Goal: Task Accomplishment & Management: Manage account settings

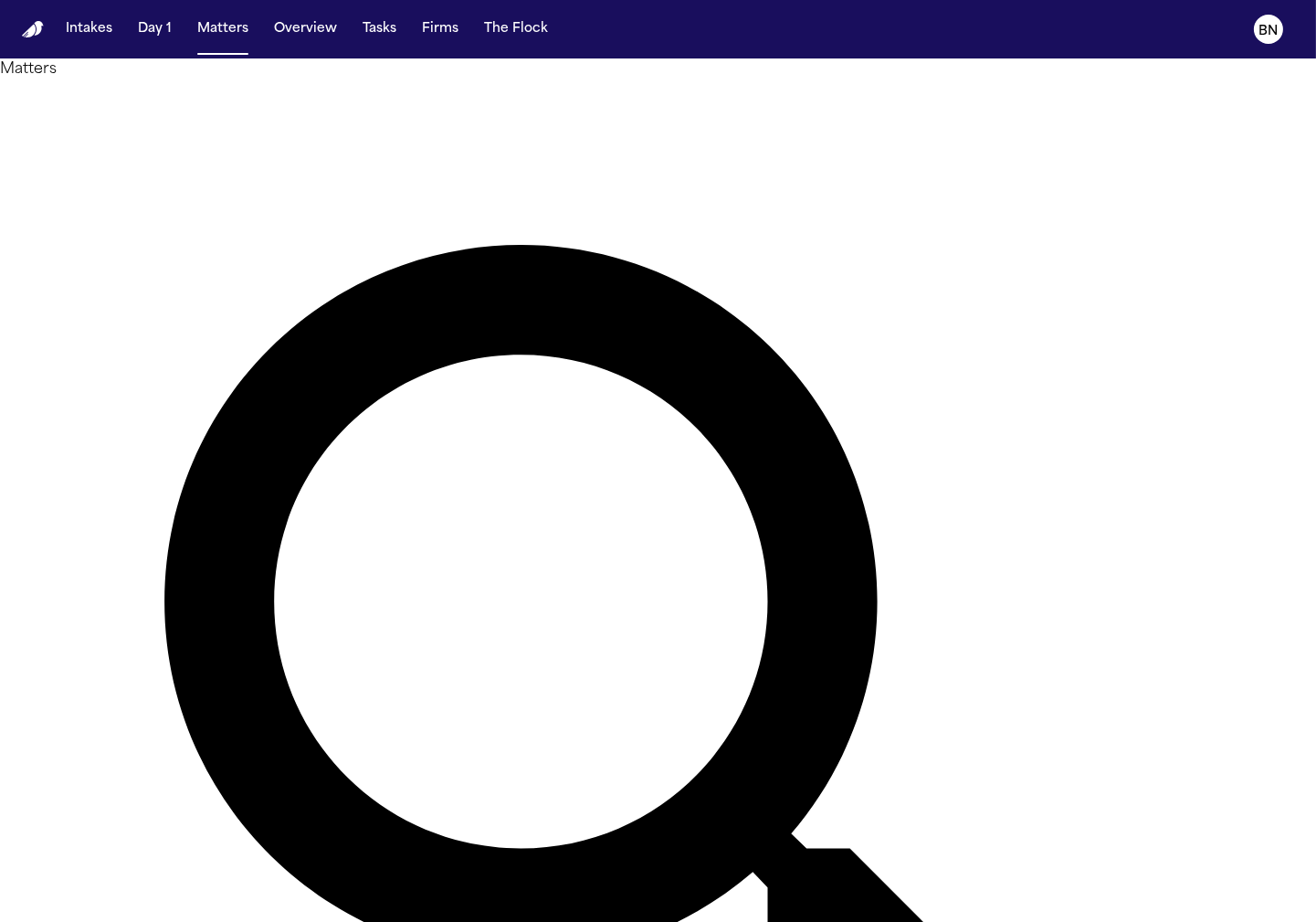
click at [490, 61] on div "Matters Overview Add Matter" at bounding box center [658, 749] width 1316 height 1382
click at [485, 63] on div "Matters Overview Add Matter" at bounding box center [658, 749] width 1316 height 1382
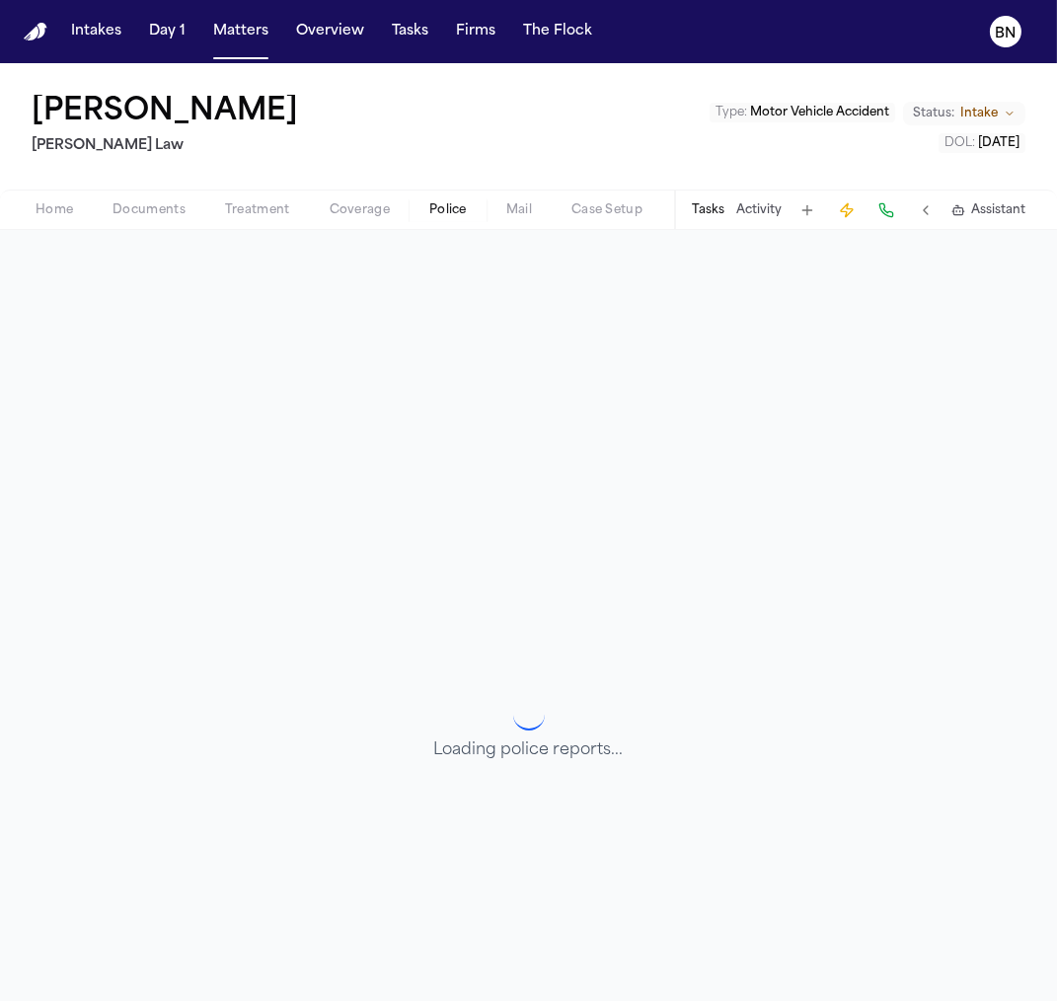
click at [453, 213] on span "Police" at bounding box center [448, 210] width 38 height 16
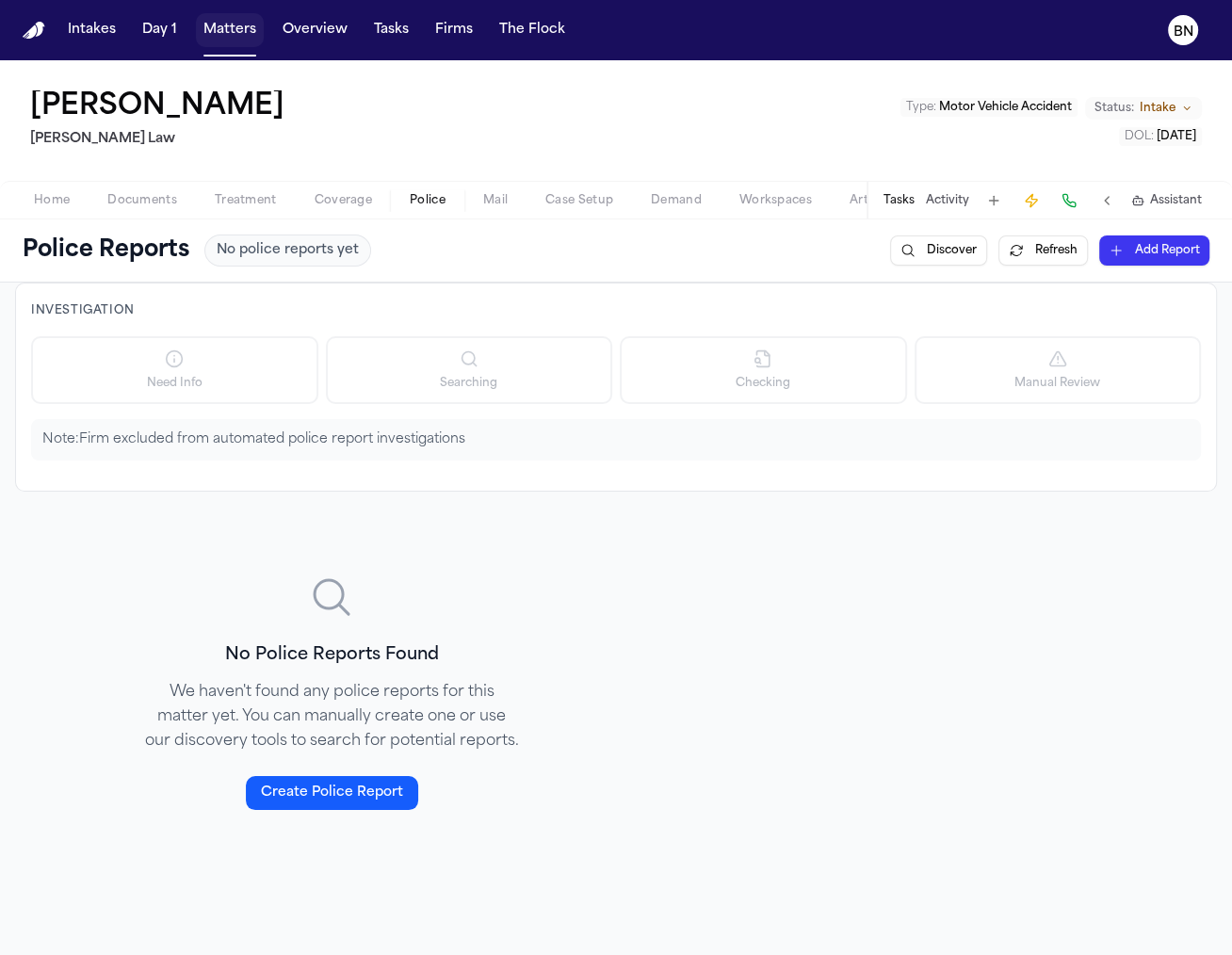
click at [243, 11] on nav "Intakes Day 1 Matters Overview Tasks Firms The Flock BN" at bounding box center [616, 30] width 1232 height 60
click at [235, 29] on button "Matters" at bounding box center [229, 31] width 68 height 34
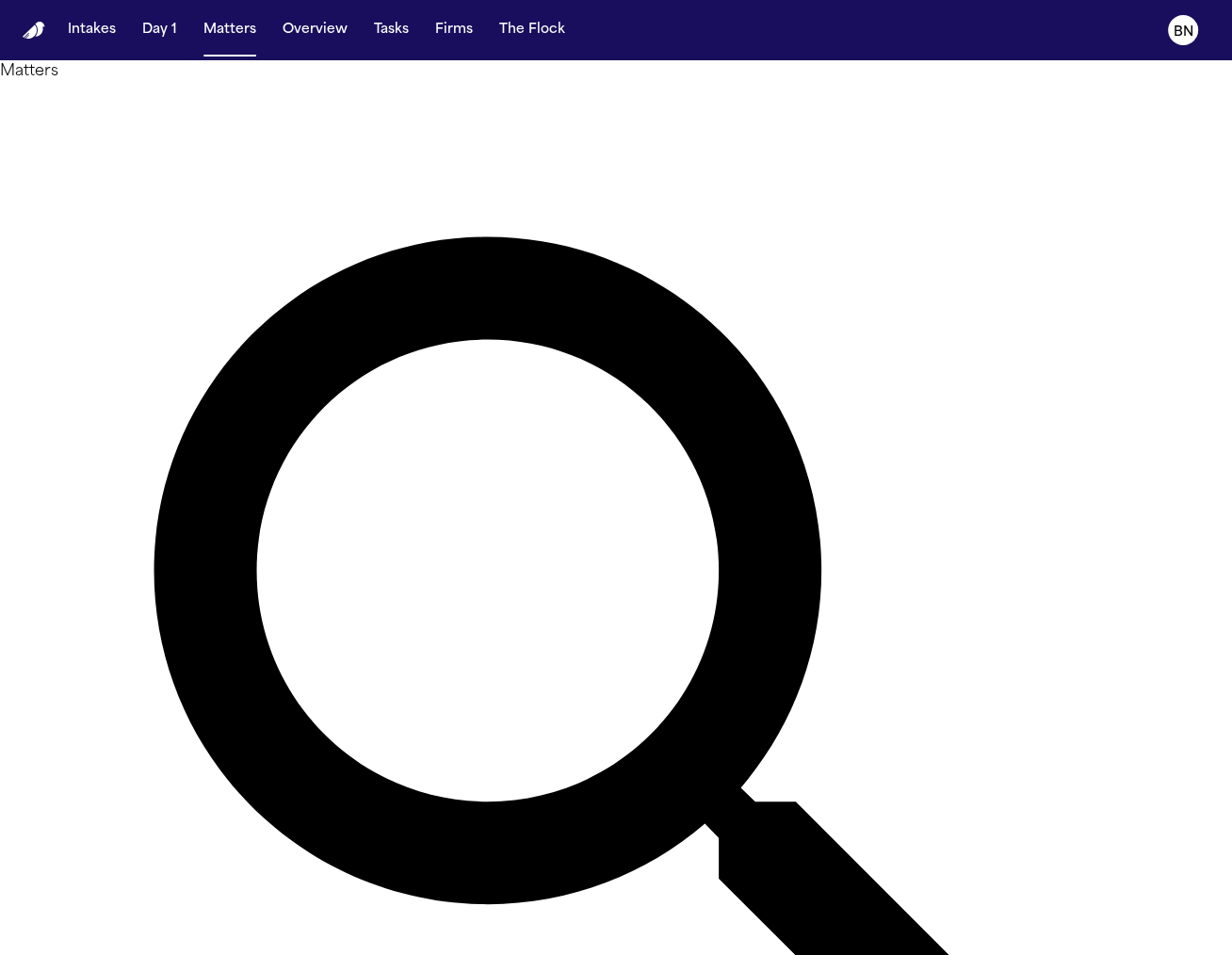
type input "*******"
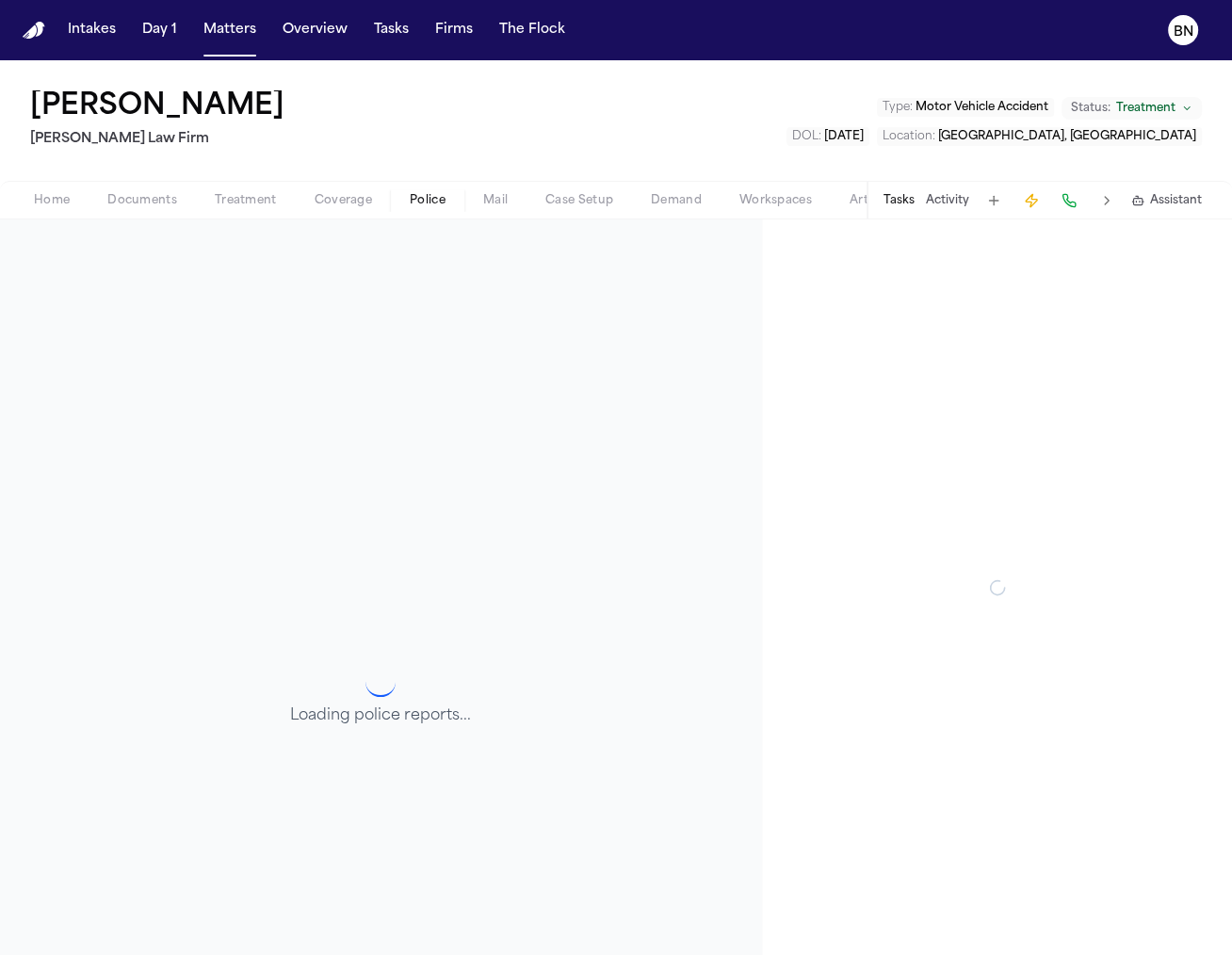
click at [410, 197] on span "Police" at bounding box center [428, 200] width 36 height 15
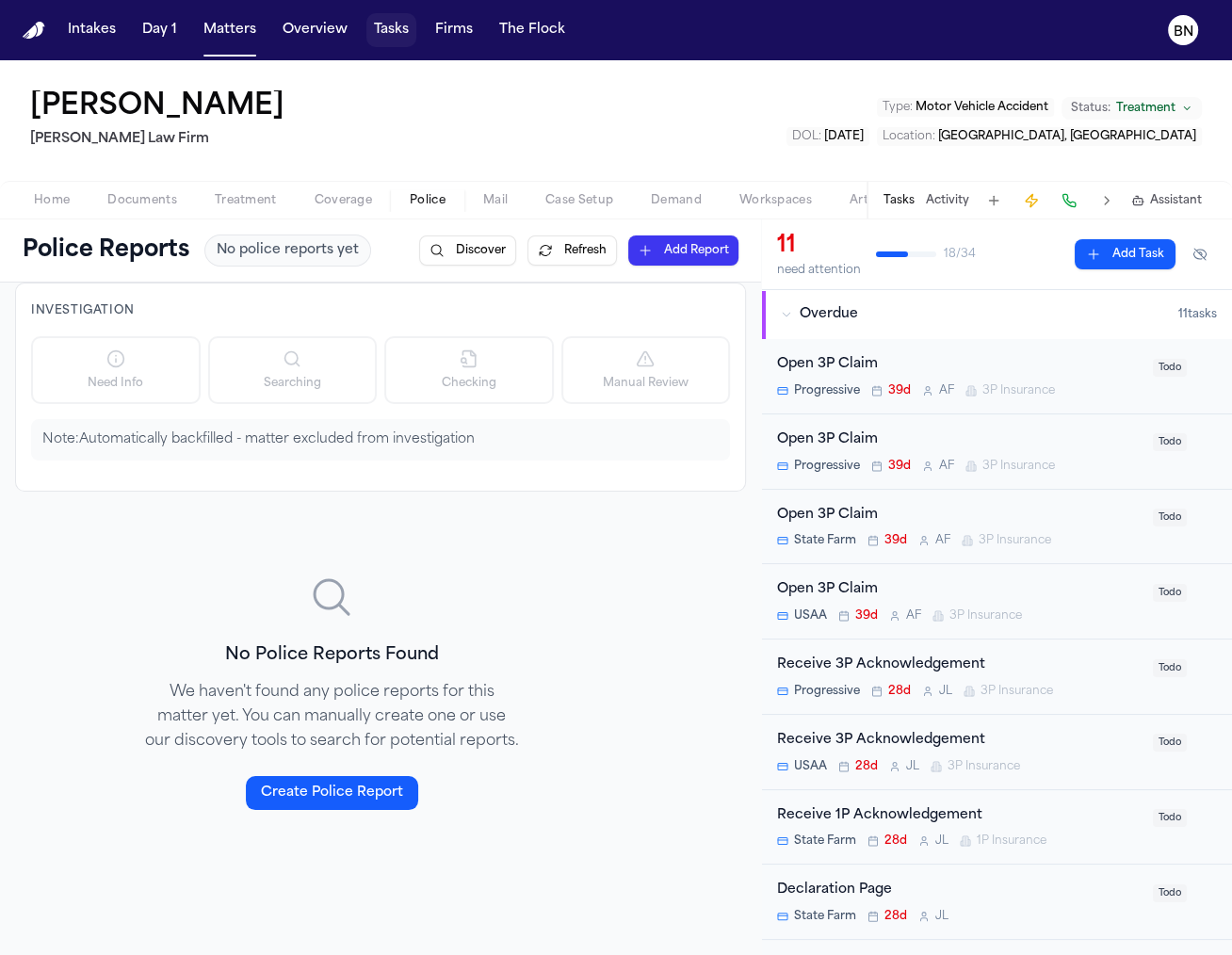
click at [393, 32] on button "Tasks" at bounding box center [391, 31] width 50 height 34
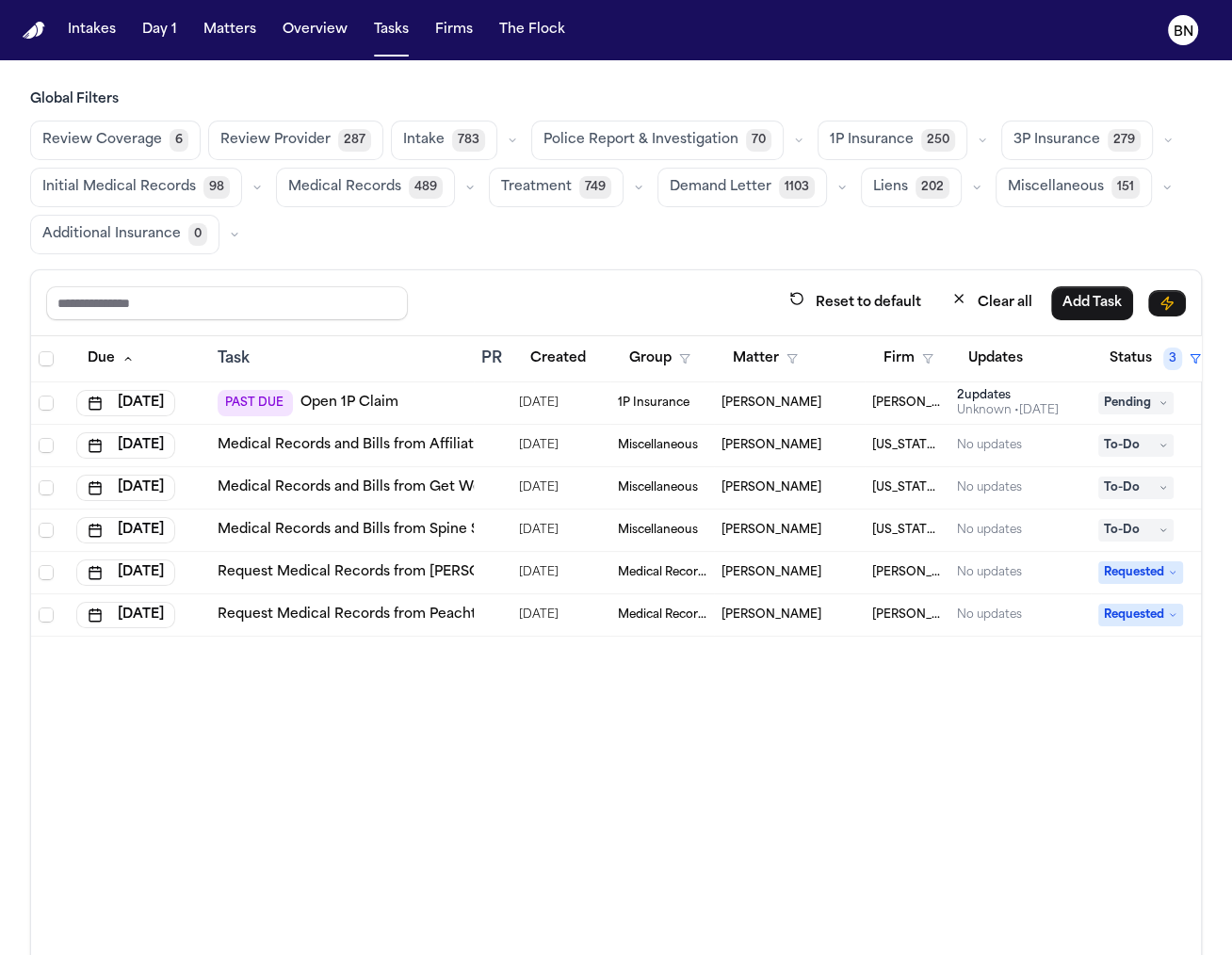
click at [1002, 310] on button "Clear all" at bounding box center [992, 302] width 104 height 35
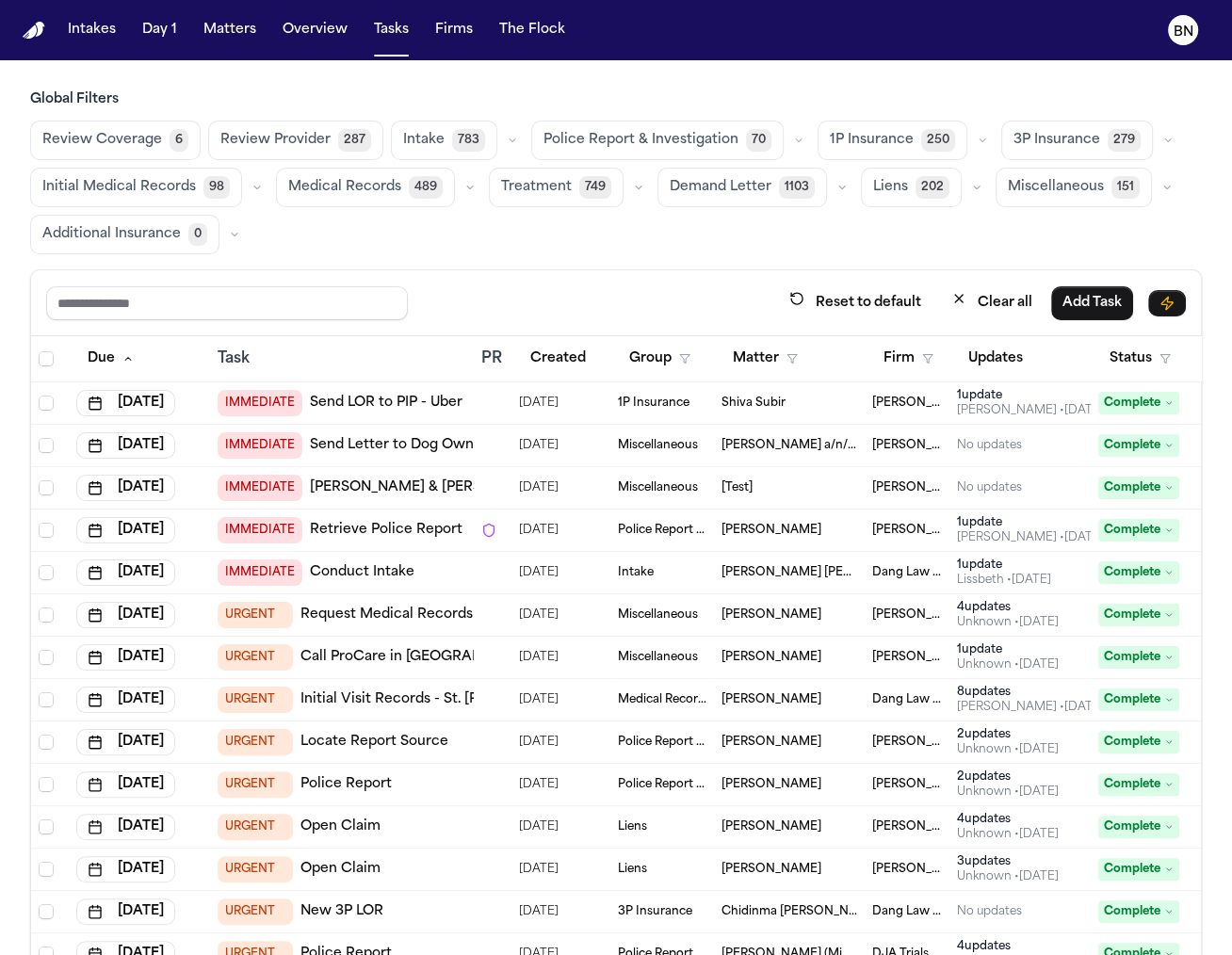
click at [699, 141] on span "Police Report & Investigation" at bounding box center [641, 140] width 195 height 19
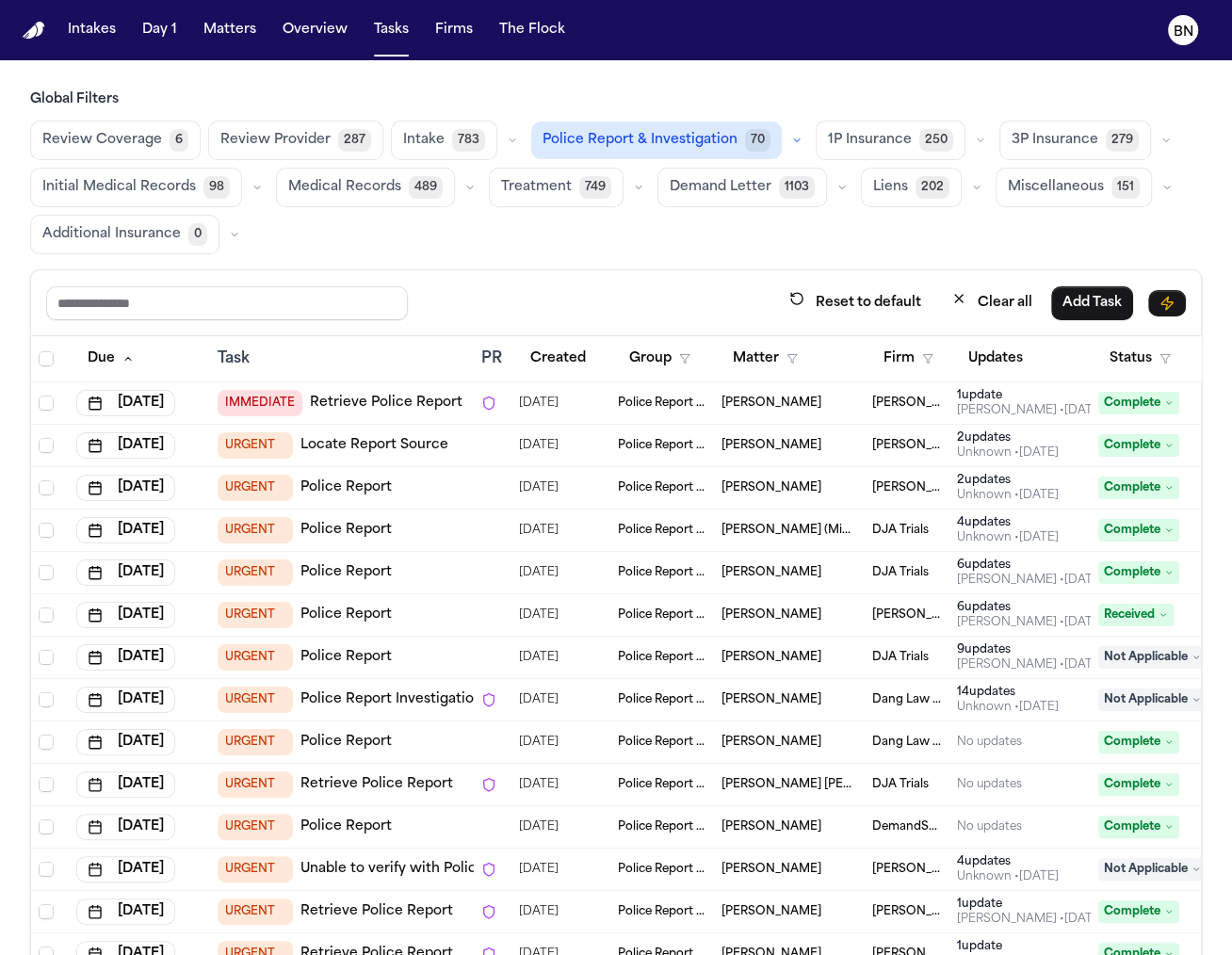
click at [794, 141] on icon "button" at bounding box center [797, 140] width 6 height 3
click at [653, 184] on button "Police Report 65" at bounding box center [625, 186] width 186 height 37
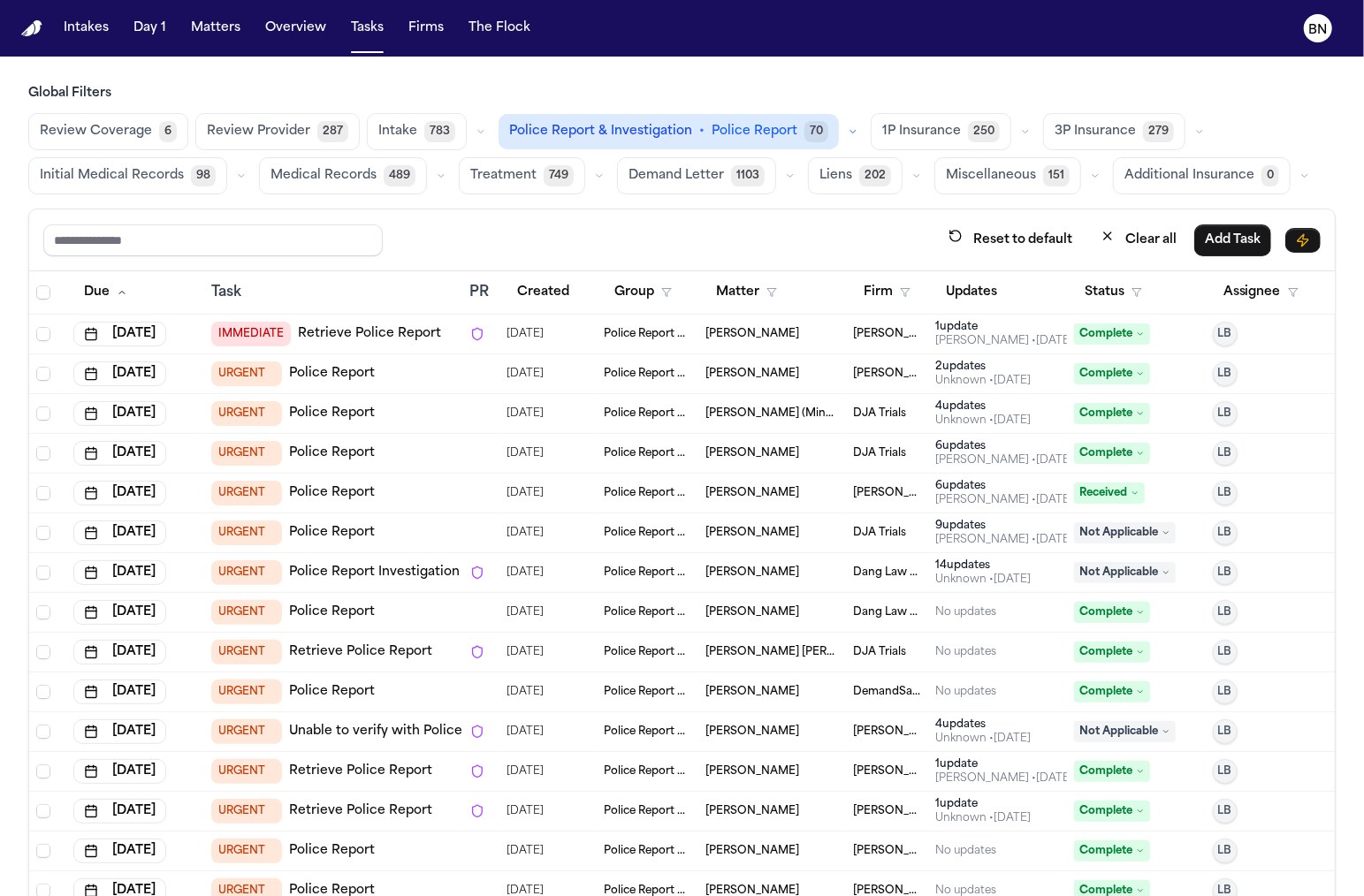
click at [1119, 292] on button "Status" at bounding box center [1113, 293] width 79 height 32
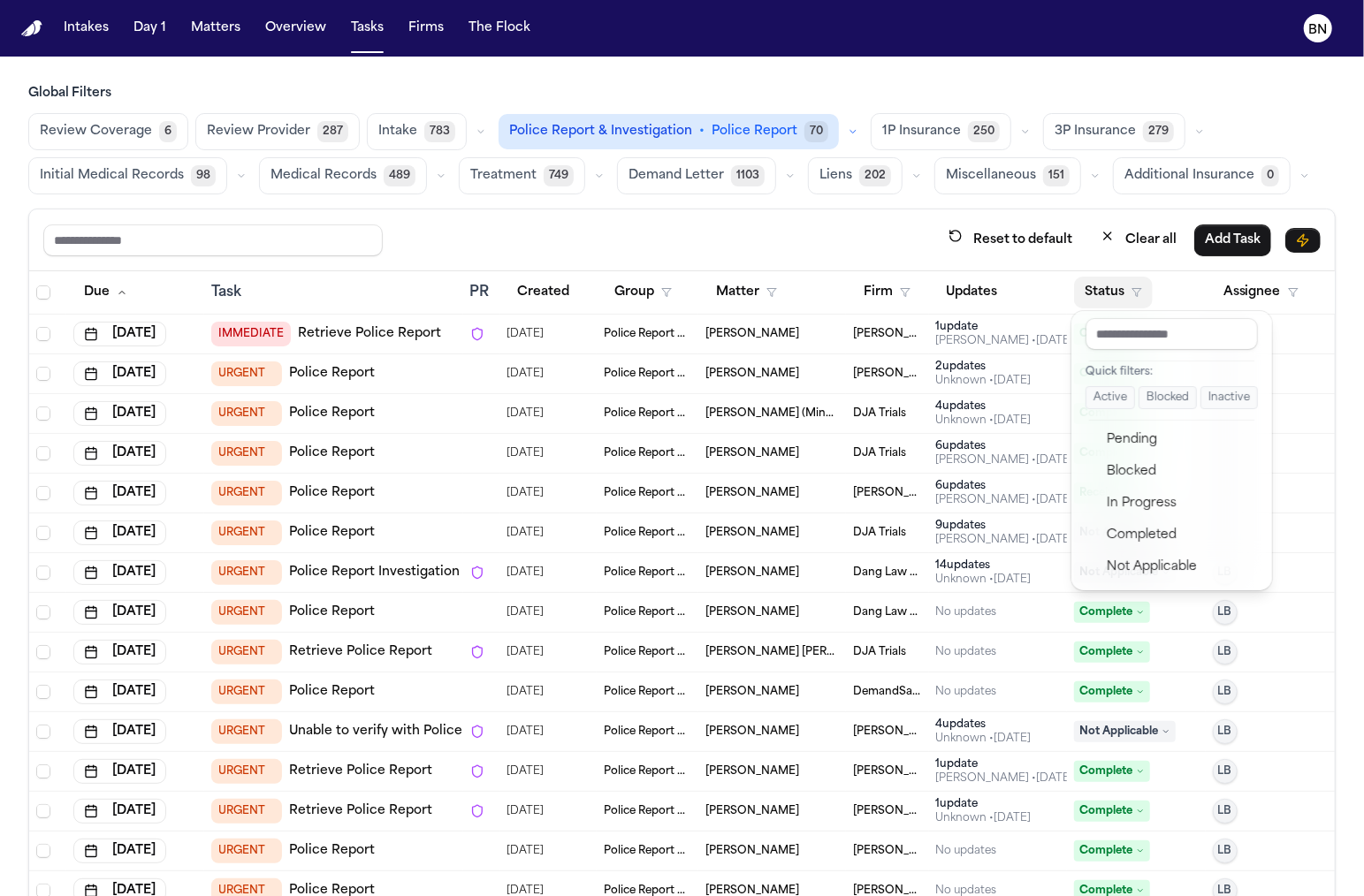
click at [1104, 390] on button "Active" at bounding box center [1110, 397] width 49 height 23
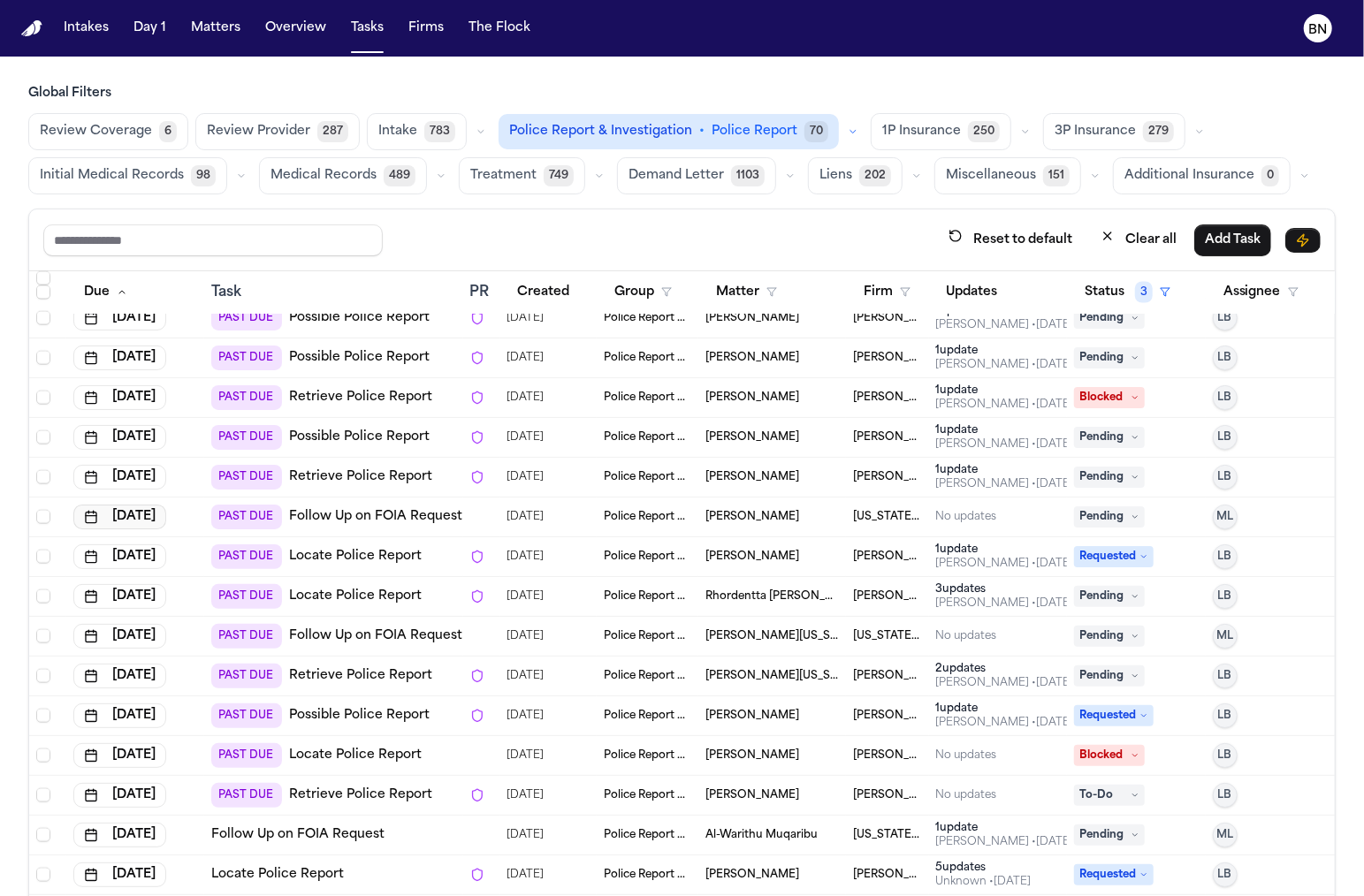
scroll to position [102, 0]
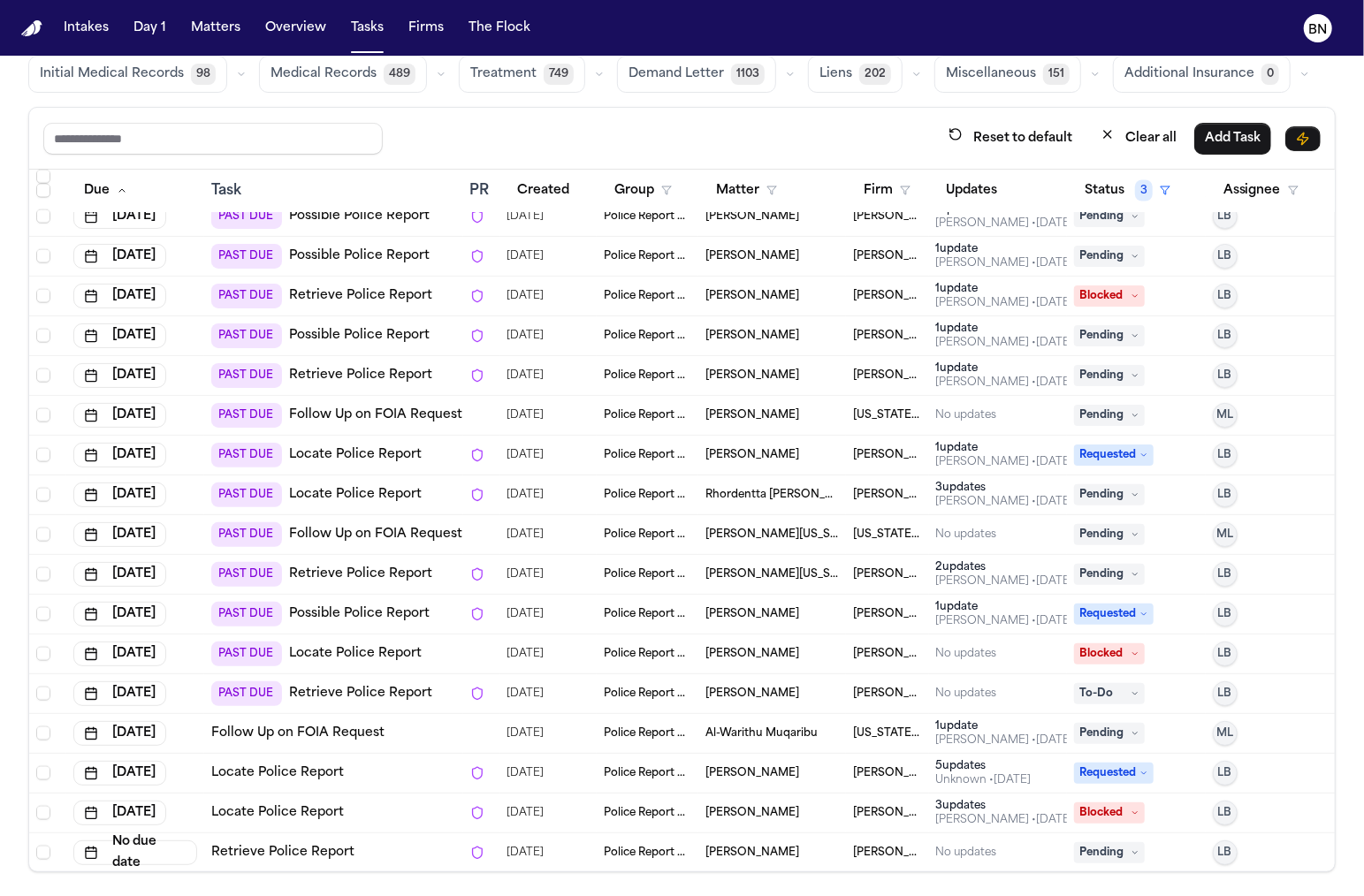
click at [371, 775] on div "Locate Police Report" at bounding box center [333, 773] width 244 height 18
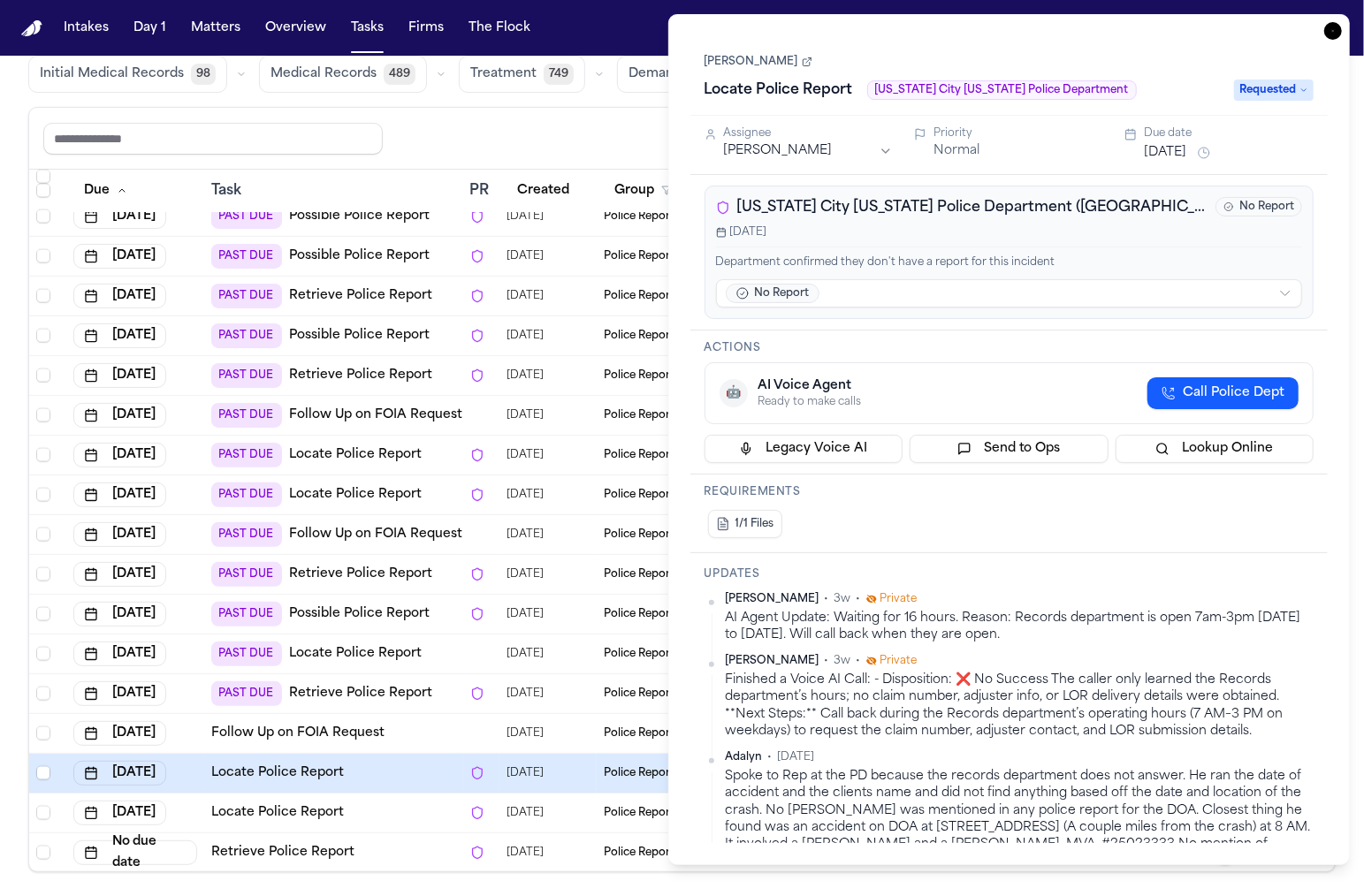
click at [568, 124] on div "Reset to default Clear all Add Task" at bounding box center [682, 138] width 1277 height 33
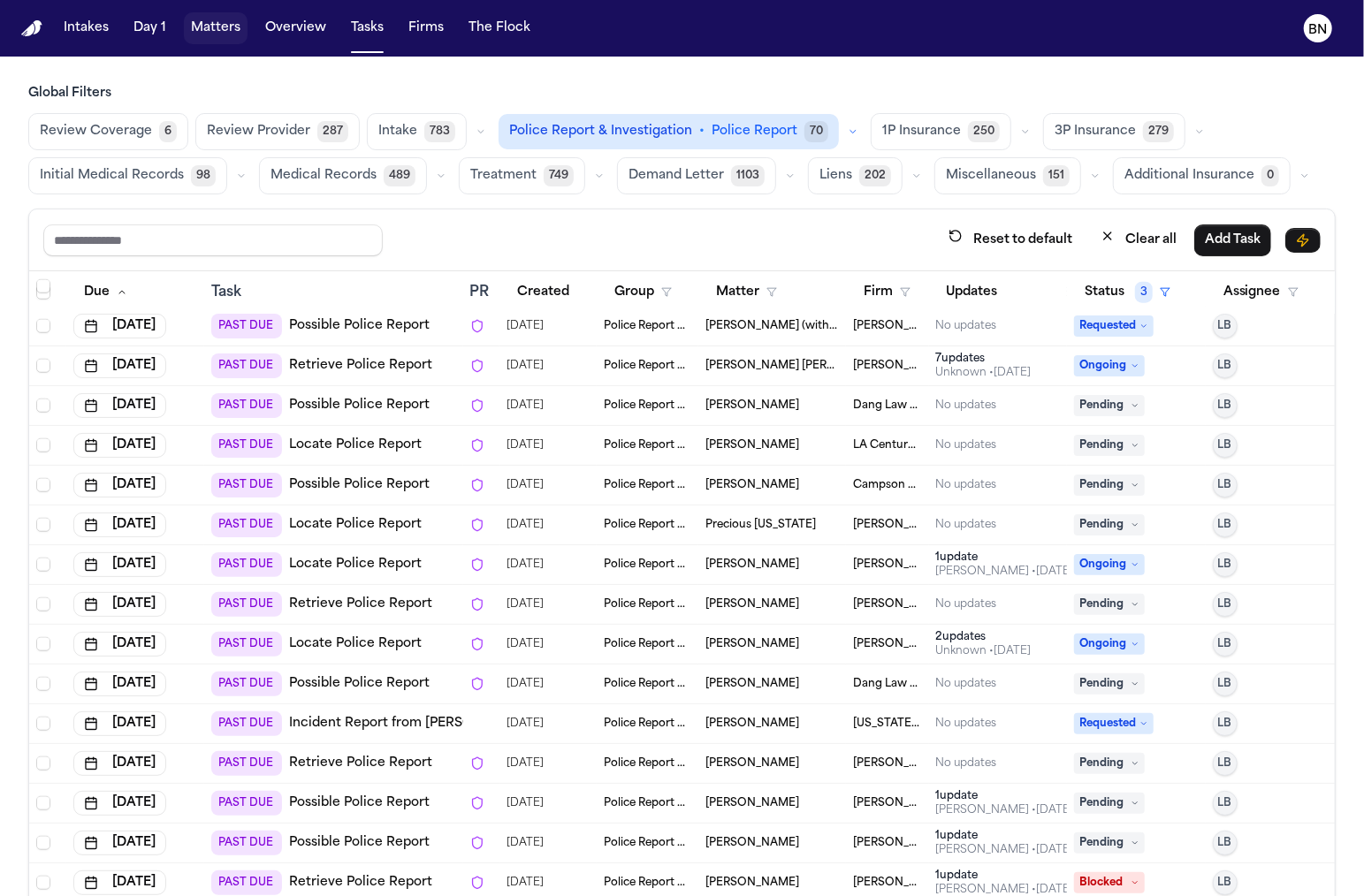
click at [204, 32] on button "Matters" at bounding box center [215, 29] width 64 height 32
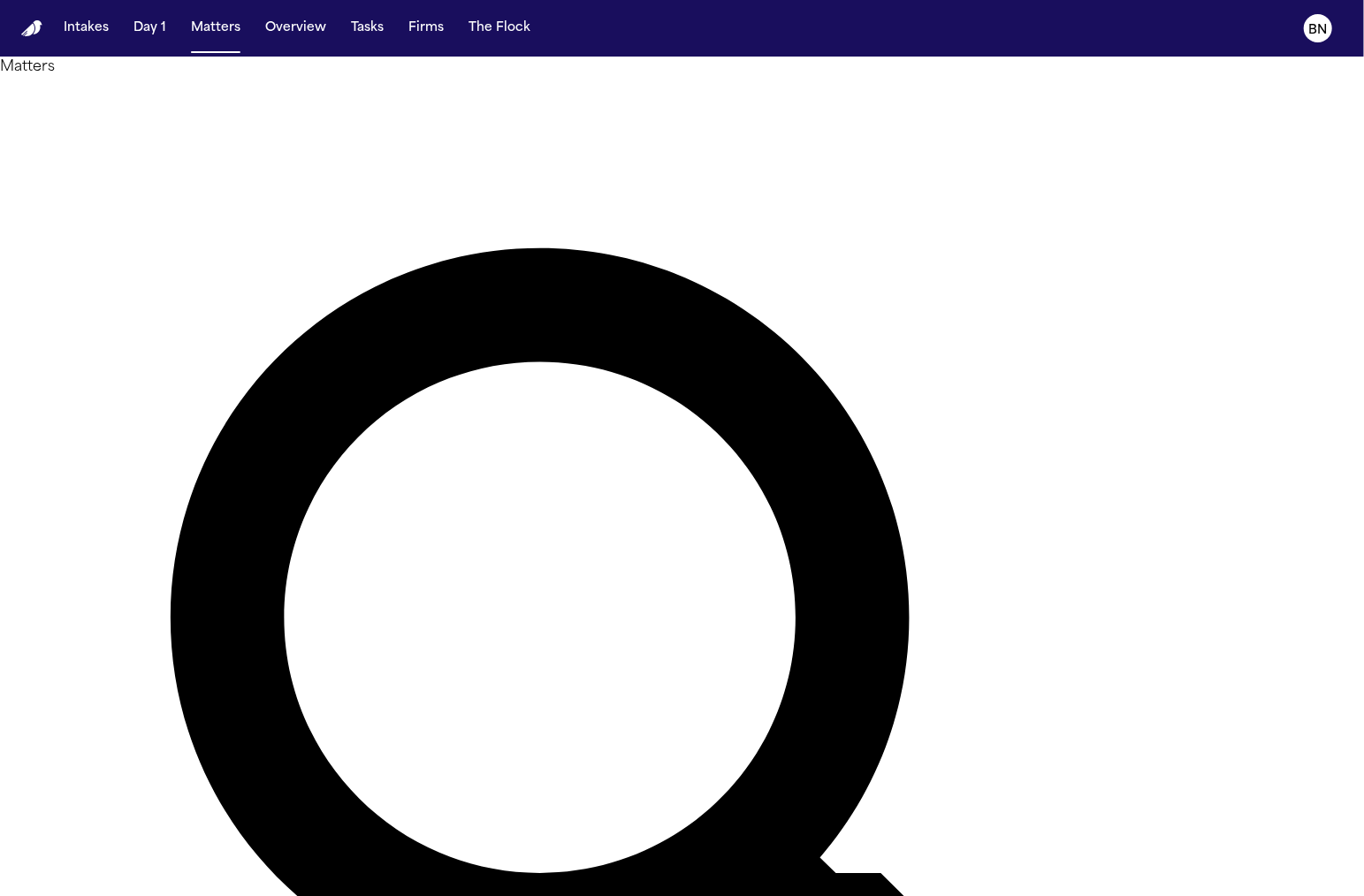
type input "*******"
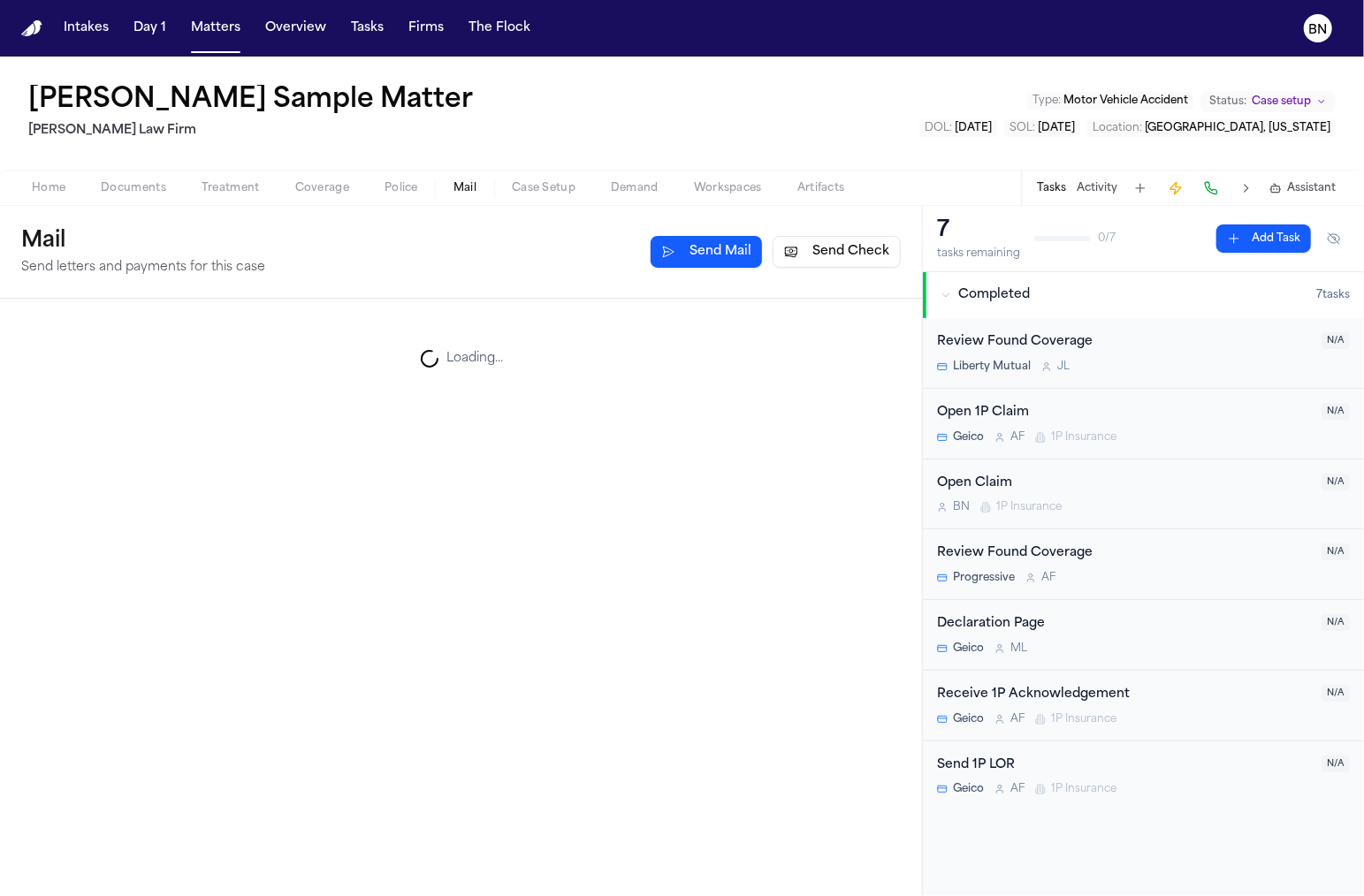
click at [467, 196] on button "Mail" at bounding box center [465, 188] width 58 height 21
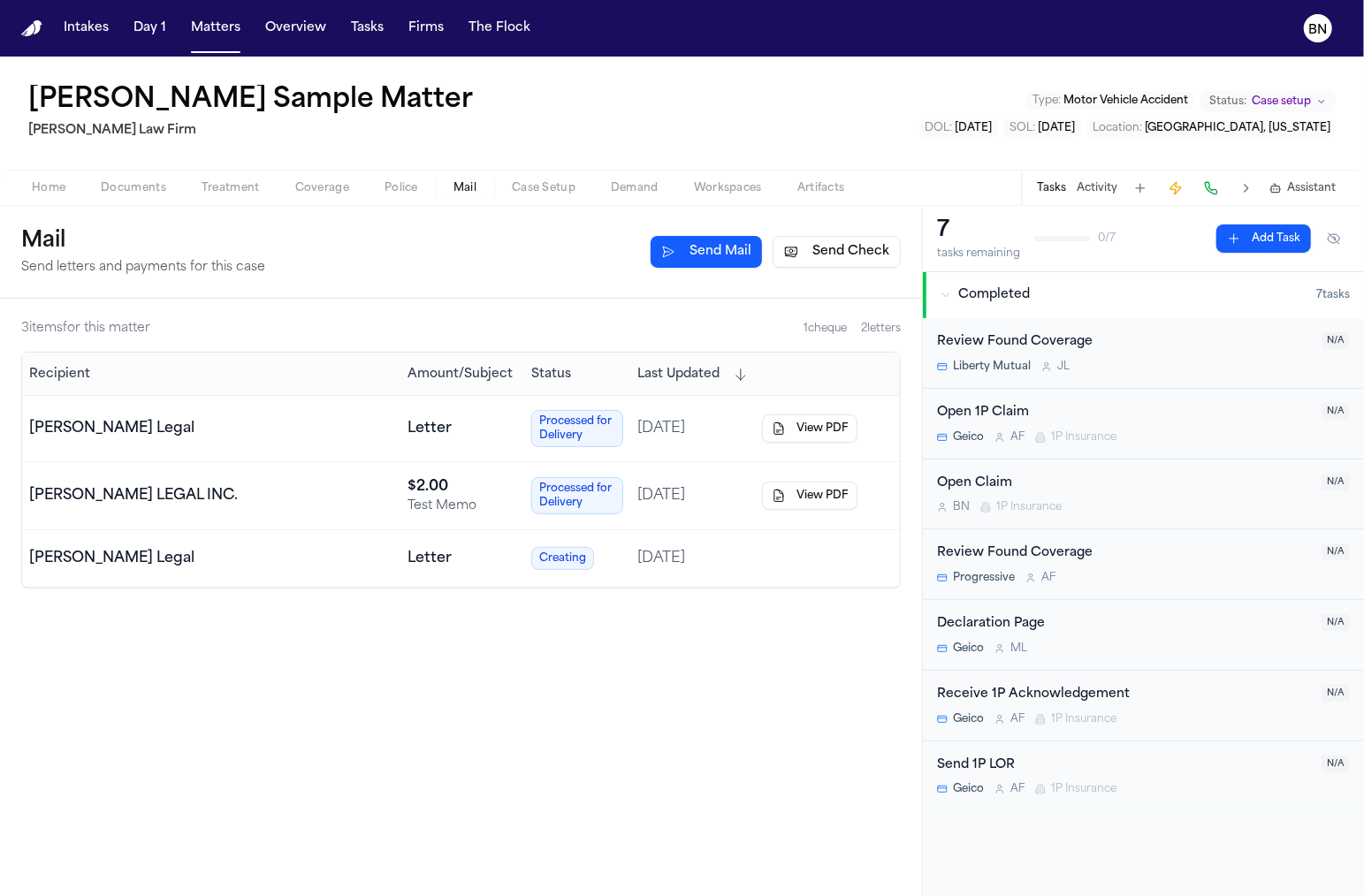
click at [823, 262] on button "Send Check" at bounding box center [836, 252] width 128 height 32
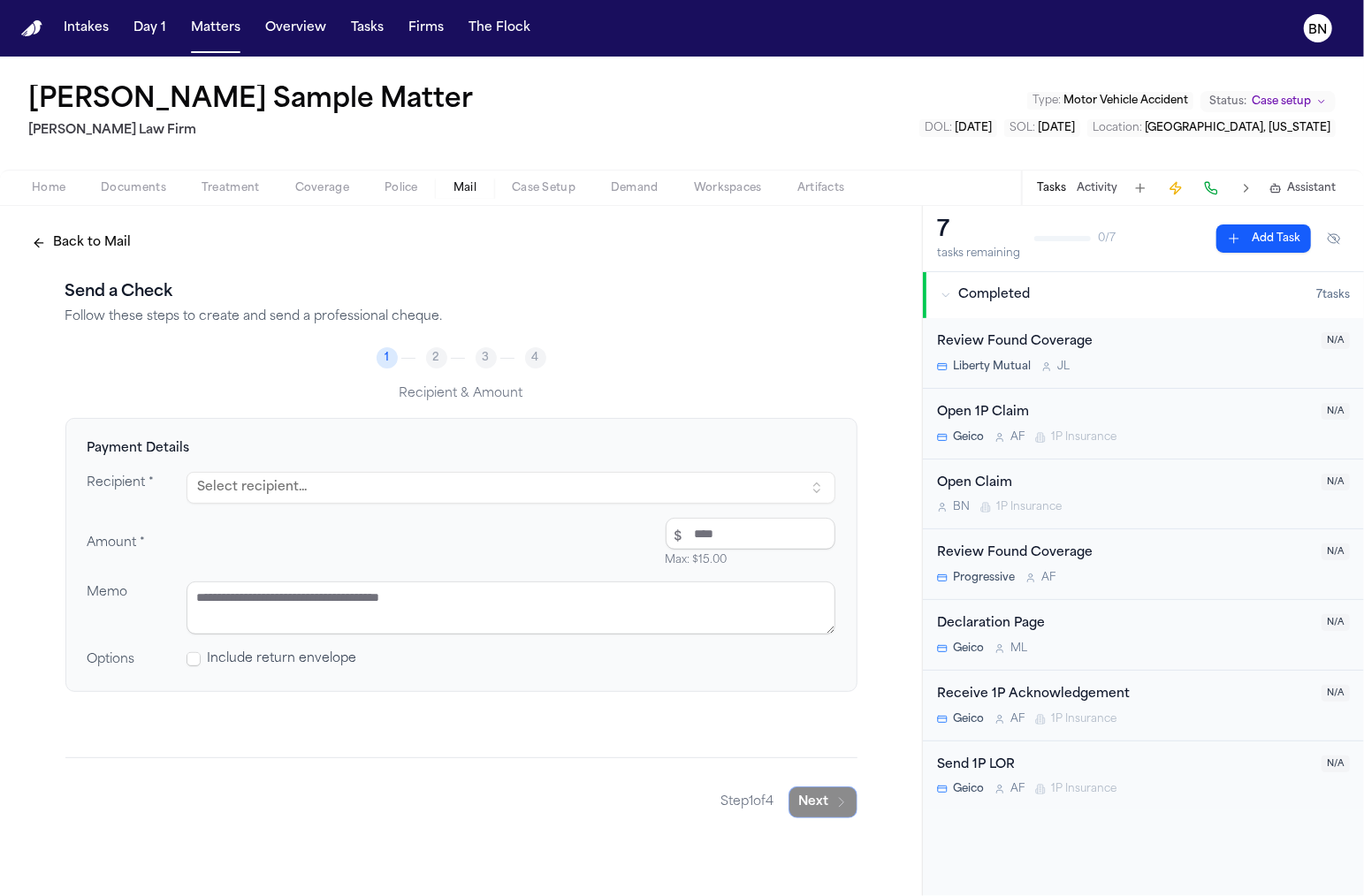
click at [354, 497] on button "Select recipient..." at bounding box center [510, 488] width 648 height 32
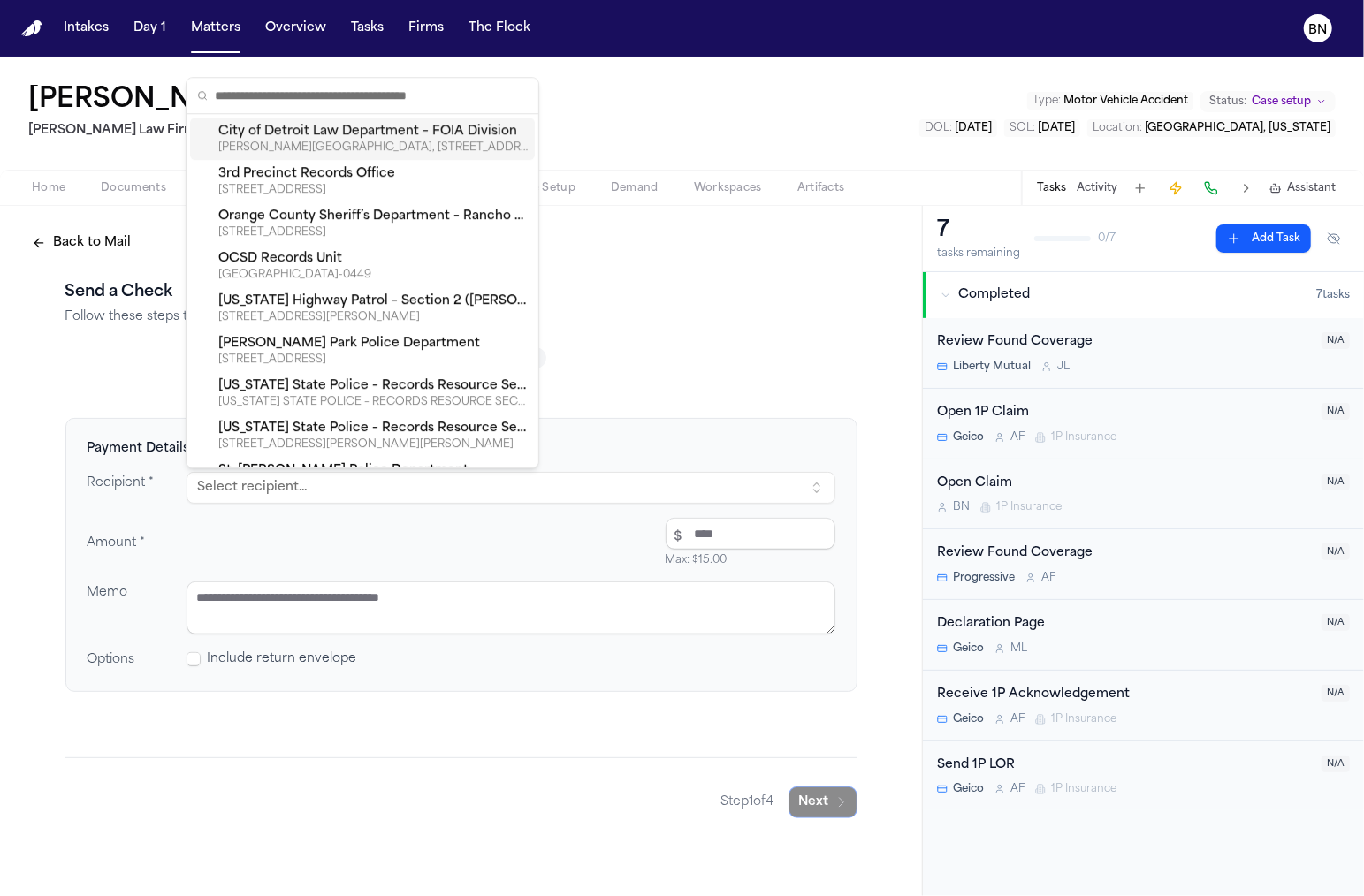
click at [353, 529] on div "Amount * $ Max: $15.00" at bounding box center [461, 542] width 748 height 49
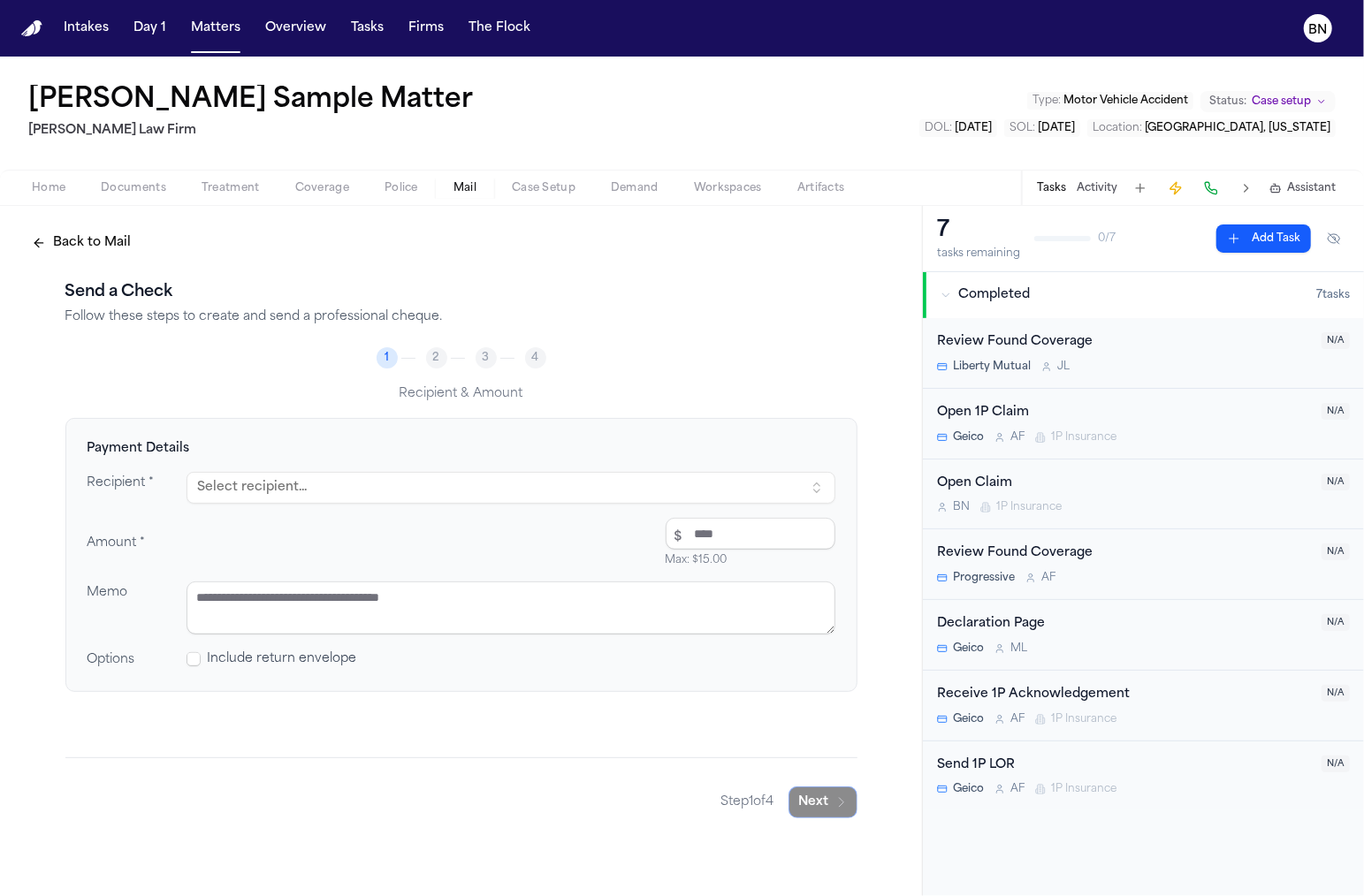
click at [296, 658] on span "Include return envelope" at bounding box center [282, 659] width 150 height 18
click at [193, 656] on span at bounding box center [193, 659] width 14 height 14
click at [278, 492] on button "Select recipient..." at bounding box center [510, 488] width 648 height 32
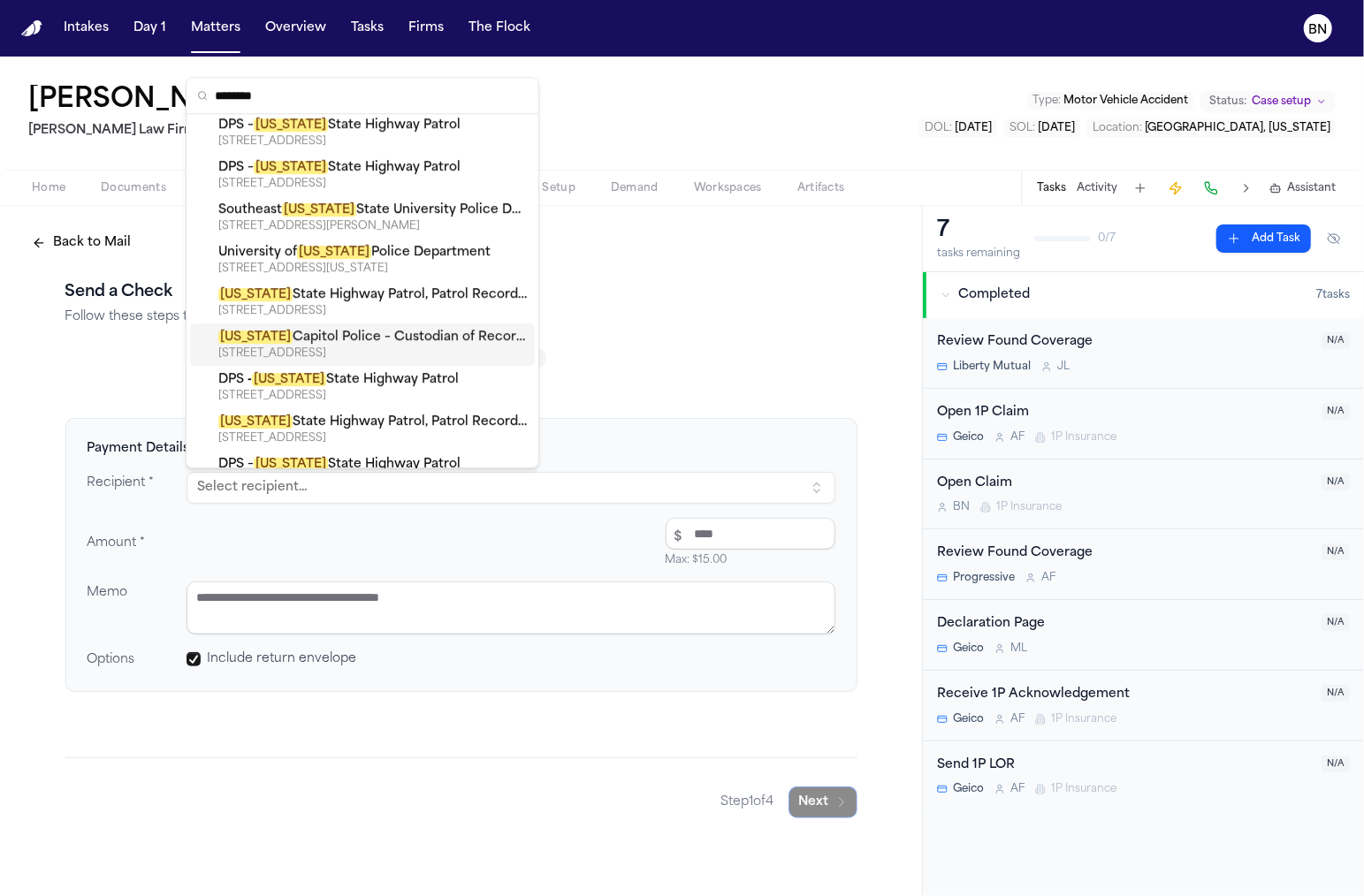
scroll to position [35, 0]
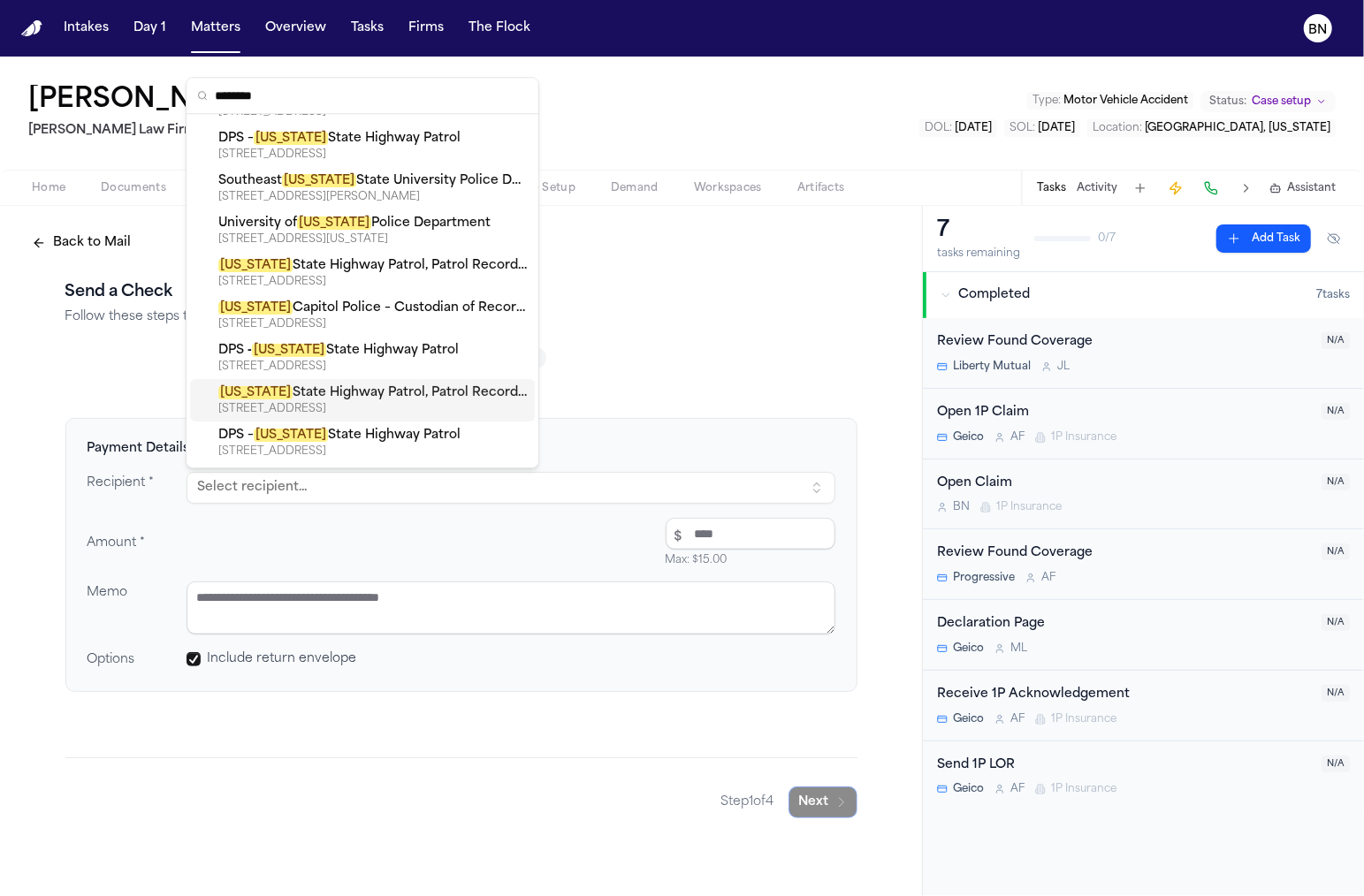
type input "********"
click at [382, 400] on div "Missouri State Highway Patrol, Patrol Records Division" at bounding box center [373, 393] width 309 height 18
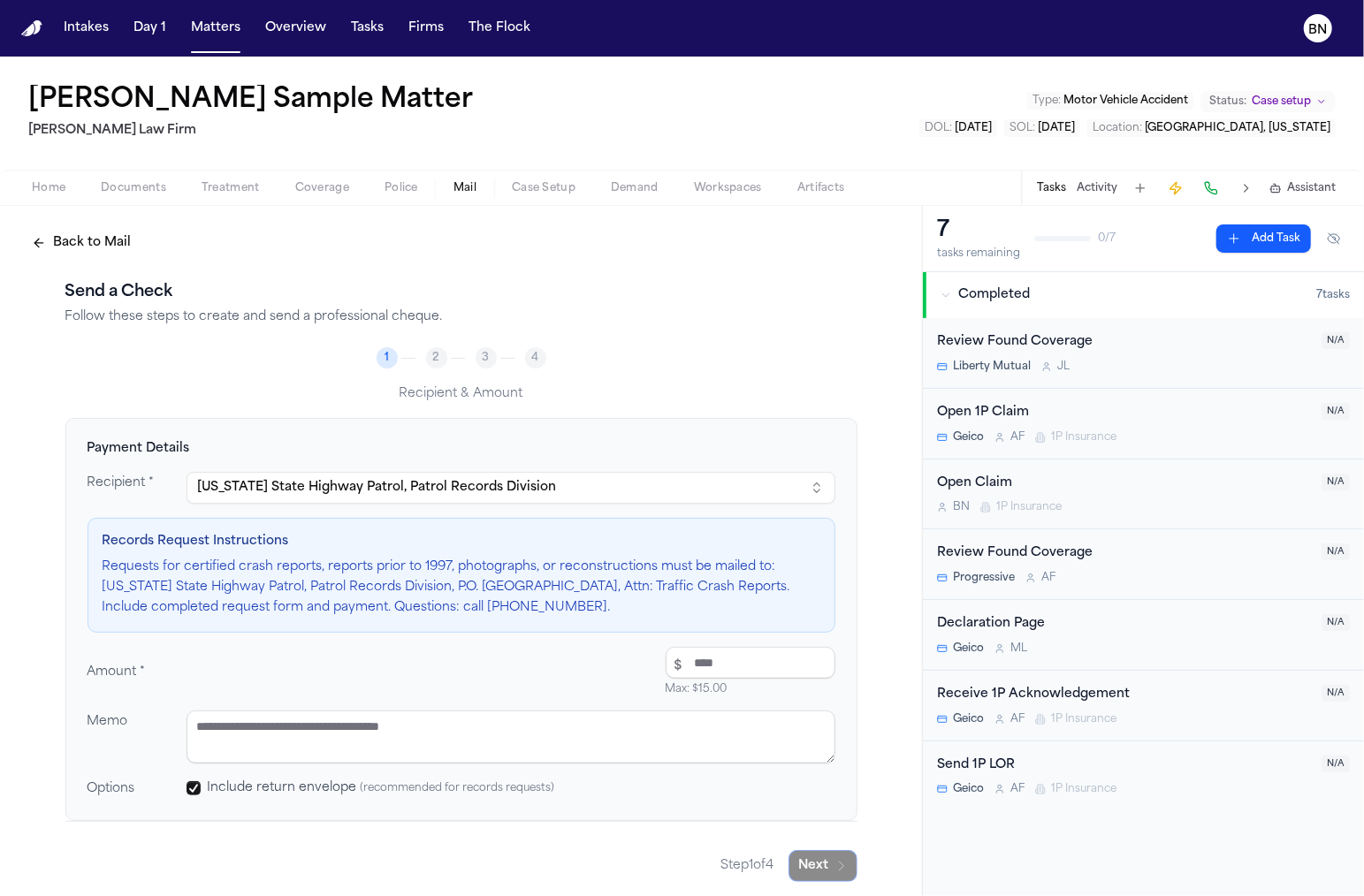
scroll to position [2, 0]
click at [696, 662] on input "number" at bounding box center [751, 661] width 170 height 32
type input "*****"
click at [573, 673] on div "Amount * $ ***** Max: $15.00 $10.00" at bounding box center [461, 670] width 748 height 49
click at [428, 731] on textarea at bounding box center [510, 735] width 648 height 53
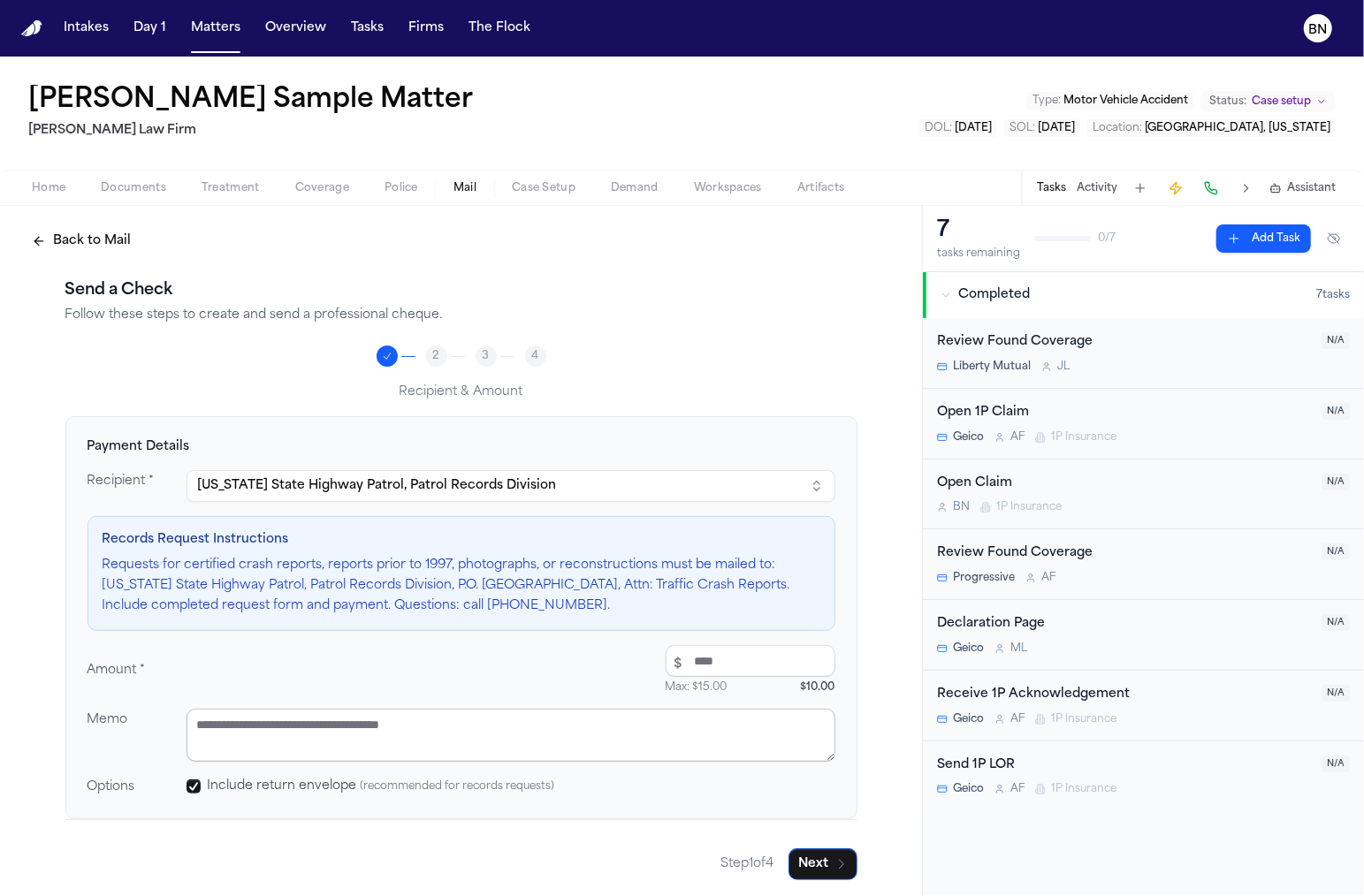
click at [428, 731] on textarea at bounding box center [510, 735] width 648 height 53
click at [289, 721] on textarea at bounding box center [510, 735] width 648 height 53
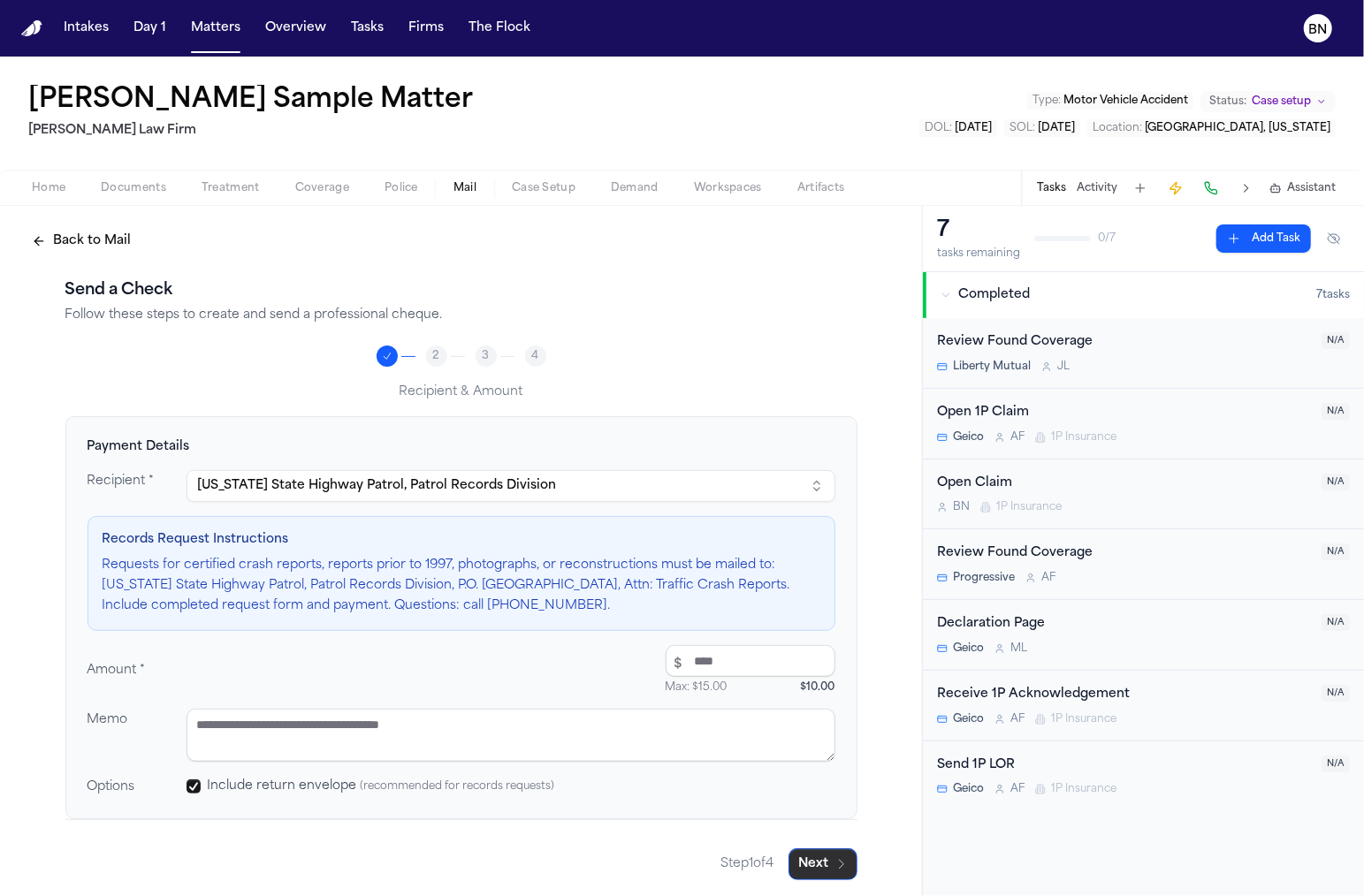
click at [838, 858] on icon "button" at bounding box center [842, 864] width 14 height 14
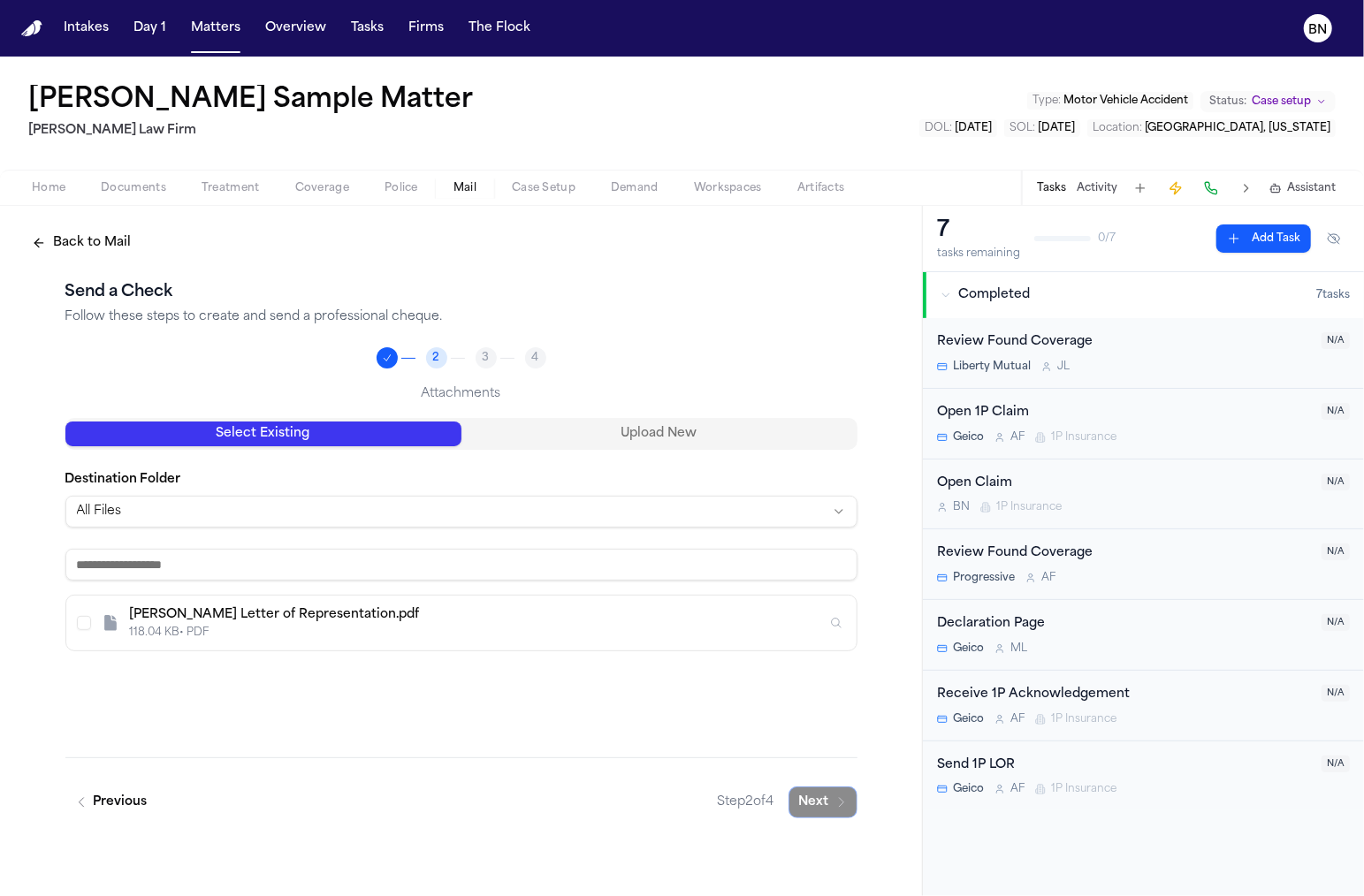
click at [487, 439] on button "Upload New" at bounding box center [659, 434] width 396 height 25
click at [397, 434] on button "Select Existing" at bounding box center [263, 434] width 396 height 25
click at [330, 620] on div "Alexis McVicar Letter of Representation.pdf" at bounding box center [478, 615] width 697 height 18
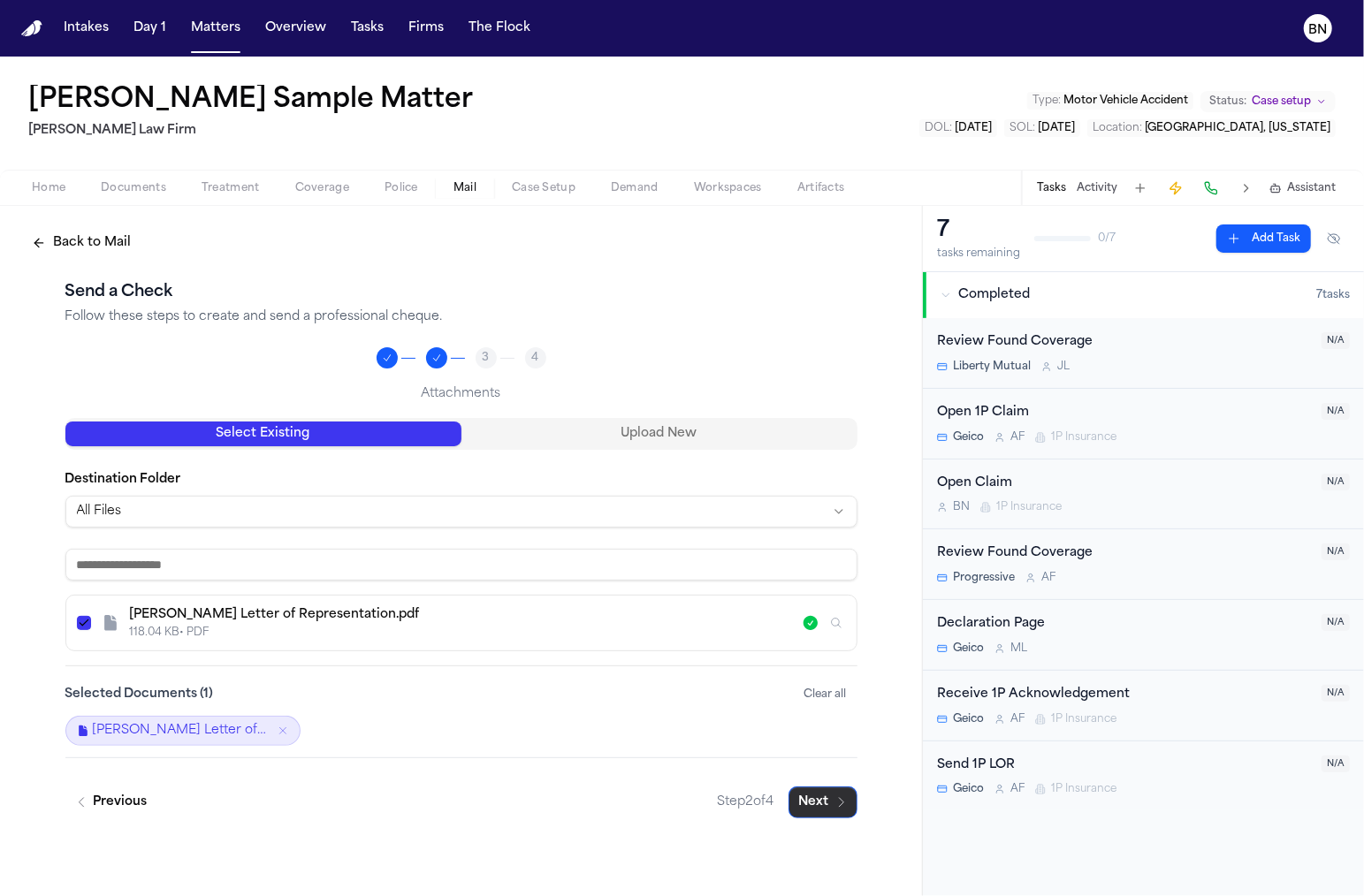
click at [832, 806] on button "Next" at bounding box center [822, 802] width 69 height 32
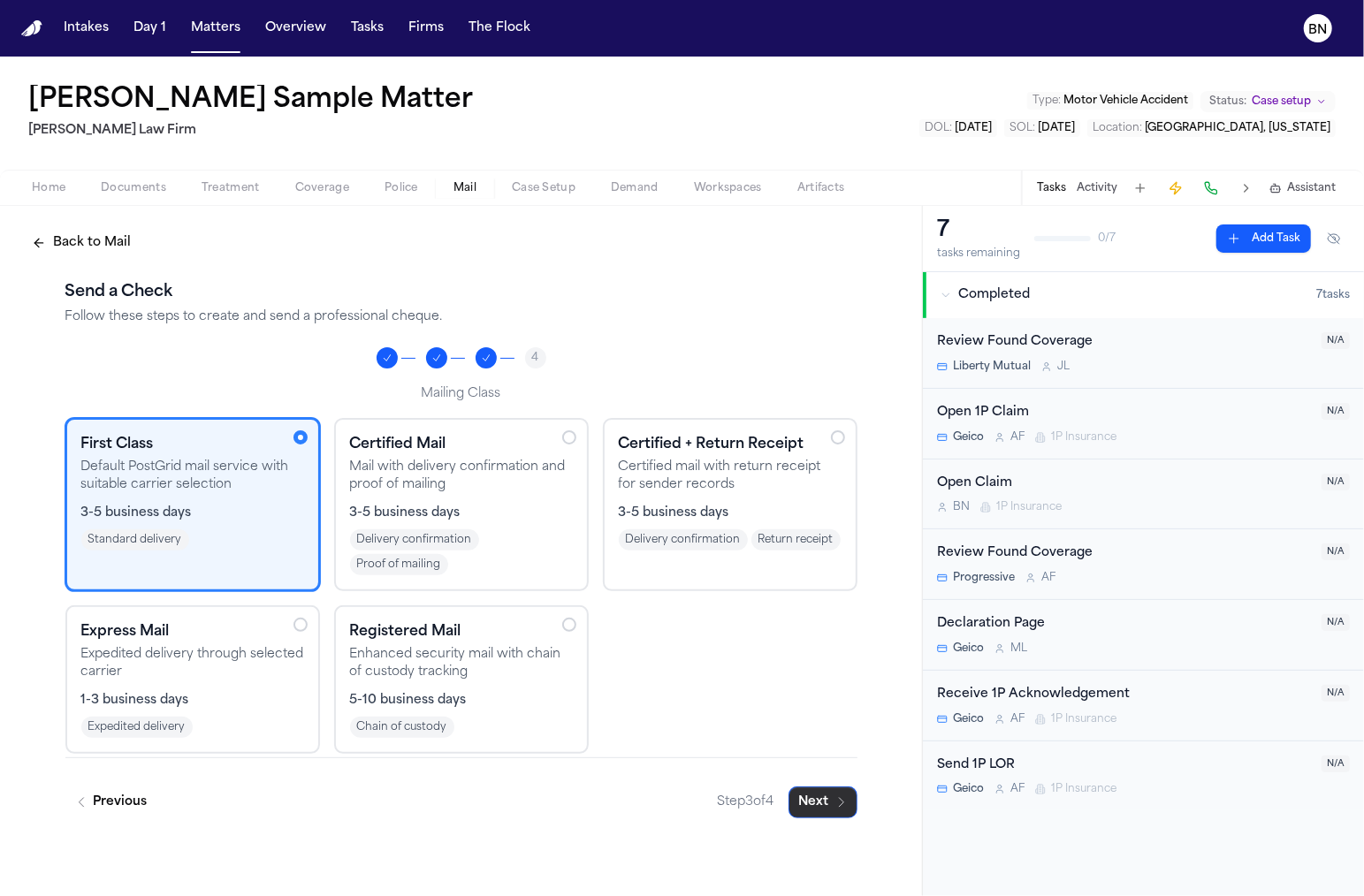
click at [836, 805] on icon "button" at bounding box center [842, 802] width 14 height 14
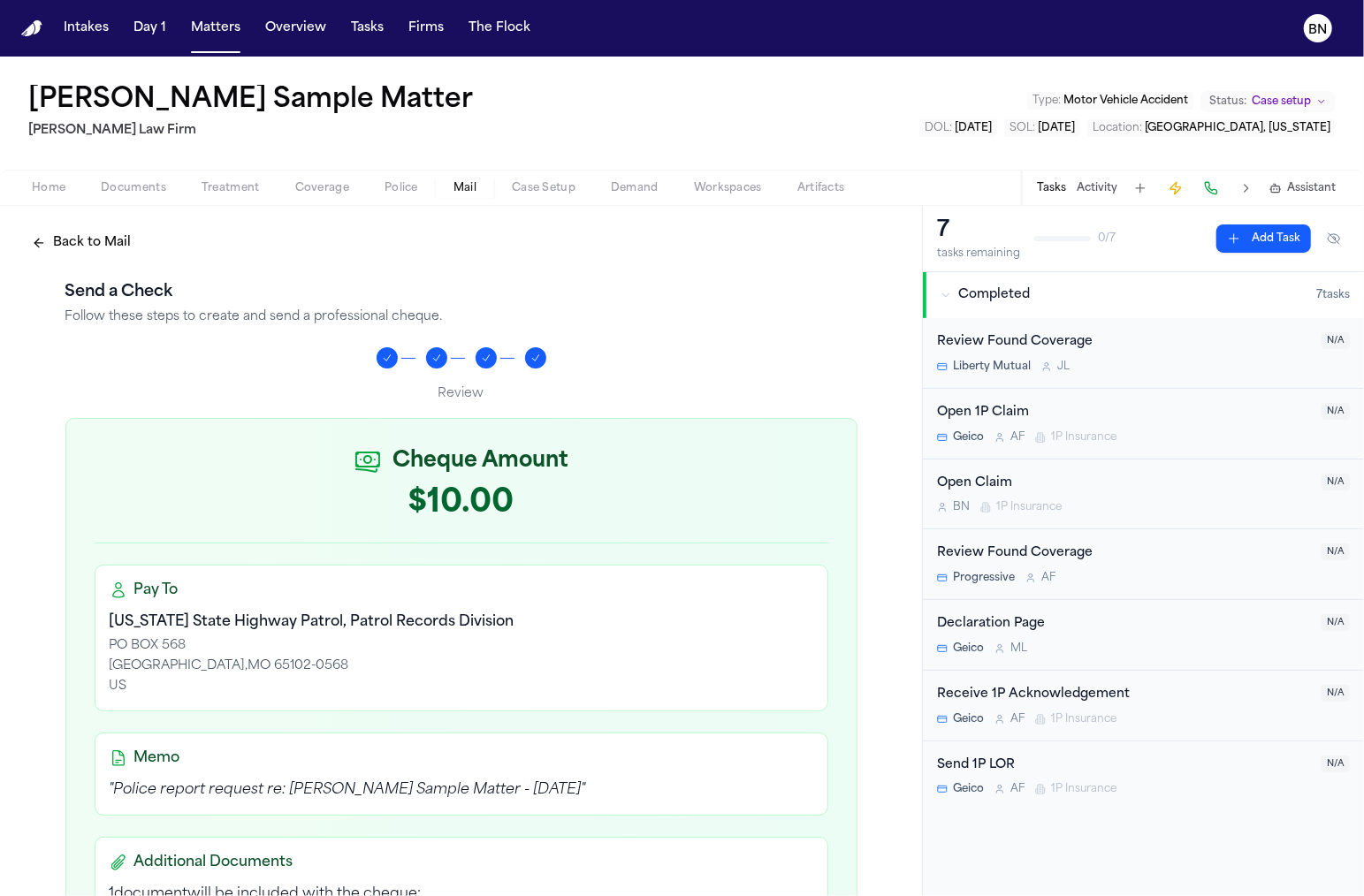
drag, startPoint x: 468, startPoint y: 190, endPoint x: 737, endPoint y: 136, distance: 274.4
click at [739, 133] on div "Bennett Sample Matter Finch Law Firm Type : Motor Vehicle Accident Status: Case…" at bounding box center [682, 131] width 1364 height 149
click at [1273, 23] on button "BN" at bounding box center [1317, 28] width 49 height 38
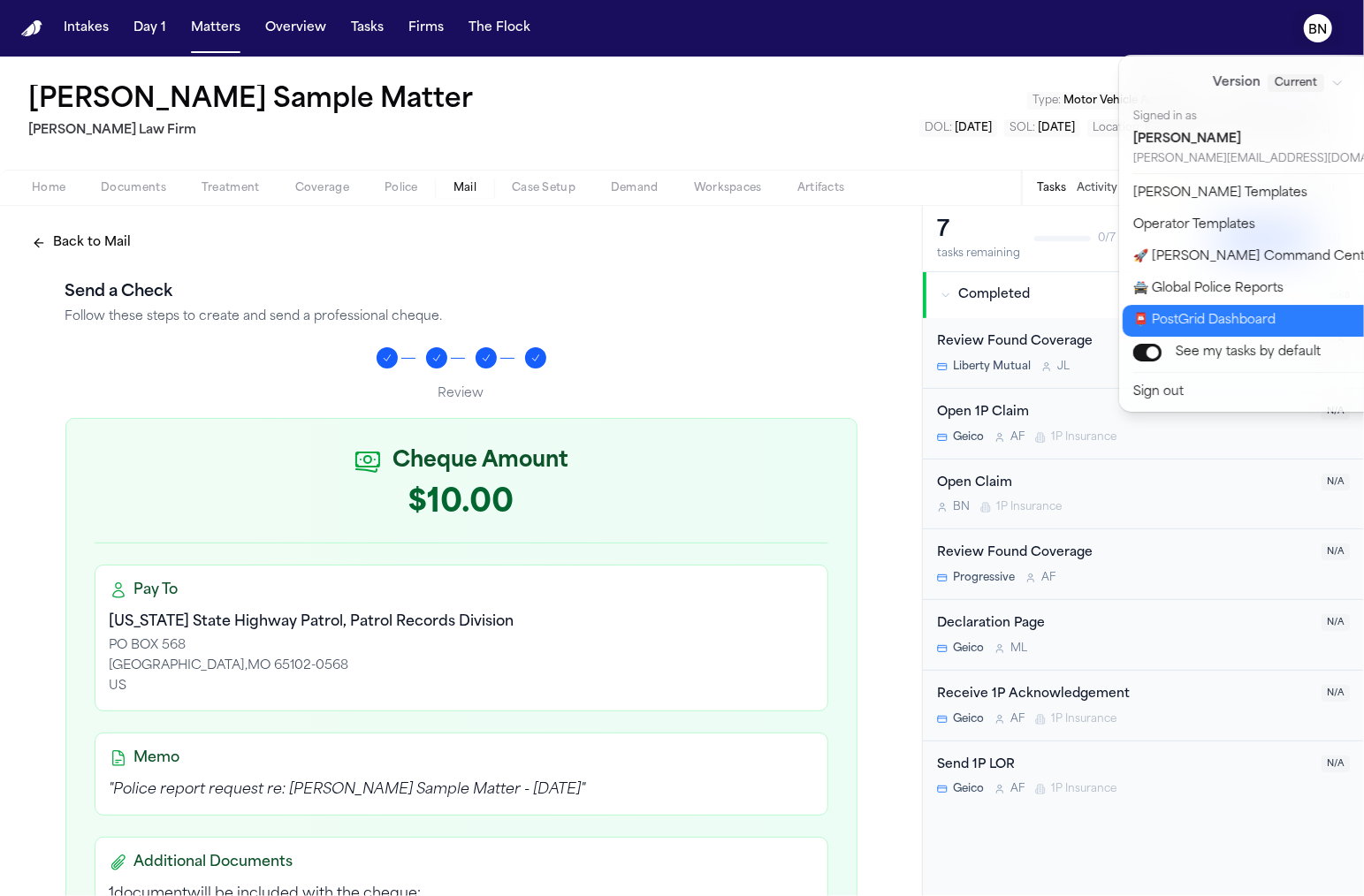
click at [1273, 317] on button "📮 PostGrid Dashboard" at bounding box center [1289, 321] width 332 height 32
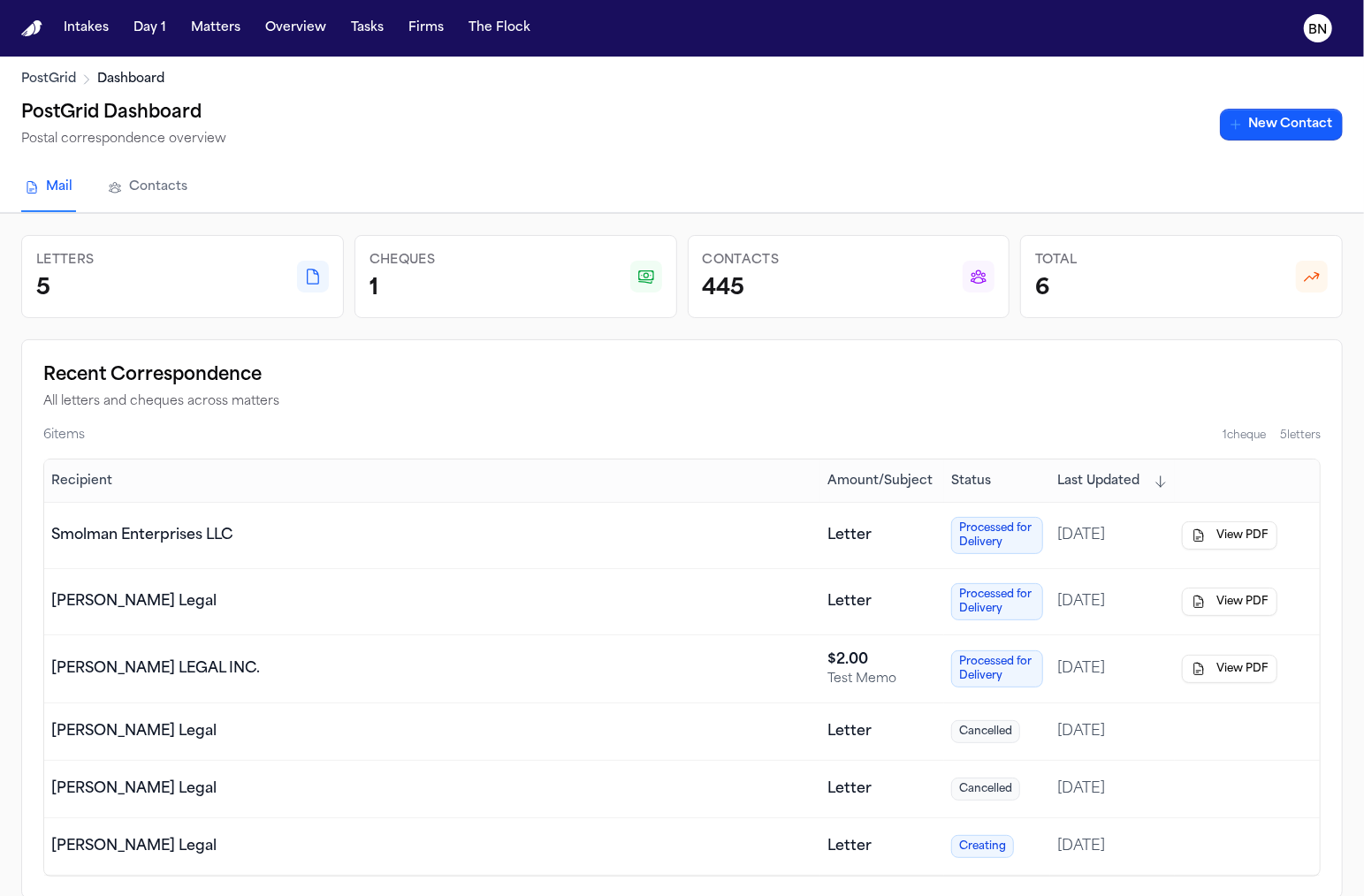
click at [681, 216] on div "Letters 5 Cheques 1 Contacts 445 Total 6 Recent Correspondence All letters and …" at bounding box center [682, 567] width 1364 height 706
click at [681, 217] on div "Letters 5 Cheques 1 Contacts 445 Total 6 Recent Correspondence All letters and …" at bounding box center [682, 567] width 1364 height 706
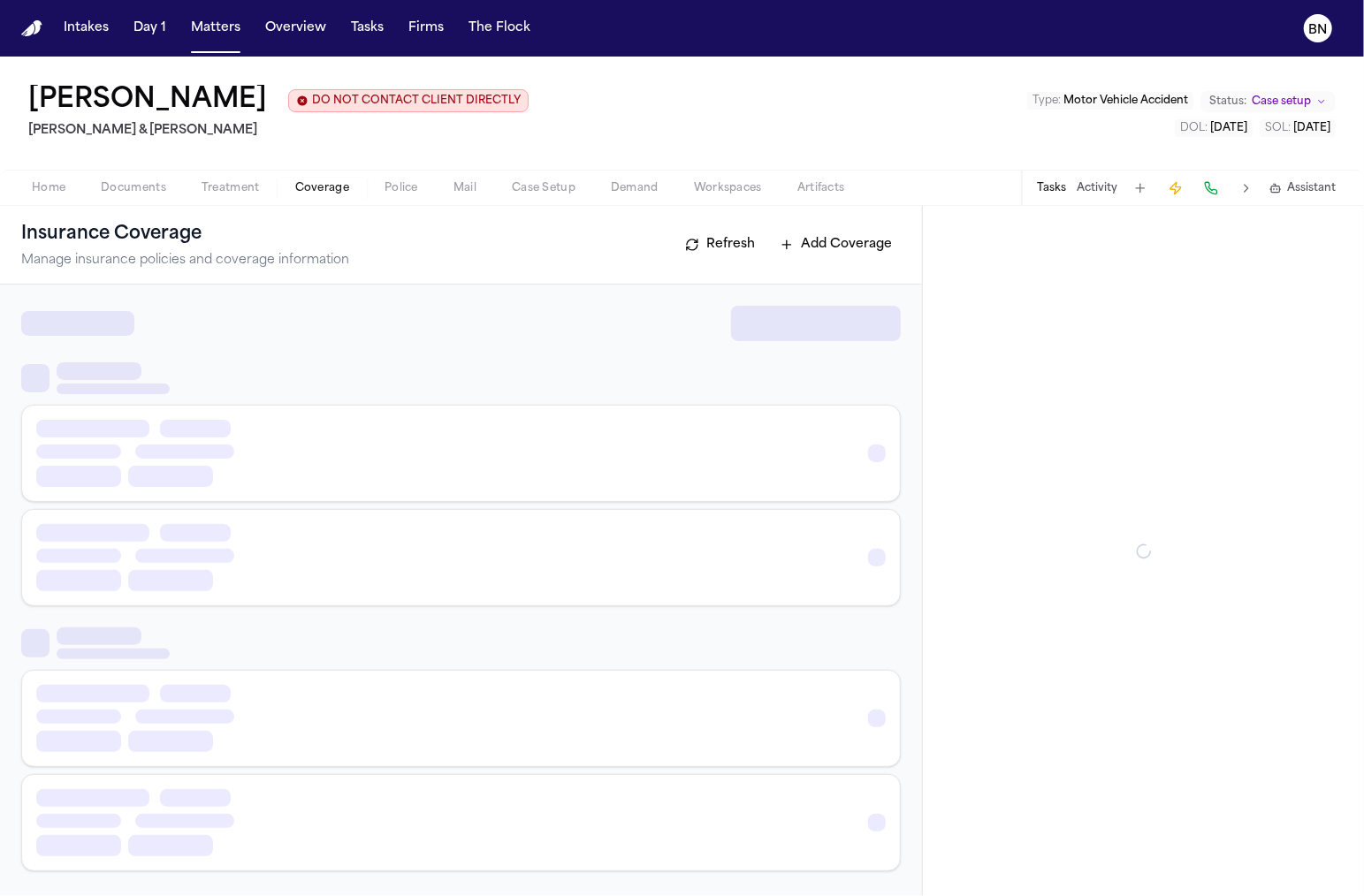
click at [315, 194] on span "Coverage" at bounding box center [322, 188] width 54 height 14
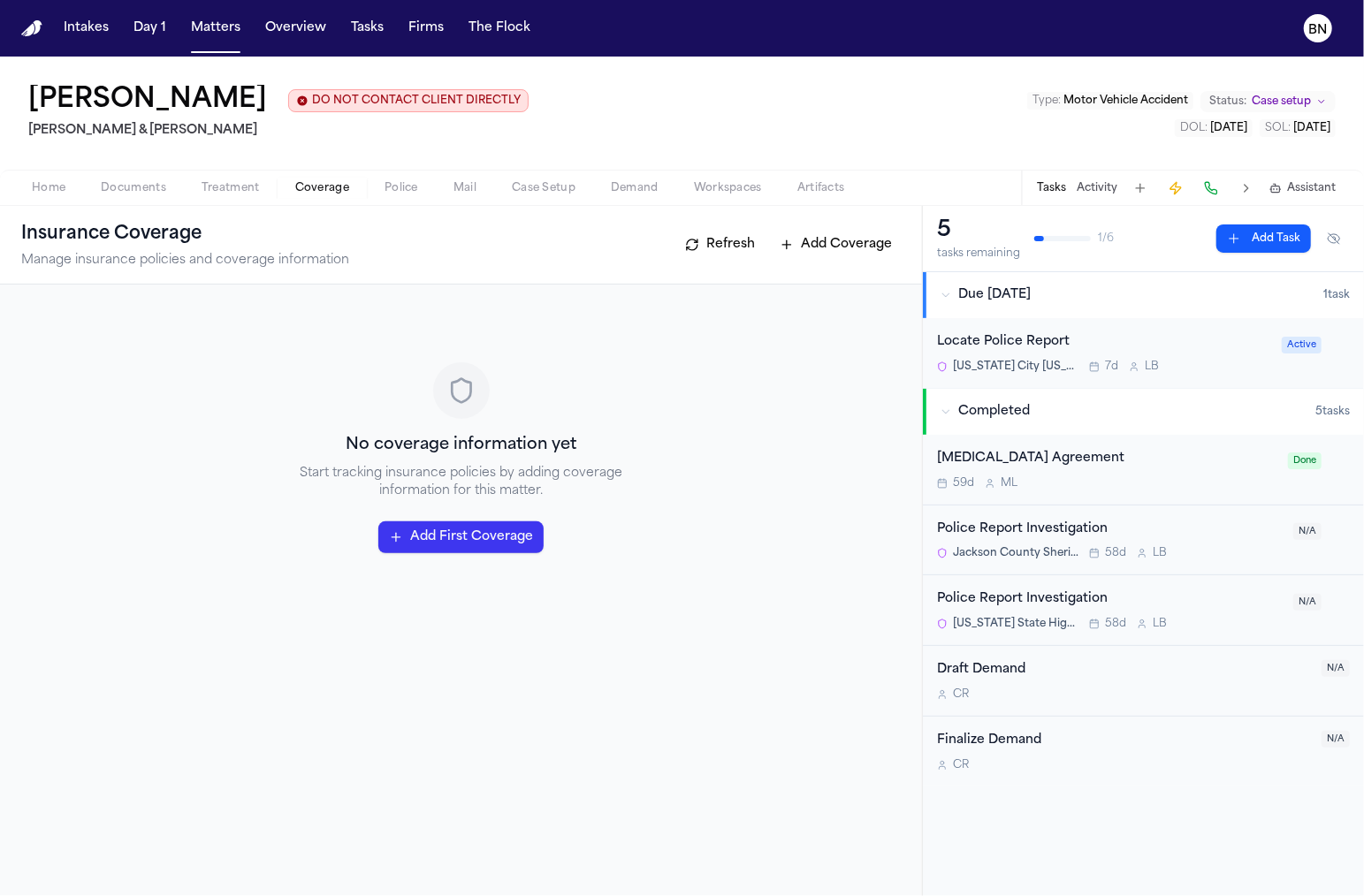
click at [410, 194] on span "Police" at bounding box center [401, 188] width 34 height 14
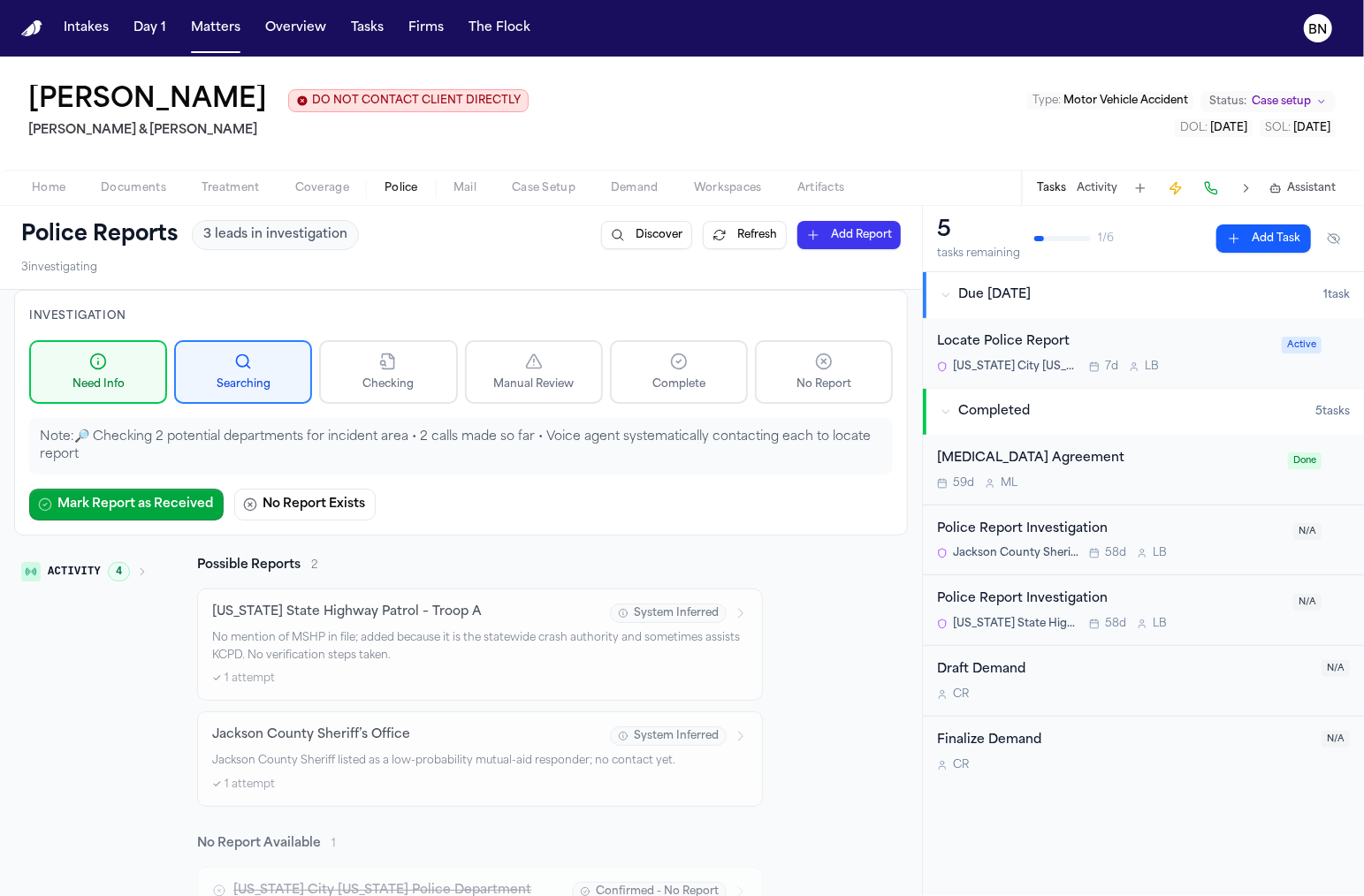
click at [147, 565] on button "Activity 4" at bounding box center [84, 572] width 141 height 30
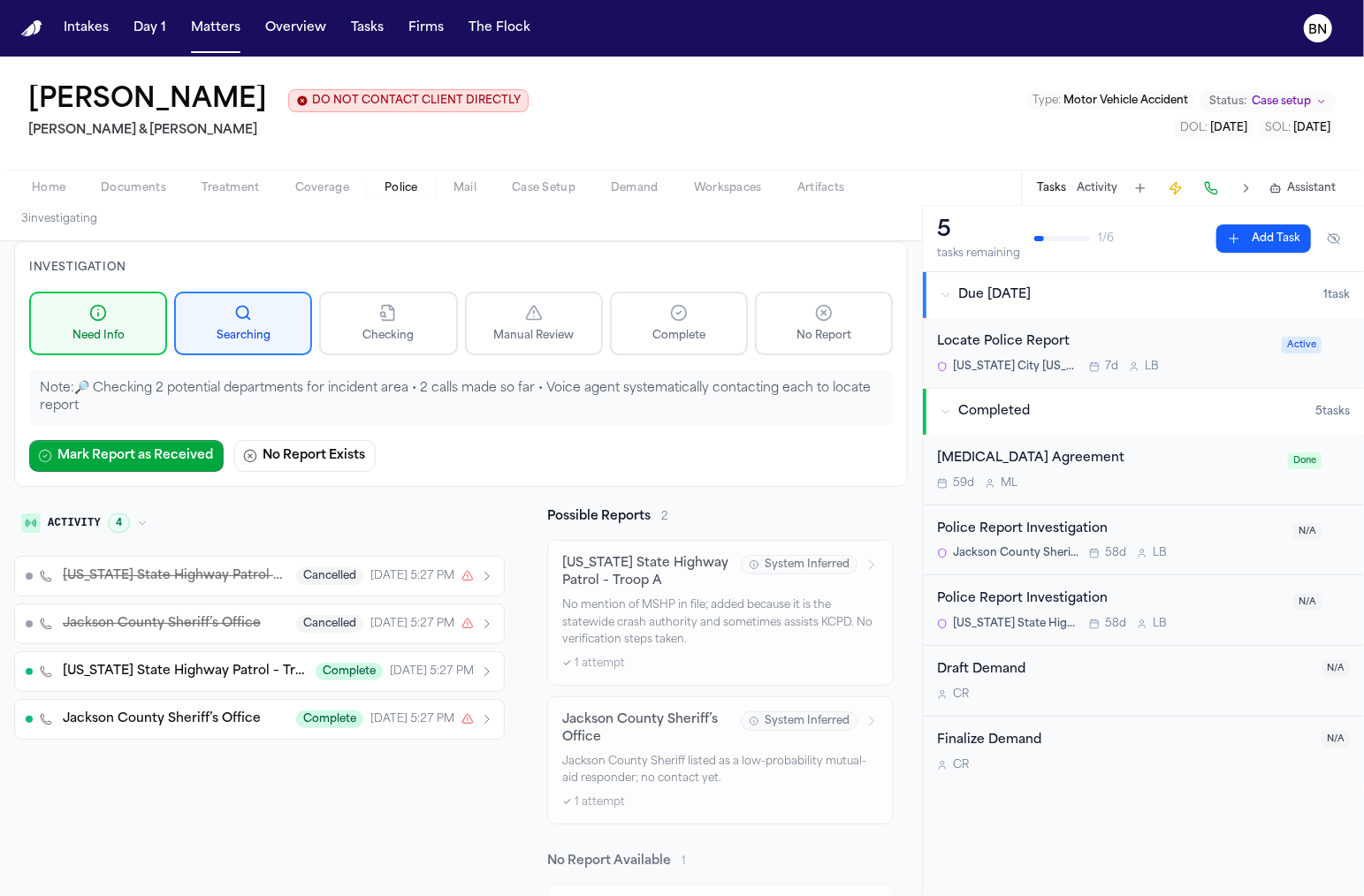
scroll to position [49, 0]
click at [145, 526] on button "Activity 4" at bounding box center [84, 523] width 141 height 30
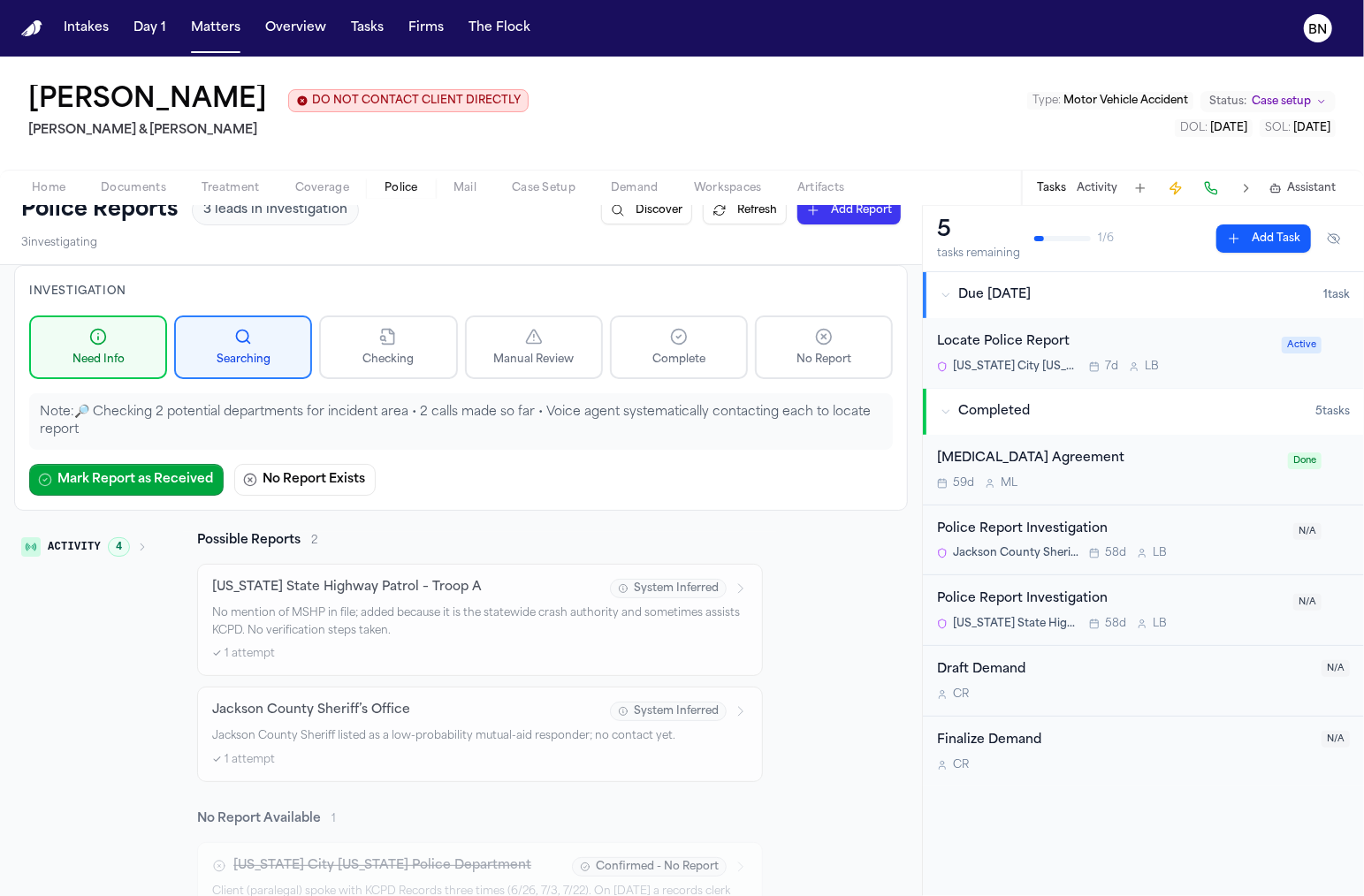
scroll to position [0, 0]
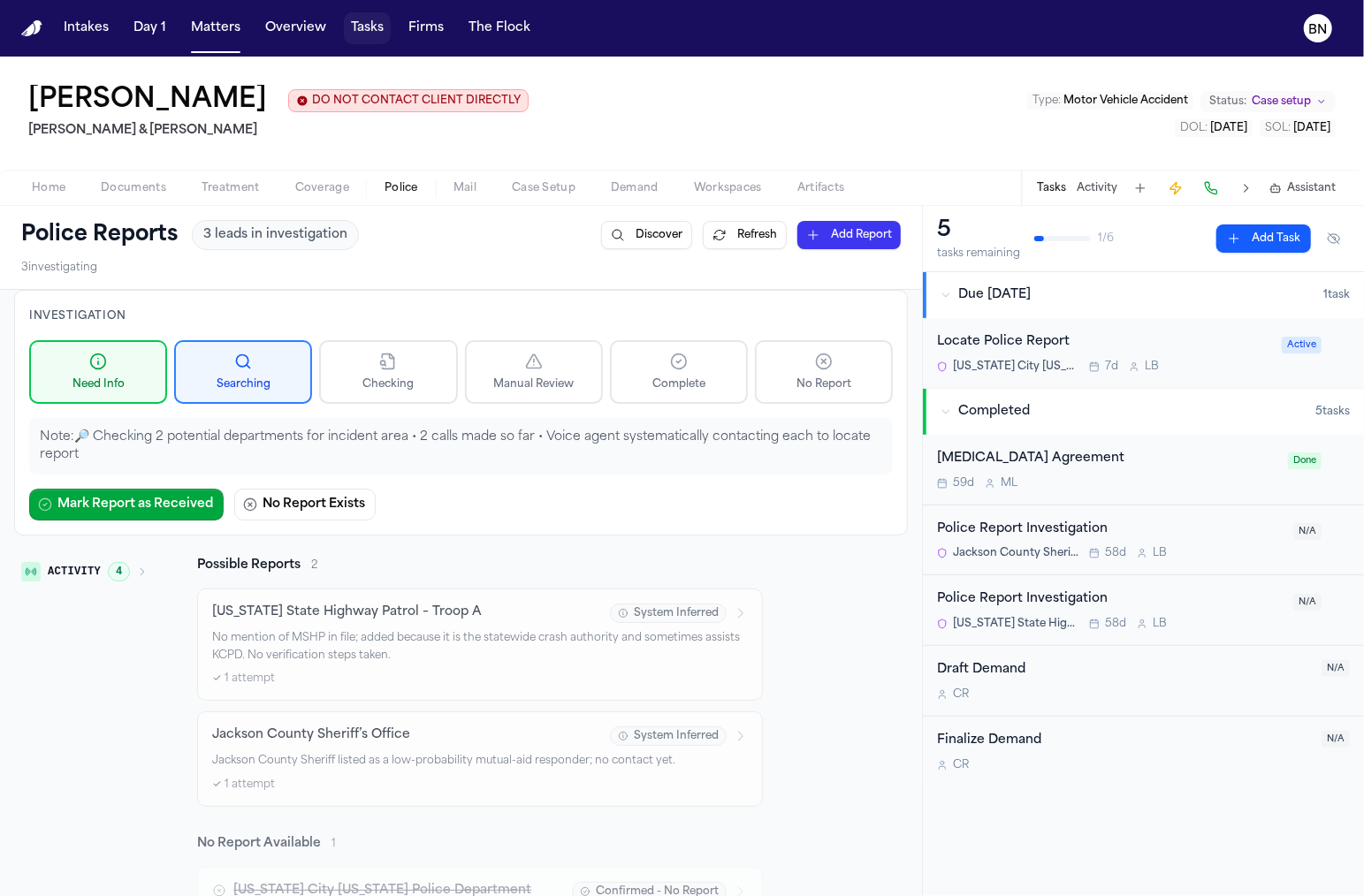
click at [359, 34] on button "Tasks" at bounding box center [367, 29] width 47 height 32
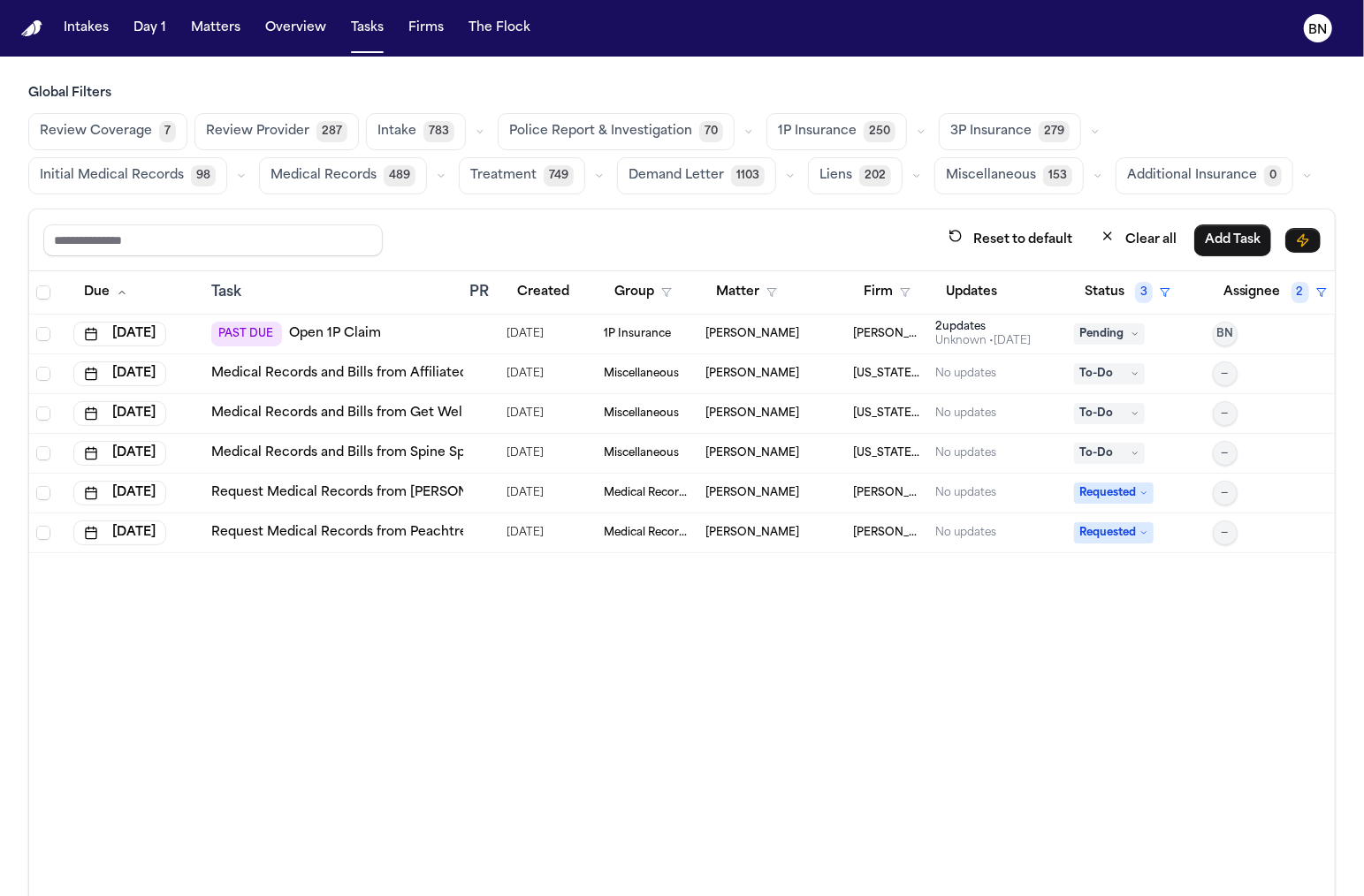
click at [655, 137] on span "Police Report & Investigation" at bounding box center [601, 132] width 183 height 18
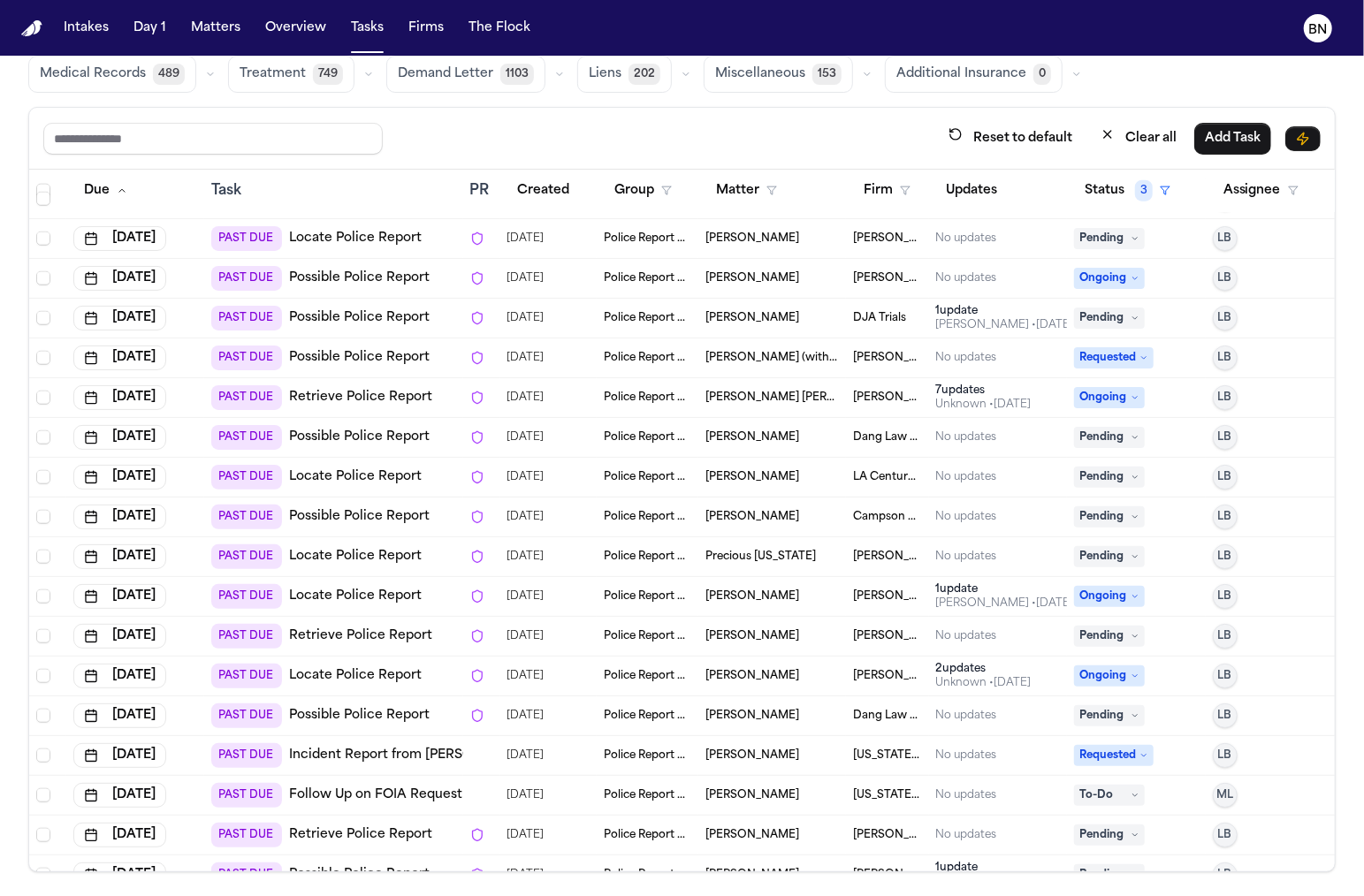
scroll to position [1124, 0]
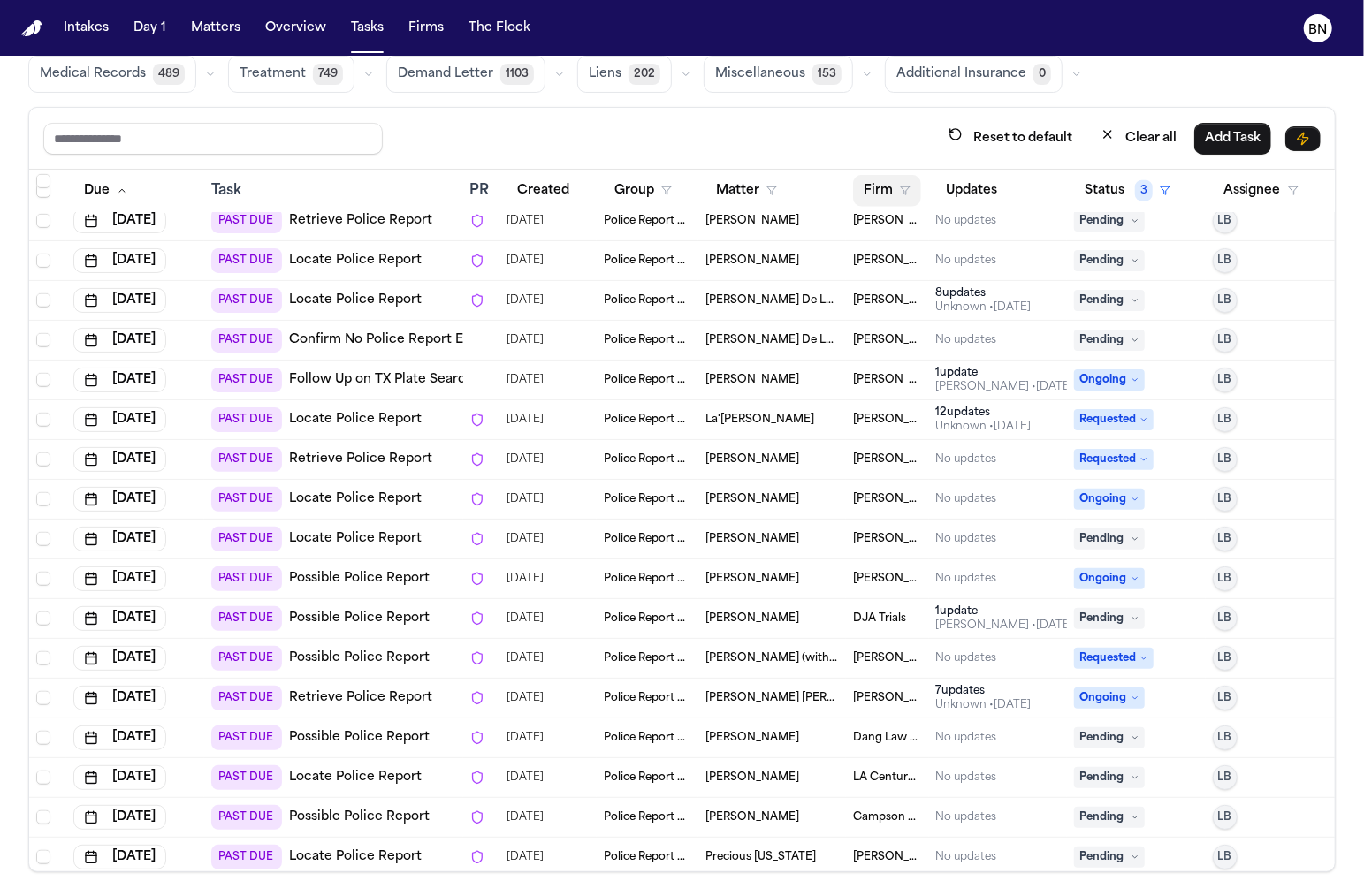
click at [906, 177] on button "Firm" at bounding box center [887, 191] width 68 height 32
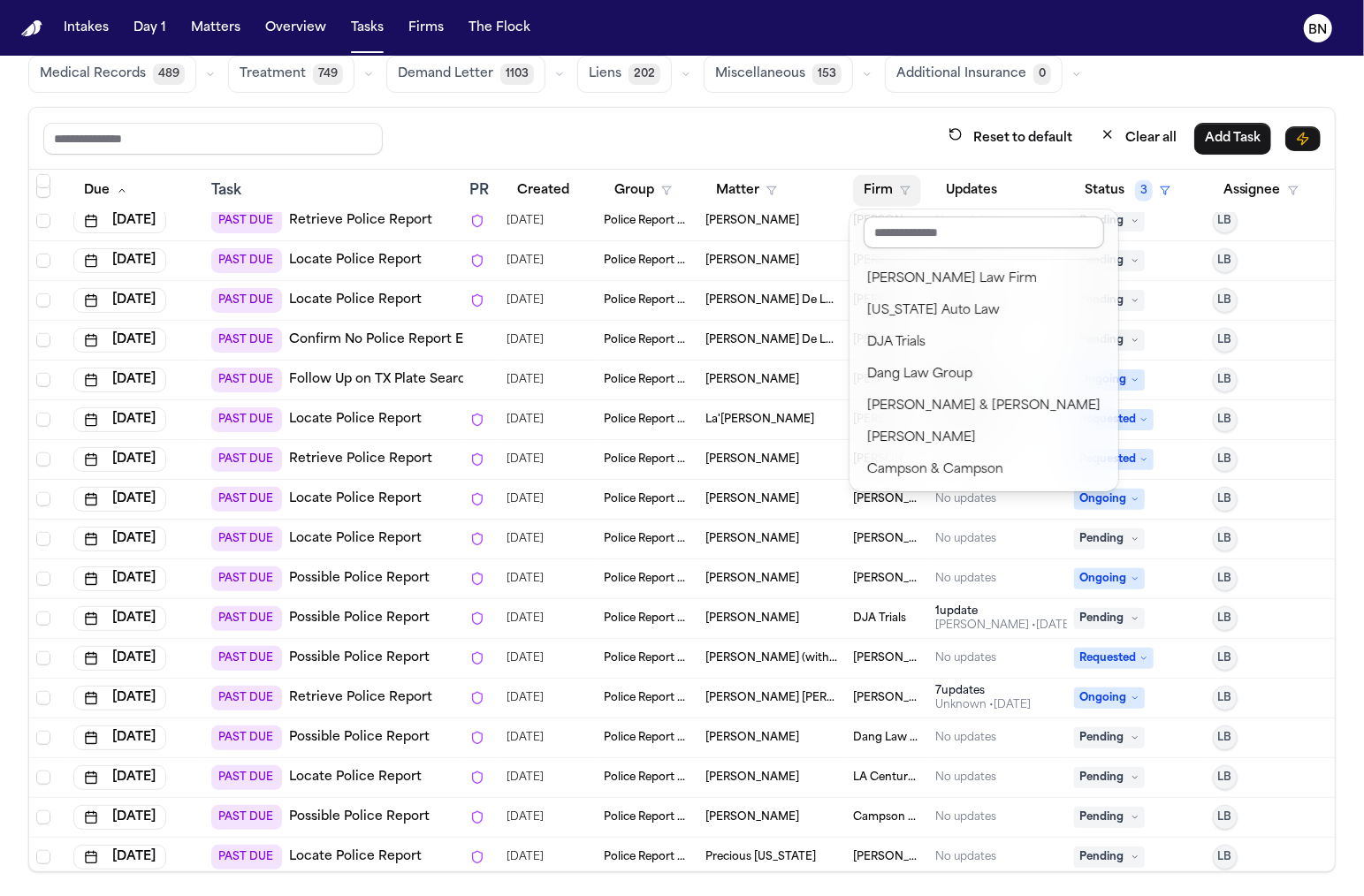
click at [946, 233] on input "text" at bounding box center [983, 233] width 240 height 32
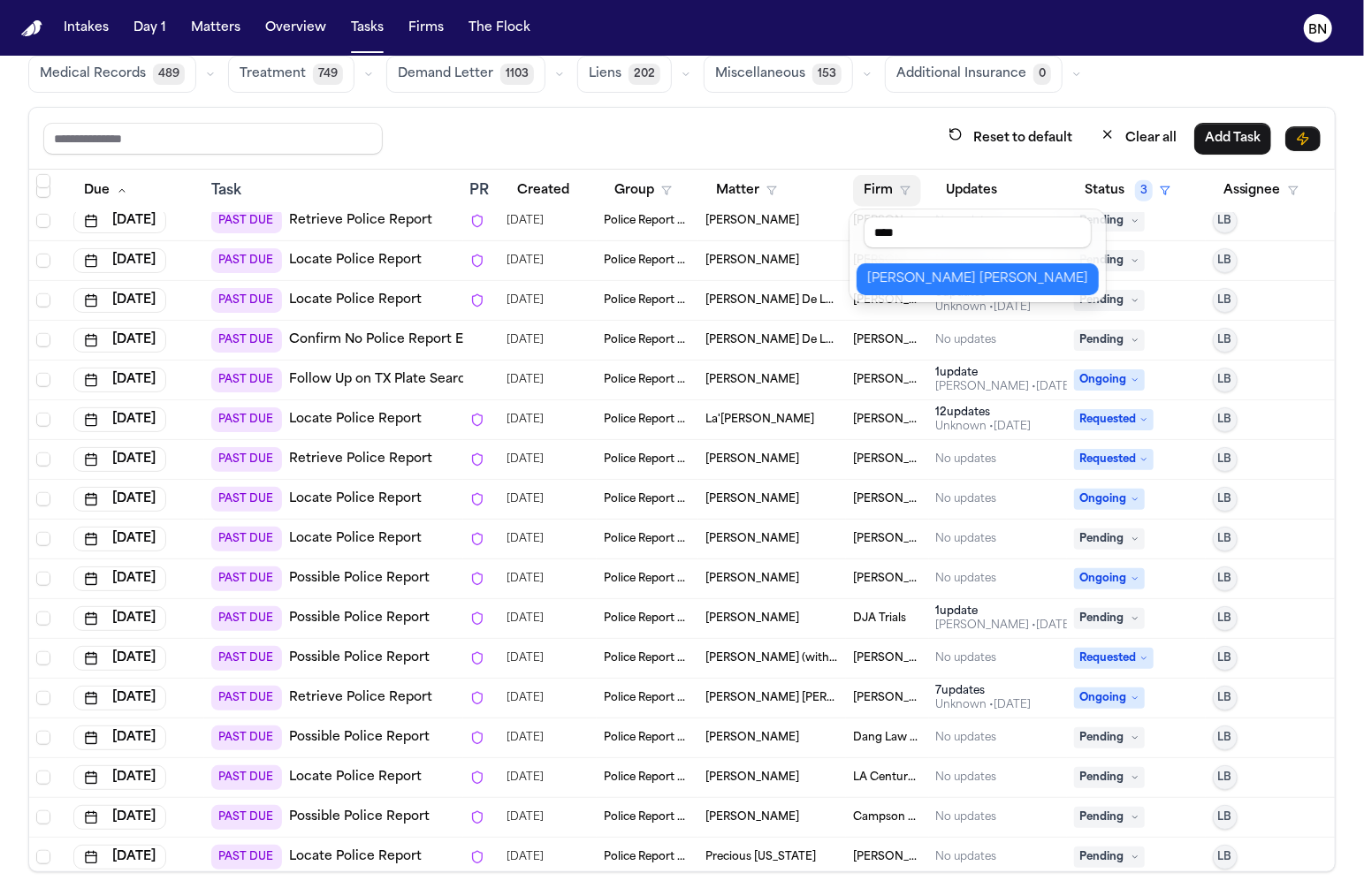
type input "****"
click at [944, 274] on div "[PERSON_NAME] [PERSON_NAME]" at bounding box center [977, 279] width 221 height 21
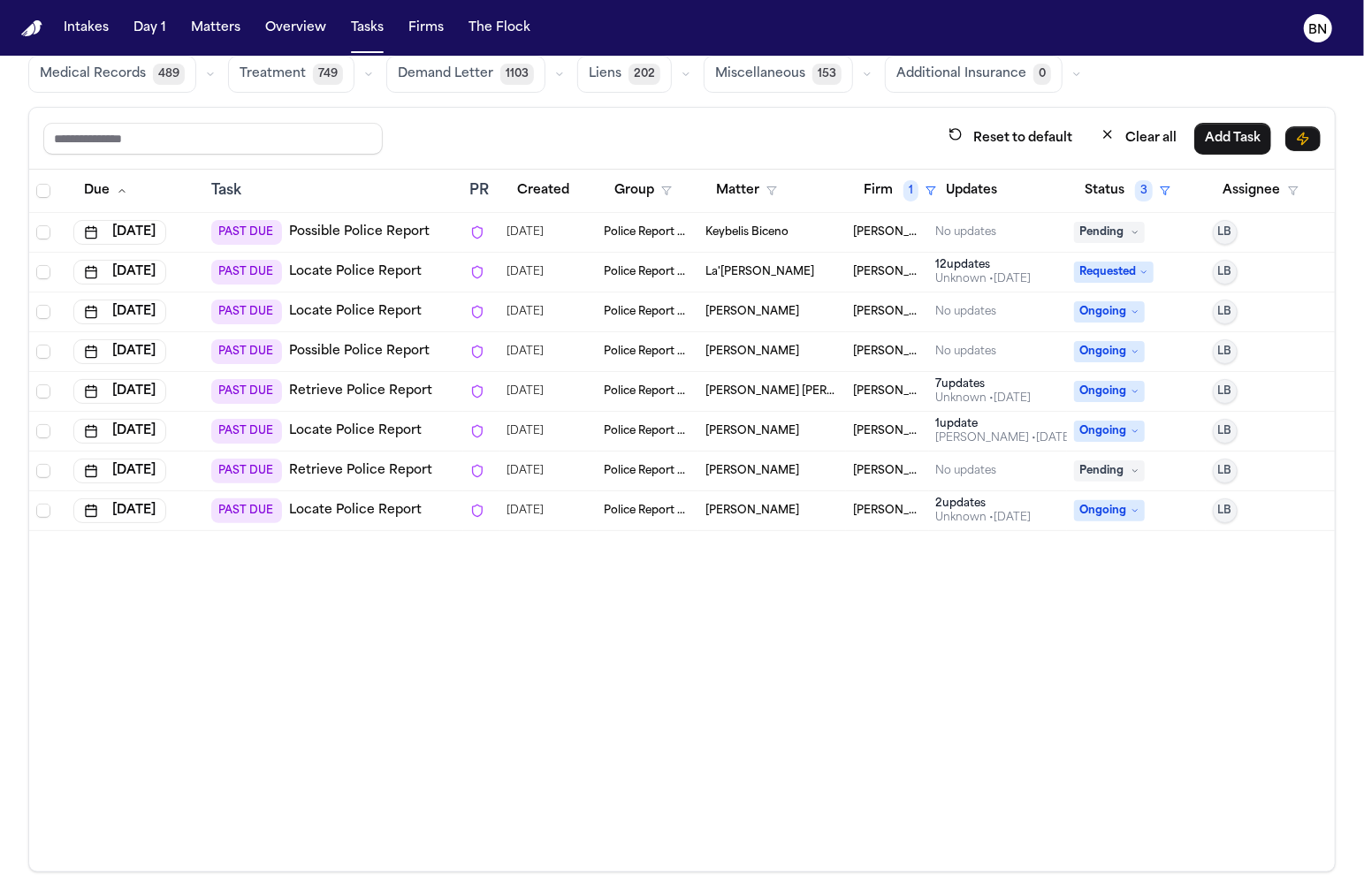
scroll to position [0, 0]
click at [399, 462] on link "Retrieve Police Report" at bounding box center [361, 471] width 143 height 18
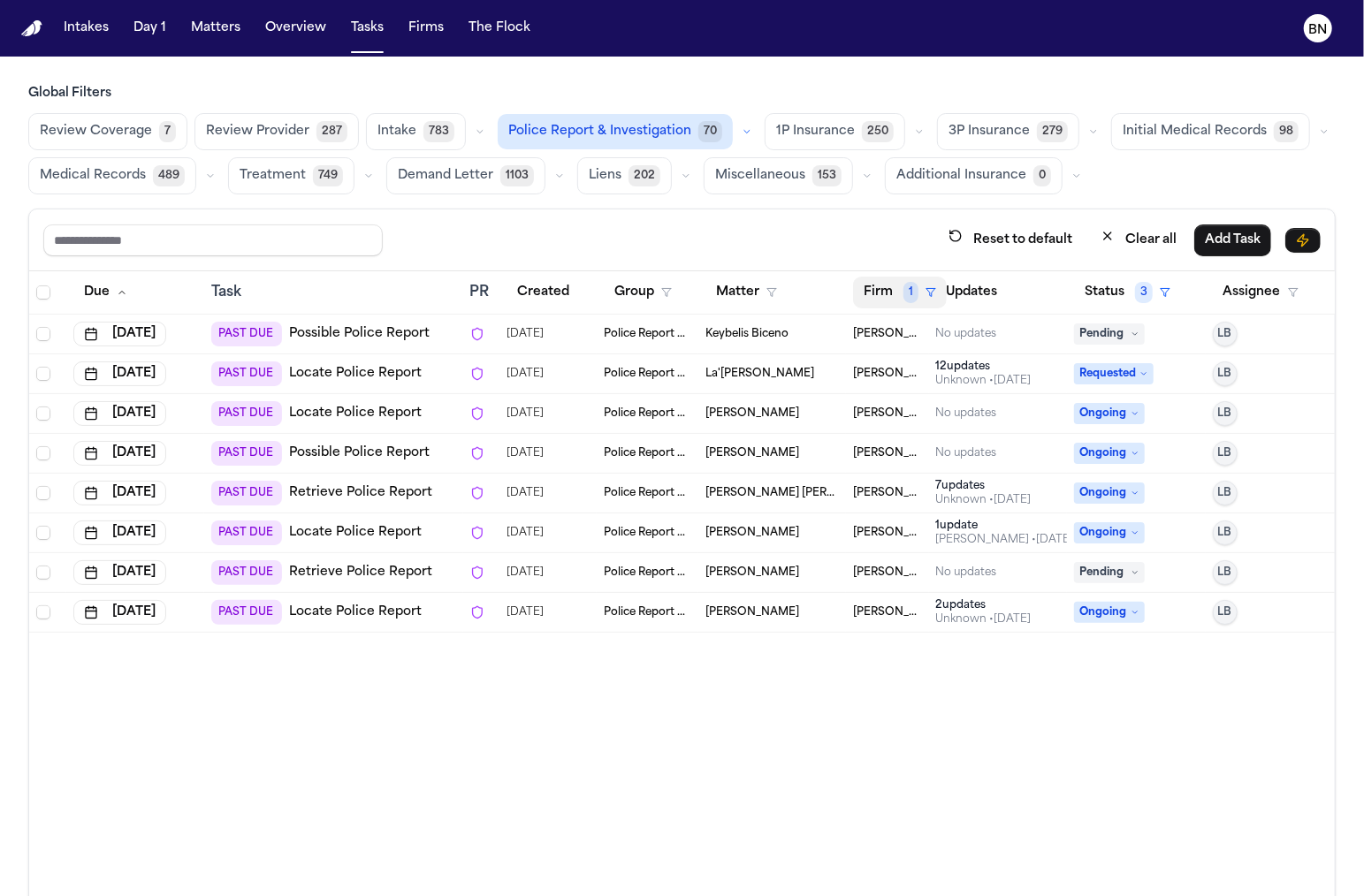
click at [922, 281] on button "Firm 1" at bounding box center [899, 293] width 94 height 32
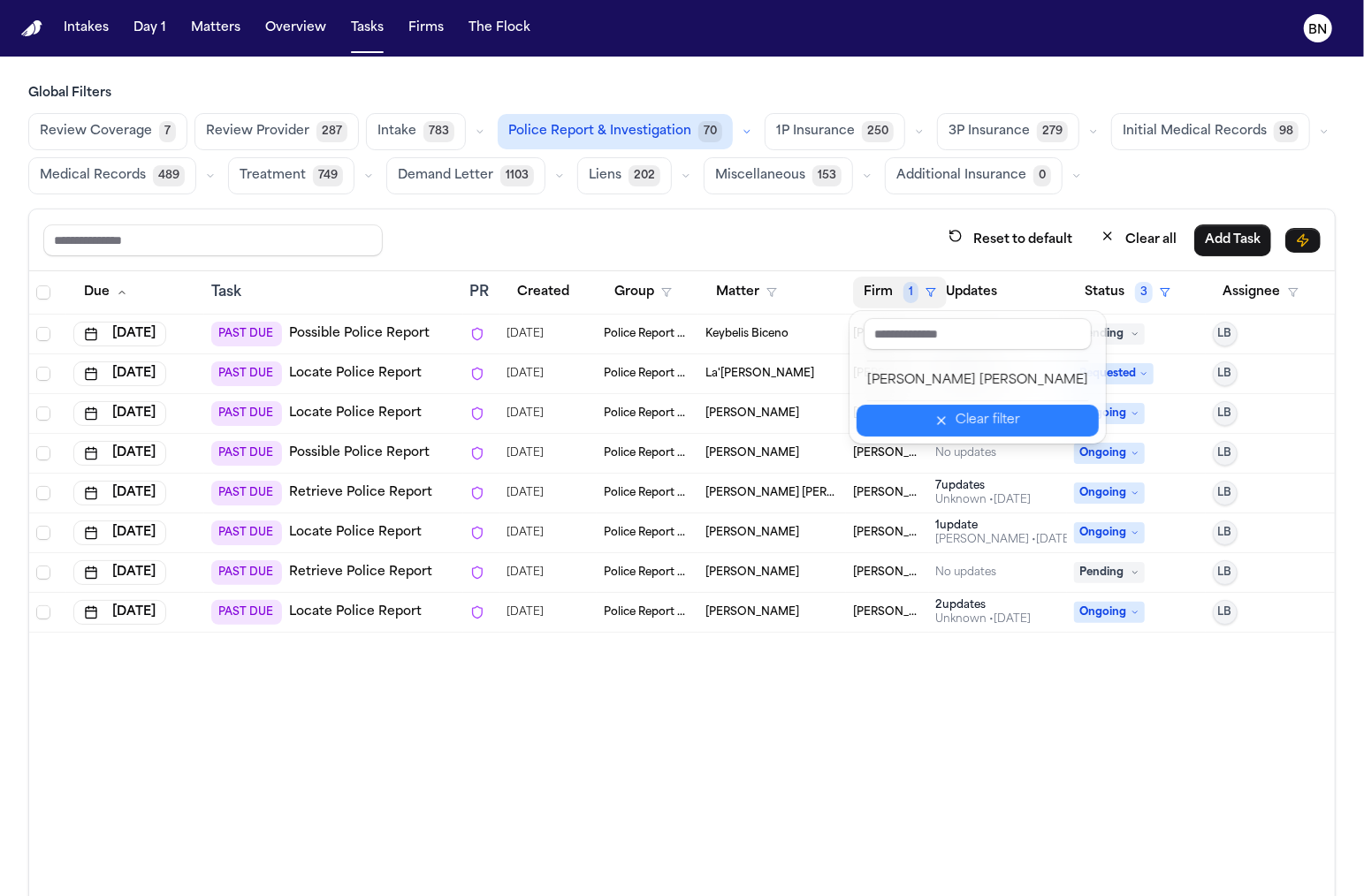
click at [956, 415] on div "Clear filter" at bounding box center [988, 421] width 64 height 21
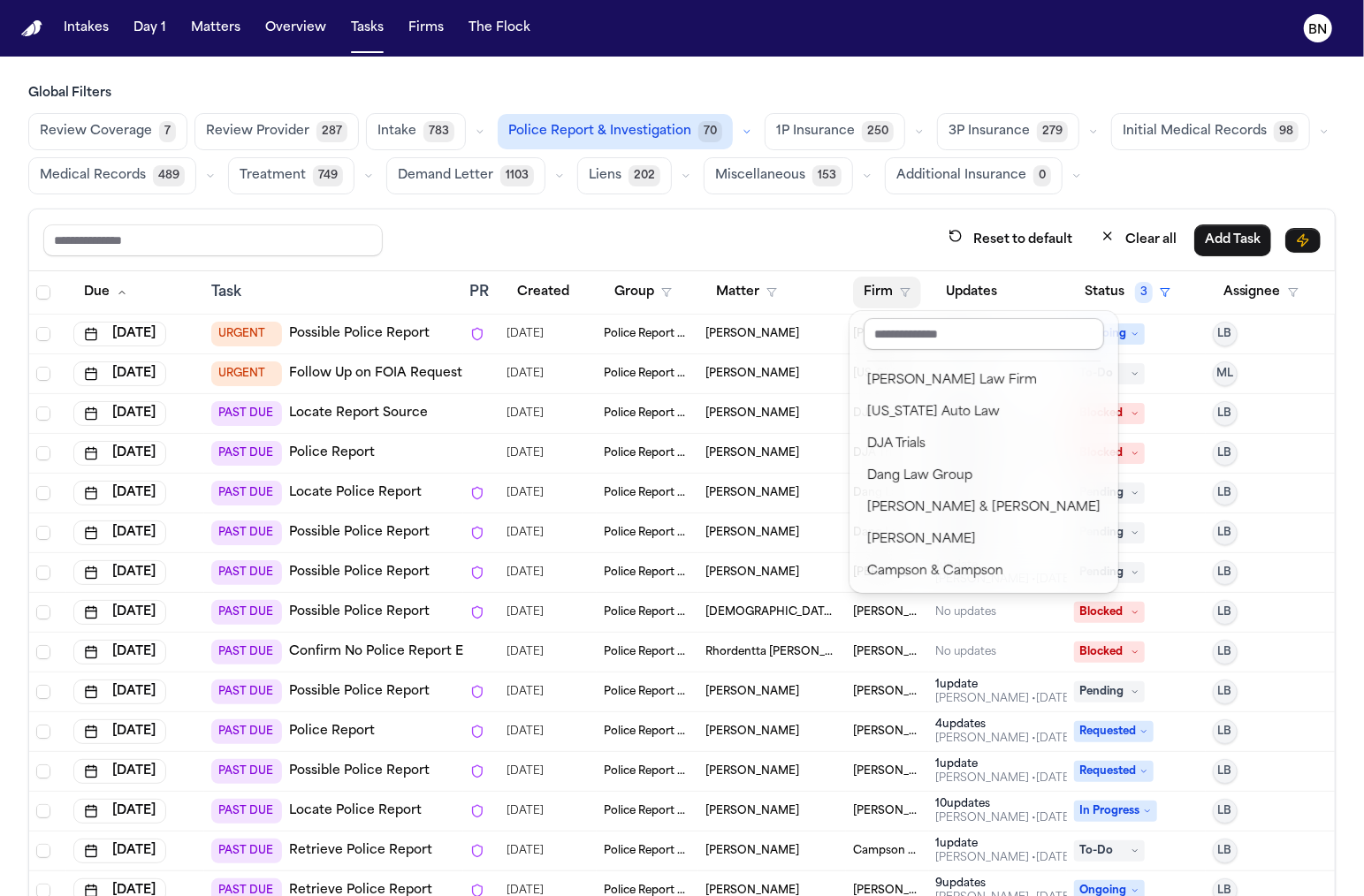
click at [910, 328] on input "text" at bounding box center [983, 334] width 240 height 32
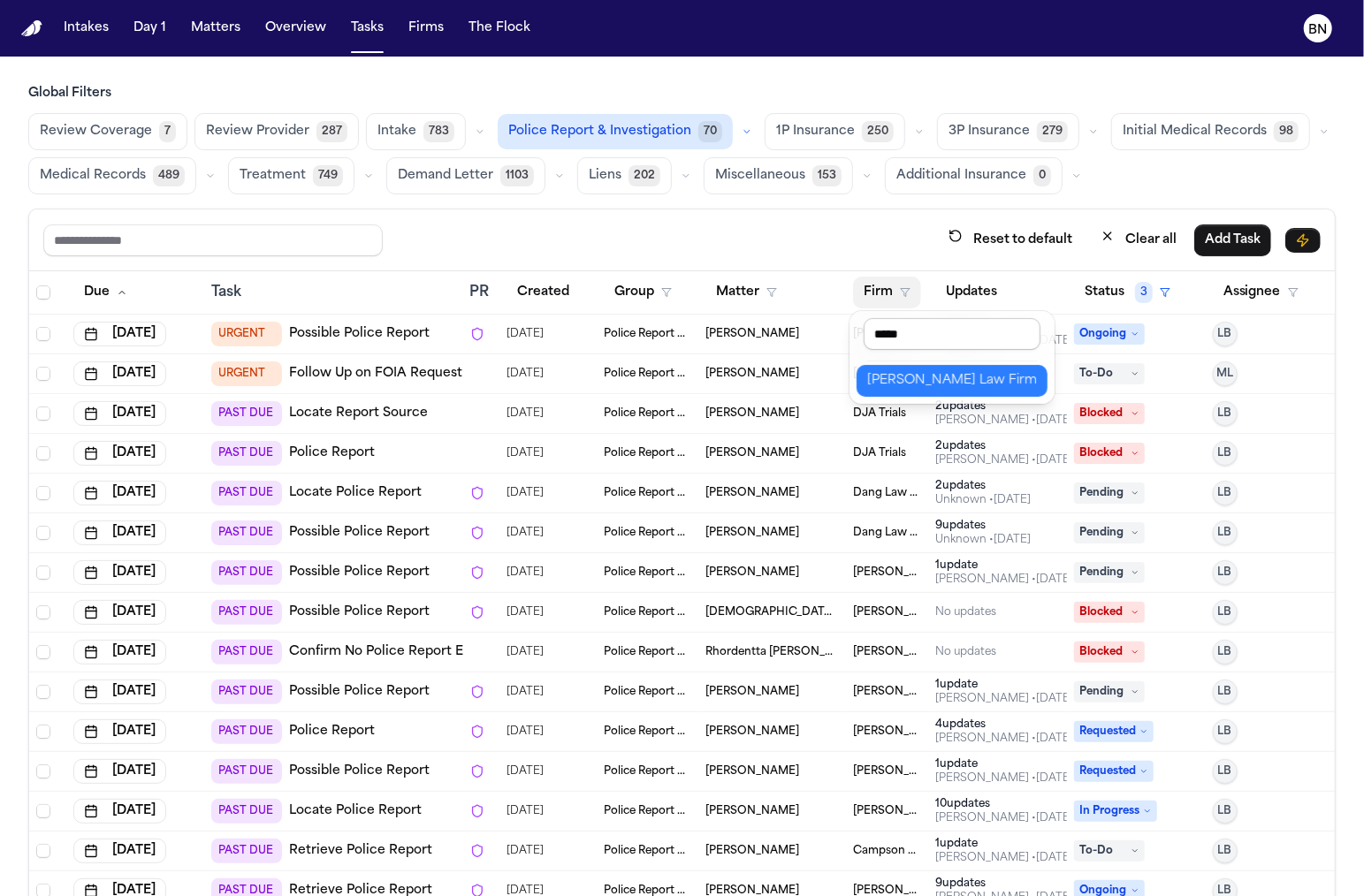
type input "******"
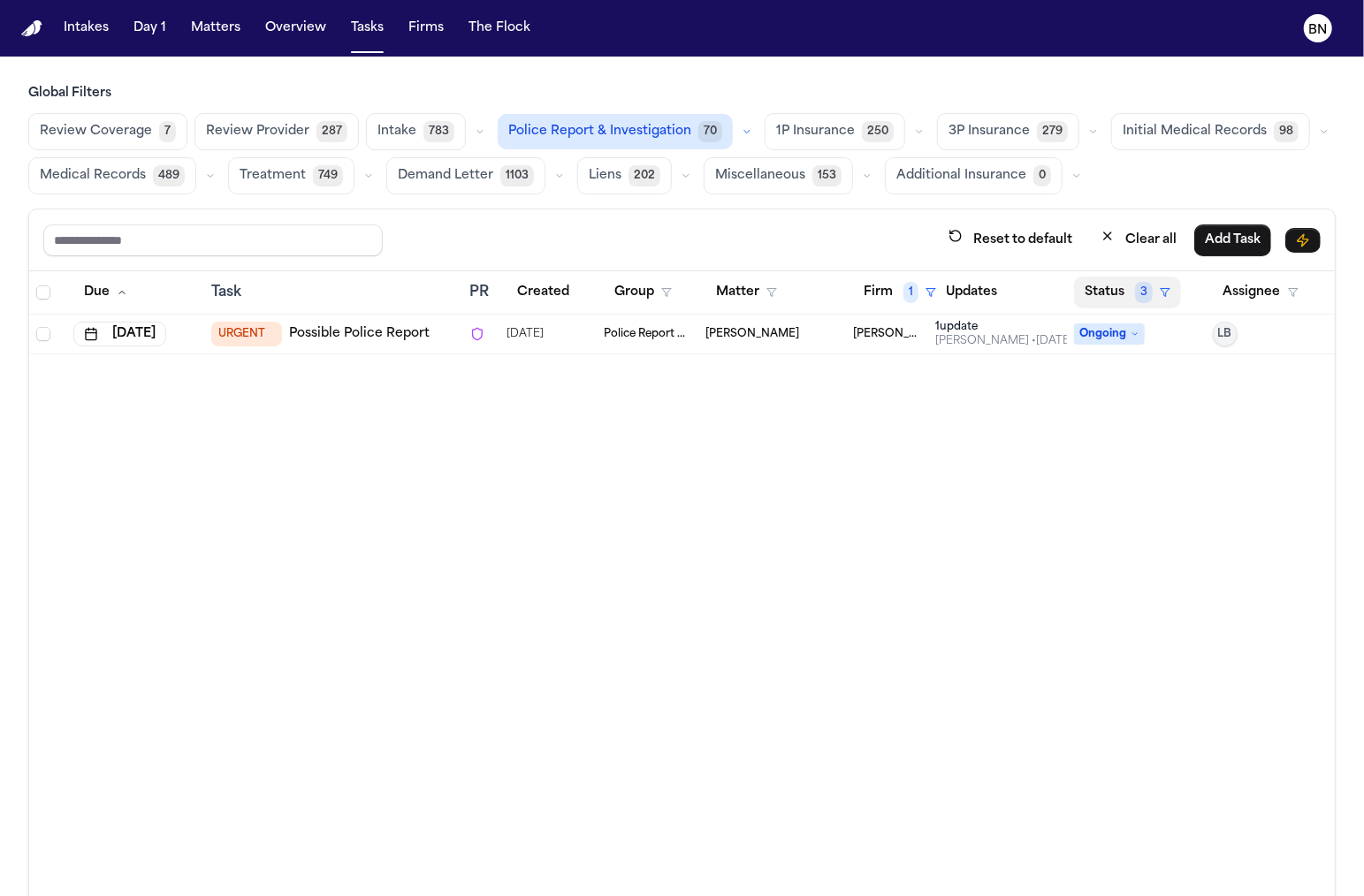
click at [1120, 287] on button "Status 3" at bounding box center [1127, 293] width 107 height 32
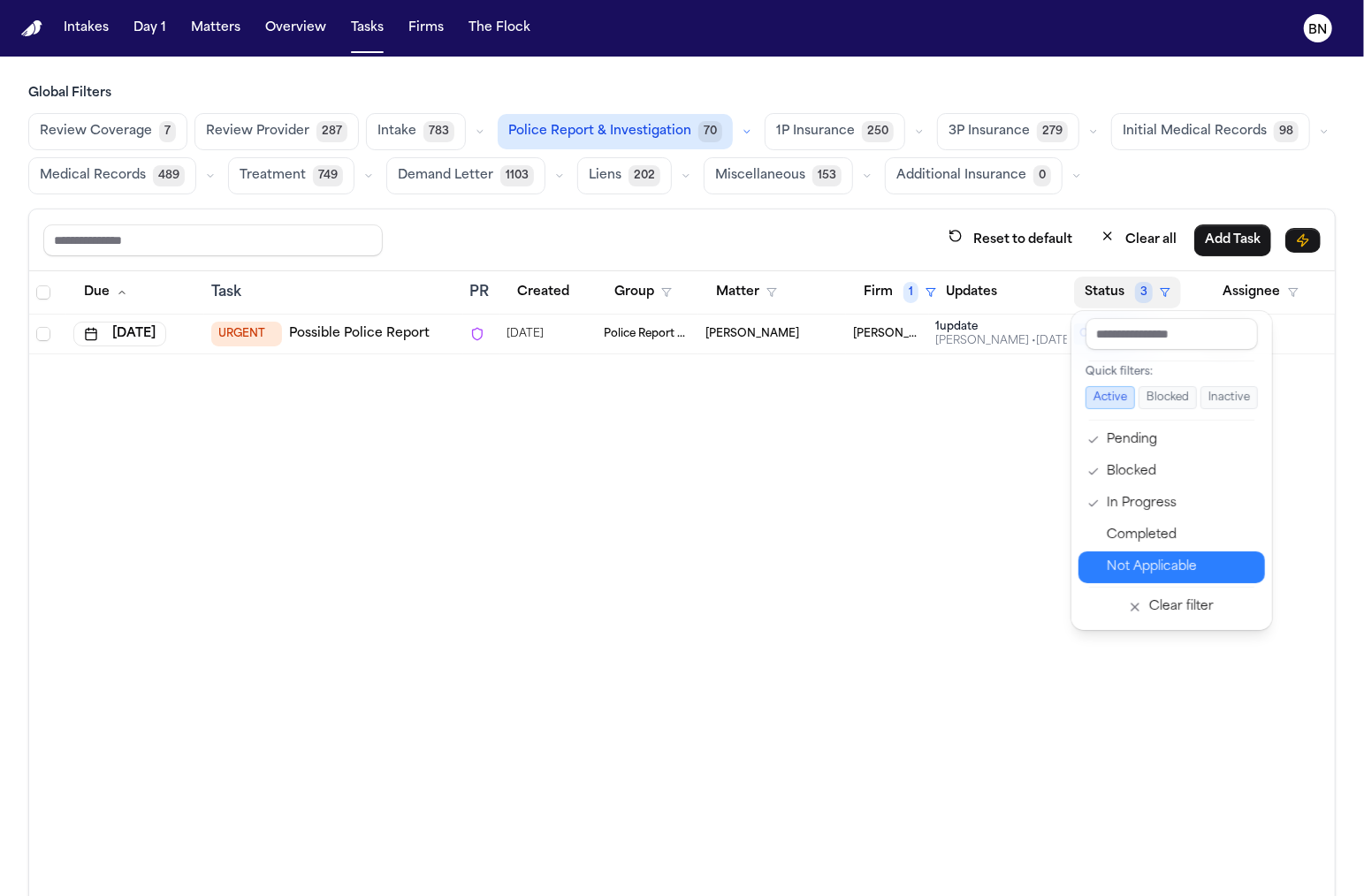
click at [1181, 563] on div "Not Applicable" at bounding box center [1180, 567] width 148 height 21
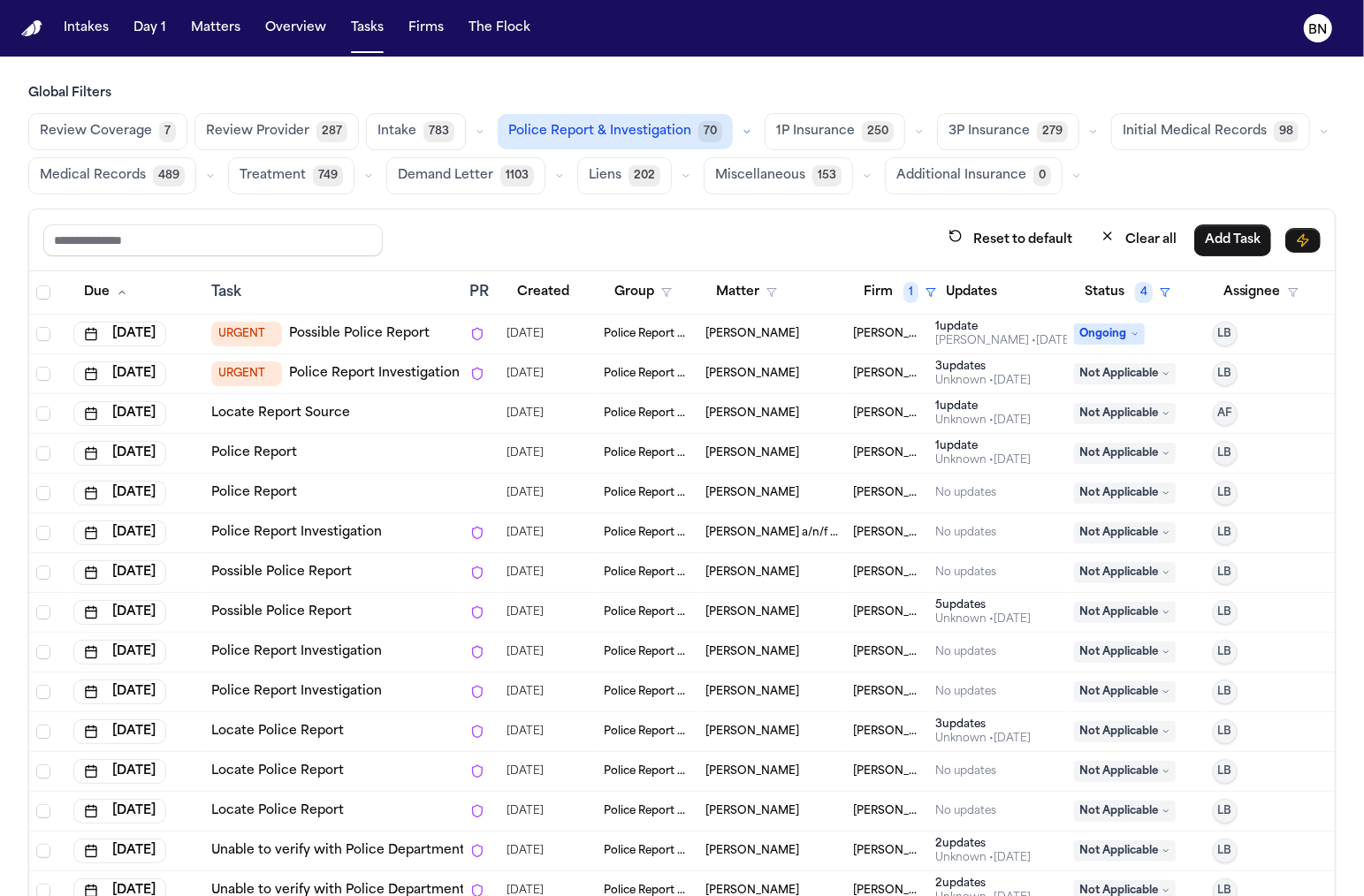
click at [794, 354] on td "[PERSON_NAME]" at bounding box center [772, 374] width 148 height 39
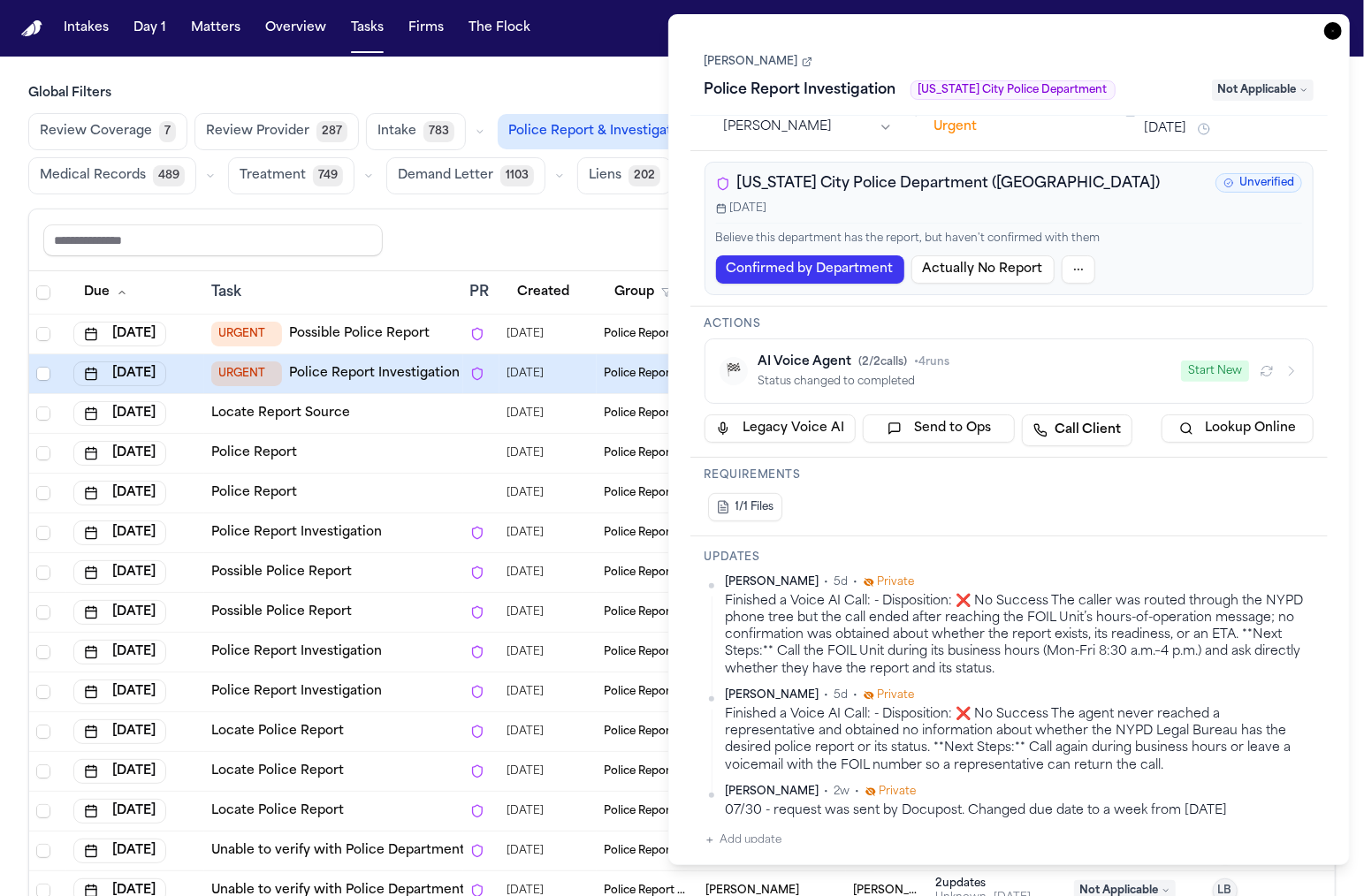
scroll to position [303, 0]
click at [1335, 36] on icon "button" at bounding box center [1334, 31] width 18 height 18
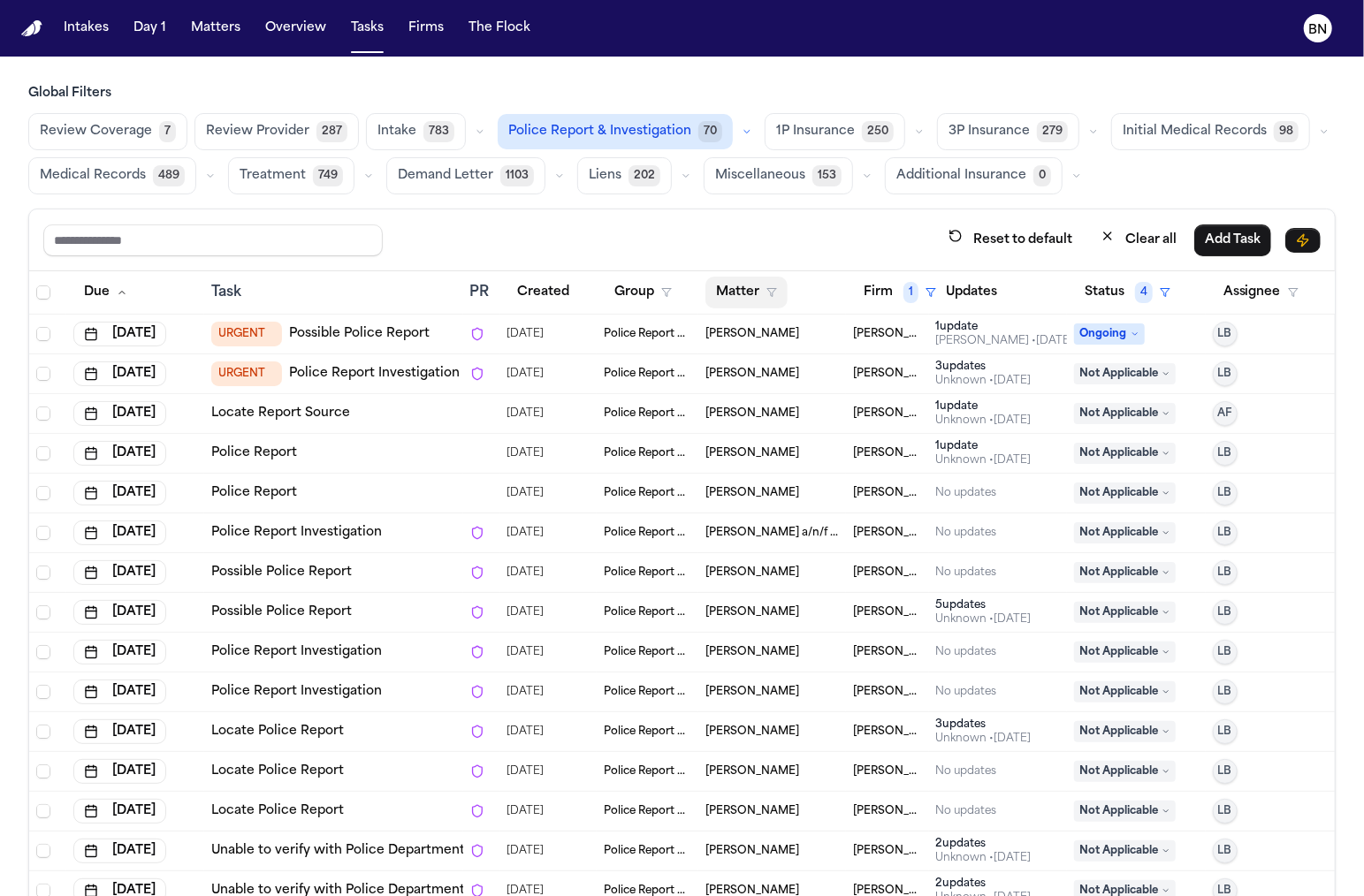
click at [772, 277] on button "Matter" at bounding box center [747, 293] width 82 height 32
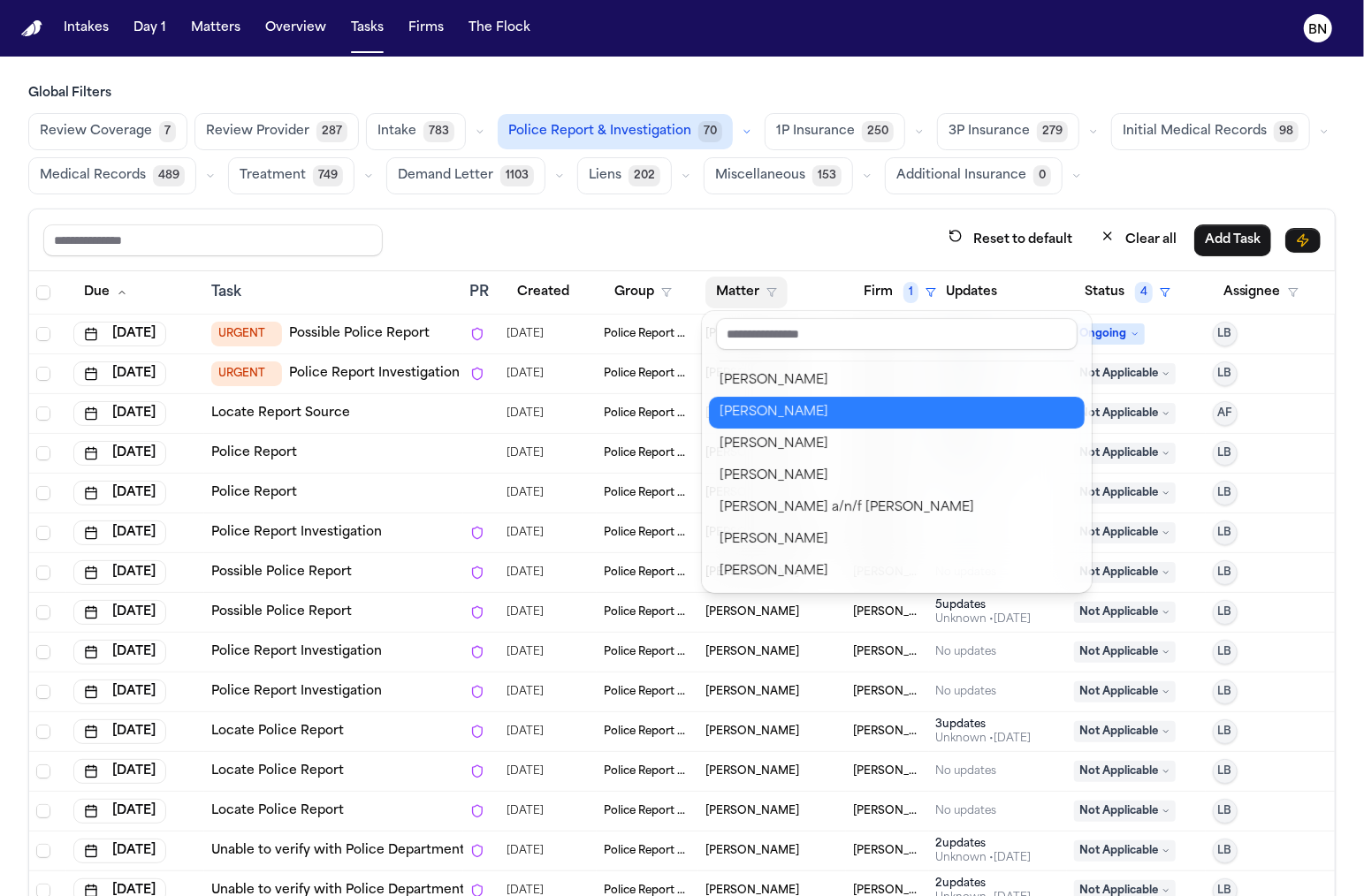
click at [779, 398] on button "[PERSON_NAME]" at bounding box center [896, 413] width 375 height 32
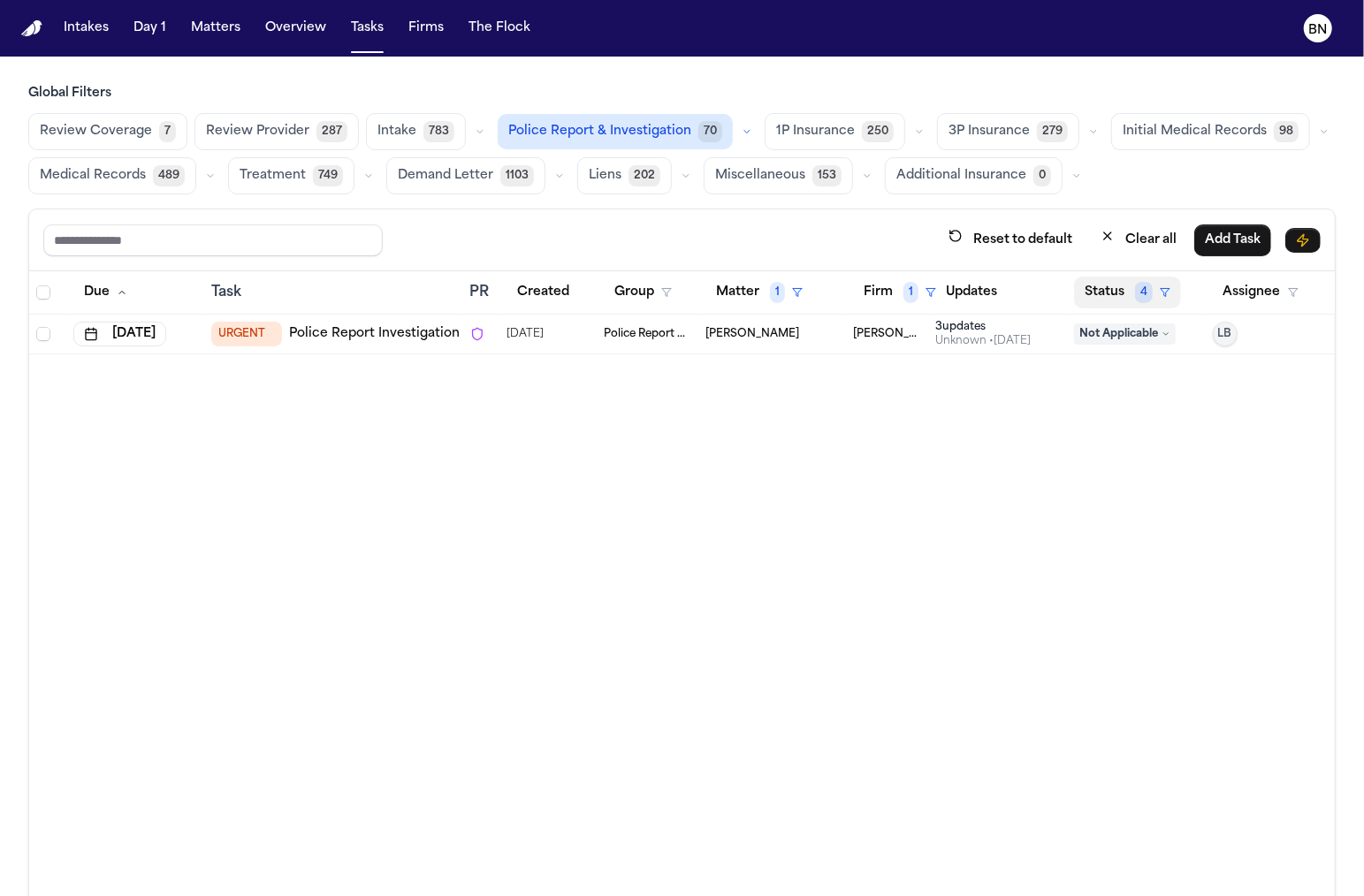
click at [1102, 293] on button "Status 4" at bounding box center [1127, 293] width 107 height 32
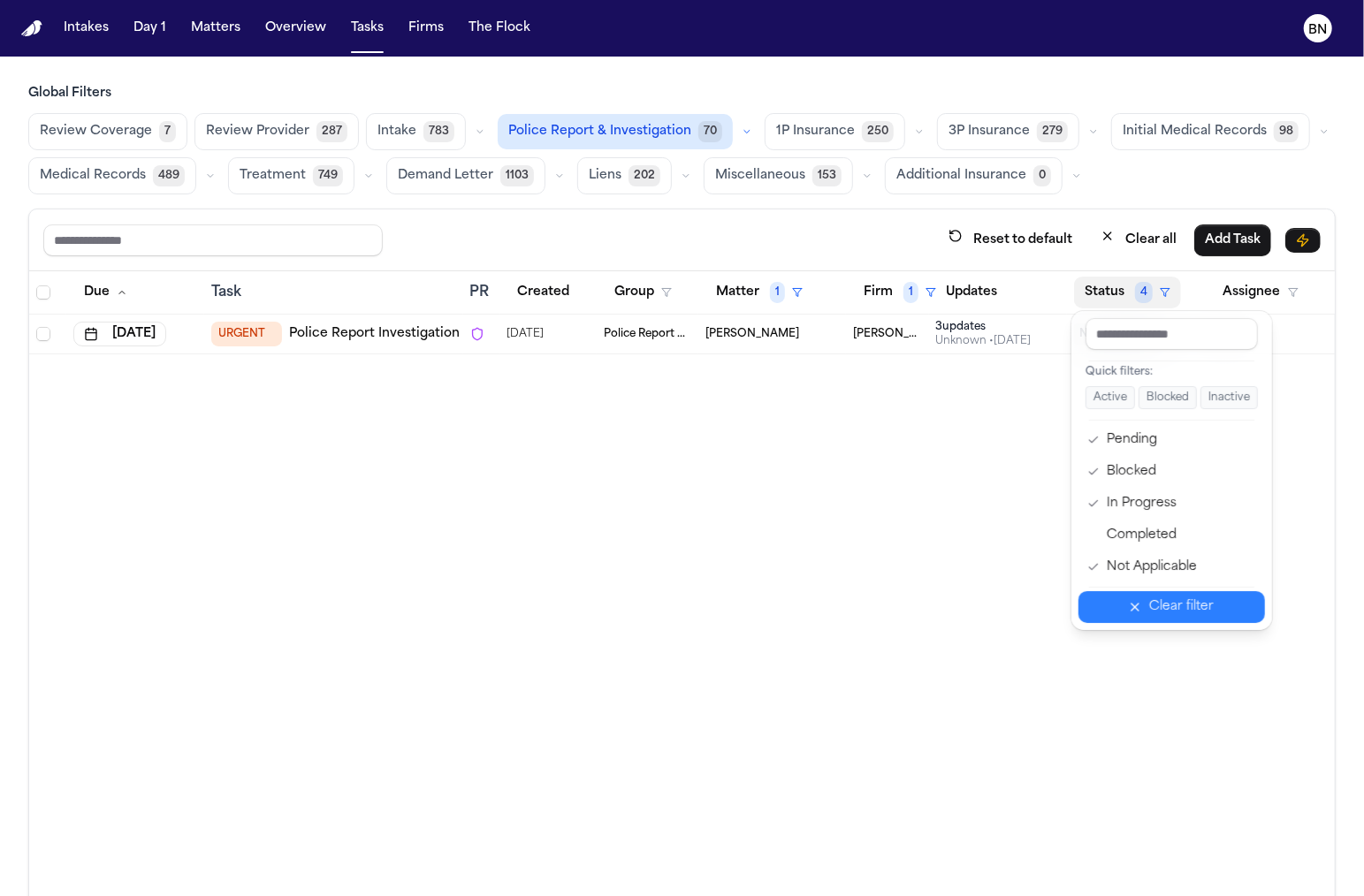
click at [1137, 593] on button "Clear filter" at bounding box center [1171, 607] width 186 height 32
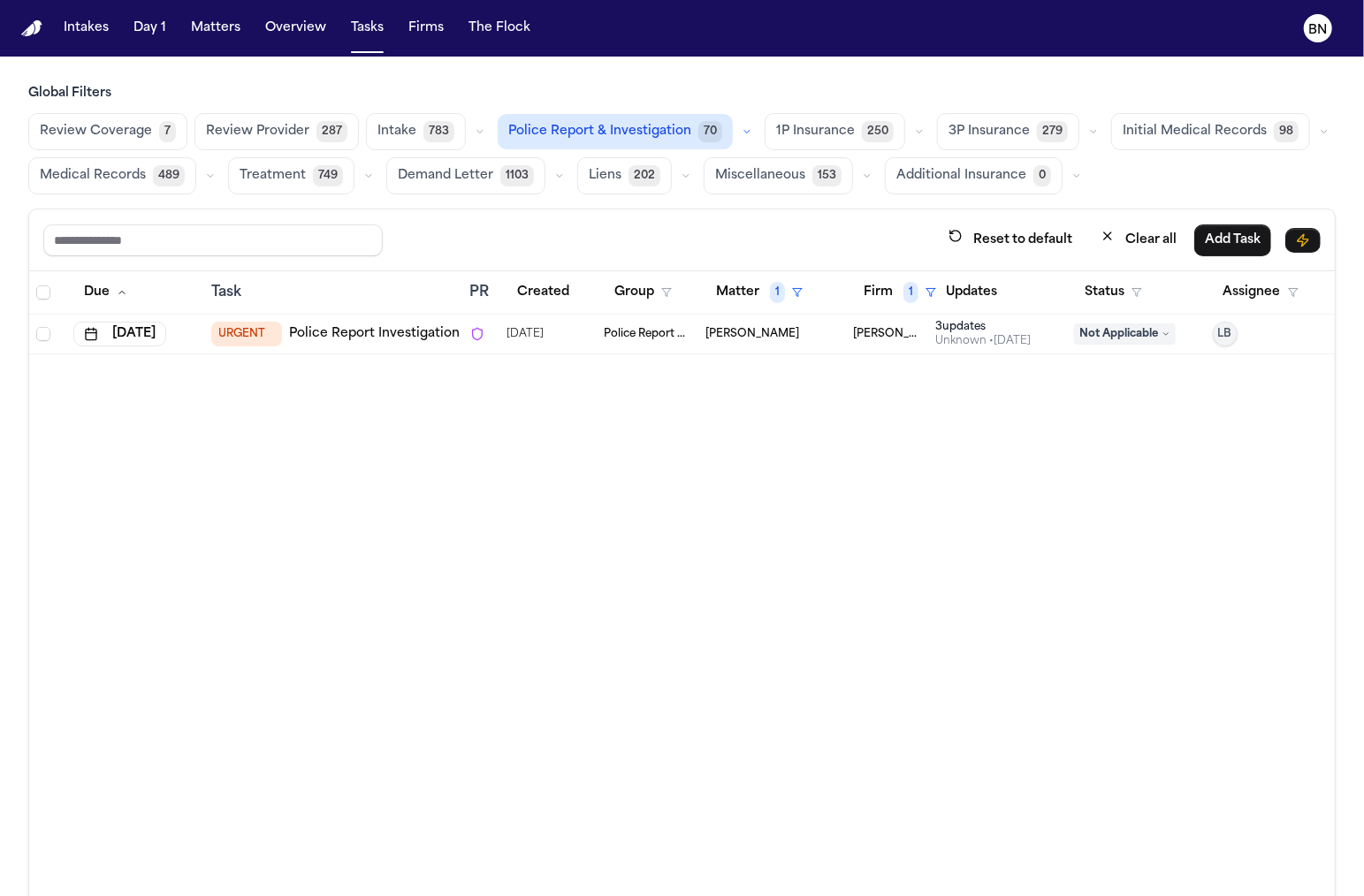
click at [366, 343] on td "URGENT Police Report Investigation" at bounding box center [333, 334] width 258 height 39
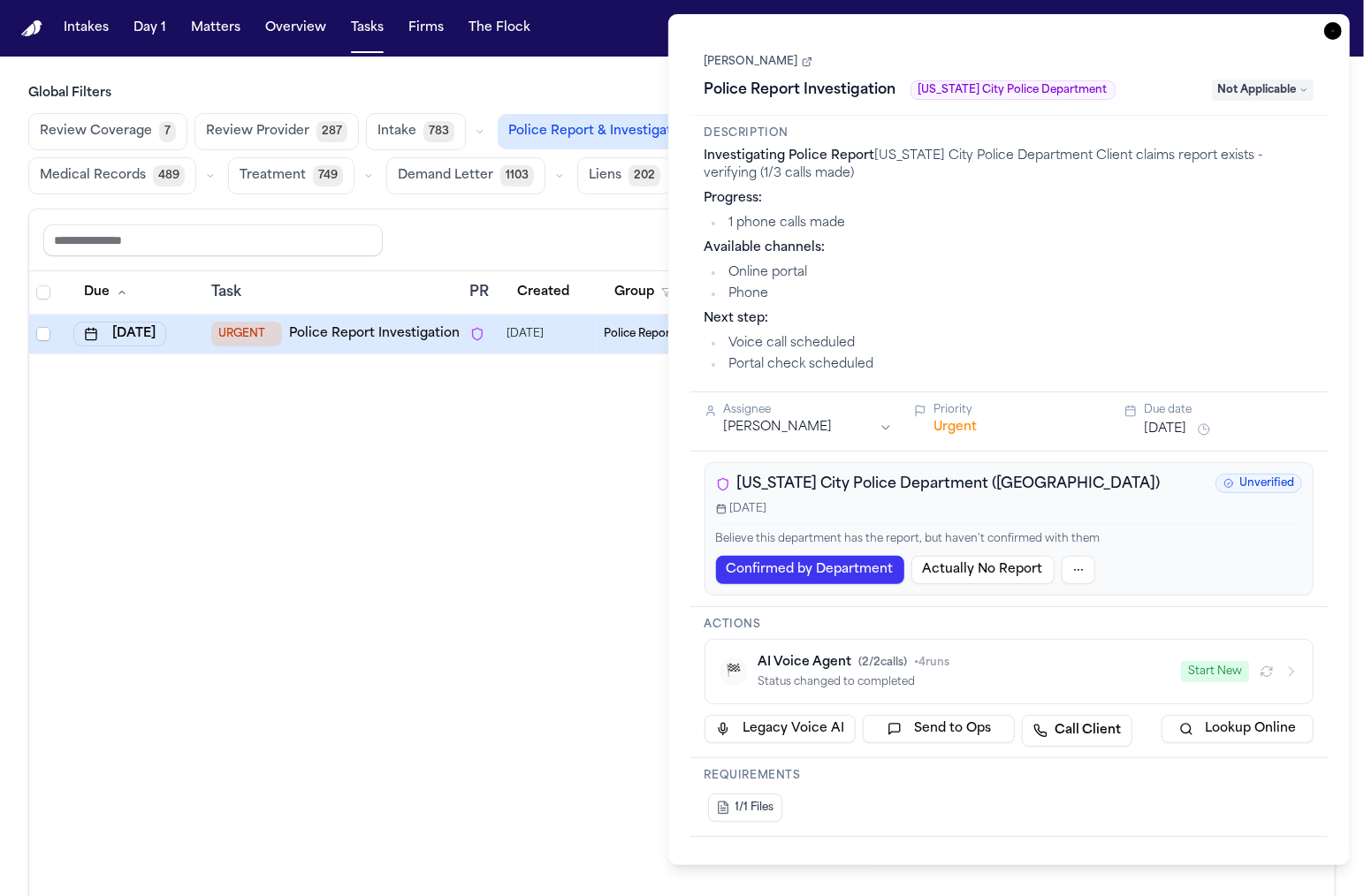
click at [584, 225] on div "Reset to default Clear all Add Task" at bounding box center [682, 240] width 1277 height 33
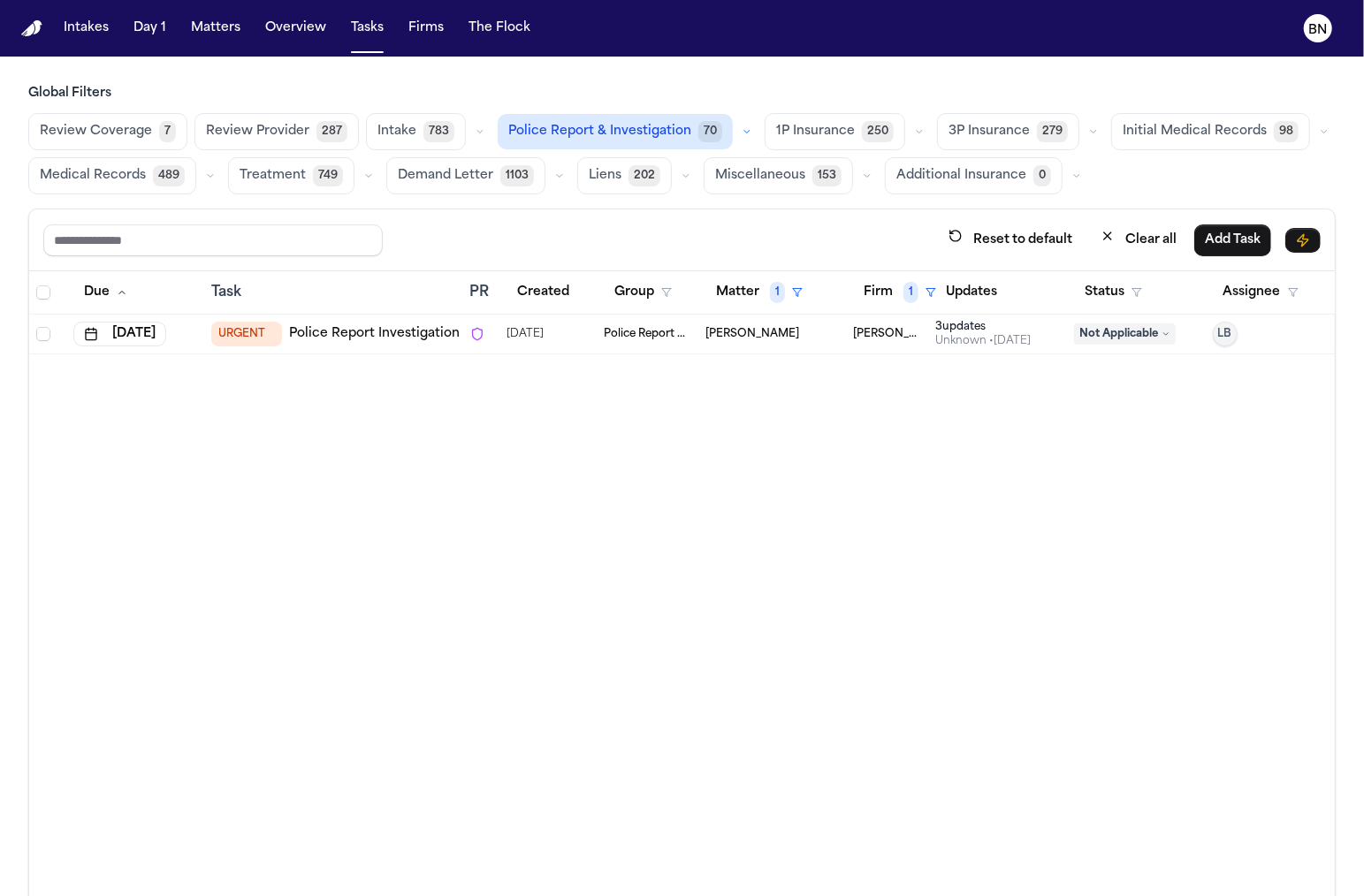
click at [497, 210] on div "Reset to default Clear all Add Task" at bounding box center [682, 240] width 1306 height 62
click at [741, 124] on div "Police Report & Investigation 70" at bounding box center [628, 131] width 260 height 35
click at [736, 124] on button "button" at bounding box center [747, 132] width 21 height 21
click at [1325, 40] on button "BN" at bounding box center [1317, 28] width 49 height 38
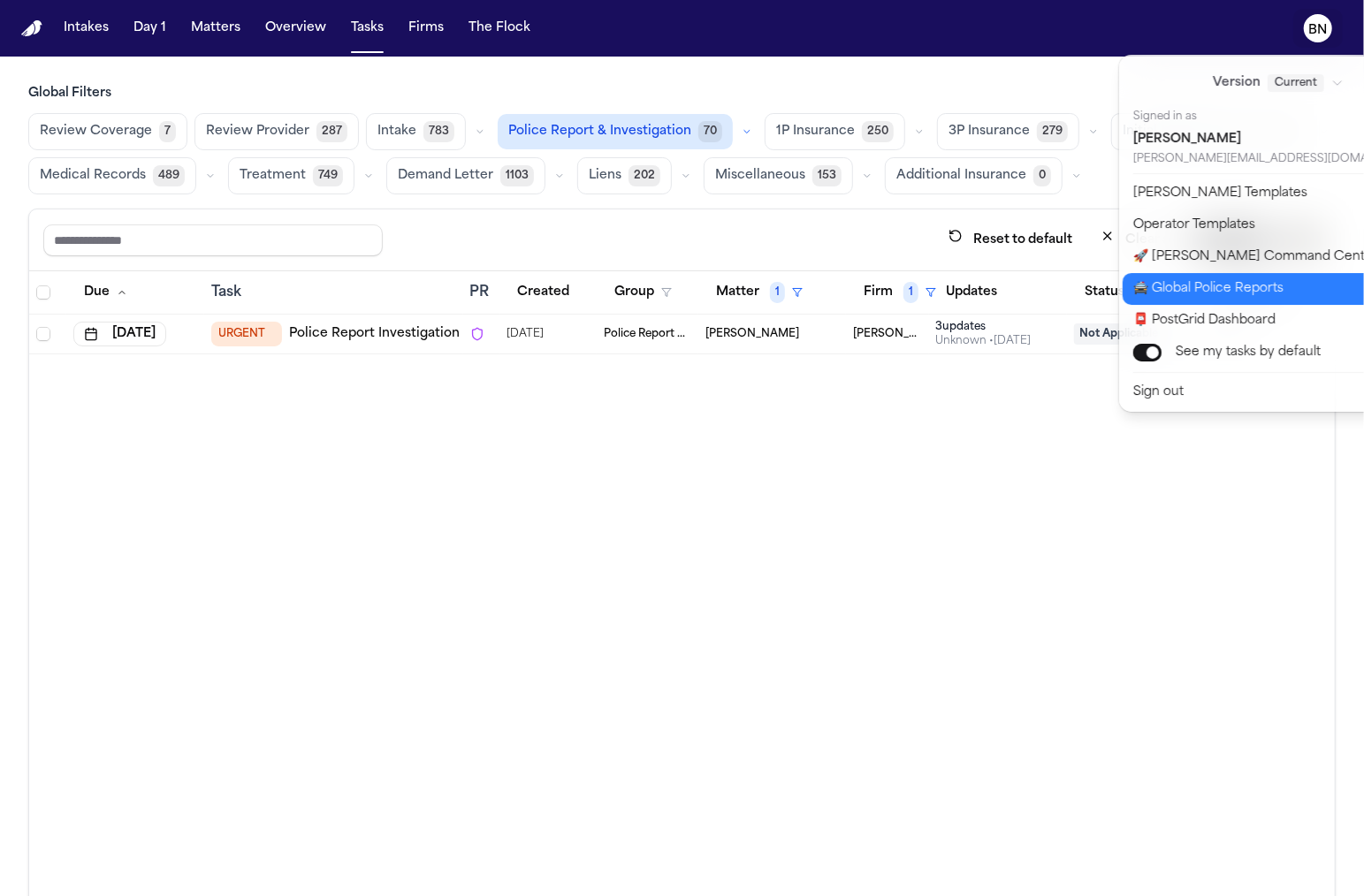
click at [1276, 300] on button "🚔 Global Police Reports" at bounding box center [1289, 289] width 332 height 32
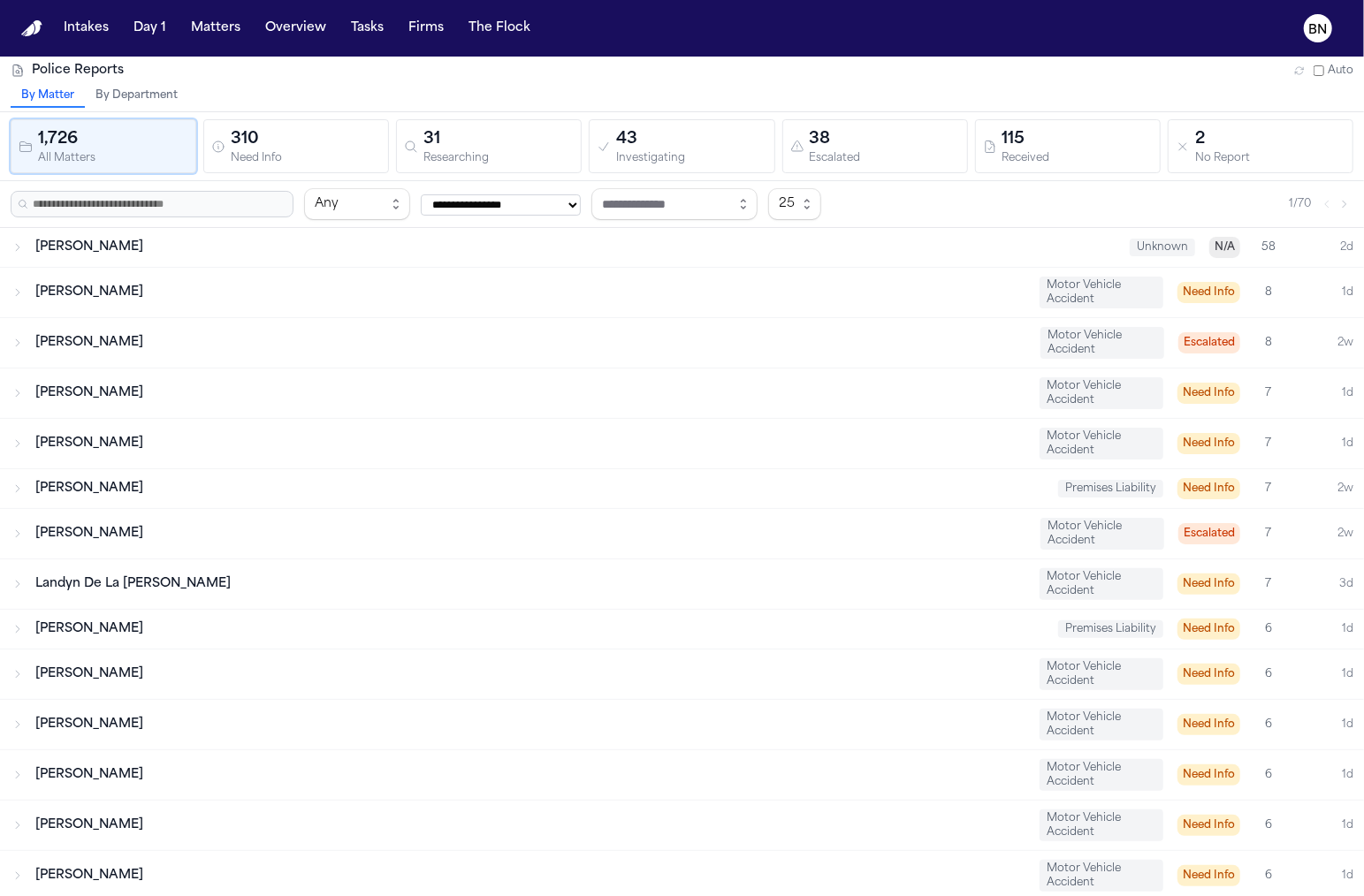
click at [111, 90] on button "By Department" at bounding box center [136, 97] width 103 height 23
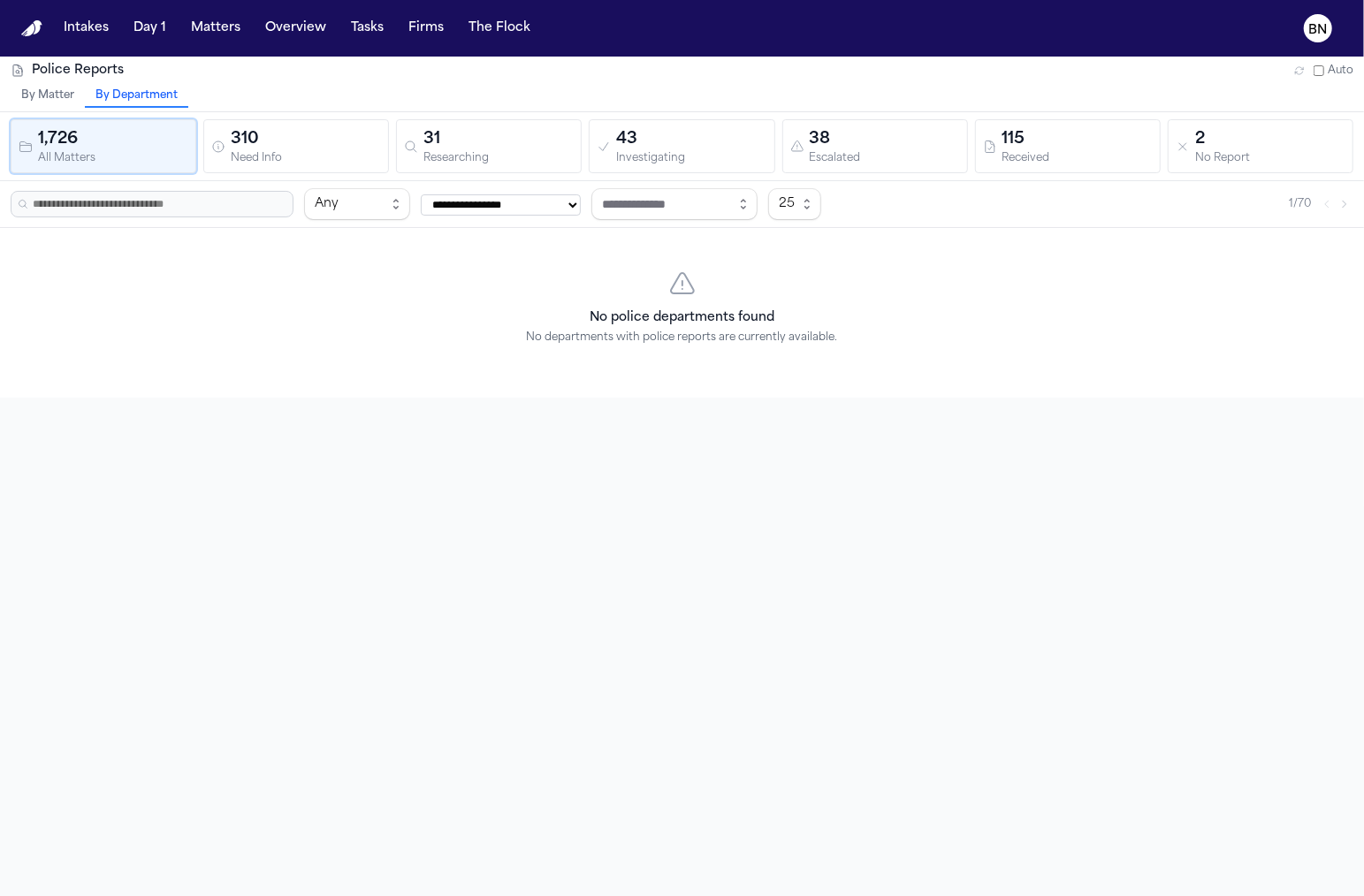
click at [212, 128] on div "310 Need Info" at bounding box center [296, 146] width 170 height 38
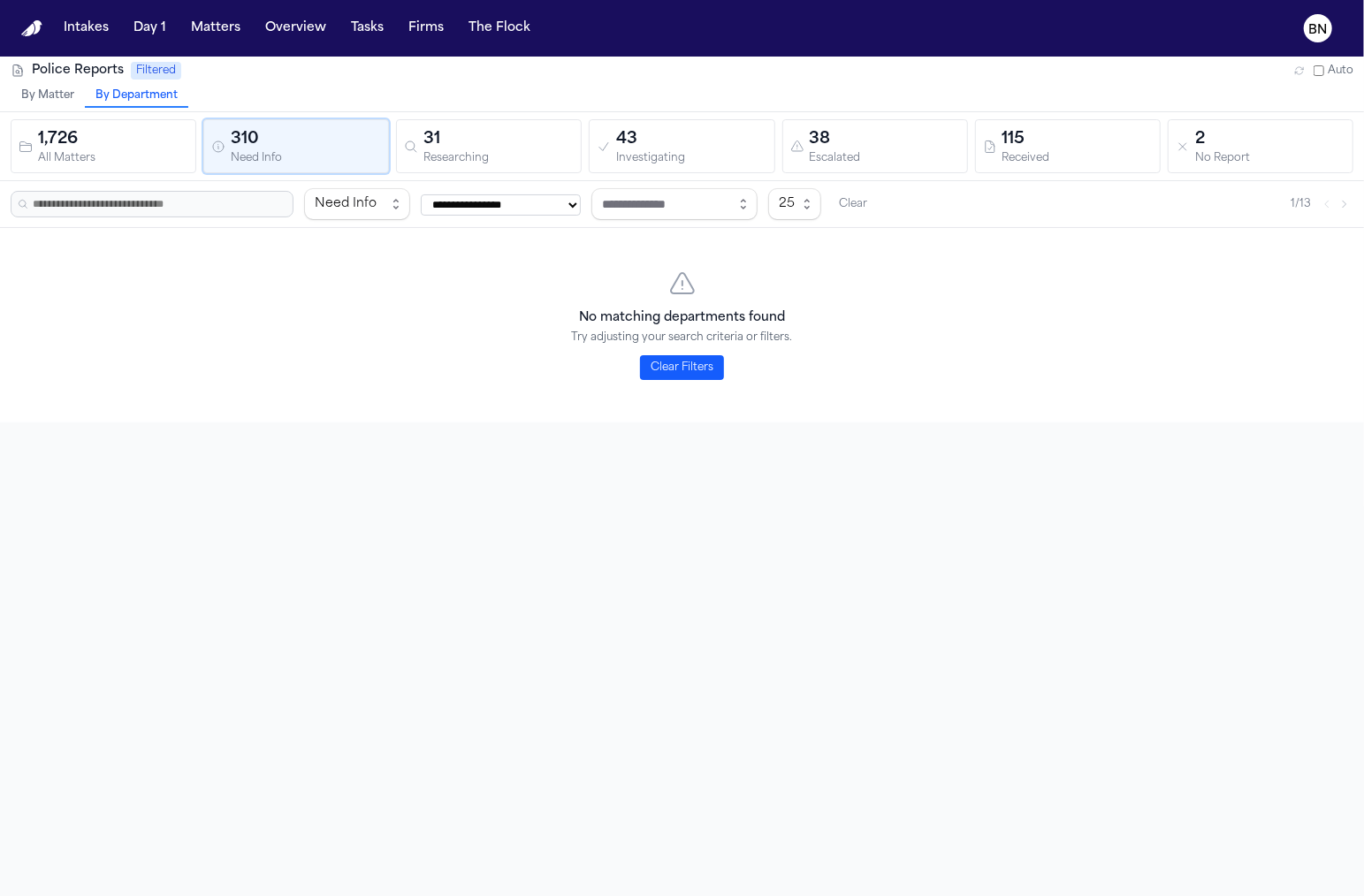
click at [684, 375] on button "Clear Filters" at bounding box center [682, 368] width 84 height 25
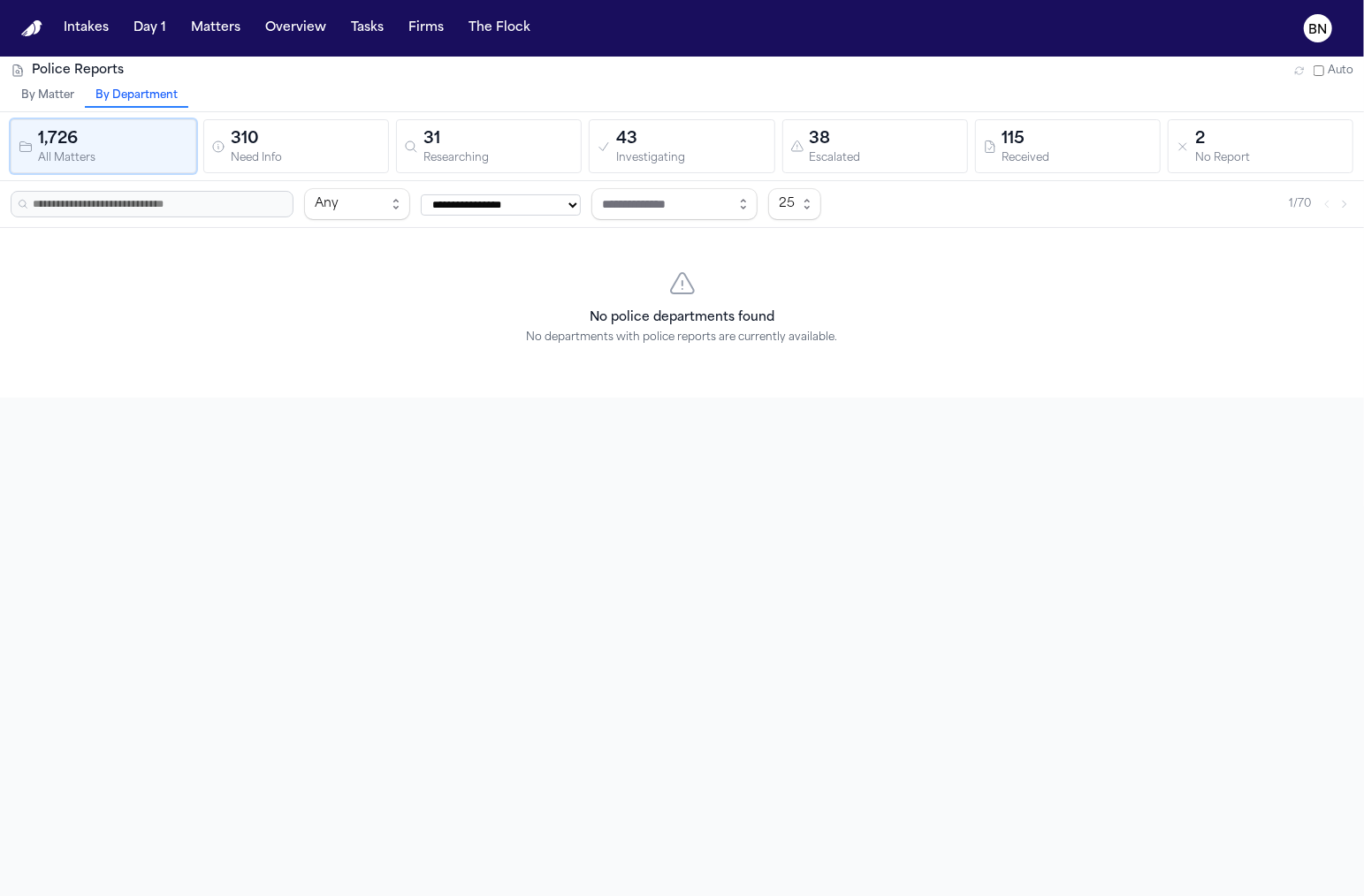
click at [497, 168] on button "31 Researching" at bounding box center [488, 146] width 185 height 54
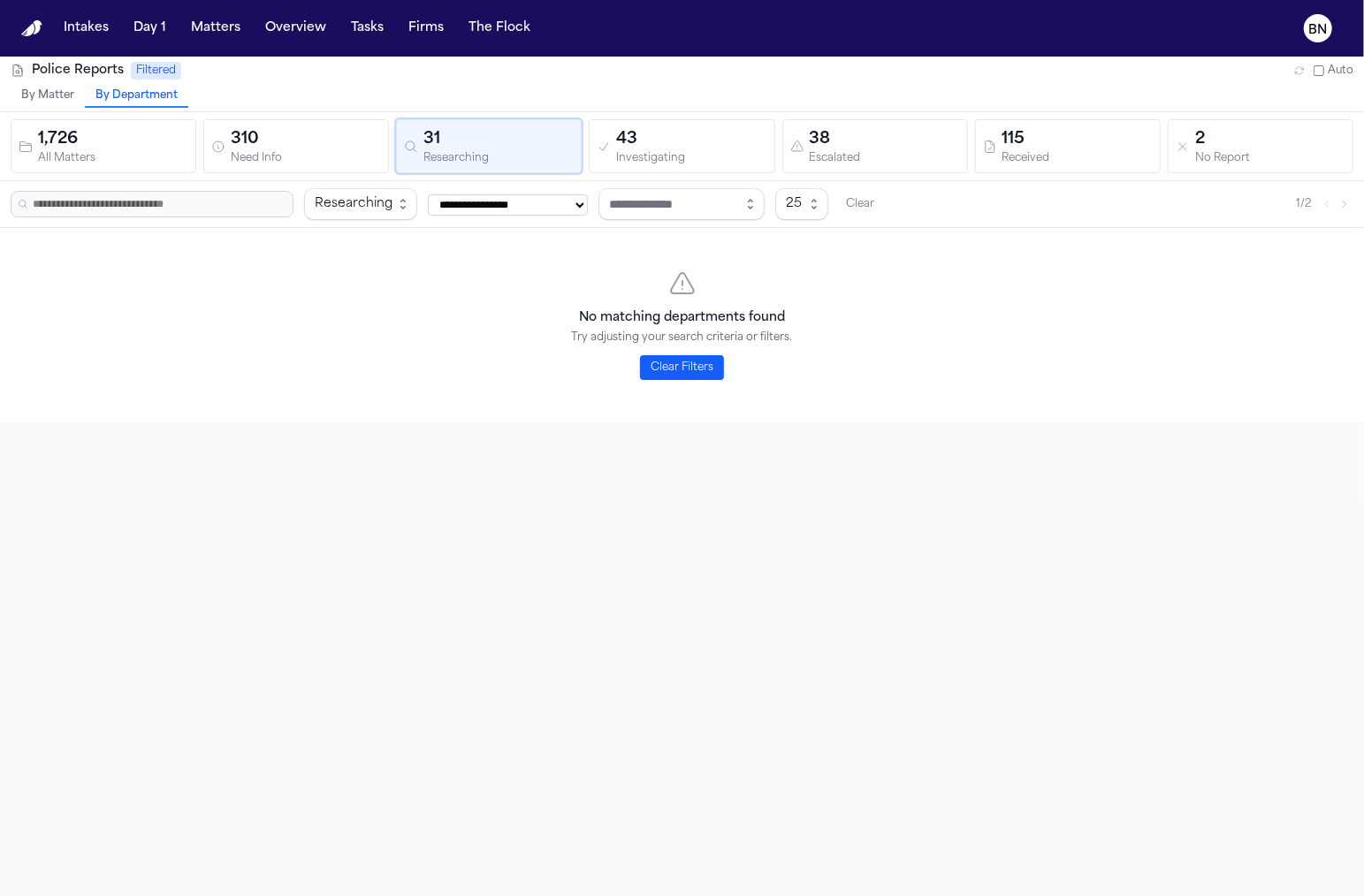
click at [704, 141] on div "43" at bounding box center [691, 140] width 150 height 25
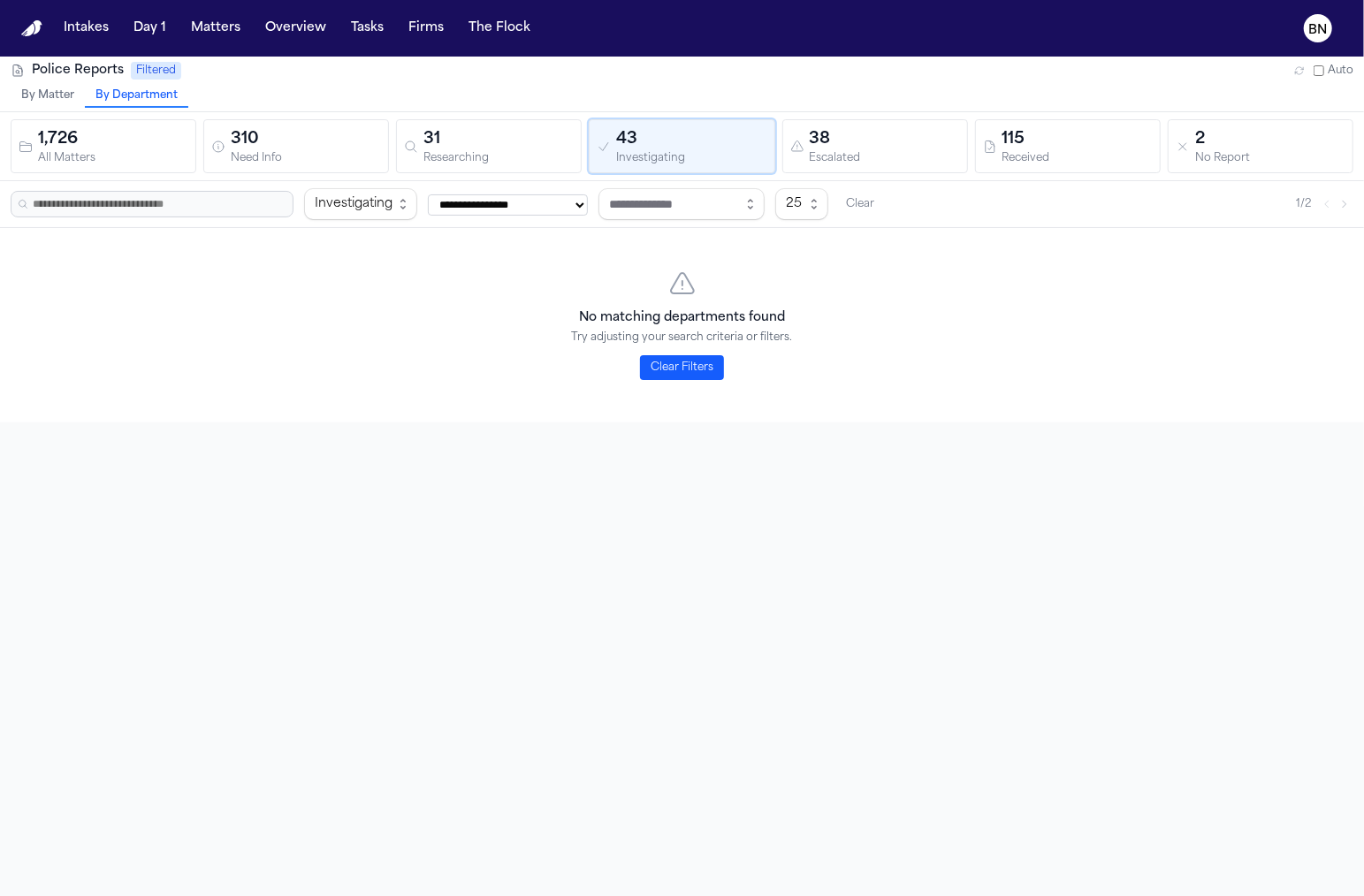
click at [60, 99] on button "By Matter" at bounding box center [47, 97] width 74 height 23
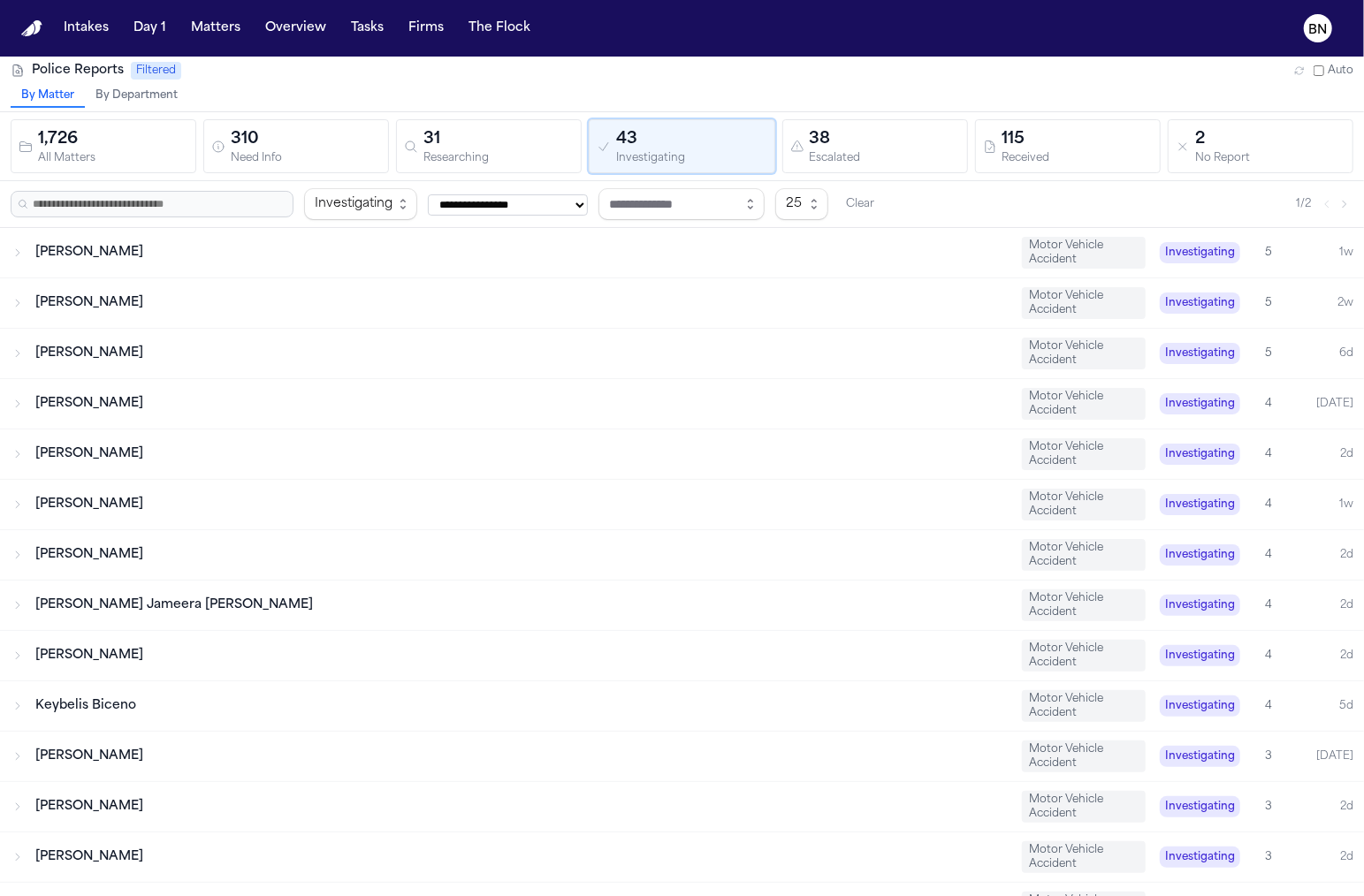
click at [191, 253] on div "[PERSON_NAME]" at bounding box center [521, 252] width 973 height 18
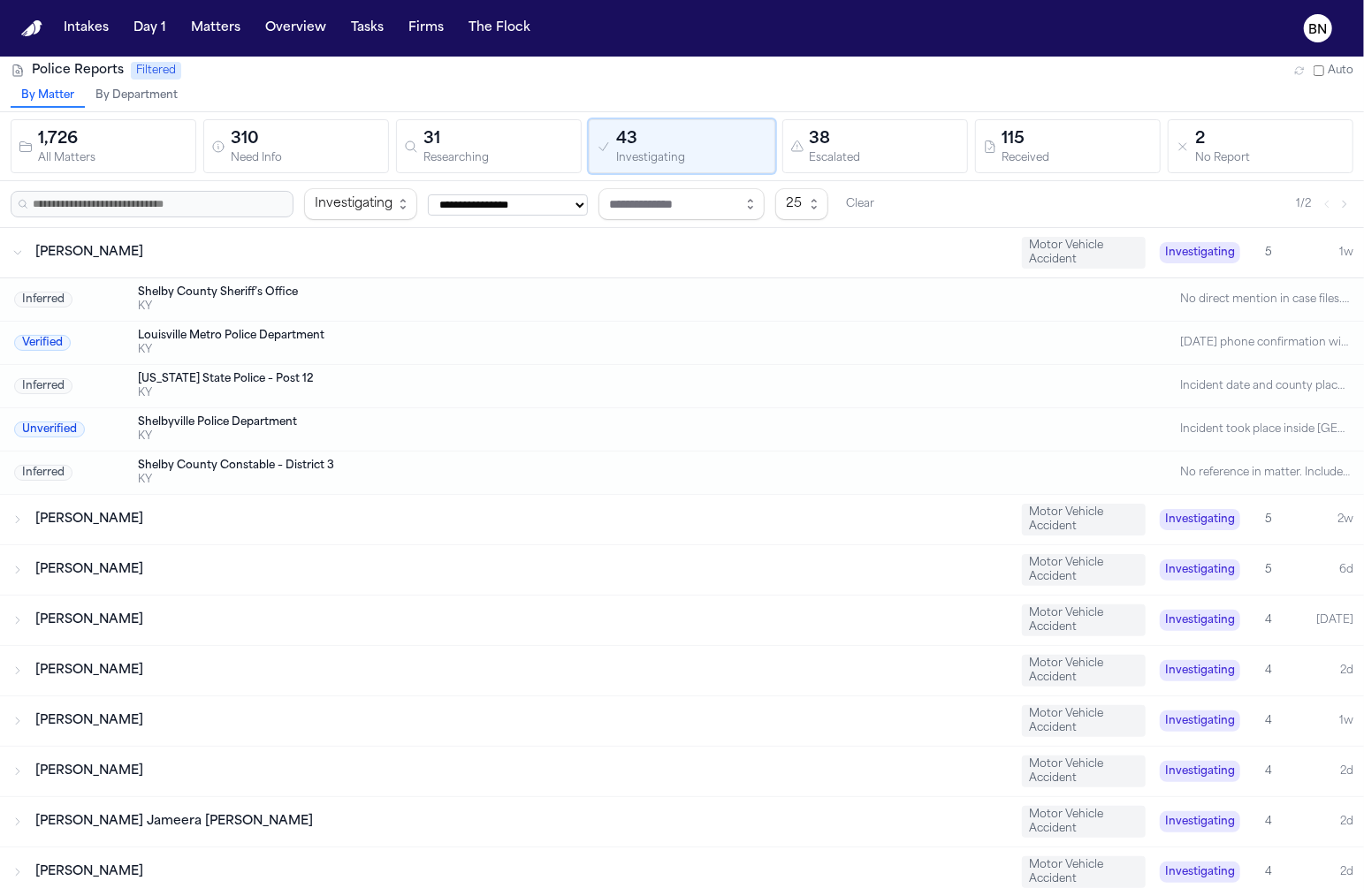
click at [191, 337] on div "Louisville Metro Police Department" at bounding box center [611, 336] width 947 height 14
click at [56, 337] on span "Verified" at bounding box center [42, 343] width 56 height 16
click at [170, 330] on div "Louisville Metro Police Department" at bounding box center [611, 336] width 947 height 14
click at [52, 346] on span "Verified" at bounding box center [42, 343] width 56 height 16
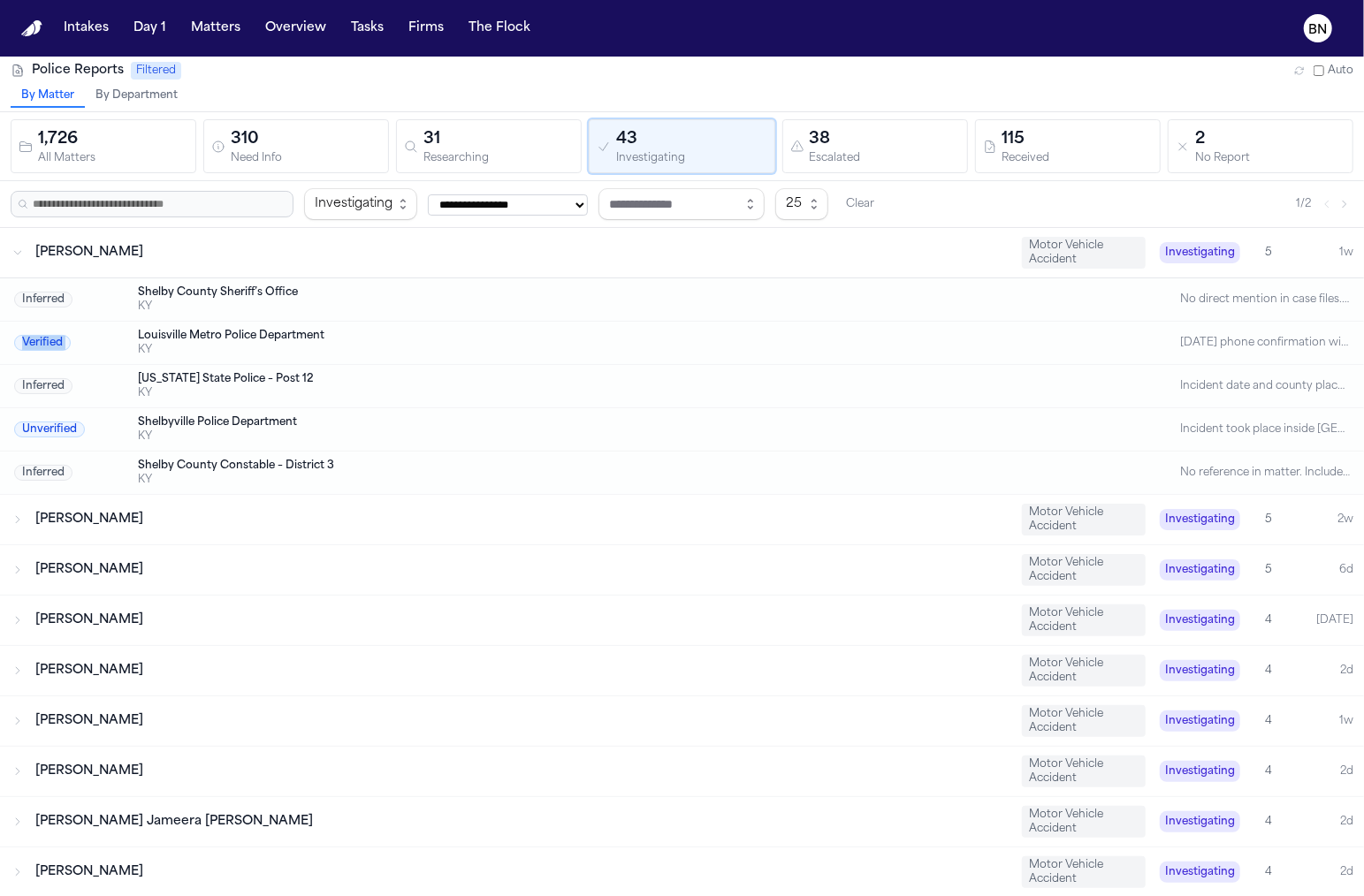
click at [52, 346] on span "Verified" at bounding box center [42, 343] width 56 height 16
click at [74, 296] on div "Inferred" at bounding box center [71, 300] width 113 height 14
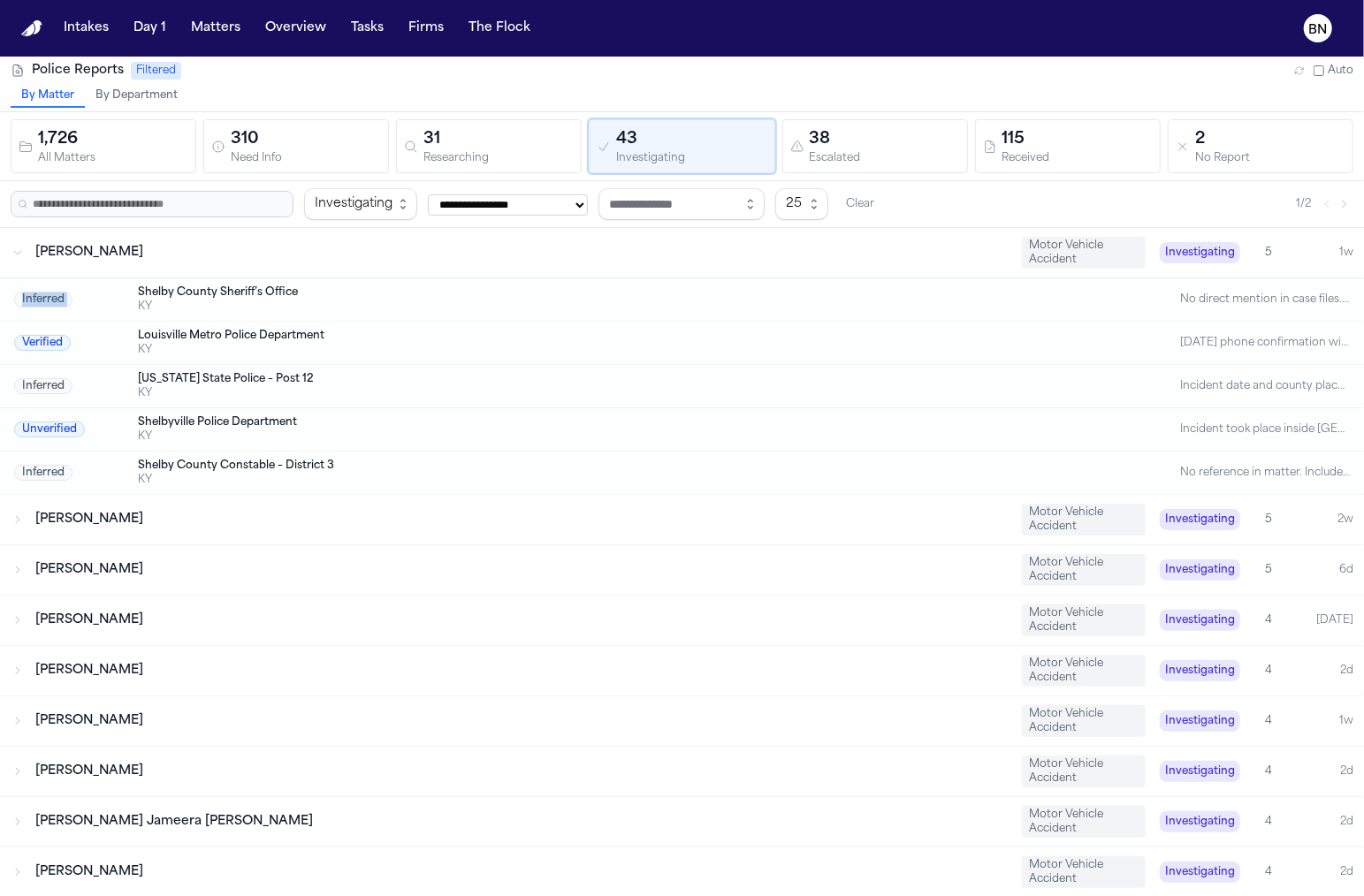
click at [74, 296] on div "Inferred" at bounding box center [71, 300] width 113 height 14
click at [140, 300] on div "KY" at bounding box center [611, 307] width 947 height 14
click at [146, 288] on div "Shelby County Sheriff’s Office" at bounding box center [611, 293] width 947 height 14
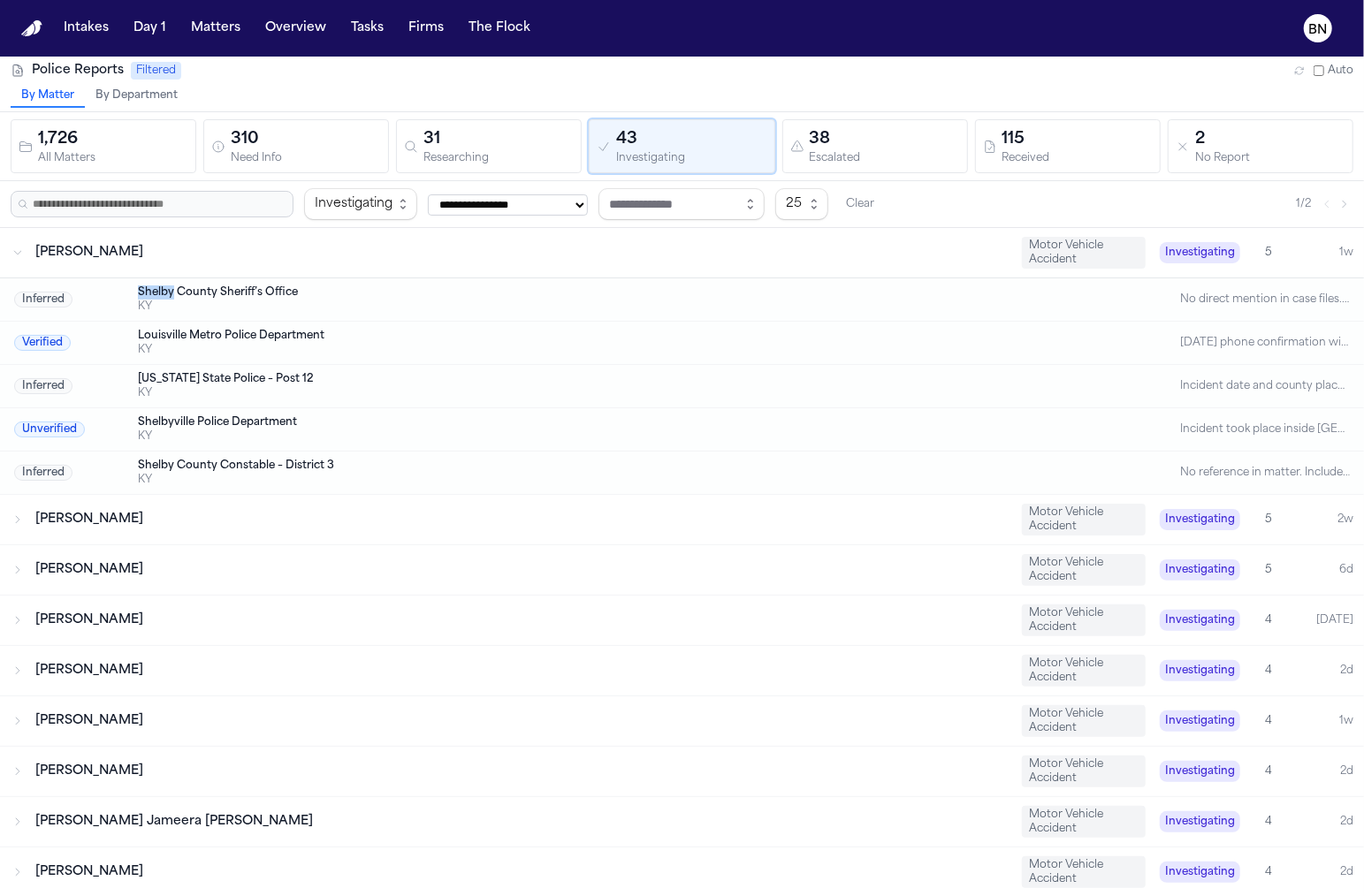
click at [146, 288] on div "Shelby County Sheriff’s Office" at bounding box center [611, 293] width 947 height 14
click at [107, 515] on span "[PERSON_NAME]" at bounding box center [89, 518] width 107 height 13
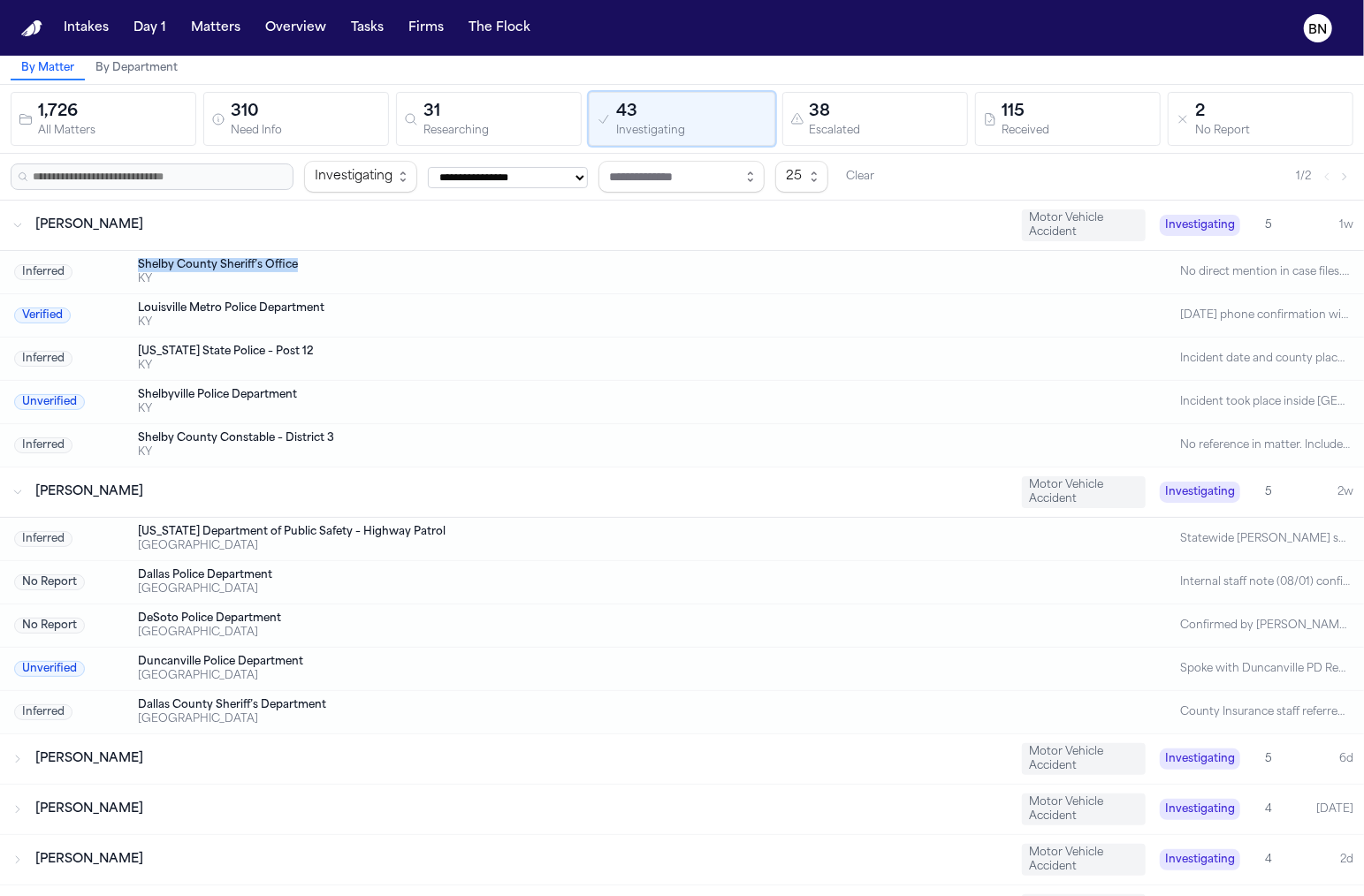
scroll to position [33, 0]
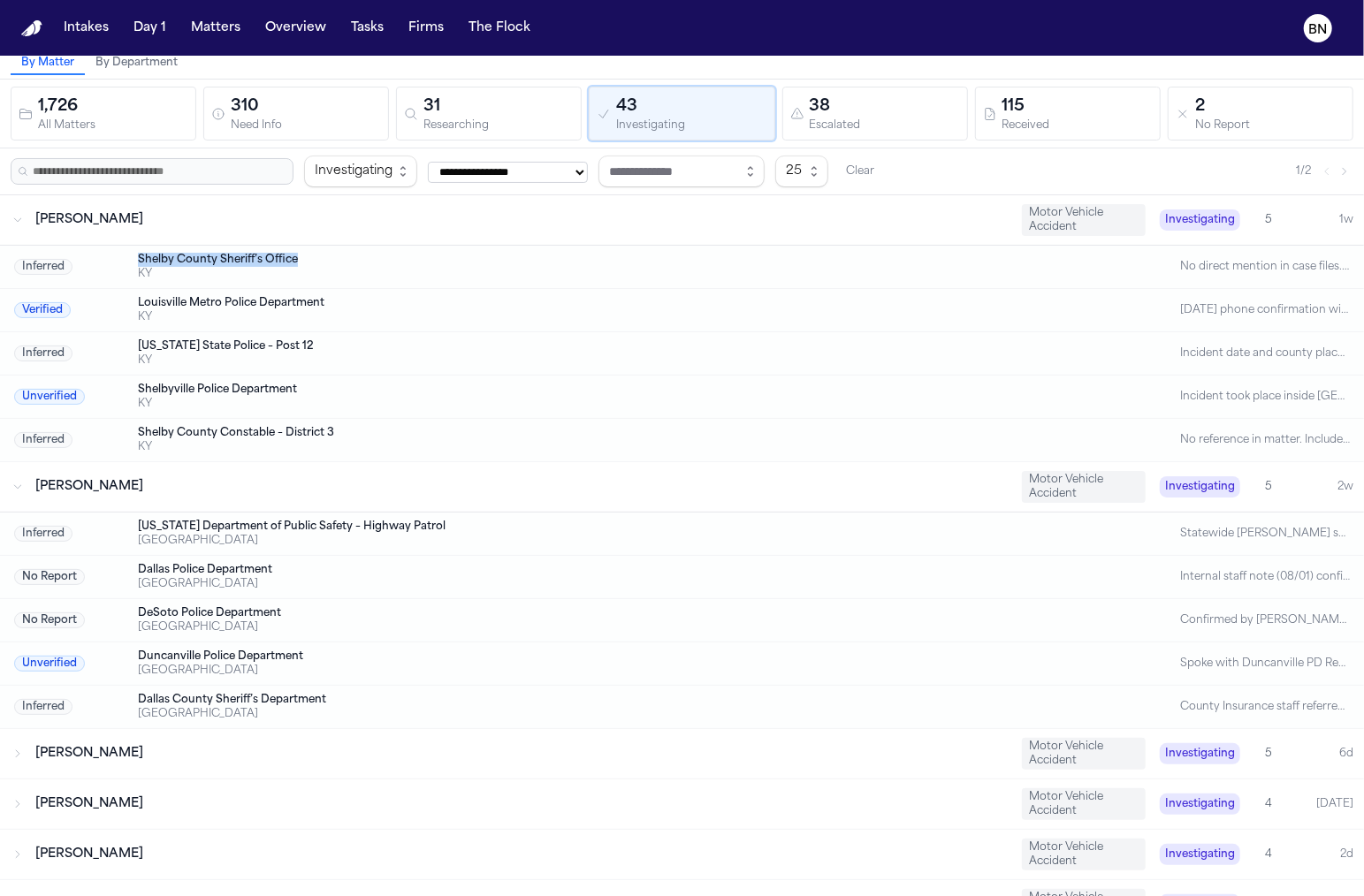
click at [231, 483] on div "[PERSON_NAME]" at bounding box center [521, 487] width 973 height 18
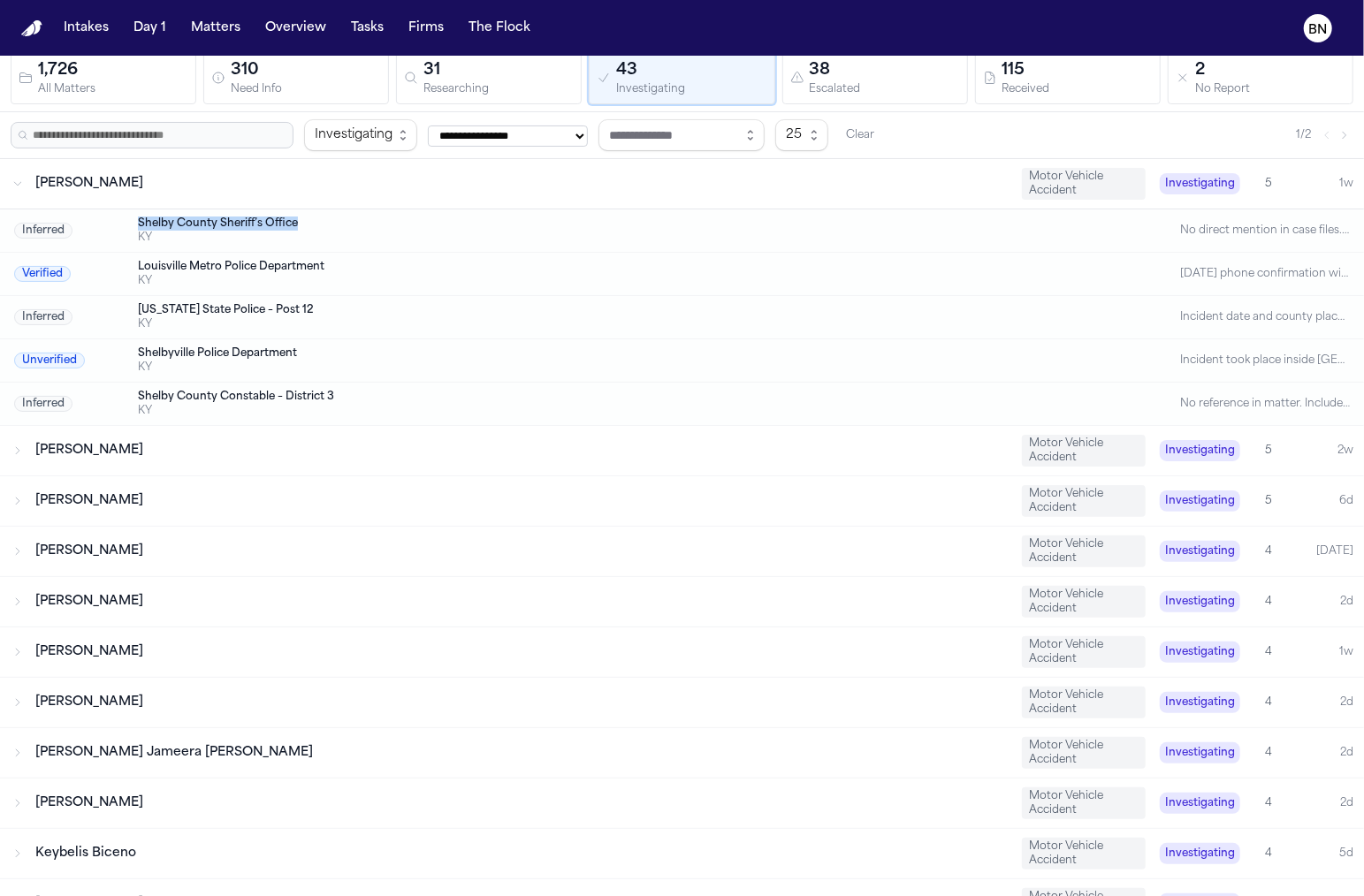
scroll to position [77, 0]
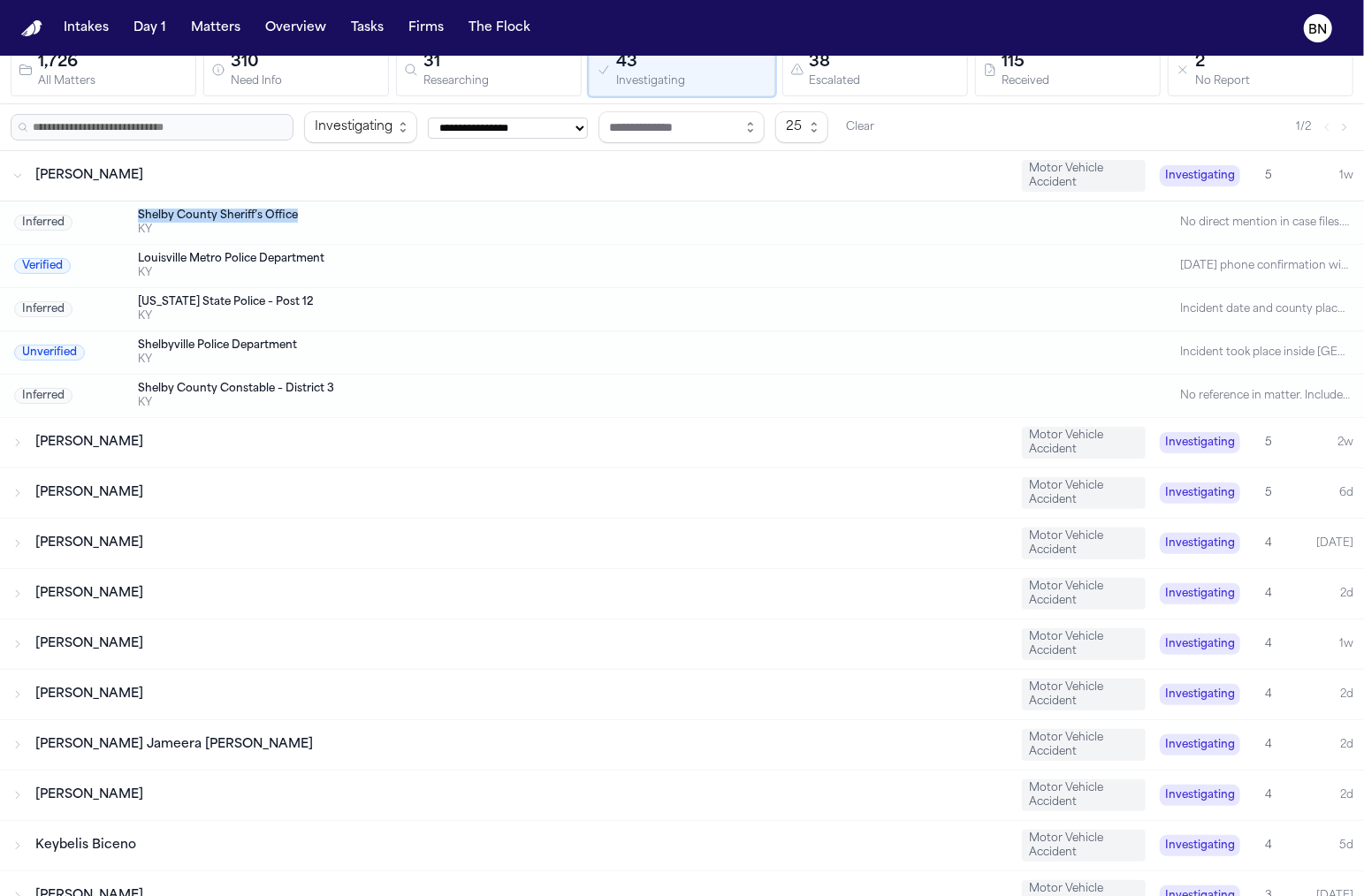
click at [203, 585] on div "[PERSON_NAME]" at bounding box center [521, 593] width 973 height 18
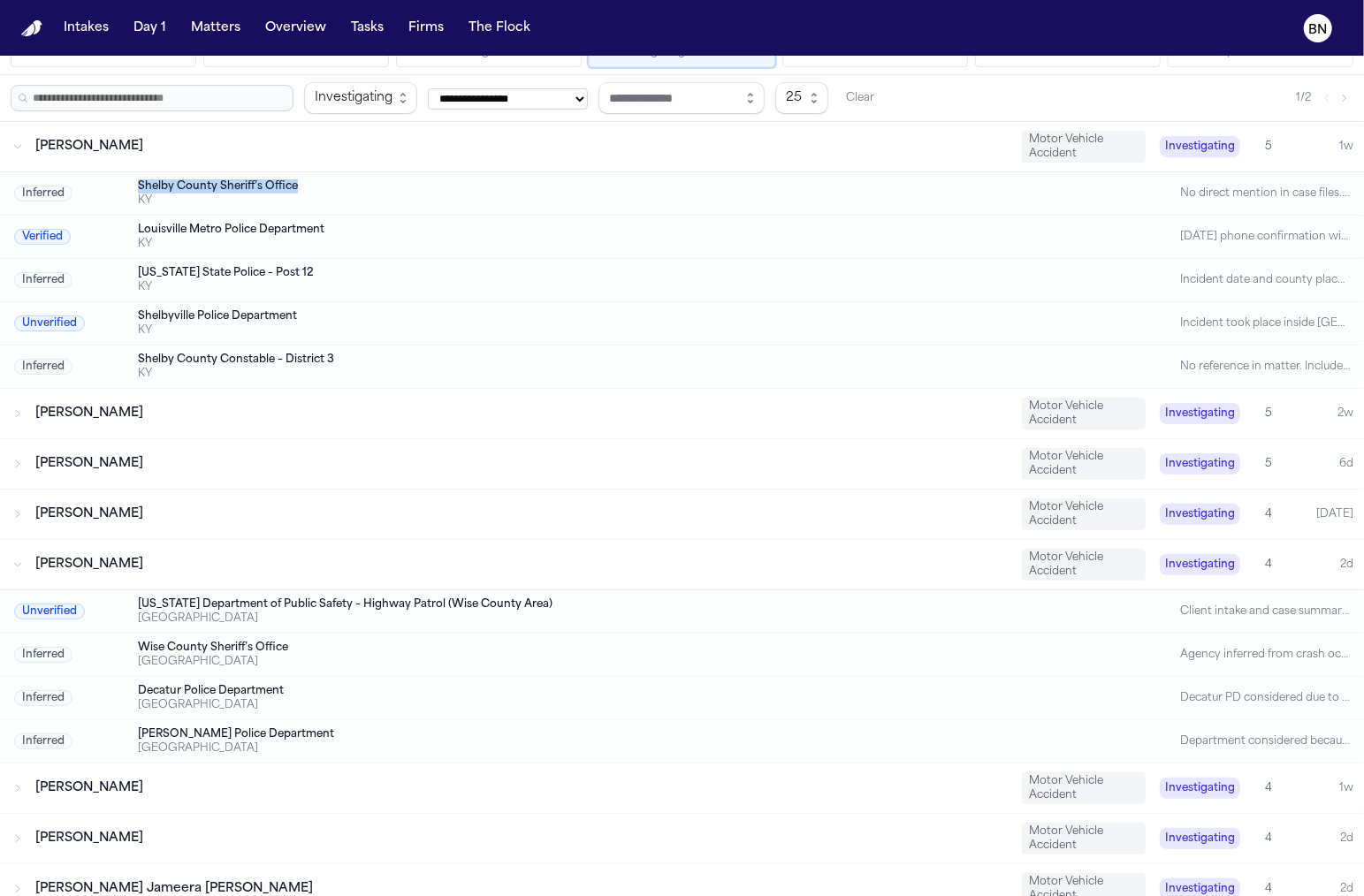
scroll to position [107, 0]
click at [204, 567] on div "Ronald T Northcutt Motor Vehicle Accident Investigating 4 2d" at bounding box center [682, 562] width 1364 height 49
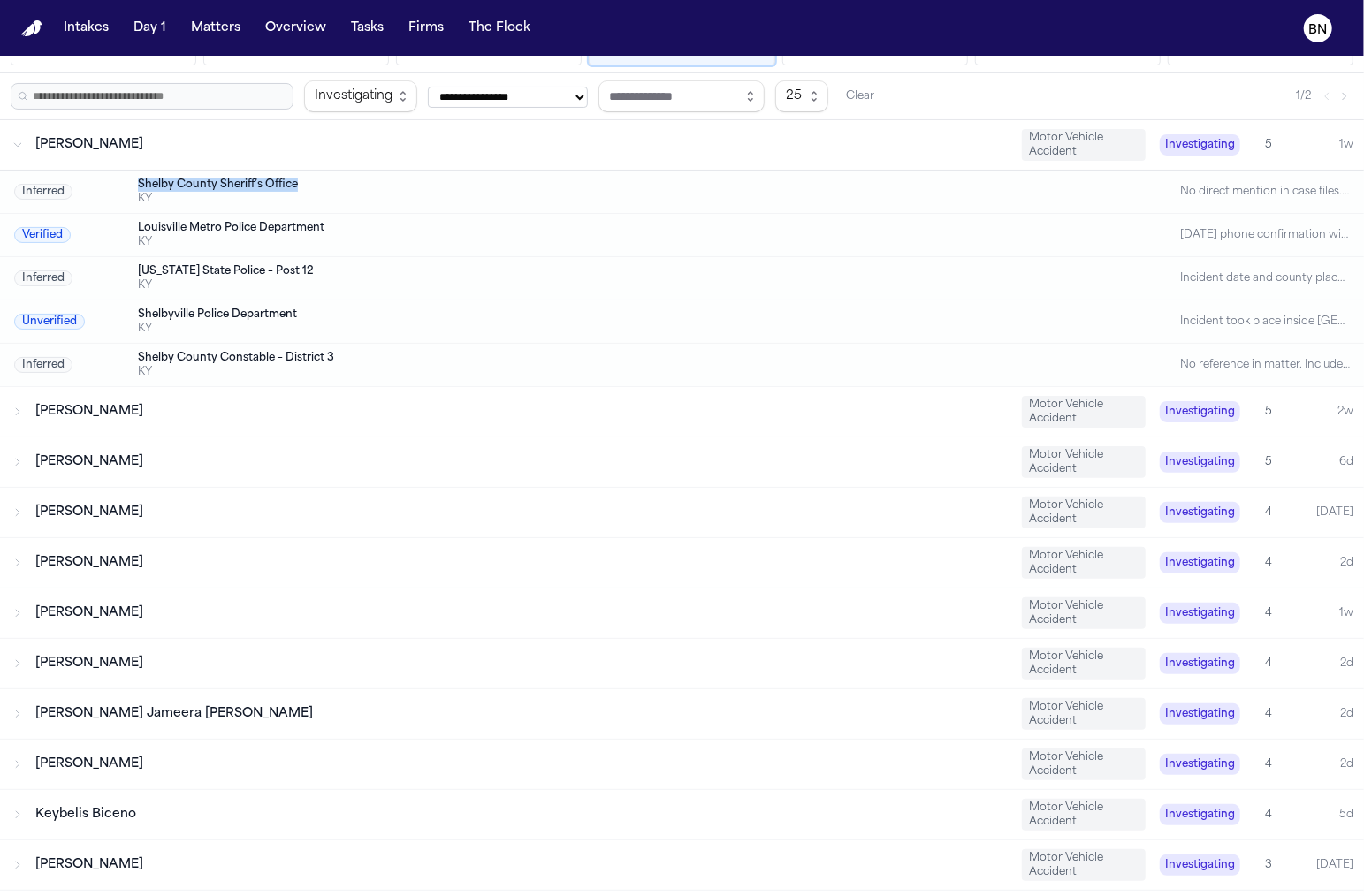
click at [204, 525] on div "Antwan Walker Motor Vehicle Accident Investigating 4 Today" at bounding box center [682, 512] width 1364 height 49
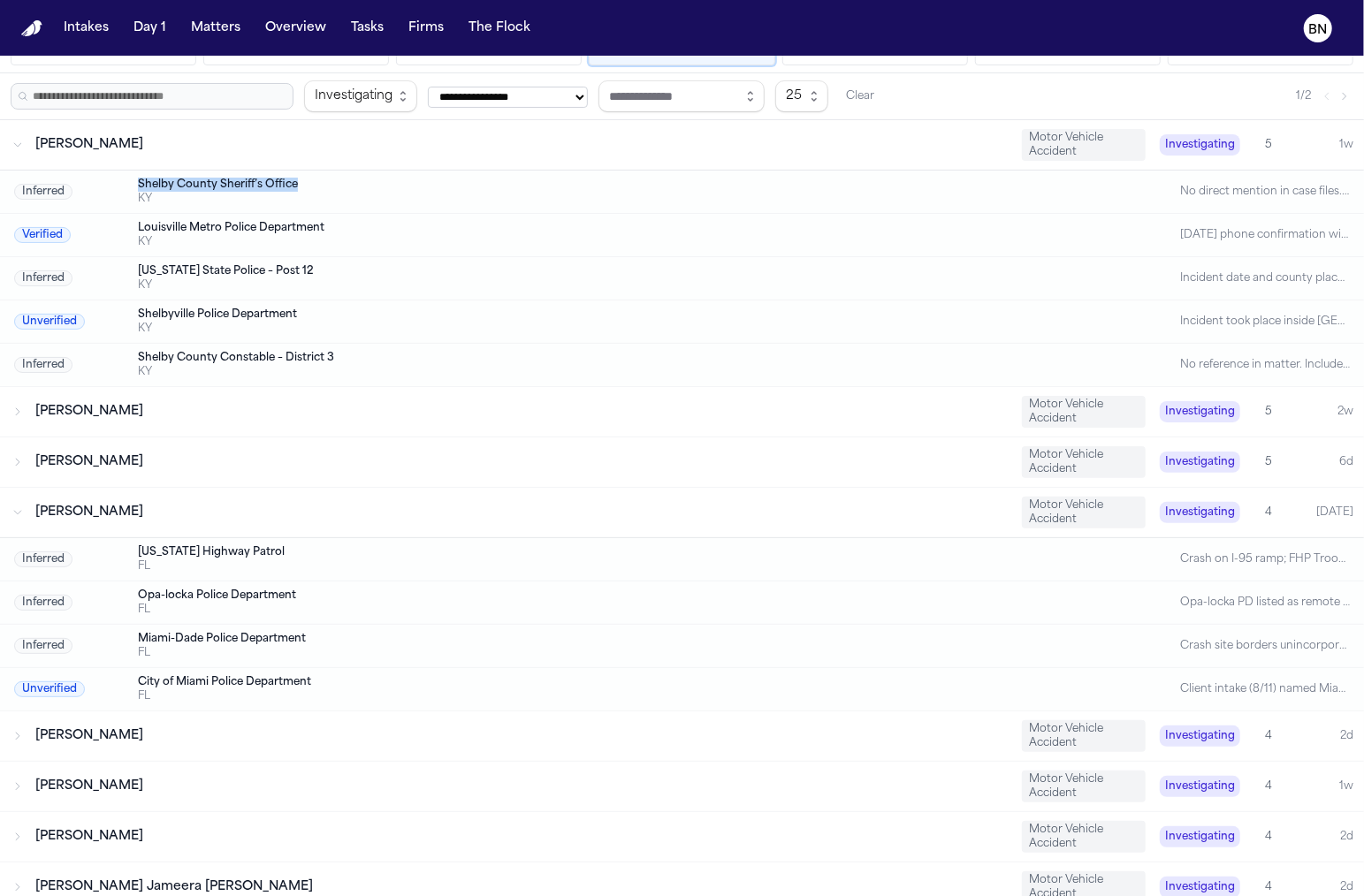
click at [206, 516] on div "Antwan Walker Motor Vehicle Accident Investigating 4 Today" at bounding box center [682, 512] width 1364 height 49
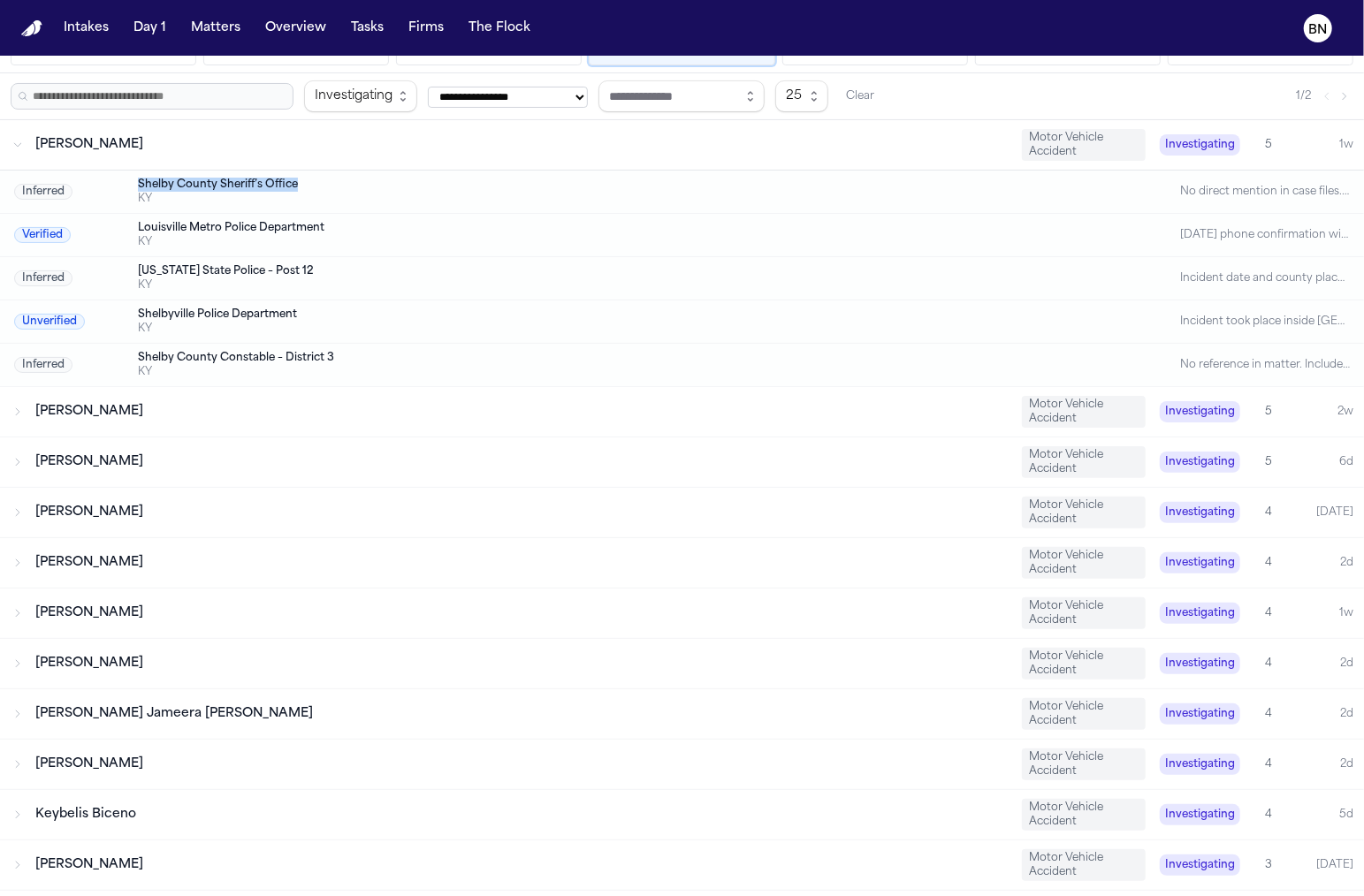
click at [220, 471] on div "Angel Wilfredo Ortega Guia Motor Vehicle Accident Investigating 5 6d" at bounding box center [682, 462] width 1364 height 49
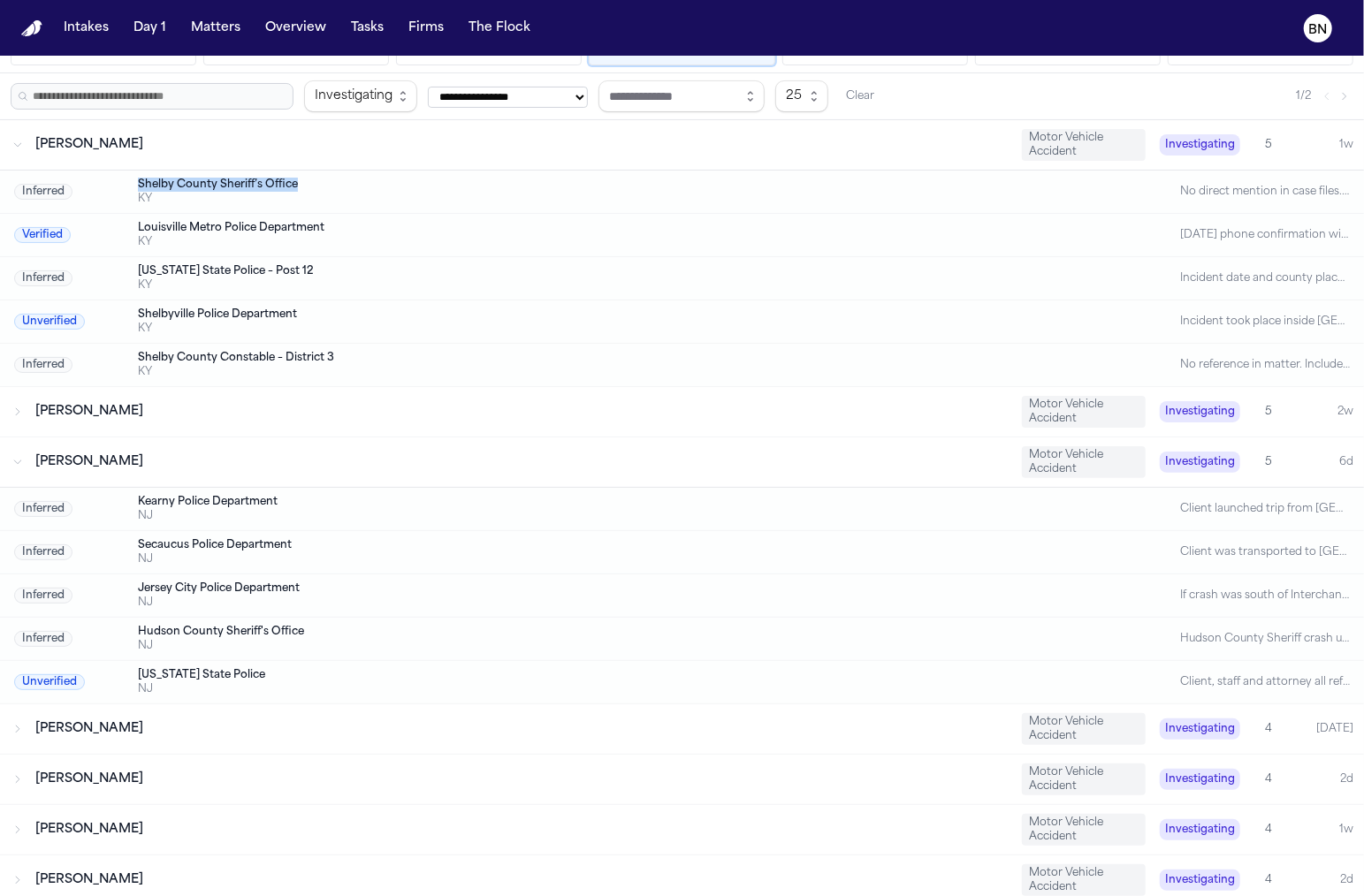
click at [220, 471] on div "Angel Wilfredo Ortega Guia Motor Vehicle Accident Investigating 5 6d" at bounding box center [682, 462] width 1364 height 49
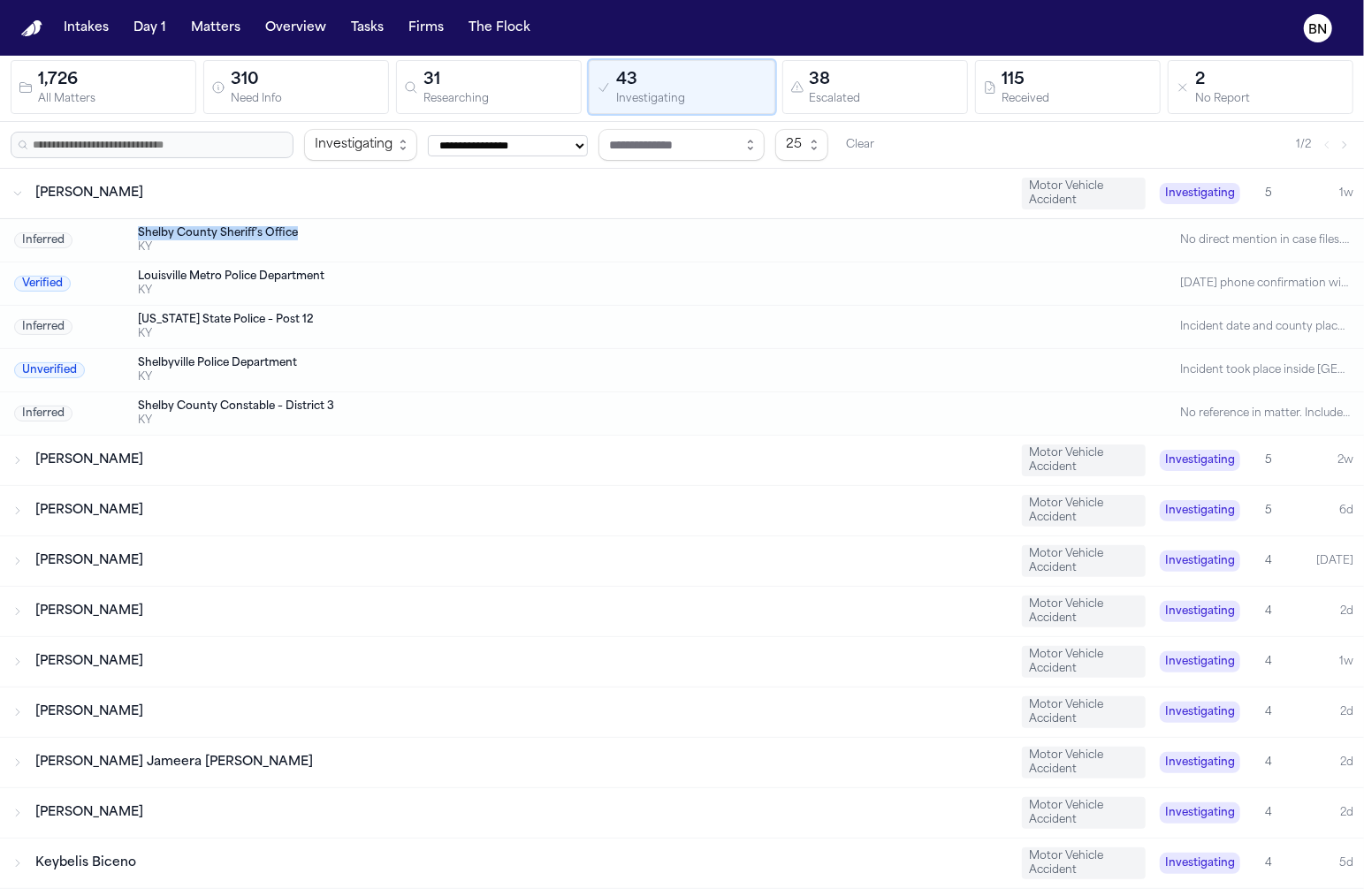
scroll to position [0, 0]
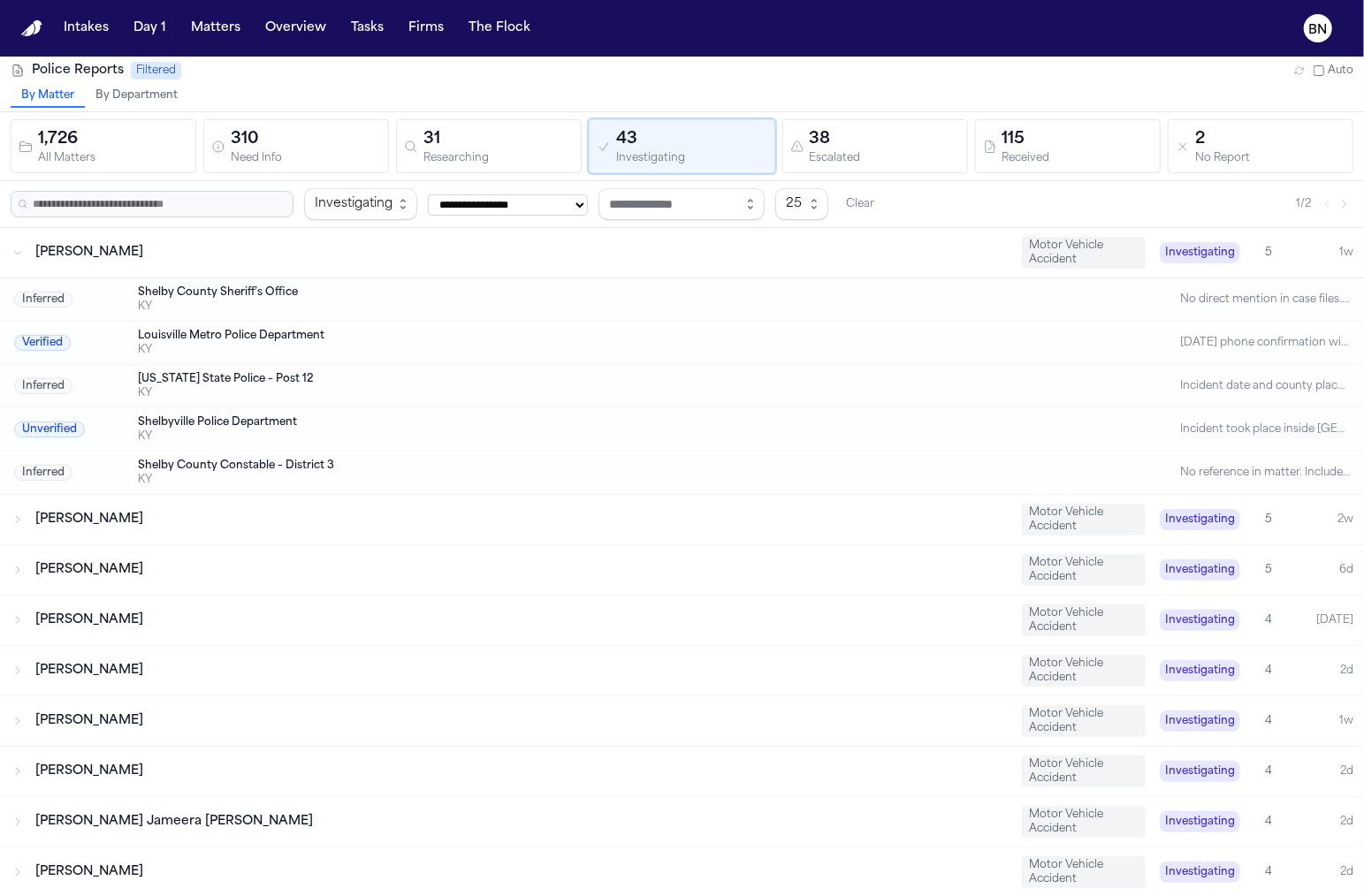
click at [455, 372] on div "Kentucky State Police – Post 12" at bounding box center [611, 380] width 947 height 14
click at [445, 347] on div "KY" at bounding box center [611, 350] width 947 height 14
click at [399, 338] on div "Louisville Metro Police Department" at bounding box center [611, 336] width 947 height 14
click at [965, 330] on div "Louisville Metro Police Department" at bounding box center [611, 336] width 947 height 14
click at [845, 140] on div "38" at bounding box center [885, 140] width 150 height 25
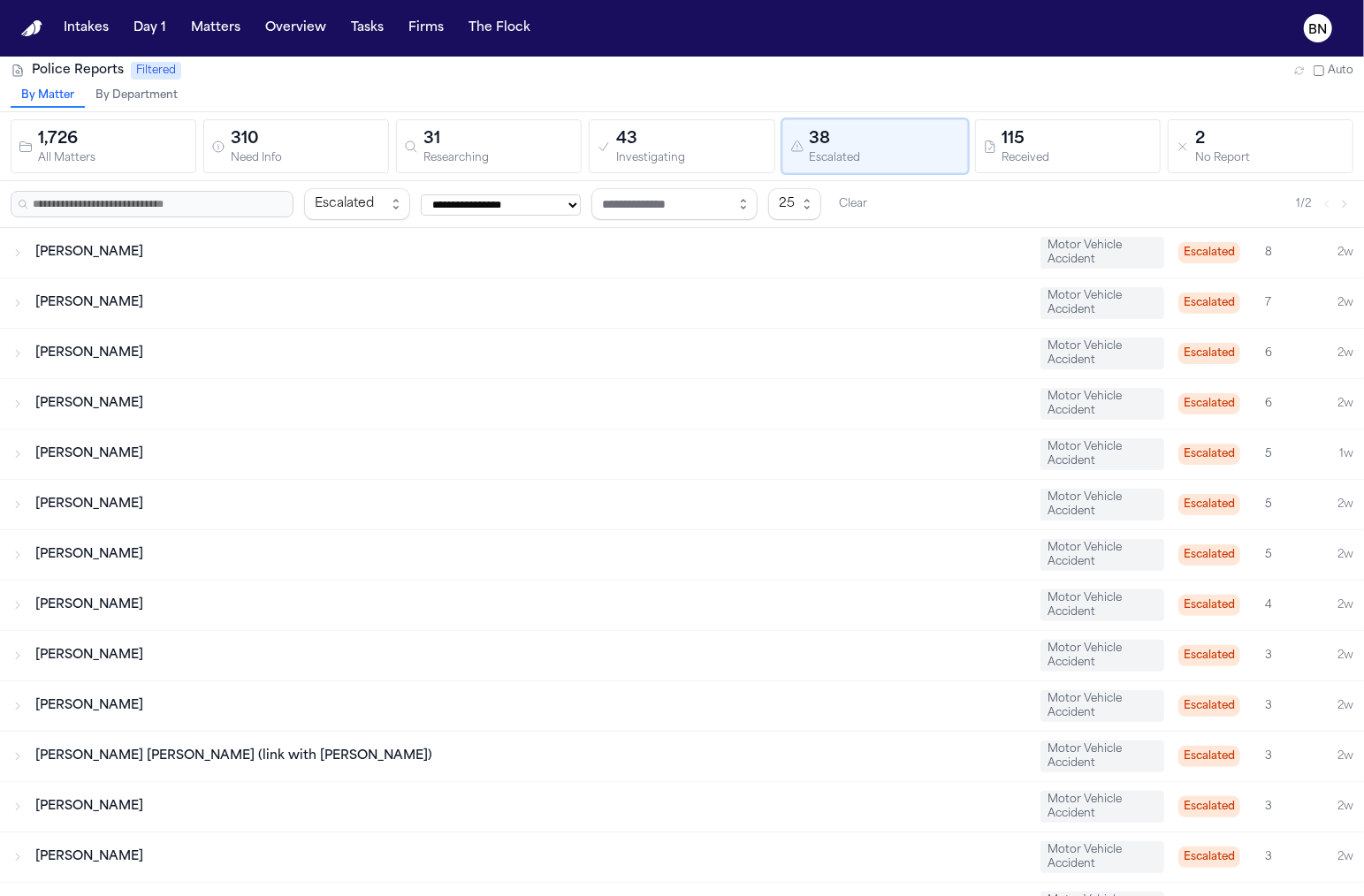
click at [893, 234] on div "Johnny Jones Motor Vehicle Accident Escalated 8 2w" at bounding box center [682, 252] width 1364 height 49
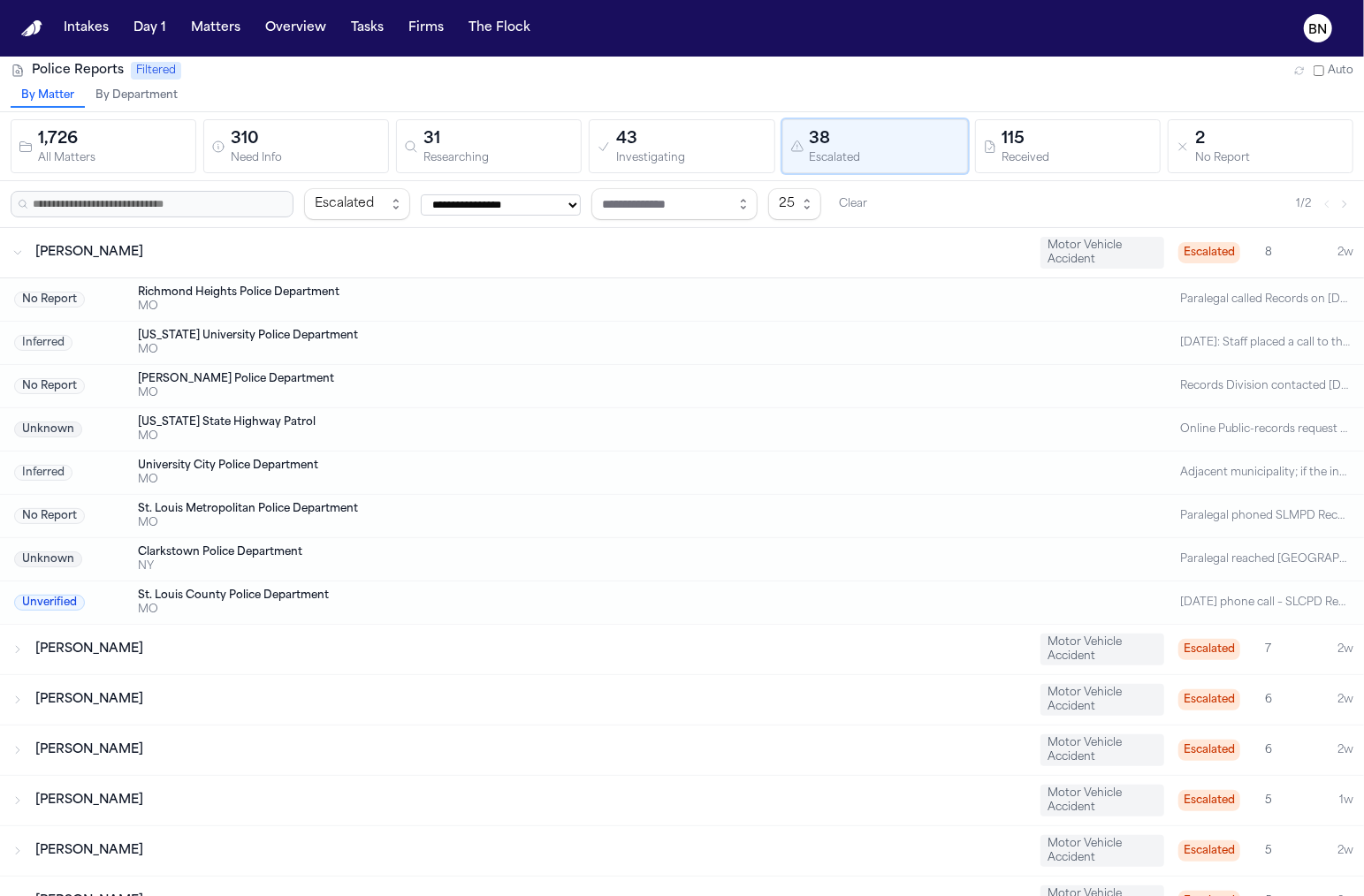
click at [418, 612] on div "Unverified St. Louis County Police Department MO 07/30/2025 phone call – SLCPD …" at bounding box center [682, 602] width 1364 height 42
click at [418, 602] on div "MO" at bounding box center [611, 610] width 947 height 14
click at [424, 656] on div "Qurratulain Sohail Motor Vehicle Accident Escalated 7 2w" at bounding box center [682, 649] width 1364 height 49
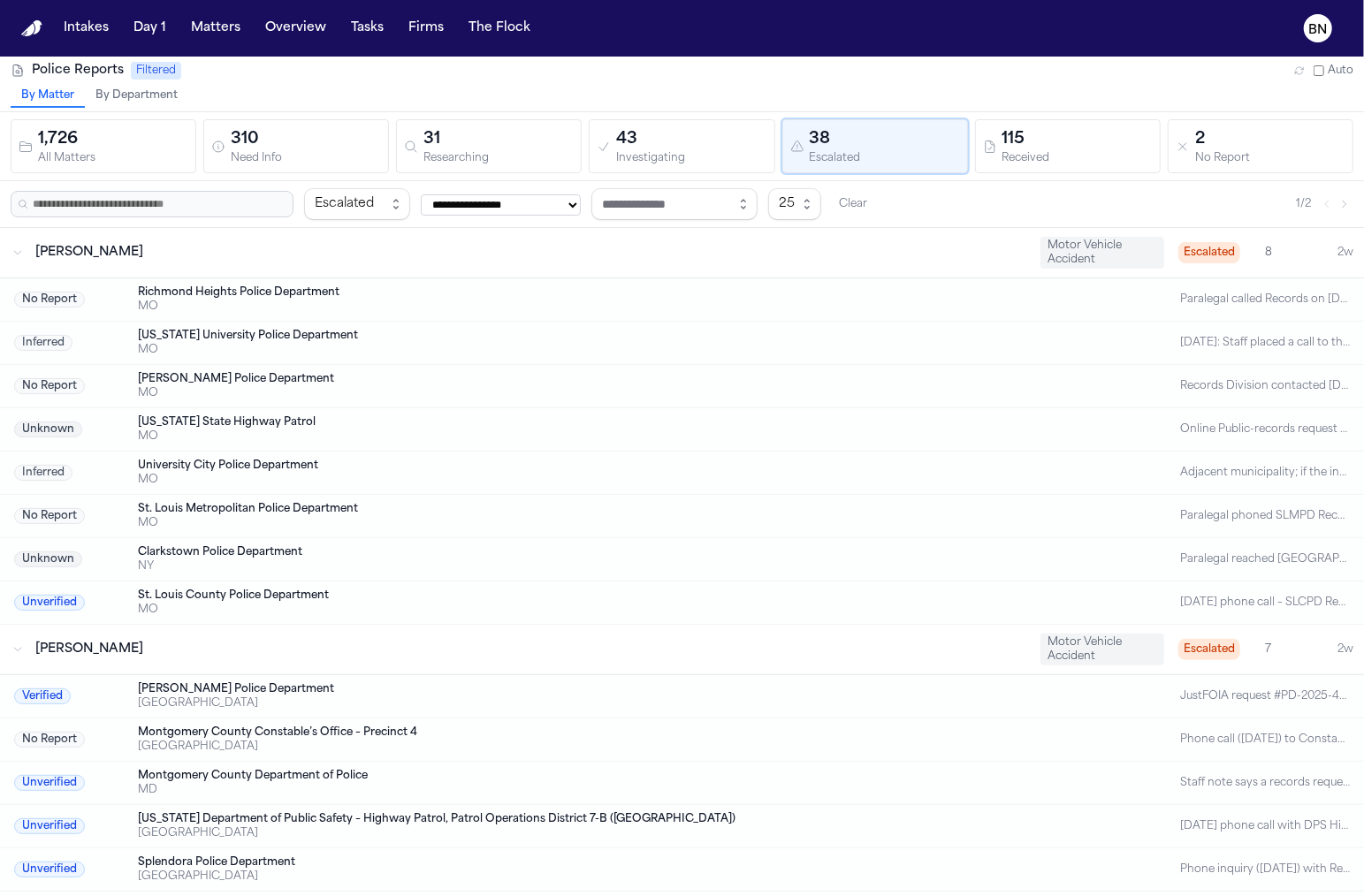
scroll to position [192, 0]
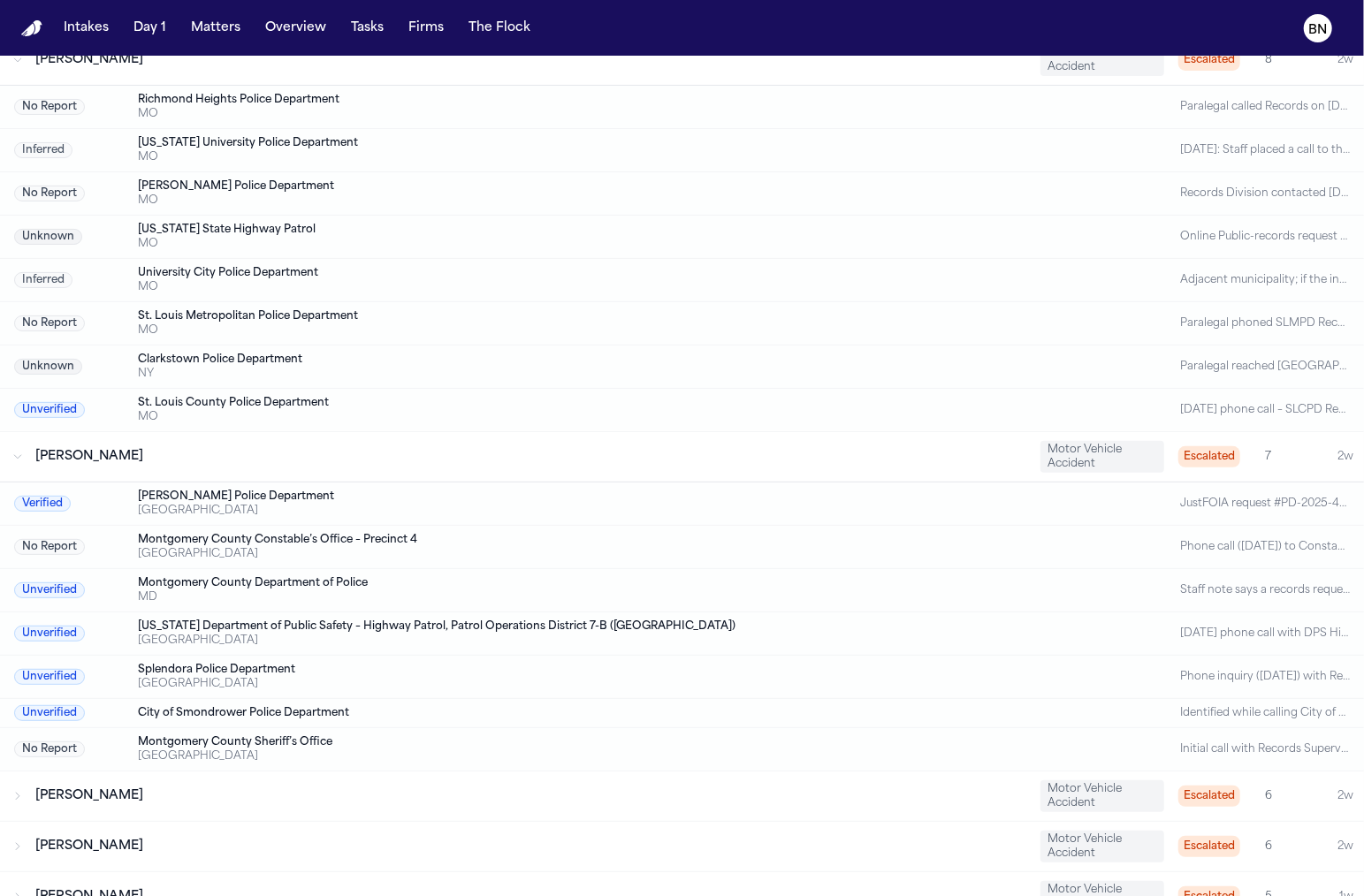
click at [449, 451] on div "[PERSON_NAME]" at bounding box center [530, 457] width 991 height 18
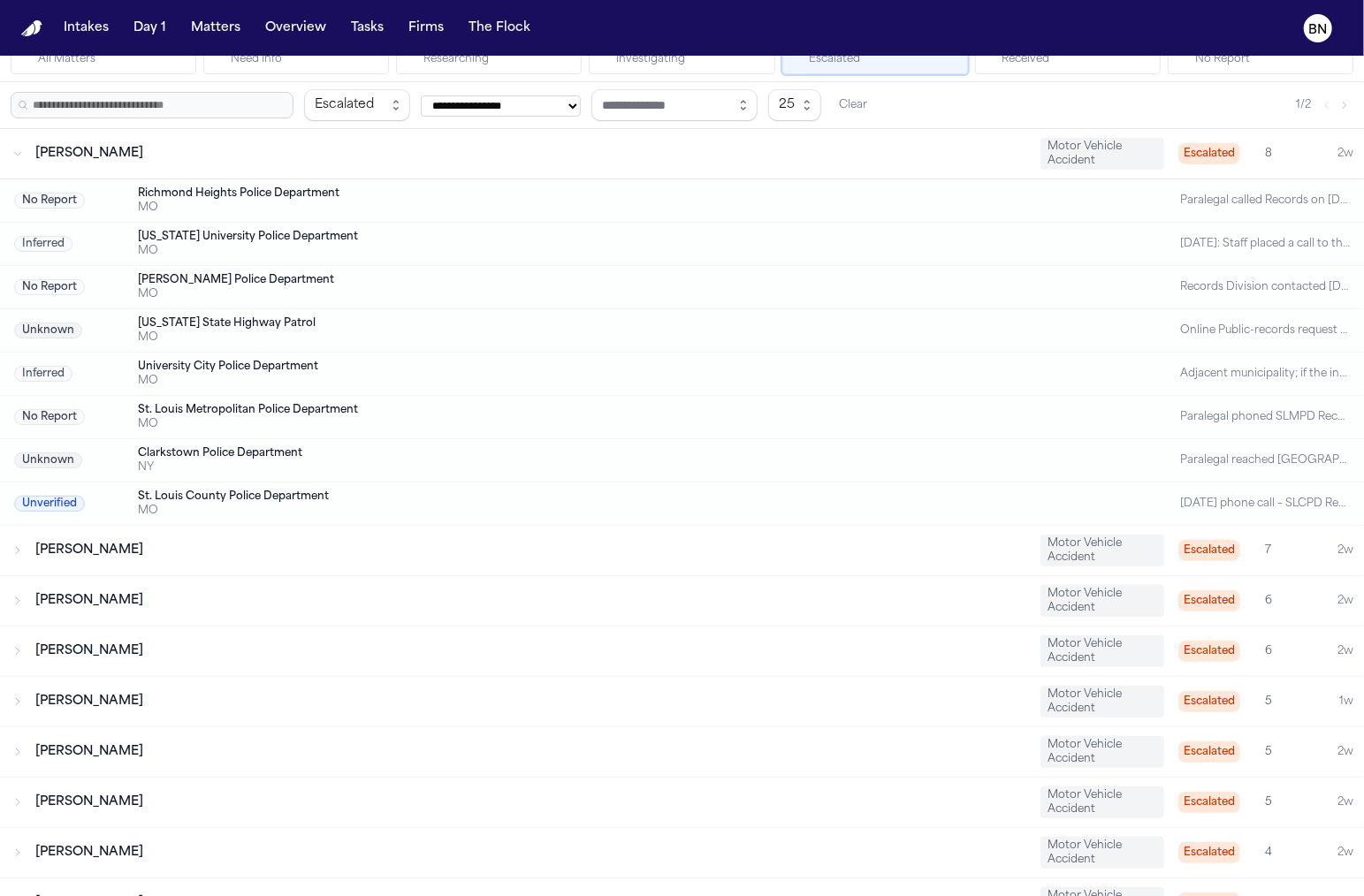
scroll to position [0, 0]
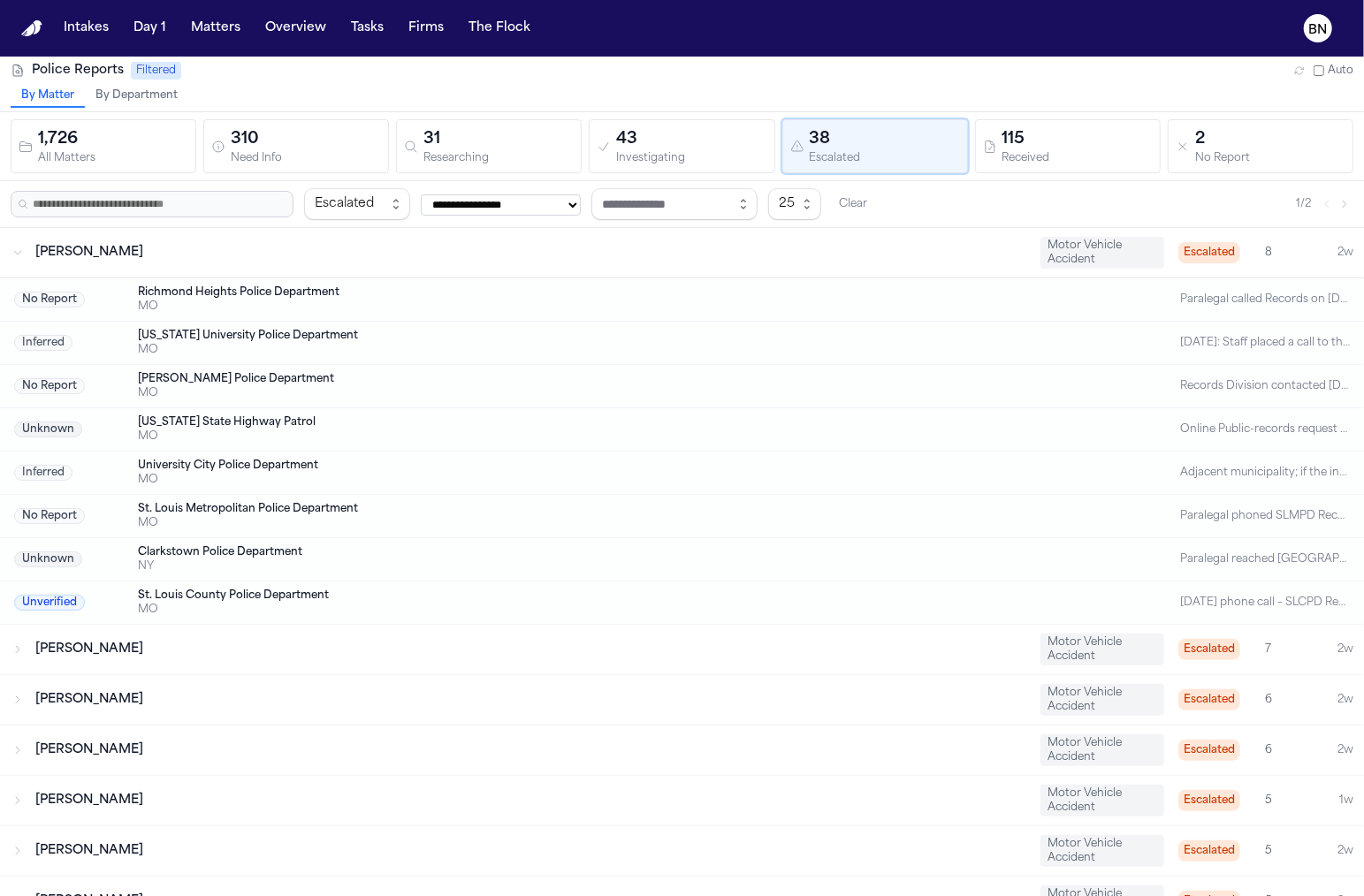
click at [505, 164] on div "Researching" at bounding box center [499, 158] width 150 height 13
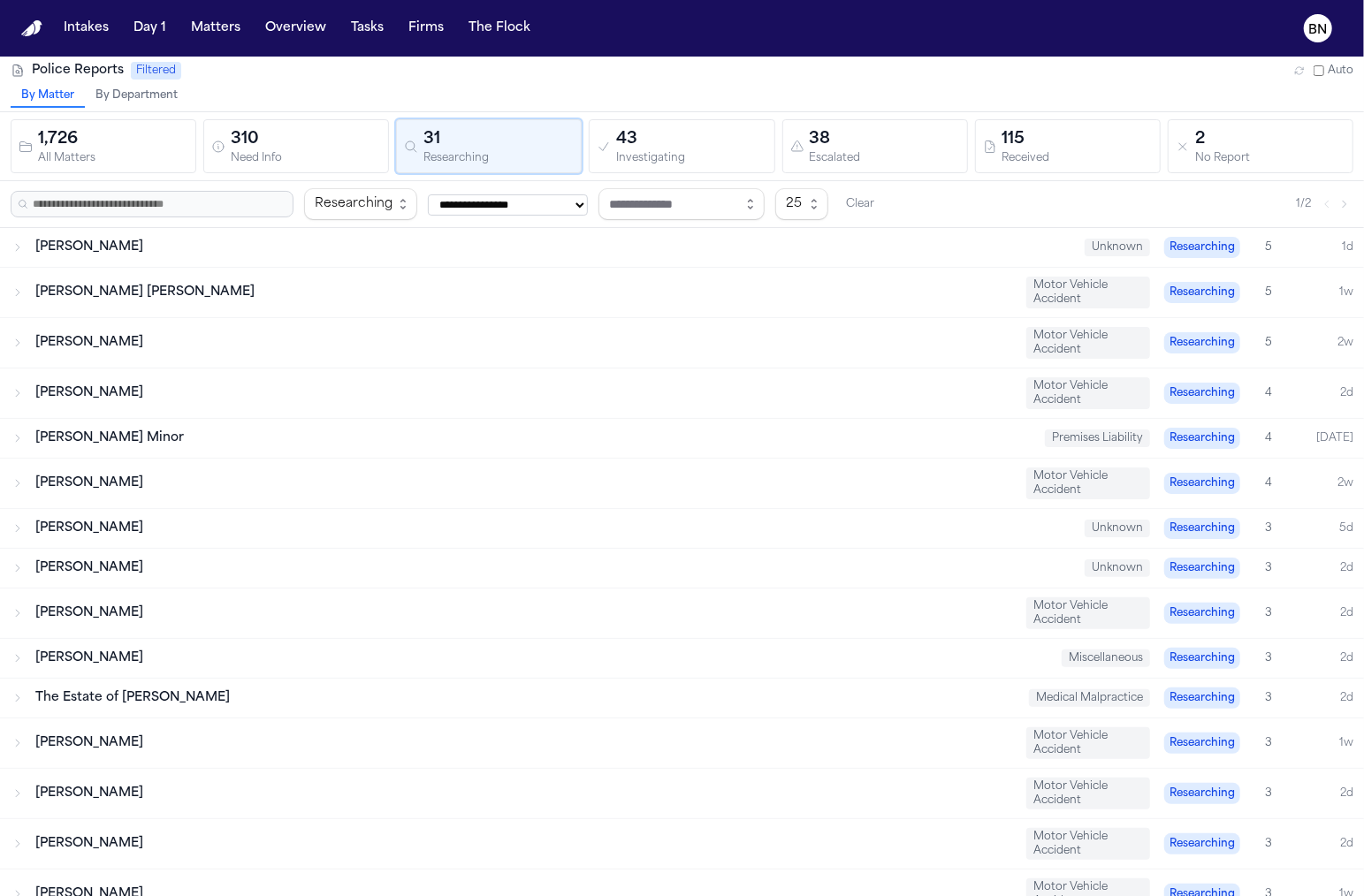
click at [287, 166] on button "310 Need Info" at bounding box center [296, 146] width 185 height 54
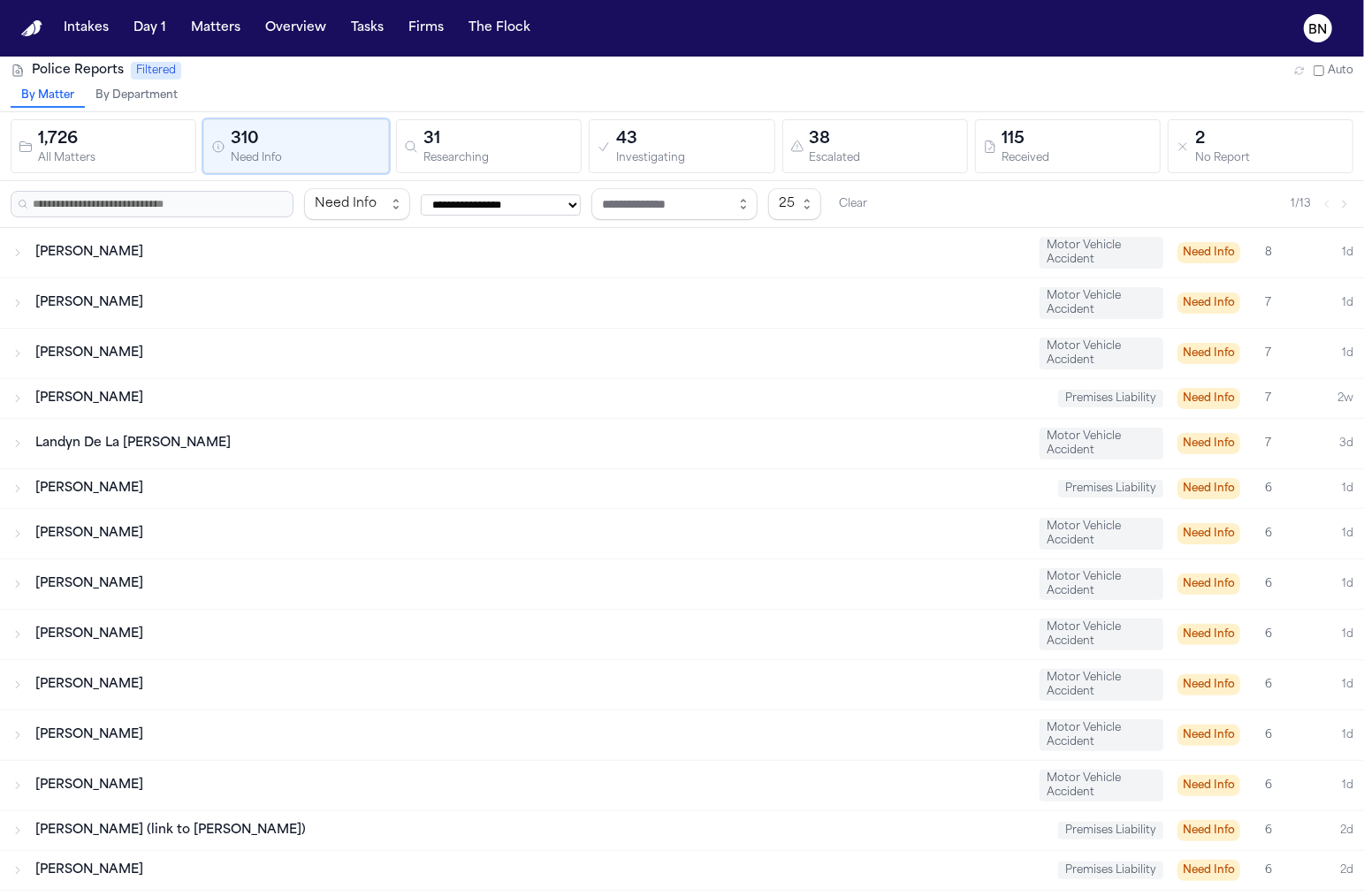
click at [274, 237] on div "Renada Hurse Motor Vehicle Accident Need Info 8 1d" at bounding box center [682, 252] width 1364 height 49
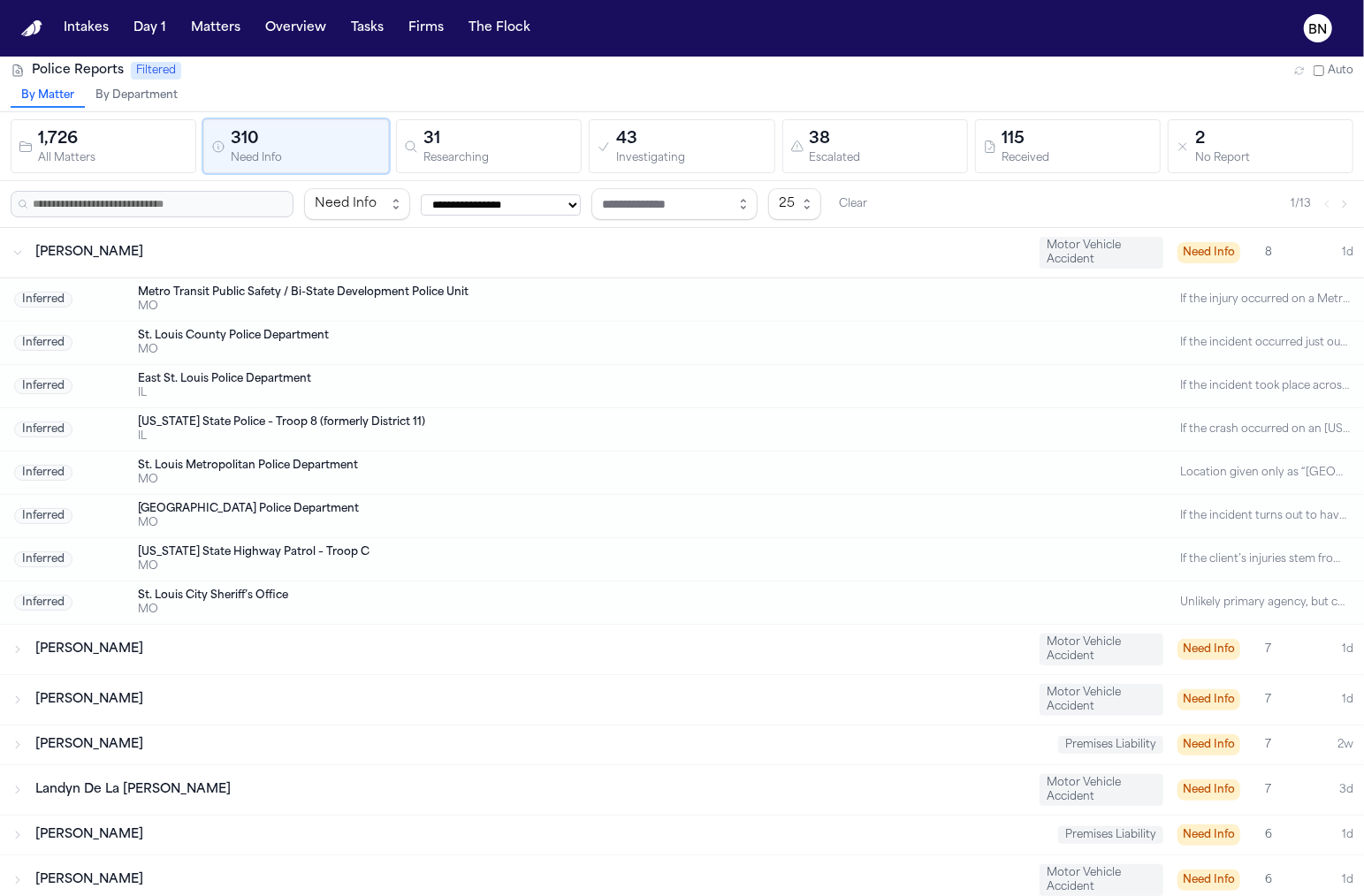
click at [275, 291] on div "Metro Transit Public Safety / Bi-State Development Police Unit" at bounding box center [611, 293] width 947 height 14
click at [285, 251] on div "[PERSON_NAME]" at bounding box center [529, 252] width 990 height 18
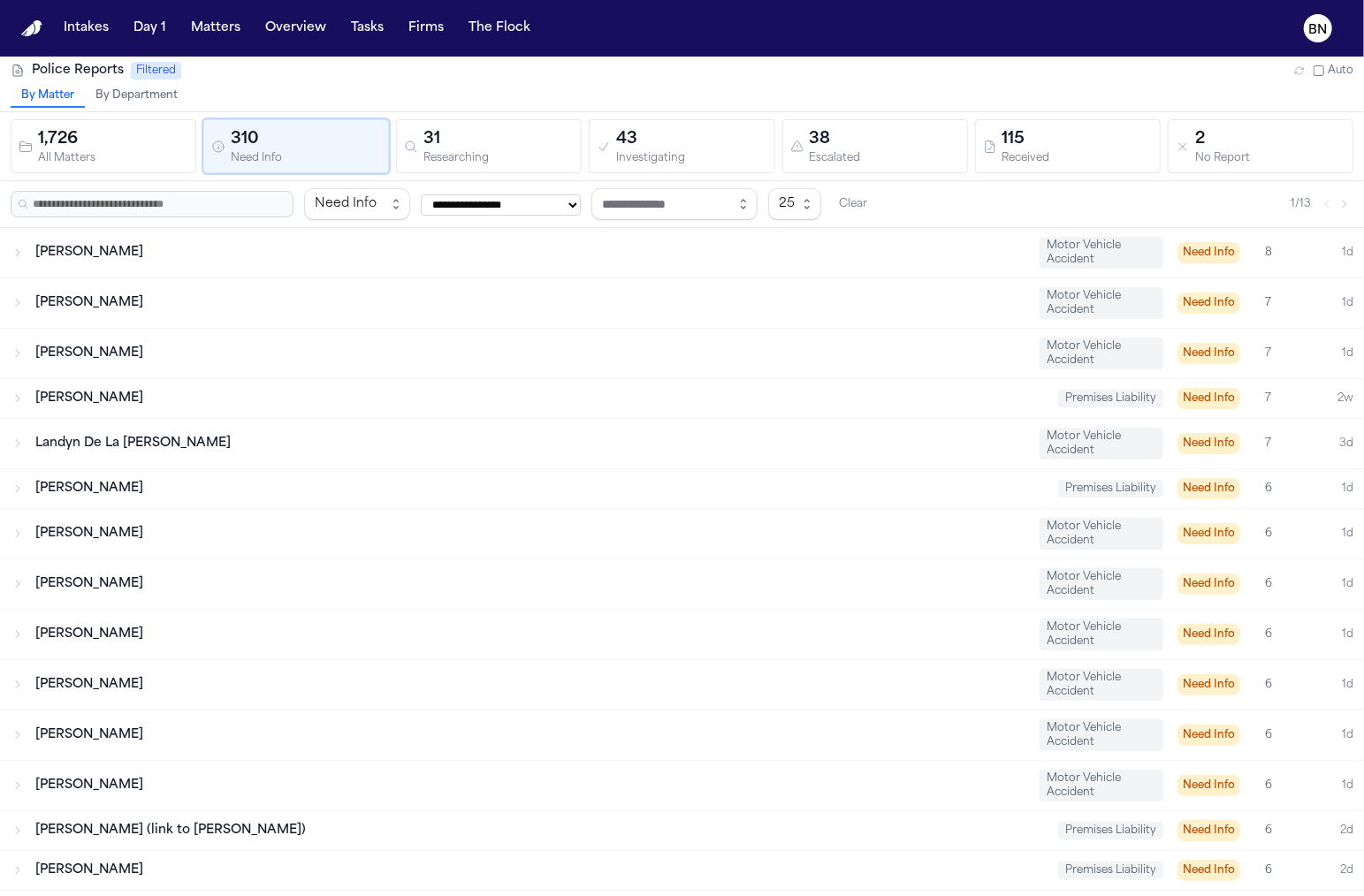
click at [281, 288] on div "Latoya Rodriguez Motor Vehicle Accident Need Info 7 1d" at bounding box center [682, 303] width 1364 height 49
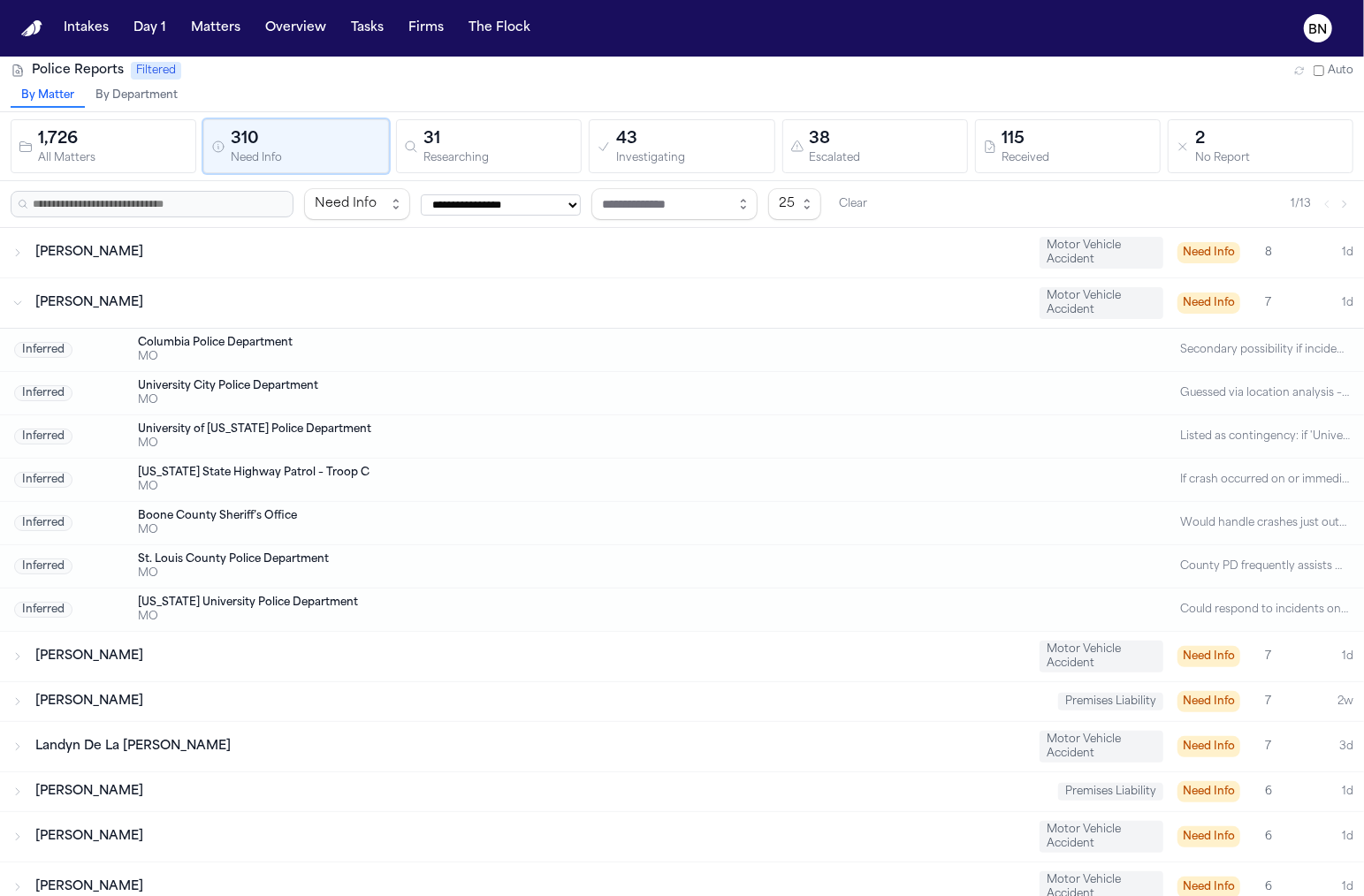
click at [281, 288] on div "Latoya Rodriguez Motor Vehicle Accident Need Info 7 1d" at bounding box center [682, 303] width 1364 height 49
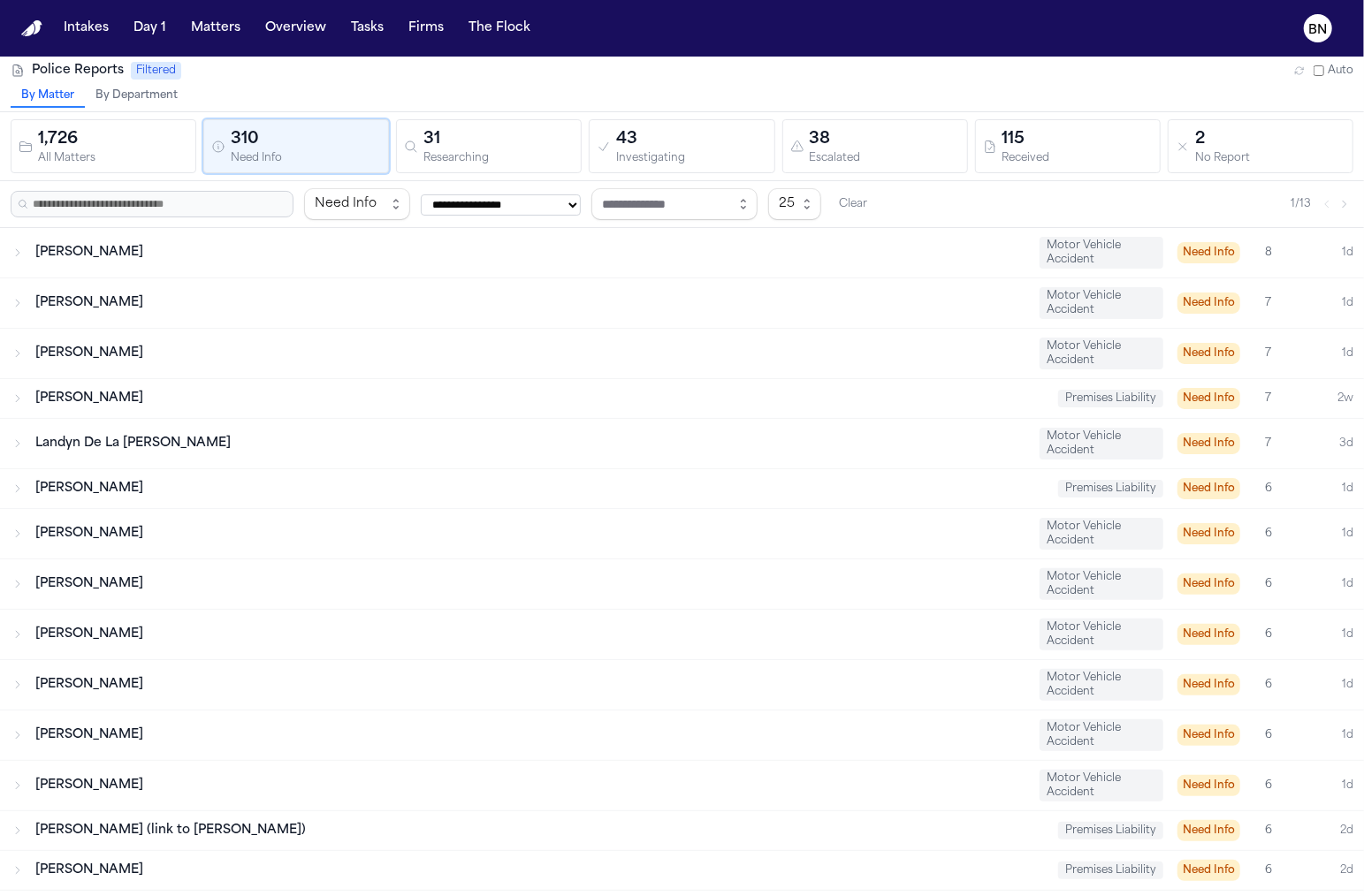
click at [156, 105] on button "By Department" at bounding box center [136, 97] width 103 height 23
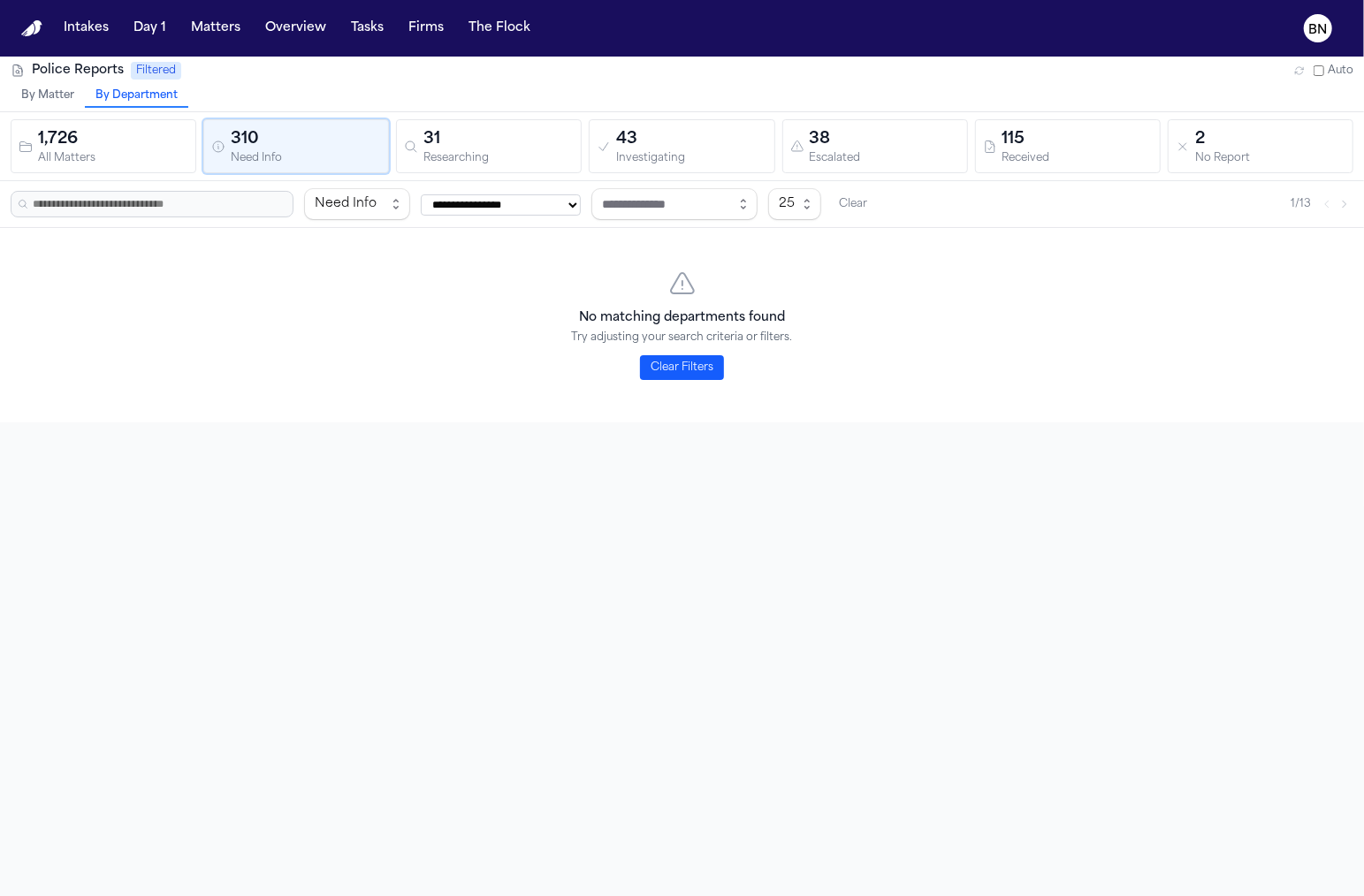
click at [153, 119] on button "1,726 All Matters" at bounding box center [103, 146] width 185 height 54
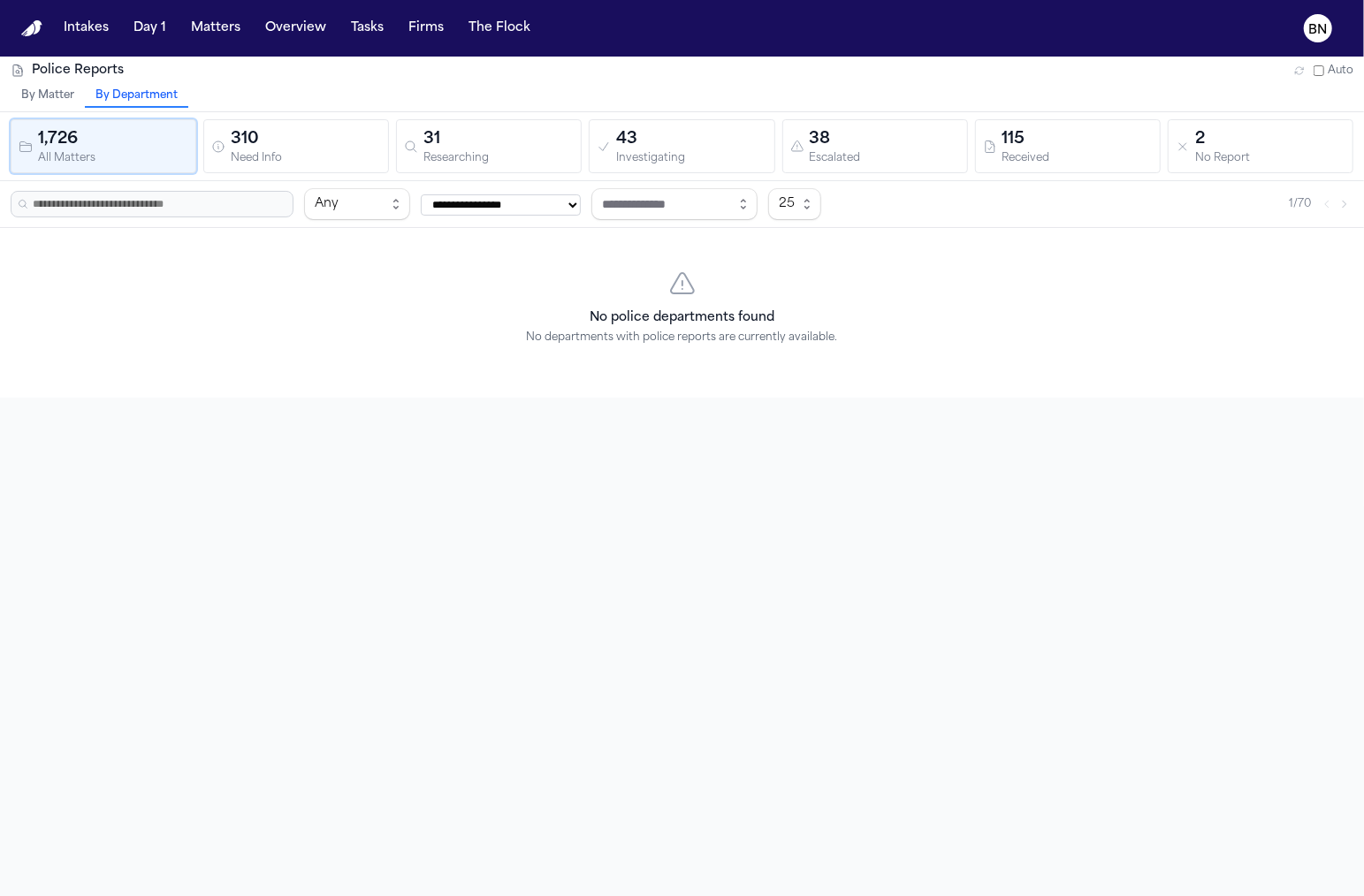
click at [161, 133] on div "1,726" at bounding box center [113, 140] width 150 height 25
click at [147, 103] on button "By Department" at bounding box center [136, 97] width 103 height 23
click at [1301, 69] on icon "button" at bounding box center [1300, 71] width 11 height 11
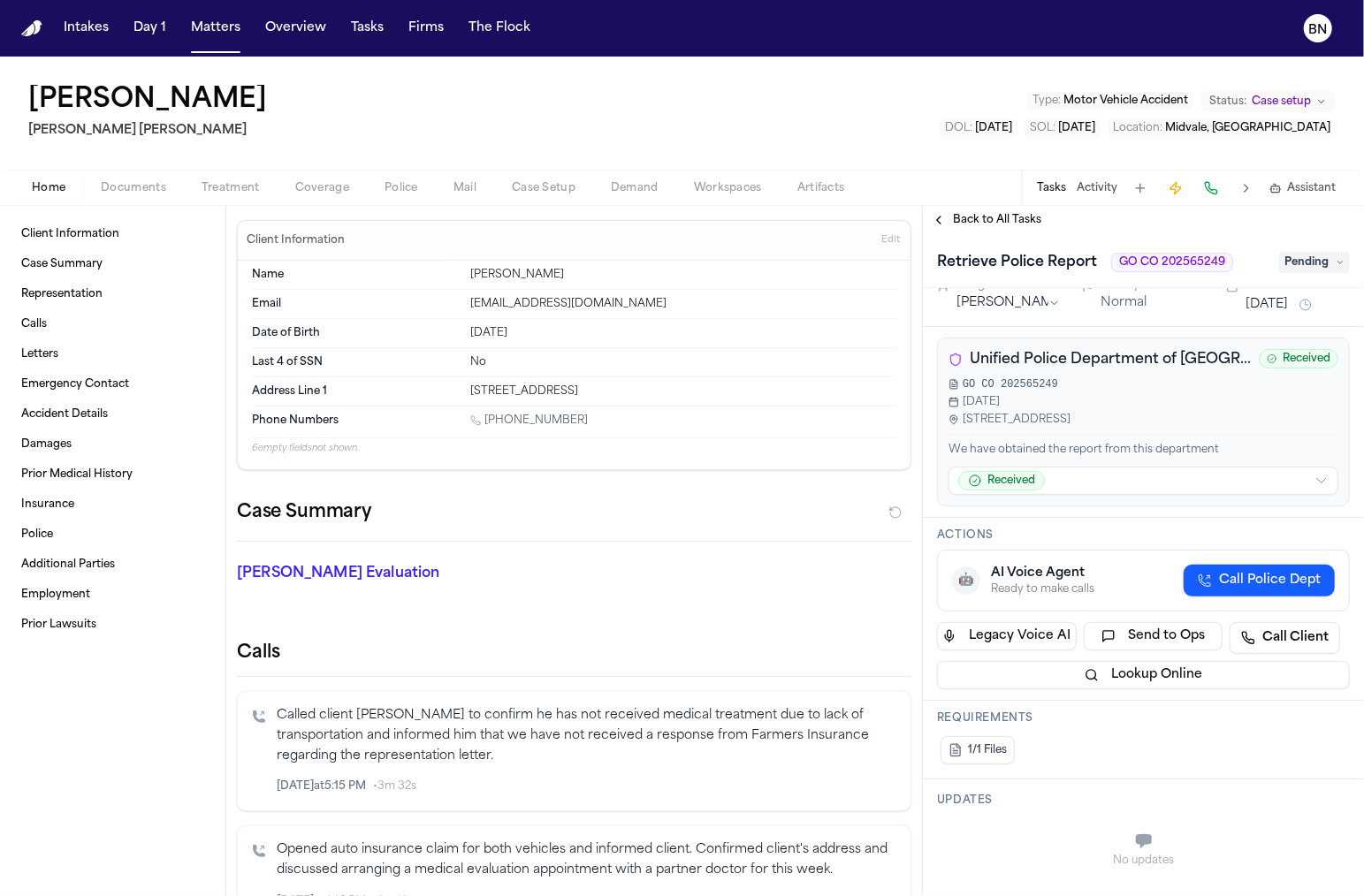
scroll to position [25, 0]
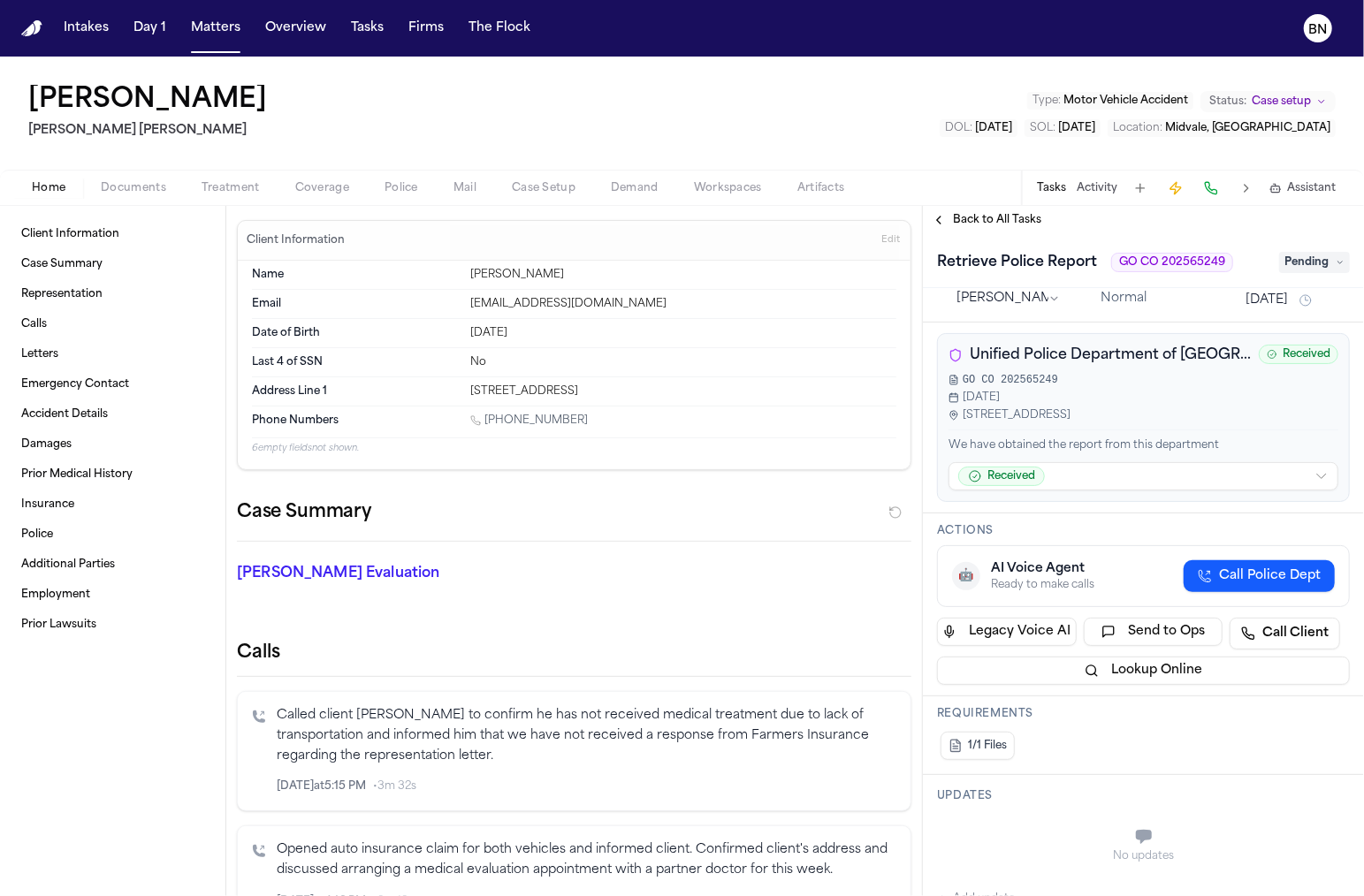
click at [147, 183] on span "Documents" at bounding box center [133, 188] width 65 height 14
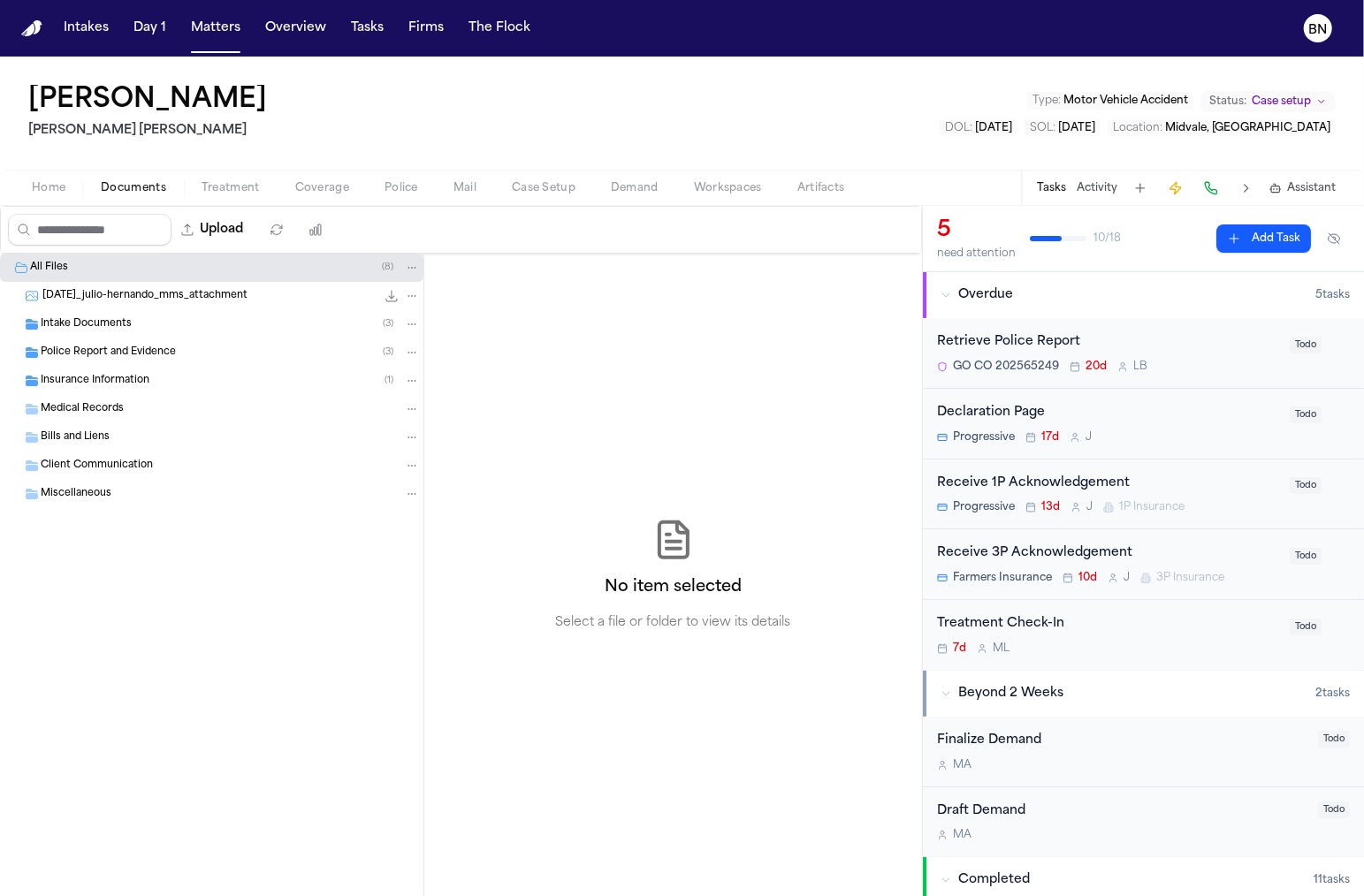
click at [142, 352] on span "Police Report and Evidence" at bounding box center [107, 353] width 135 height 15
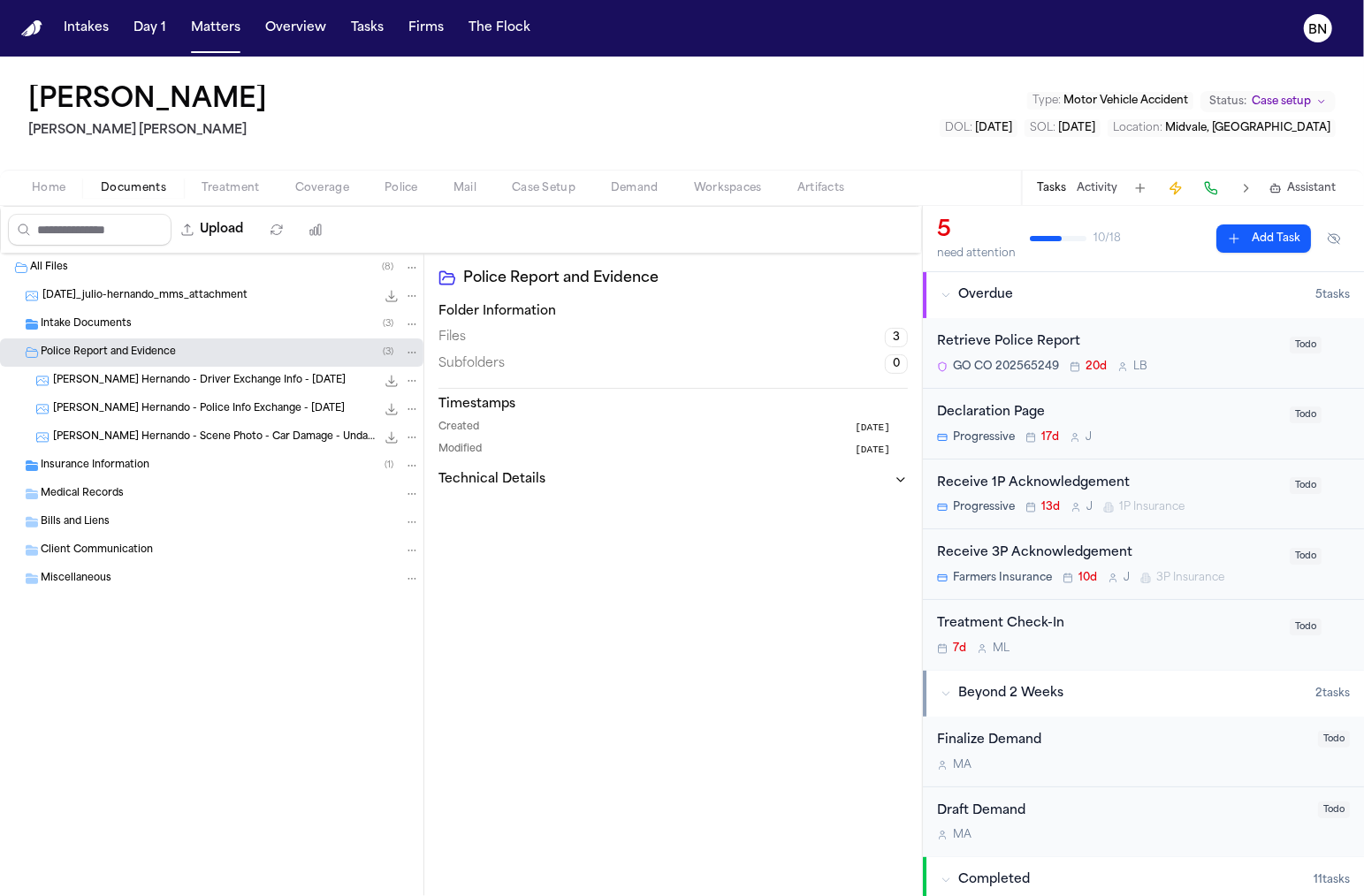
click at [202, 439] on span "J. Hernando - Scene Photo - Car Damage - Undated" at bounding box center [214, 438] width 322 height 15
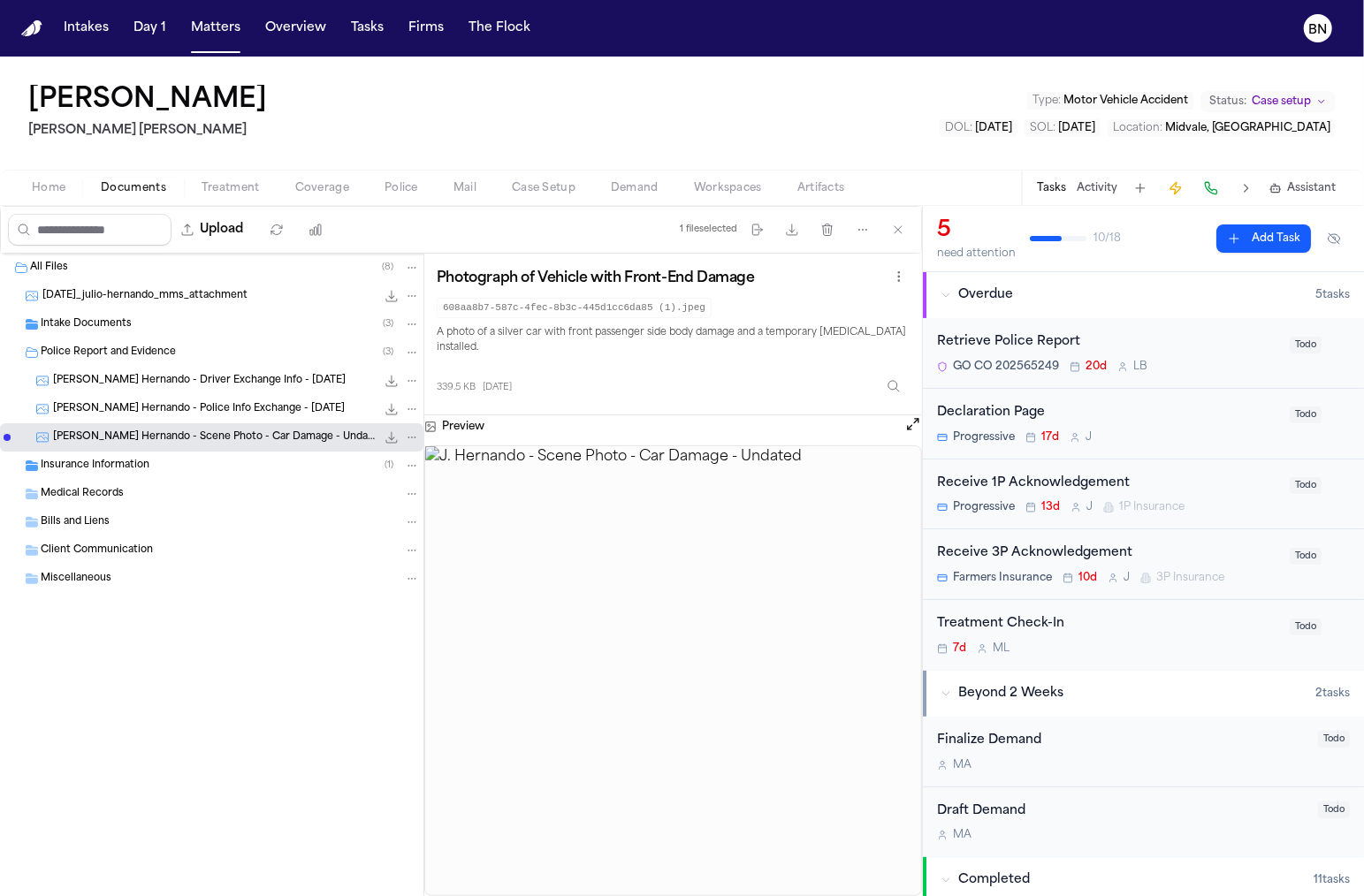
click at [202, 414] on div "J. Hernando - Police Info Exchange - 7.27.25 266.7 KB • JPEG" at bounding box center [236, 409] width 367 height 18
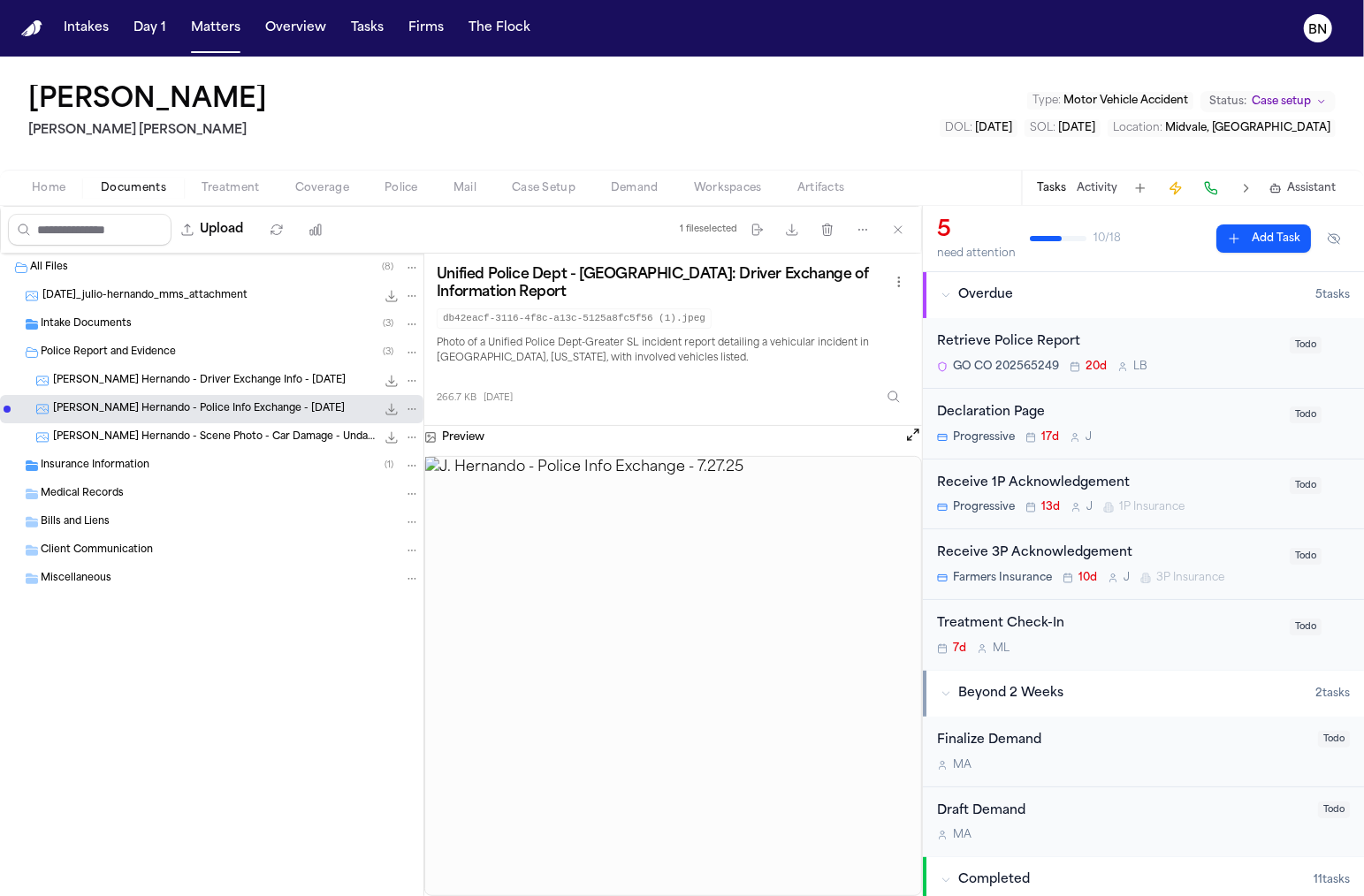
click at [1086, 319] on div "Retrieve Police Report GO CO 202565249 20d L B Todo" at bounding box center [1143, 353] width 442 height 71
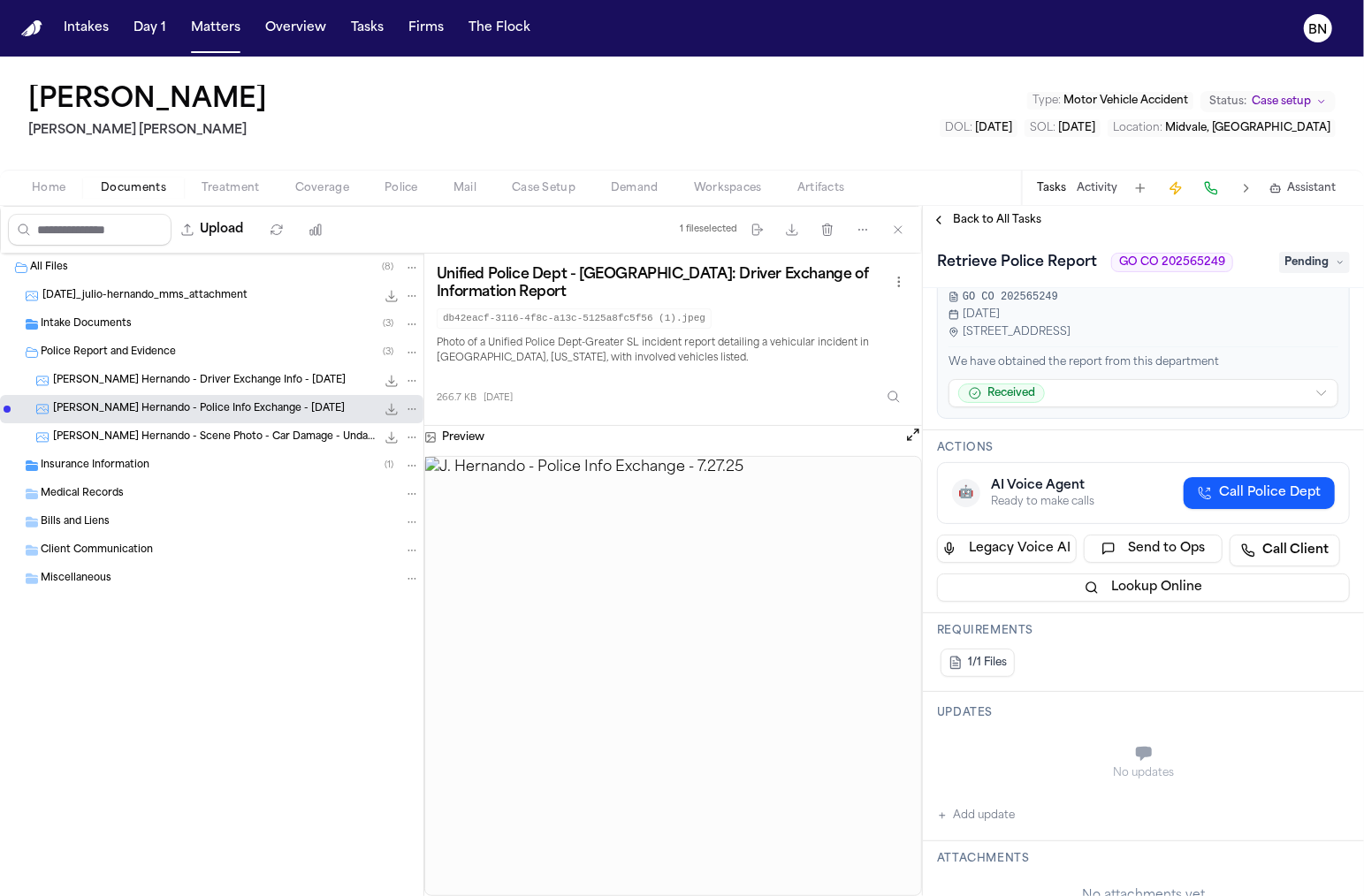
scroll to position [111, 0]
click at [405, 197] on span "button" at bounding box center [401, 198] width 55 height 2
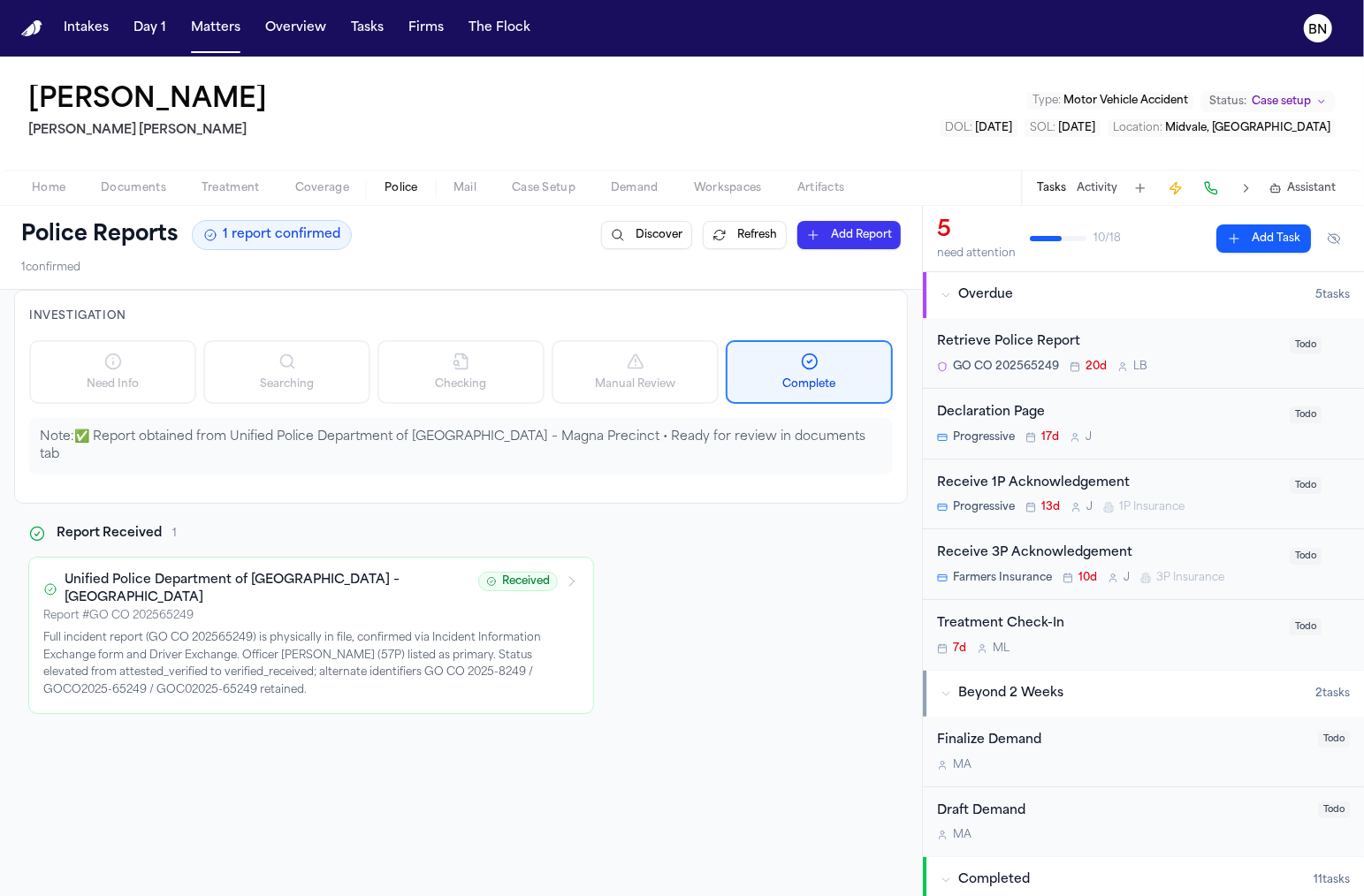
click at [287, 609] on div "Report # GO CO 202565249" at bounding box center [255, 616] width 425 height 14
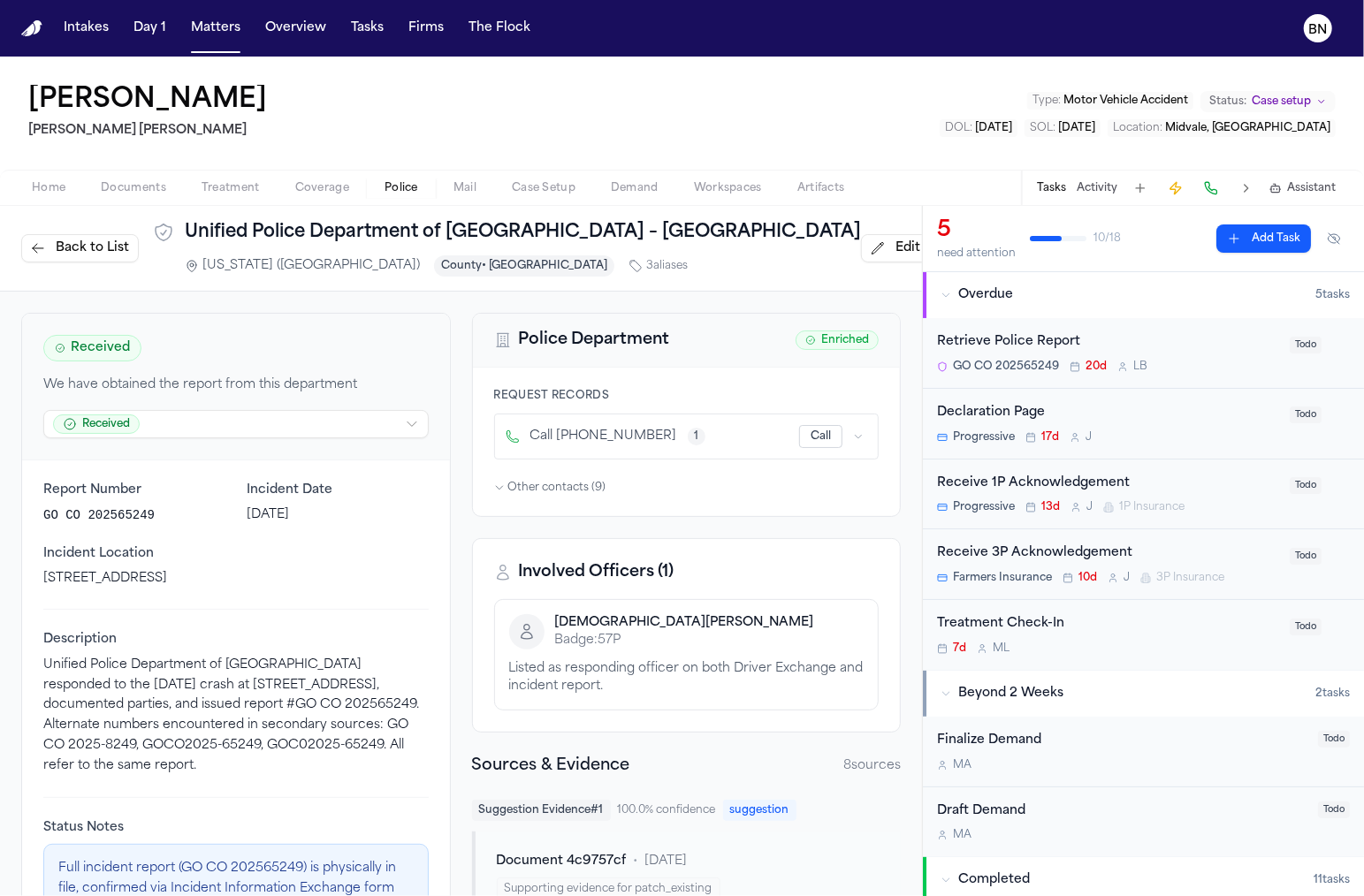
click at [125, 186] on span "Documents" at bounding box center [133, 188] width 65 height 14
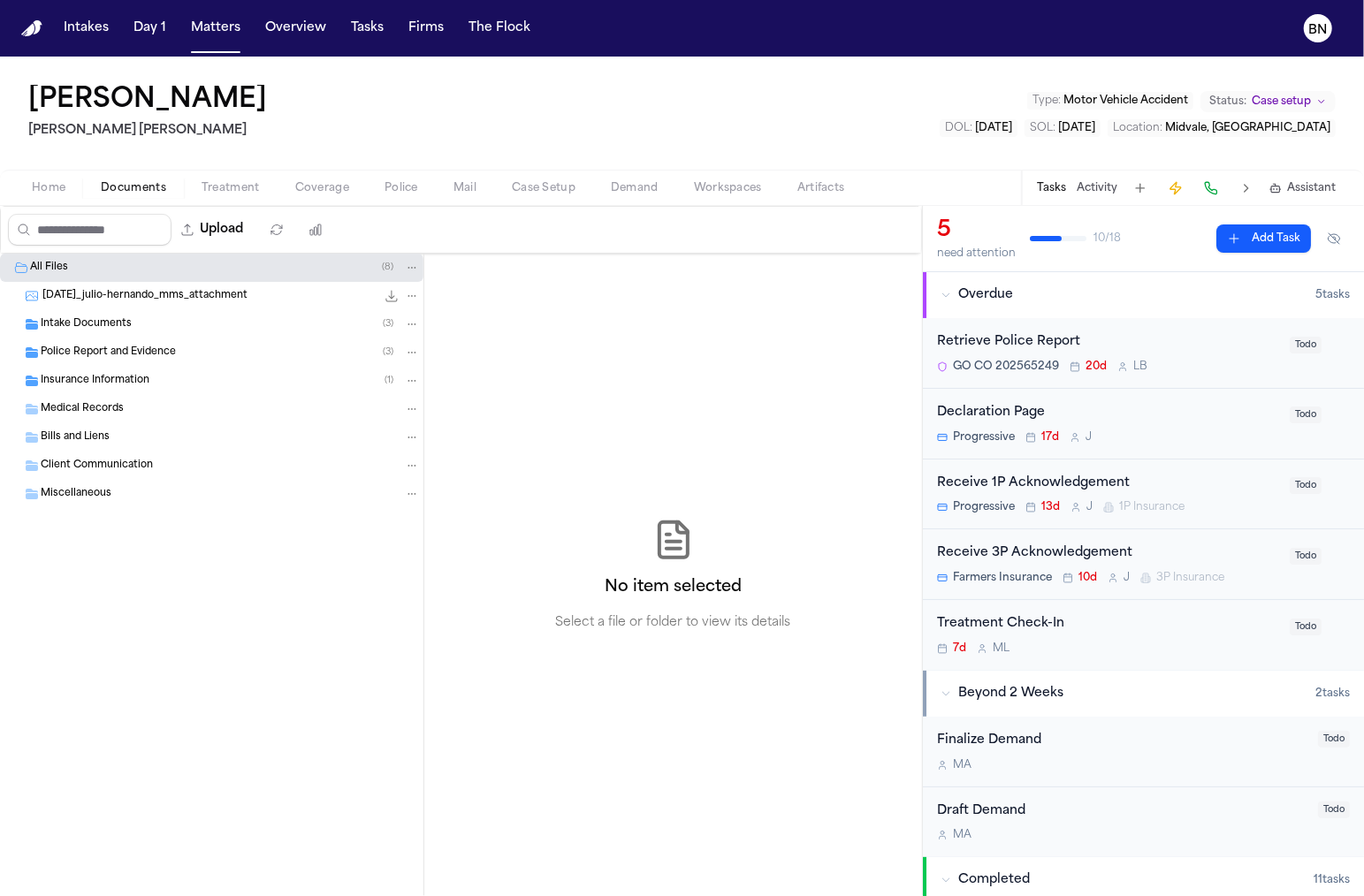
click at [134, 360] on div "Police Report and Evidence ( 3 )" at bounding box center [211, 353] width 424 height 29
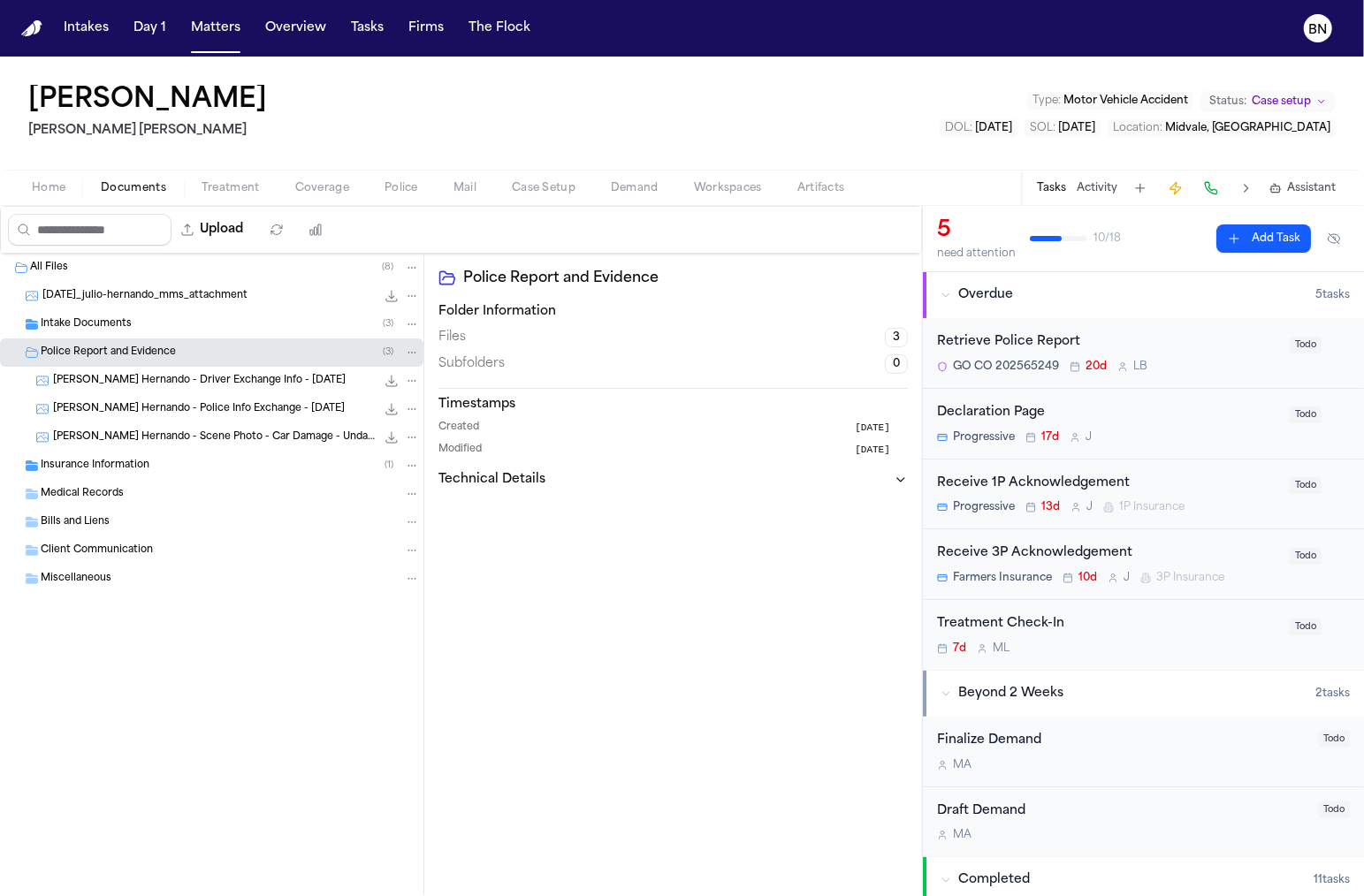
click at [176, 433] on span "J. Hernando - Scene Photo - Car Damage - Undated" at bounding box center [214, 438] width 322 height 15
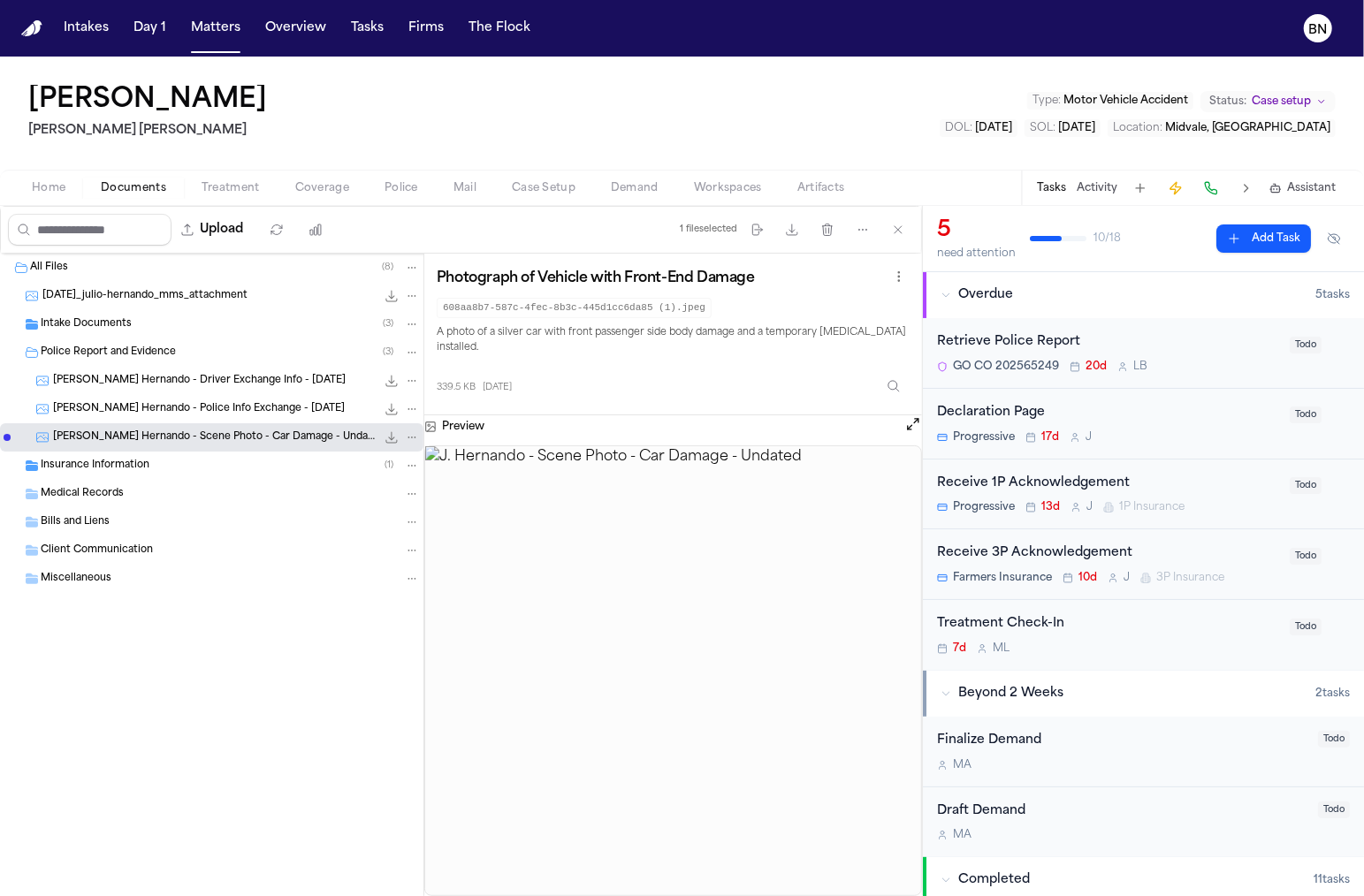
click at [254, 402] on span "J. Hernando - Police Info Exchange - 7.27.25" at bounding box center [199, 409] width 292 height 15
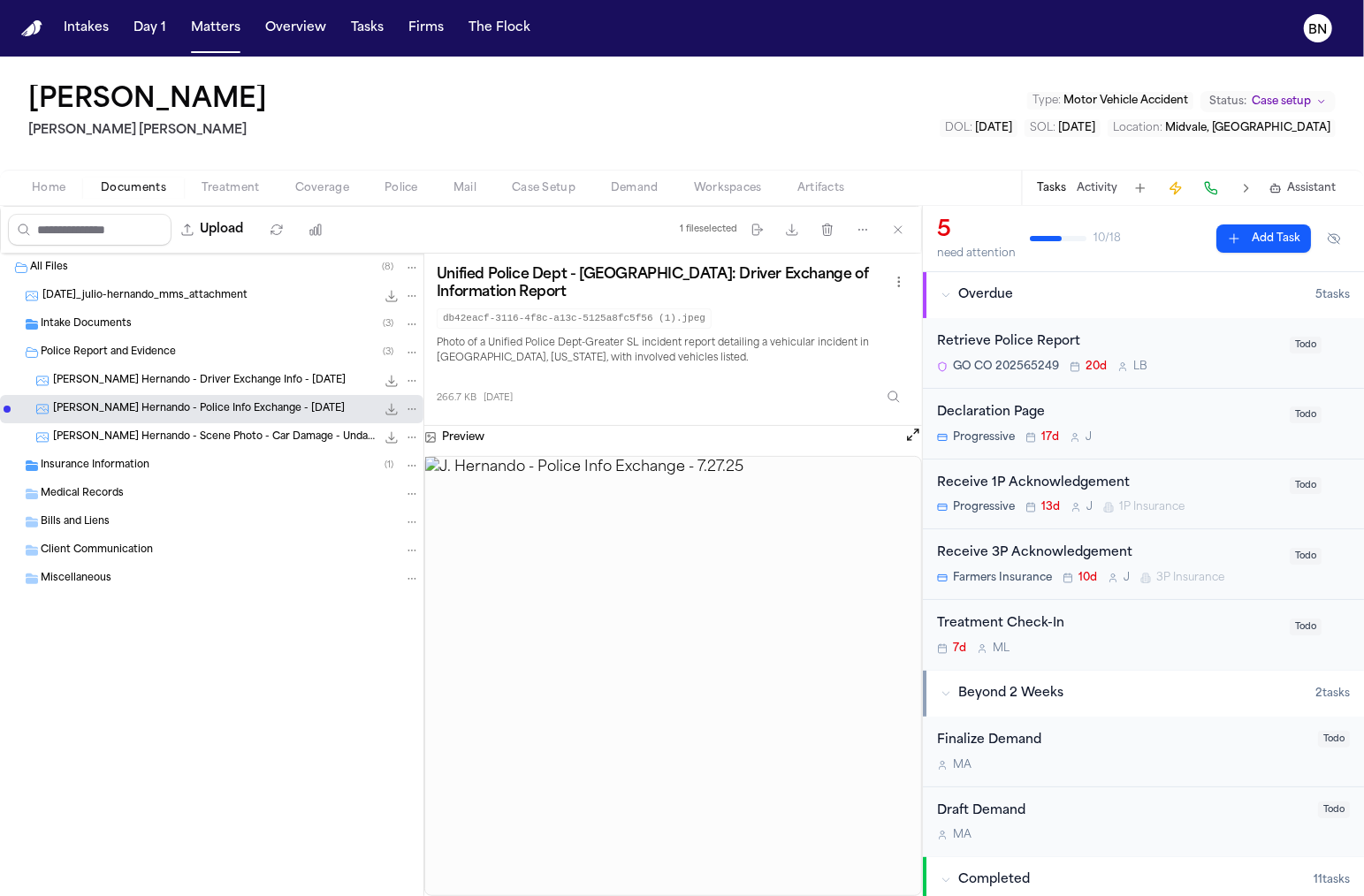
click at [912, 437] on button "Open preview" at bounding box center [914, 435] width 18 height 18
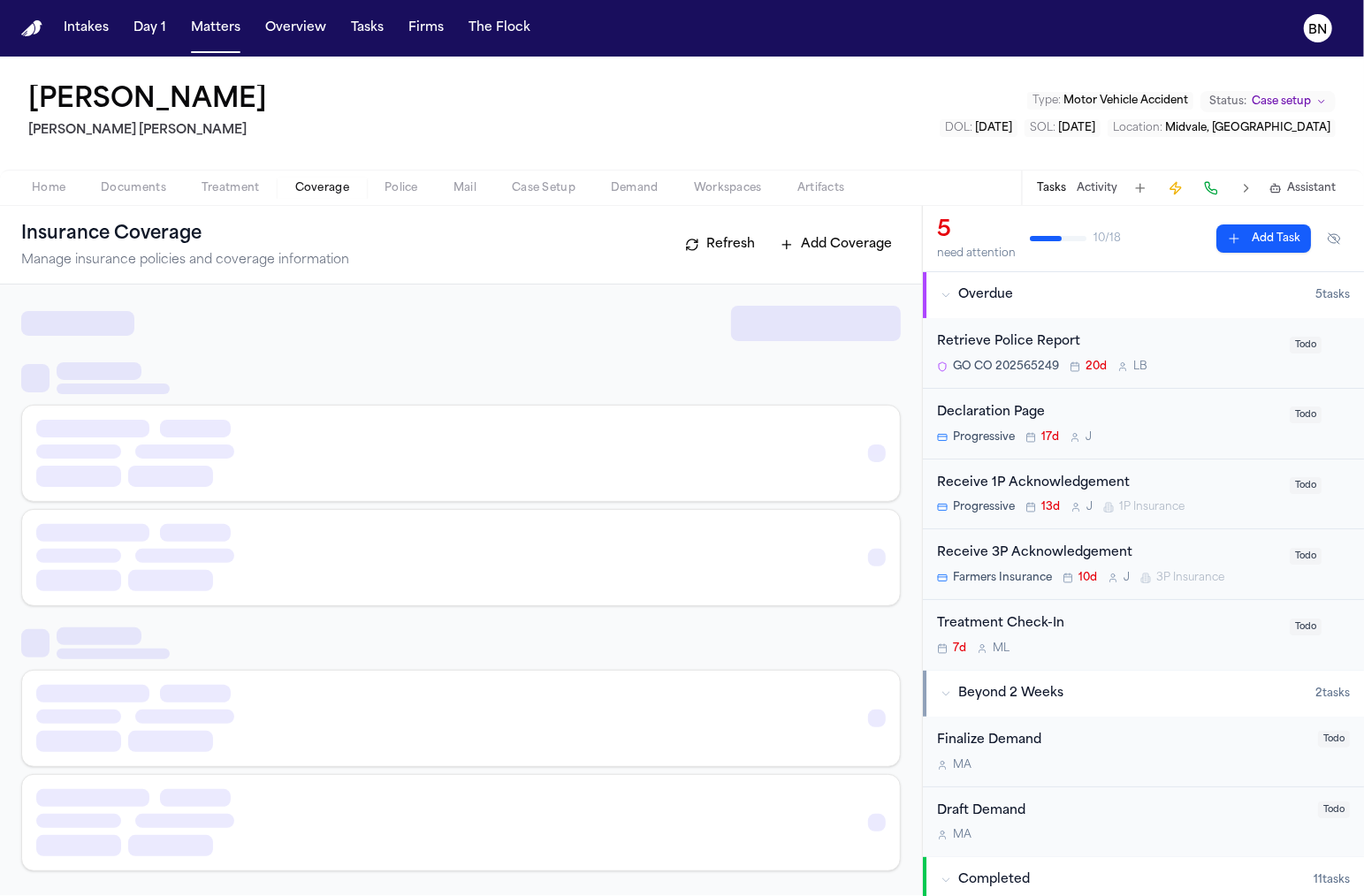
click at [314, 183] on span "Coverage" at bounding box center [322, 188] width 54 height 14
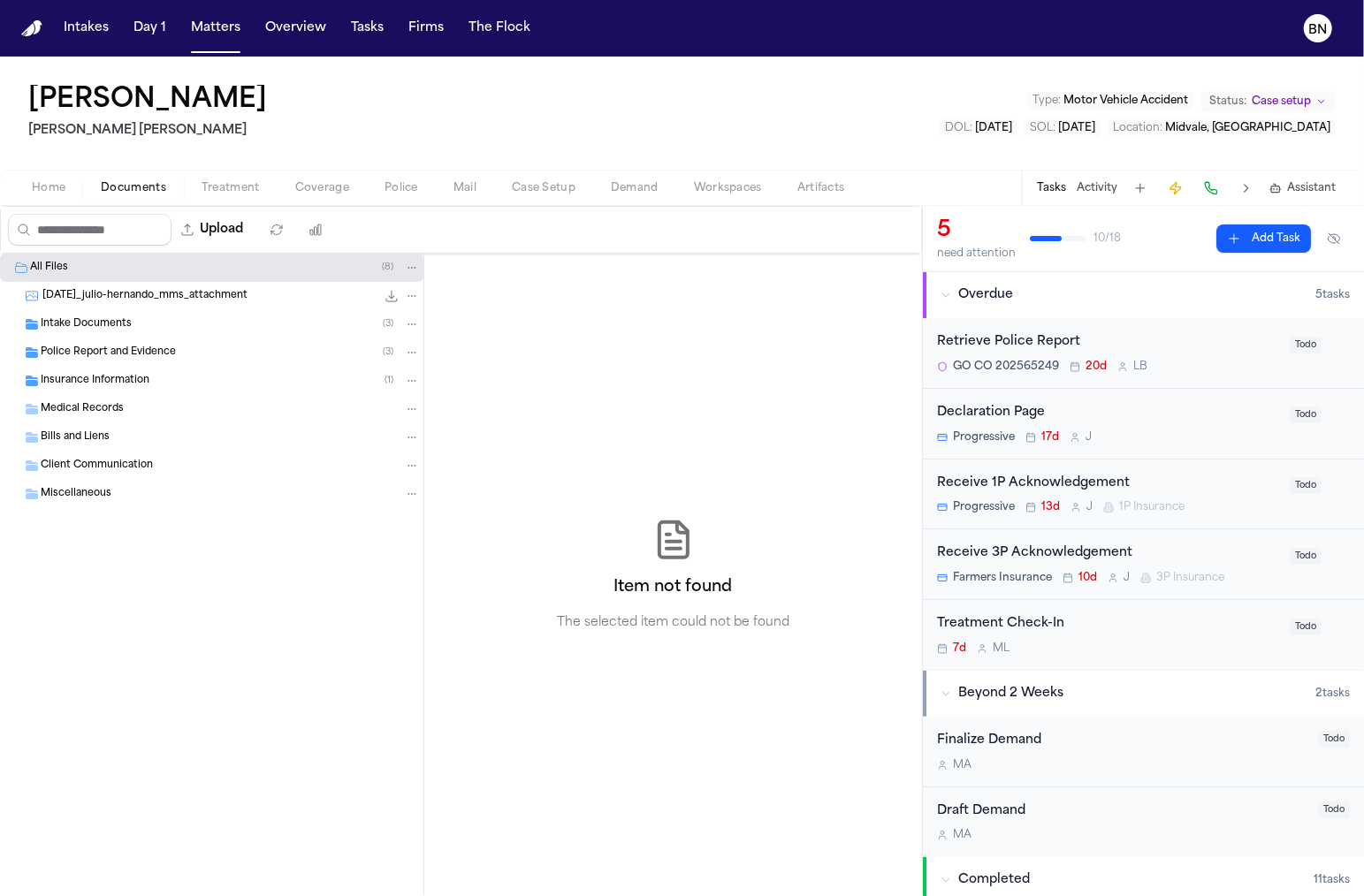
click at [124, 194] on span "Documents" at bounding box center [133, 188] width 65 height 14
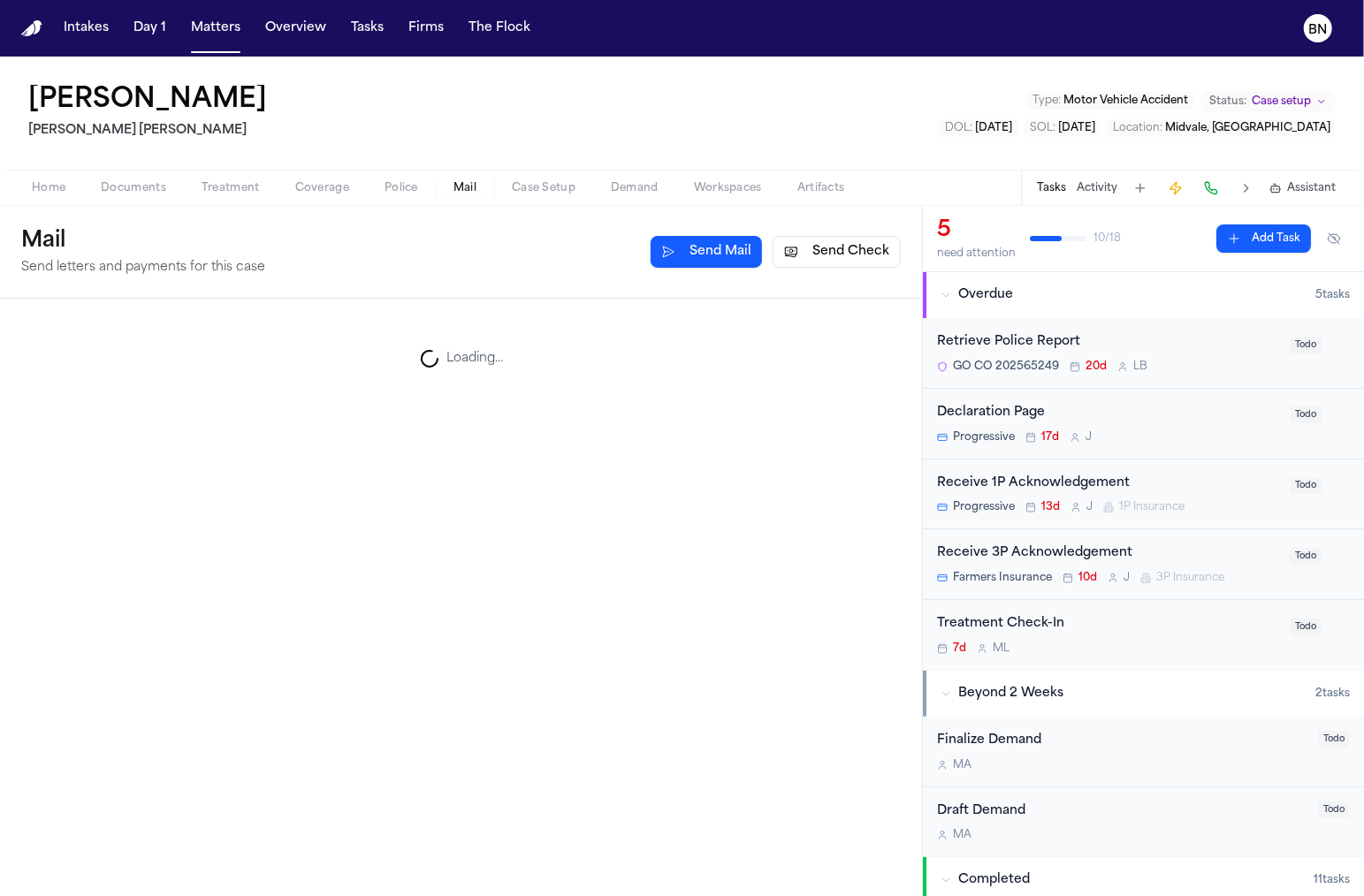
click at [470, 185] on span "Mail" at bounding box center [465, 188] width 23 height 14
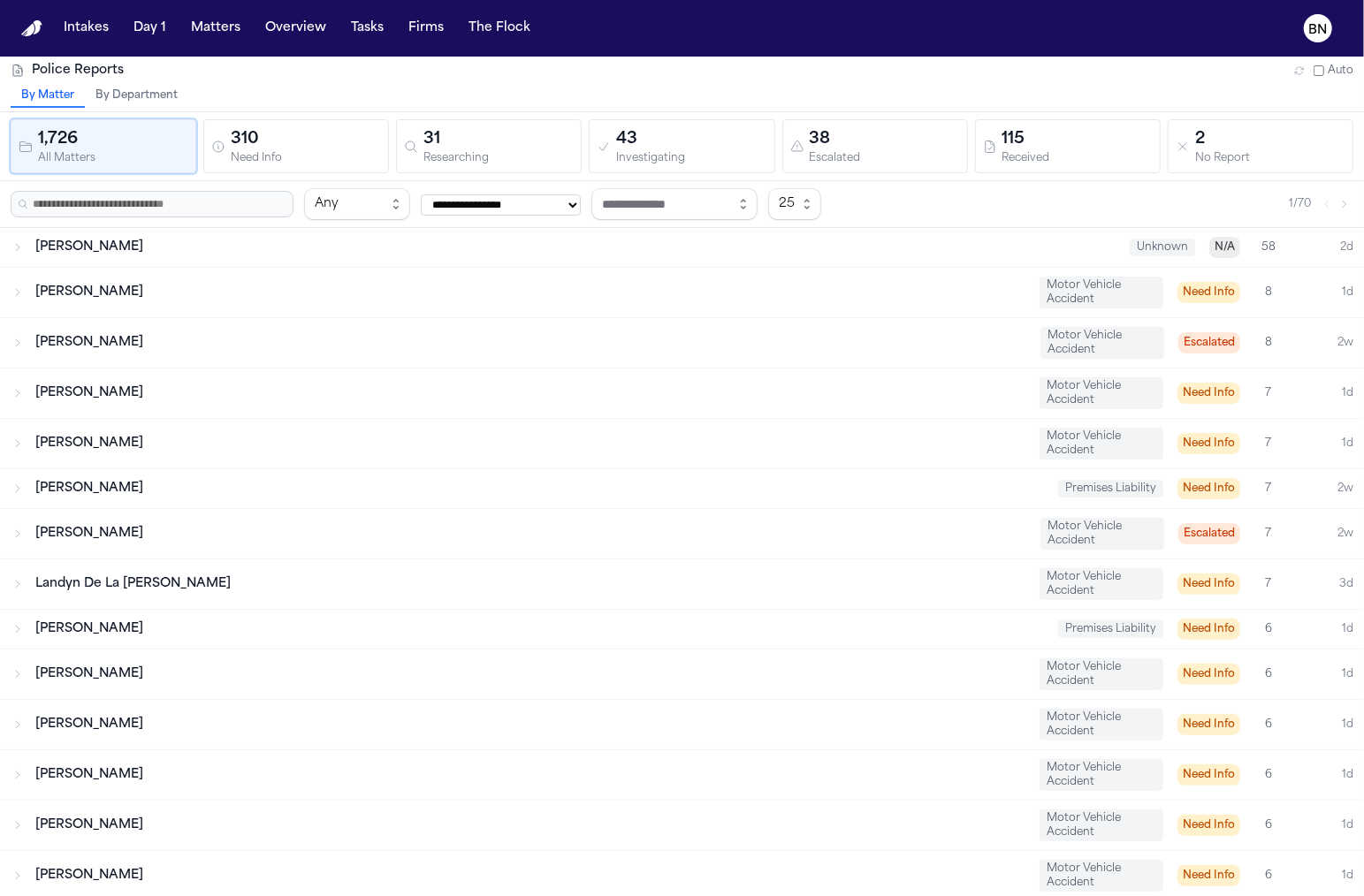
click at [116, 101] on button "By Department" at bounding box center [136, 97] width 103 height 23
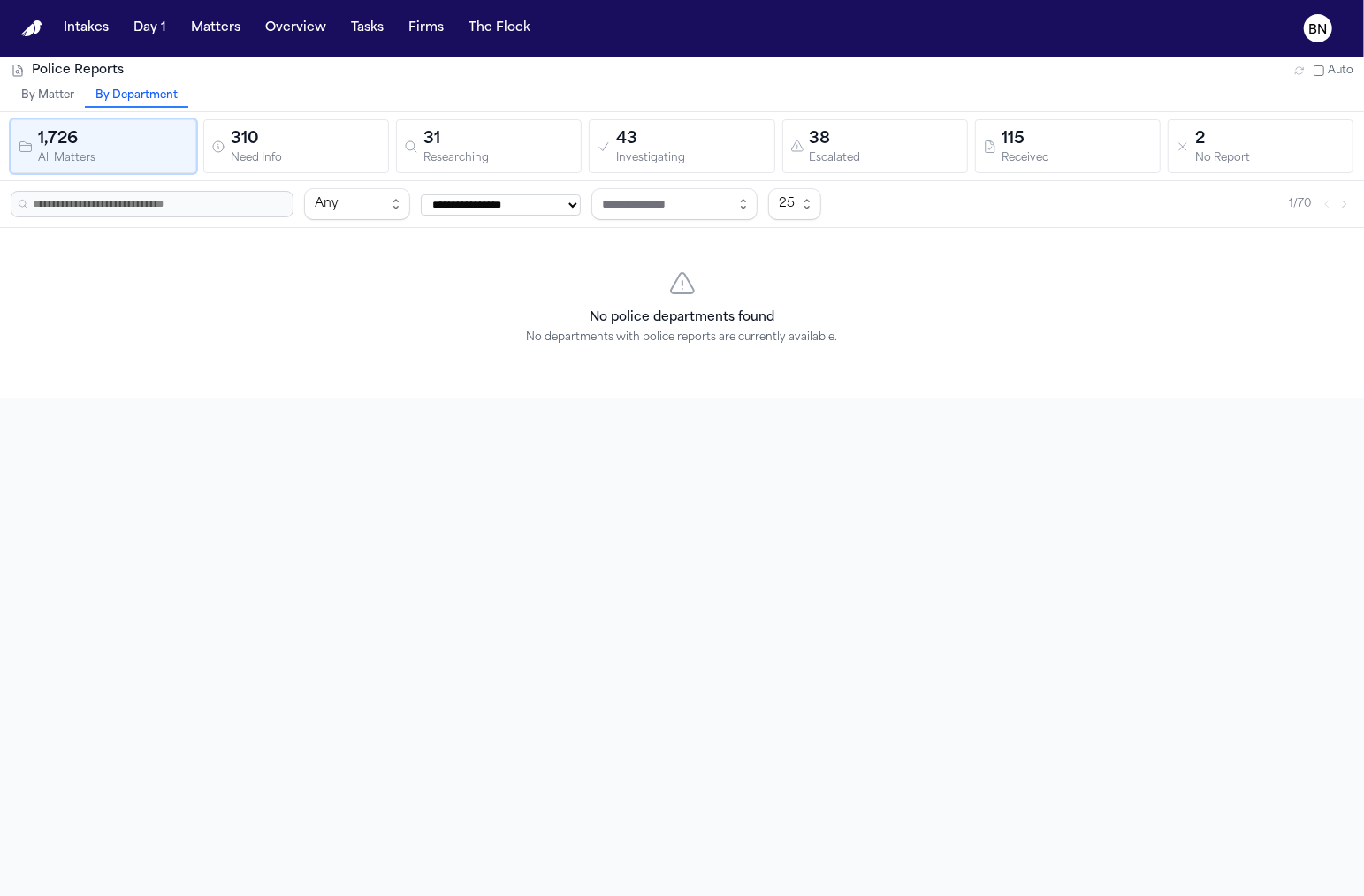
click at [1295, 67] on icon "button" at bounding box center [1300, 71] width 11 height 11
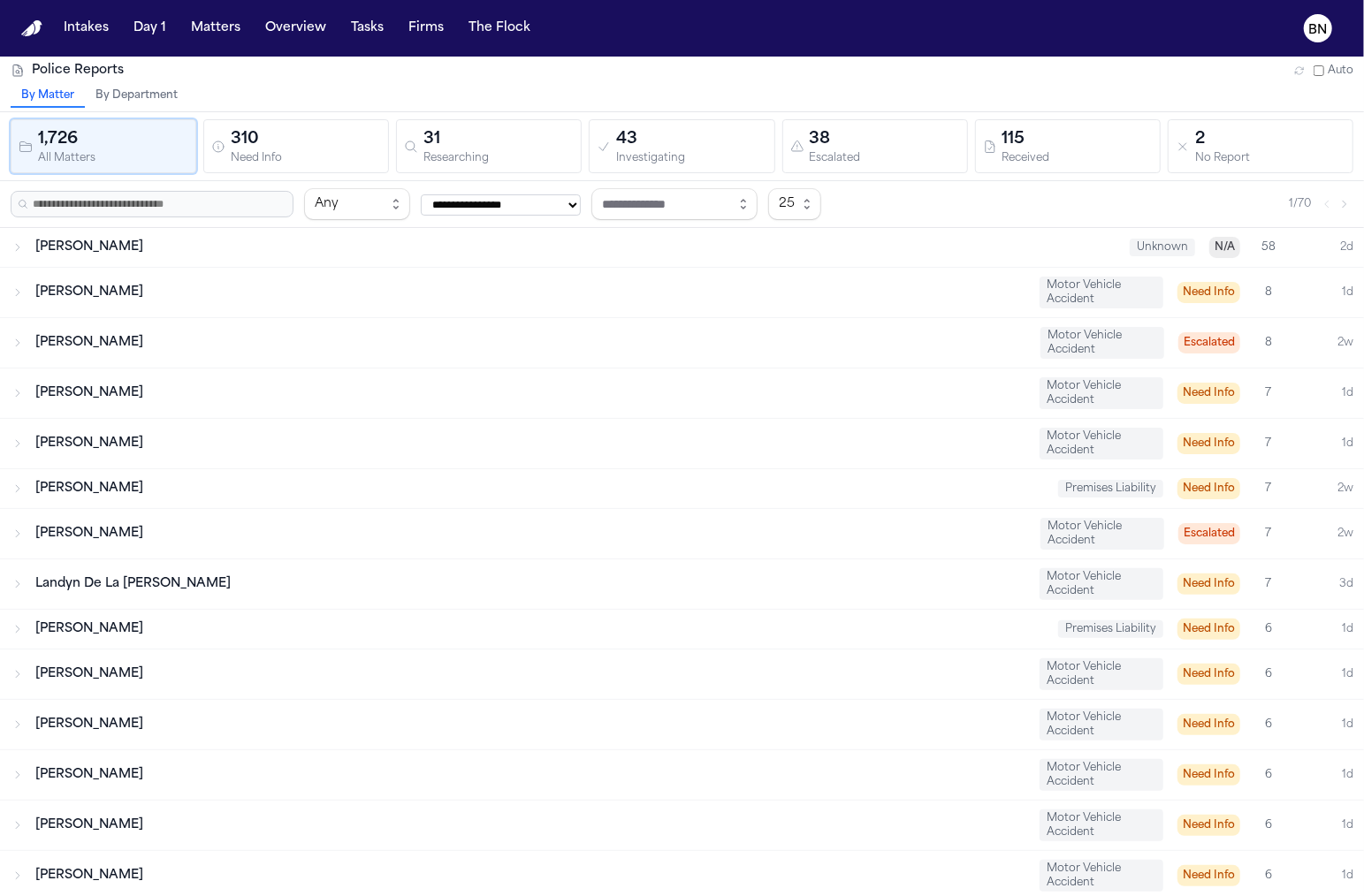
click at [86, 243] on span "[PERSON_NAME]" at bounding box center [89, 246] width 107 height 13
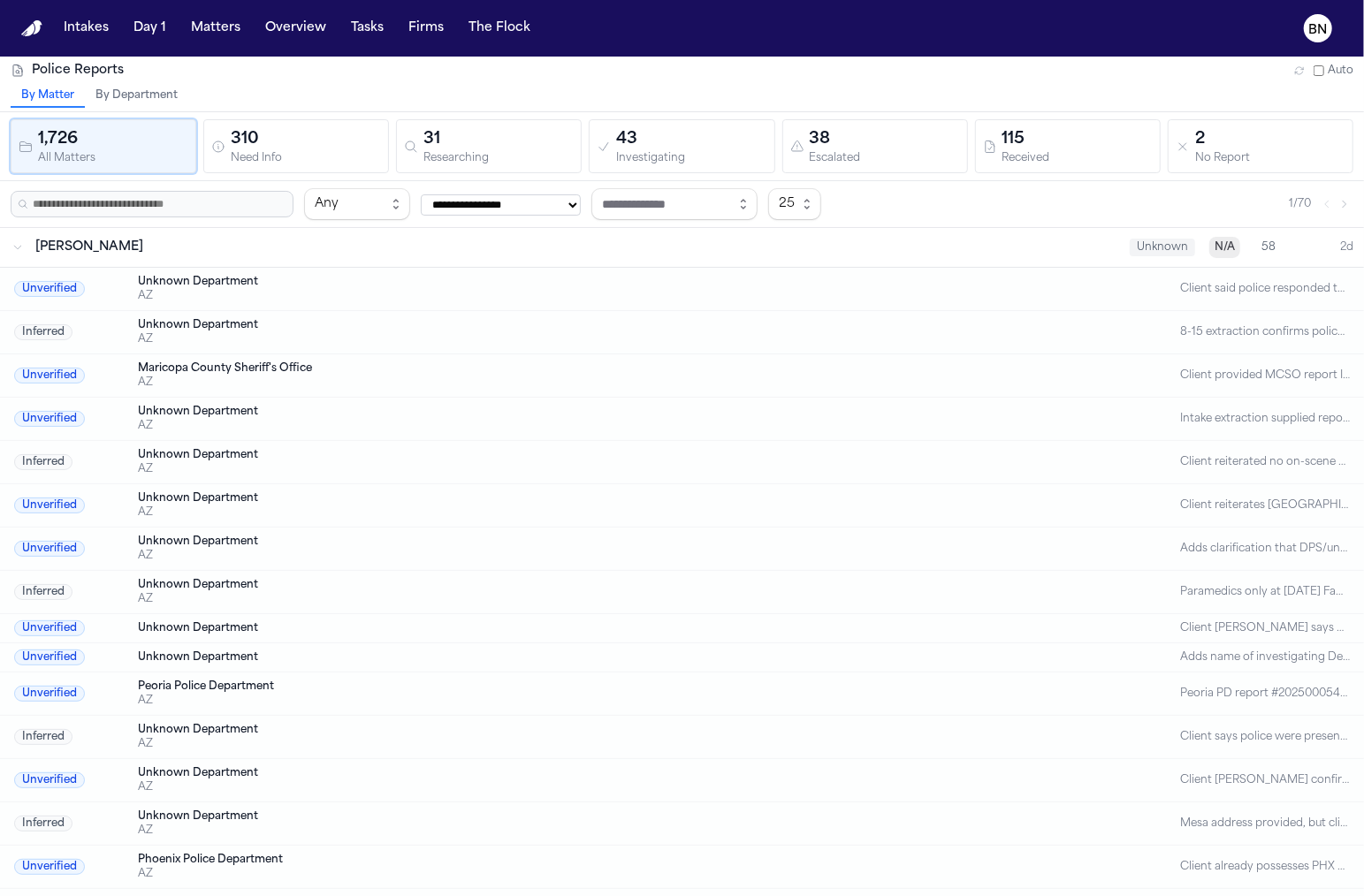
click at [185, 256] on div "[PERSON_NAME] Unknown N/A 58 2d" at bounding box center [682, 247] width 1364 height 38
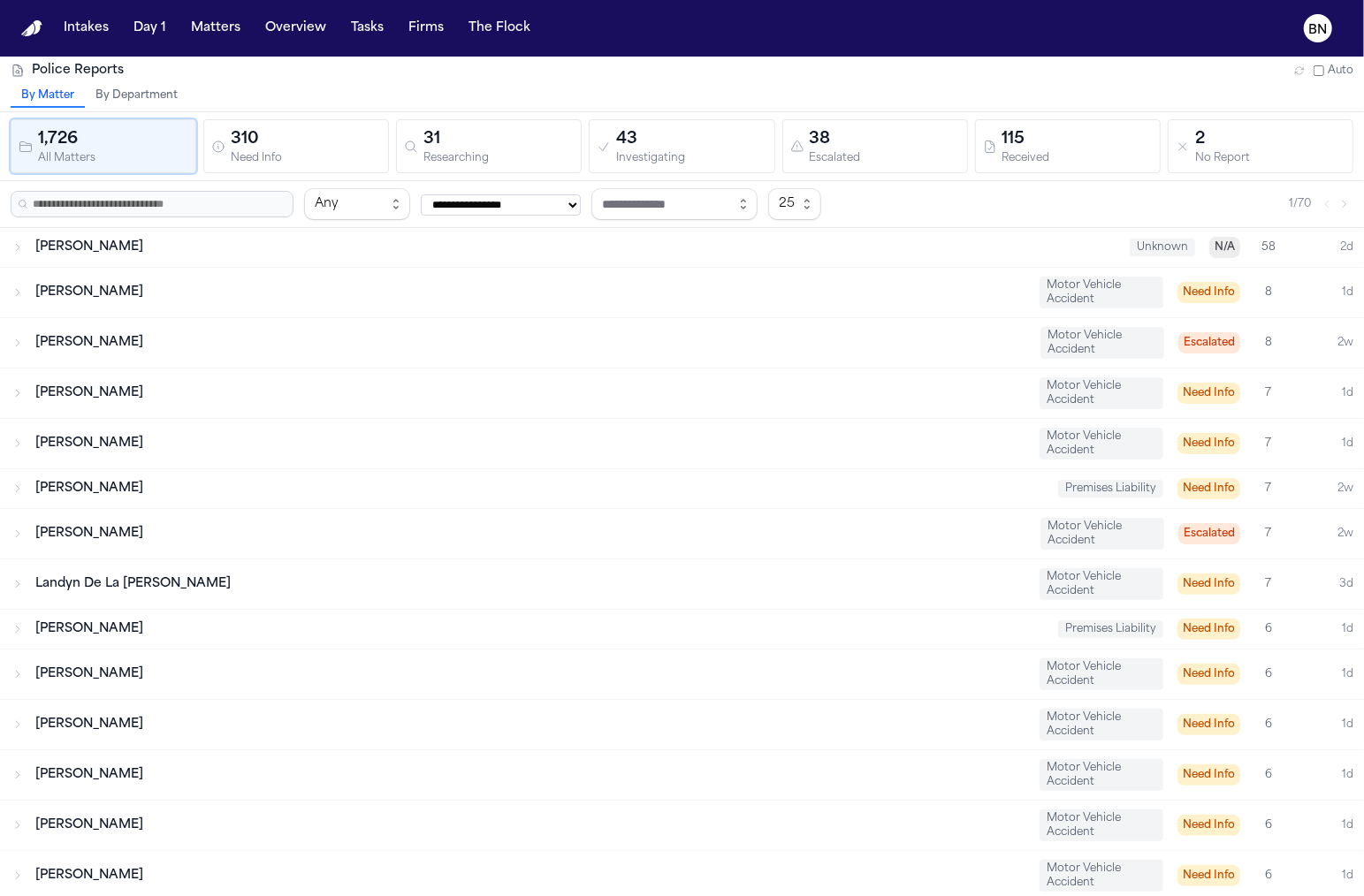
click at [197, 255] on div "[PERSON_NAME] Unknown N/A 58 2d" at bounding box center [682, 247] width 1364 height 38
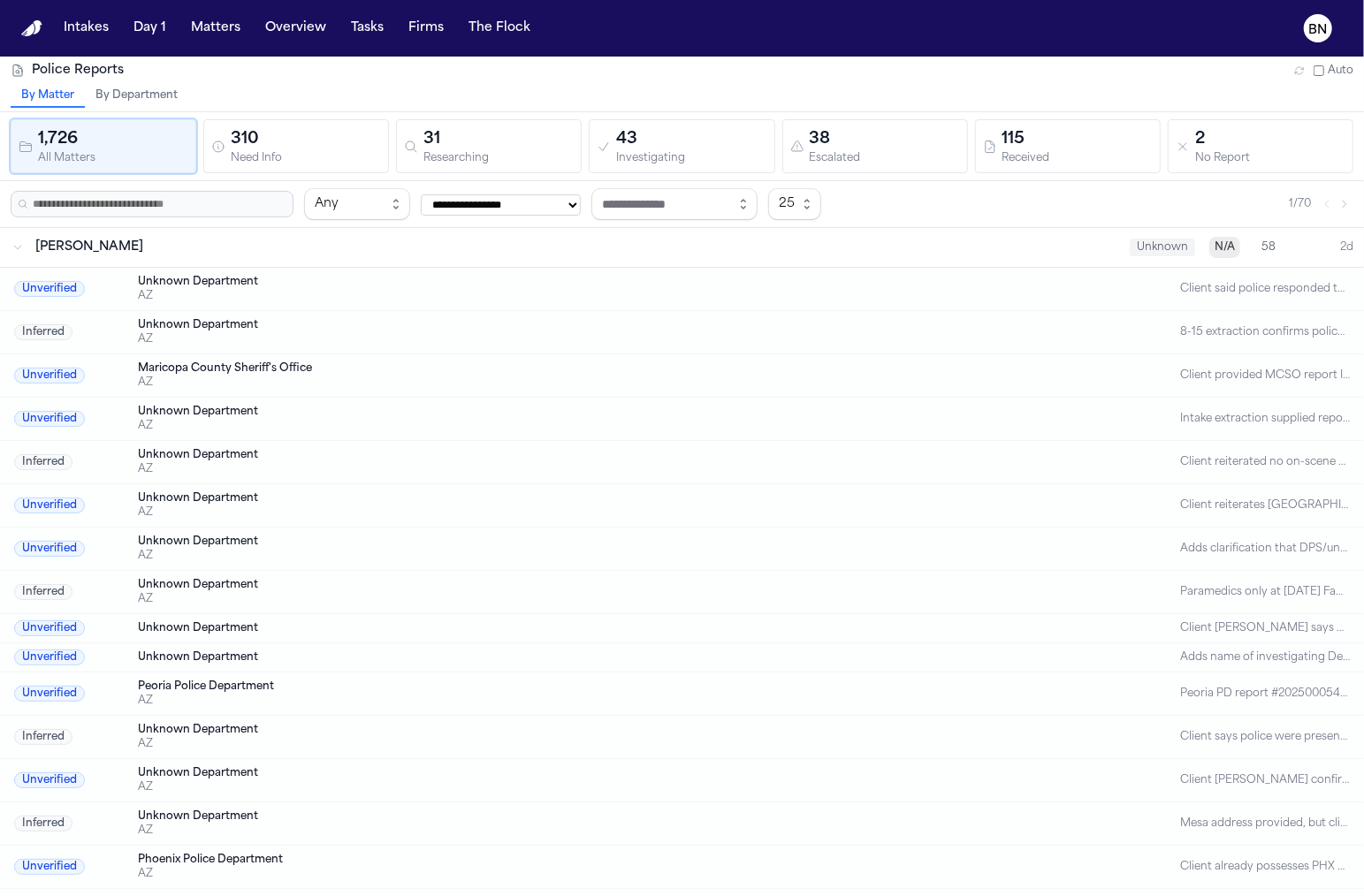
click at [197, 255] on div "[PERSON_NAME] Unknown N/A 58 2d" at bounding box center [682, 247] width 1364 height 38
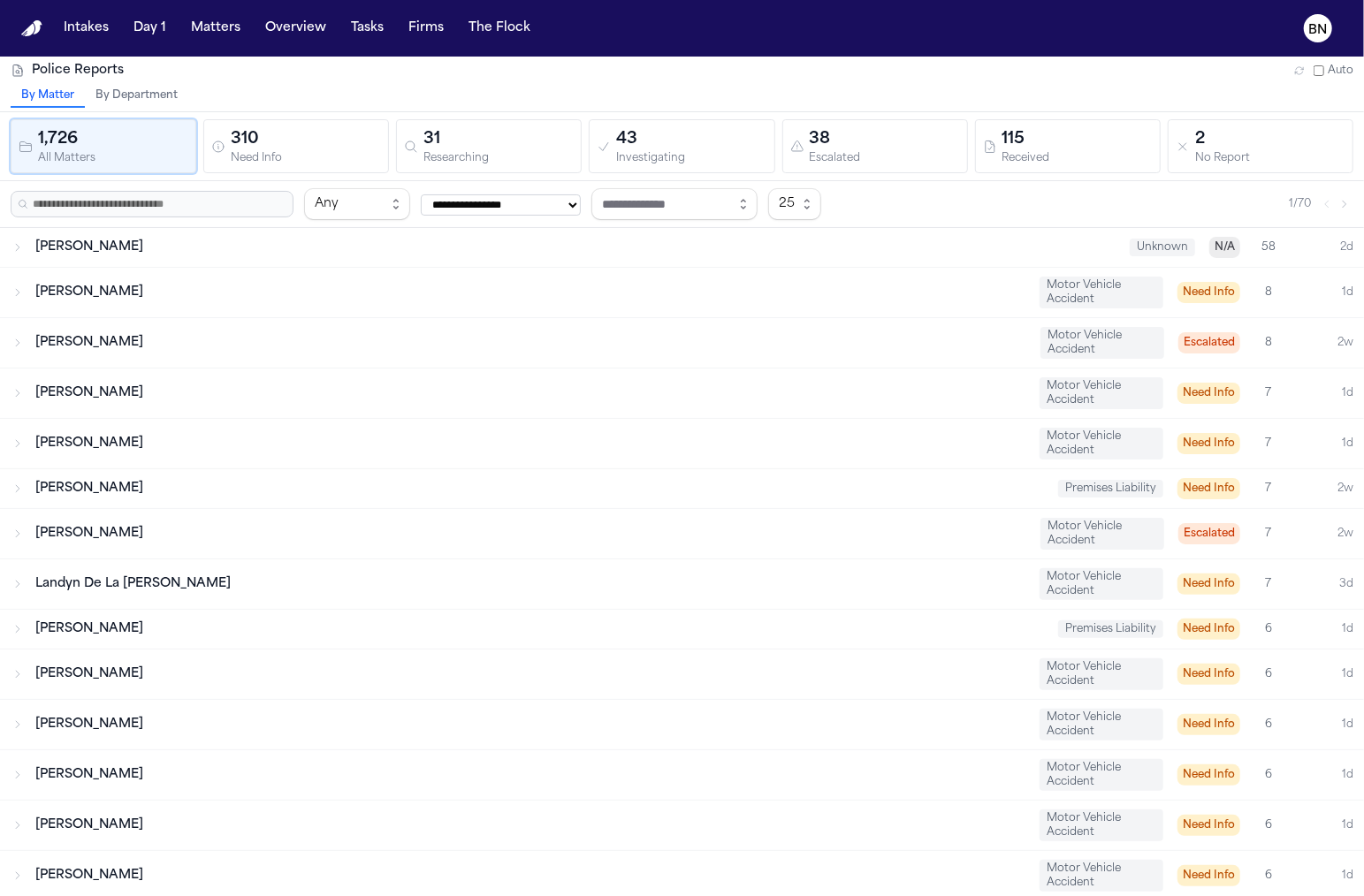
click at [198, 275] on div "[PERSON_NAME] Motor Vehicle Accident Need Info 8 1d" at bounding box center [682, 292] width 1364 height 49
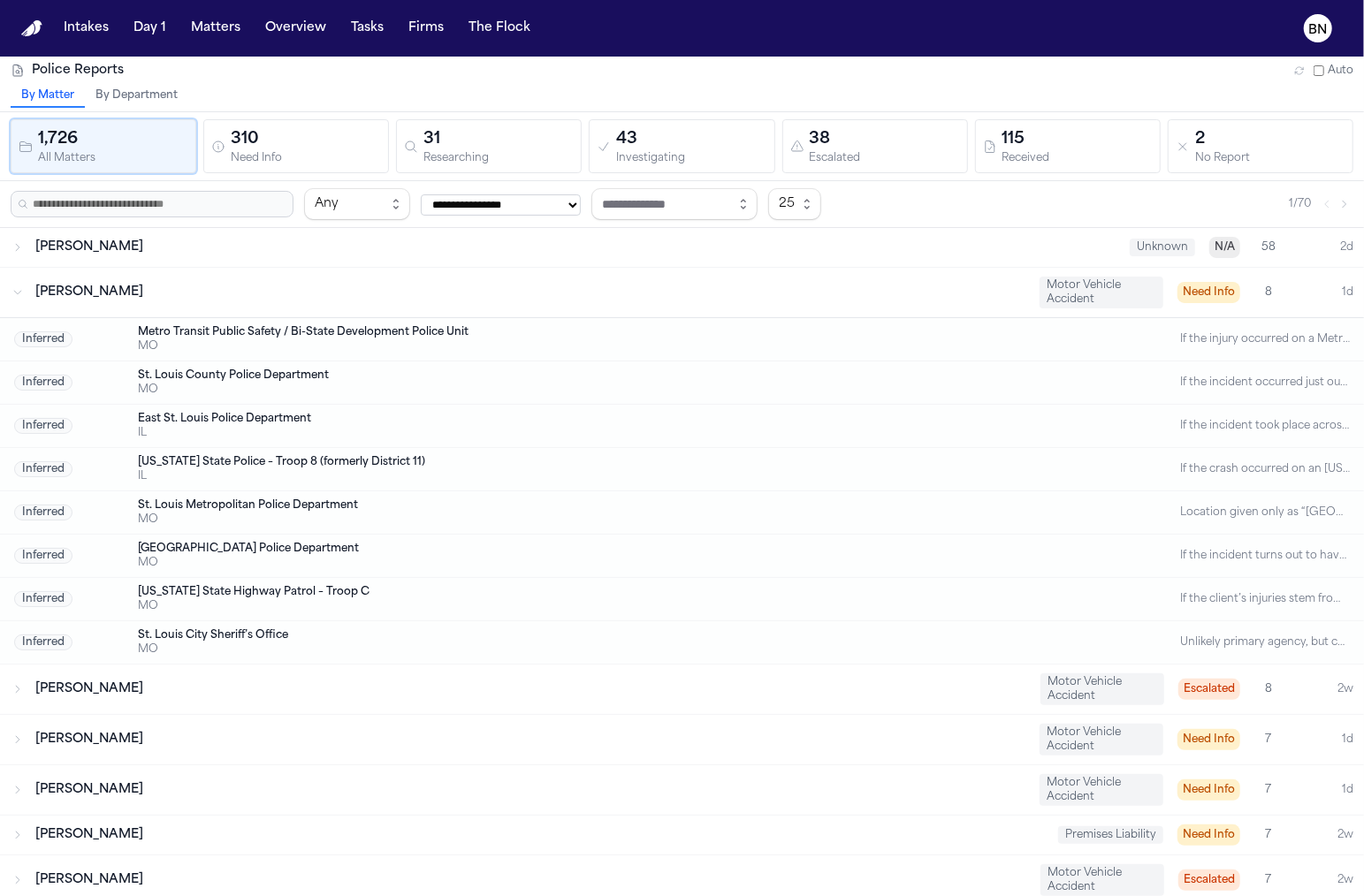
click at [198, 275] on div "[PERSON_NAME] Motor Vehicle Accident Need Info 8 1d" at bounding box center [682, 292] width 1364 height 49
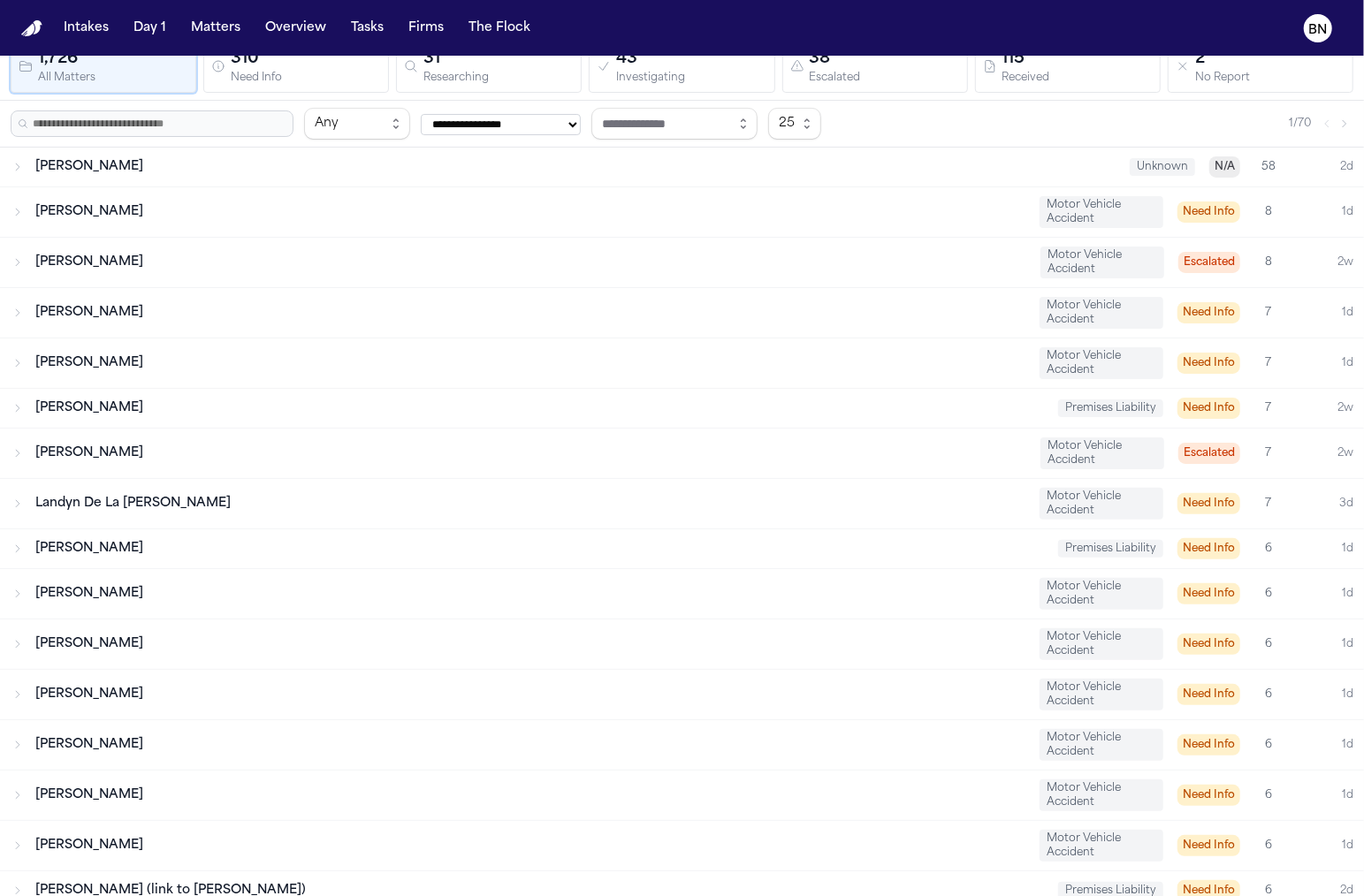
scroll to position [254, 0]
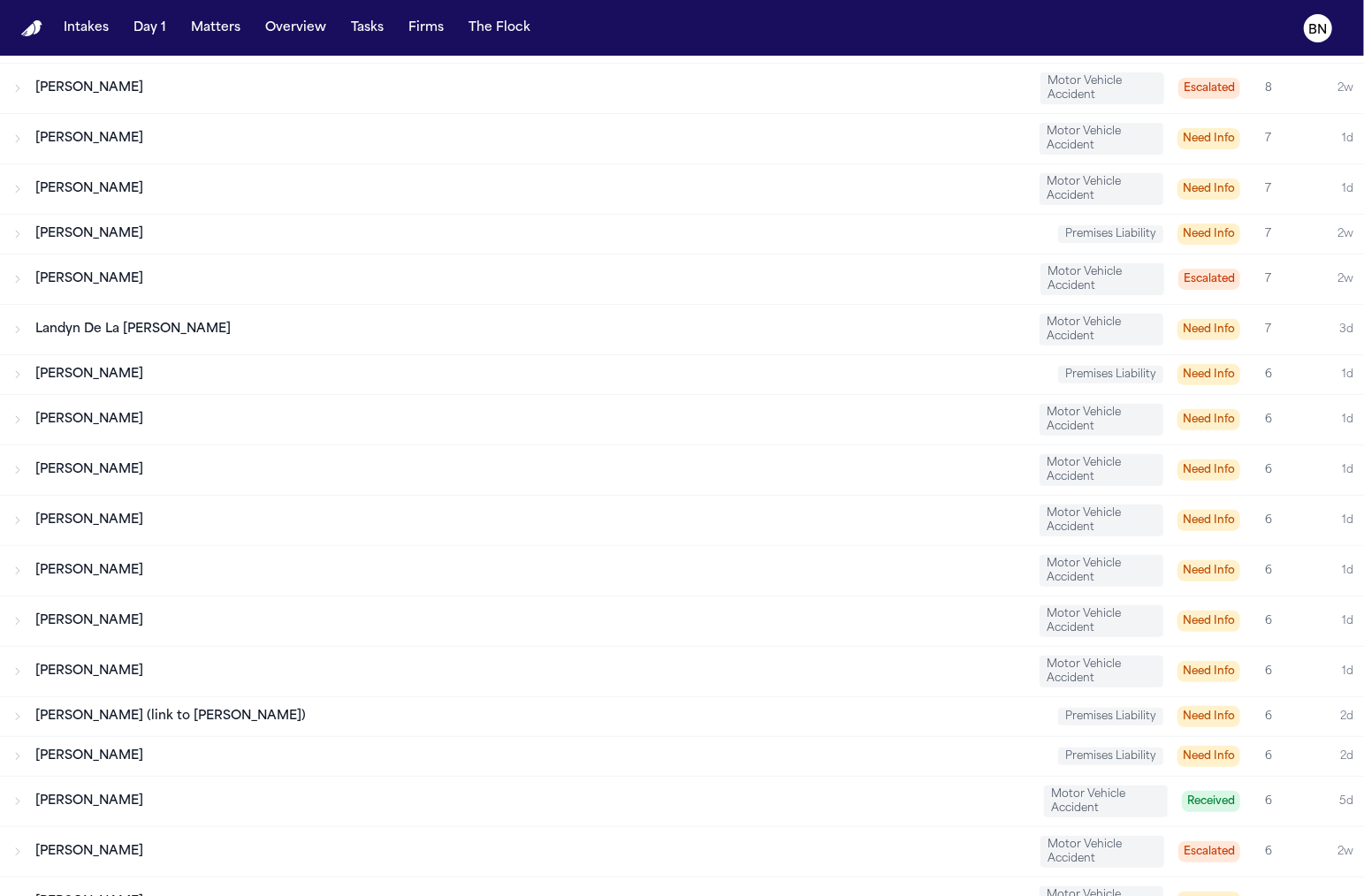
click at [198, 273] on div "[PERSON_NAME]" at bounding box center [530, 279] width 991 height 18
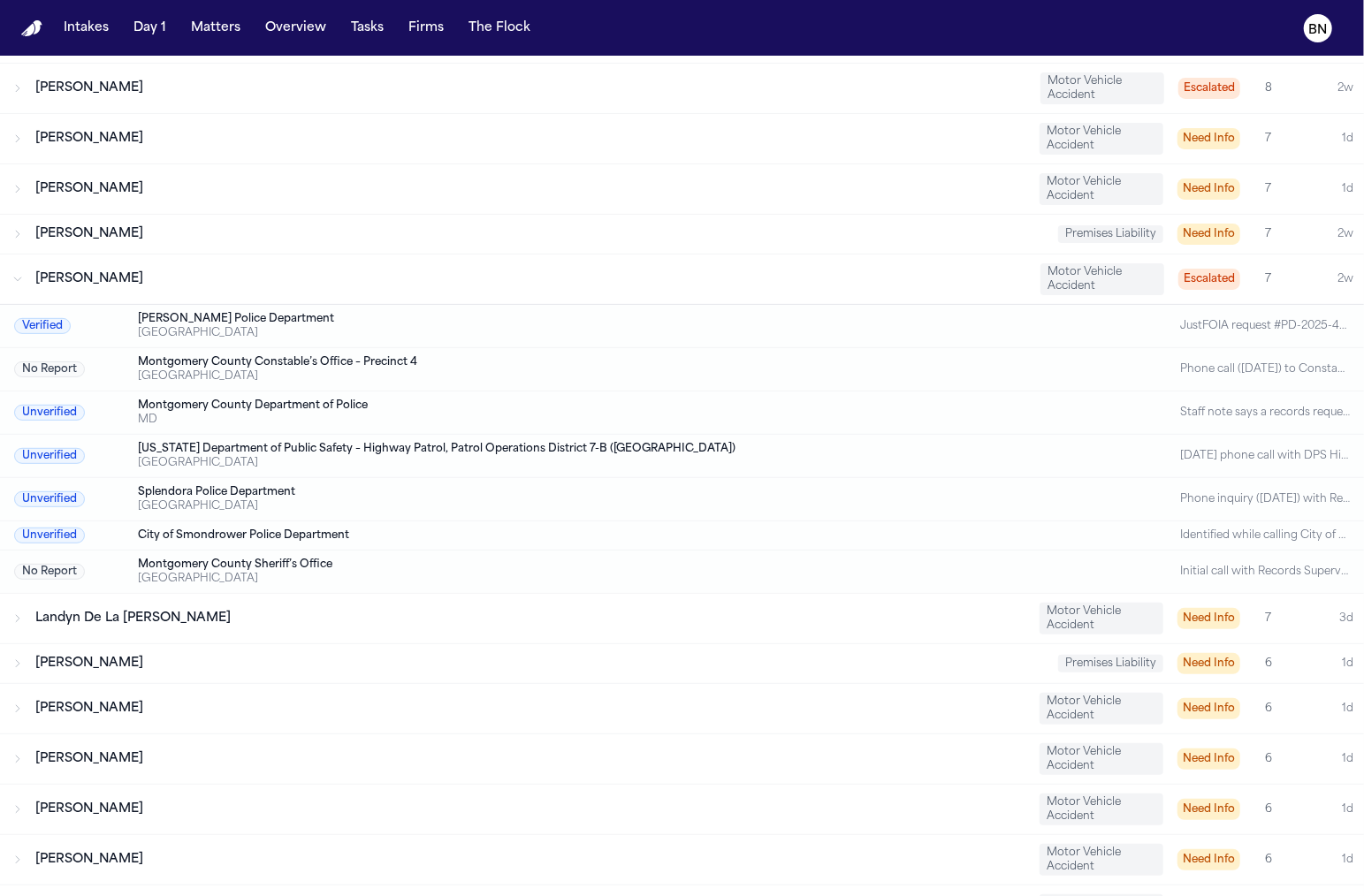
click at [210, 313] on div "[PERSON_NAME] Police Department" at bounding box center [611, 319] width 947 height 14
click at [1214, 324] on div "JustFOIA request #PD-2025-426 submitted [DATE]. Pending response; geography sug…" at bounding box center [1265, 326] width 170 height 14
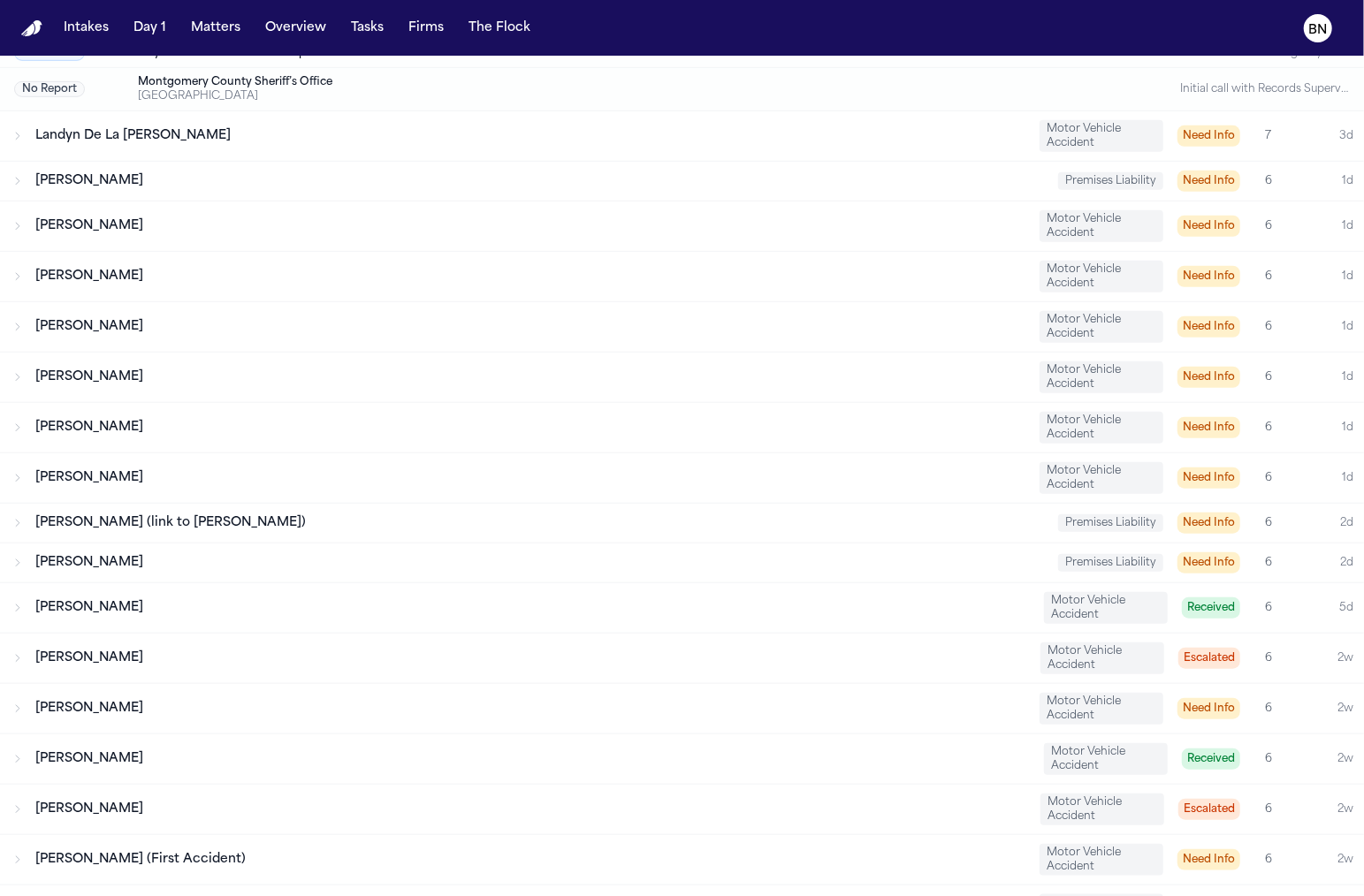
scroll to position [810, 0]
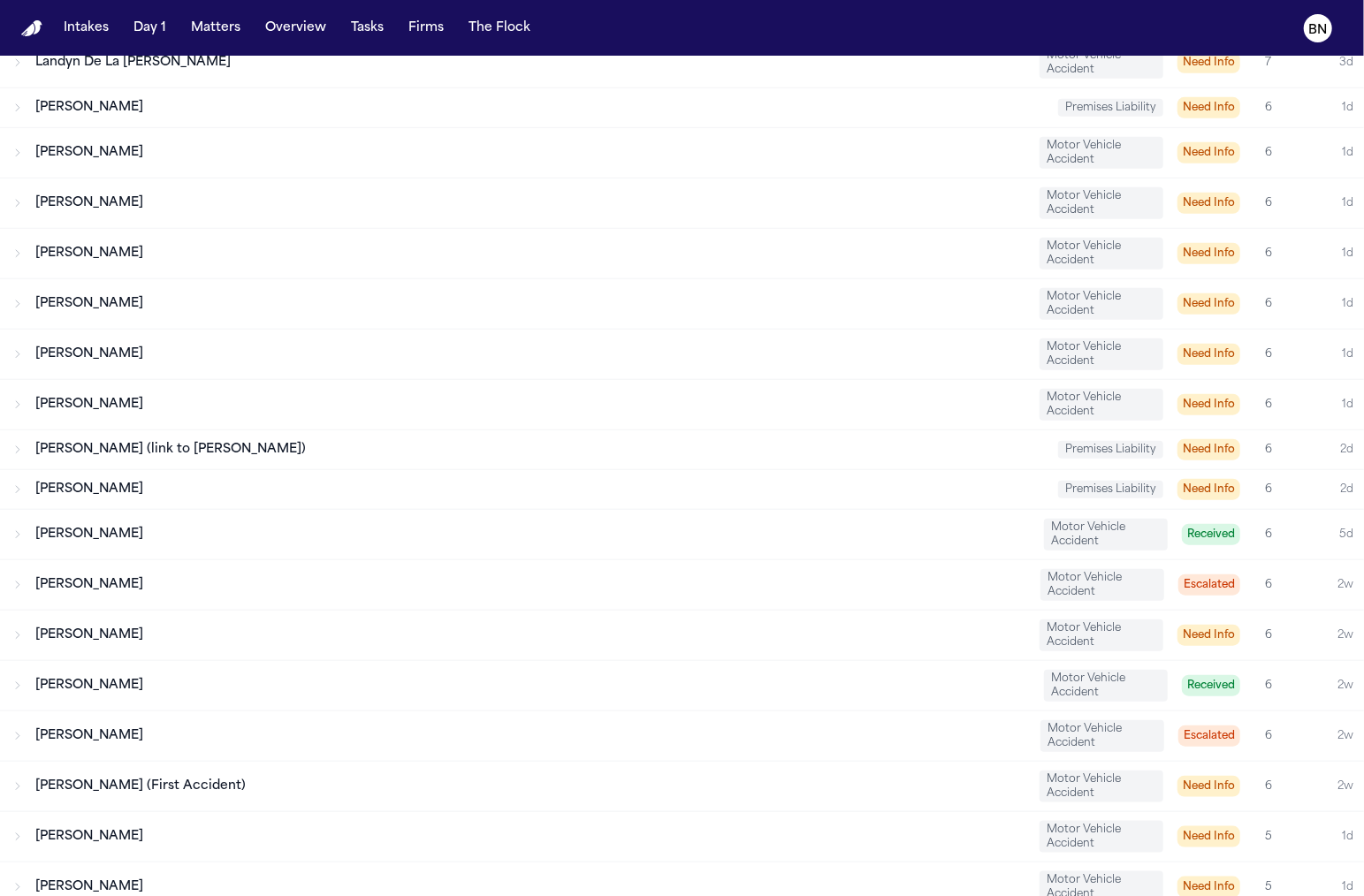
click at [690, 661] on div "[PERSON_NAME] Motor Vehicle Accident Received 6 2w" at bounding box center [682, 685] width 1364 height 49
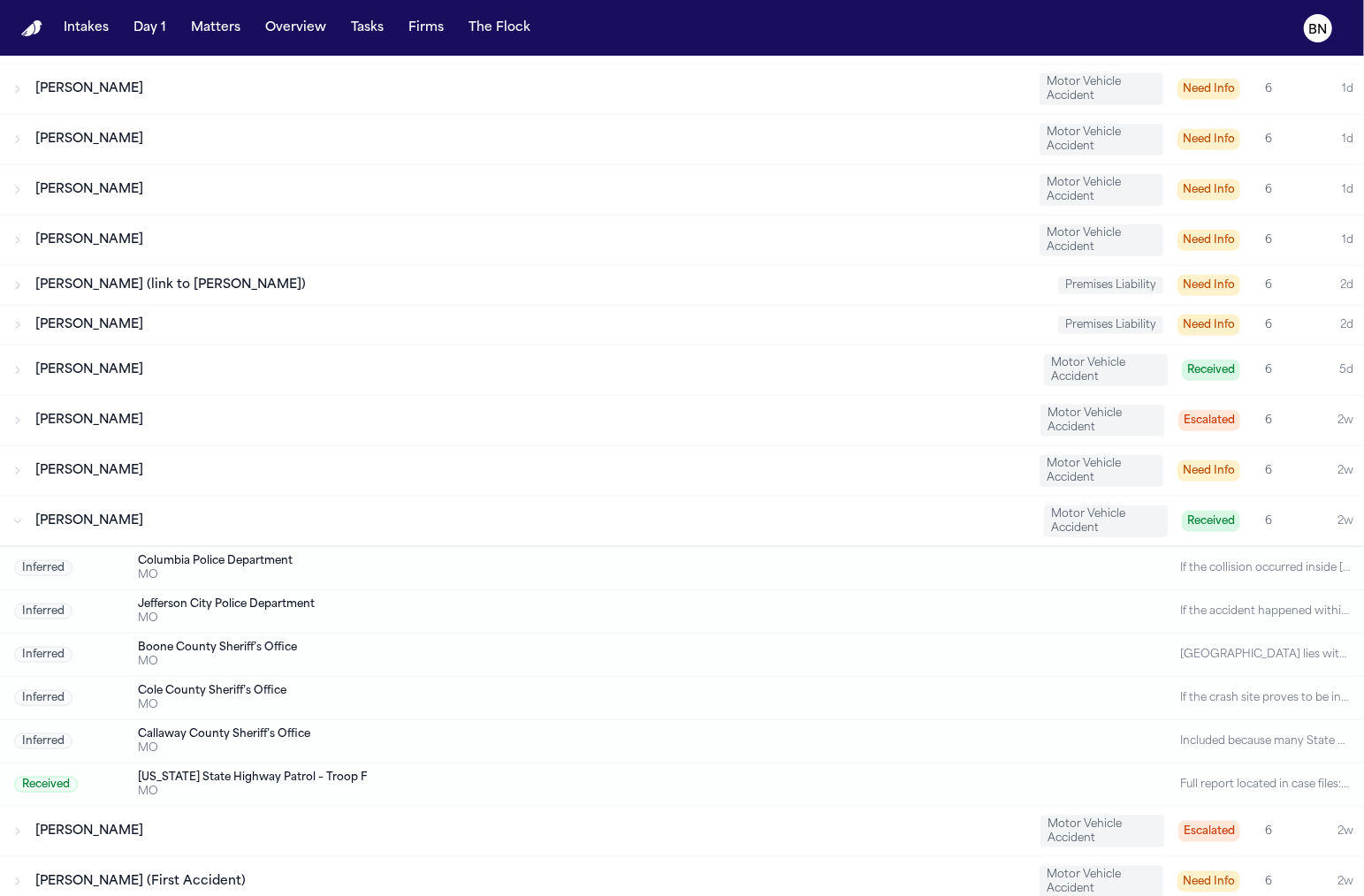
scroll to position [1017, 0]
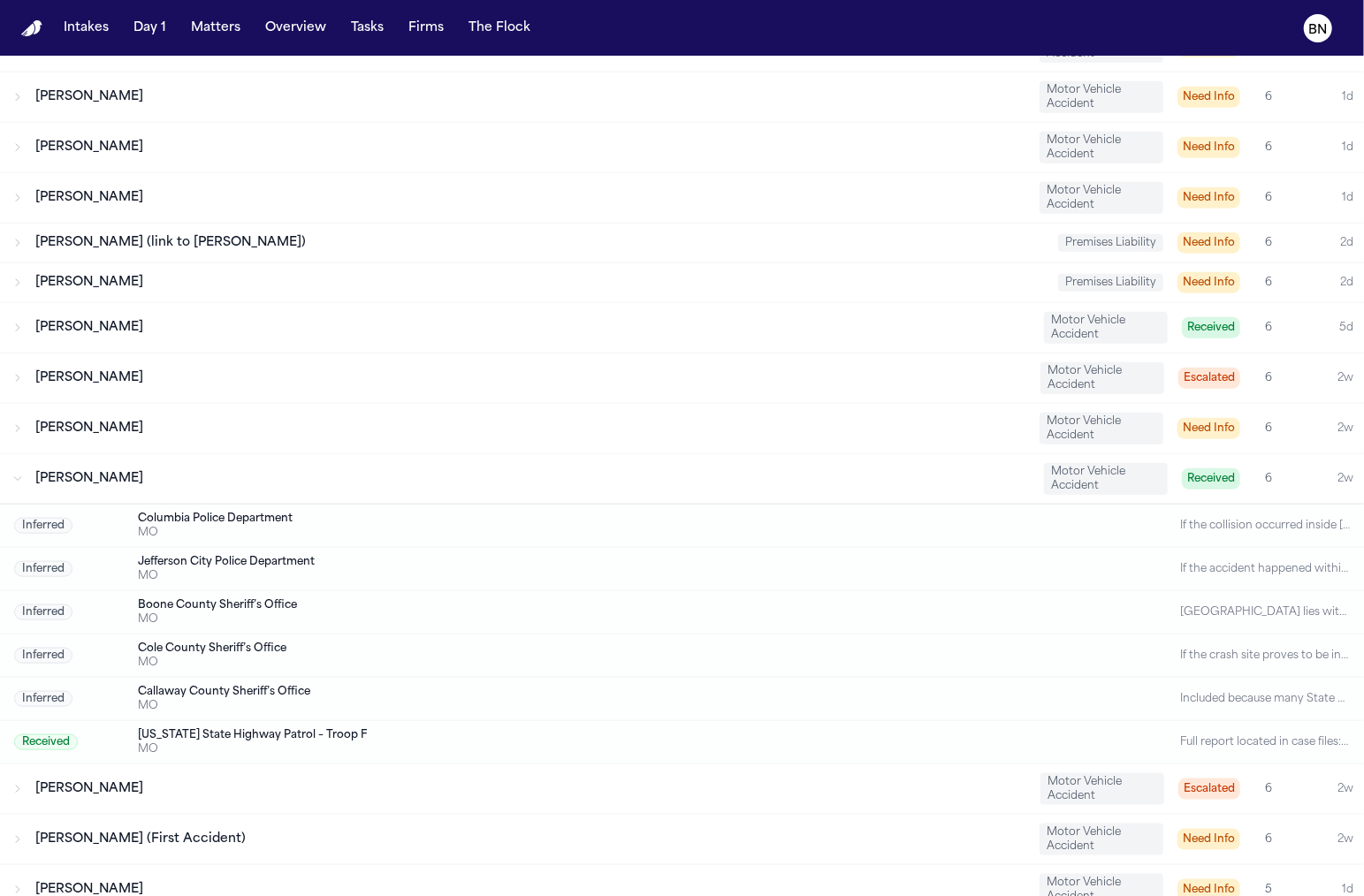
click at [690, 454] on div "Jonathan Frederickson Motor Vehicle Accident Received 6 2w" at bounding box center [682, 478] width 1364 height 49
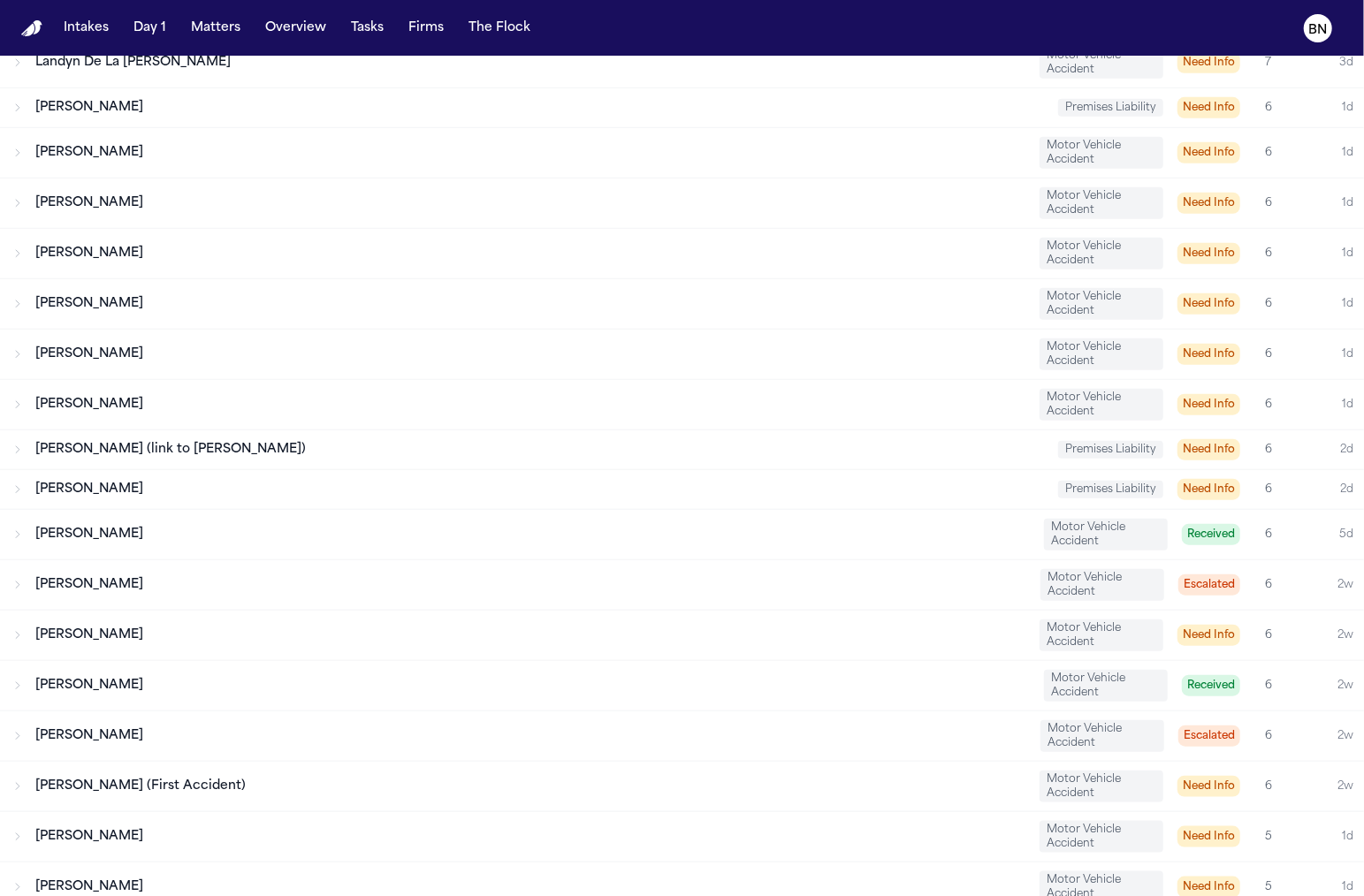
scroll to position [0, 0]
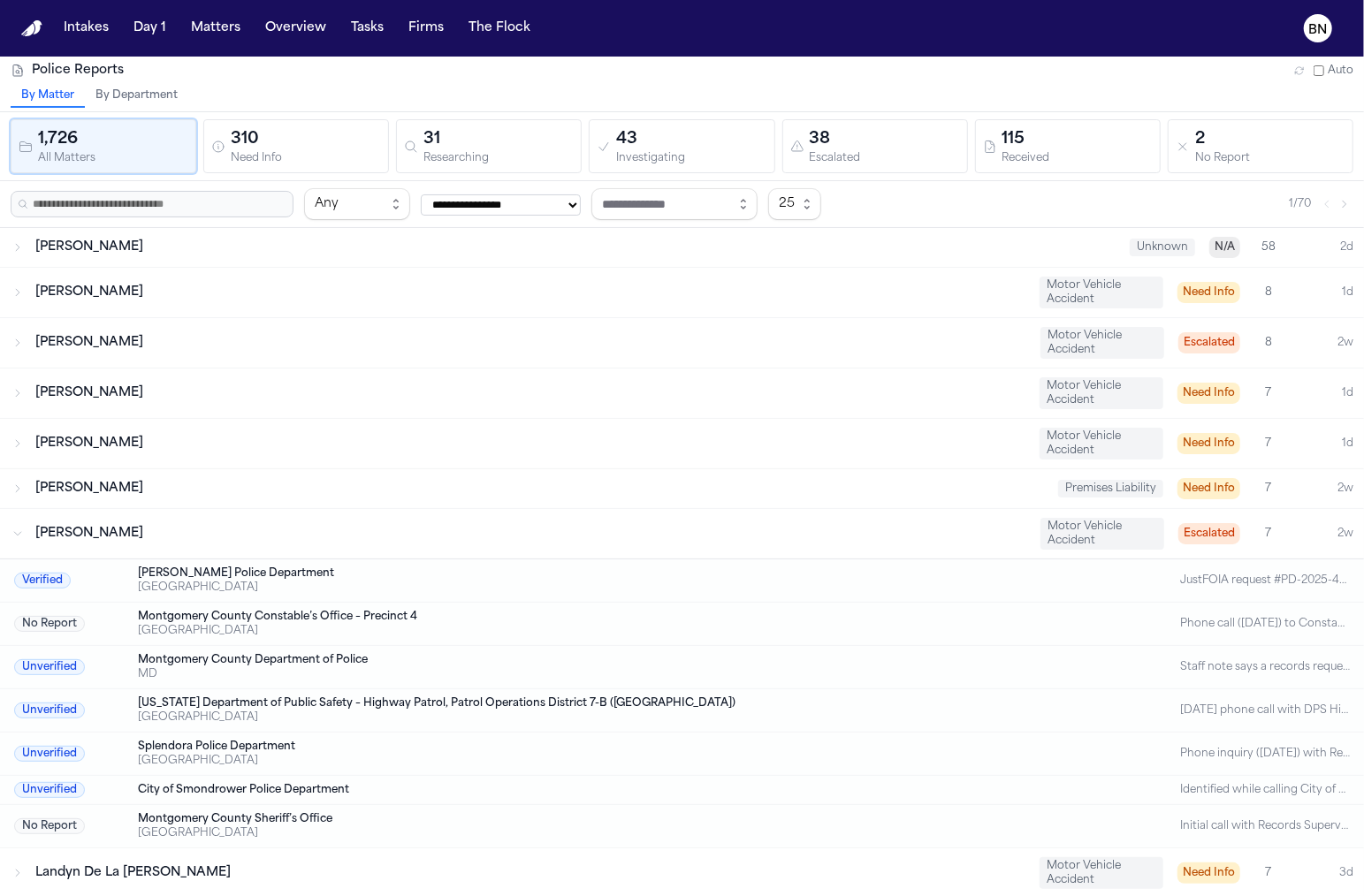
click at [365, 141] on div "310" at bounding box center [306, 140] width 150 height 25
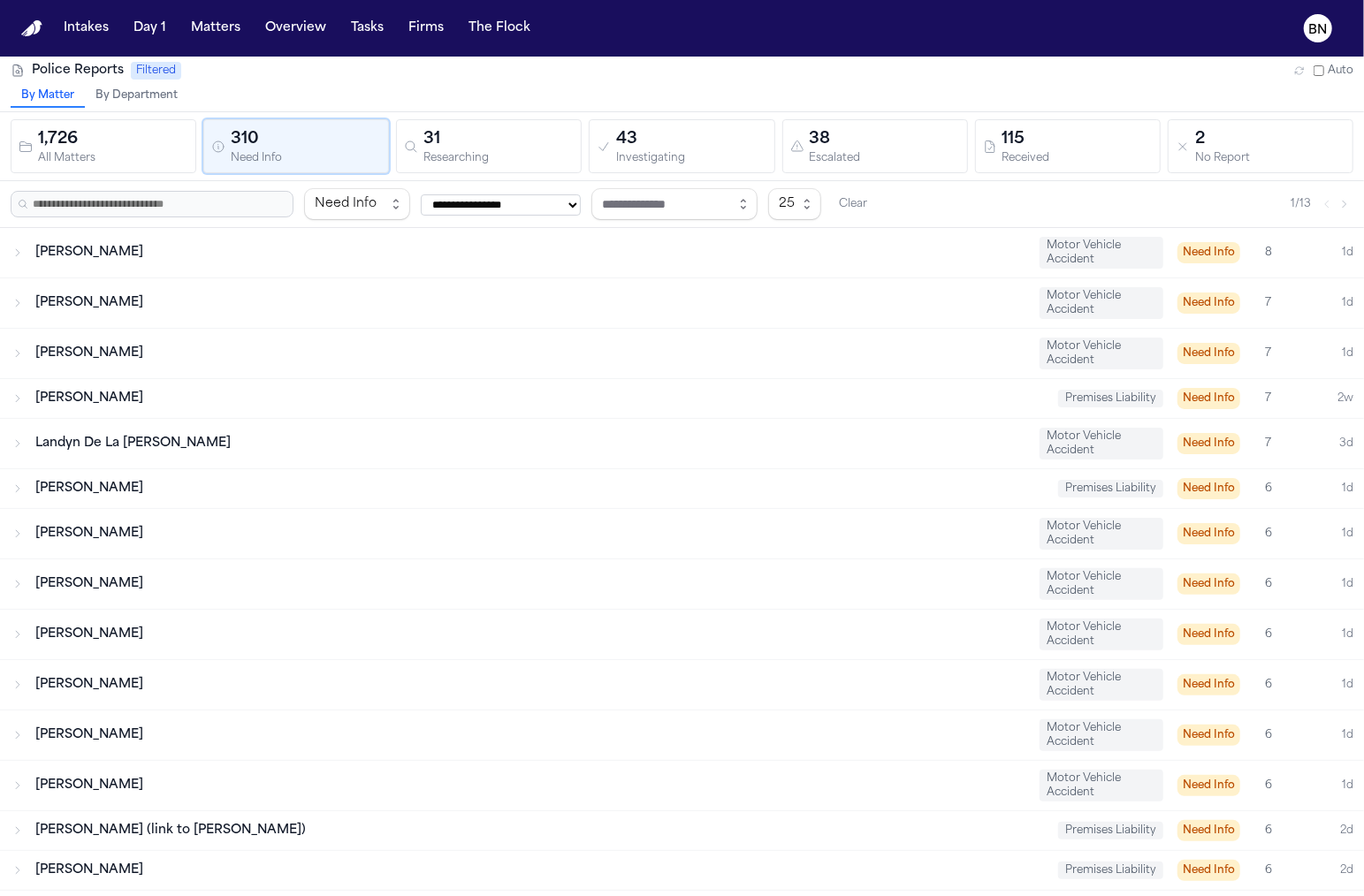
click at [442, 127] on div "31" at bounding box center [499, 140] width 150 height 25
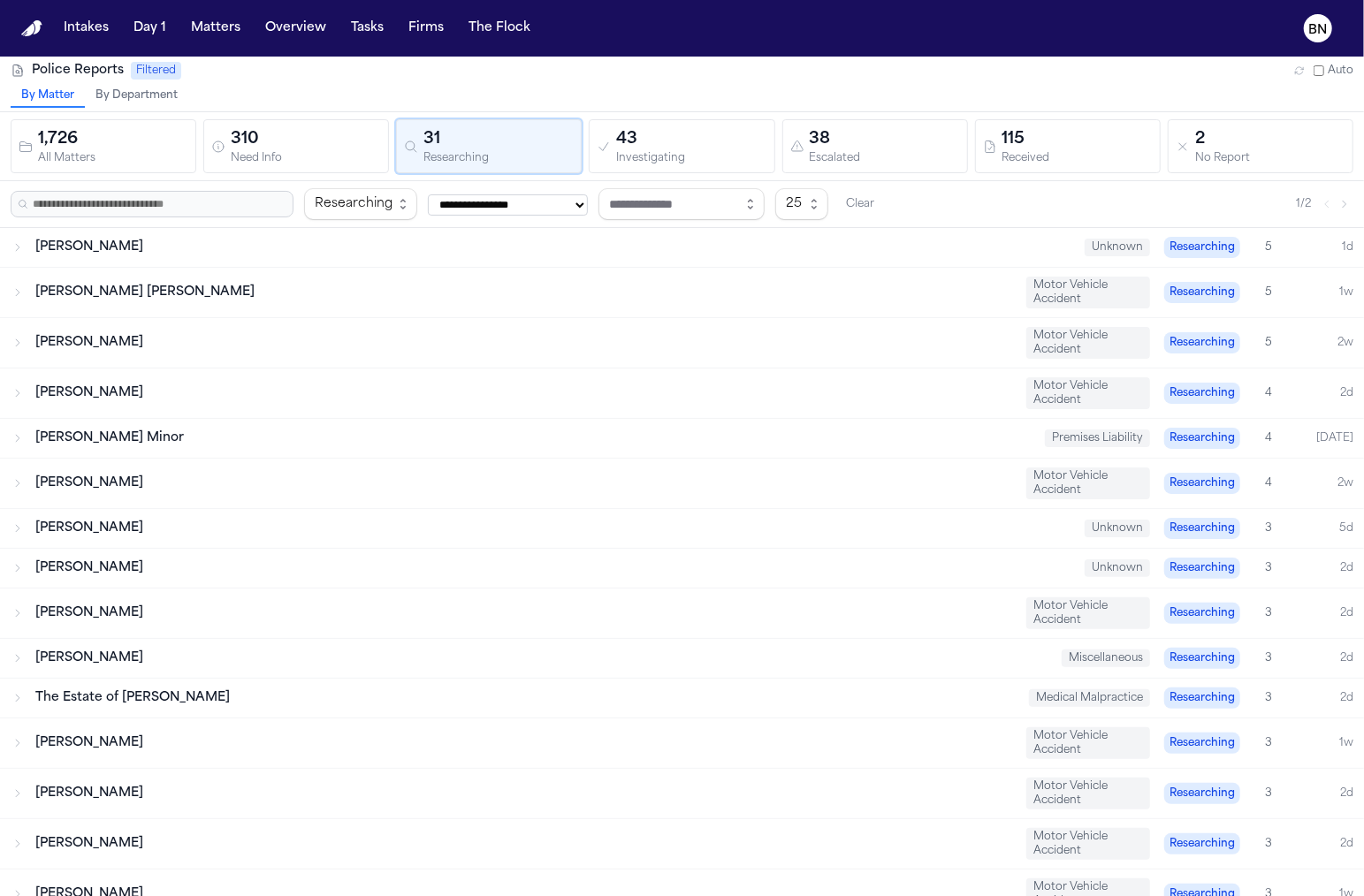
click at [148, 98] on button "By Department" at bounding box center [136, 97] width 103 height 23
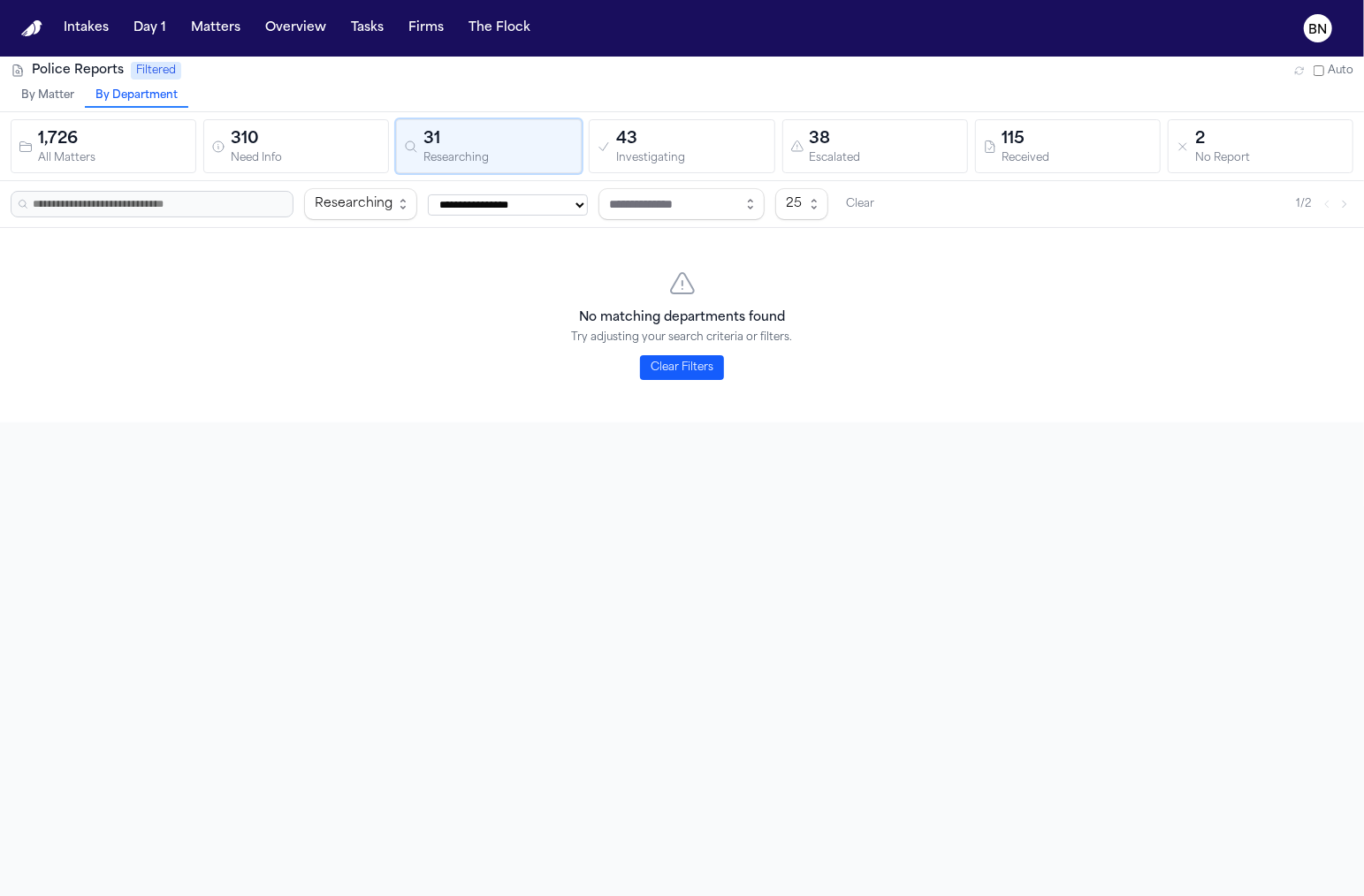
click at [649, 152] on div "Investigating" at bounding box center [691, 158] width 150 height 13
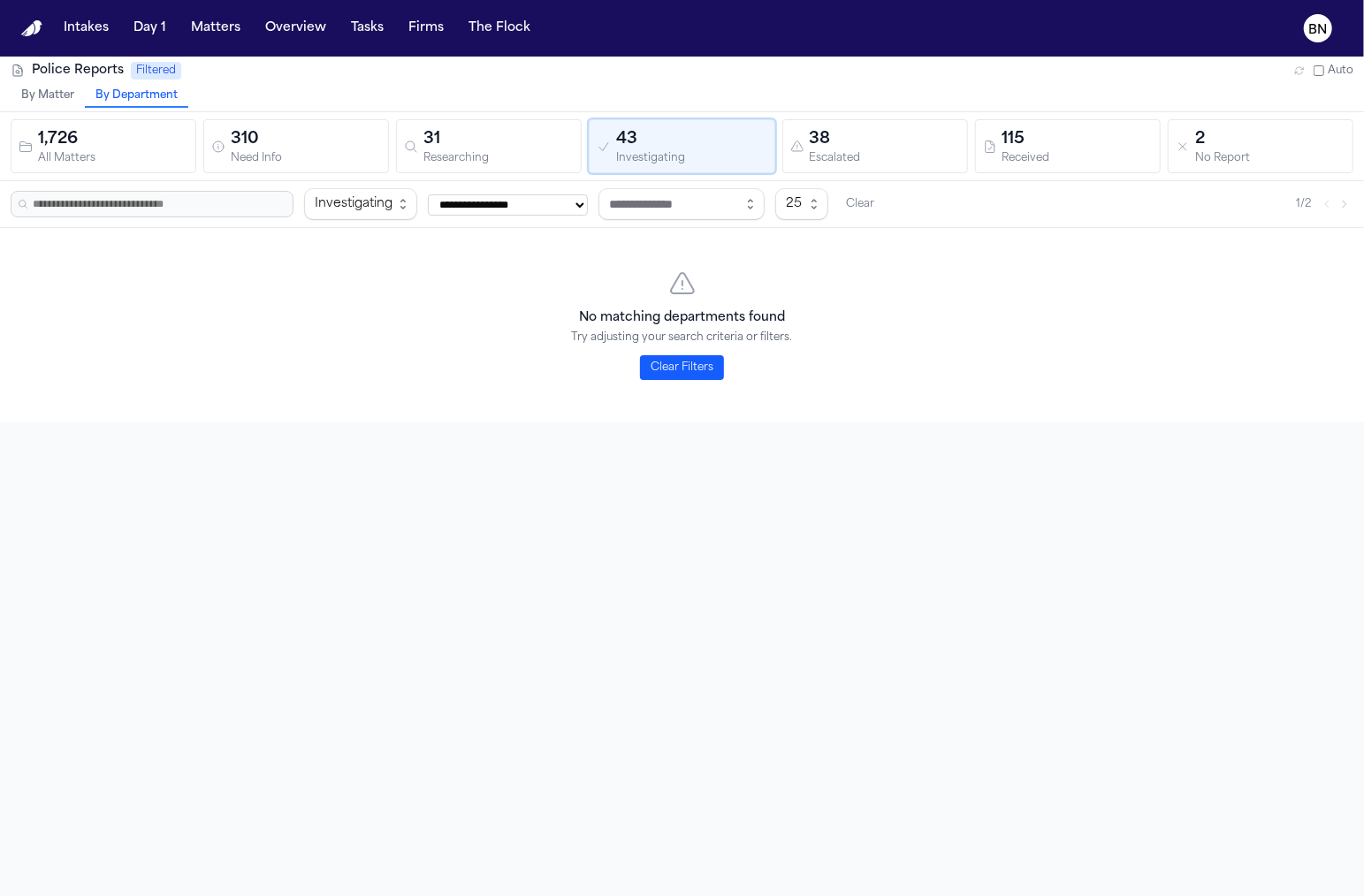
click at [502, 152] on div "Researching" at bounding box center [499, 158] width 150 height 13
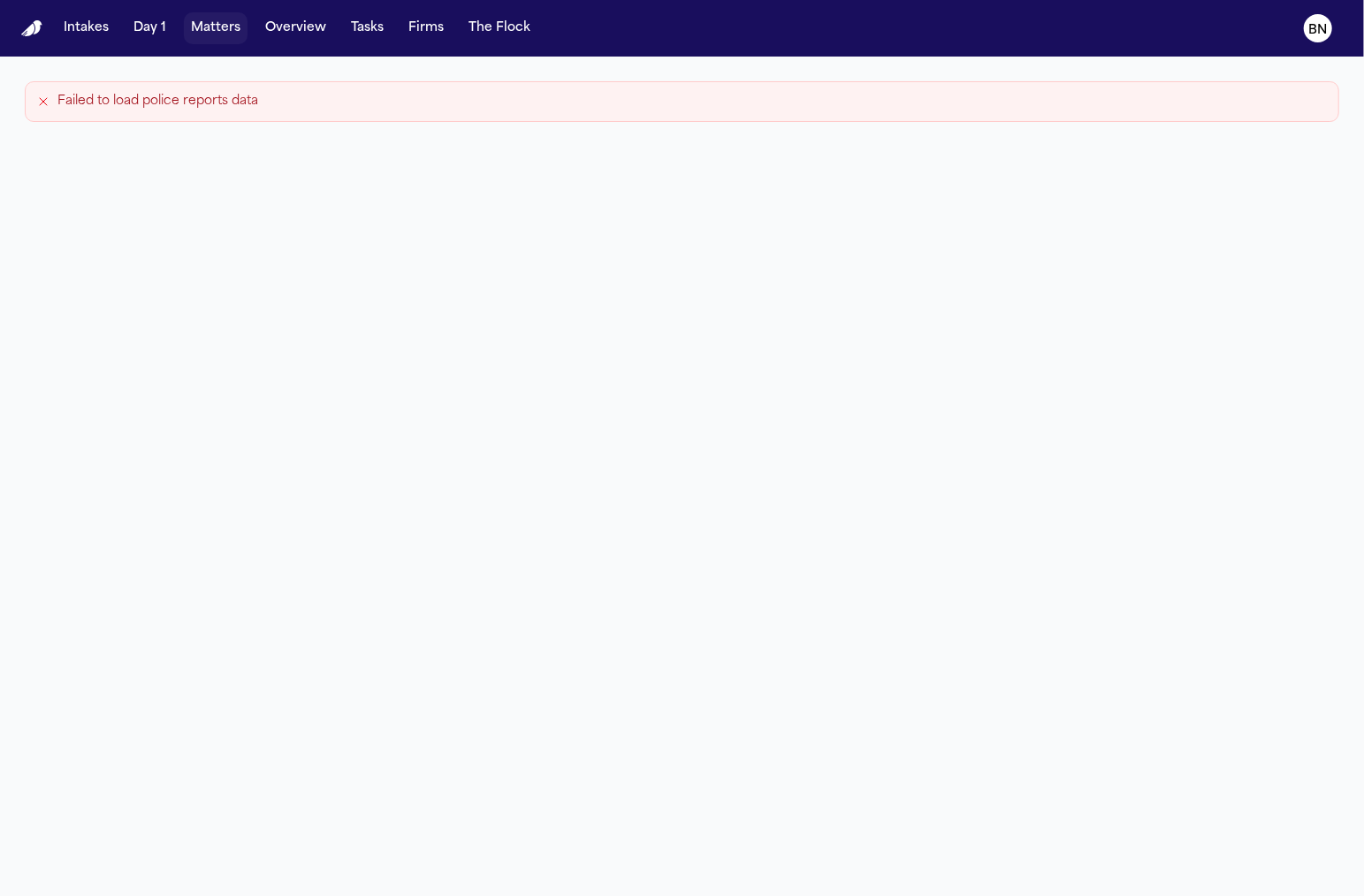
click at [200, 28] on button "Matters" at bounding box center [215, 29] width 64 height 32
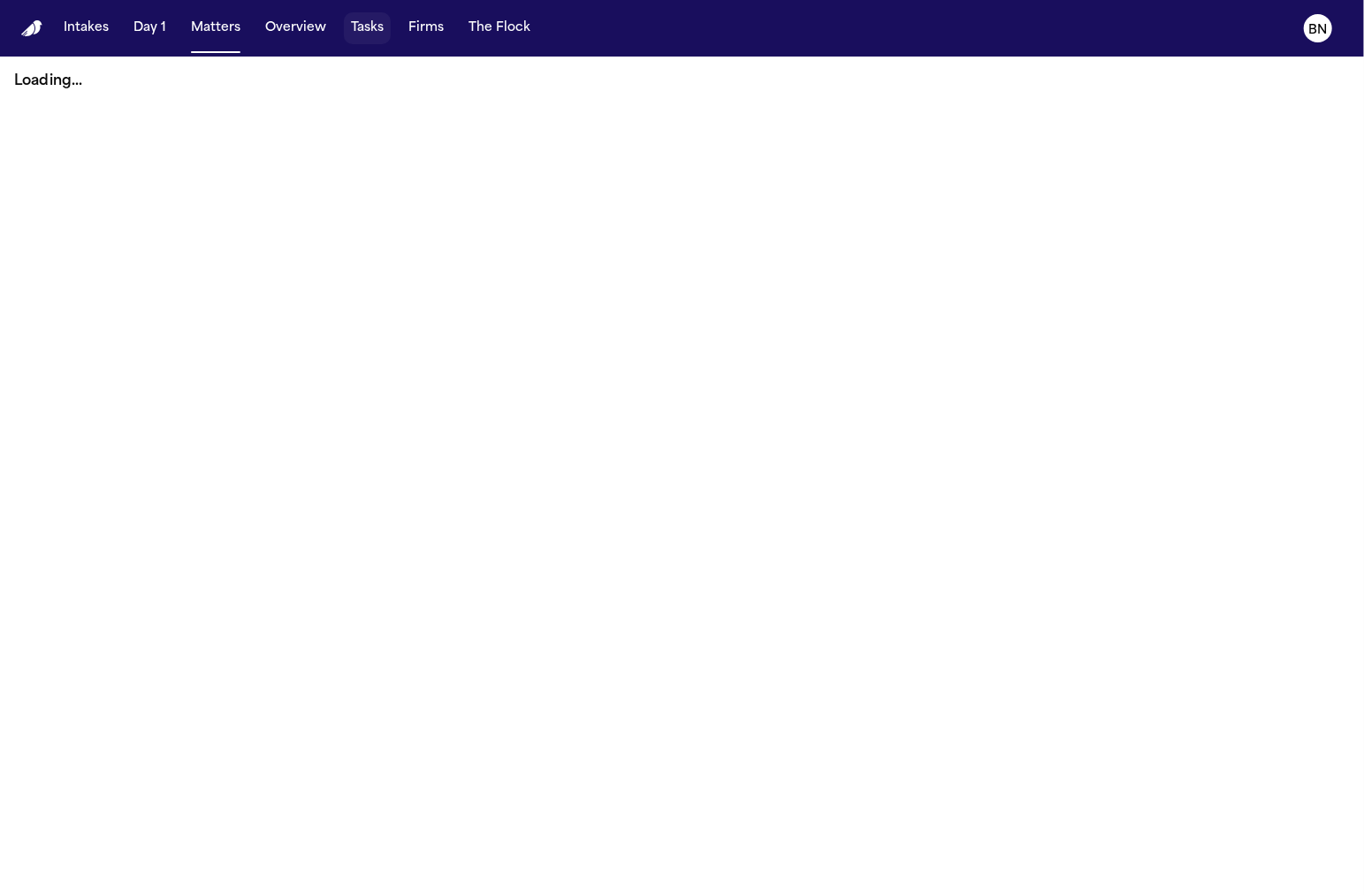
click at [365, 31] on button "Tasks" at bounding box center [367, 29] width 47 height 32
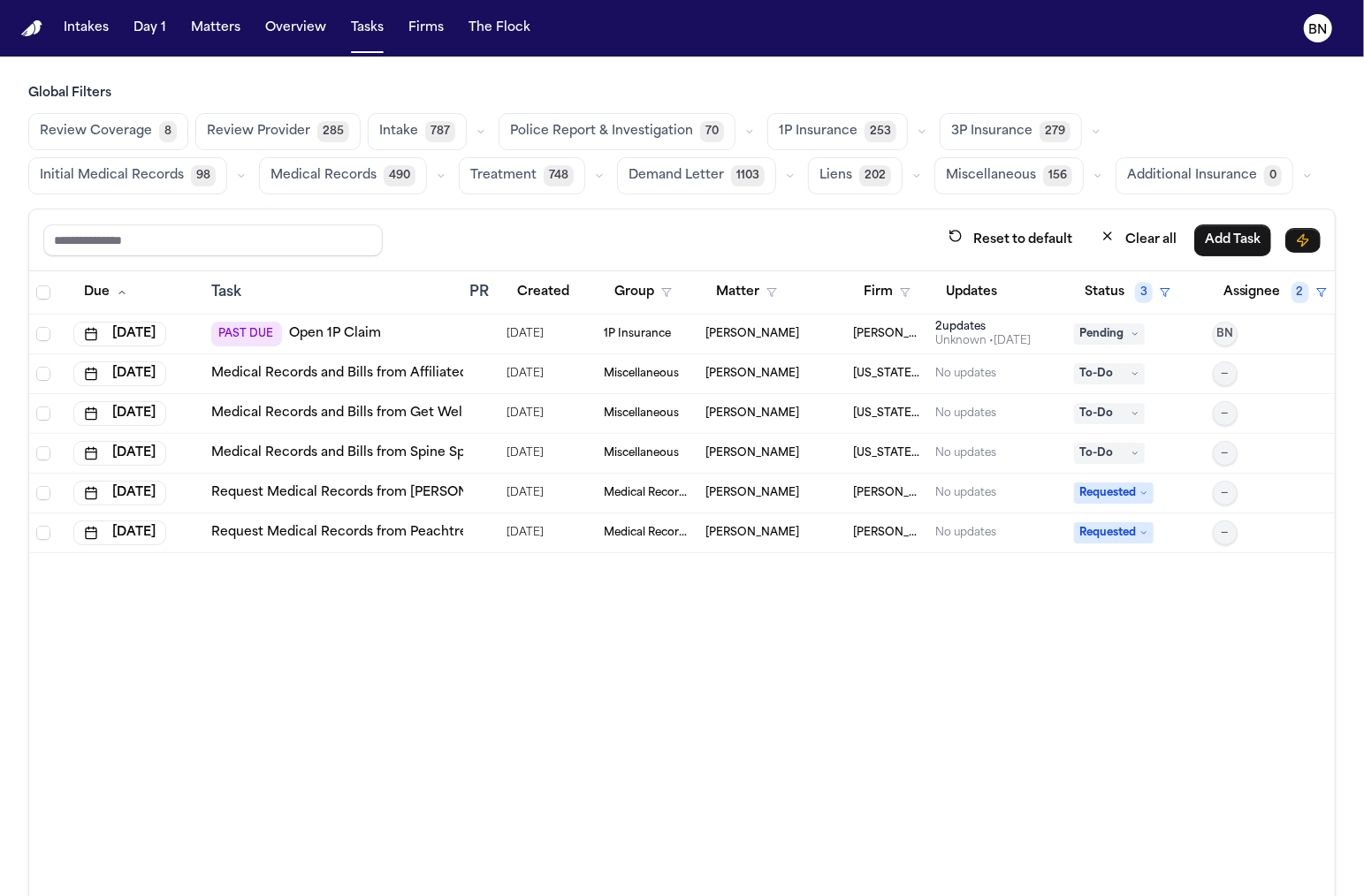
click at [602, 129] on span "Police Report & Investigation" at bounding box center [602, 132] width 183 height 18
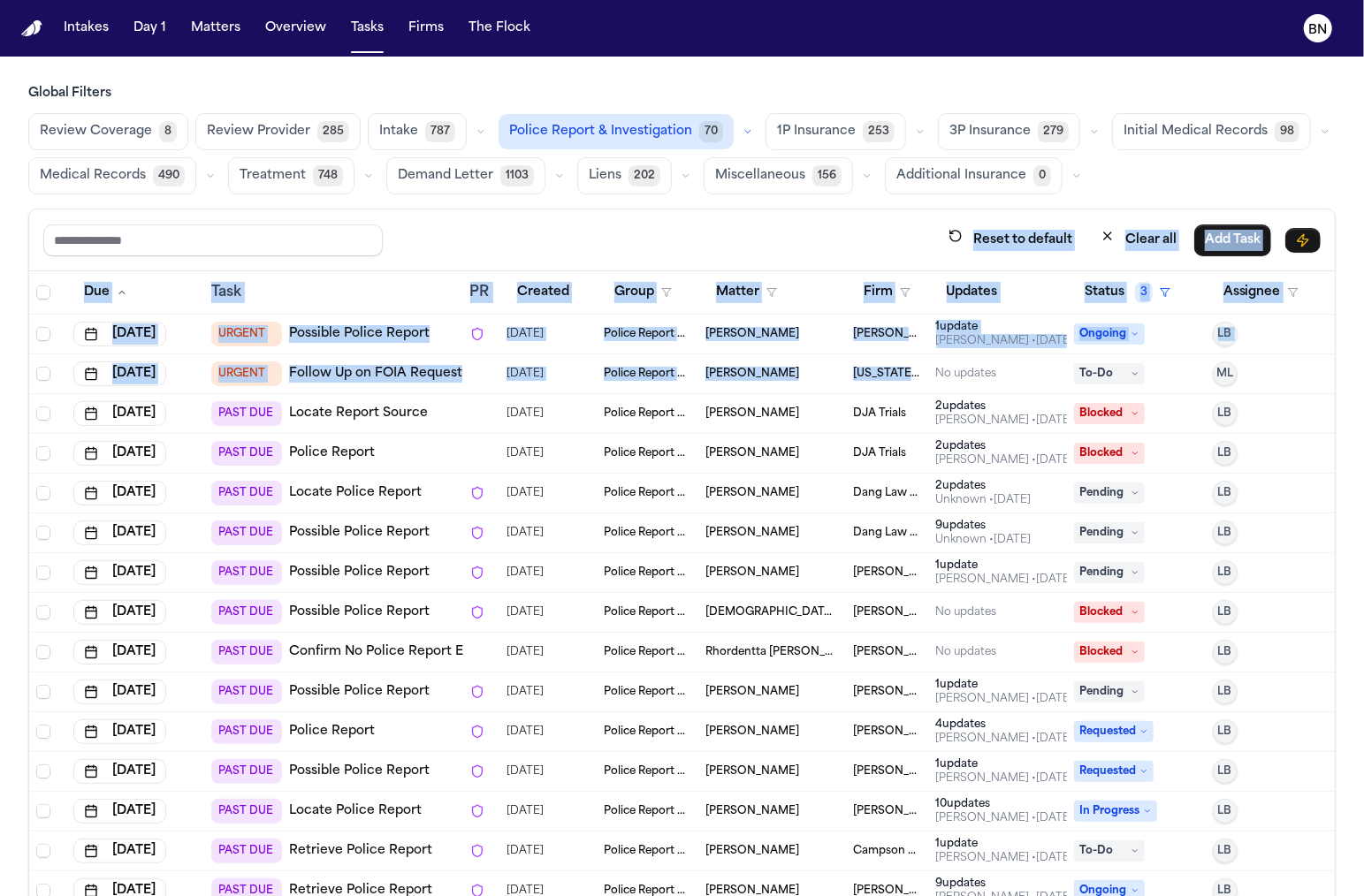
drag, startPoint x: 930, startPoint y: 367, endPoint x: 887, endPoint y: 262, distance: 113.5
click at [887, 261] on div "Reset to default Clear all Add Task Due Task PR Created Group Matter Firm Updat…" at bounding box center [682, 591] width 1308 height 765
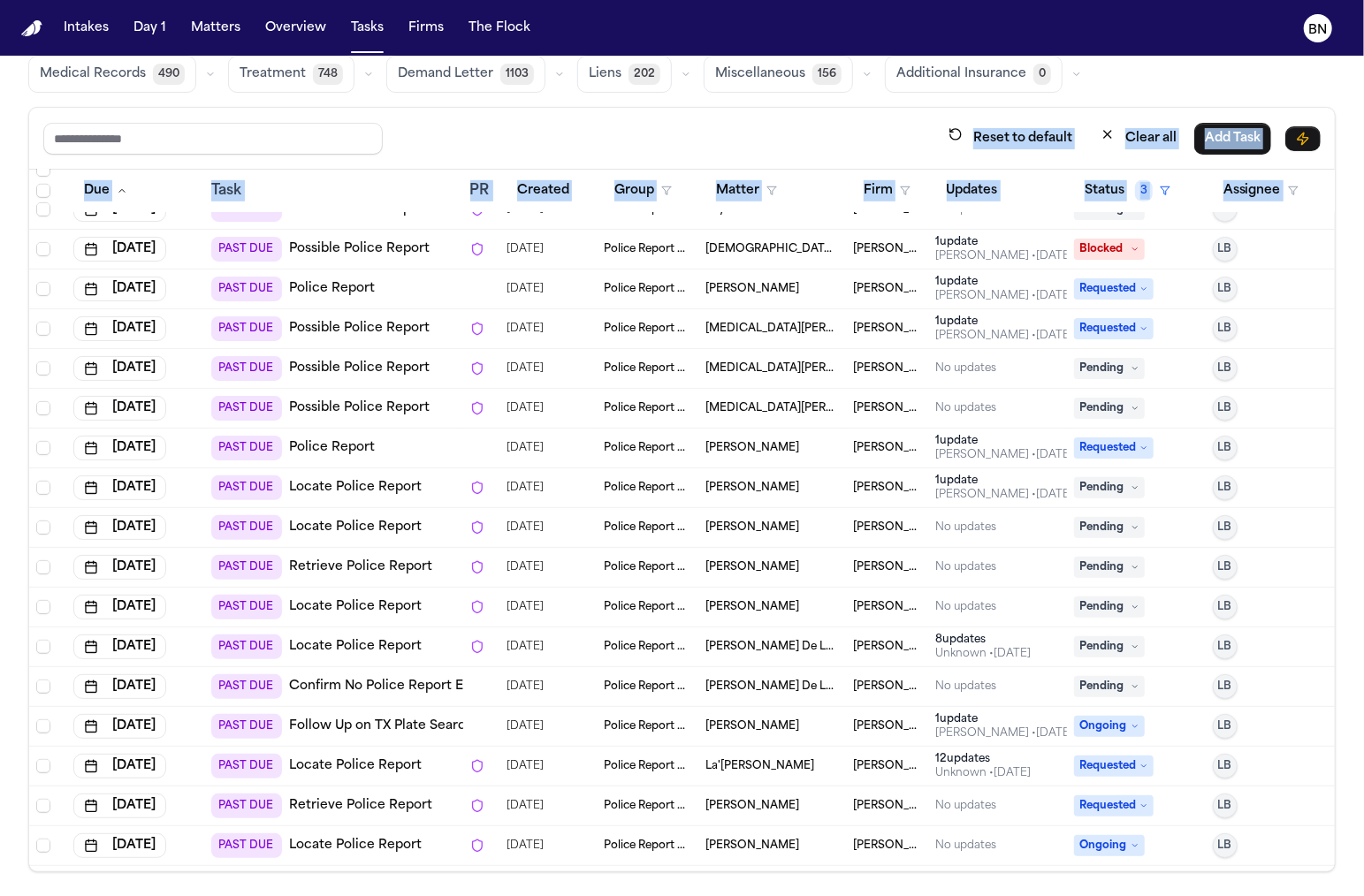
scroll to position [791, 0]
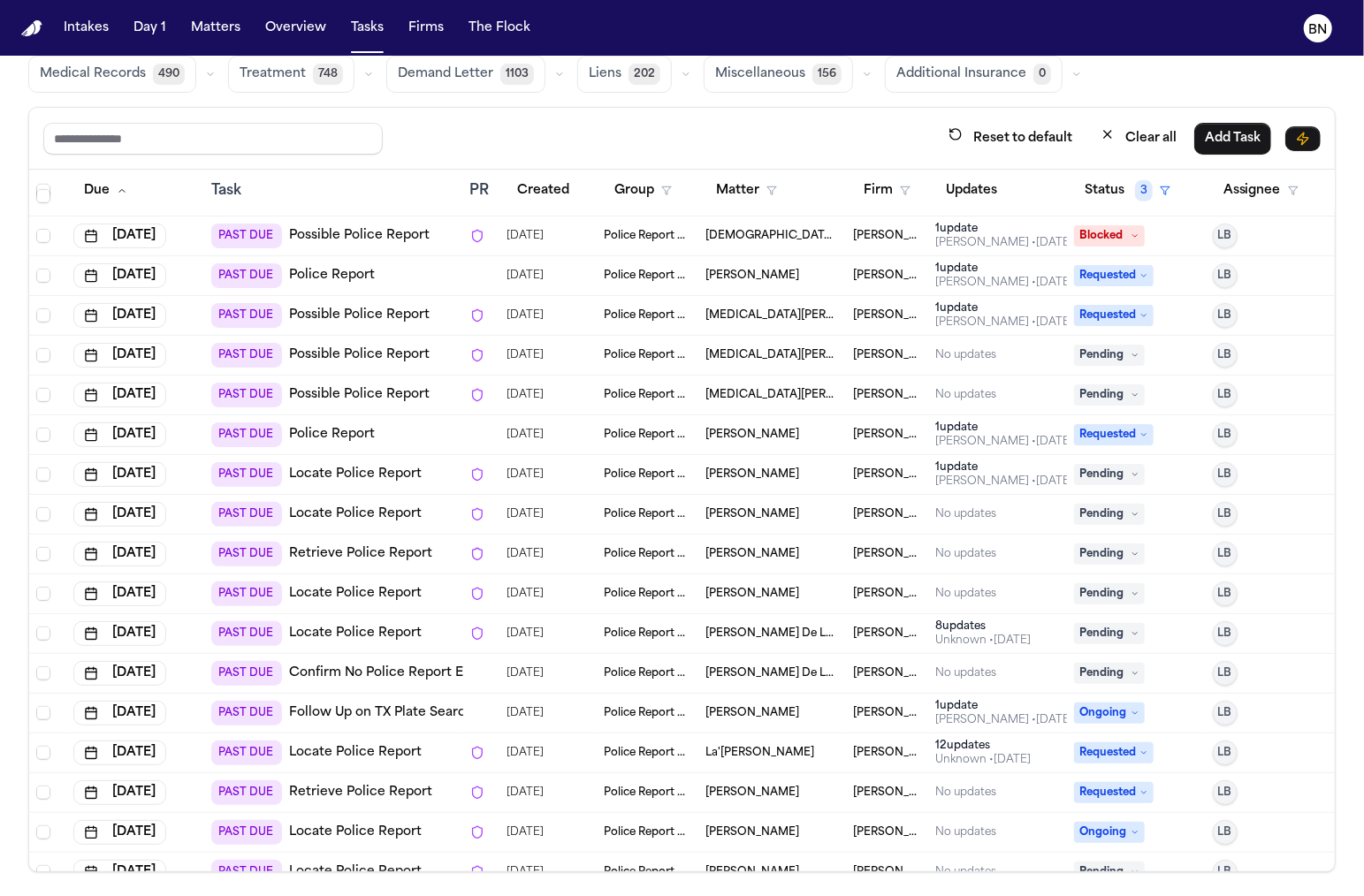
click at [831, 627] on div "[PERSON_NAME] De La [PERSON_NAME]" at bounding box center [772, 634] width 133 height 14
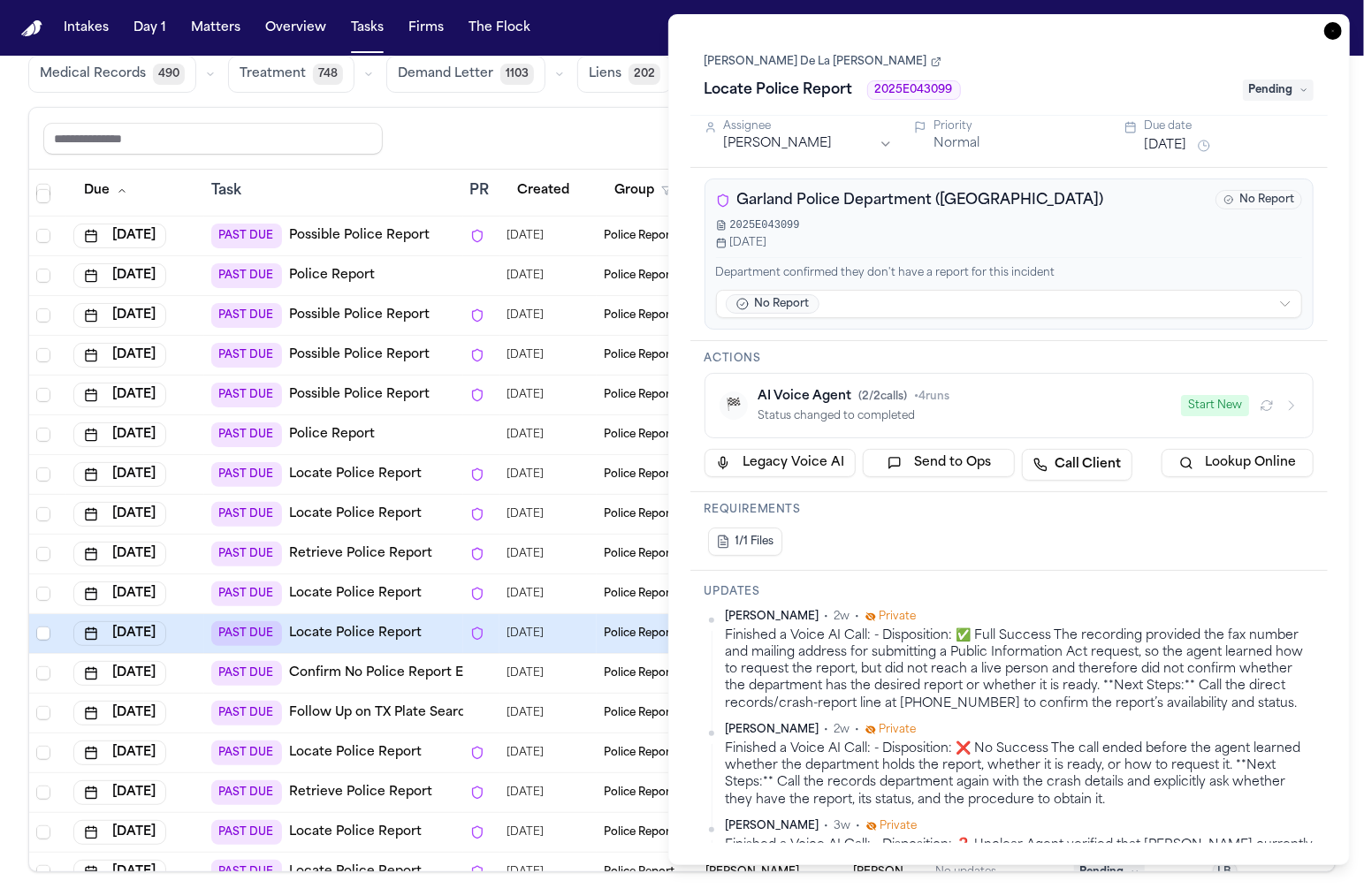
scroll to position [6, 0]
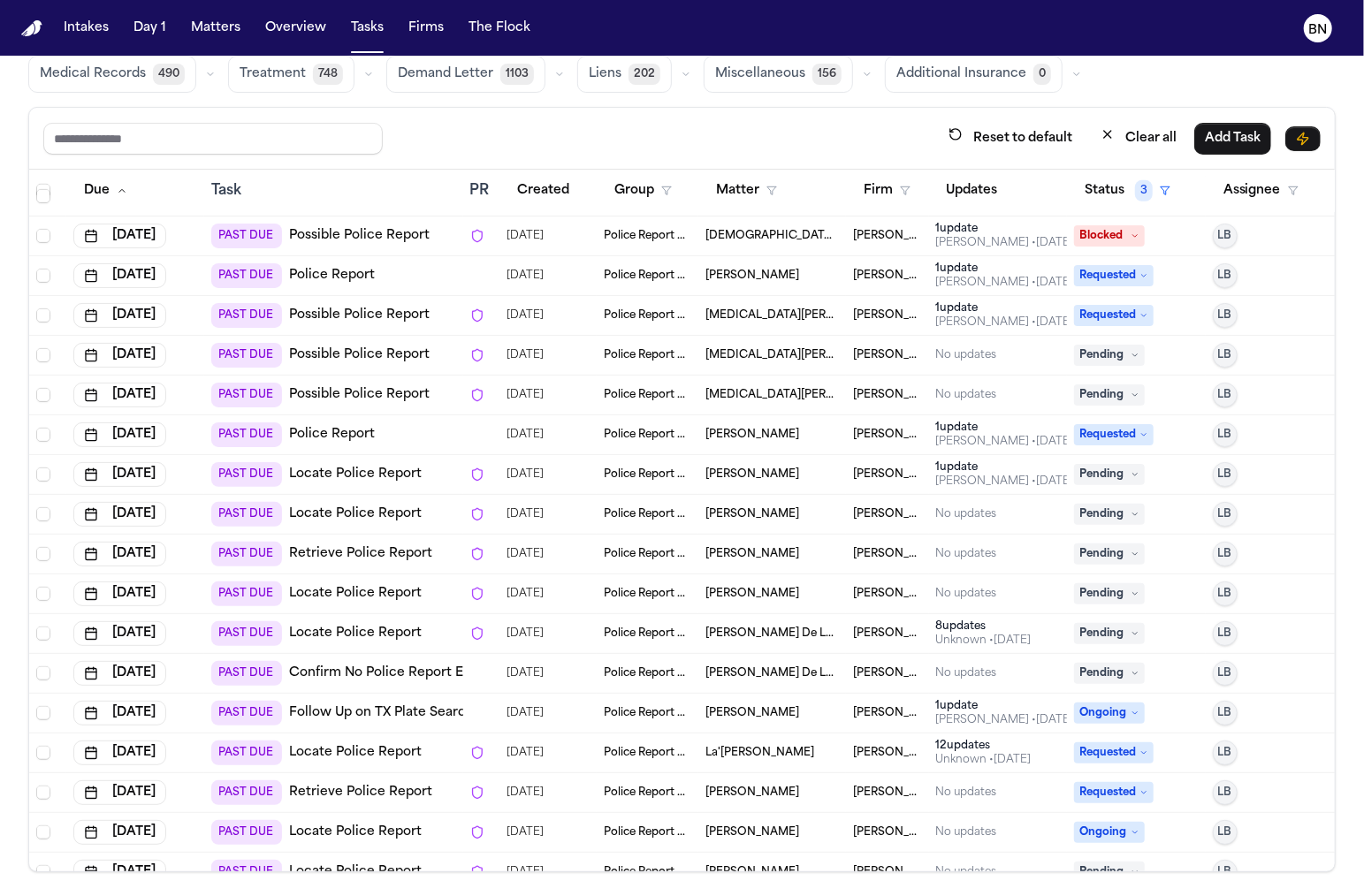
click at [622, 152] on div "Reset to default Clear all Add Task" at bounding box center [682, 138] width 1306 height 62
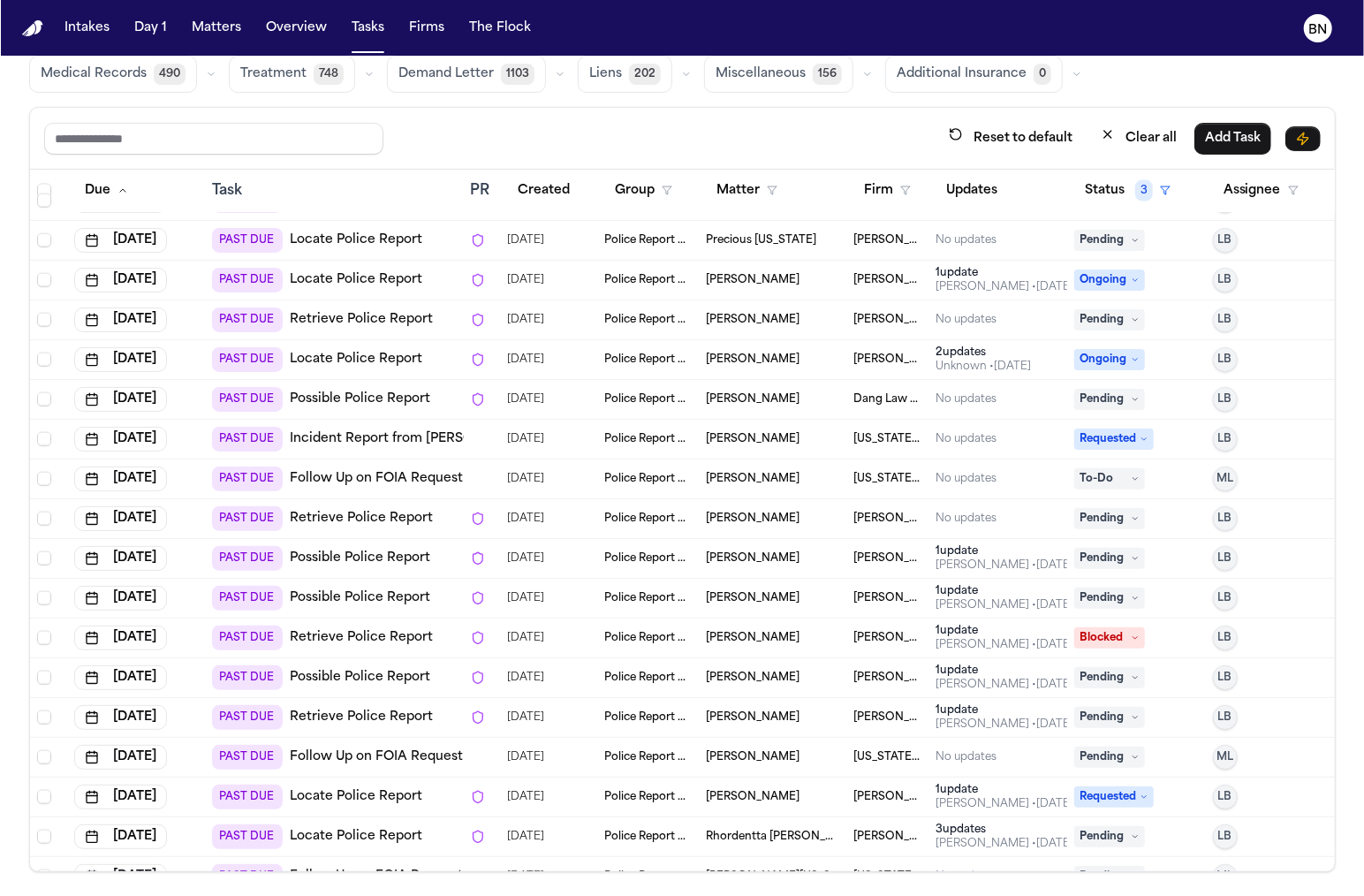
scroll to position [1751, 0]
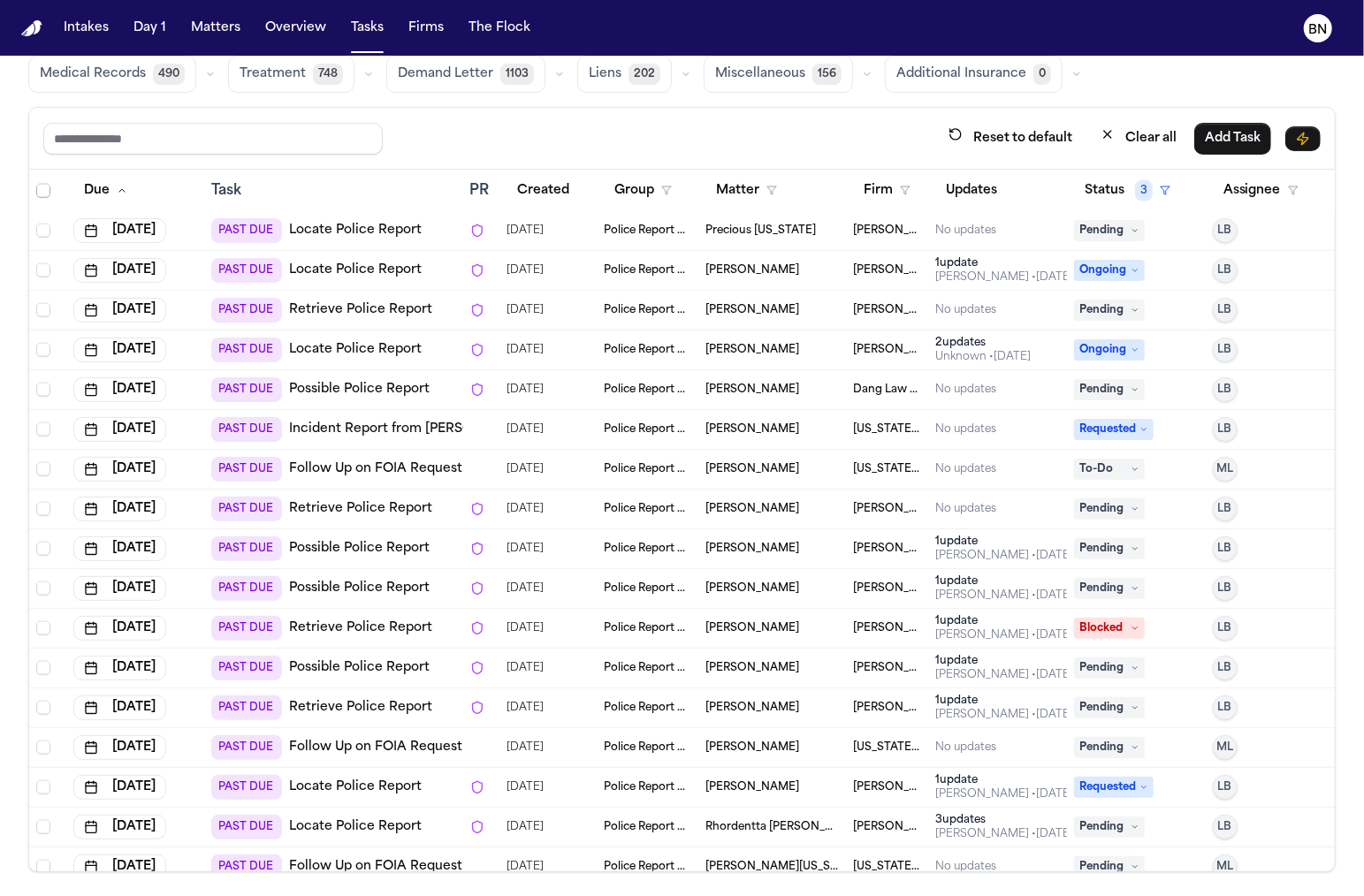
click at [428, 267] on div "PAST DUE Locate Police Report" at bounding box center [333, 270] width 244 height 25
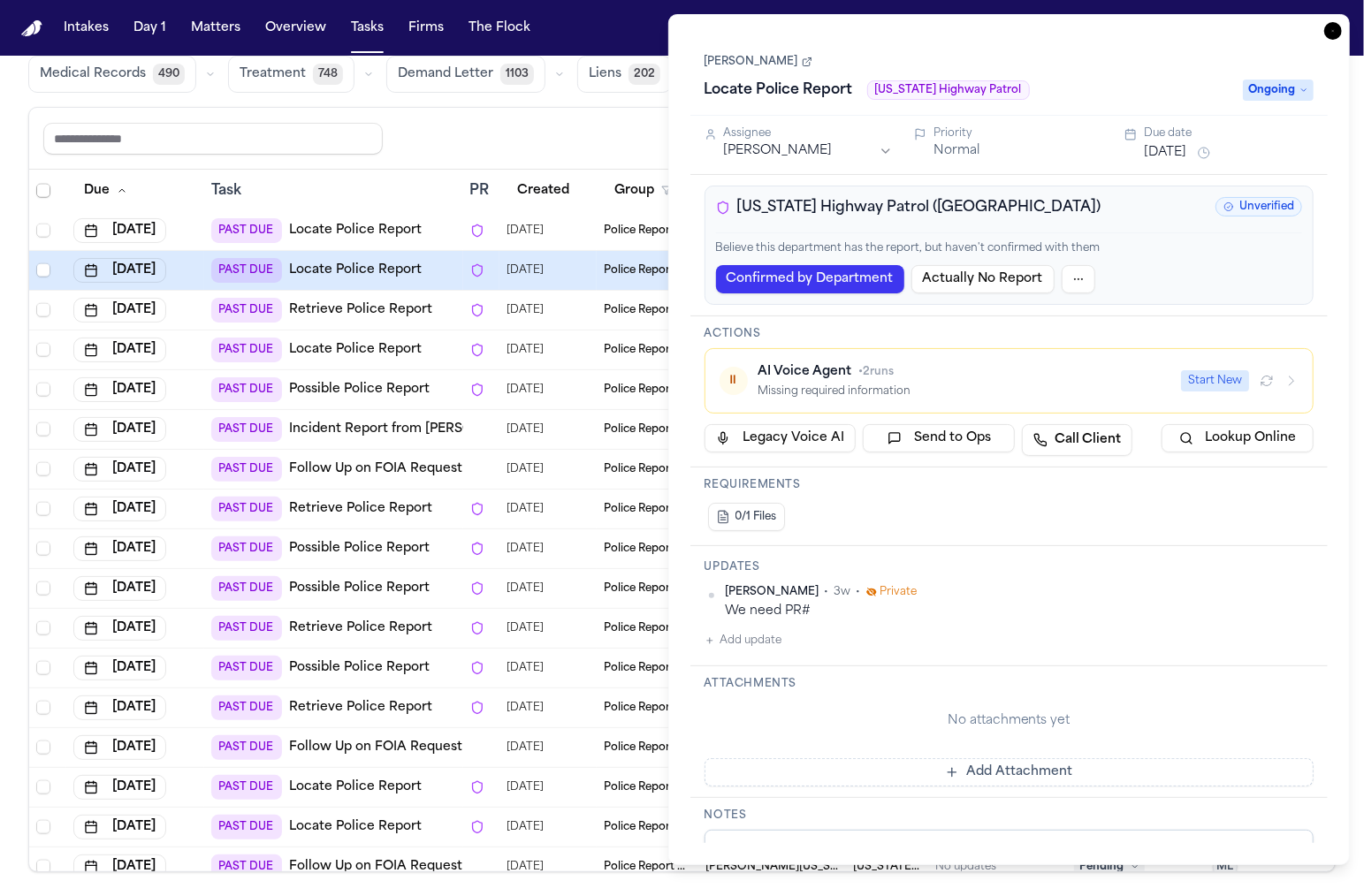
click at [772, 55] on link "[PERSON_NAME]" at bounding box center [759, 62] width 107 height 14
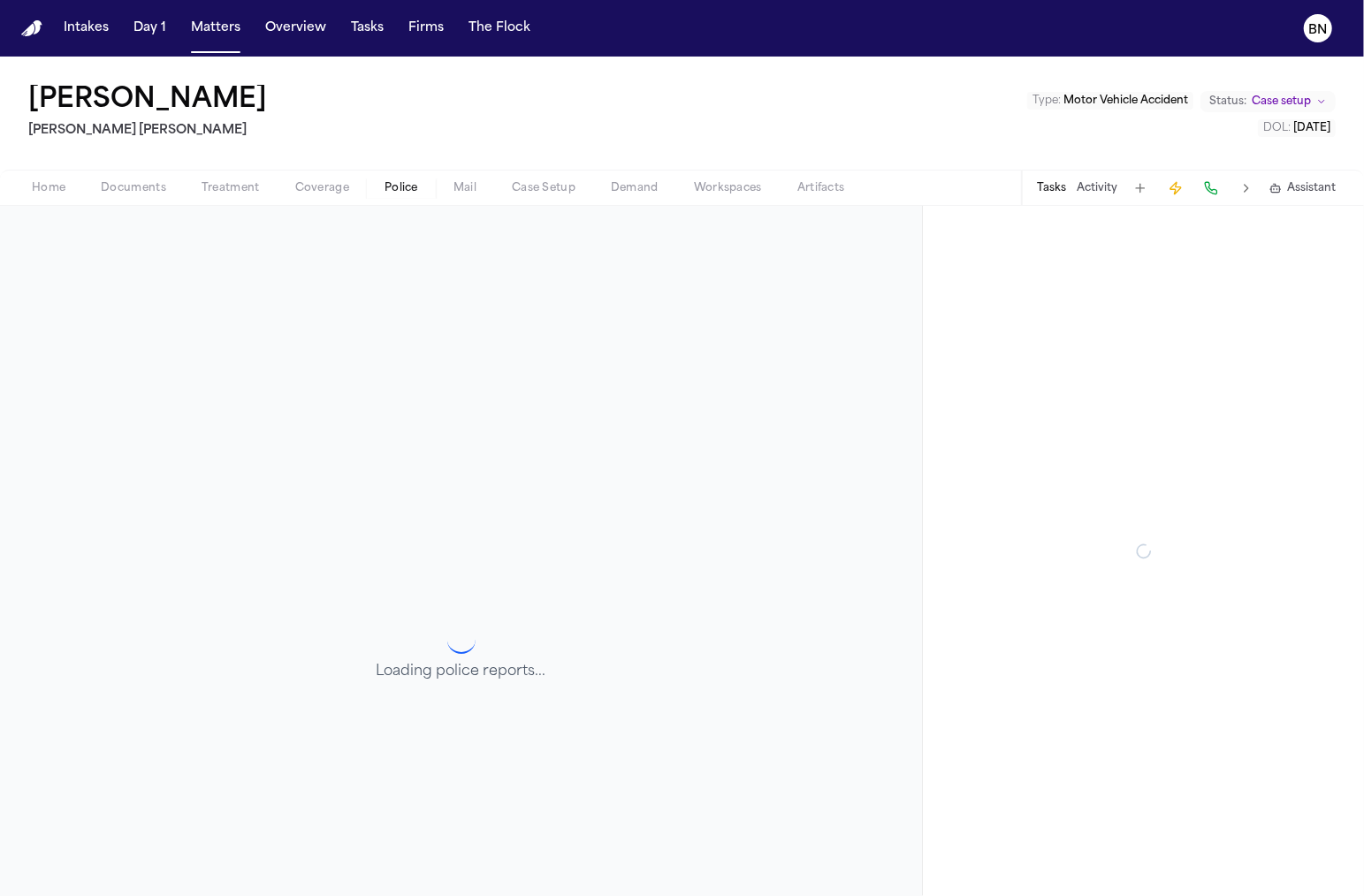
click at [384, 182] on span "Police" at bounding box center [401, 188] width 34 height 14
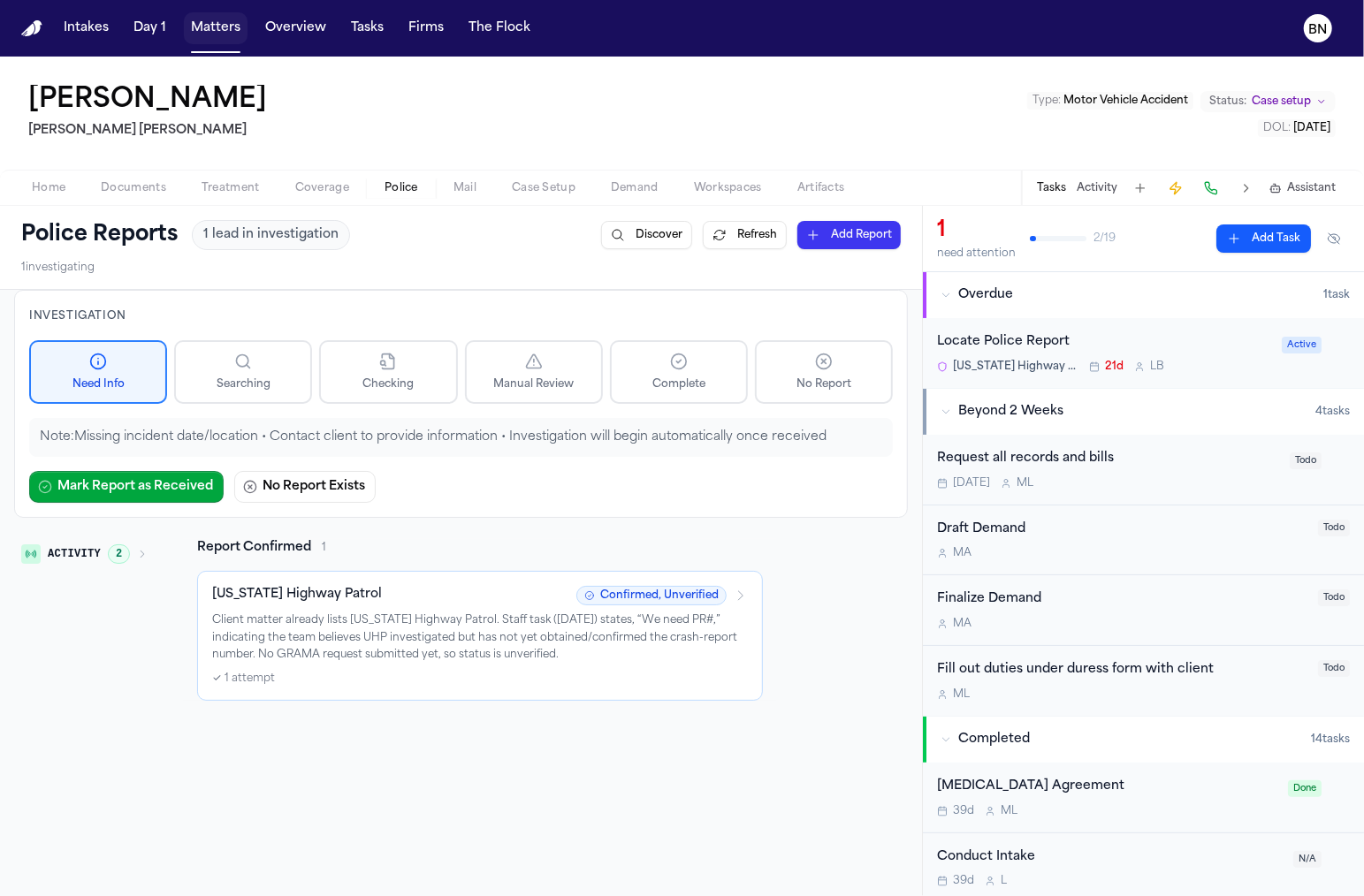
click at [234, 21] on button "Matters" at bounding box center [215, 29] width 64 height 32
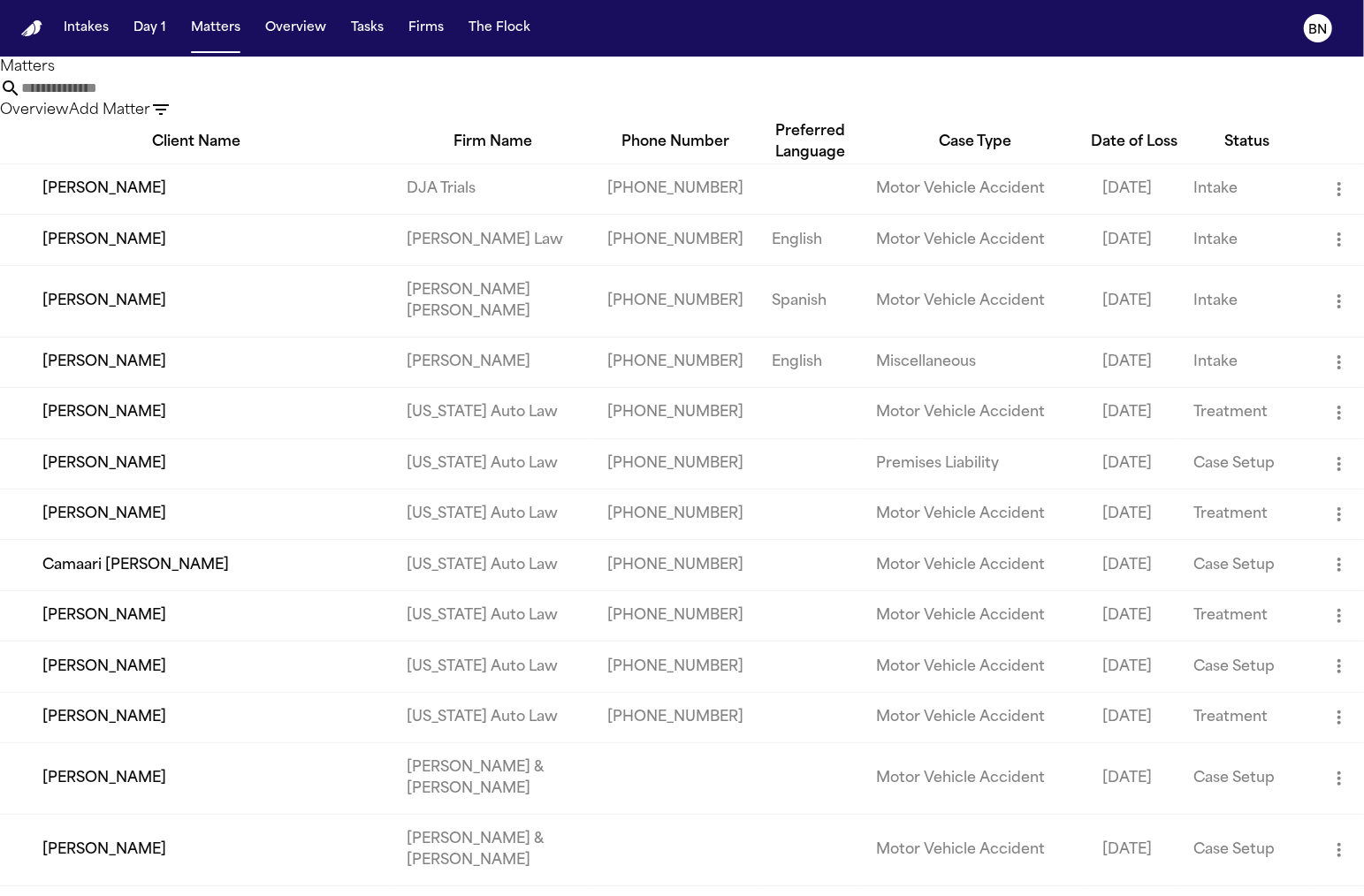
click at [163, 98] on input "text" at bounding box center [92, 89] width 142 height 21
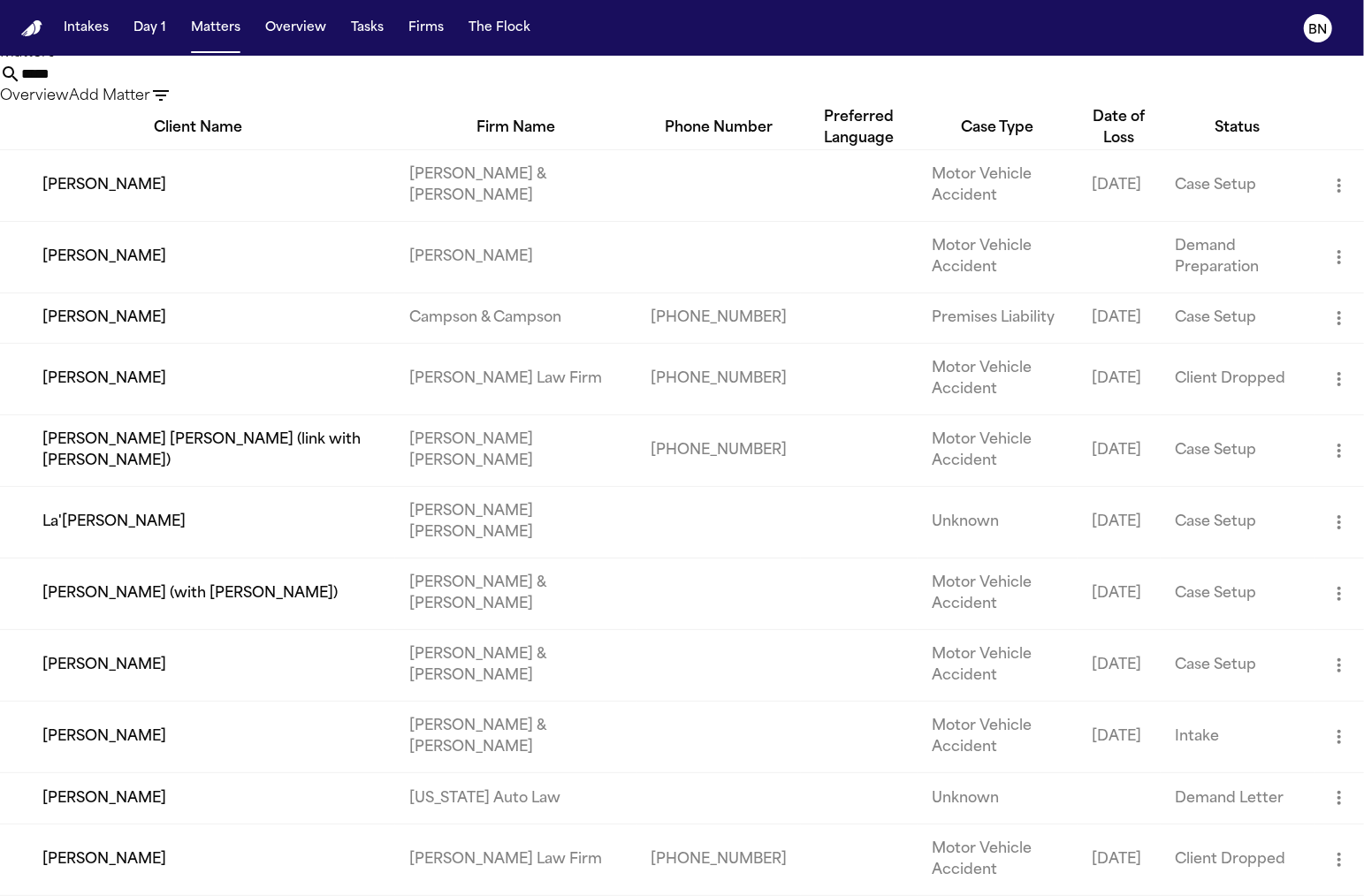
scroll to position [60, 0]
type input "*****"
click at [263, 653] on td "[PERSON_NAME]" at bounding box center [197, 666] width 395 height 72
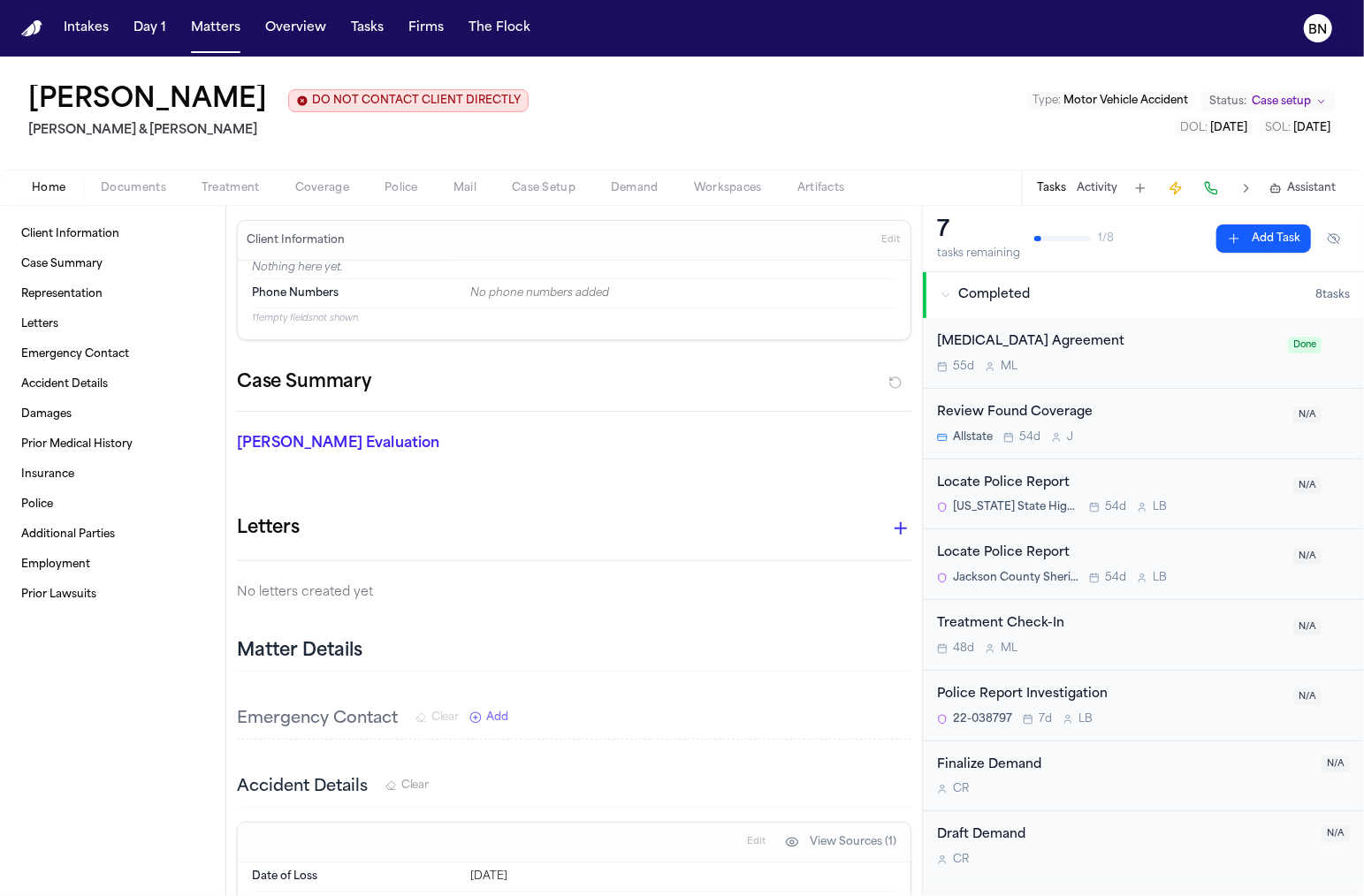
click at [404, 183] on span "Police" at bounding box center [401, 188] width 34 height 14
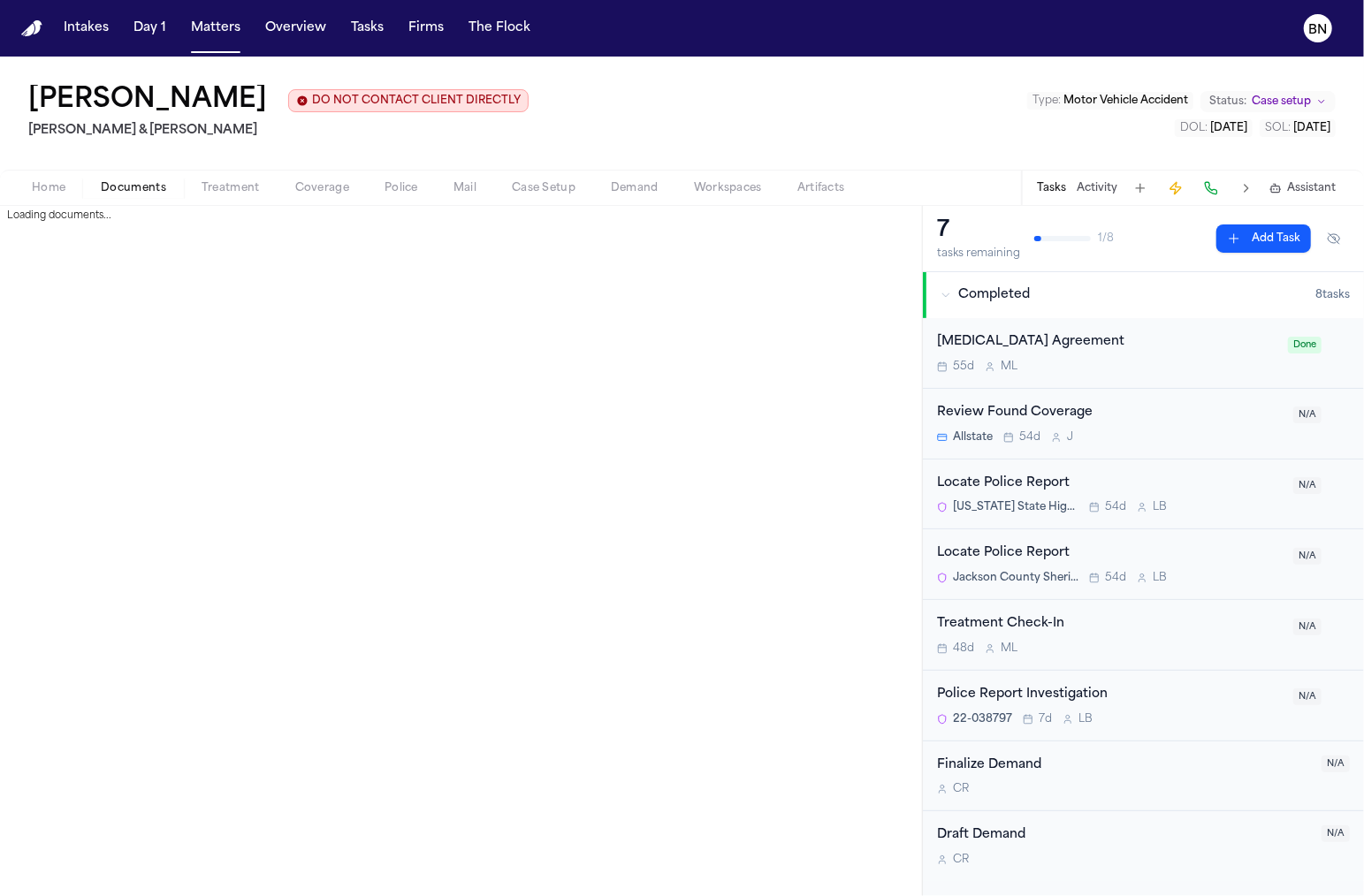
click at [120, 191] on span "Documents" at bounding box center [133, 188] width 65 height 14
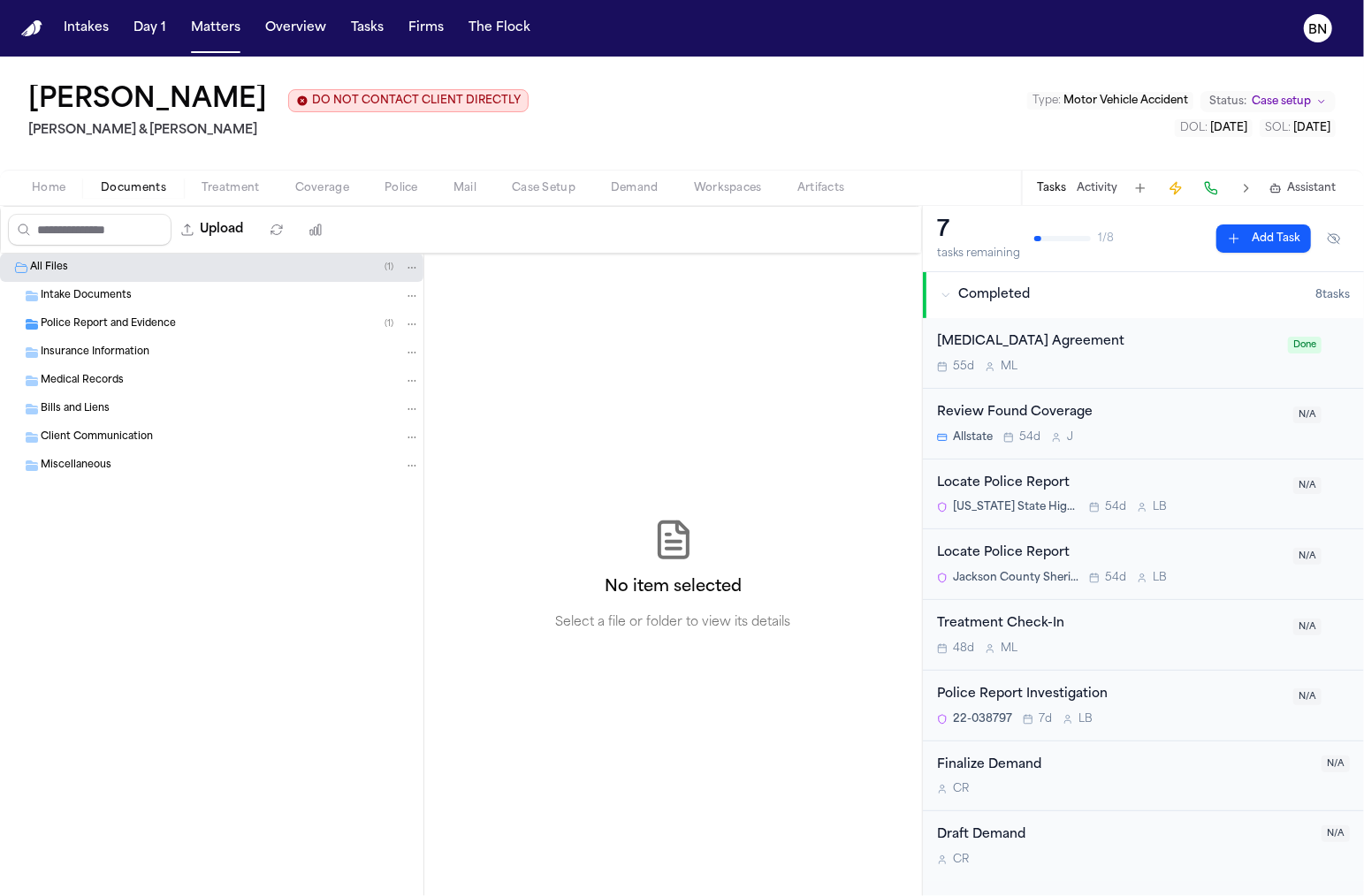
click at [138, 333] on div "Police Report and Evidence ( 1 )" at bounding box center [211, 324] width 424 height 29
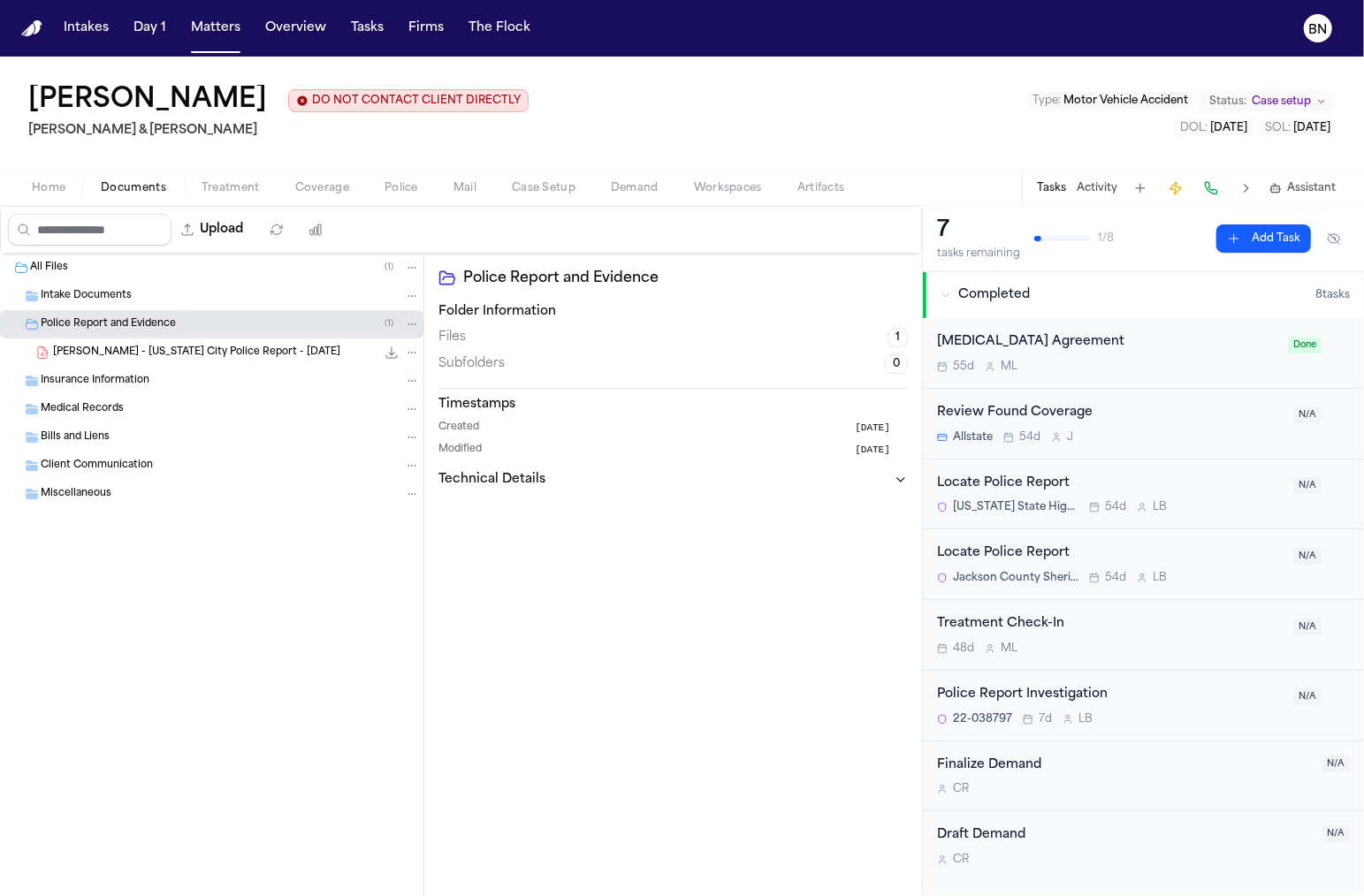
click at [149, 354] on span "[PERSON_NAME] - [US_STATE] City Police Report - [DATE]" at bounding box center [196, 353] width 287 height 15
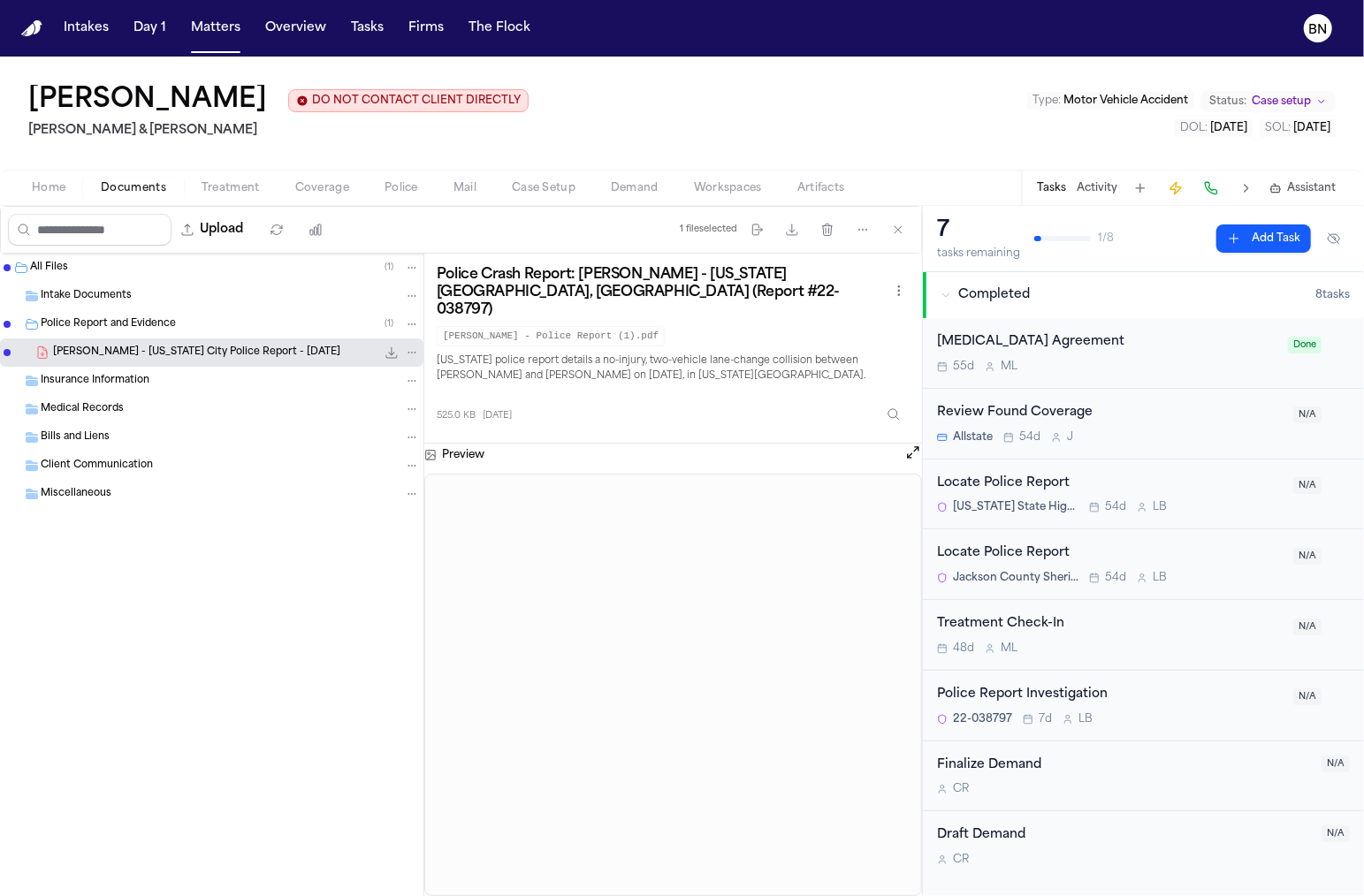
click at [379, 186] on button "Police" at bounding box center [401, 188] width 69 height 21
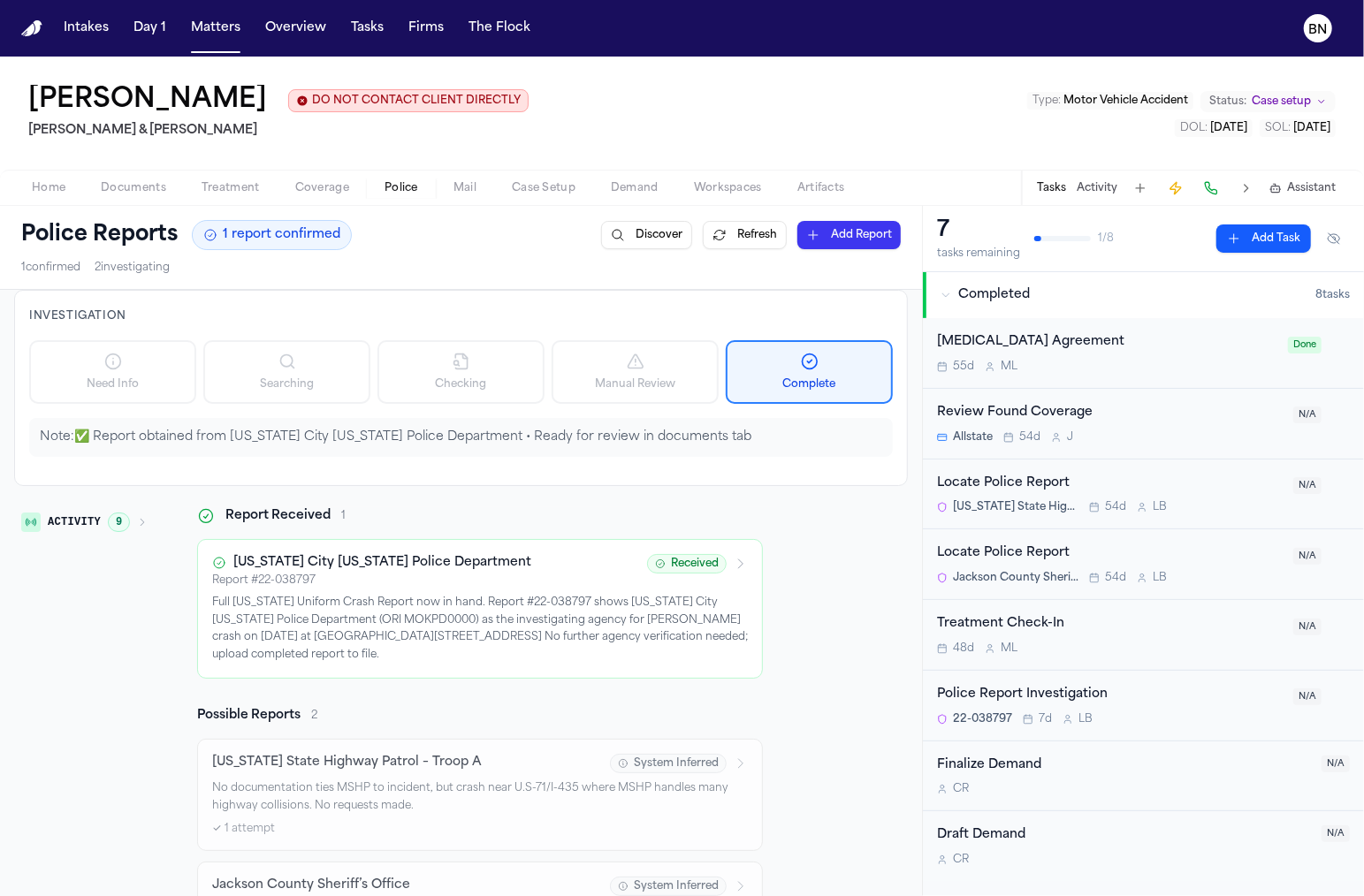
click at [428, 561] on h3 "[US_STATE] City [US_STATE] Police Department" at bounding box center [382, 563] width 298 height 18
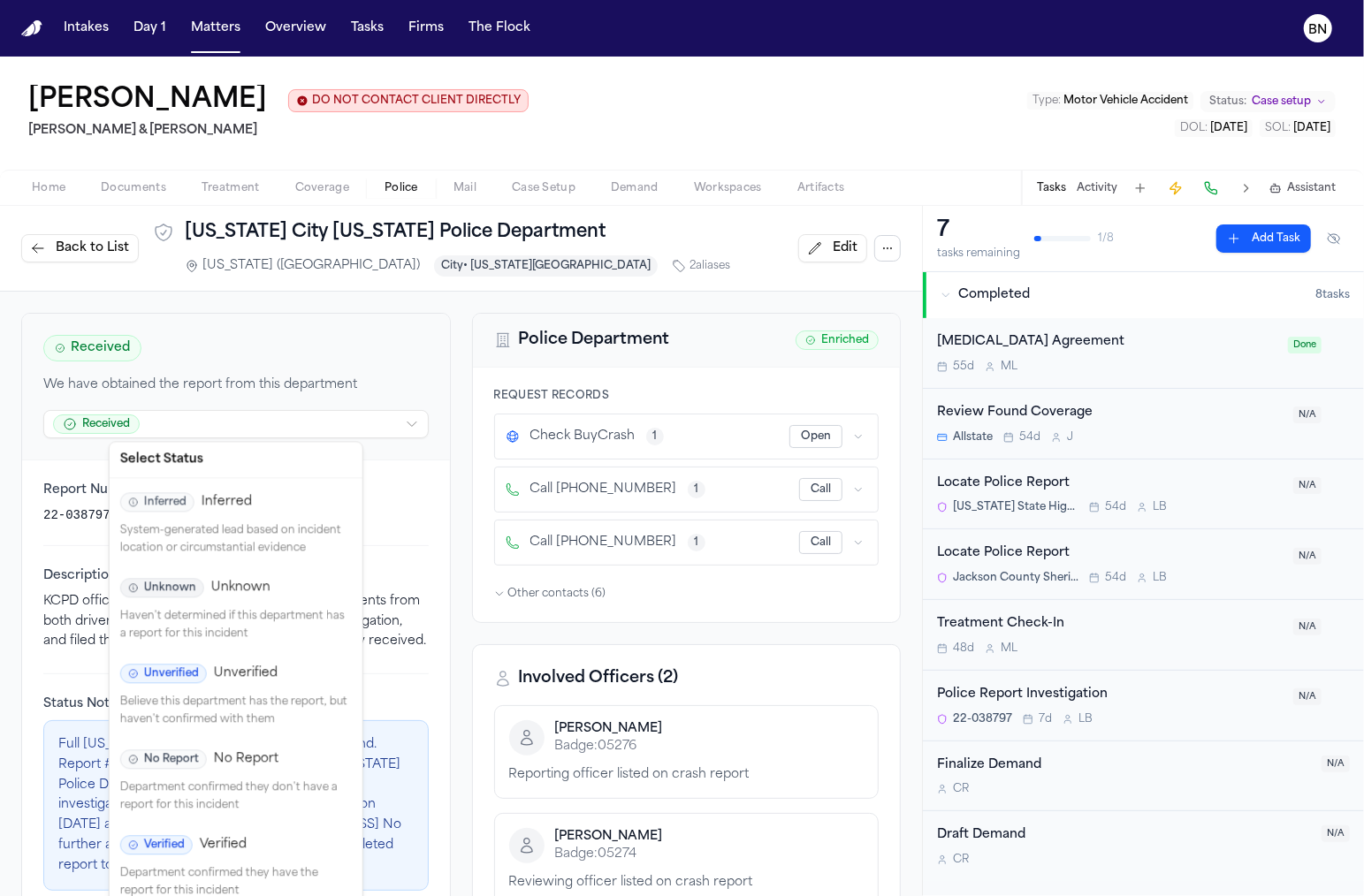
click at [370, 415] on html "Intakes Day 1 Matters Overview Tasks Firms The Flock BN Fredrick Lewis DO NOT C…" at bounding box center [682, 448] width 1364 height 896
click at [279, 866] on p "Department confirmed they have the report for this incident" at bounding box center [236, 882] width 232 height 34
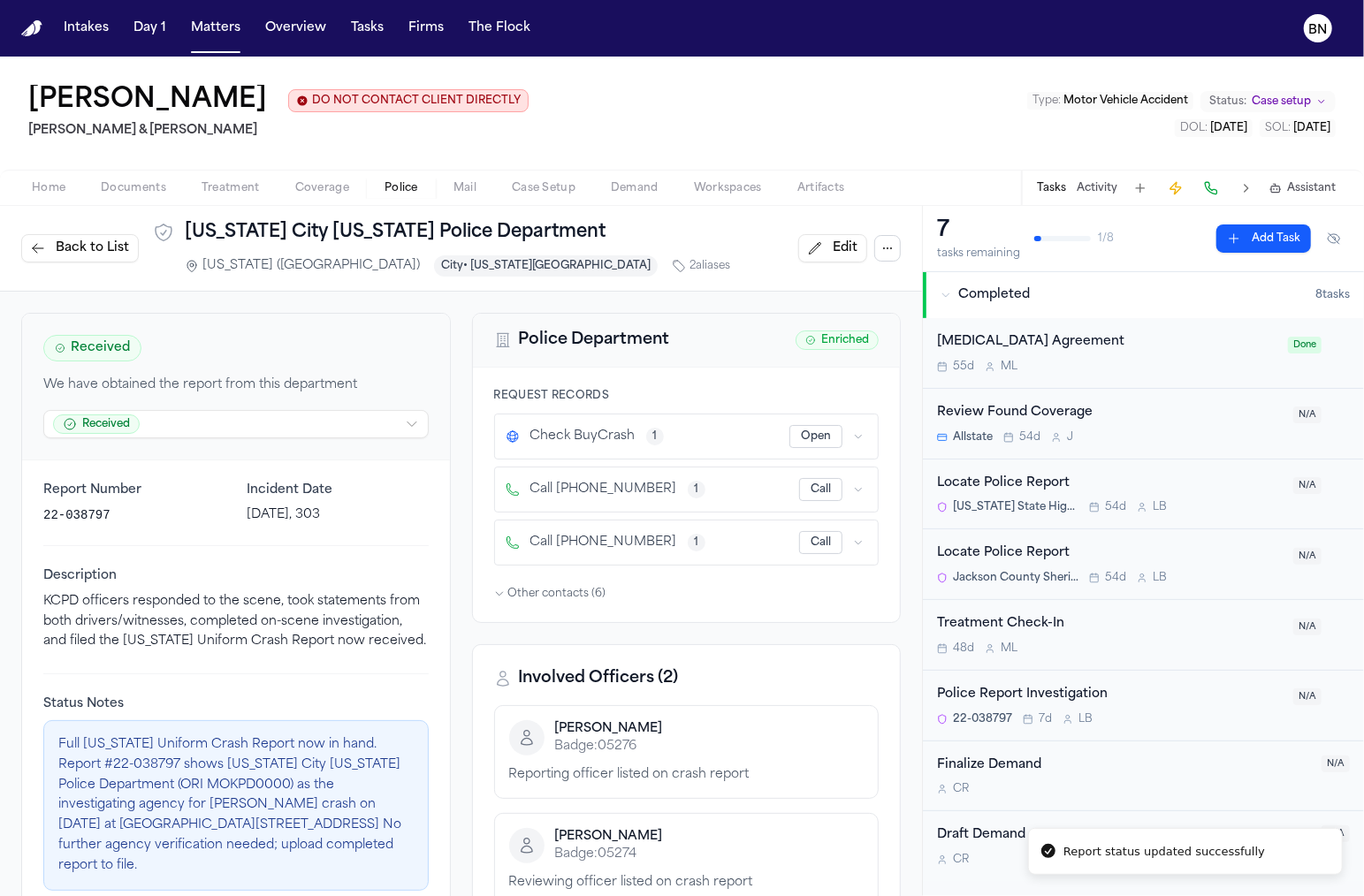
click at [76, 243] on span "Back to List" at bounding box center [92, 248] width 73 height 18
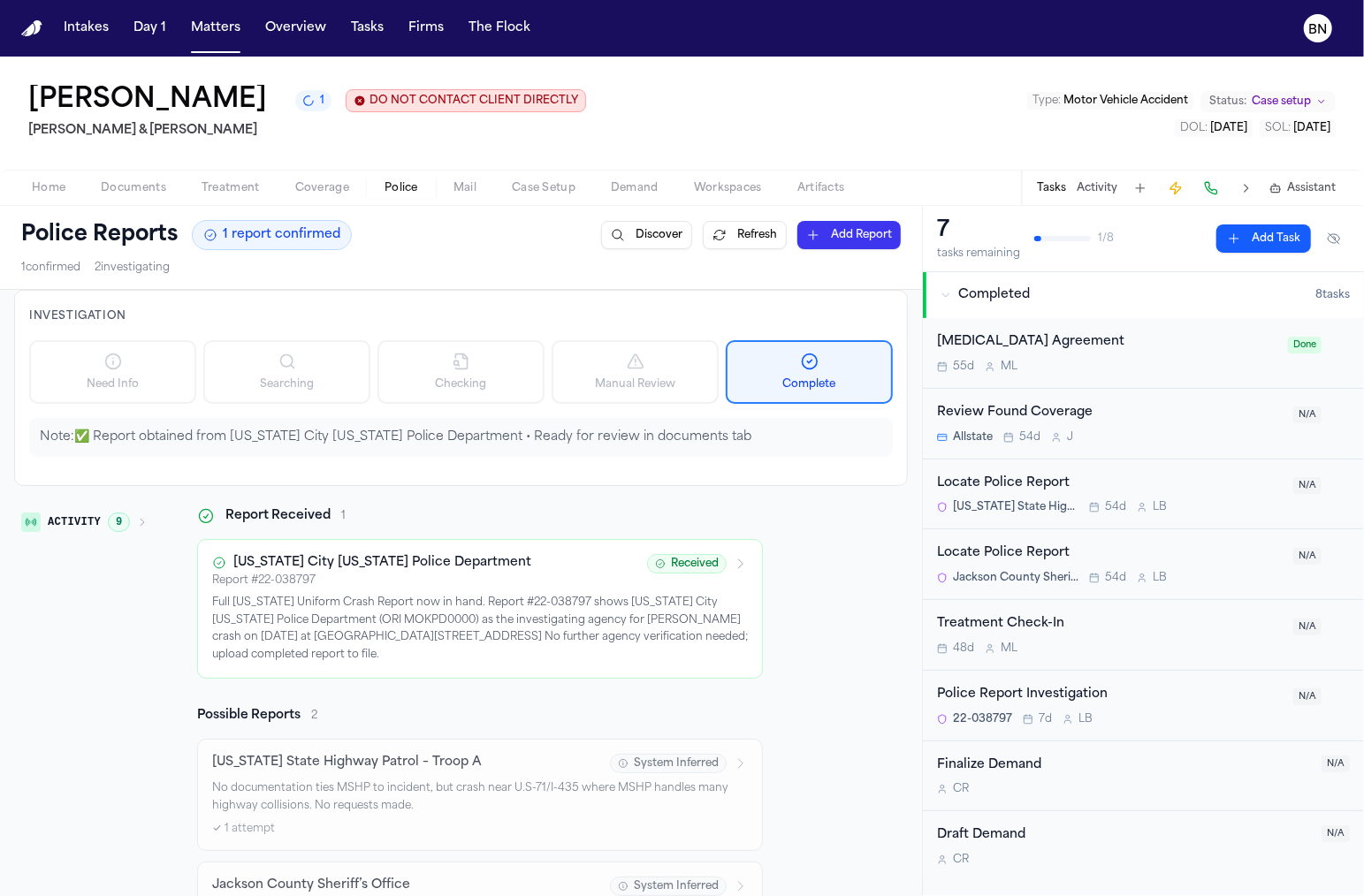
click at [501, 607] on p "Full Missouri Uniform Crash Report now in hand. Report #22-038797 shows Kansas …" at bounding box center [480, 628] width 536 height 69
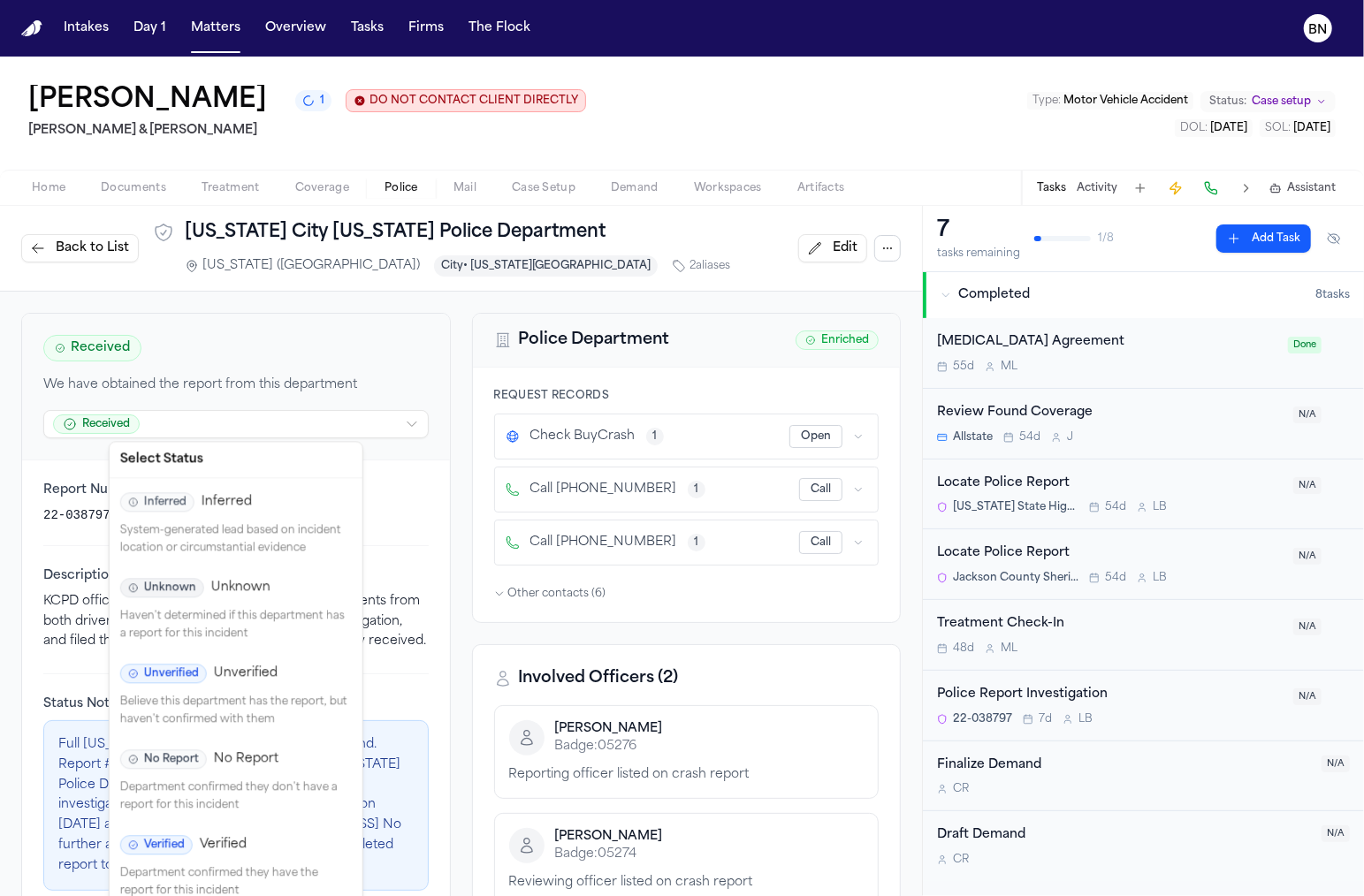
click at [351, 431] on html "Intakes Day 1 Matters Overview Tasks Firms The Flock BN Fredrick Lewis 1 DO NOT…" at bounding box center [682, 448] width 1364 height 896
click at [325, 848] on div "Verified Verified" at bounding box center [236, 845] width 232 height 20
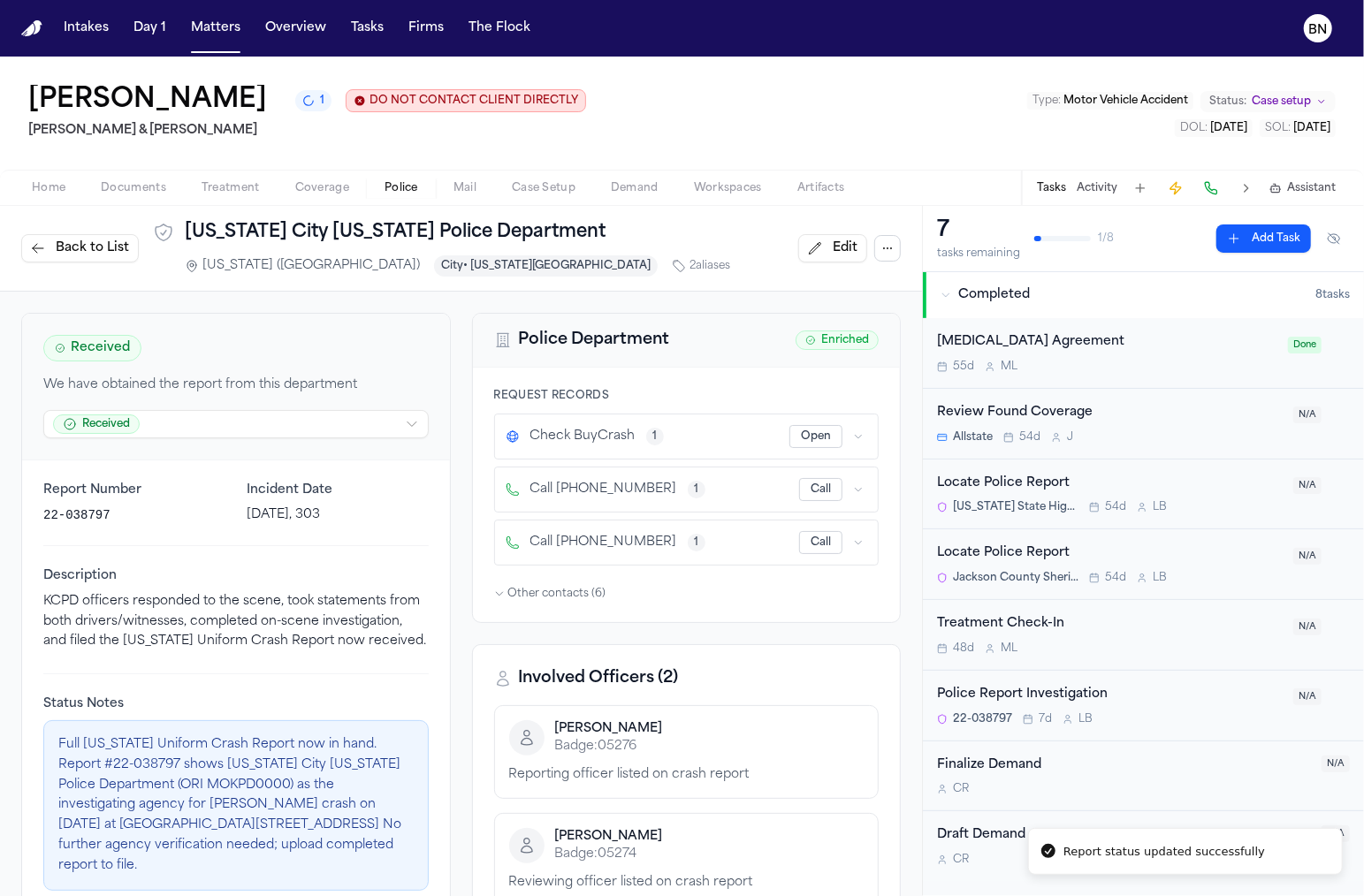
click at [97, 252] on span "Back to List" at bounding box center [92, 248] width 73 height 18
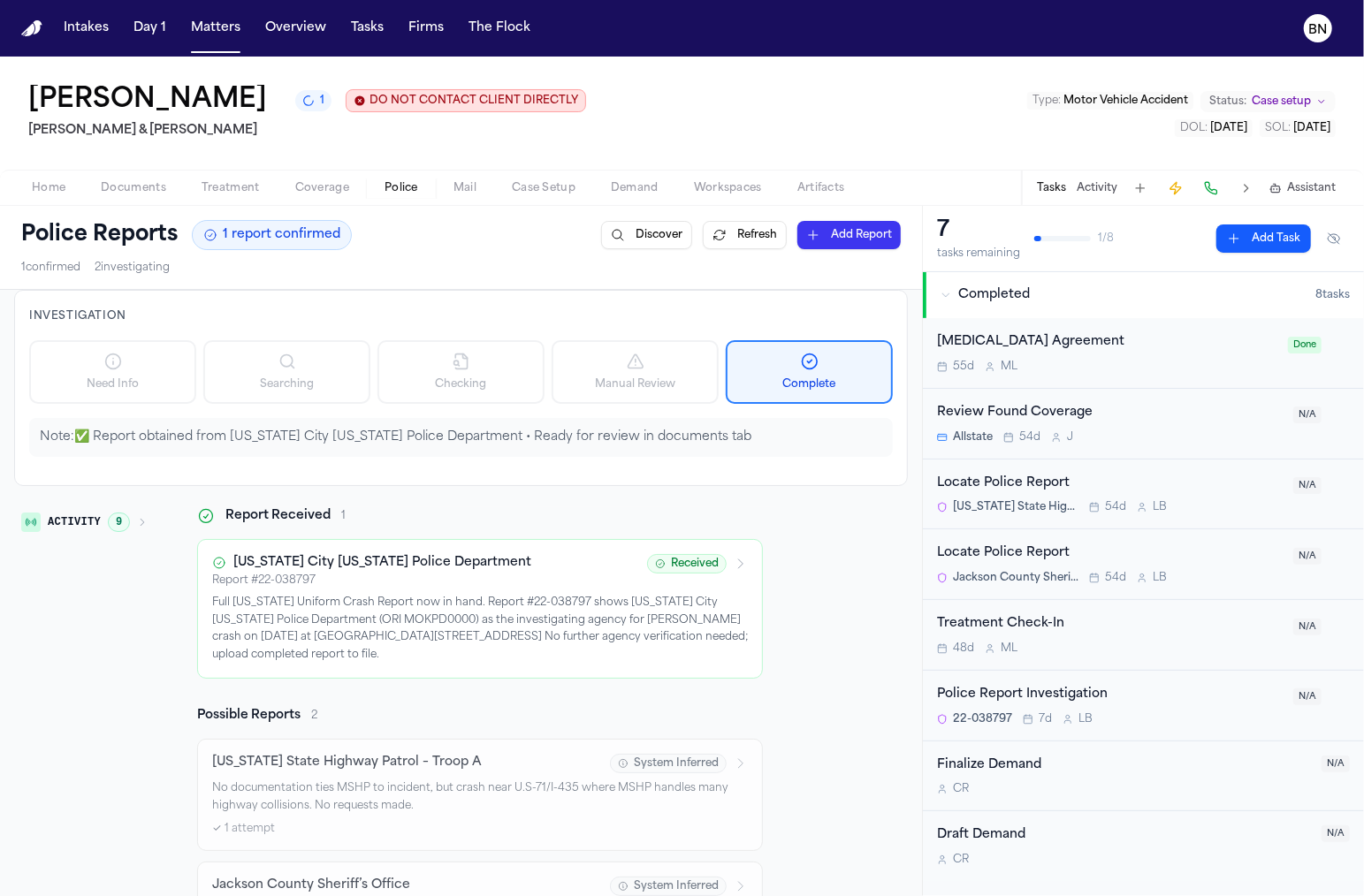
click at [503, 555] on div "Kansas City Missouri Police Department" at bounding box center [425, 563] width 425 height 18
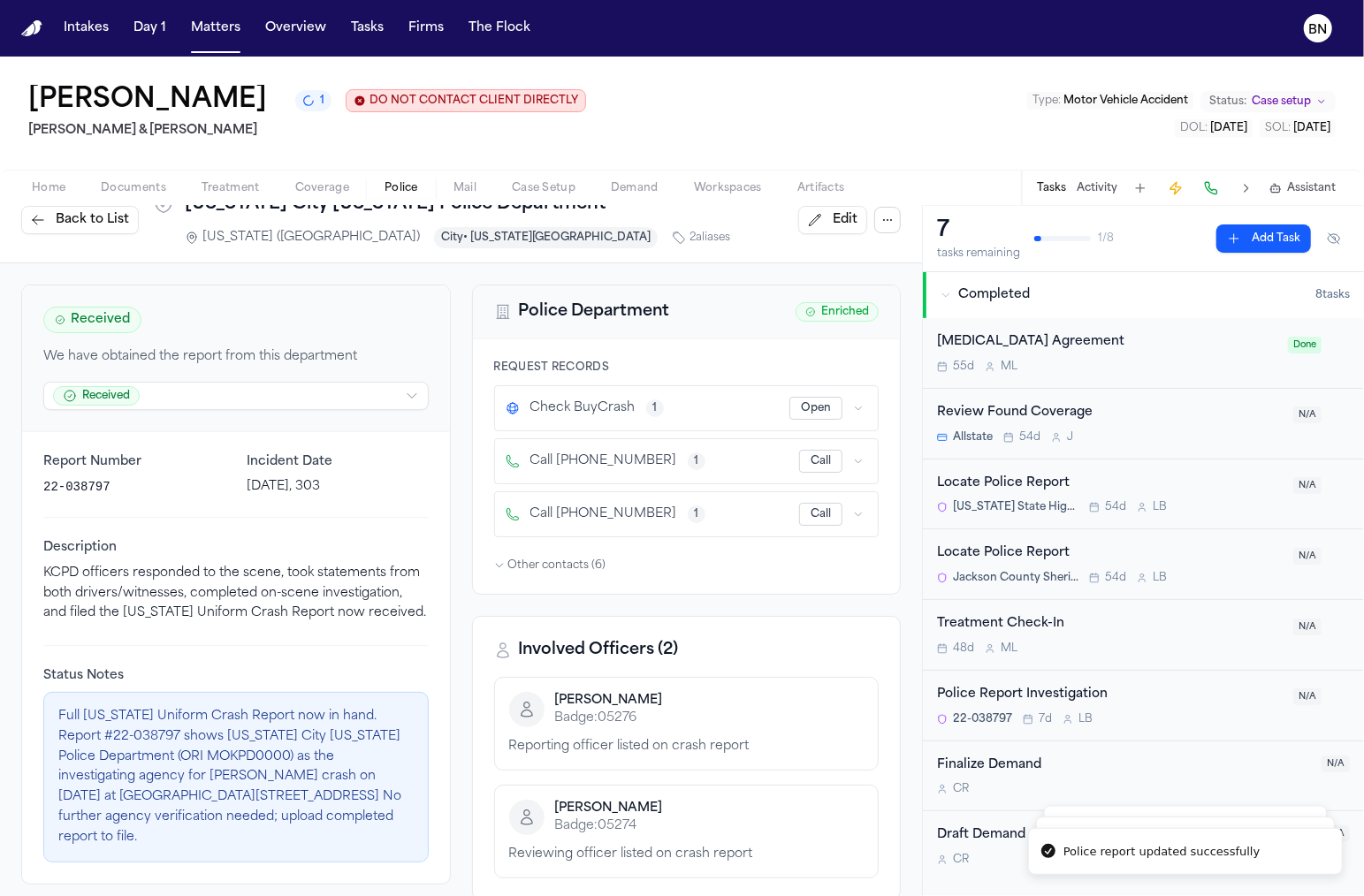
scroll to position [34, 0]
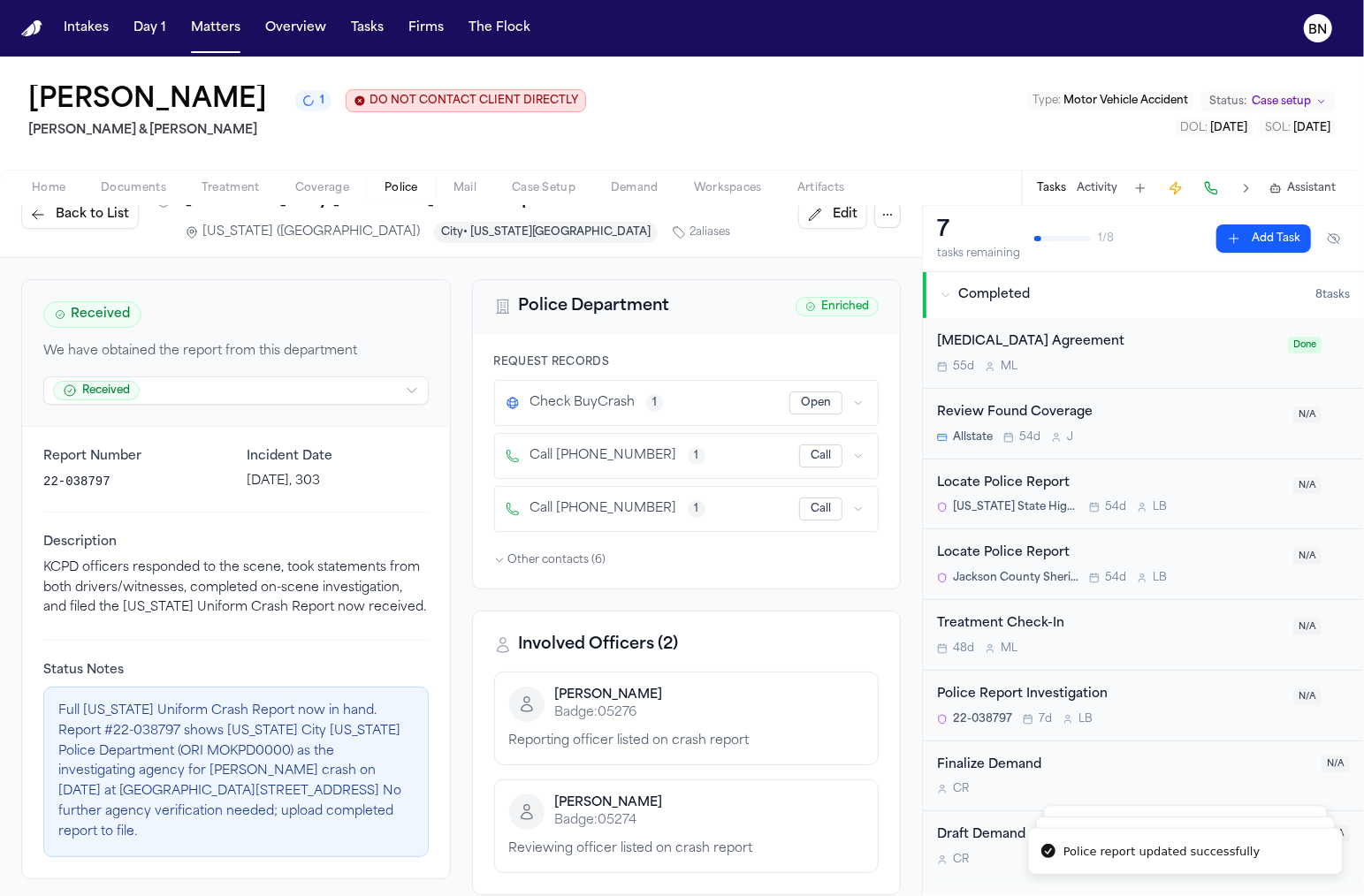
click at [411, 396] on html "Police report updated successfully Police reports refreshed and orchestration t…" at bounding box center [682, 448] width 1364 height 896
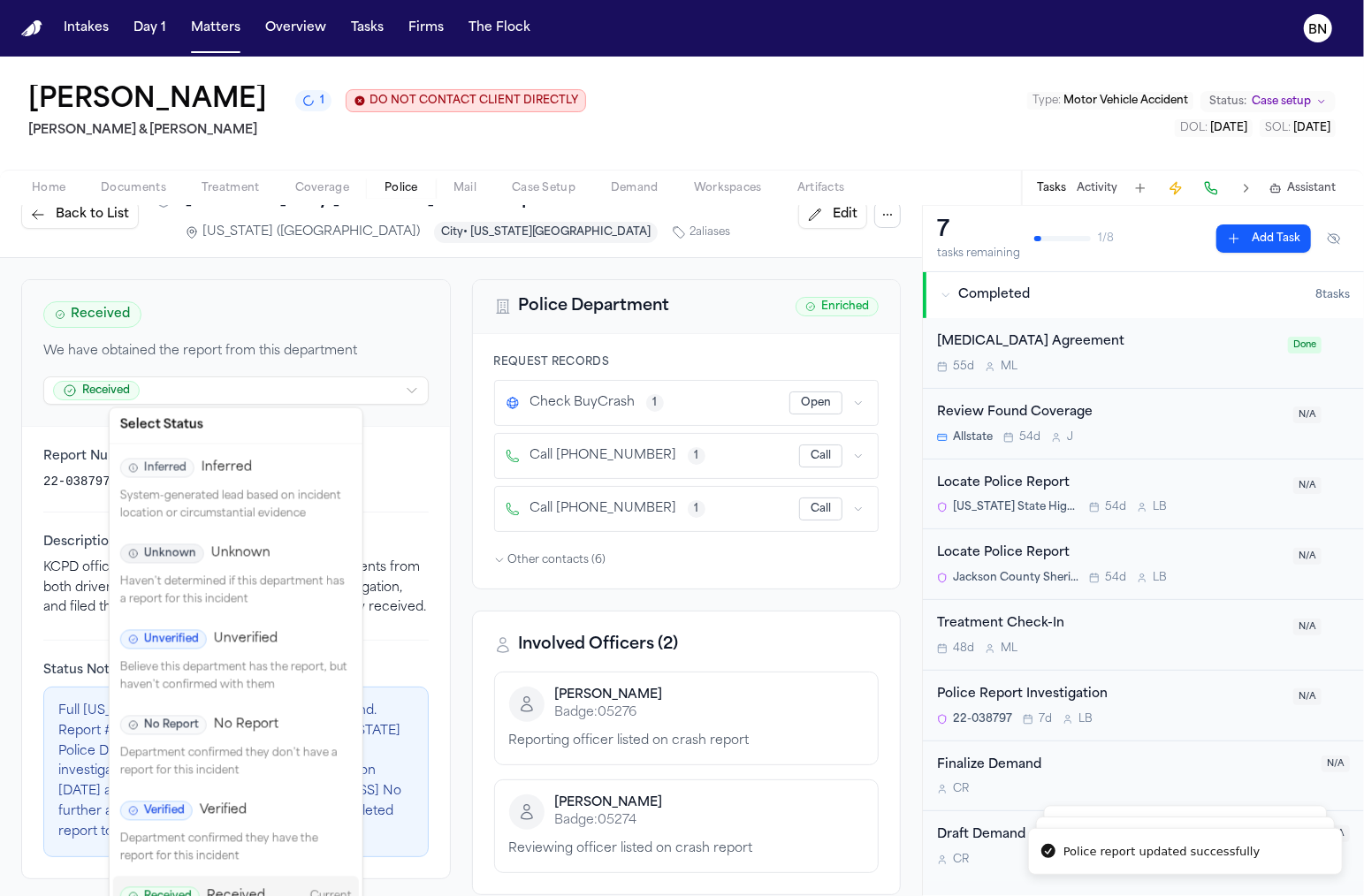
click at [278, 651] on div "Unverified Unverified Believe this department has the report, but haven't confi…" at bounding box center [236, 662] width 245 height 86
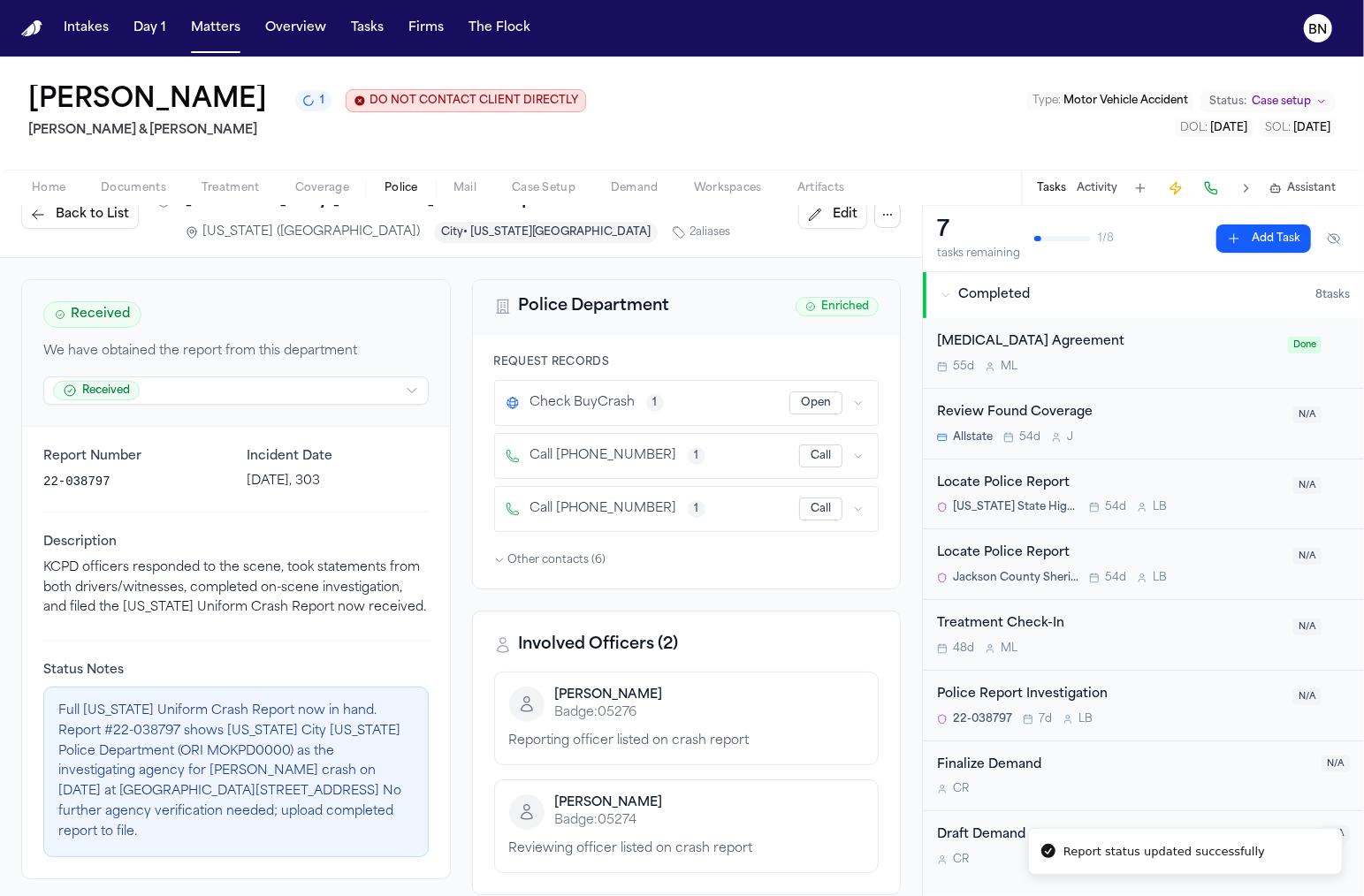
scroll to position [0, 0]
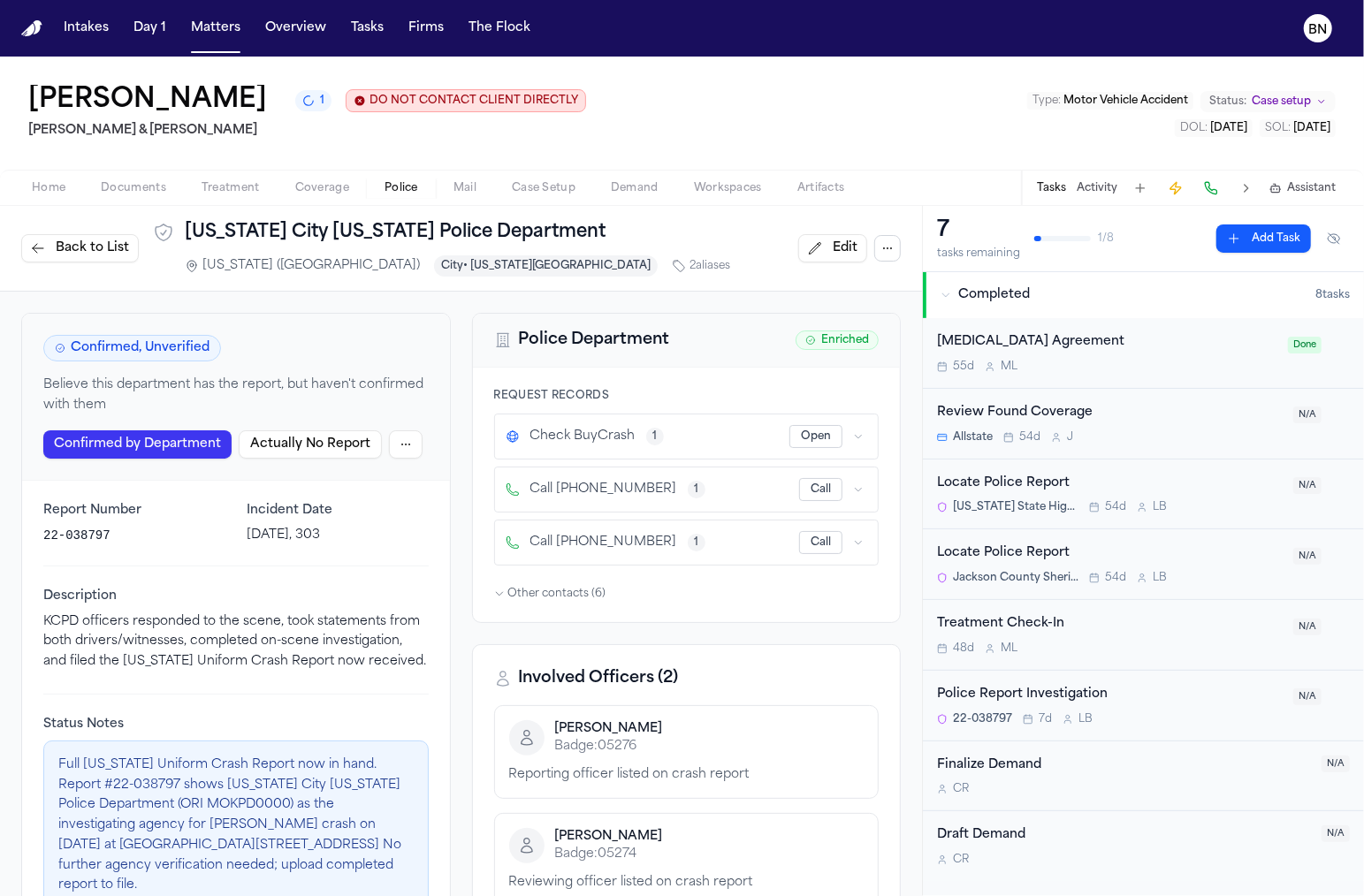
click at [65, 256] on span "Back to List" at bounding box center [92, 248] width 73 height 18
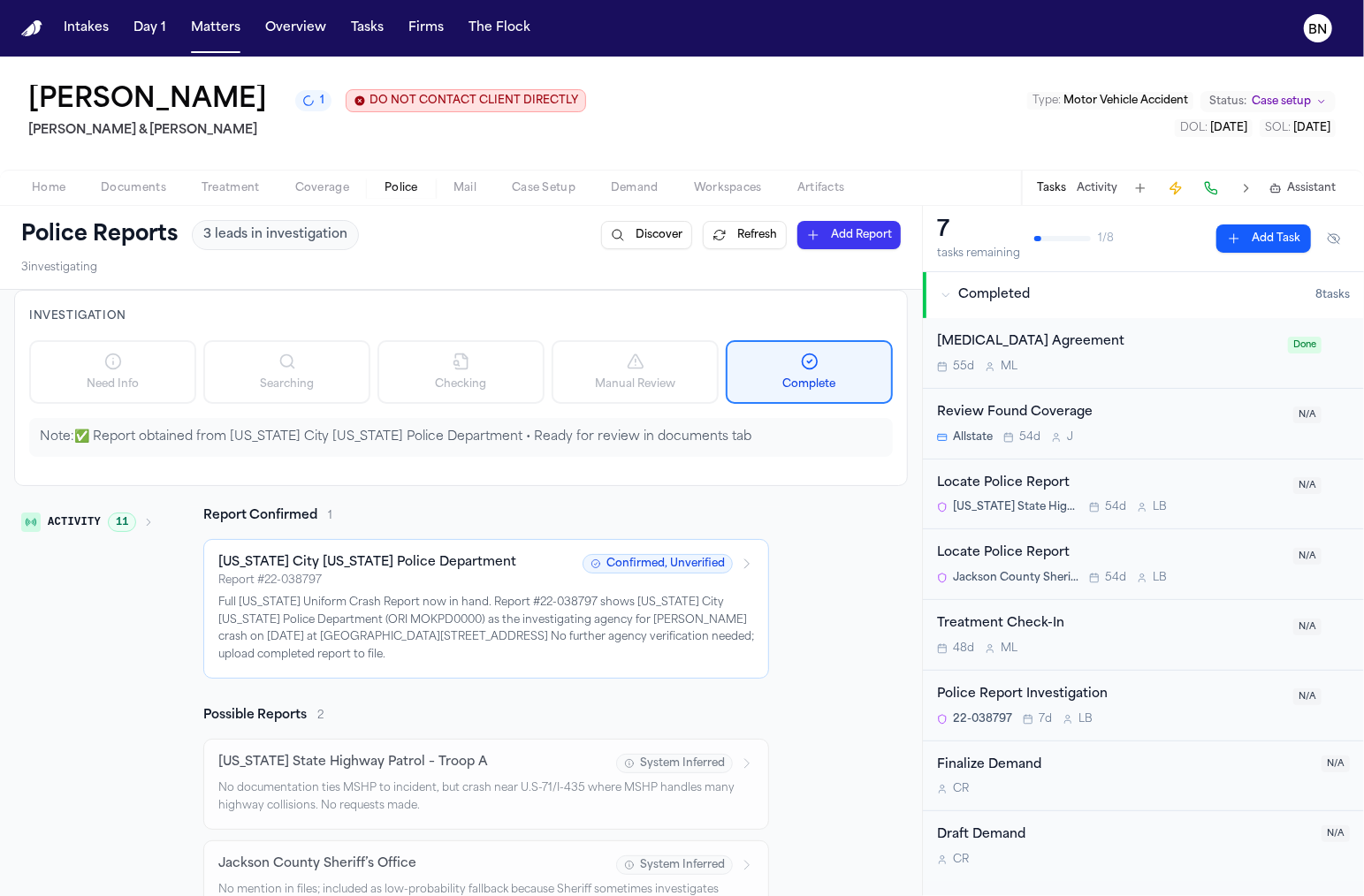
click at [136, 534] on button "Activity 11" at bounding box center [88, 523] width 147 height 30
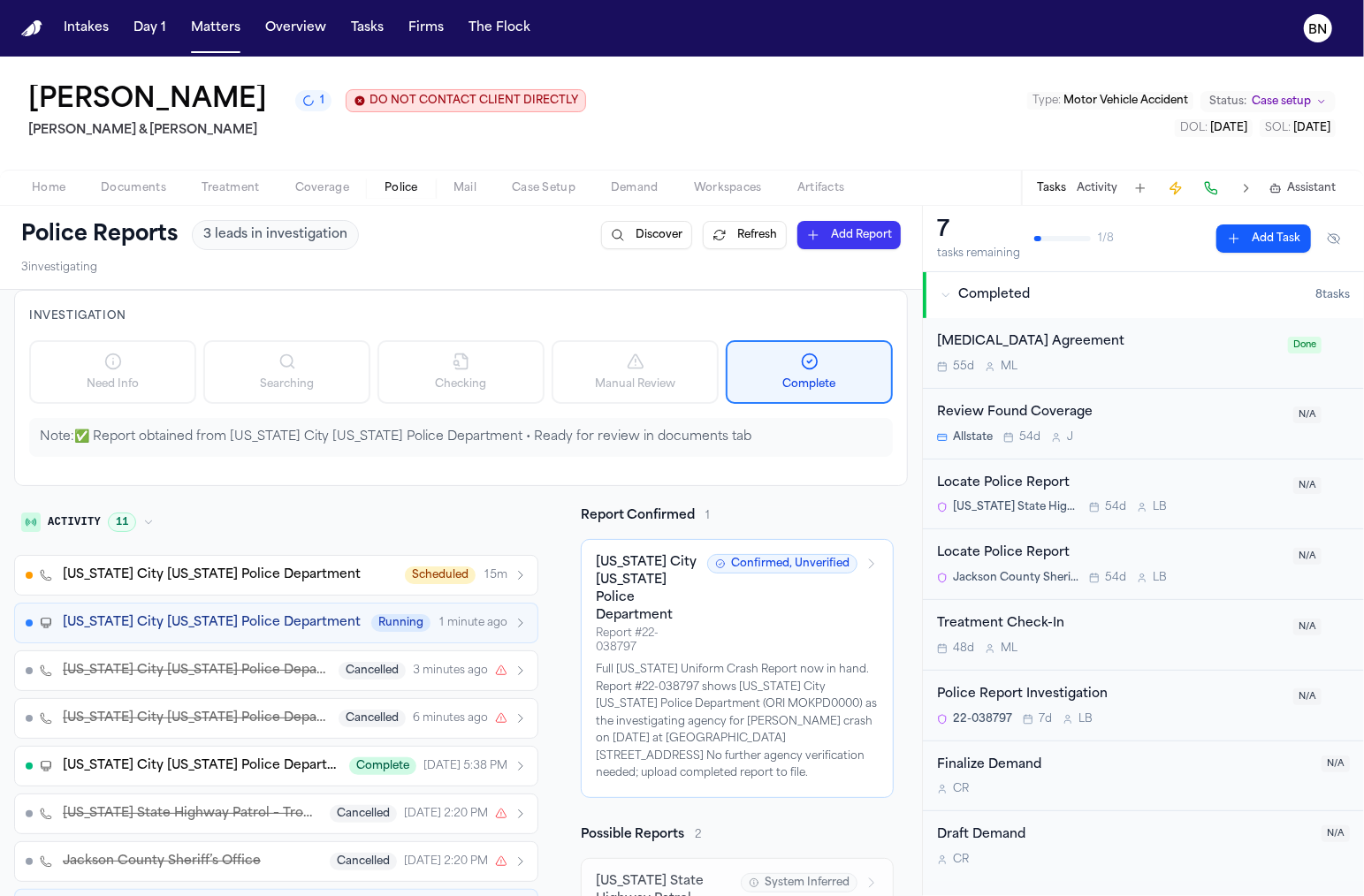
scroll to position [24, 0]
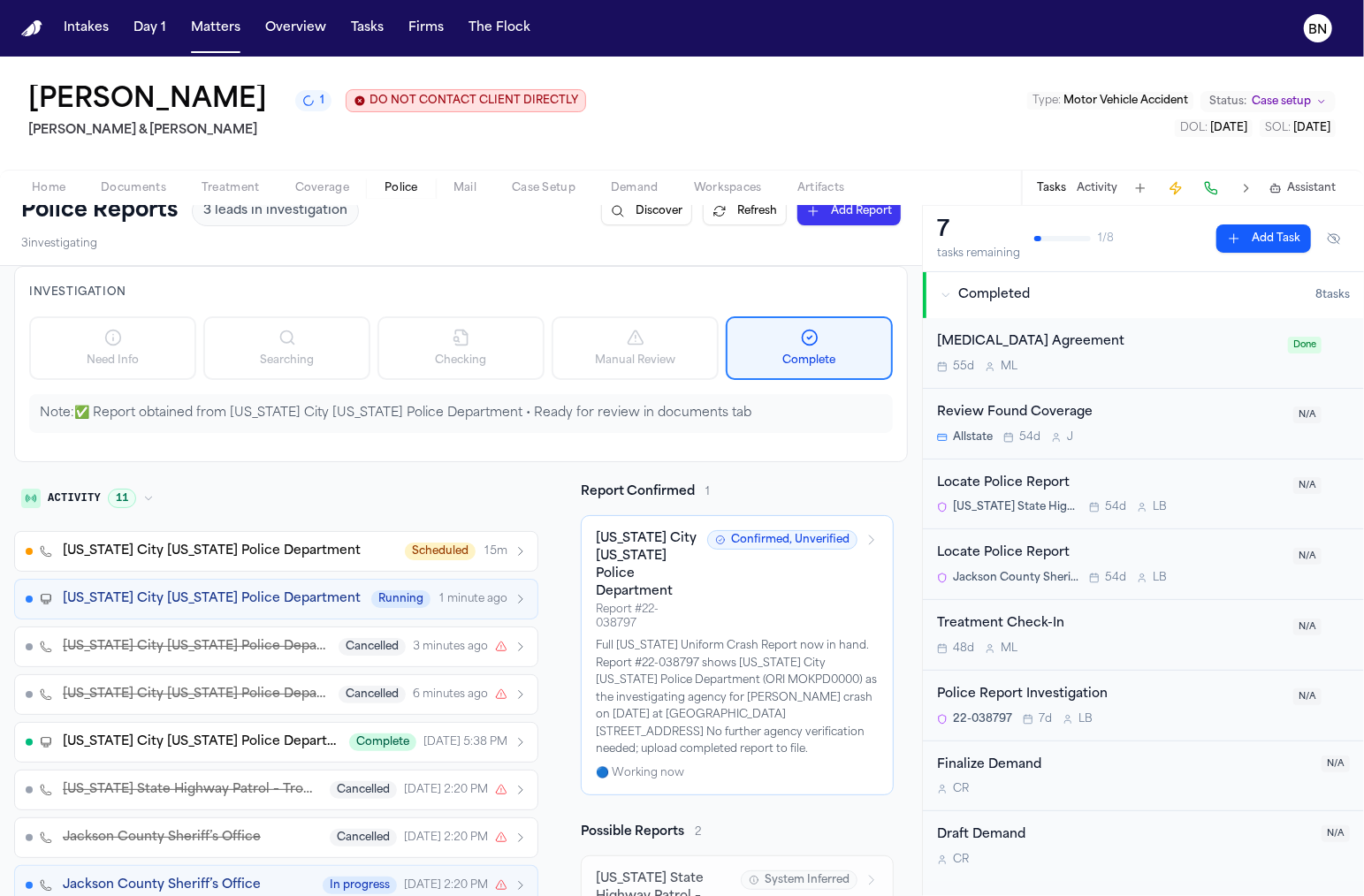
click at [438, 597] on span "1 minute ago" at bounding box center [473, 599] width 70 height 14
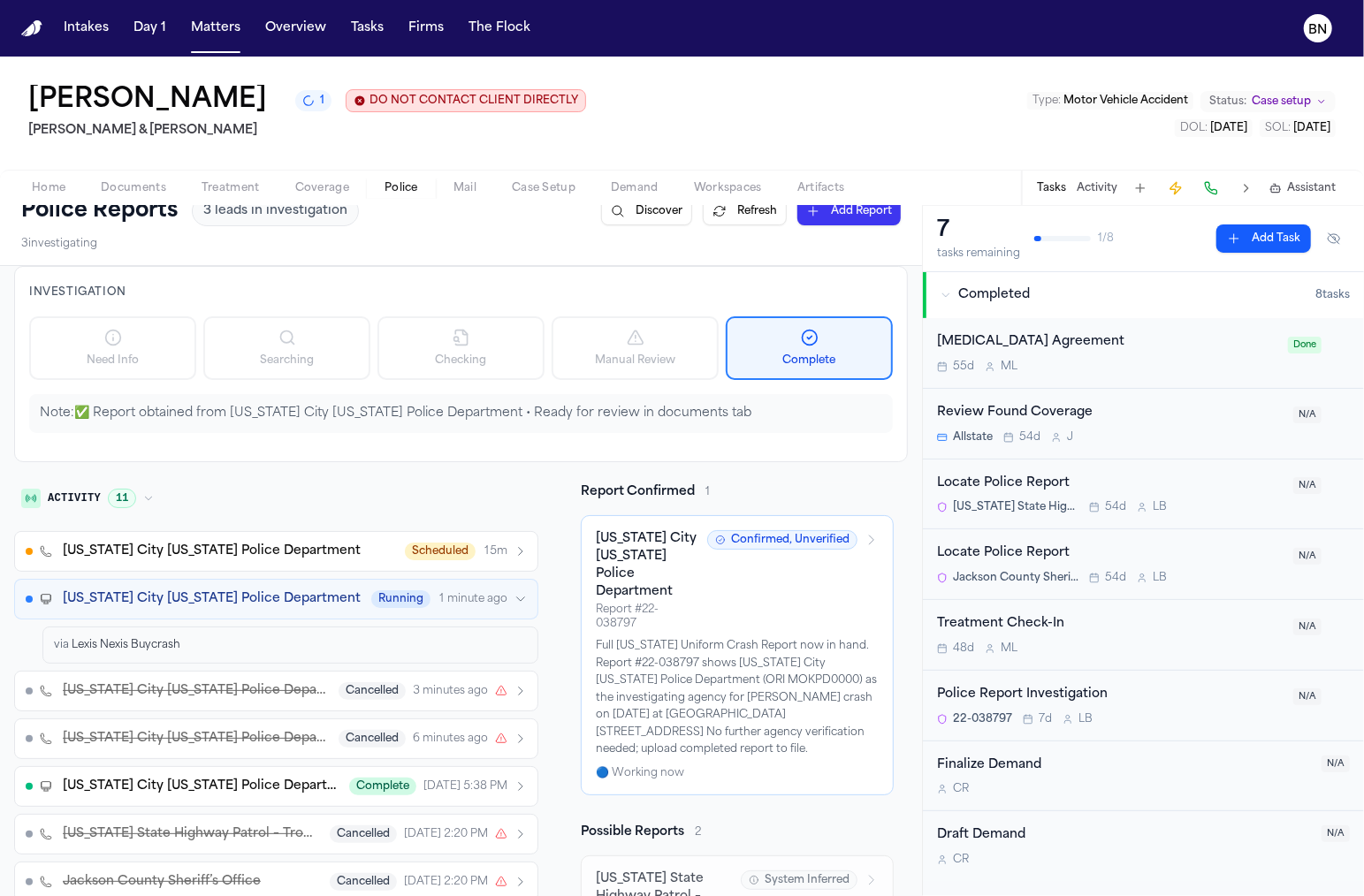
click at [438, 597] on span "1 minute ago" at bounding box center [473, 599] width 70 height 14
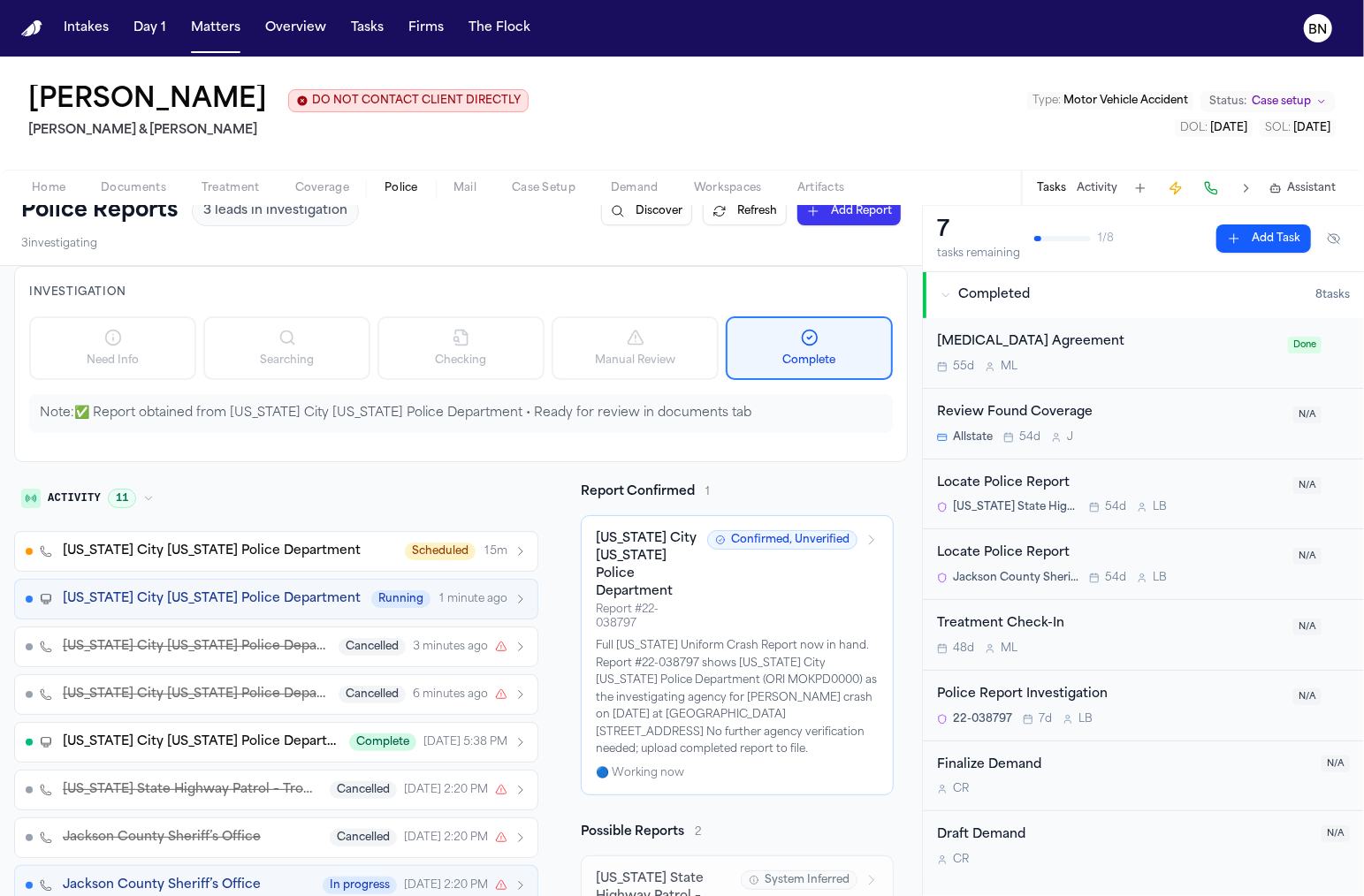
click at [483, 544] on span "15m" at bounding box center [495, 551] width 25 height 14
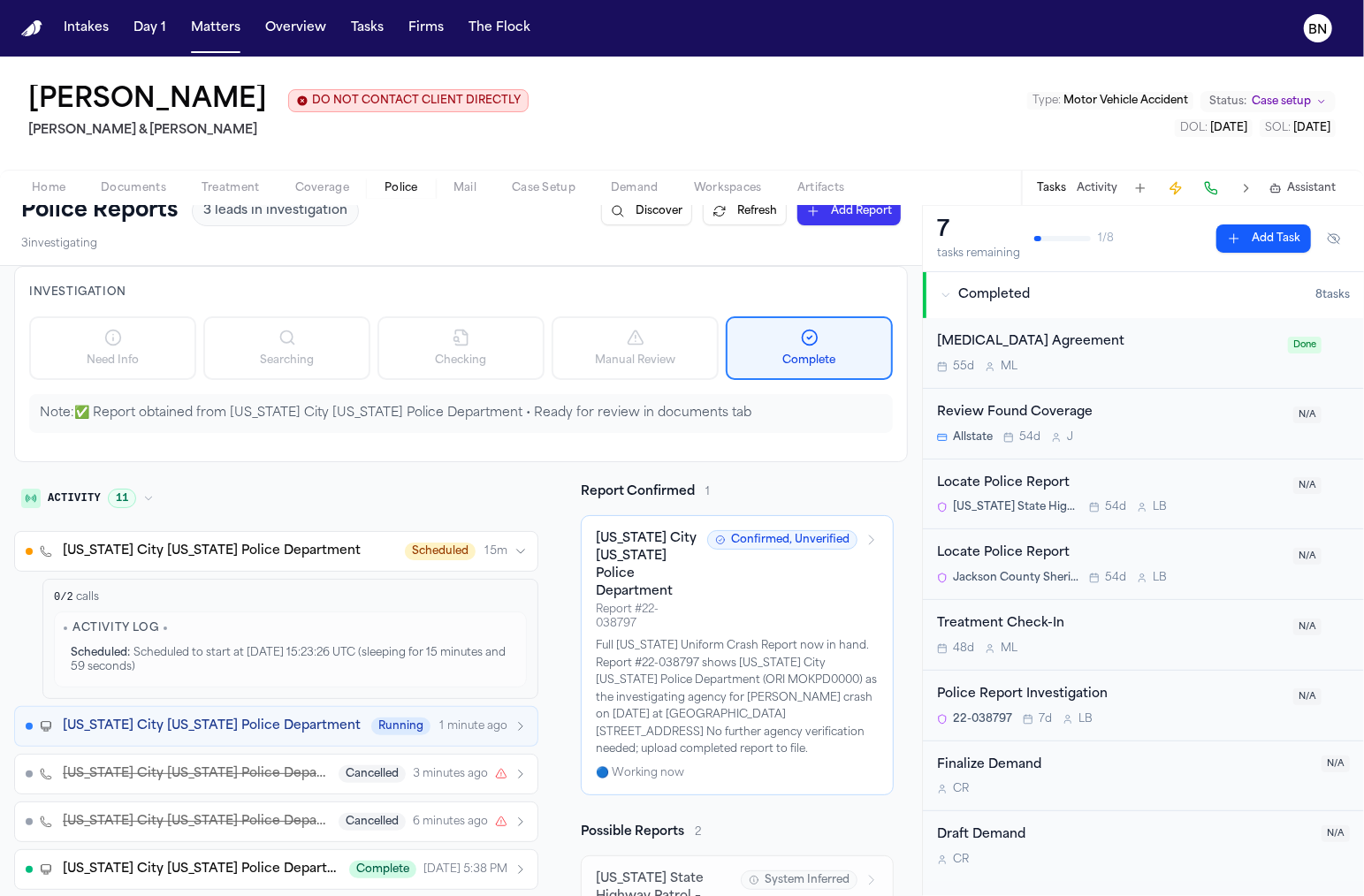
click at [483, 544] on span "15m" at bounding box center [495, 551] width 25 height 14
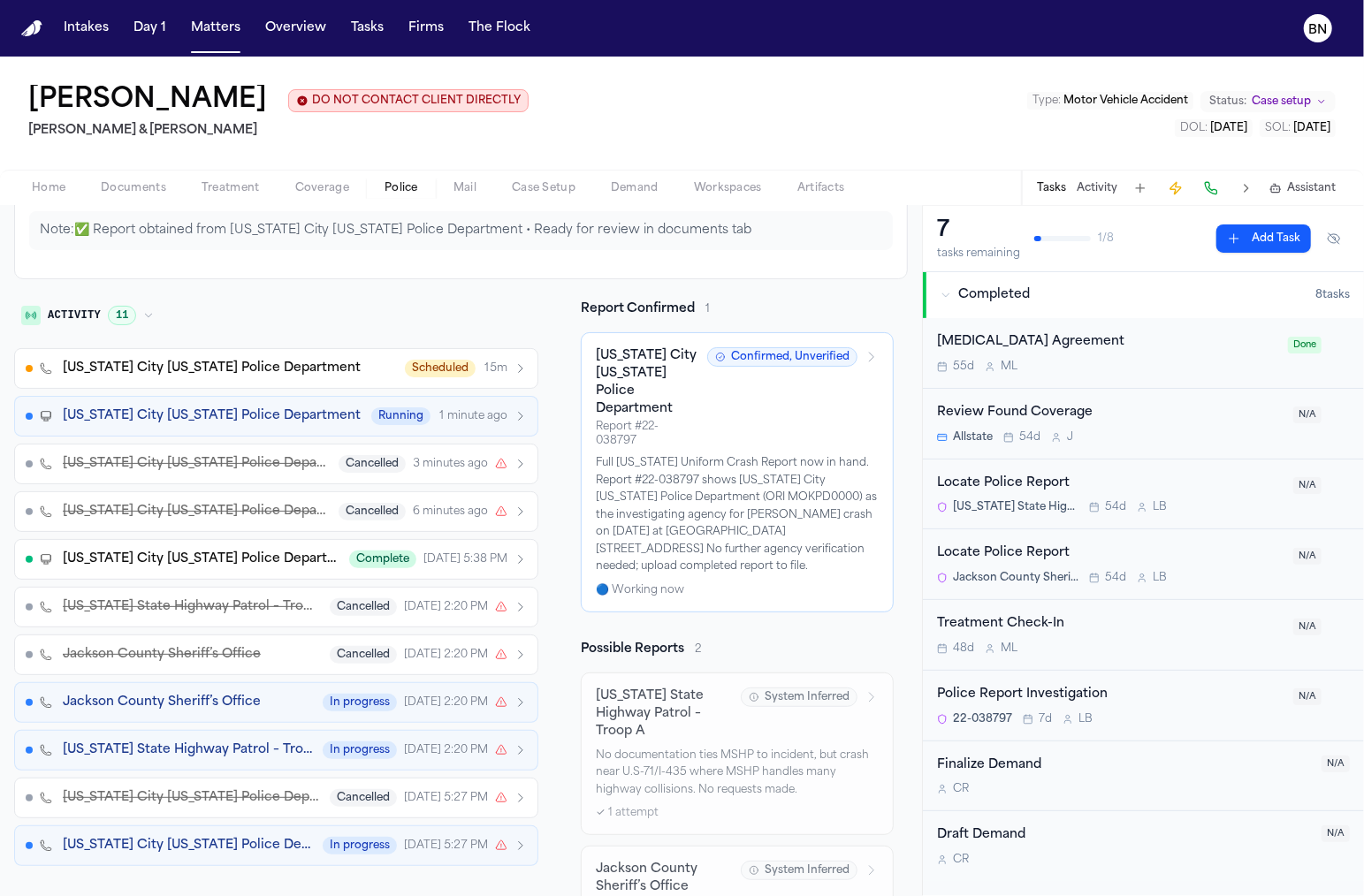
scroll to position [208, 0]
click at [495, 695] on icon "button" at bounding box center [502, 702] width 13 height 13
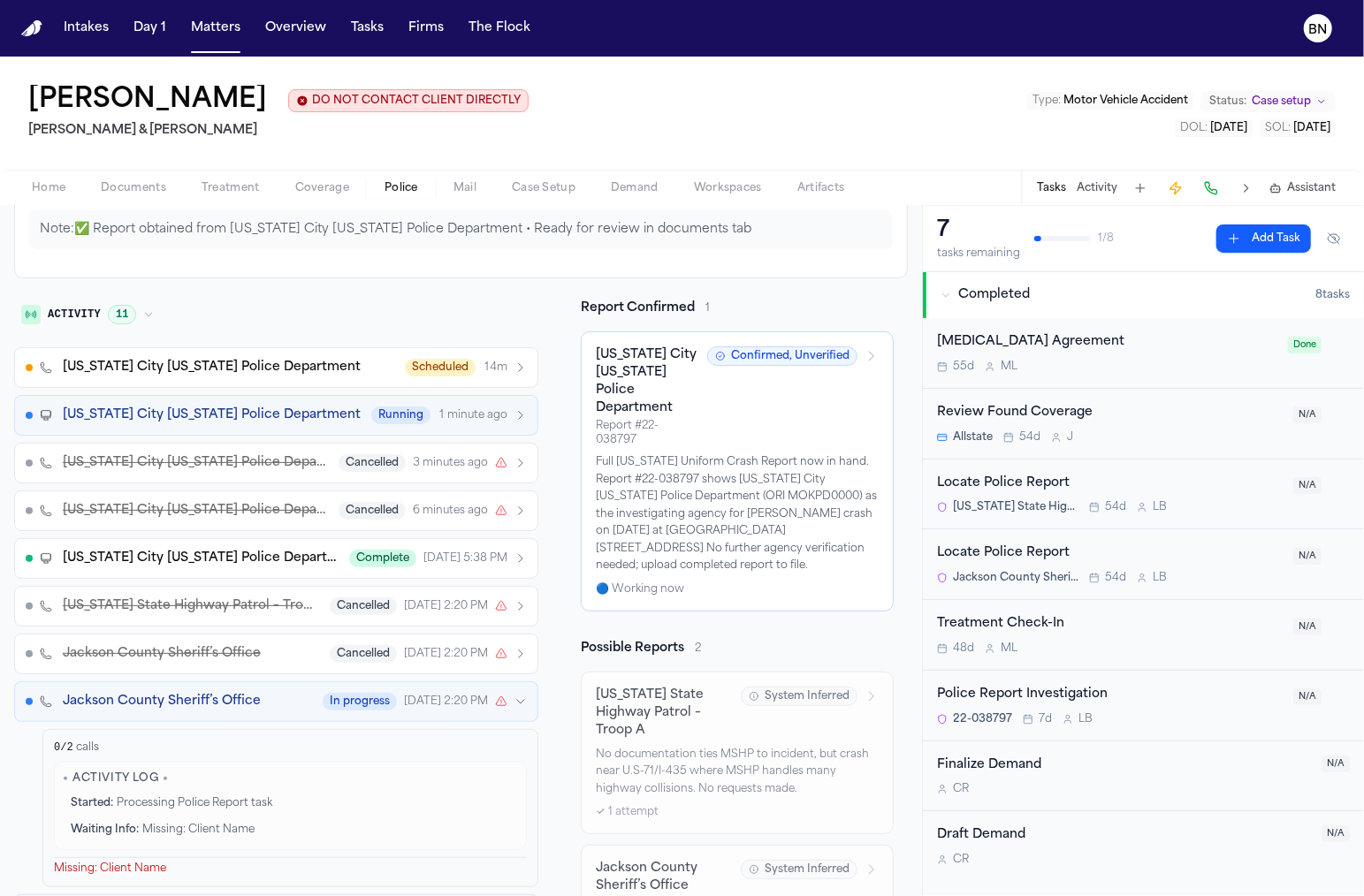
click at [495, 695] on icon "button" at bounding box center [502, 702] width 13 height 13
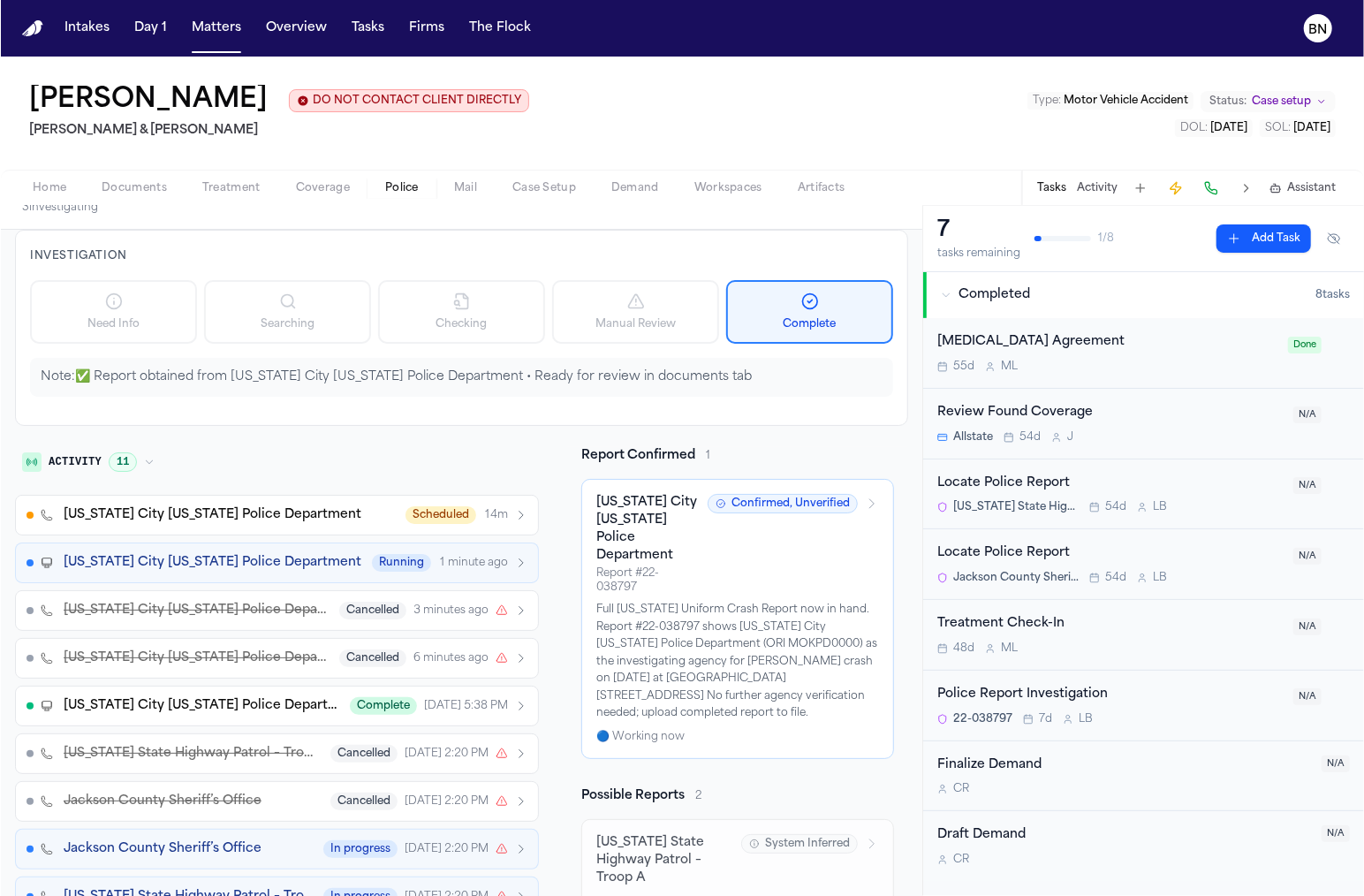
scroll to position [0, 0]
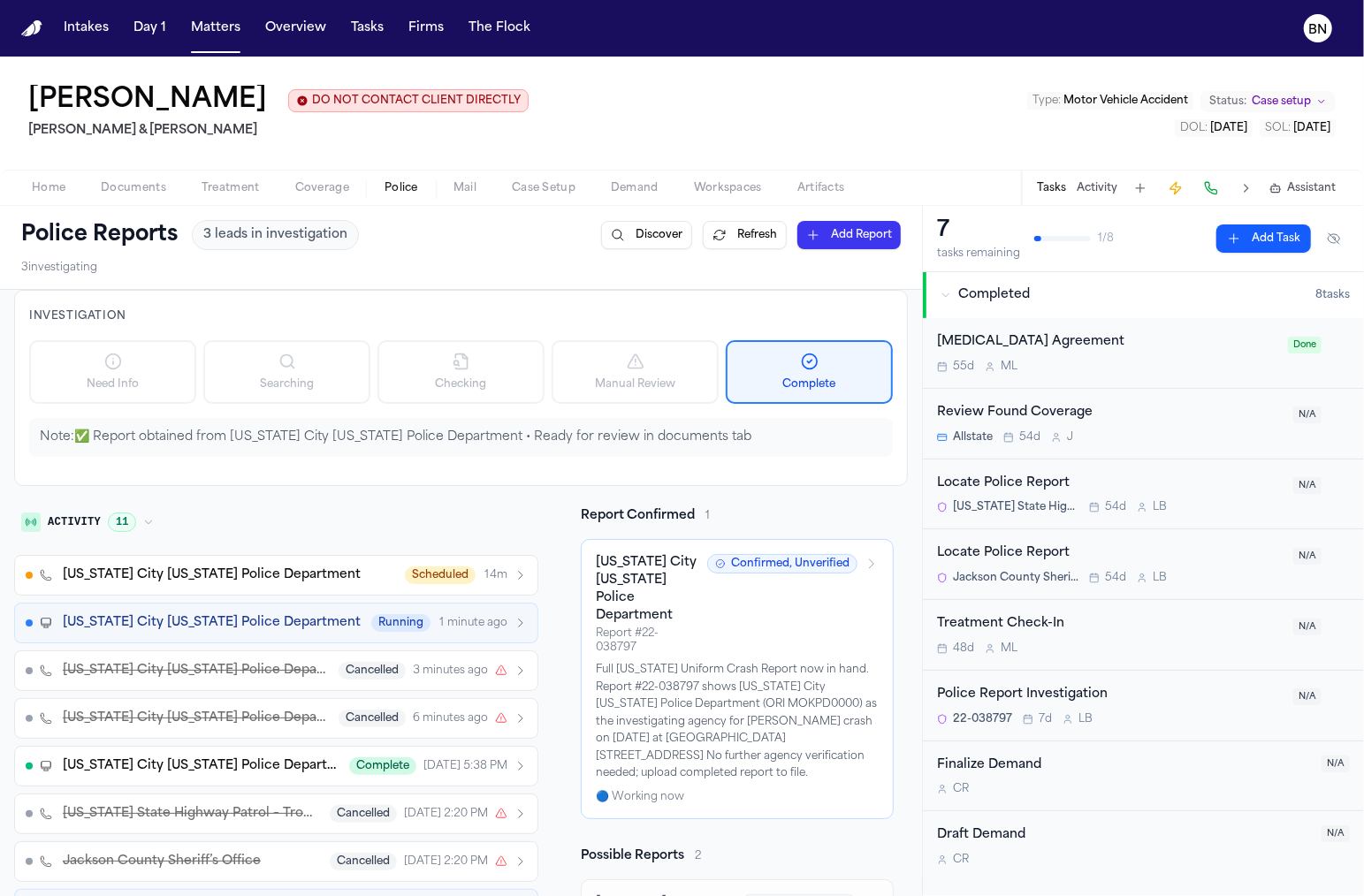
click at [469, 635] on button "[US_STATE] City [US_STATE] Police Department Running 1 minute ago" at bounding box center [276, 622] width 524 height 40
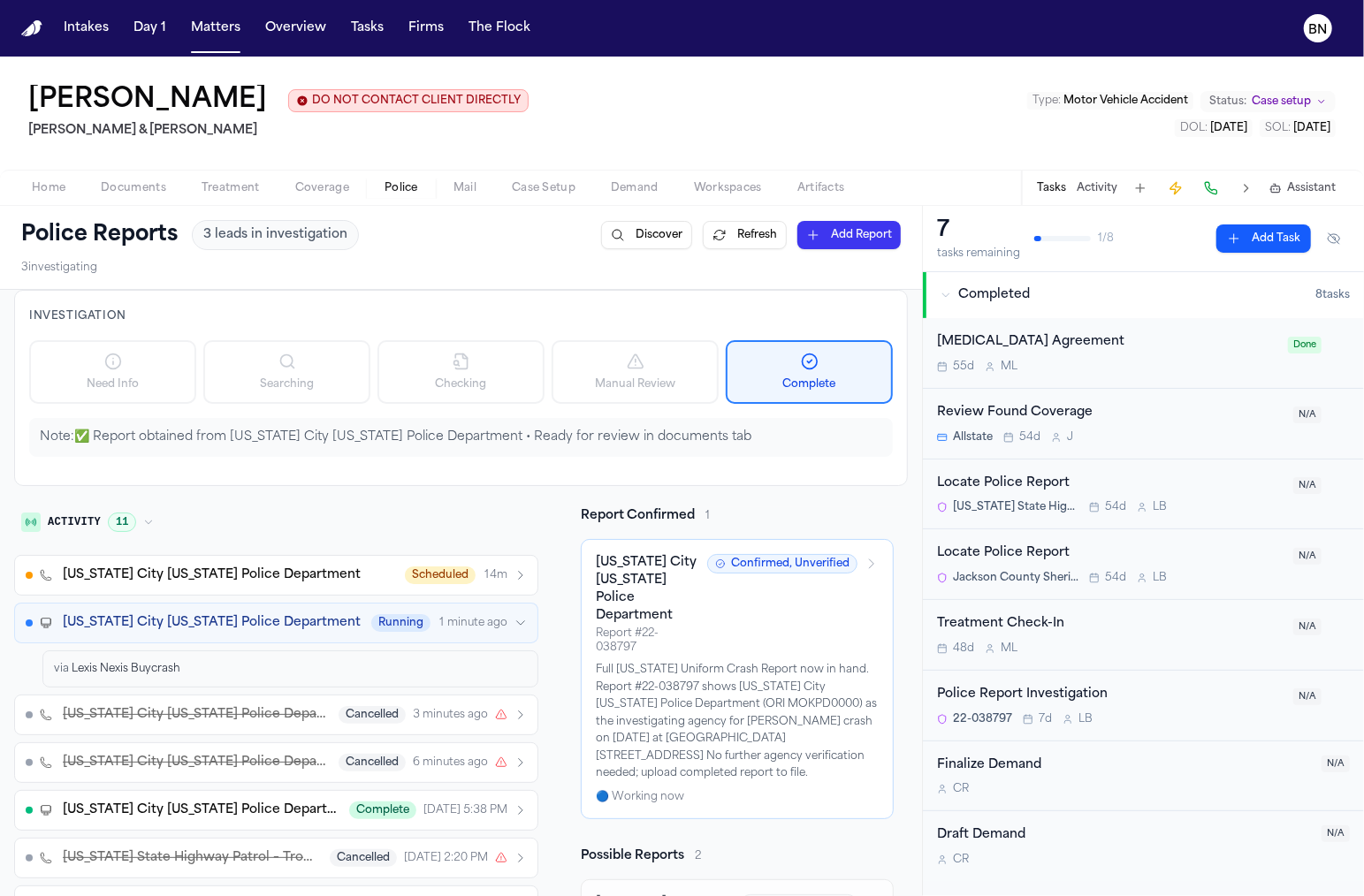
click at [468, 631] on button "[US_STATE] City [US_STATE] Police Department Running 1 minute ago" at bounding box center [276, 622] width 524 height 40
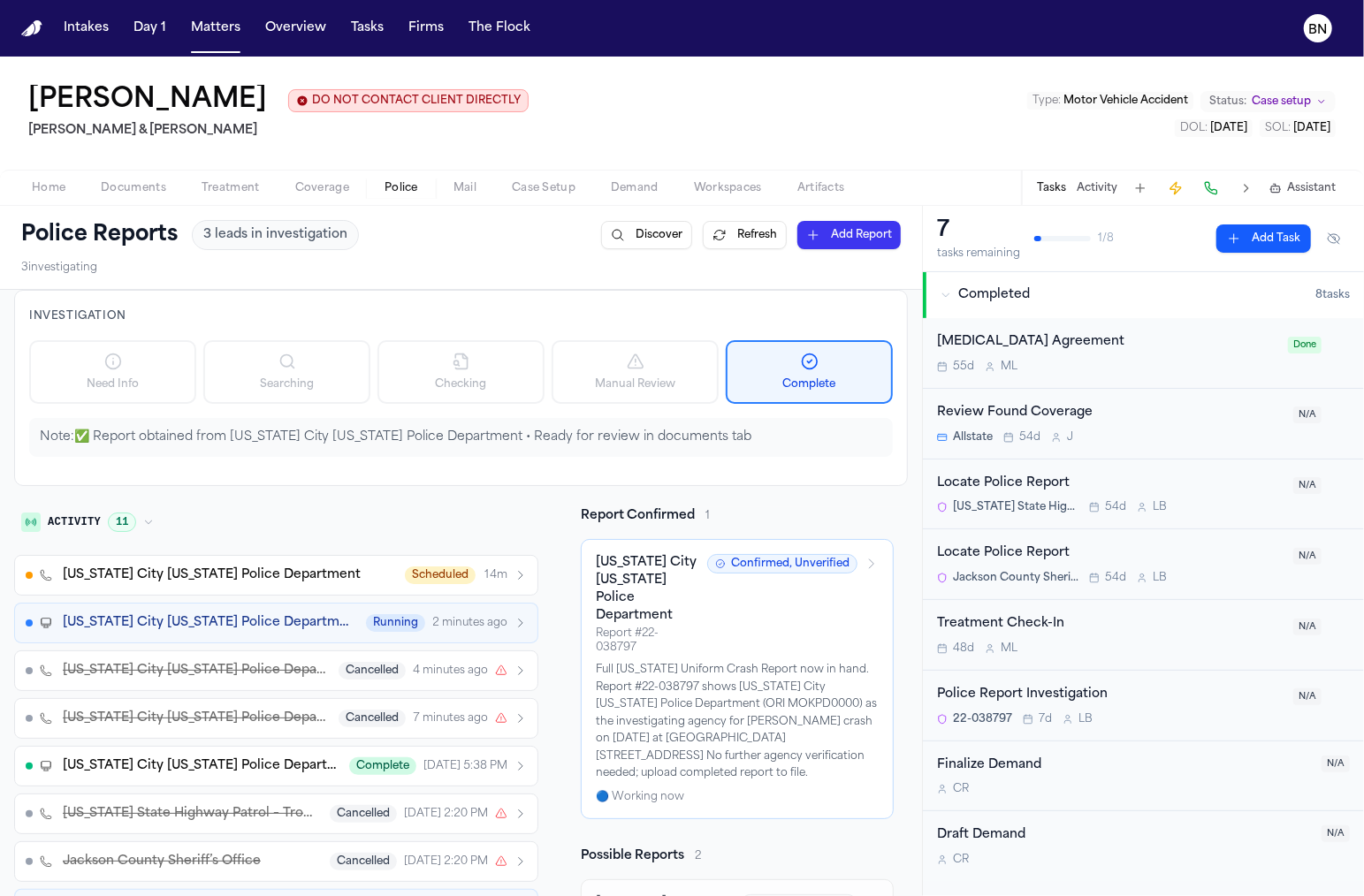
click at [305, 623] on span "[US_STATE] City [US_STATE] Police Department" at bounding box center [209, 623] width 293 height 18
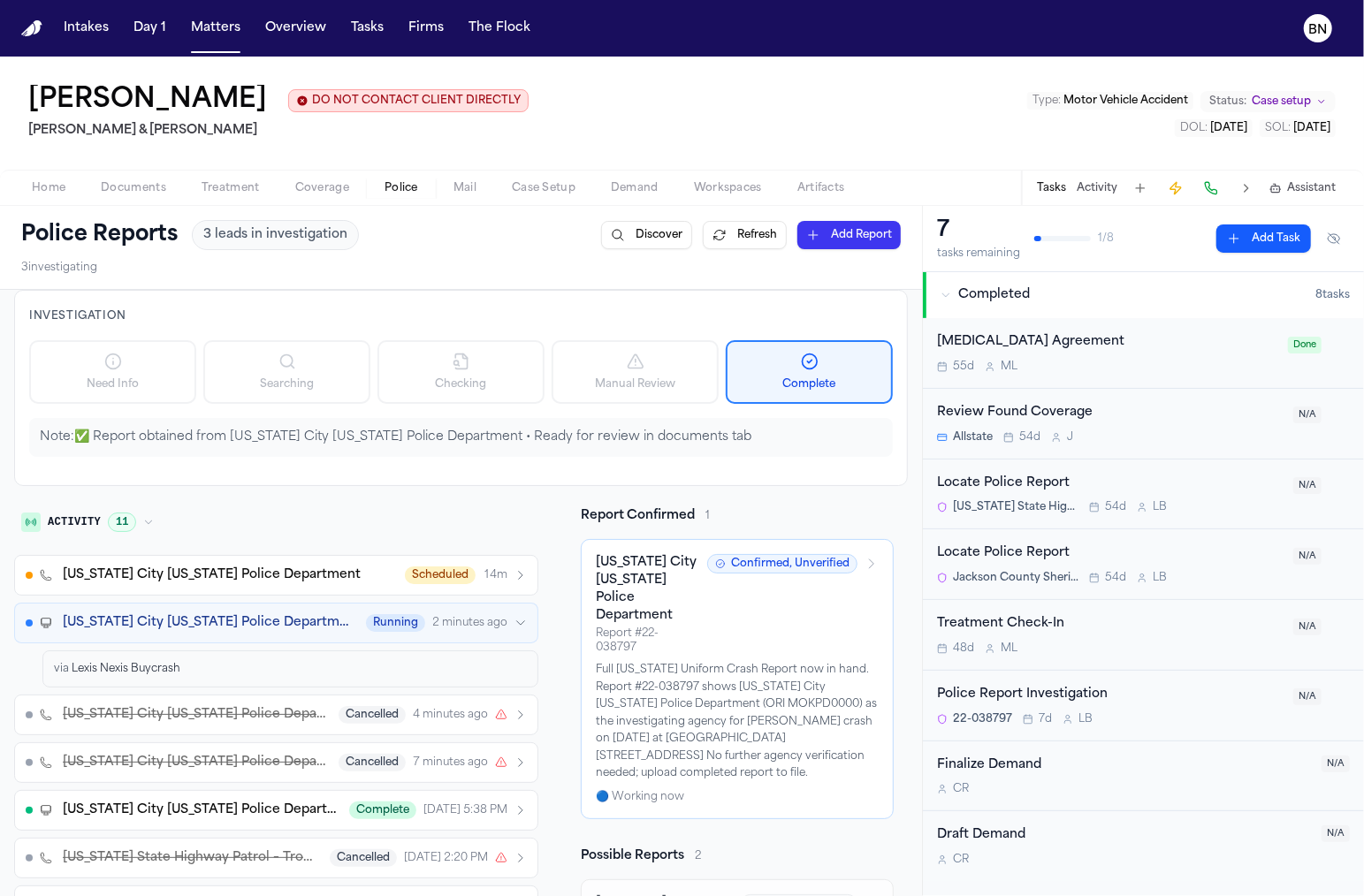
click at [305, 623] on span "[US_STATE] City [US_STATE] Police Department" at bounding box center [209, 623] width 293 height 18
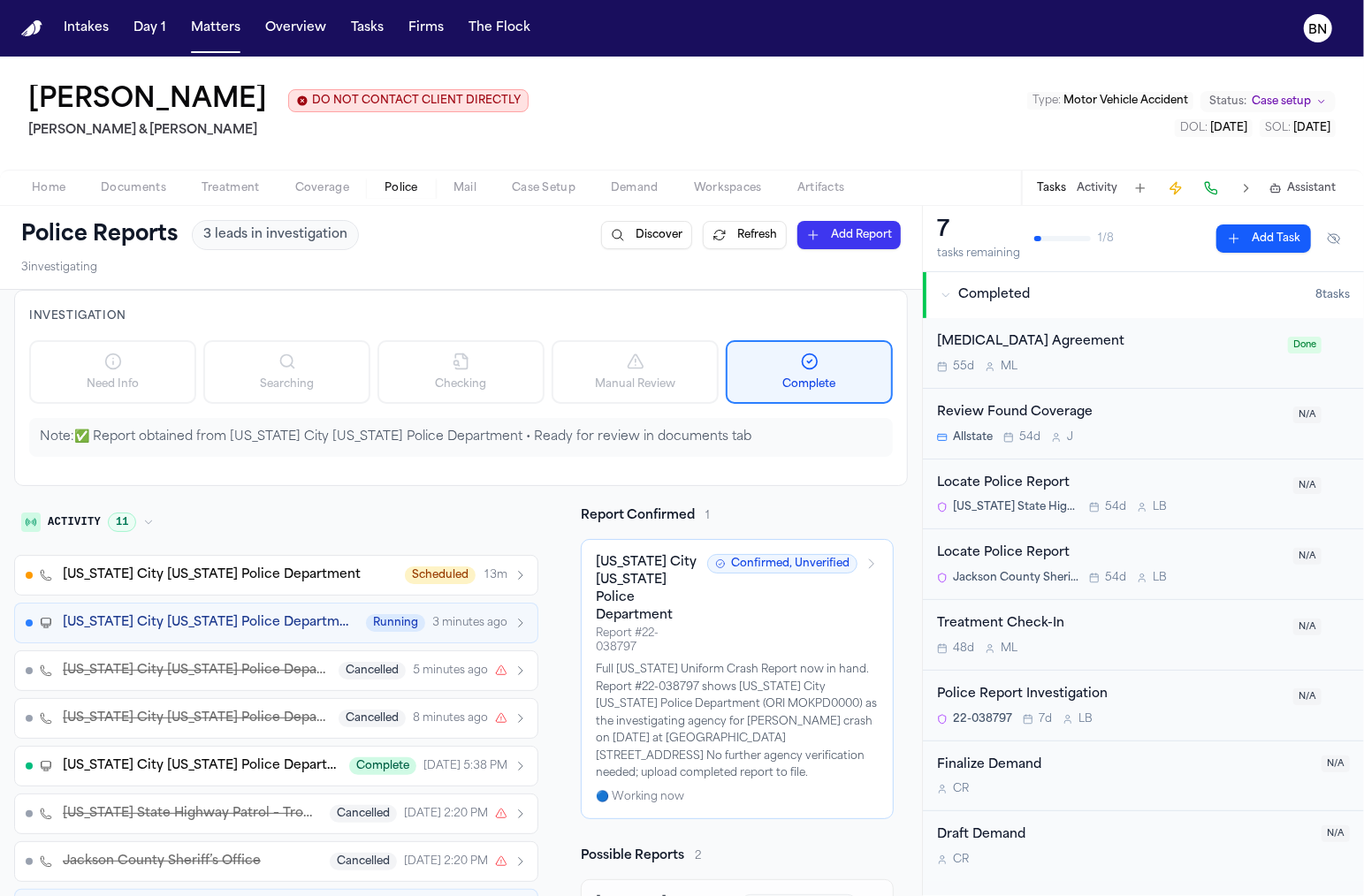
click at [433, 619] on span "3 minutes ago" at bounding box center [470, 623] width 75 height 14
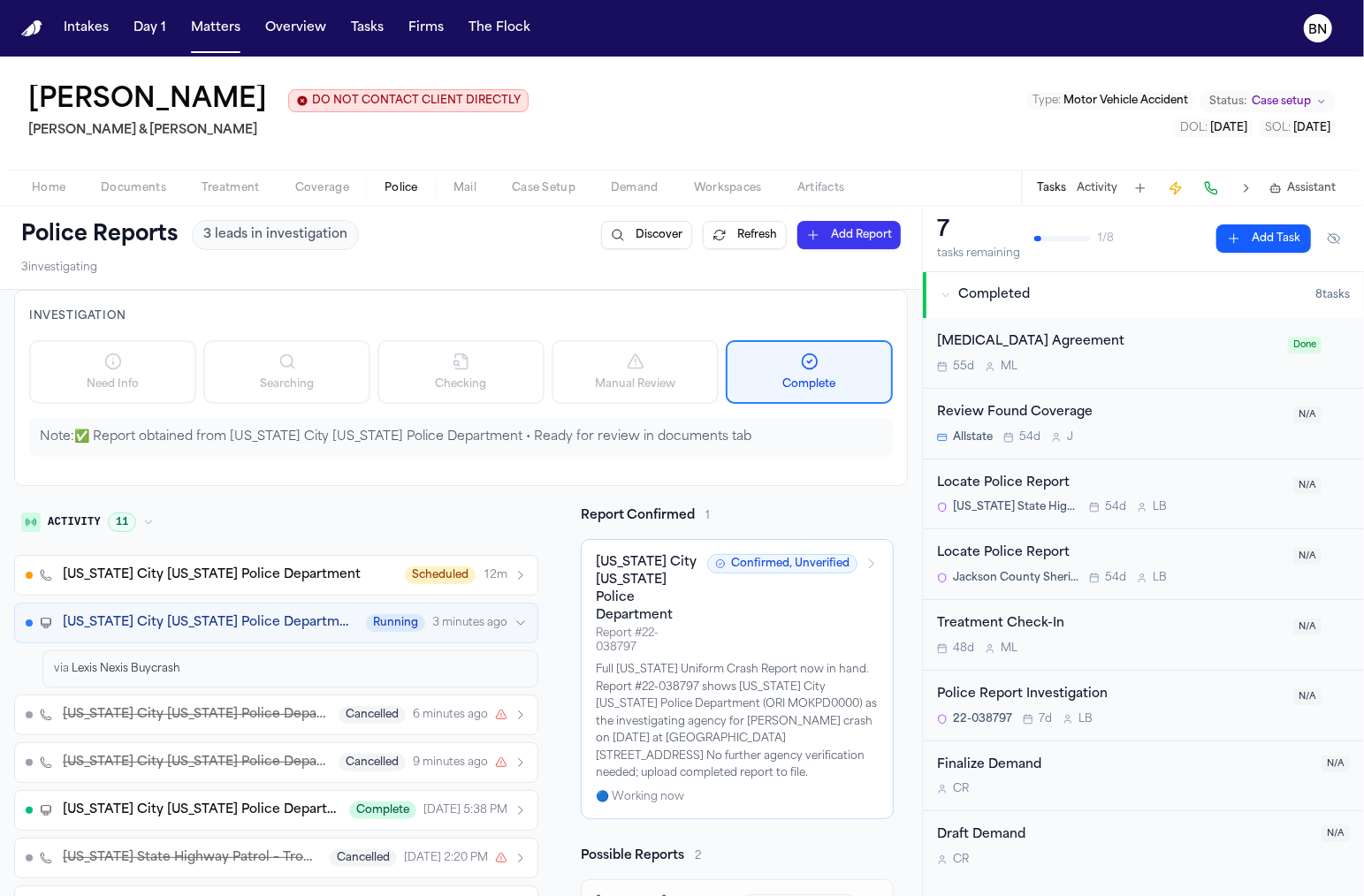
click at [514, 617] on icon "button" at bounding box center [520, 623] width 13 height 13
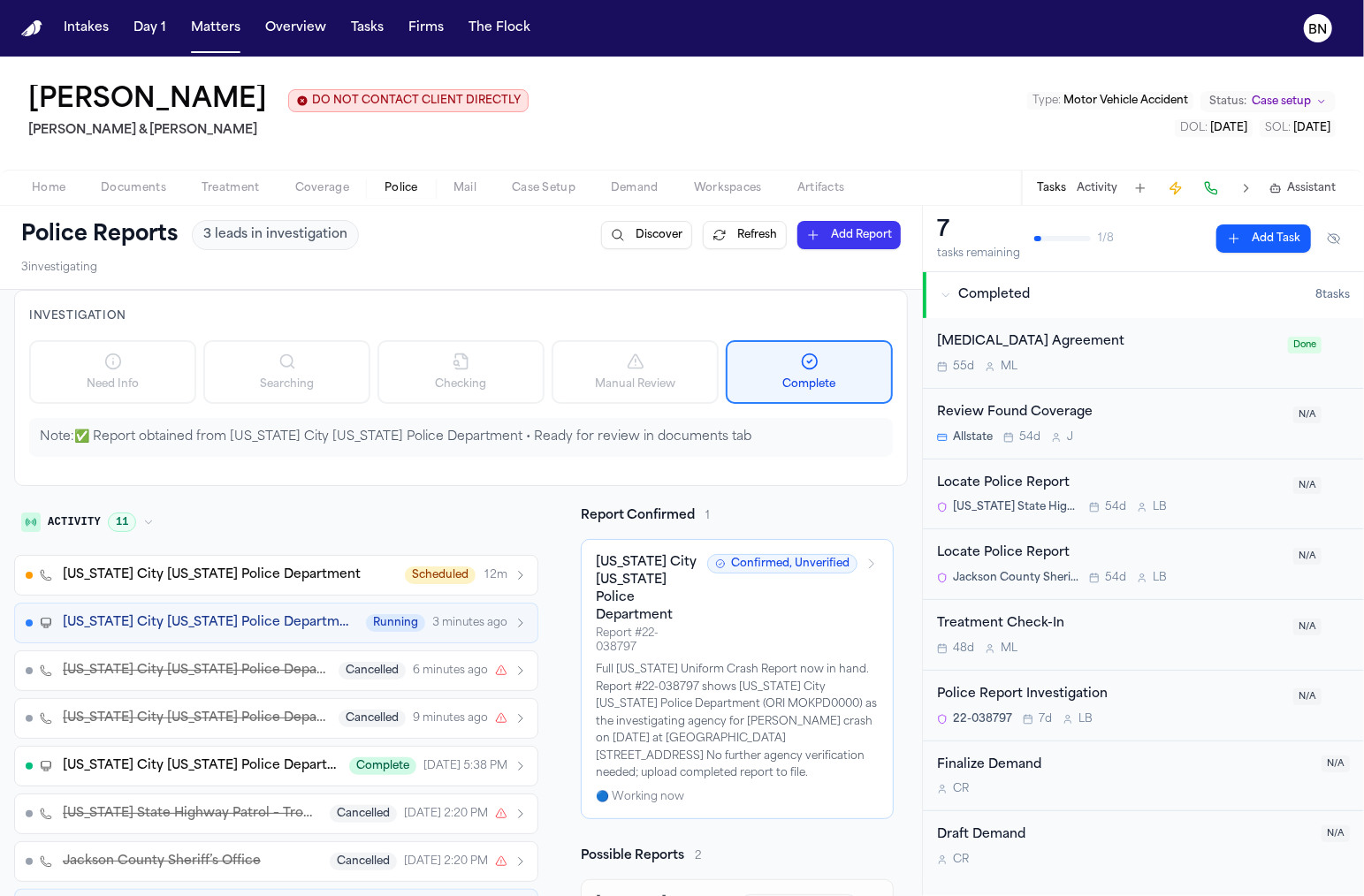
click at [416, 630] on button "[US_STATE] City [US_STATE] Police Department Running 3 minutes ago" at bounding box center [276, 622] width 524 height 40
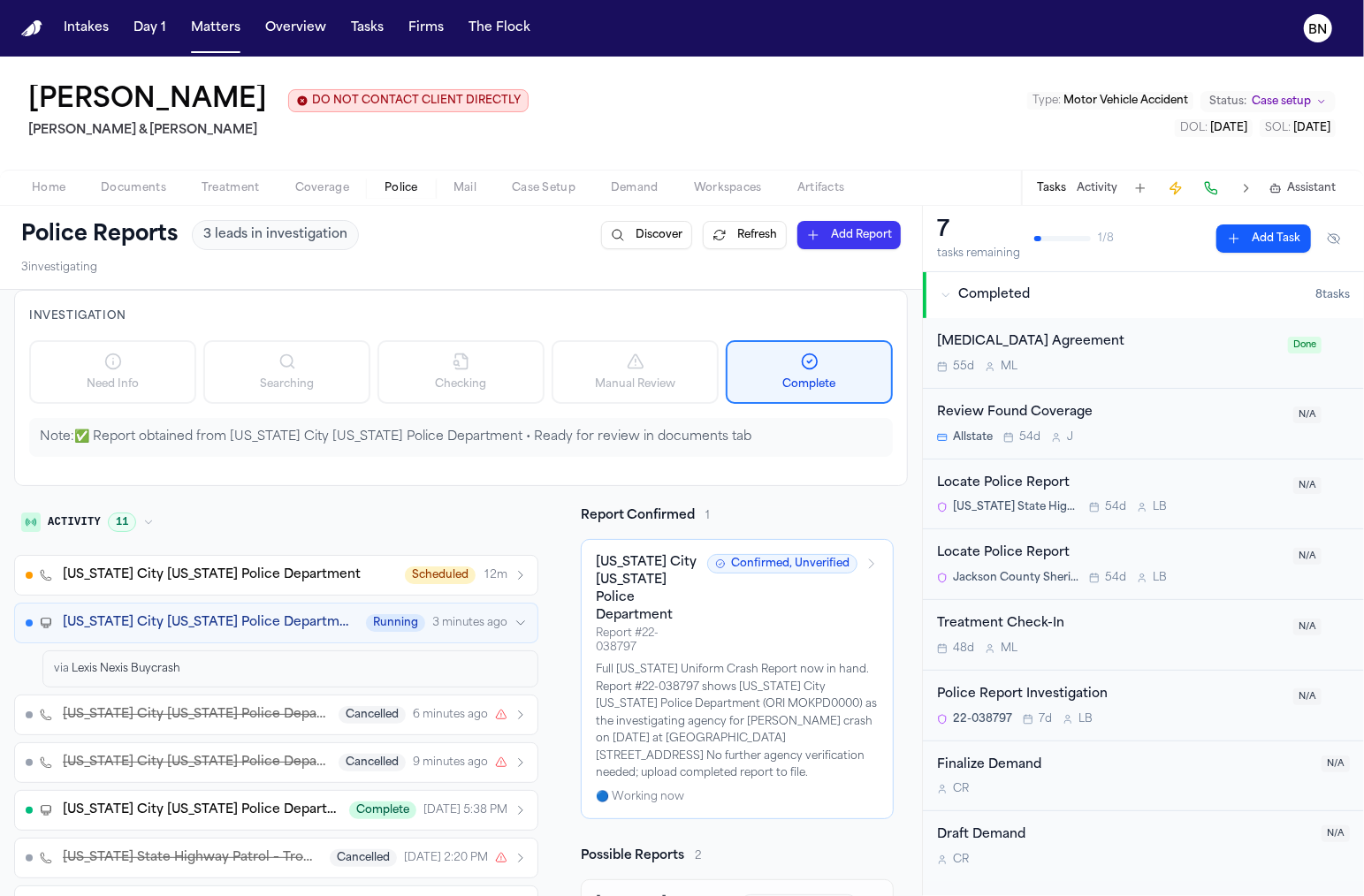
click at [433, 627] on span "3 minutes ago" at bounding box center [470, 623] width 75 height 14
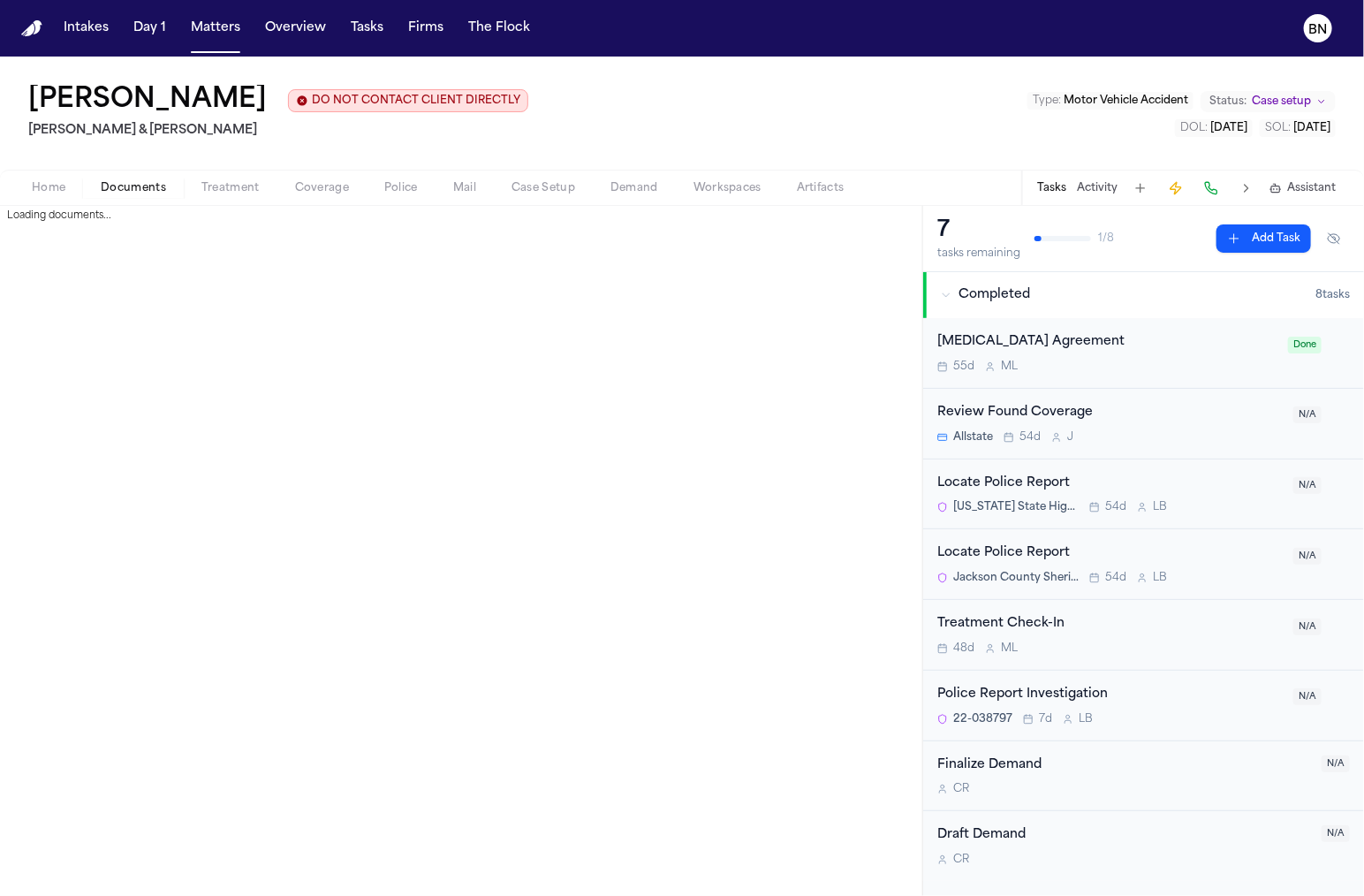
click at [134, 181] on span "Documents" at bounding box center [133, 188] width 65 height 14
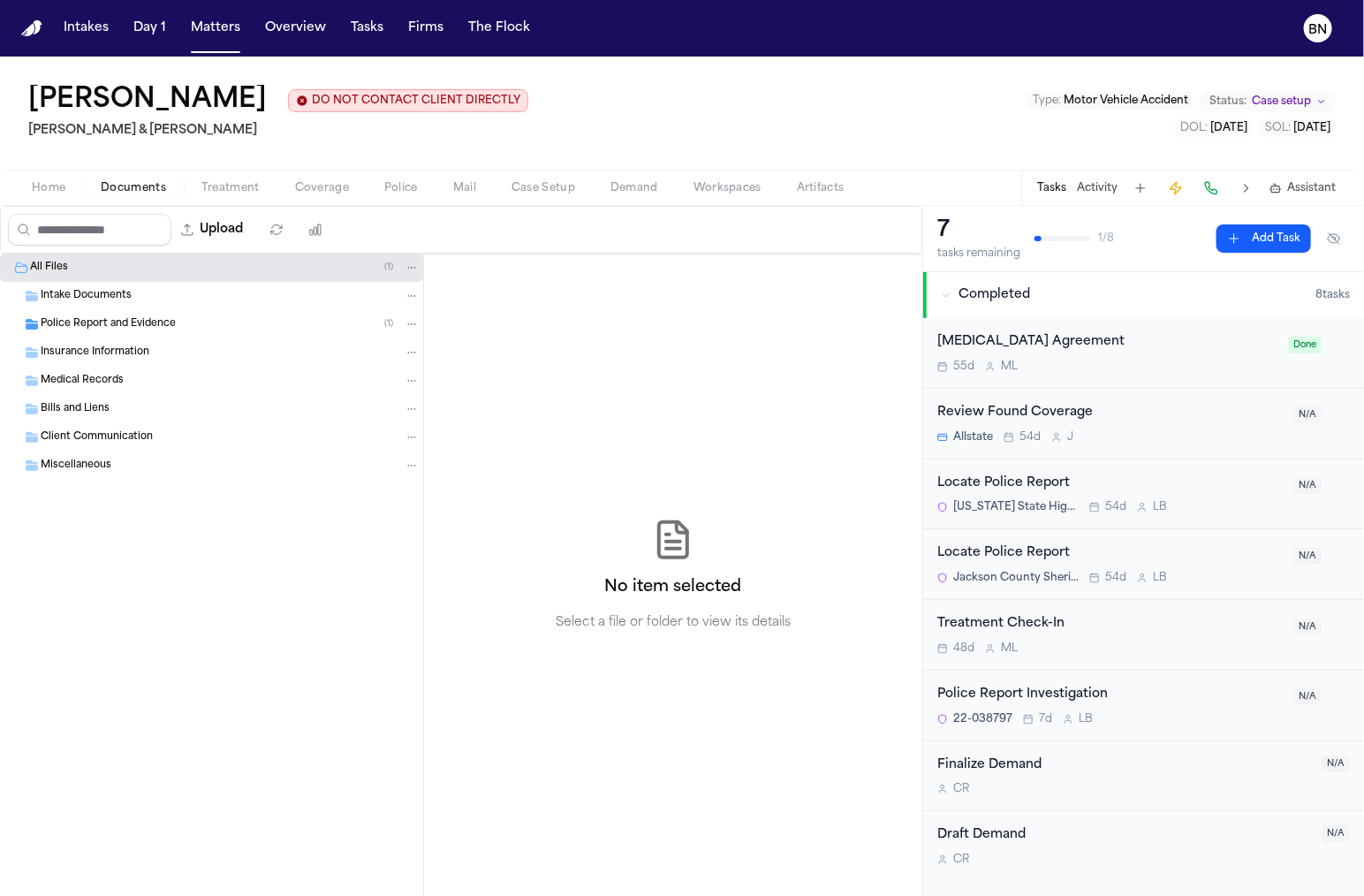
click at [160, 321] on span "Police Report and Evidence" at bounding box center [107, 324] width 135 height 15
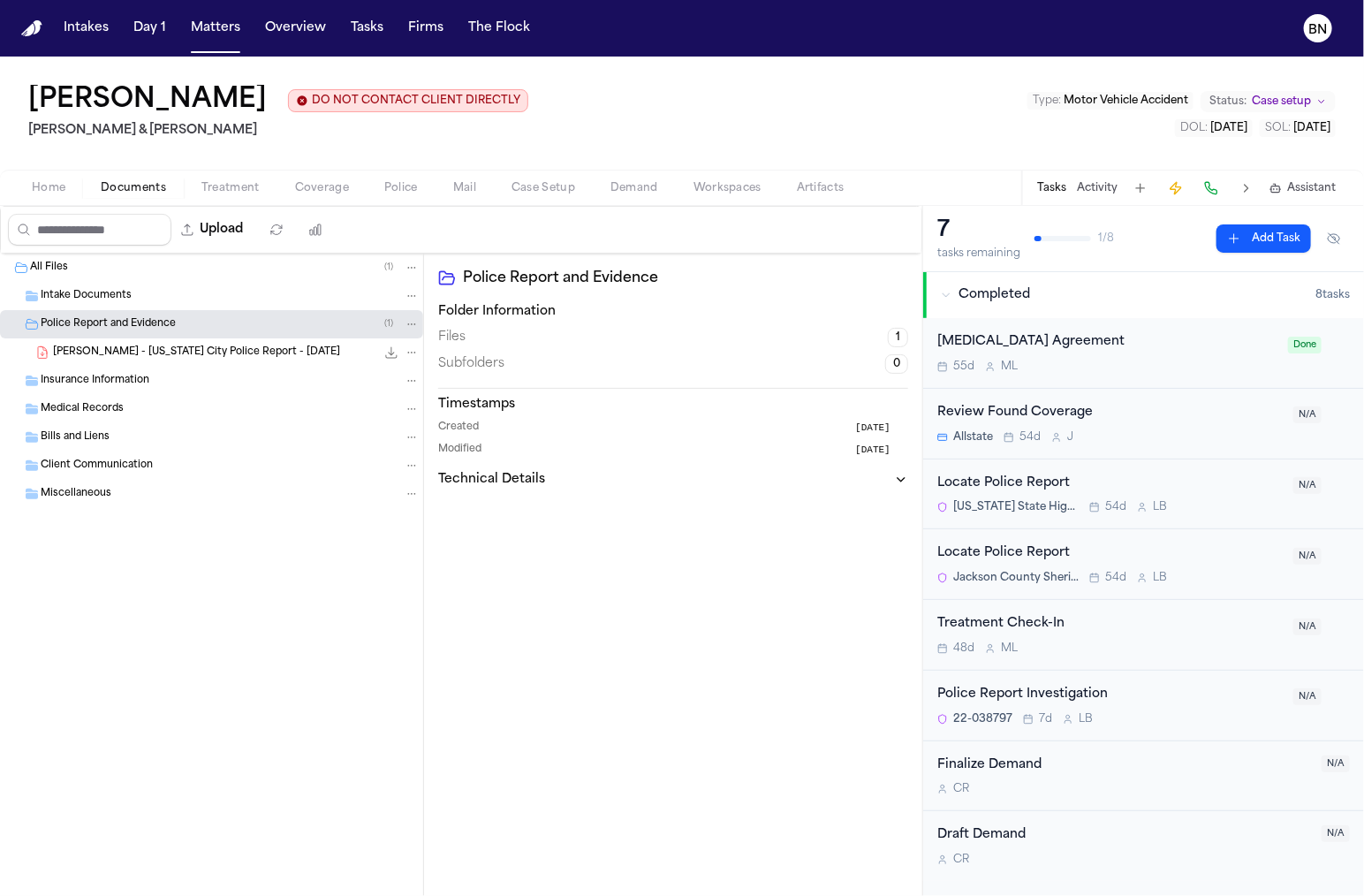
click at [390, 191] on span "Police" at bounding box center [401, 188] width 34 height 14
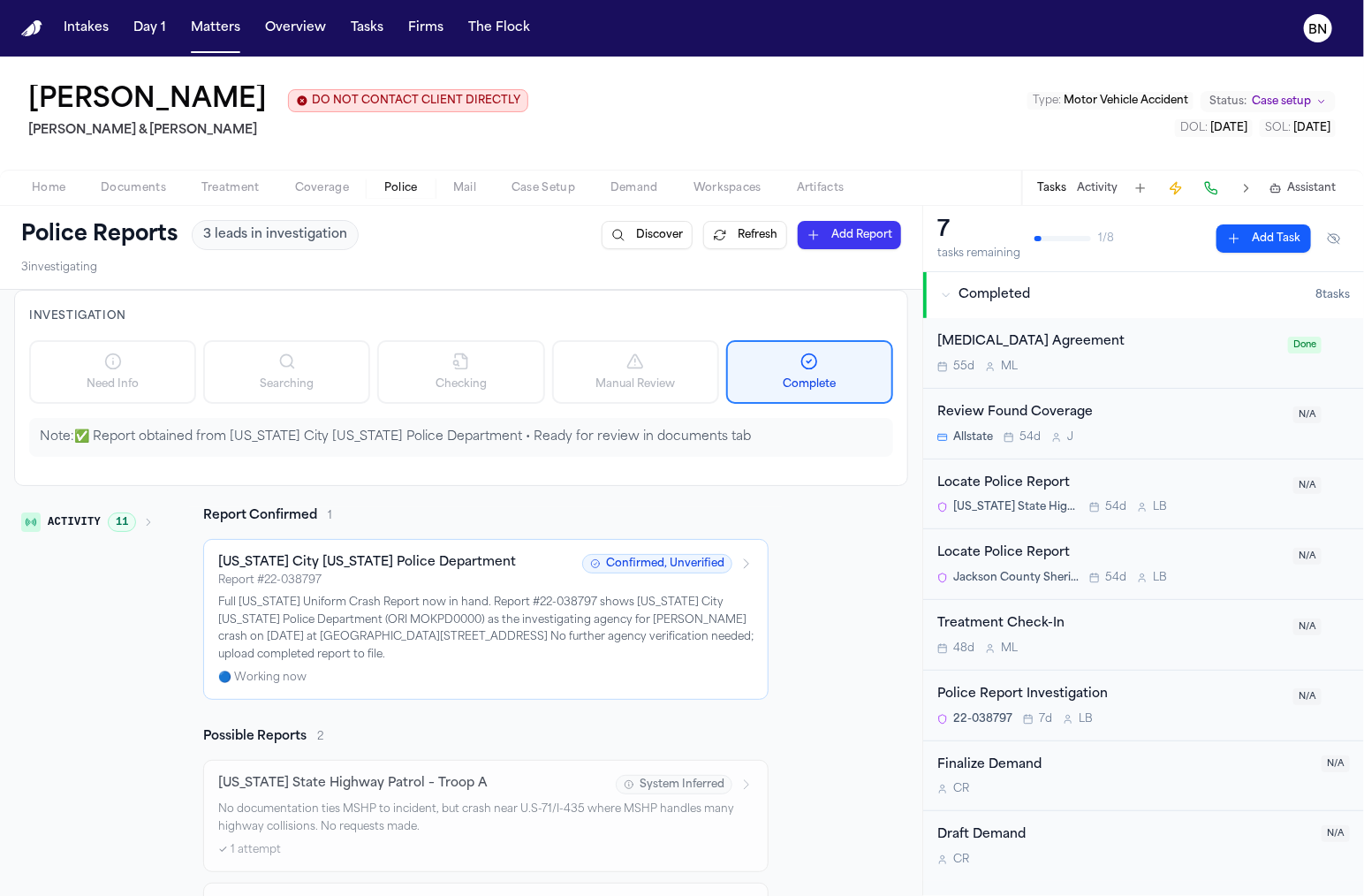
click at [126, 512] on span "11" at bounding box center [122, 522] width 29 height 20
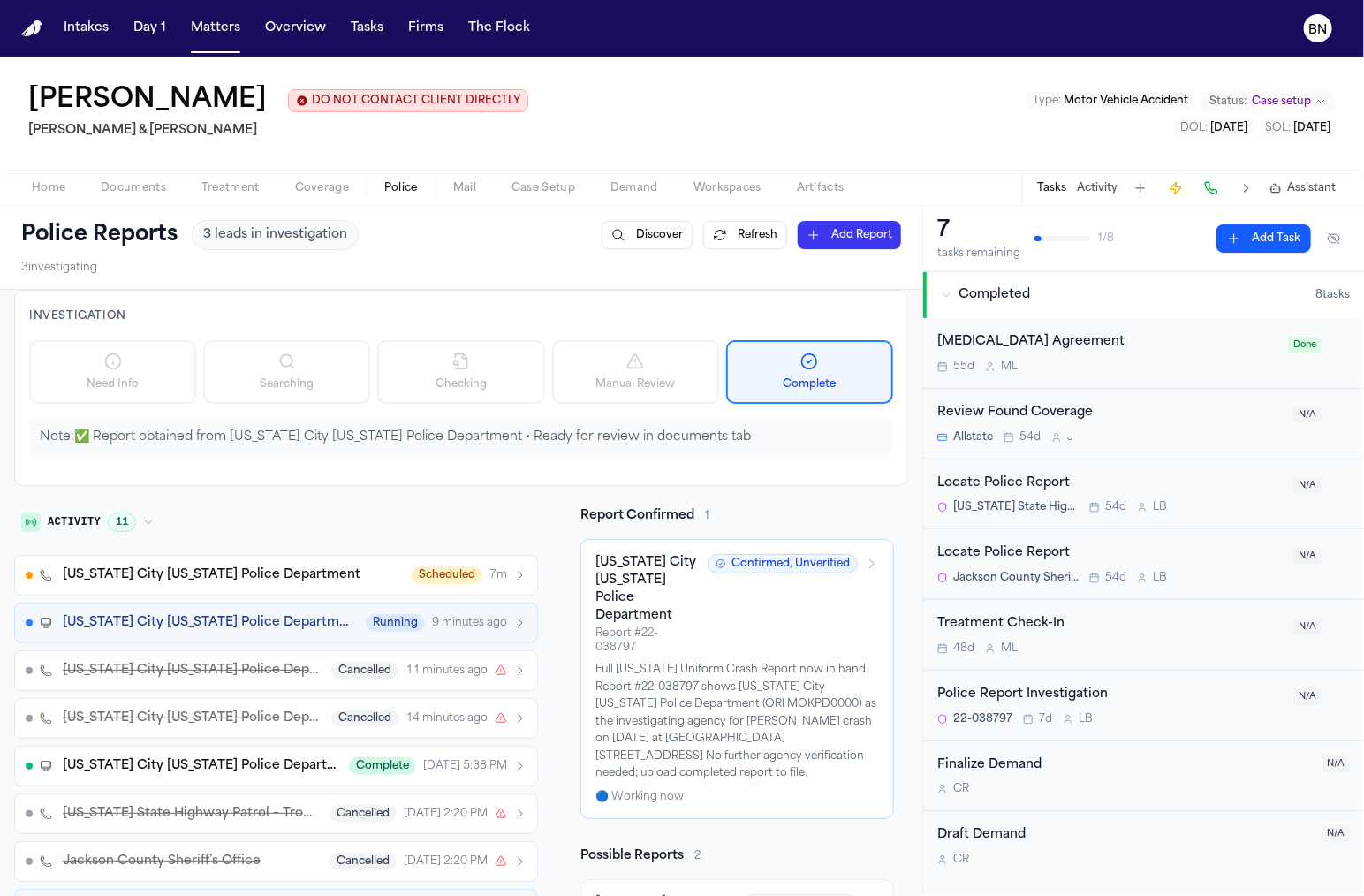
click at [166, 624] on span "[US_STATE] City [US_STATE] Police Department" at bounding box center [209, 623] width 293 height 18
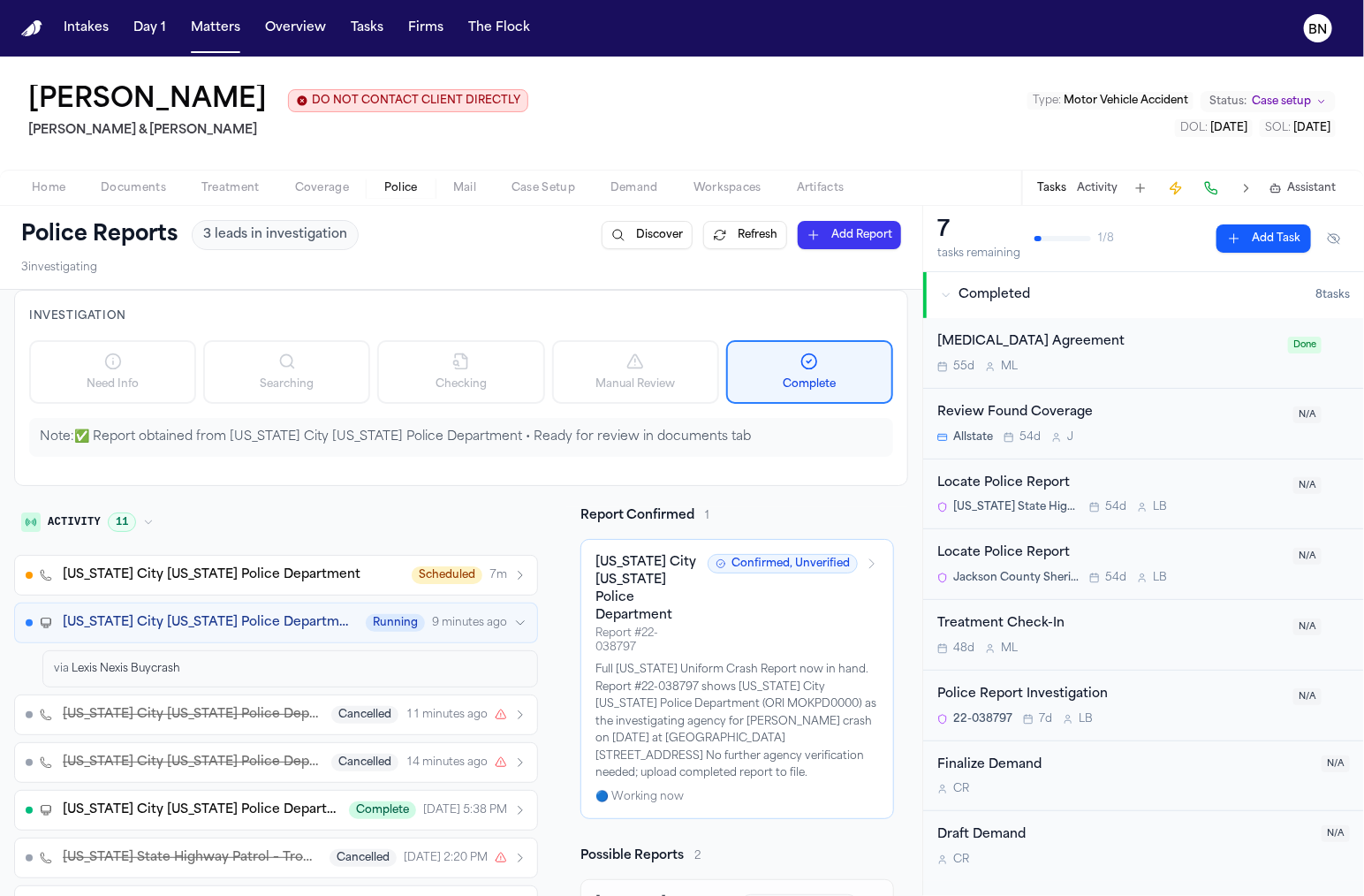
click at [166, 624] on span "[US_STATE] City [US_STATE] Police Department" at bounding box center [209, 623] width 293 height 18
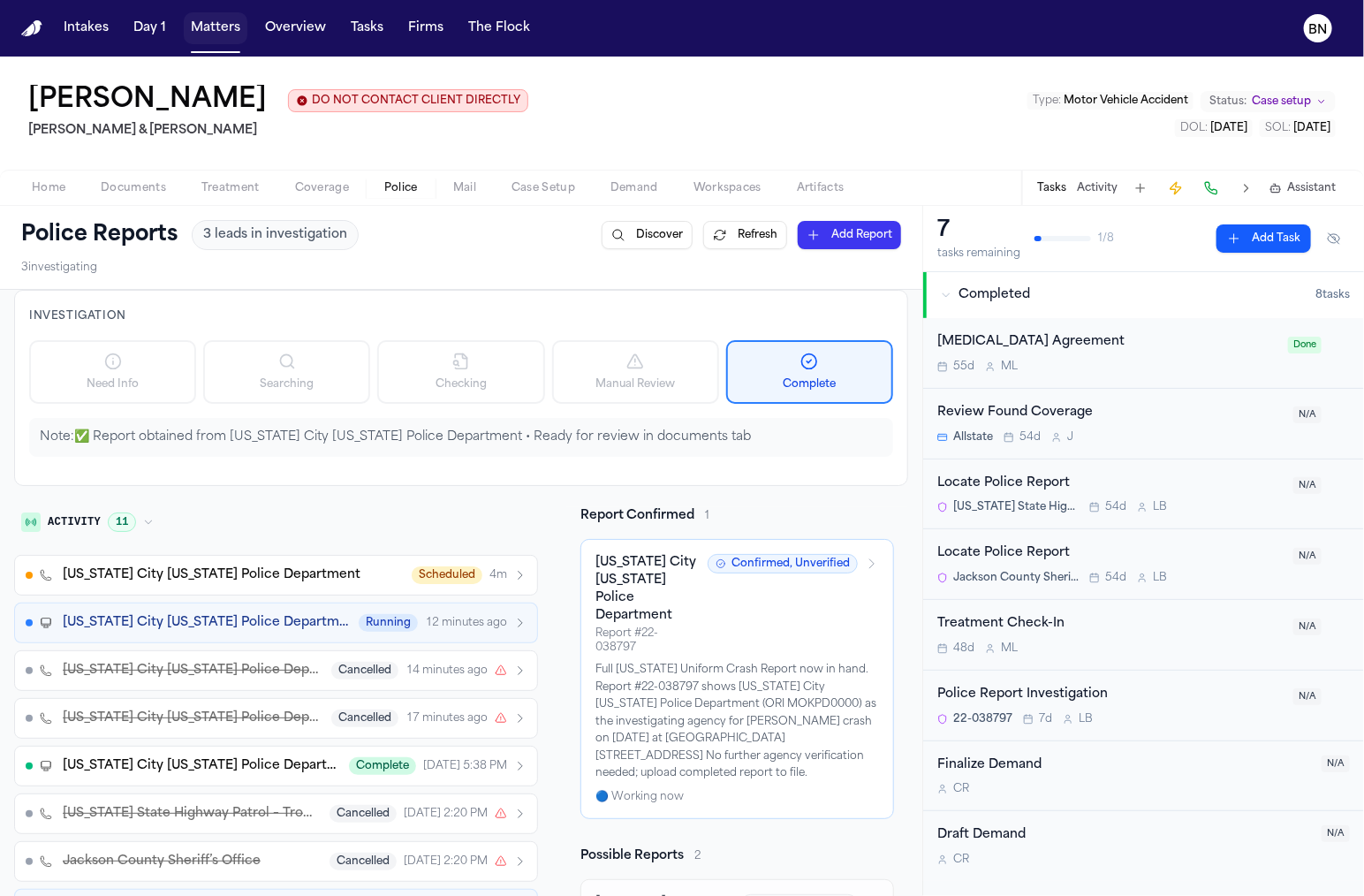
click at [230, 14] on button "Matters" at bounding box center [215, 29] width 64 height 32
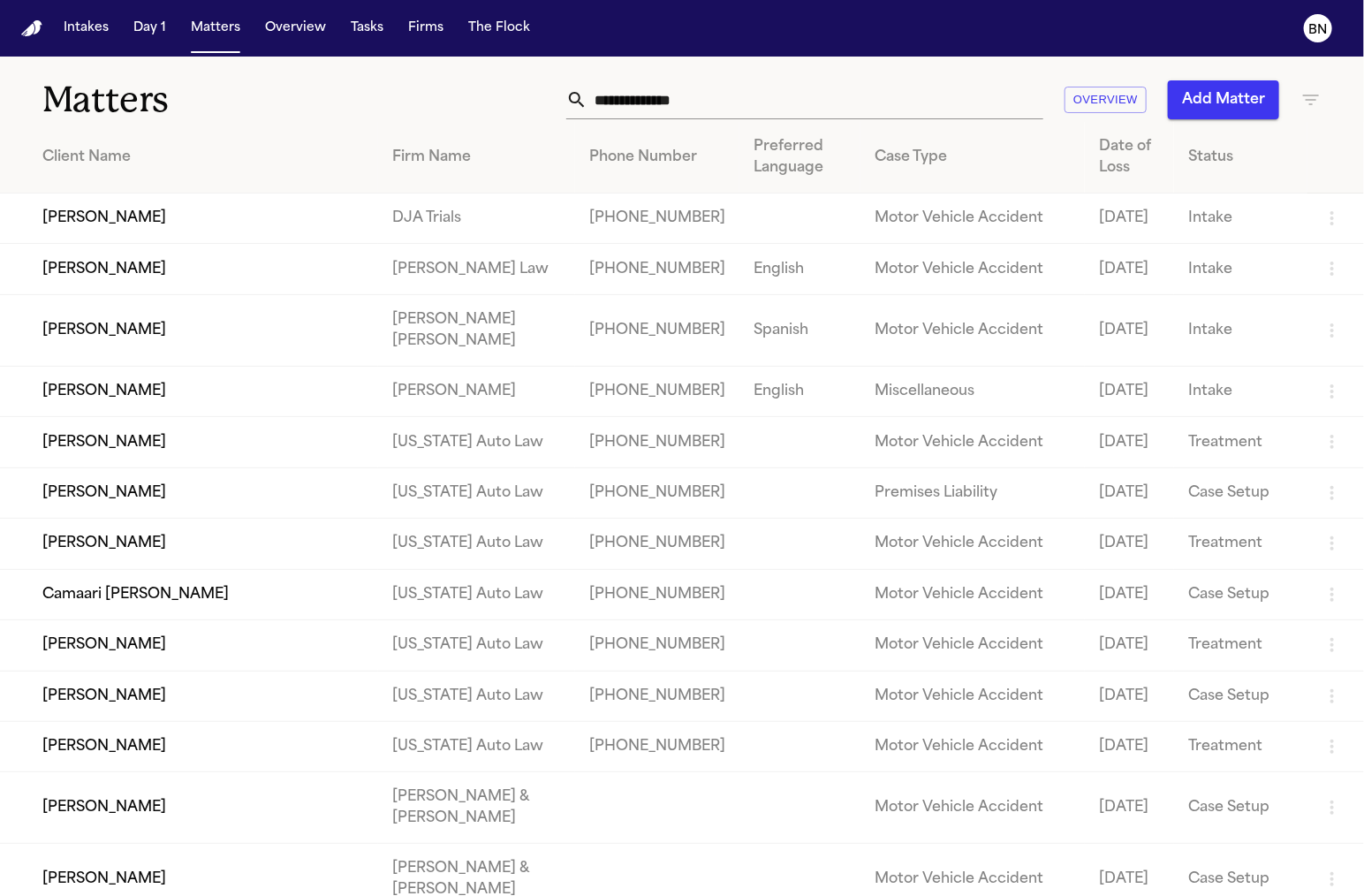
click at [410, 66] on div "Matters Overview Add Matter" at bounding box center [682, 89] width 1364 height 65
click at [567, 63] on div "Matters Overview Add Matter" at bounding box center [682, 89] width 1364 height 65
click at [422, 41] on button "Firms" at bounding box center [425, 29] width 49 height 32
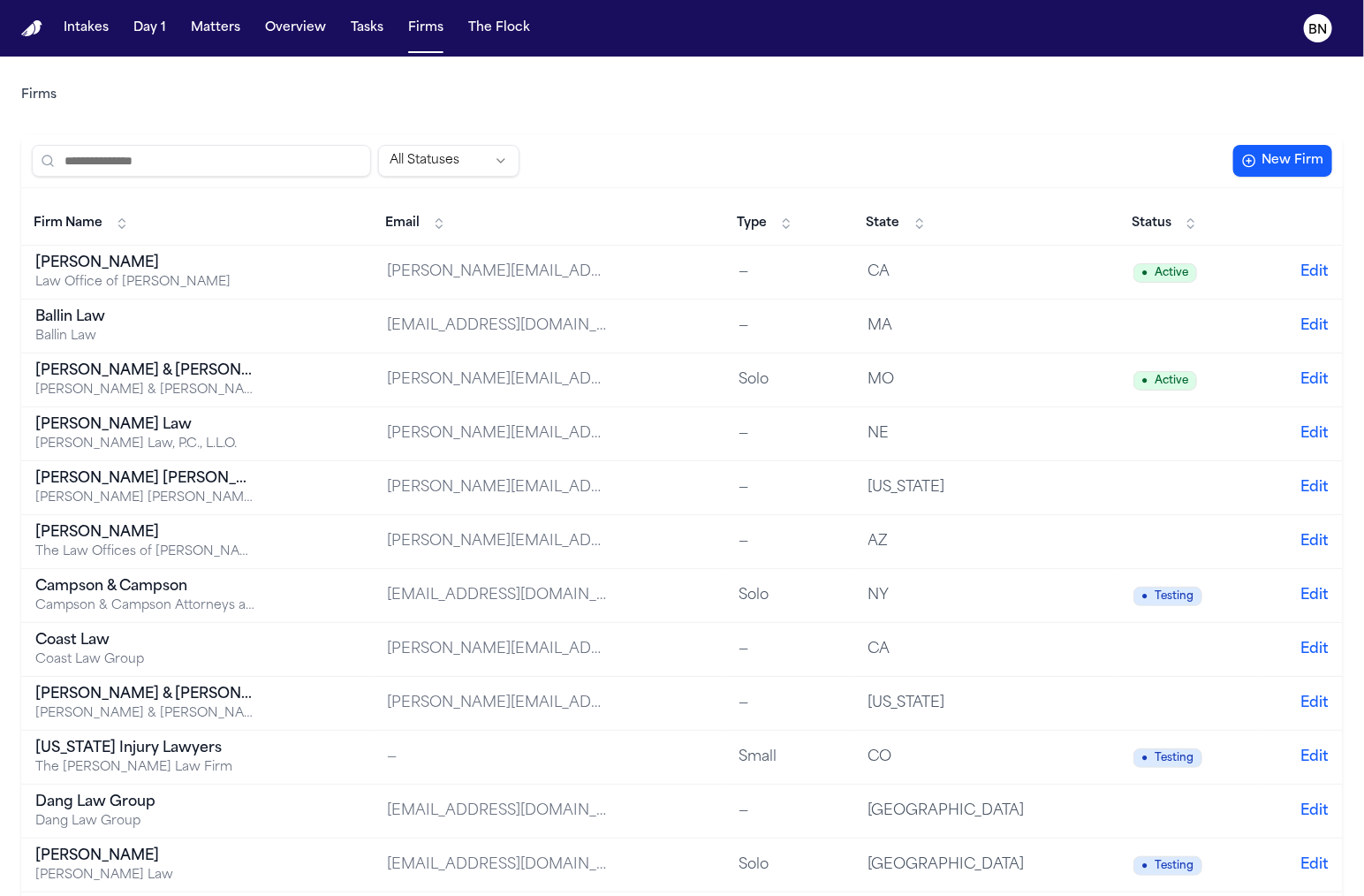
click at [334, 173] on input "search" at bounding box center [201, 161] width 339 height 32
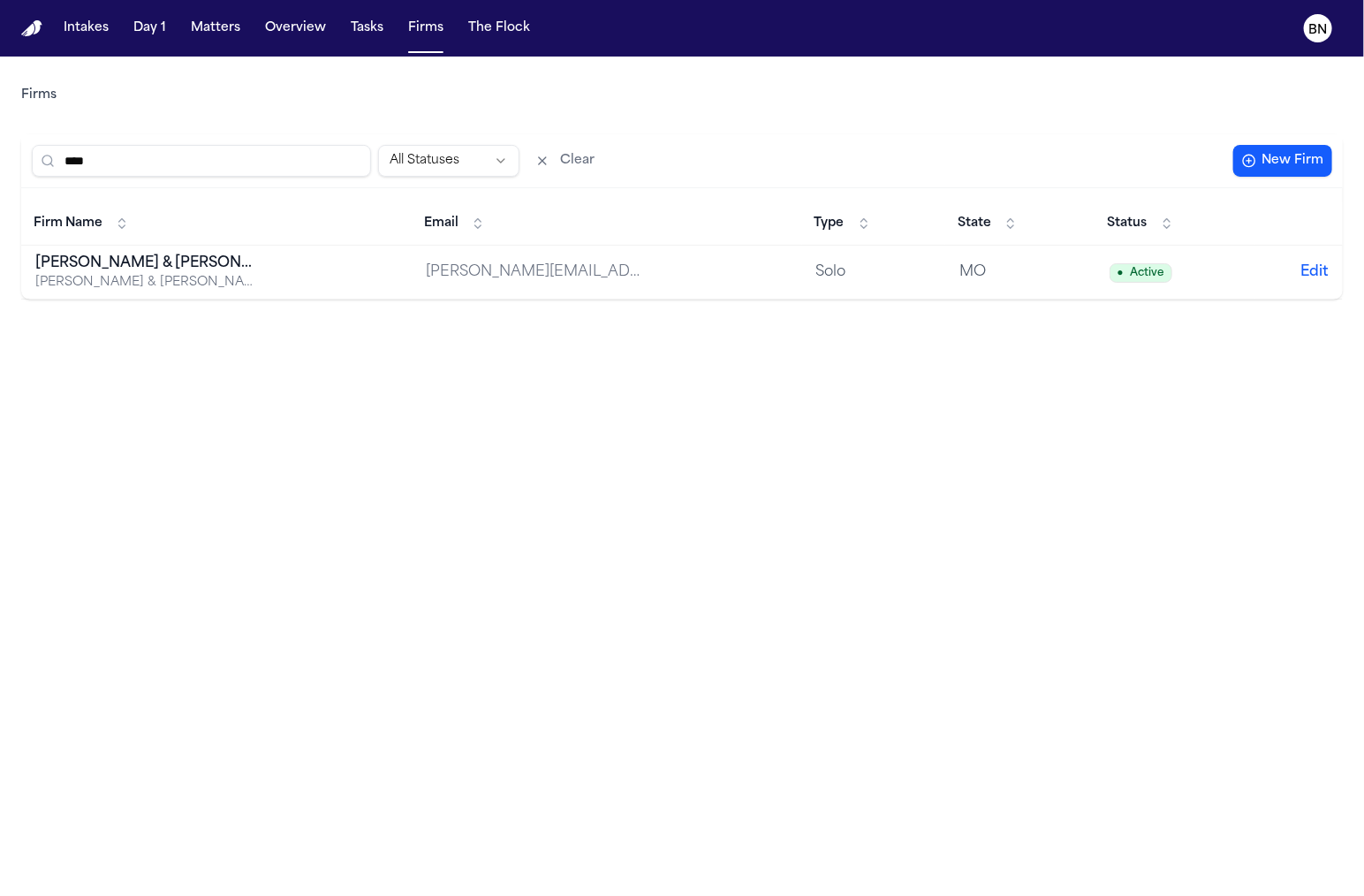
type input "****"
click at [667, 61] on div "Firms **** All Statuses Clear New Firm Firm Name Email Type State Status Beck &…" at bounding box center [682, 177] width 1322 height 243
click at [523, 137] on div "**** All Statuses Clear New Firm" at bounding box center [682, 161] width 1322 height 54
click at [552, 126] on div "Firms **** All Statuses Clear New Firm Firm Name Email Type State Status Beck &…" at bounding box center [682, 177] width 1322 height 243
click at [376, 136] on div "**** All Statuses Clear New Firm" at bounding box center [682, 161] width 1322 height 54
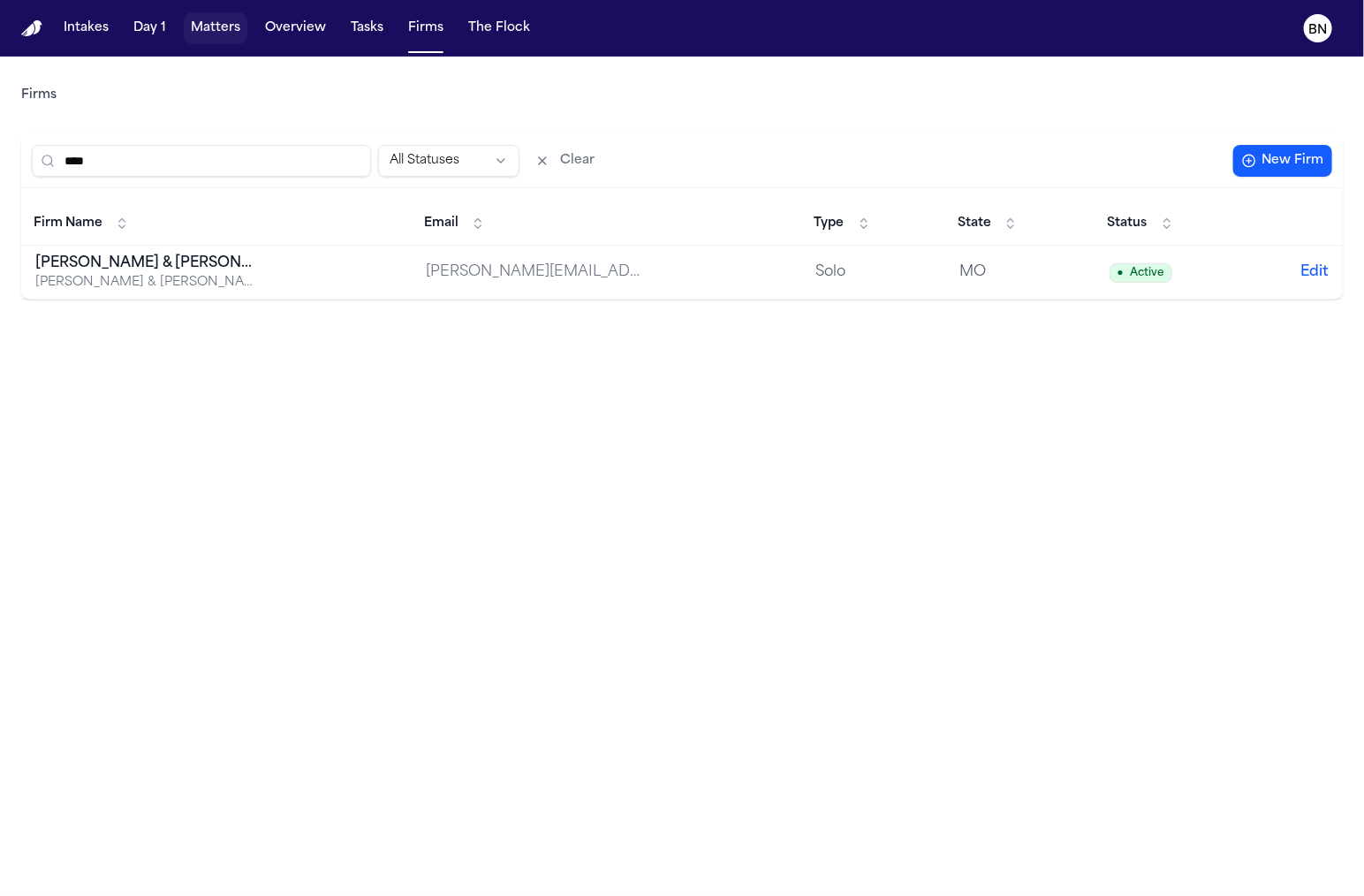
click at [204, 33] on button "Matters" at bounding box center [215, 29] width 64 height 32
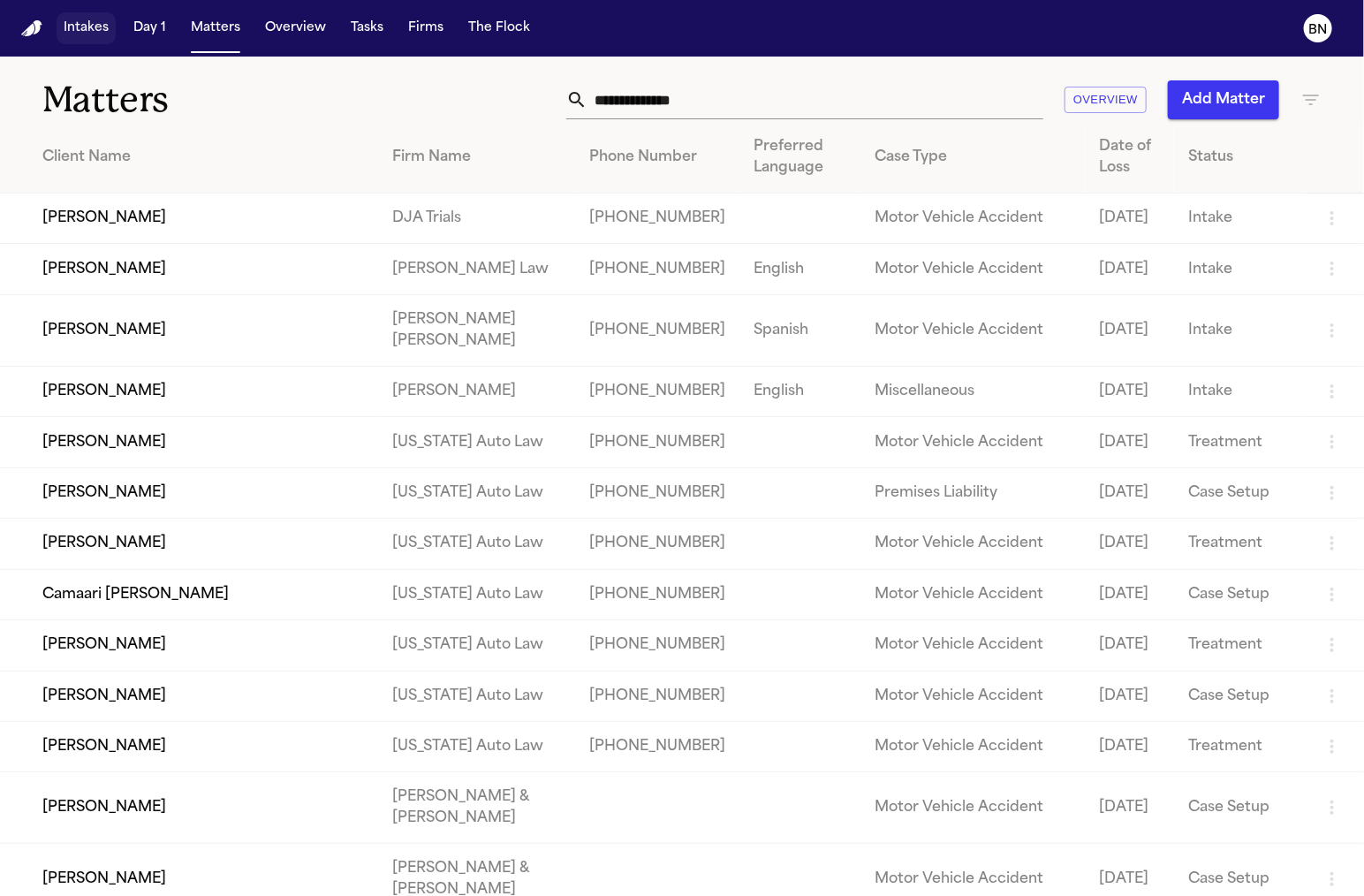
click at [95, 37] on button "Intakes" at bounding box center [86, 29] width 59 height 32
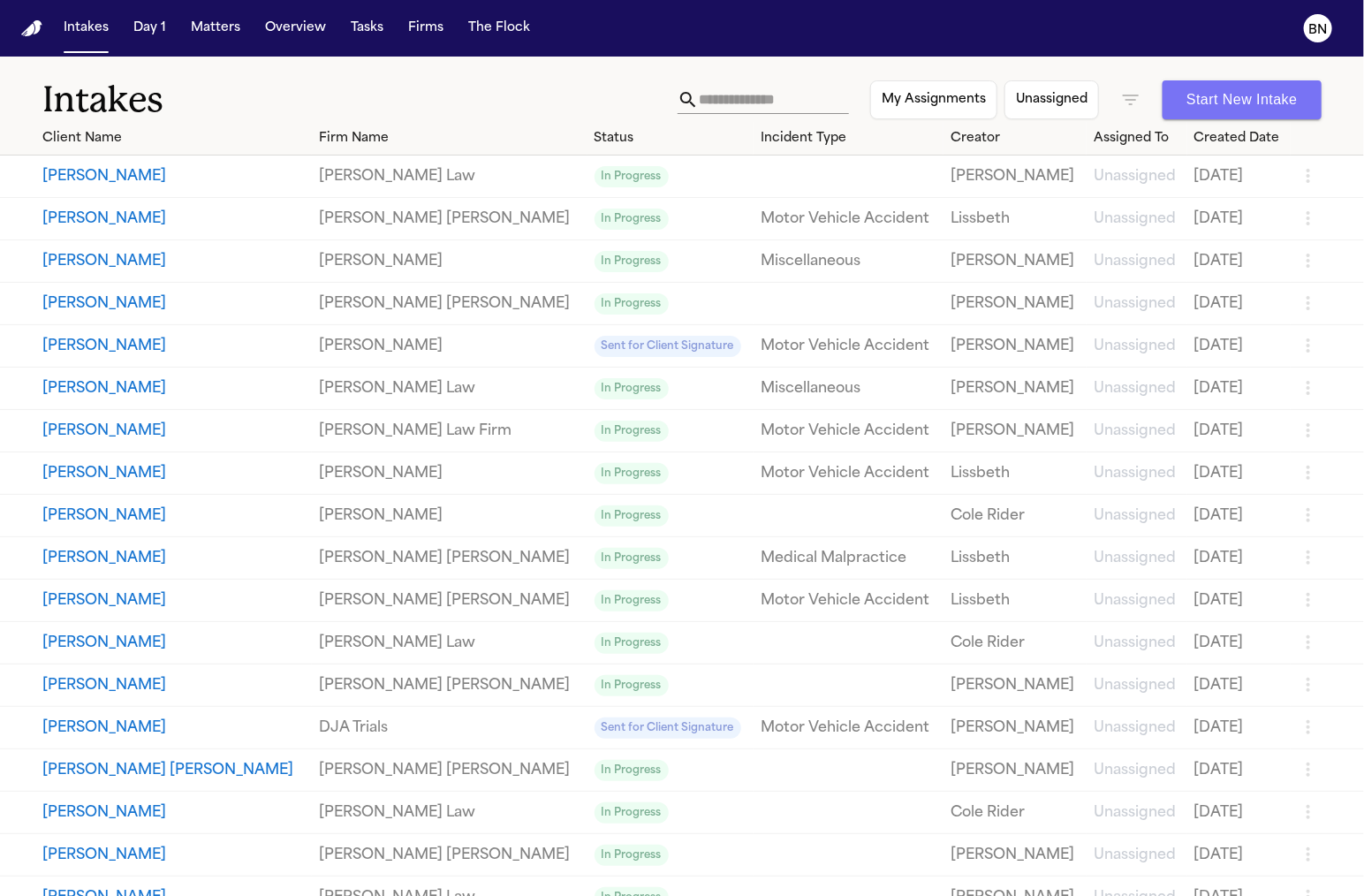
click at [1262, 103] on button "Start New Intake" at bounding box center [1242, 99] width 159 height 38
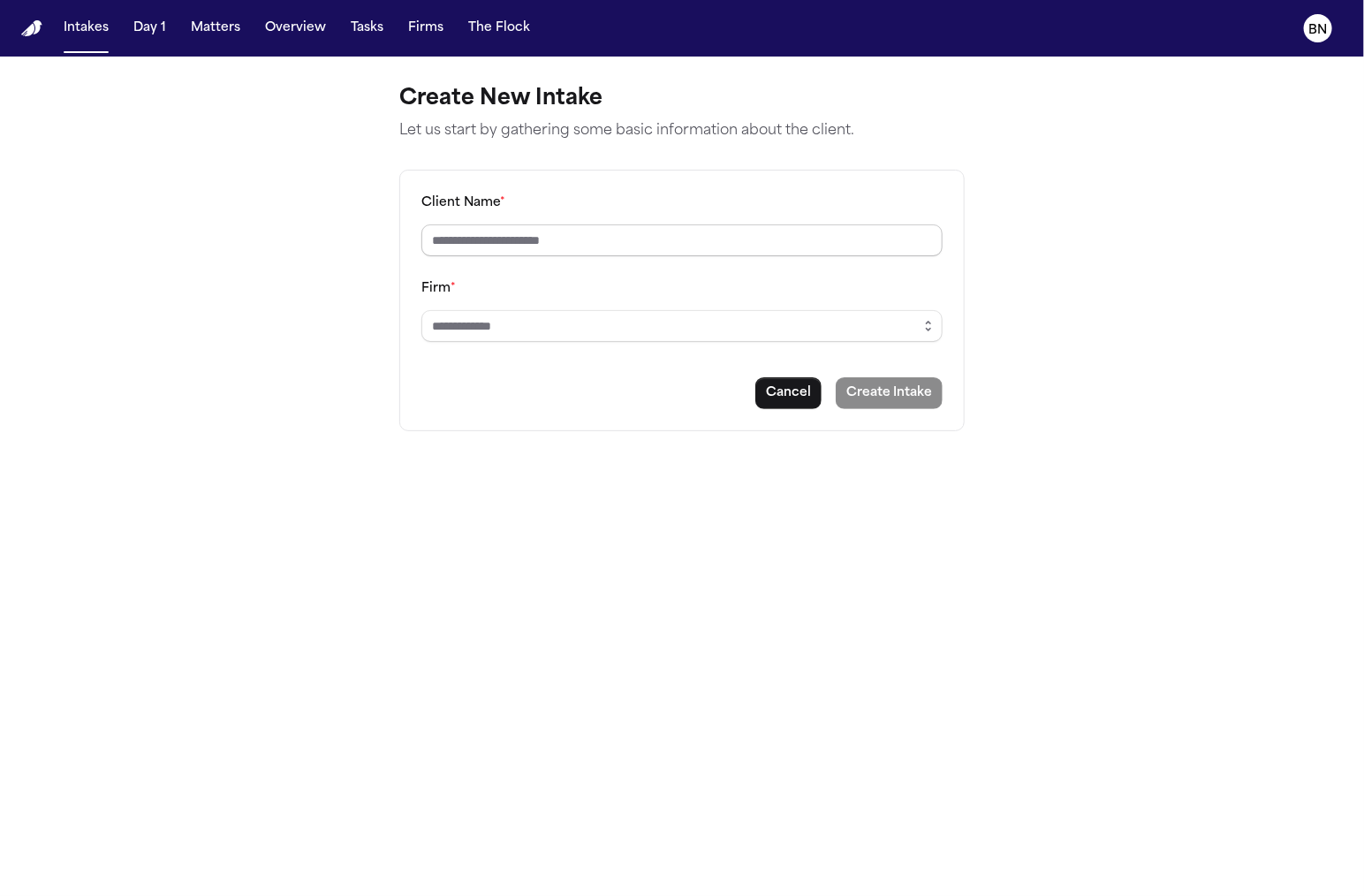
click at [692, 235] on input "Client Name *" at bounding box center [682, 241] width 521 height 32
click at [688, 316] on input "Firm *" at bounding box center [682, 326] width 521 height 32
click at [772, 313] on input "Firm *" at bounding box center [682, 326] width 521 height 32
click at [97, 37] on button "Intakes" at bounding box center [86, 29] width 59 height 32
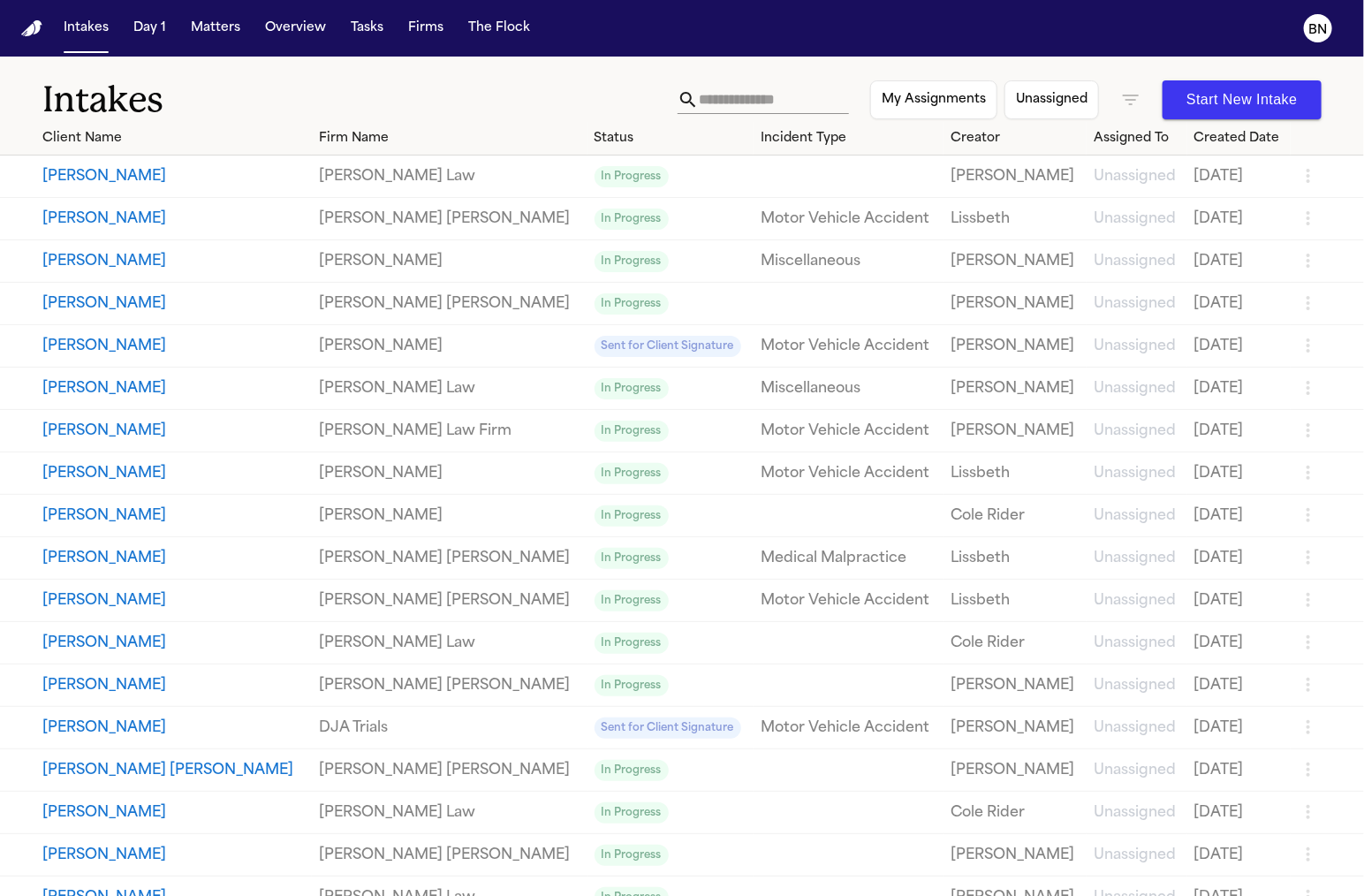
click at [366, 348] on link "Gammill" at bounding box center [448, 346] width 260 height 21
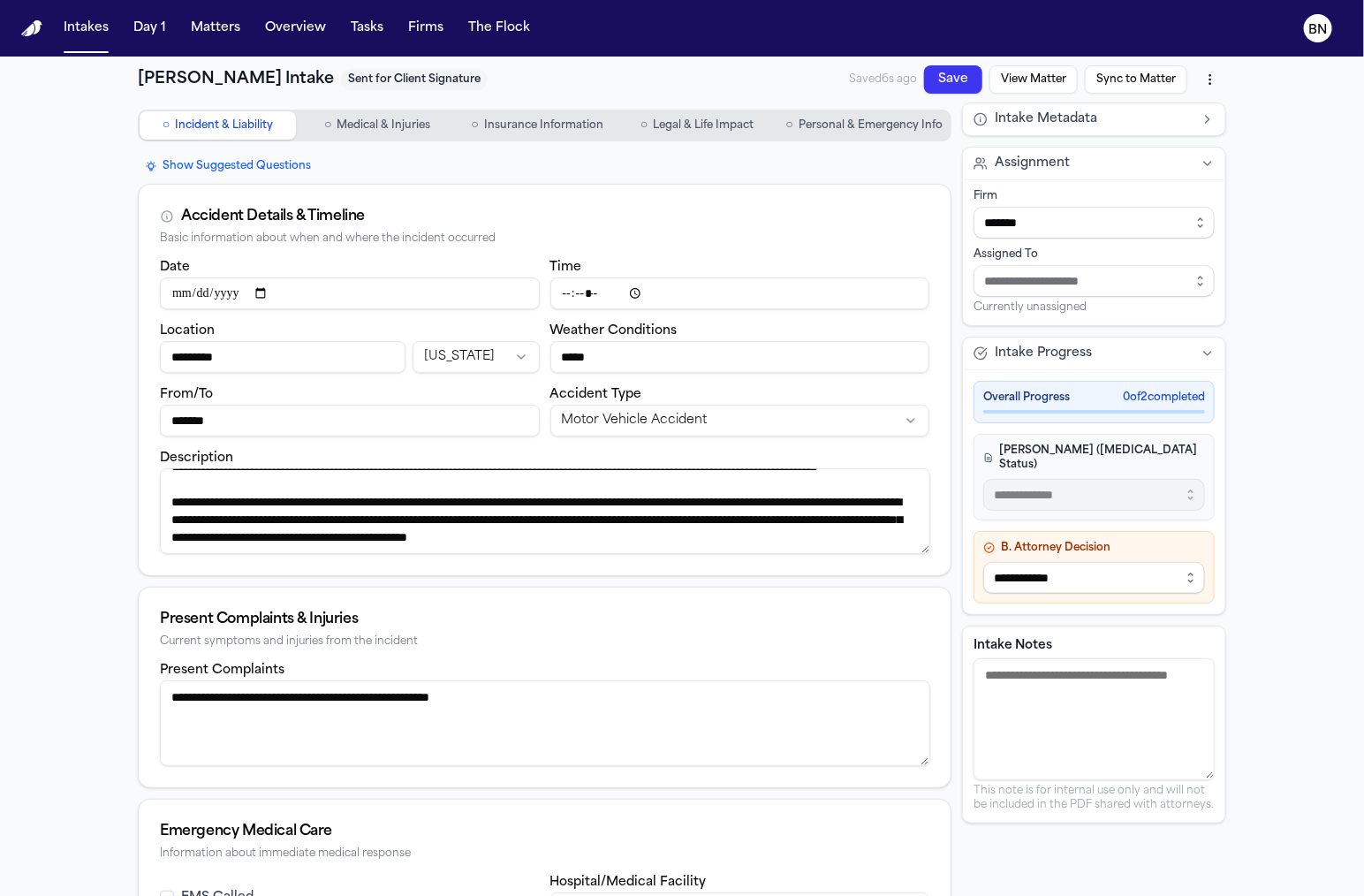
click at [392, 127] on span "Medical & Injuries" at bounding box center [384, 125] width 94 height 14
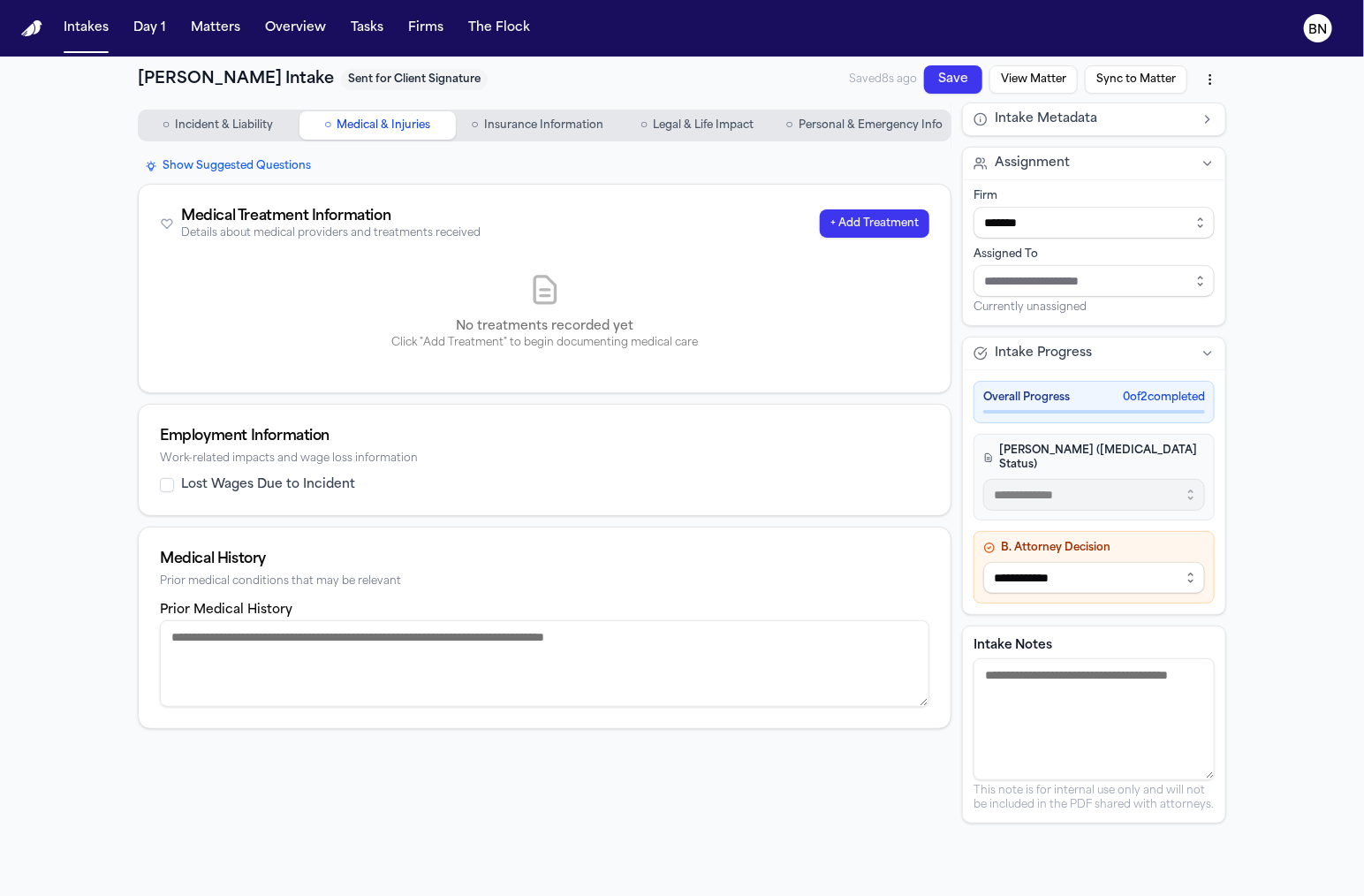
click at [489, 121] on span "Insurance Information" at bounding box center [543, 125] width 119 height 14
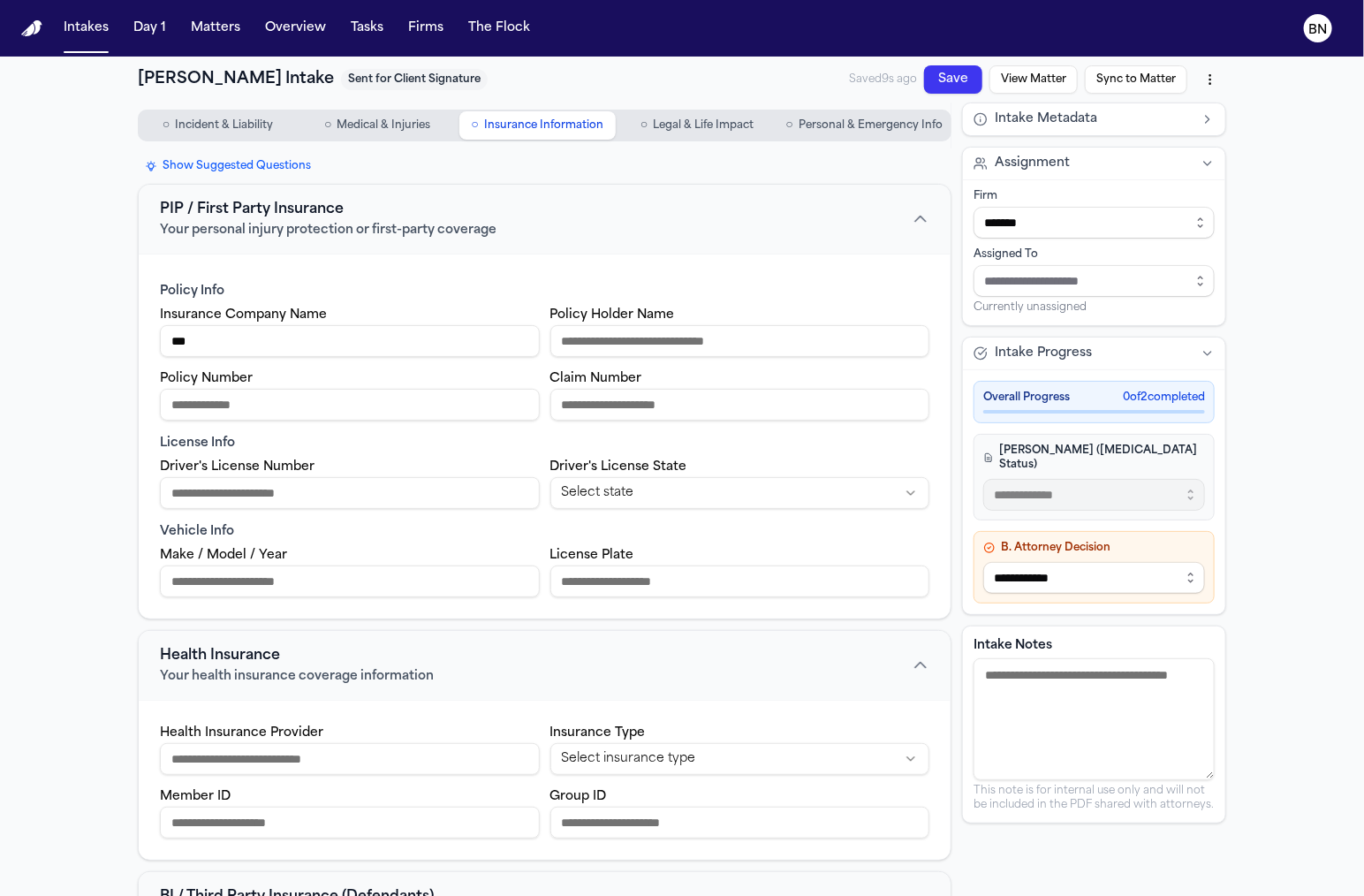
click at [657, 123] on span "Legal & Life Impact" at bounding box center [703, 125] width 101 height 14
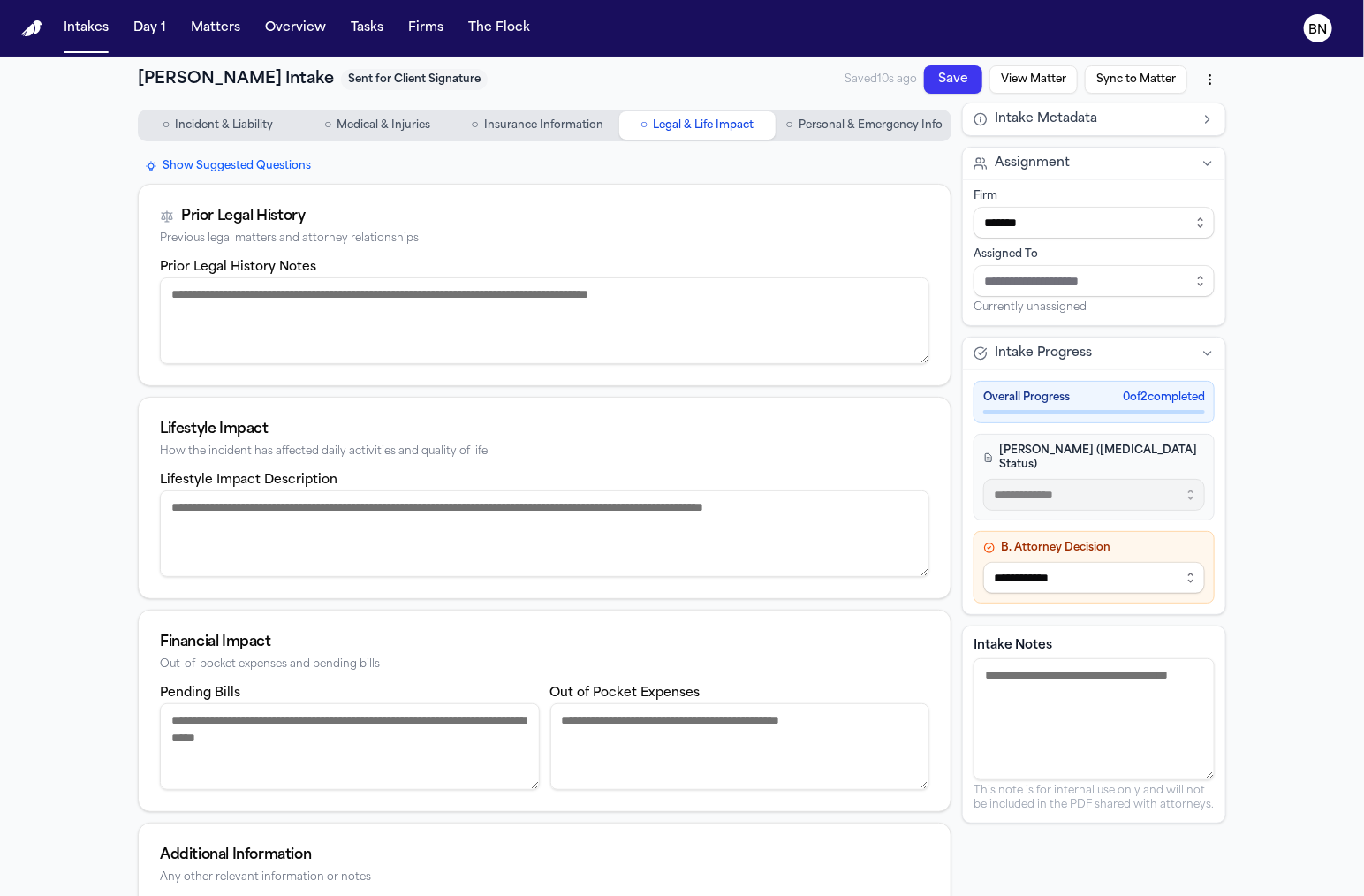
click at [791, 127] on span "○" at bounding box center [789, 125] width 7 height 18
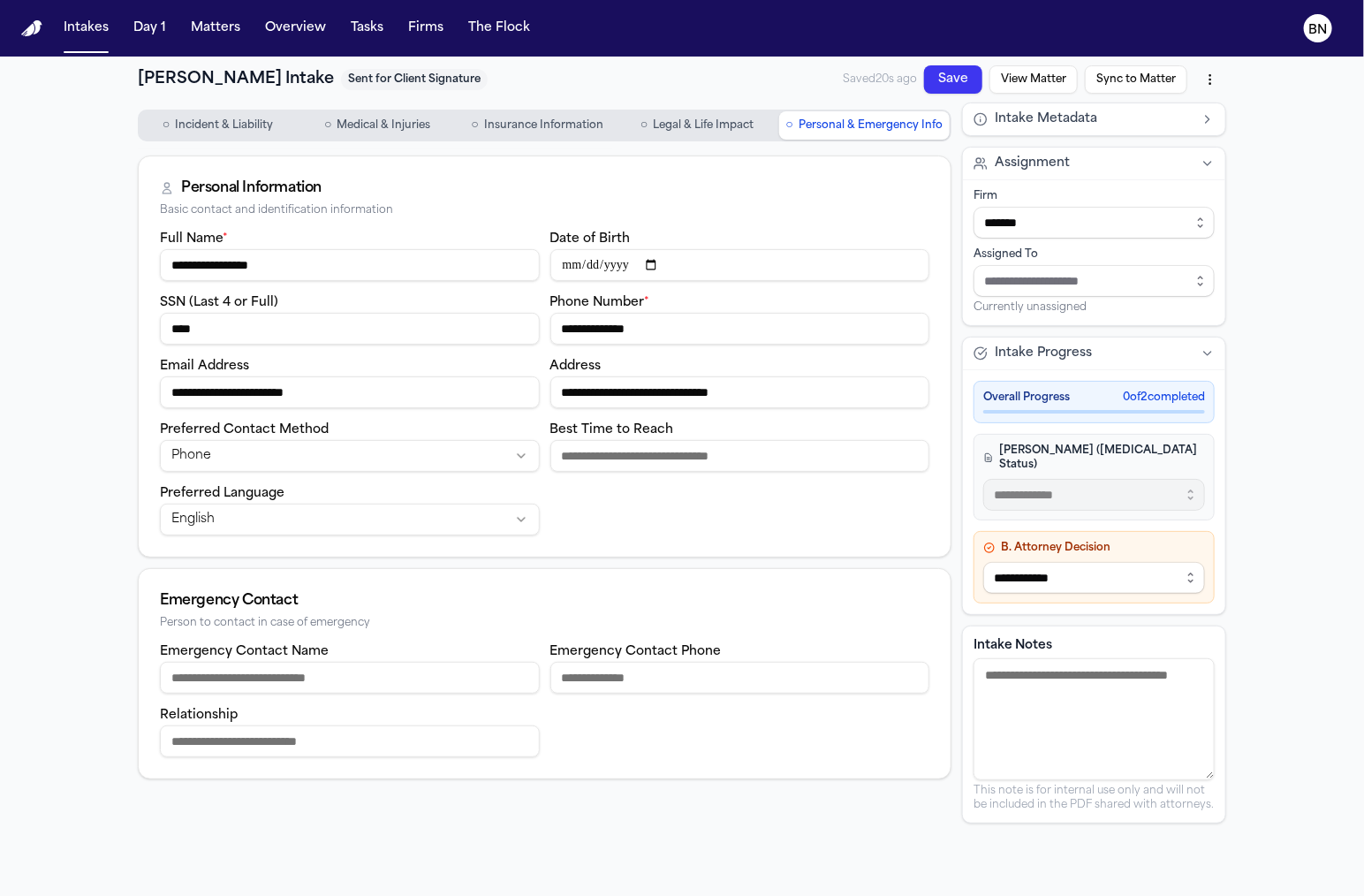
click at [1214, 85] on html "**********" at bounding box center [682, 448] width 1364 height 896
click at [204, 30] on button "Matters" at bounding box center [215, 29] width 64 height 32
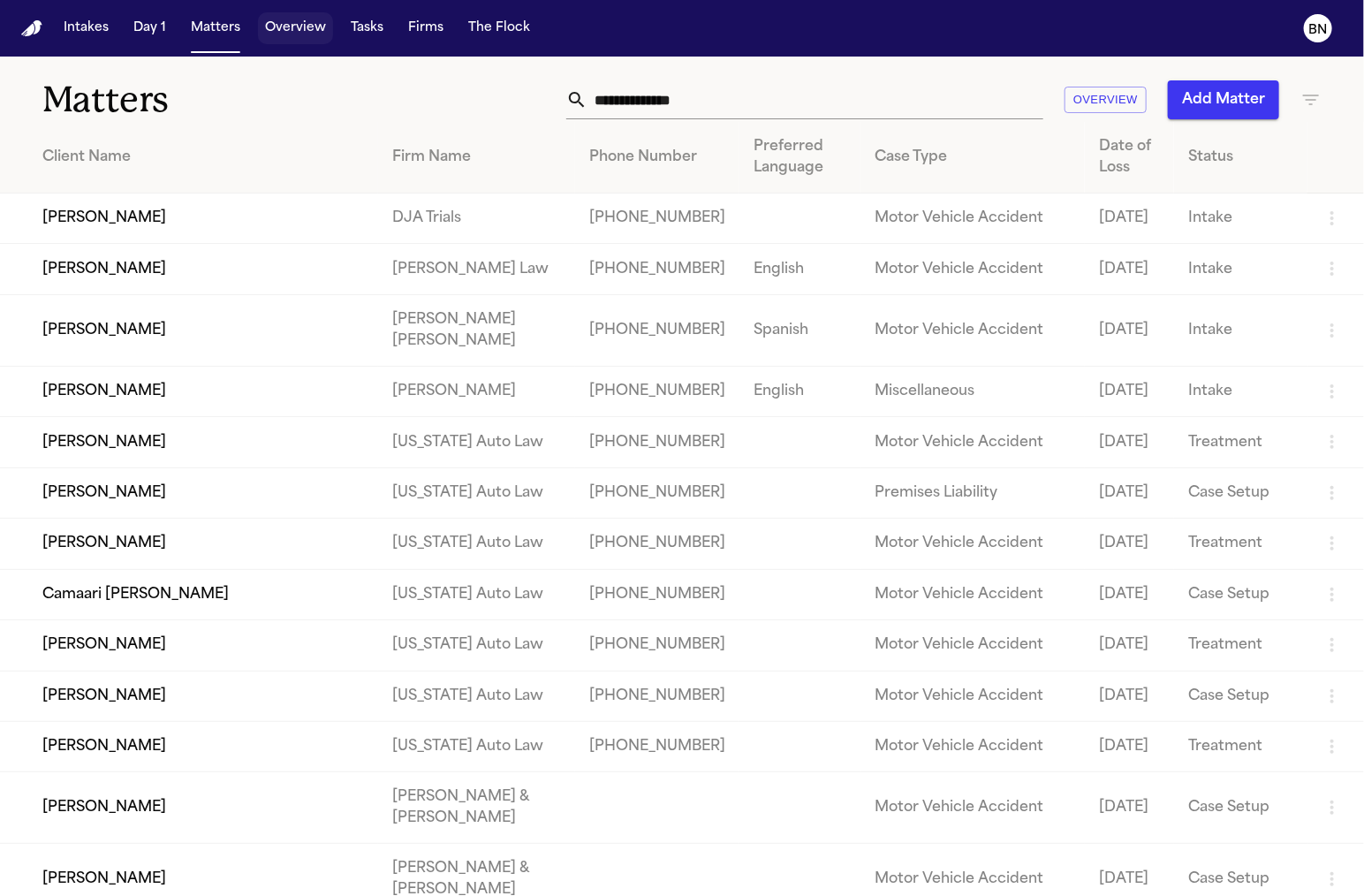
click at [269, 28] on button "Overview" at bounding box center [295, 29] width 75 height 32
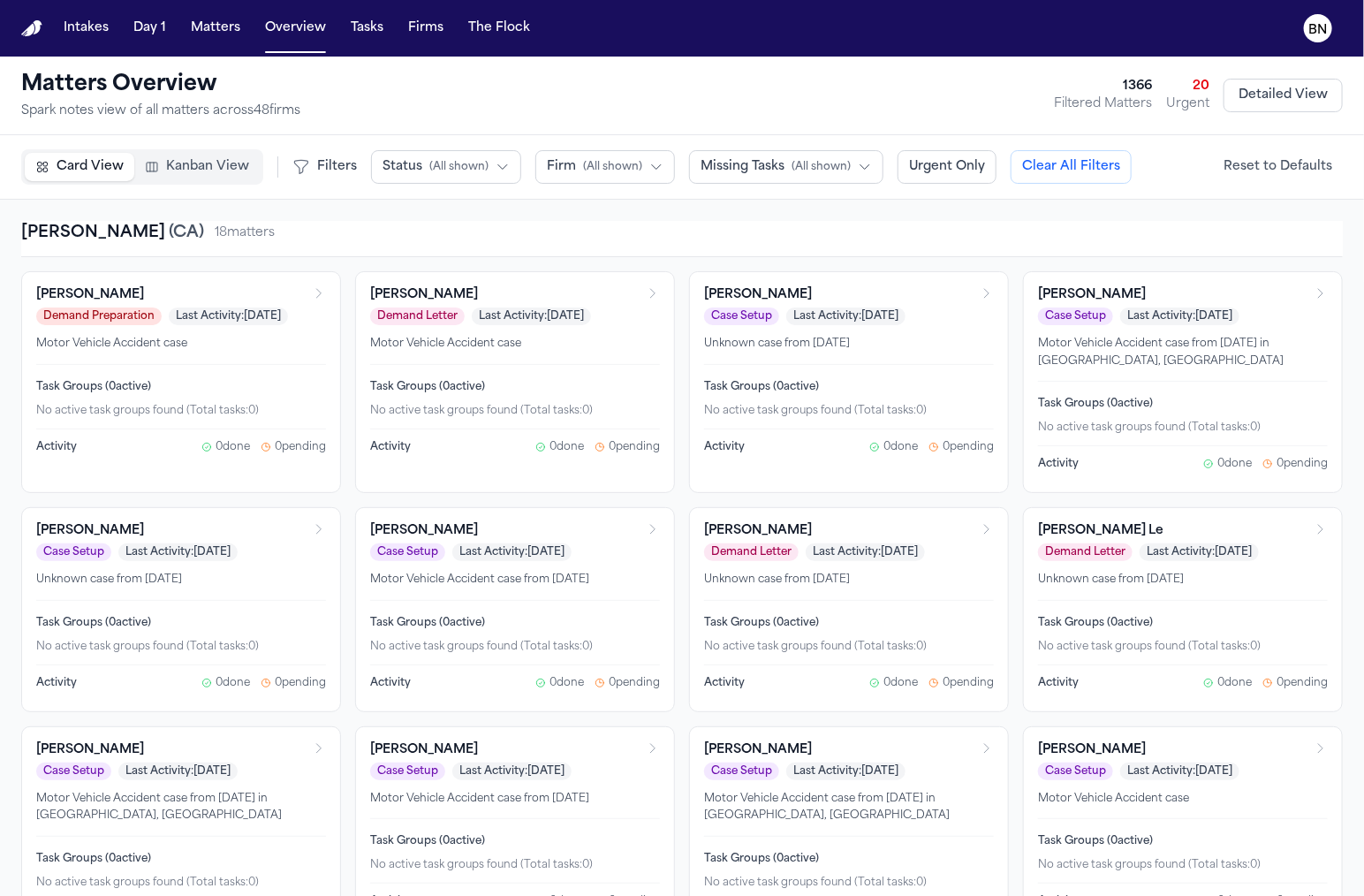
scroll to position [6, 0]
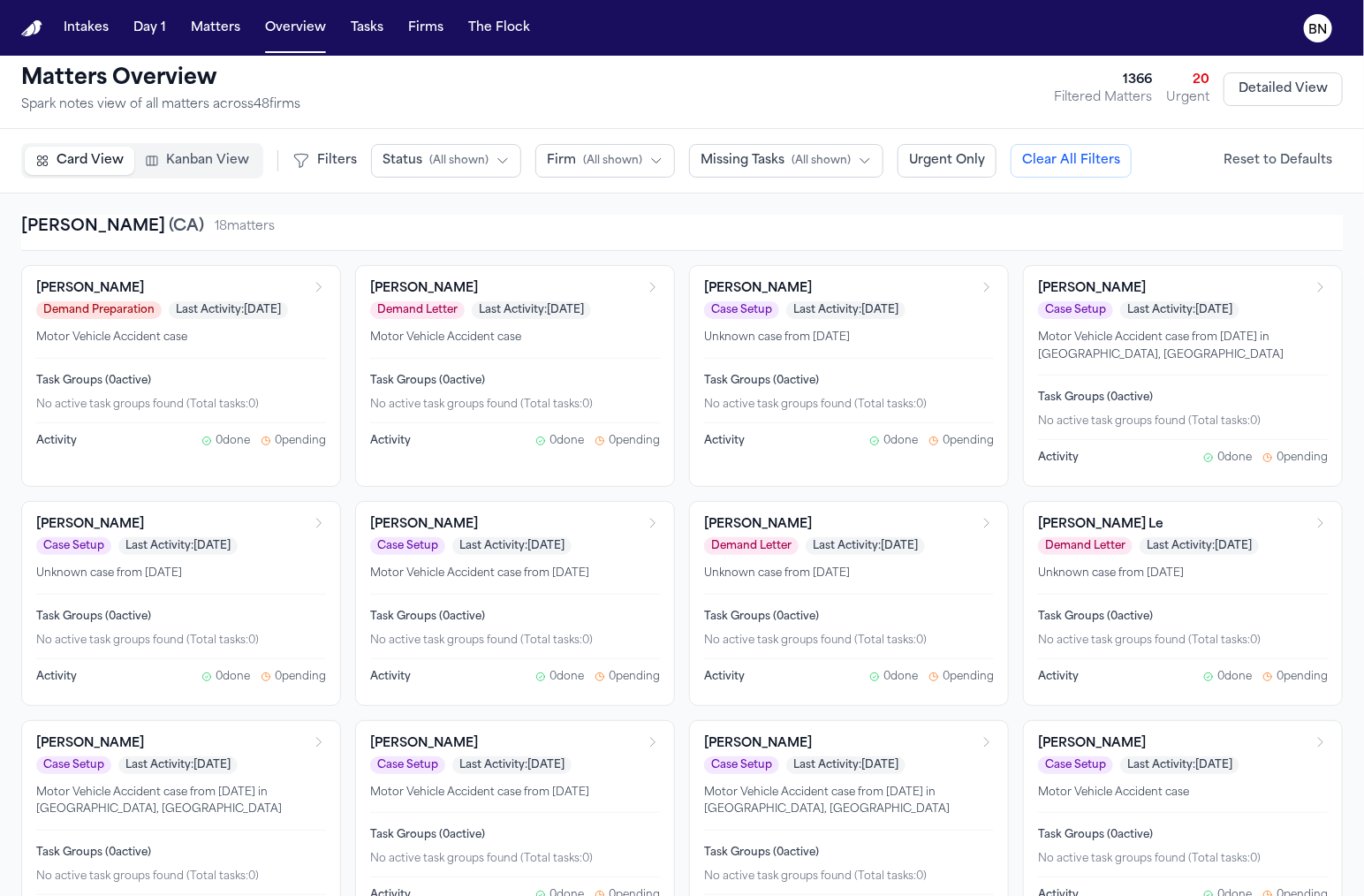
click at [192, 178] on div "Card View Kanban View Filters Status ( All shown ) Firm ( All shown ) Missing T…" at bounding box center [682, 161] width 1364 height 64
click at [192, 169] on span "Kanban View" at bounding box center [208, 161] width 83 height 18
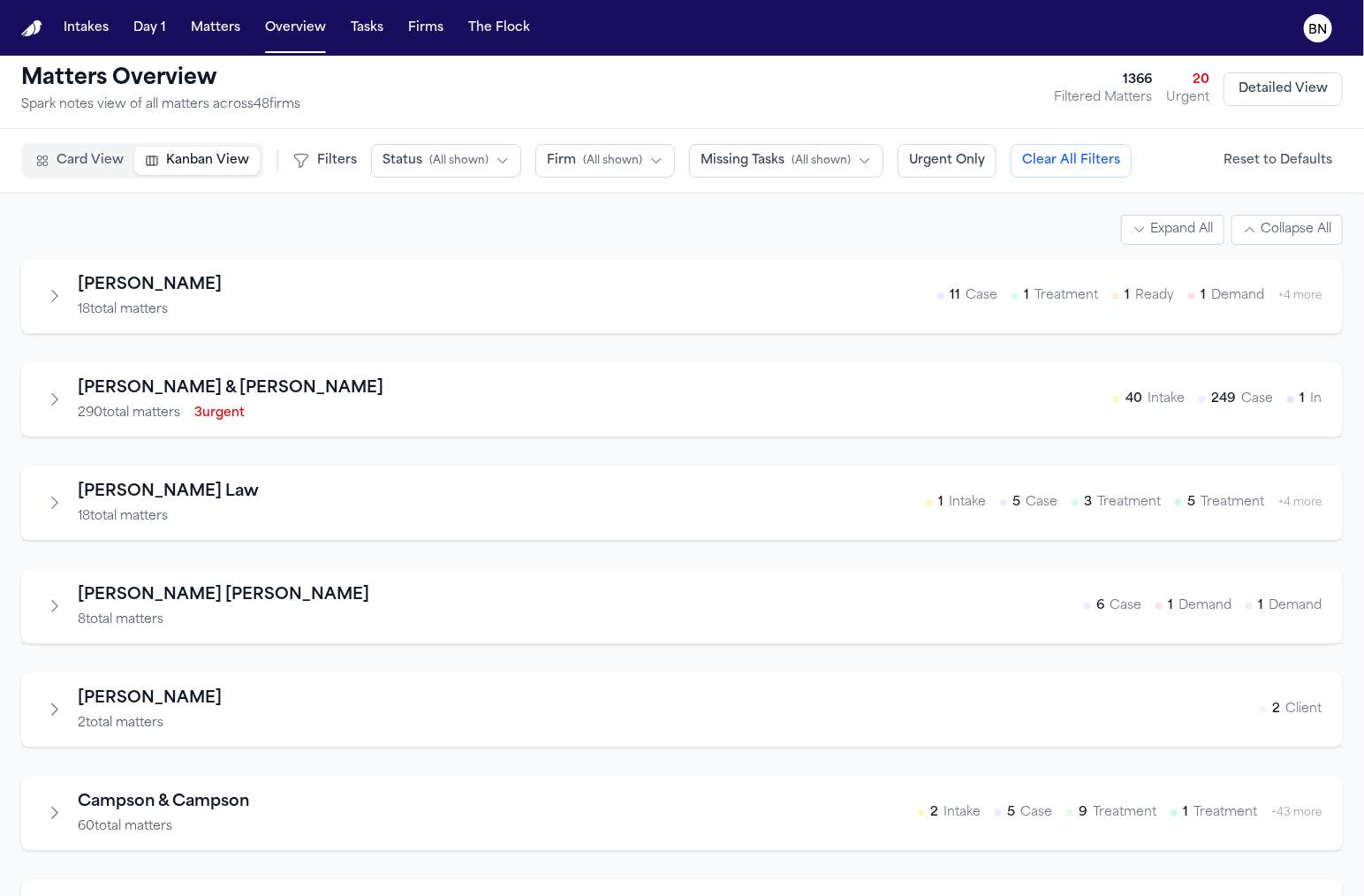
click at [60, 295] on icon "Expand firm" at bounding box center [55, 296] width 18 height 18
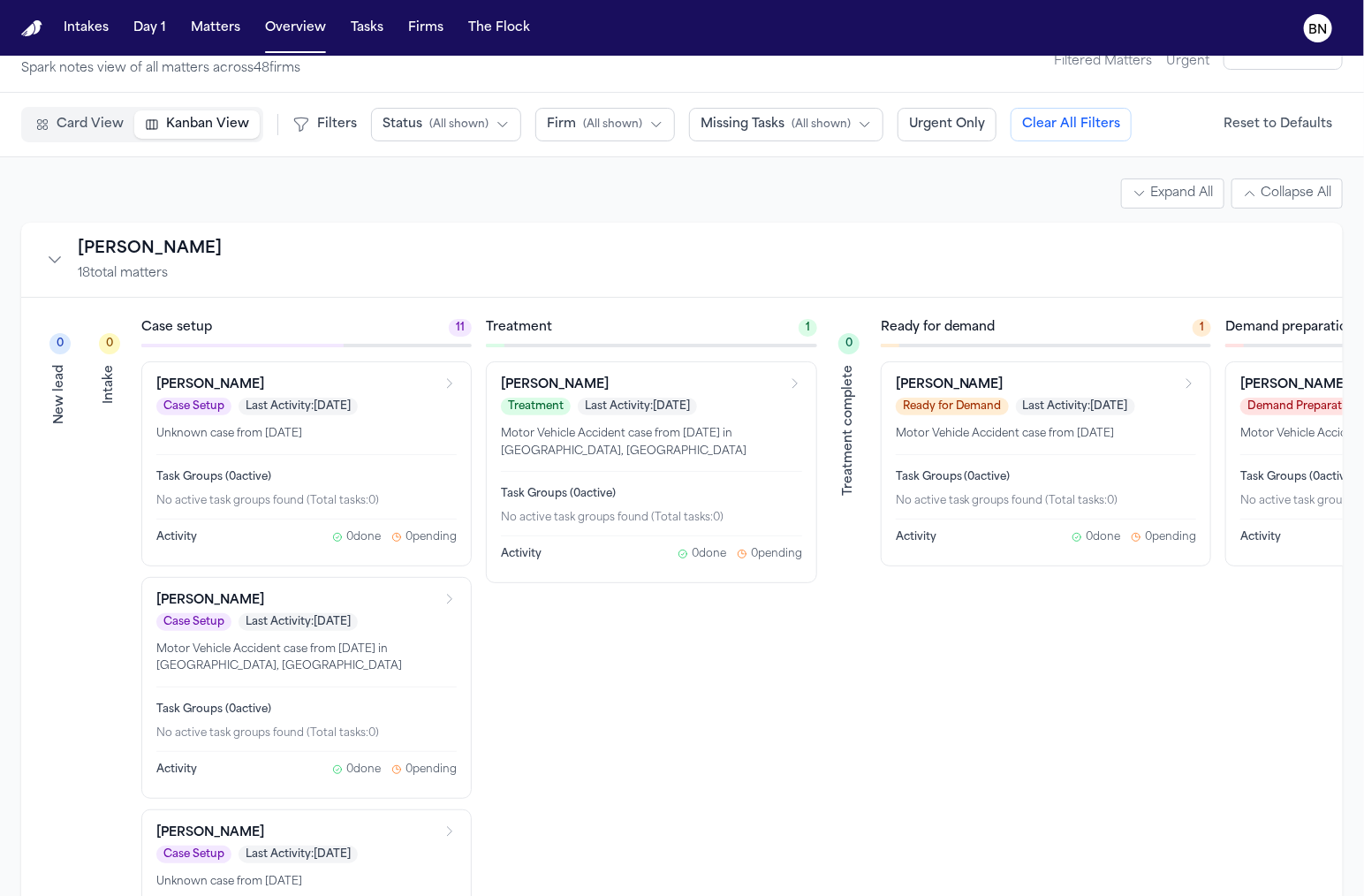
scroll to position [0, 0]
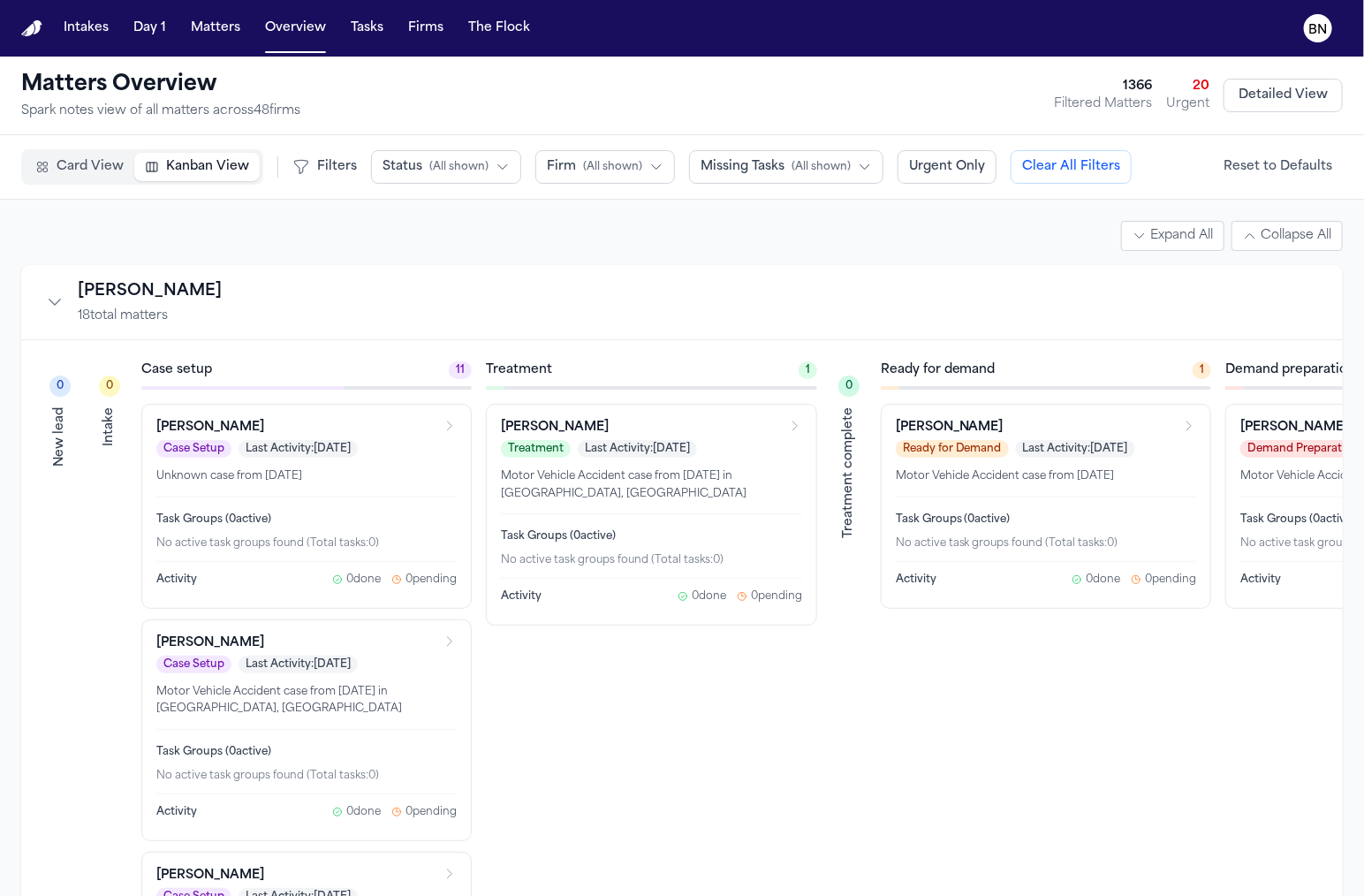
click at [639, 162] on button "Firm ( All shown )" at bounding box center [605, 167] width 140 height 34
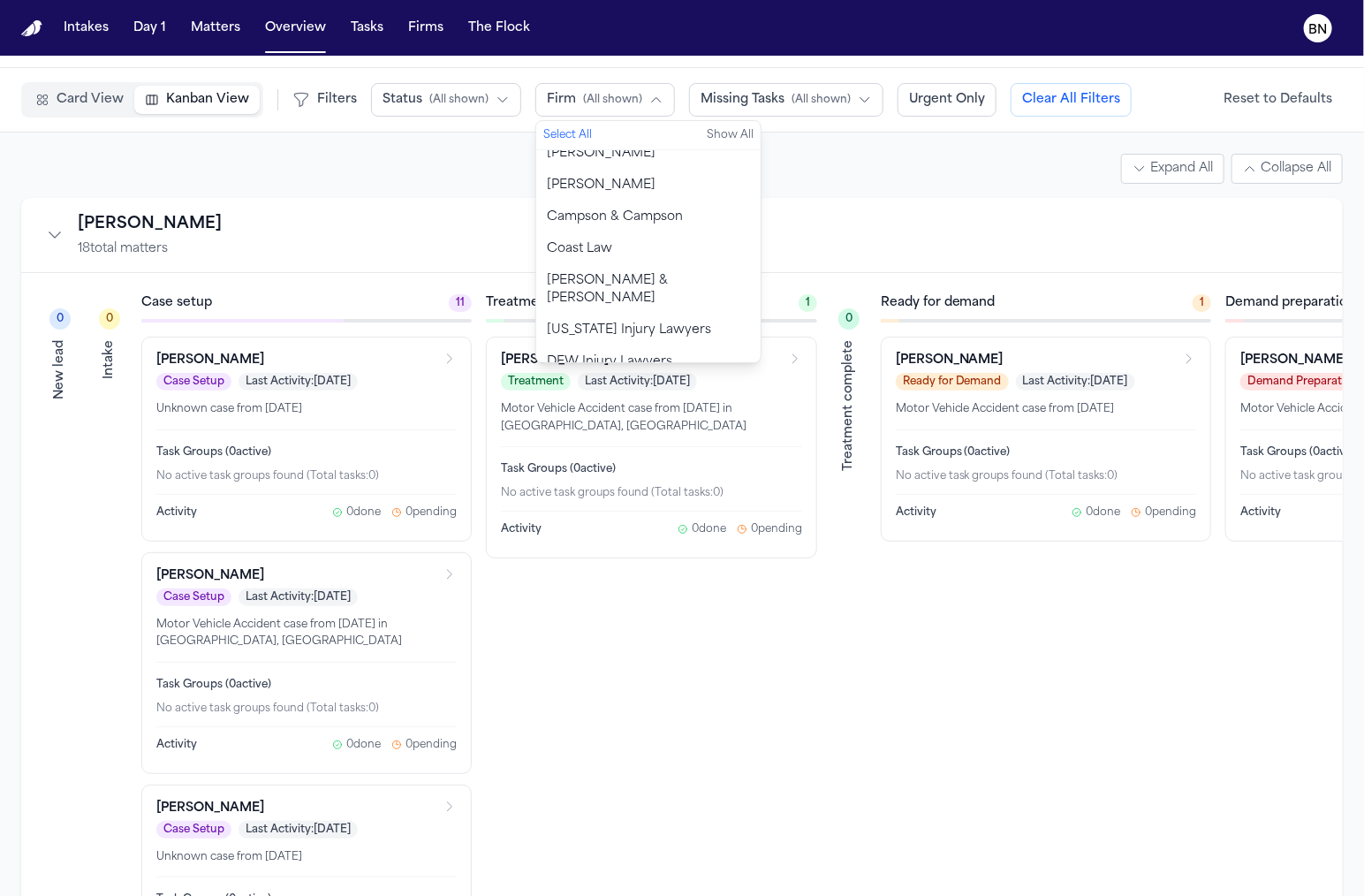
scroll to position [172, 0]
click at [643, 349] on button "DJA Trials" at bounding box center [648, 365] width 225 height 32
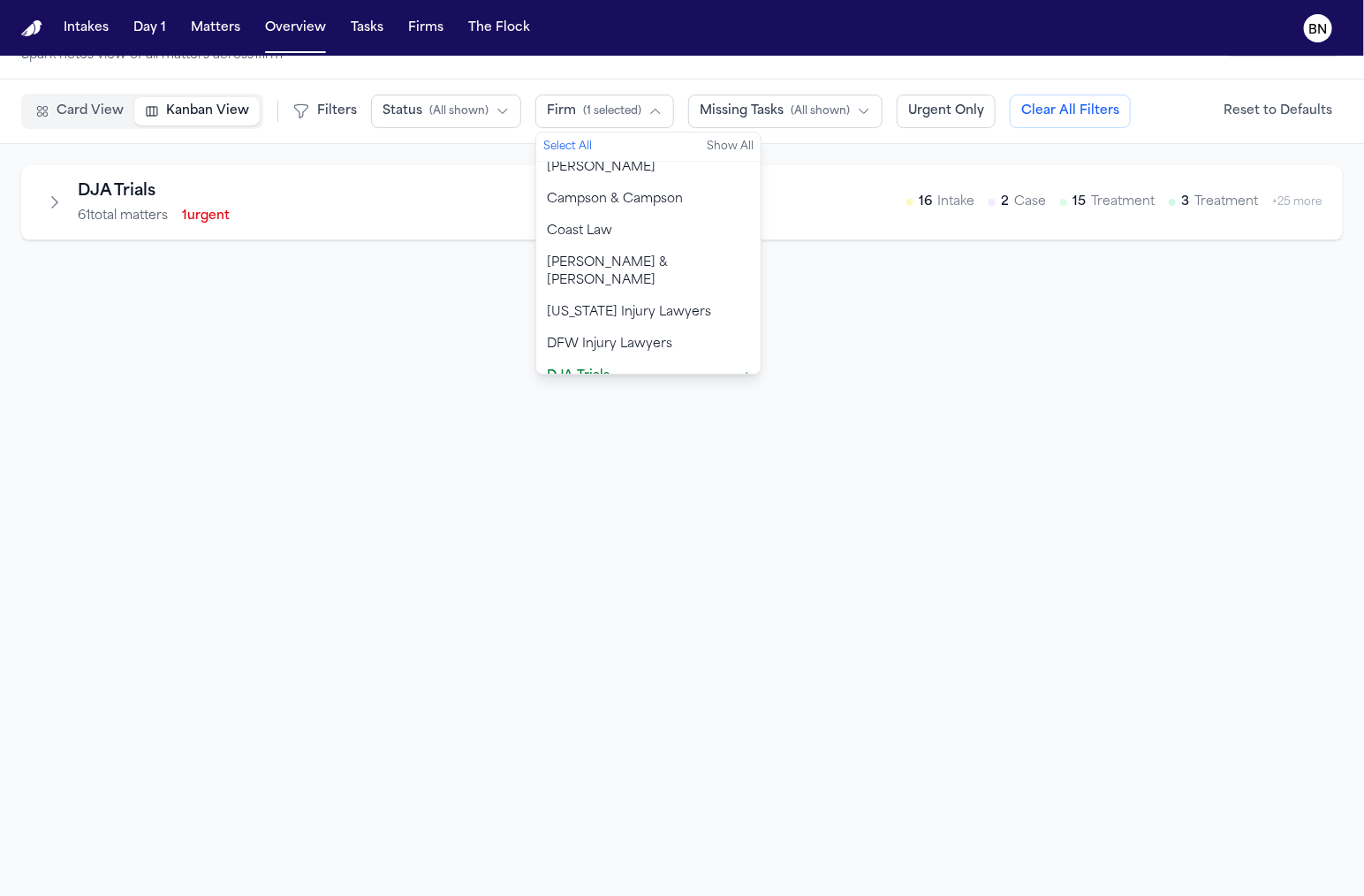
click at [367, 233] on div "DJA Trials 61 total matters 1 urgent 16 Intake 2 Case 15 Treatment 3 Treatment …" at bounding box center [682, 203] width 1322 height 75
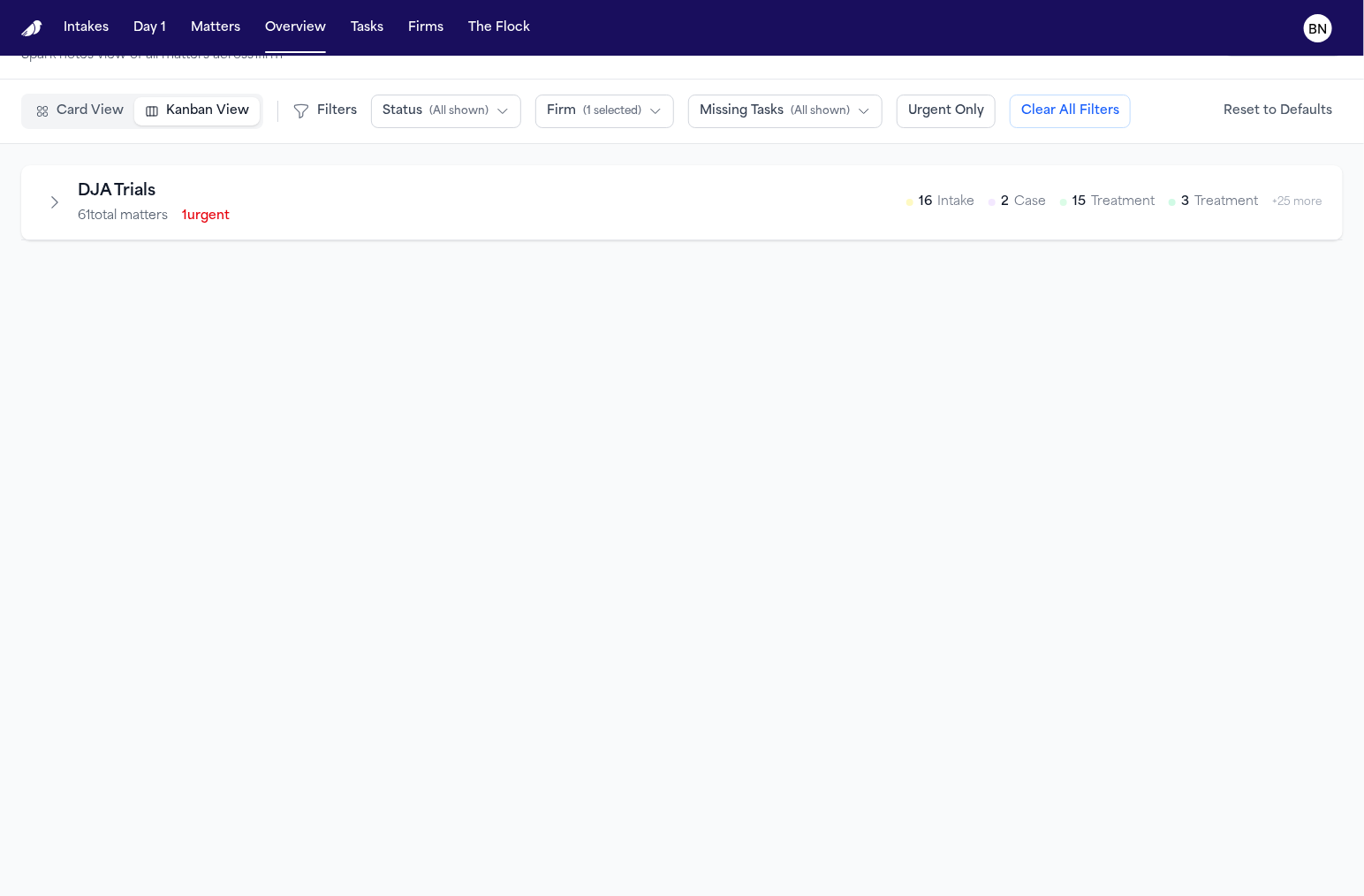
click at [373, 208] on div "DJA Trials 61 total matters 1 urgent 16 Intake 2 Case 15 Treatment 3 Treatment …" at bounding box center [681, 201] width 1279 height 46
click at [39, 205] on div "DJA Trials 61 total matters 1 urgent 16 Intake 2 Case 15 Treatment 3 Treatment …" at bounding box center [682, 203] width 1322 height 75
click at [54, 205] on icon "Expand firm" at bounding box center [55, 202] width 18 height 18
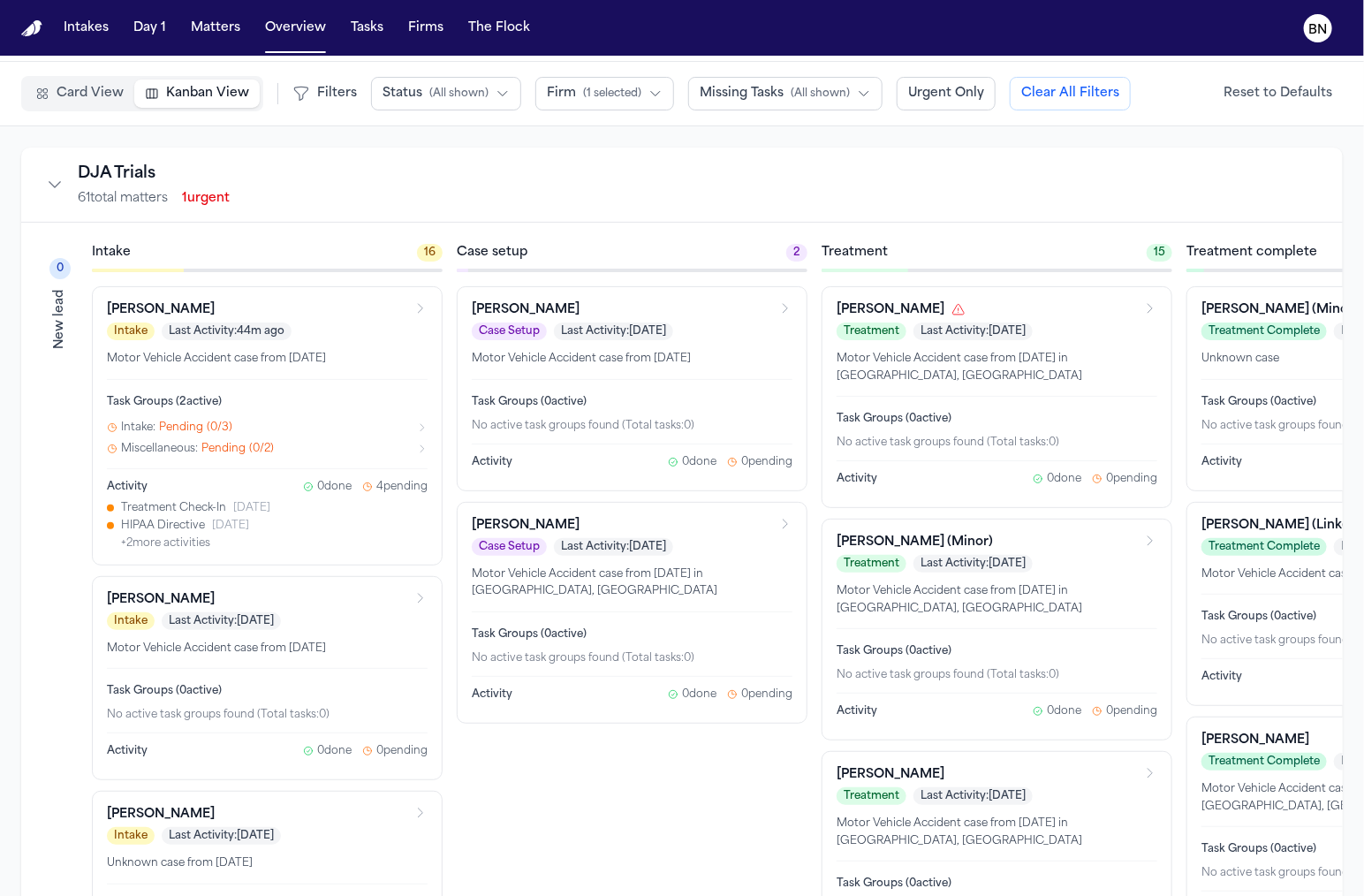
scroll to position [0, 0]
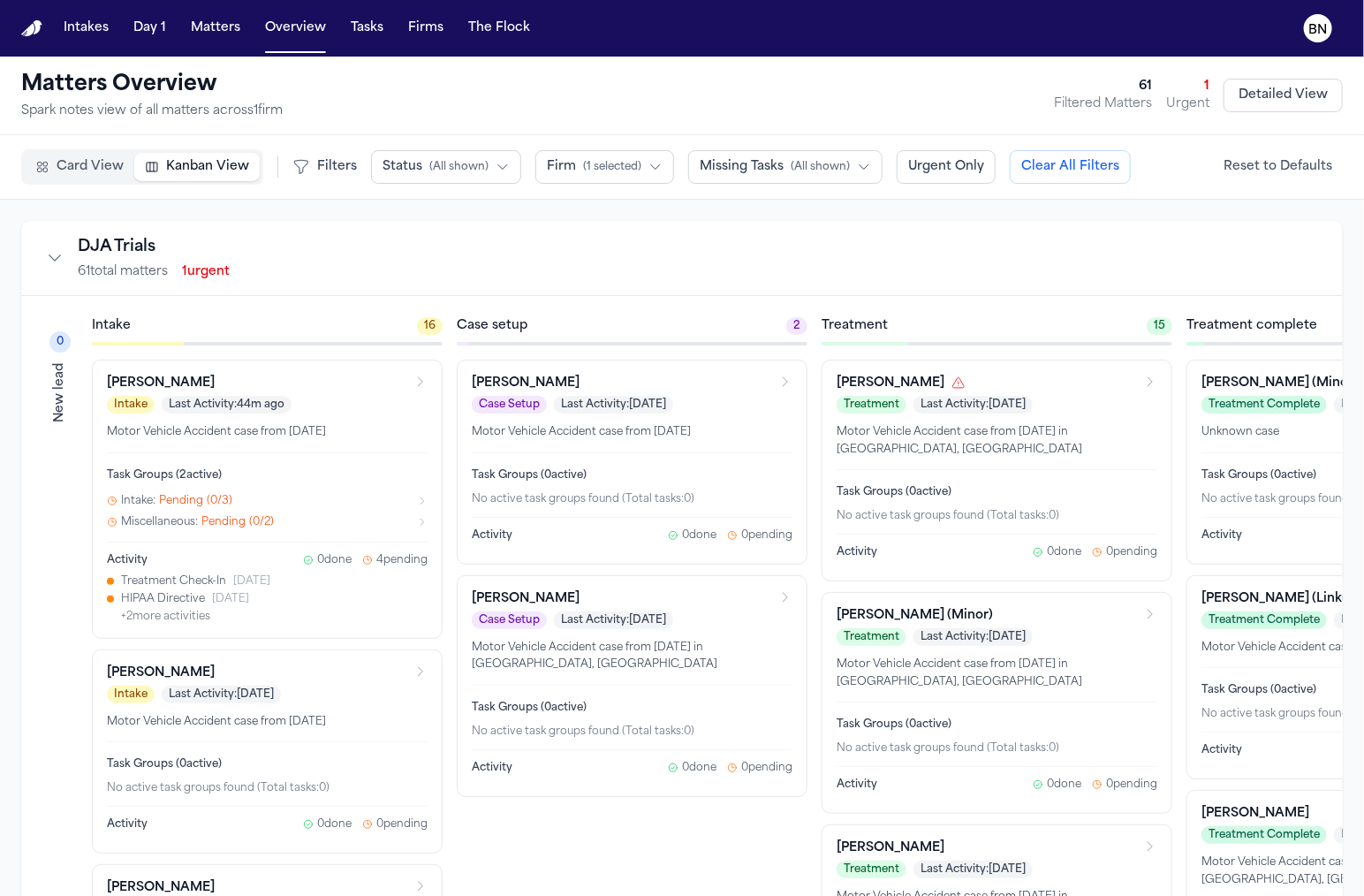
click at [343, 379] on div "Alexander Ponce" at bounding box center [256, 383] width 300 height 18
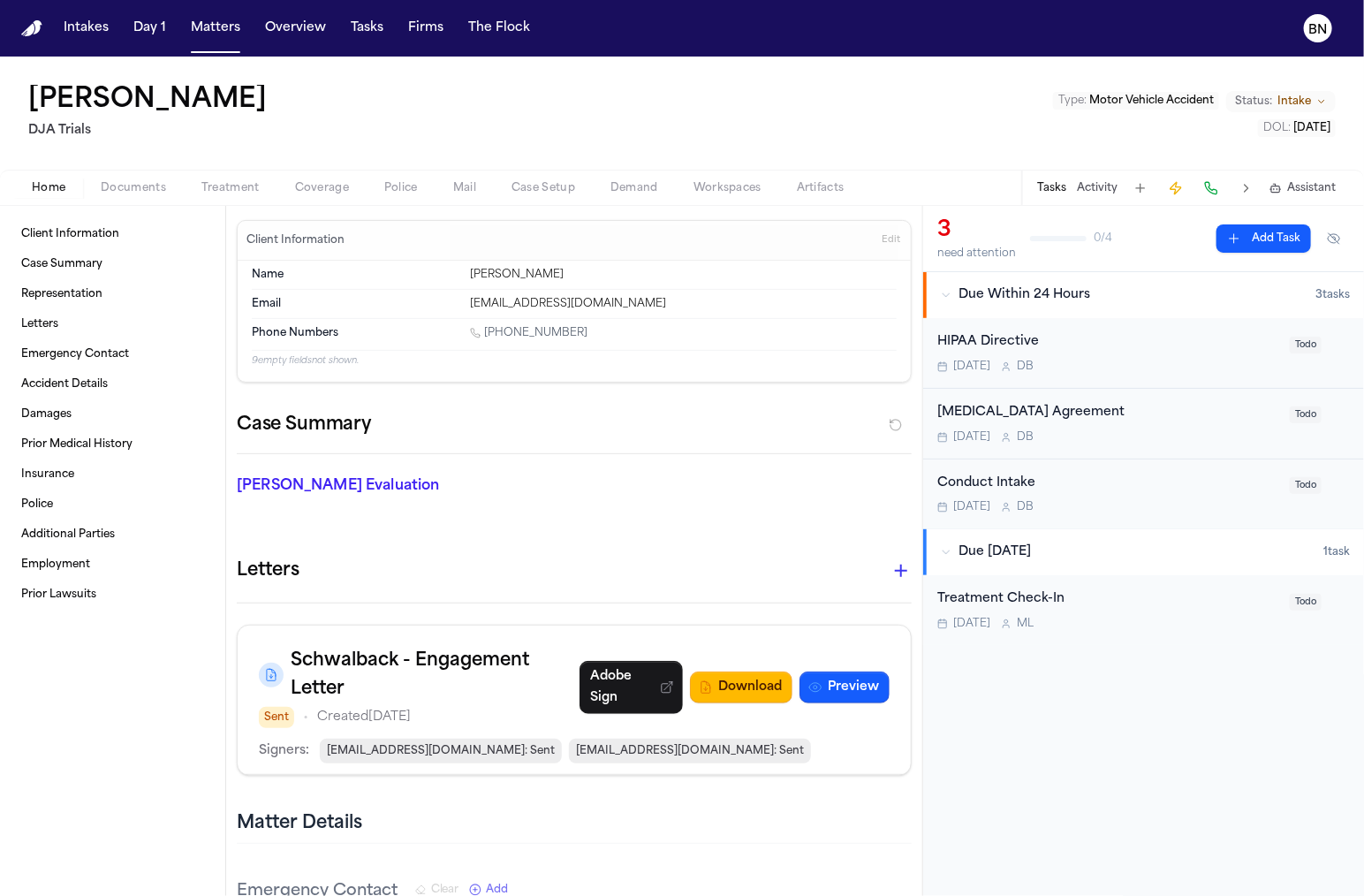
click at [892, 238] on span "Edit" at bounding box center [891, 241] width 19 height 13
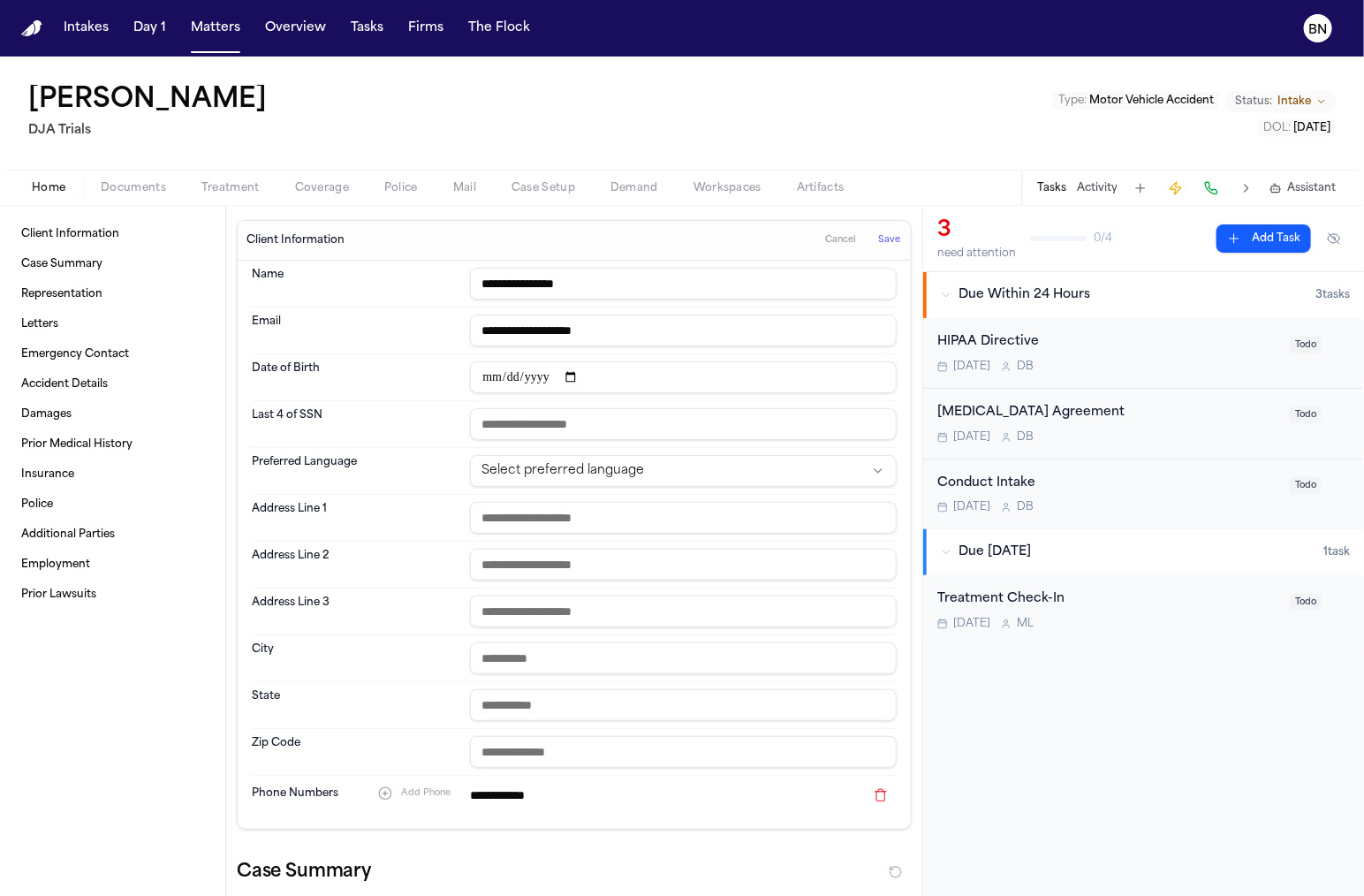
click at [488, 382] on input "date" at bounding box center [683, 378] width 427 height 32
click at [534, 432] on input "text" at bounding box center [683, 424] width 427 height 32
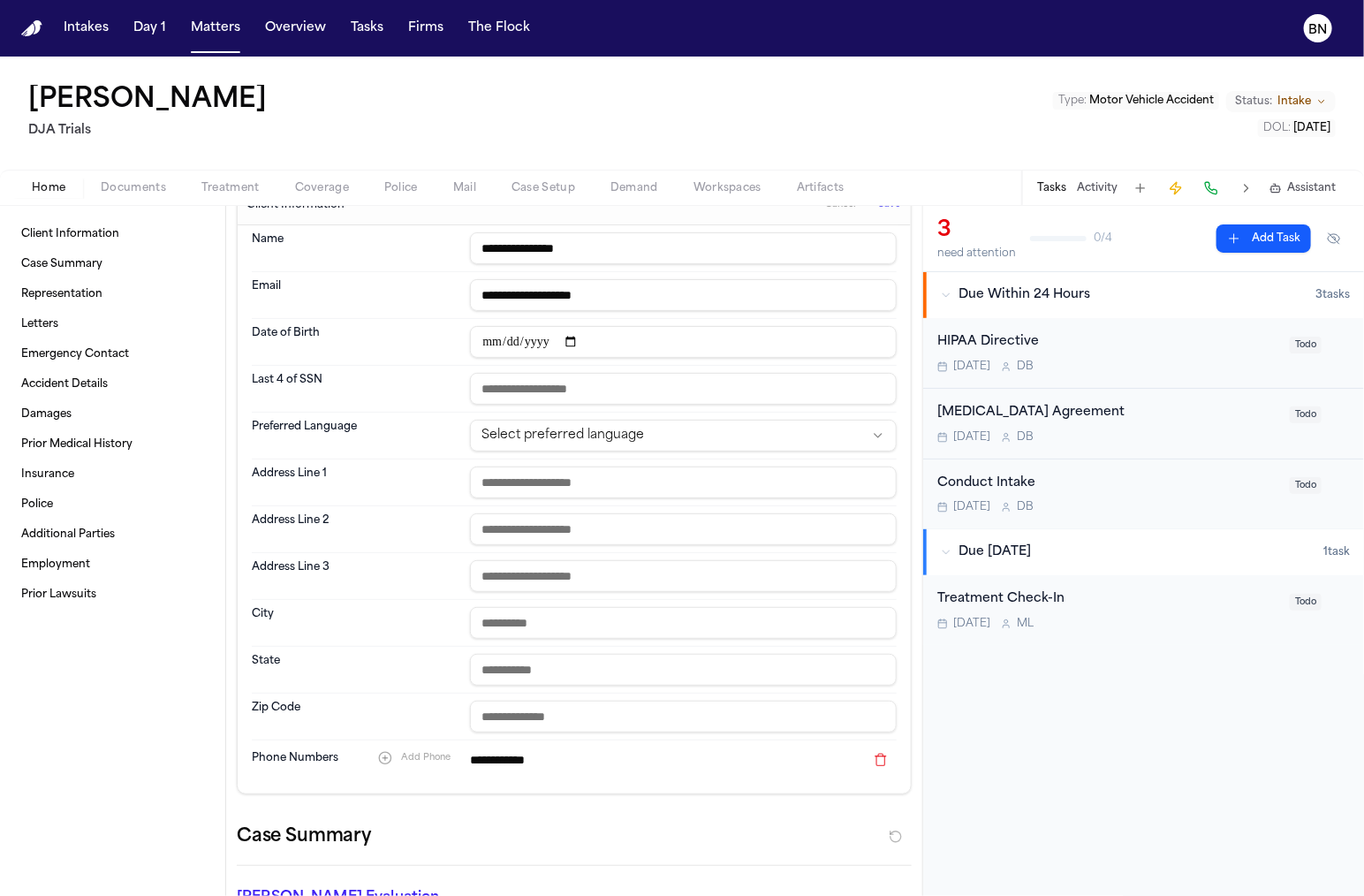
click at [554, 482] on input "text" at bounding box center [683, 482] width 427 height 32
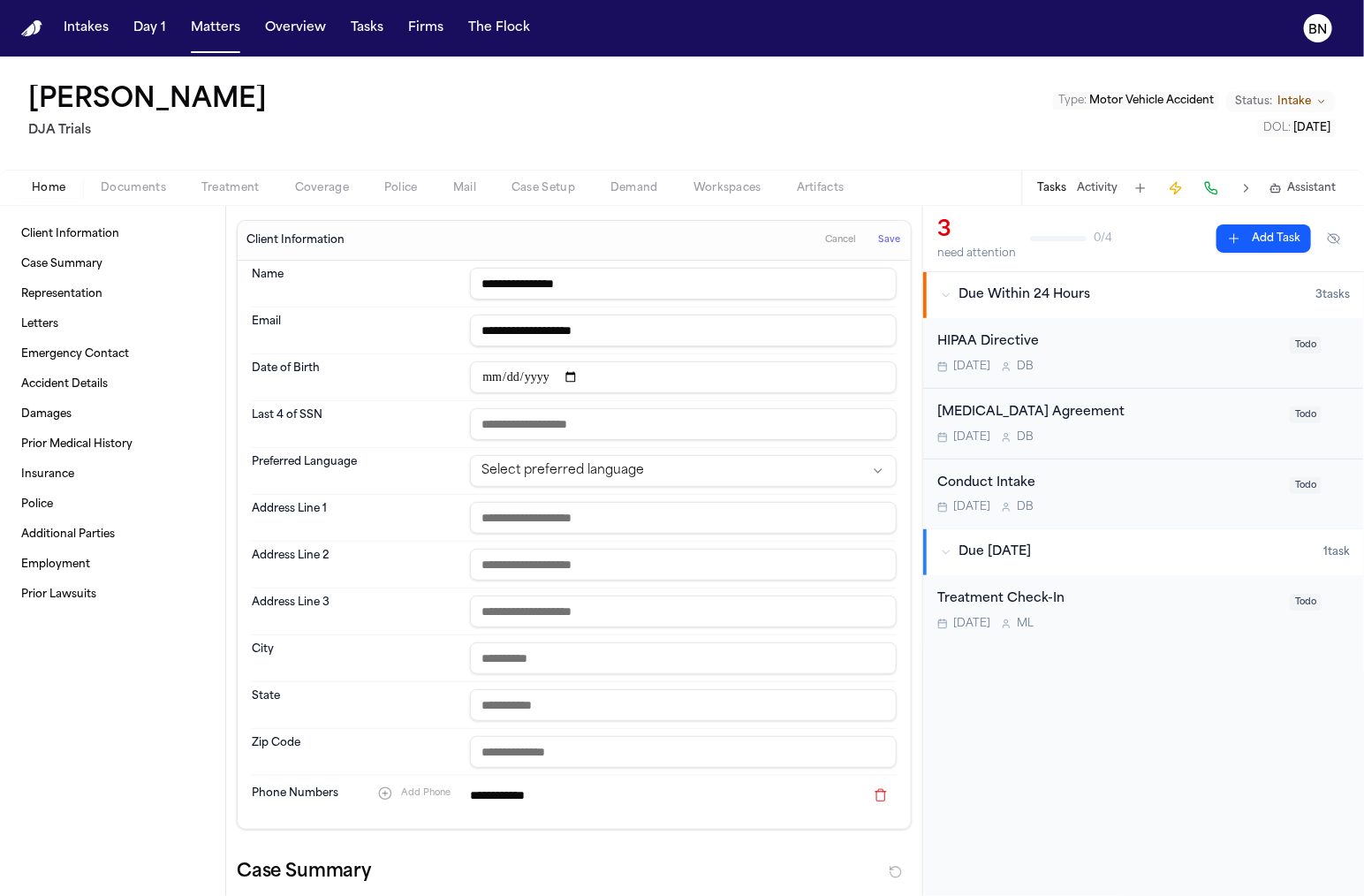
click at [894, 243] on span "Save" at bounding box center [889, 241] width 22 height 13
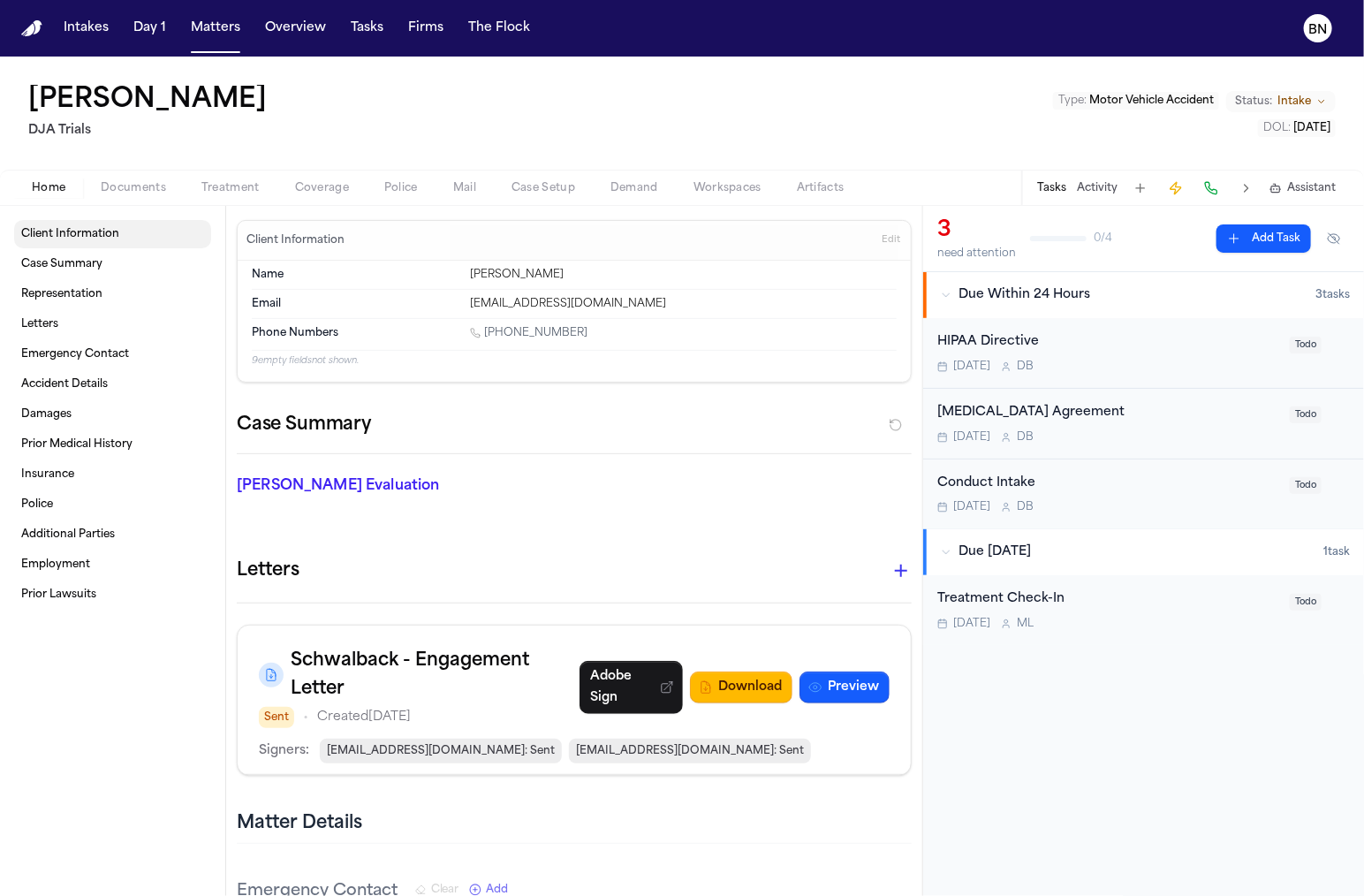
click at [175, 243] on link "Client Information" at bounding box center [113, 235] width 197 height 29
click at [162, 257] on link "Case Summary" at bounding box center [113, 264] width 197 height 29
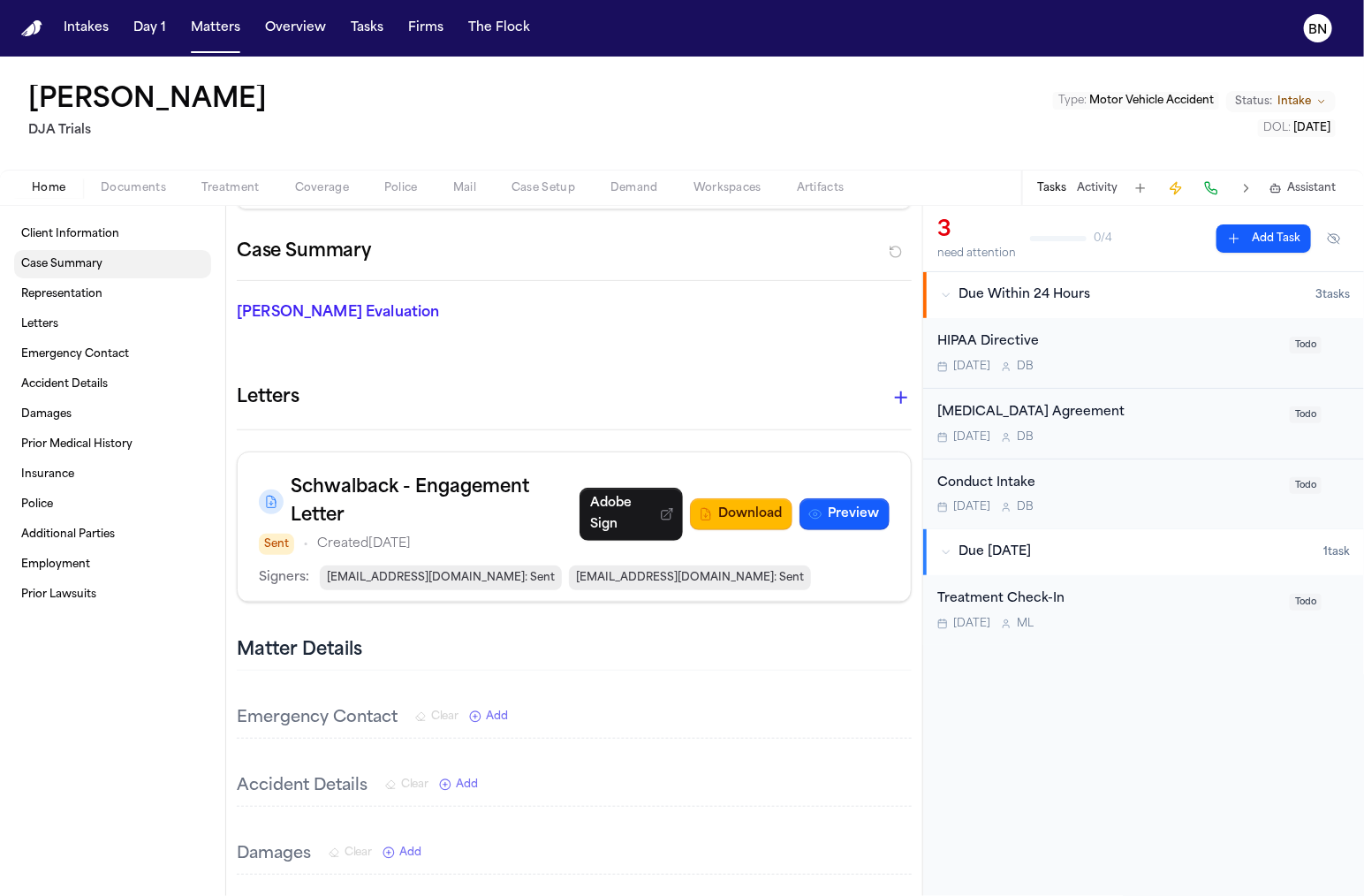
scroll to position [178, 0]
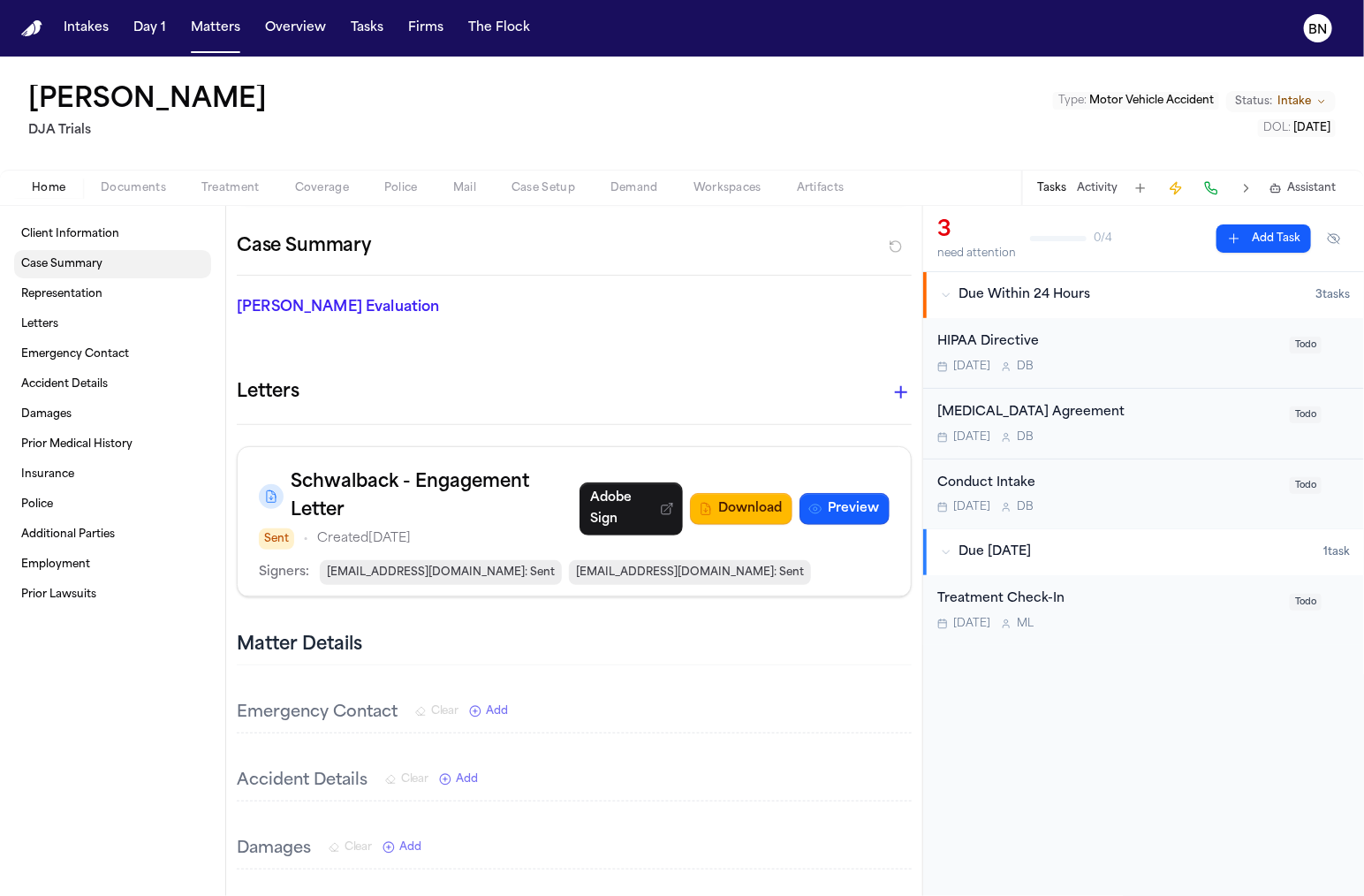
click at [159, 277] on link "Case Summary" at bounding box center [113, 264] width 197 height 29
click at [159, 290] on link "Representation" at bounding box center [113, 294] width 197 height 29
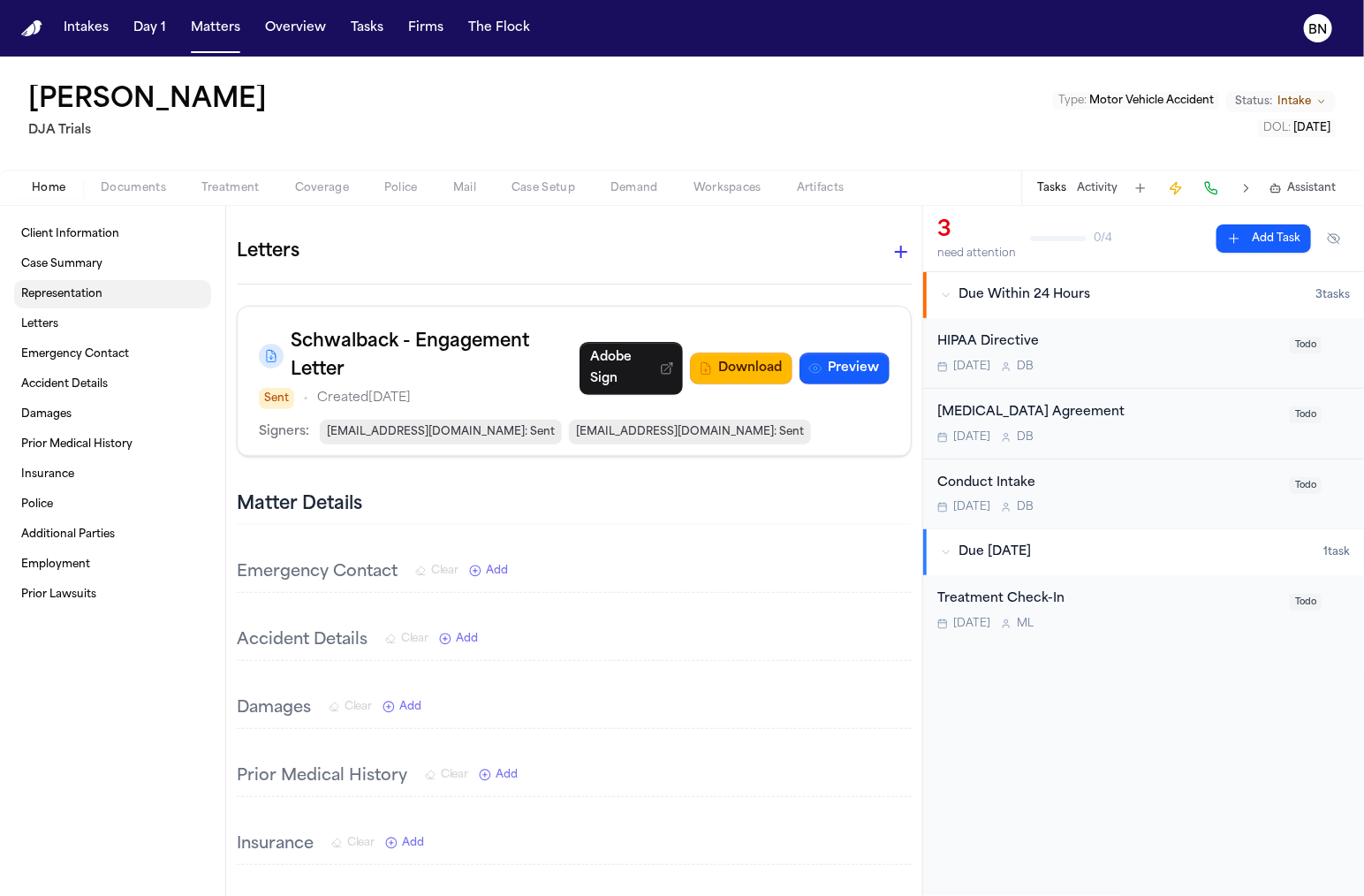
scroll to position [320, 0]
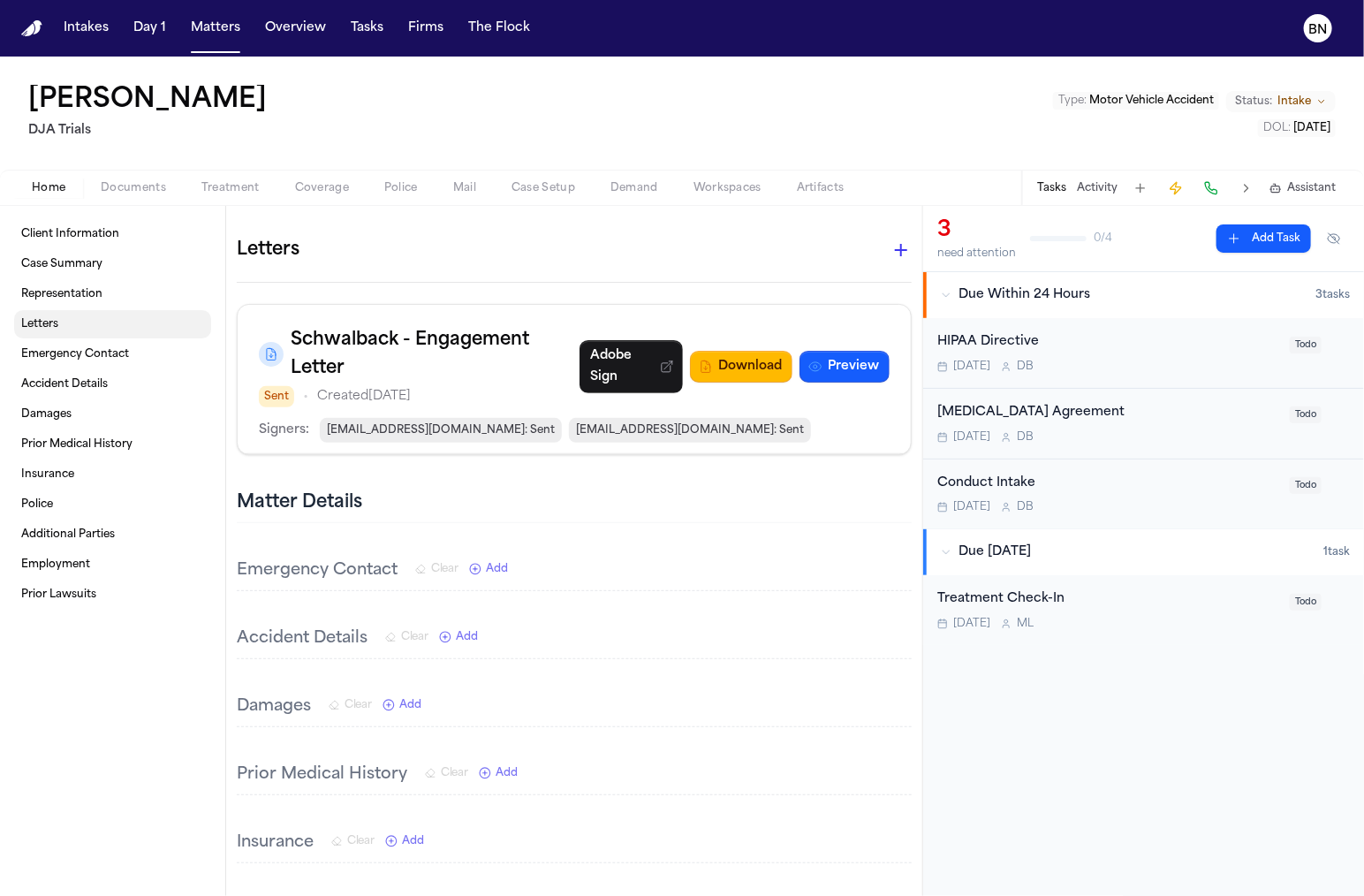
click at [154, 328] on link "Letters" at bounding box center [113, 324] width 197 height 29
click at [144, 369] on div "Client Information Case Summary Representation Letters Emergency Contact Accide…" at bounding box center [113, 414] width 197 height 388
click at [145, 357] on link "Emergency Contact" at bounding box center [113, 354] width 197 height 29
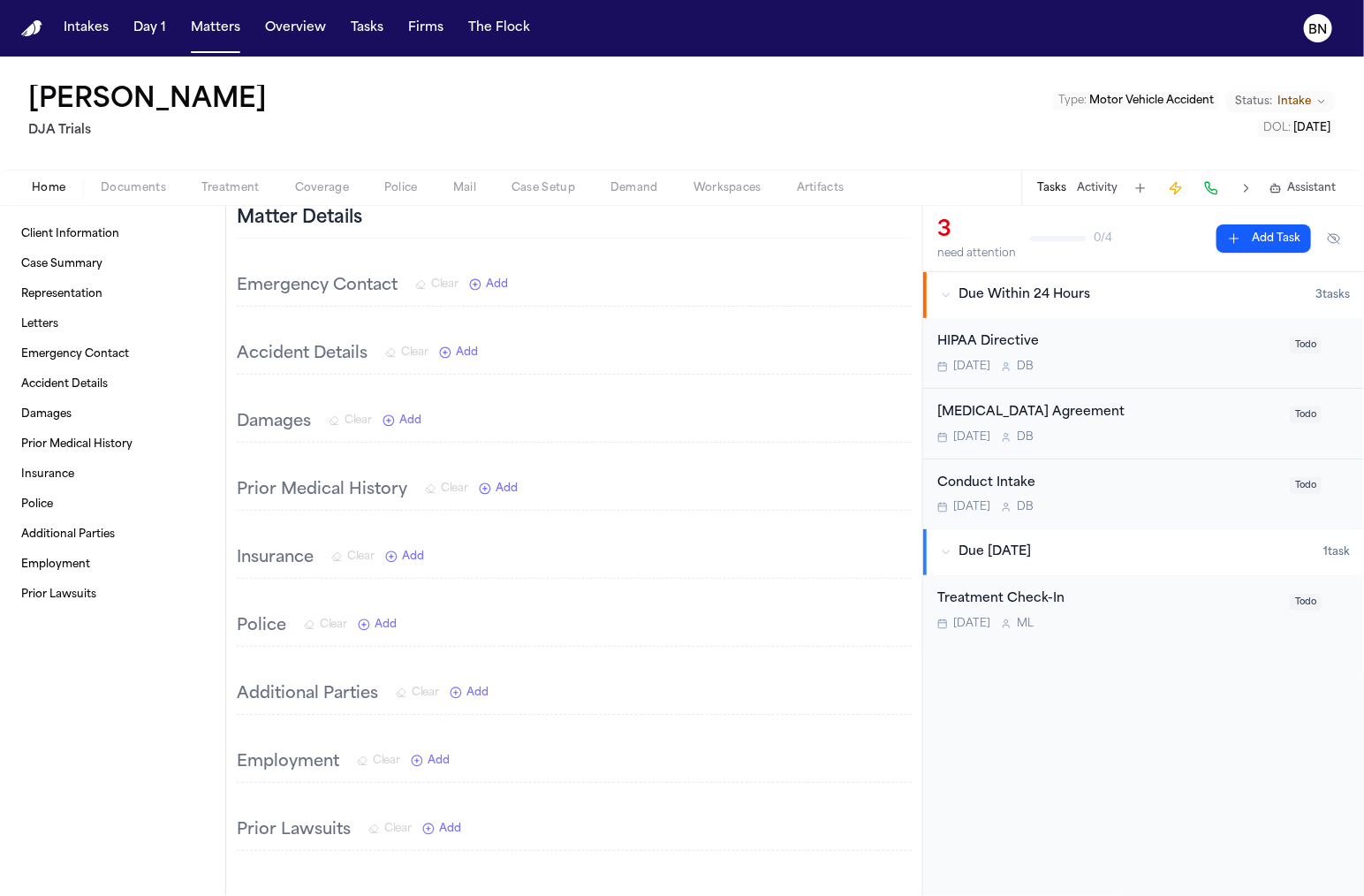
click at [143, 457] on div "Client Information Case Summary Representation Letters Emergency Contact Accide…" at bounding box center [113, 414] width 197 height 388
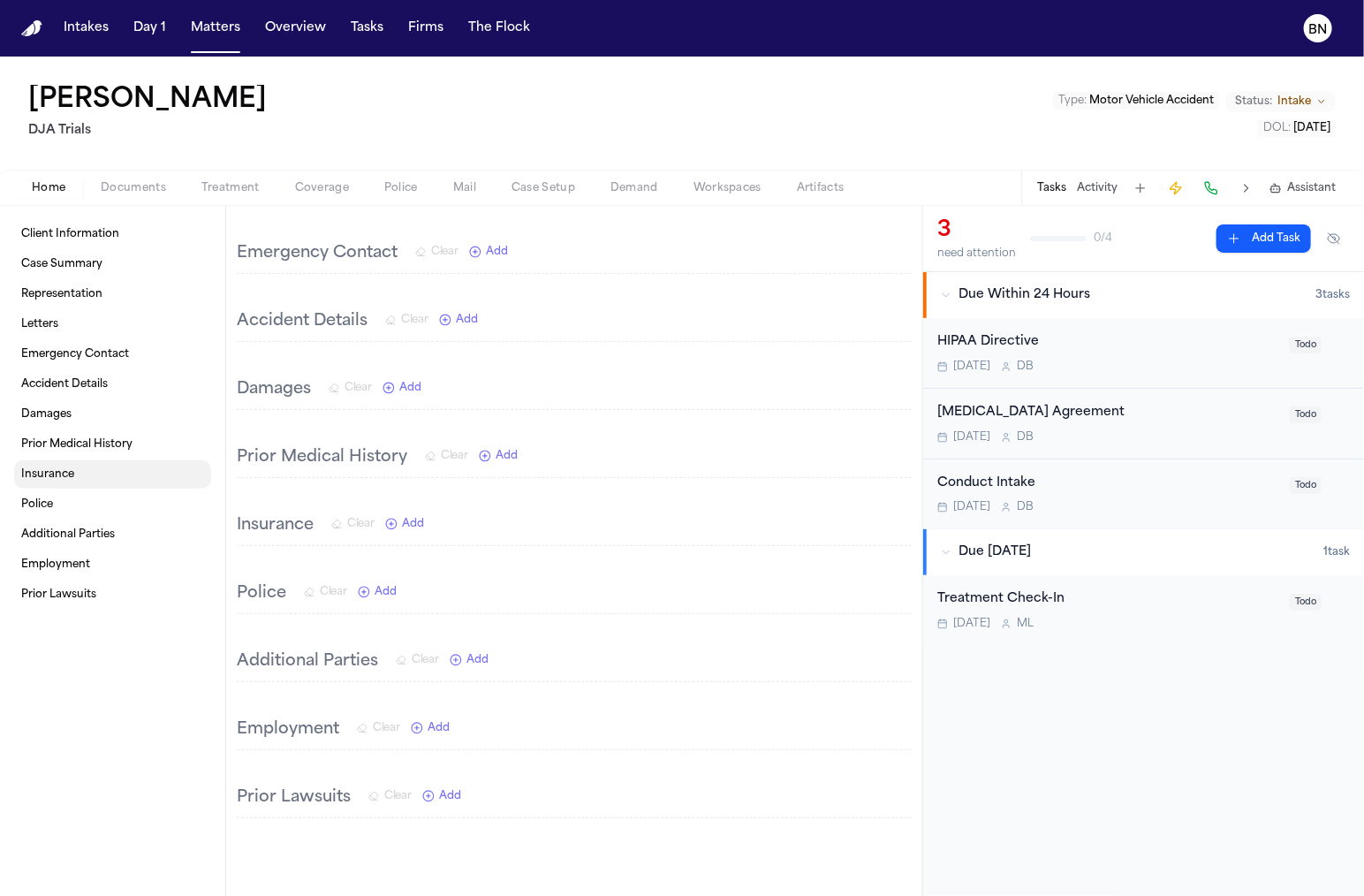
click at [141, 483] on link "Insurance" at bounding box center [113, 474] width 197 height 29
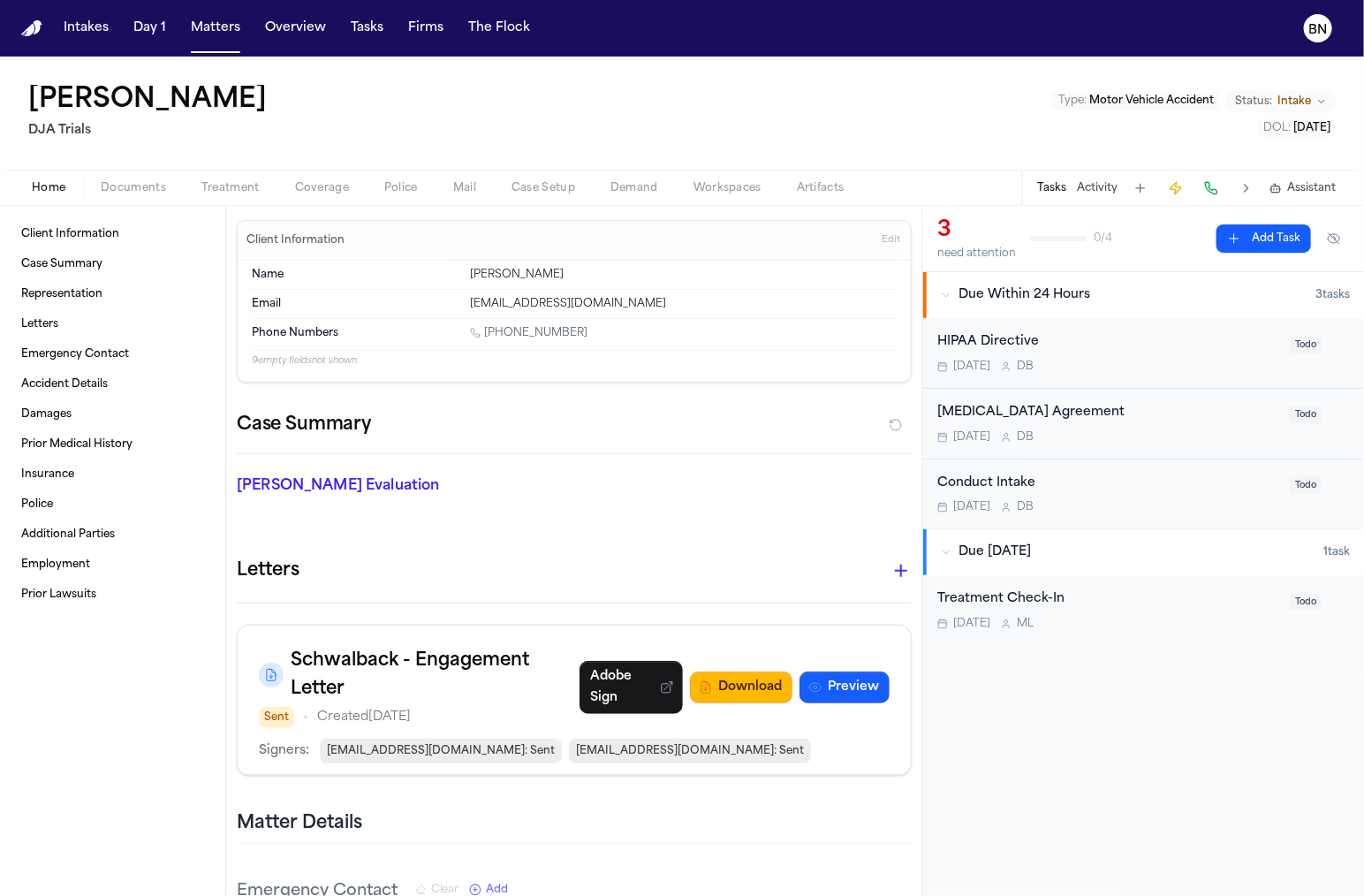
click at [1158, 100] on span "Motor Vehicle Accident" at bounding box center [1151, 101] width 124 height 11
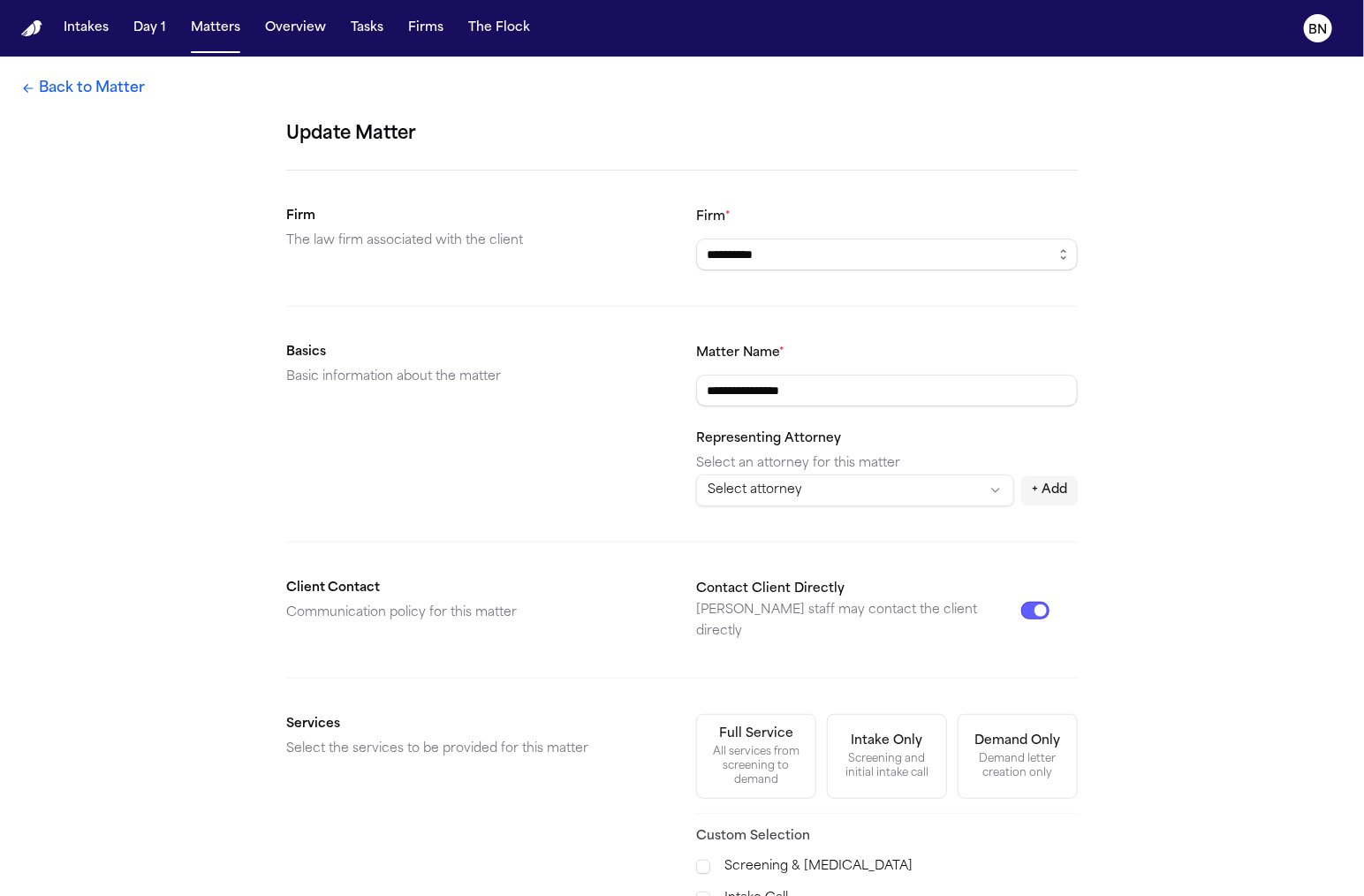
click at [128, 102] on div "**********" at bounding box center [682, 633] width 1364 height 1154
click at [128, 95] on link "Back to Matter" at bounding box center [83, 89] width 124 height 21
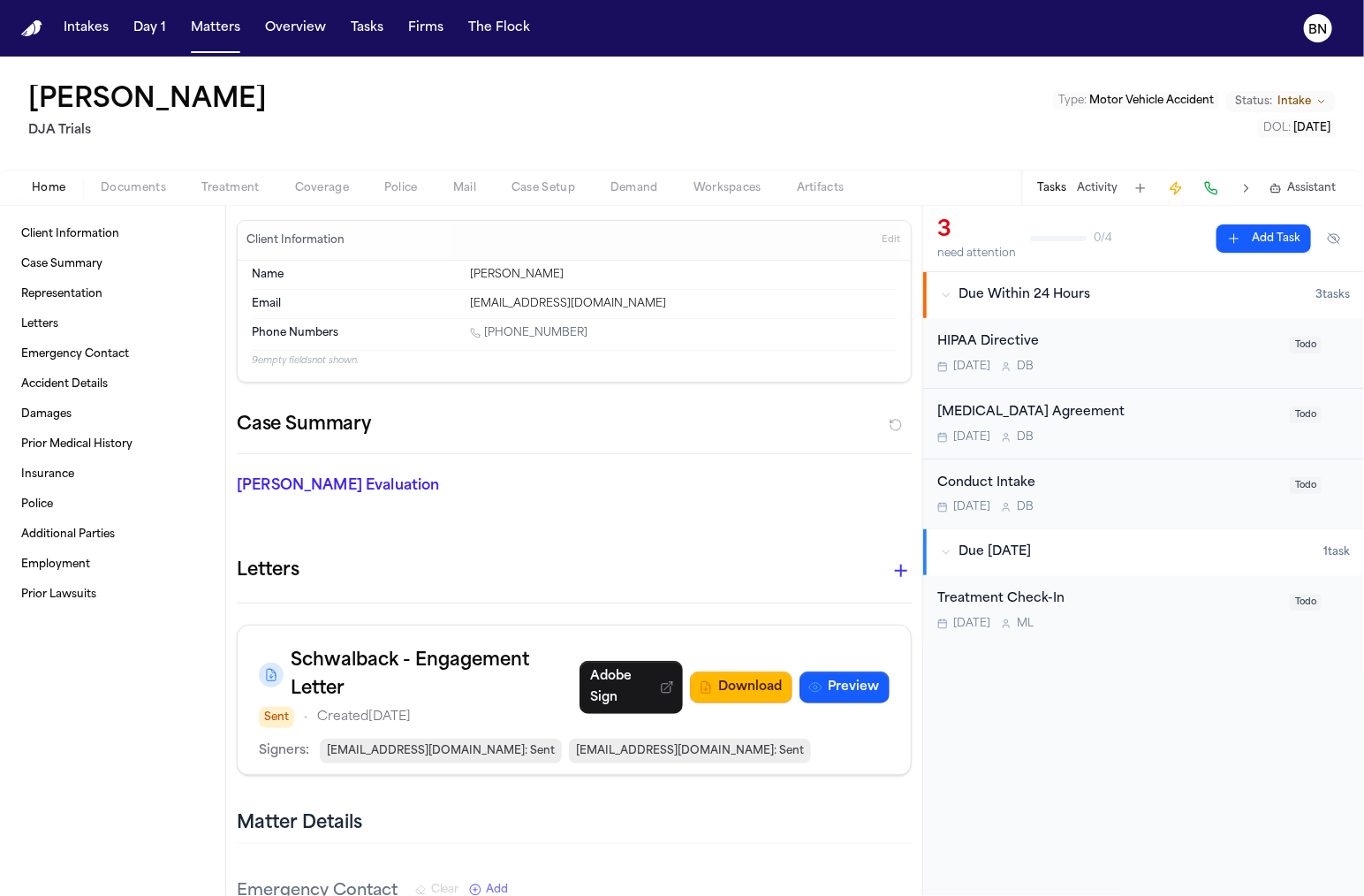
drag, startPoint x: 237, startPoint y: 108, endPoint x: 976, endPoint y: 115, distance: 739.0
click at [976, 115] on div "Alexander Ponce DJA Trials Type : Motor Vehicle Accident Status: Intake DOL : 2…" at bounding box center [682, 113] width 1364 height 113
click at [1317, 101] on icon "Change status from Intake" at bounding box center [1322, 102] width 11 height 11
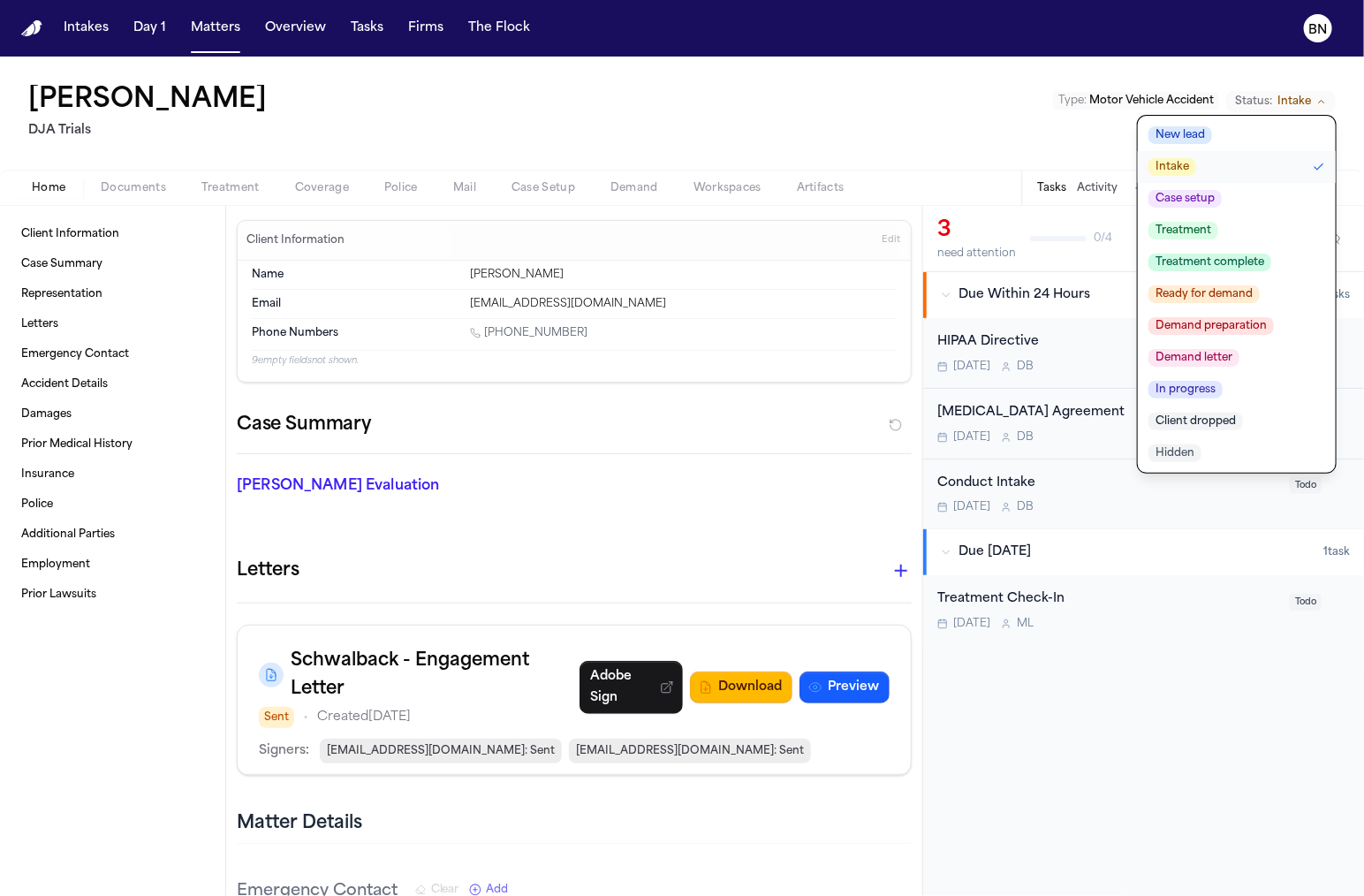
click at [224, 112] on h1 "Alexander Ponce" at bounding box center [148, 101] width 238 height 32
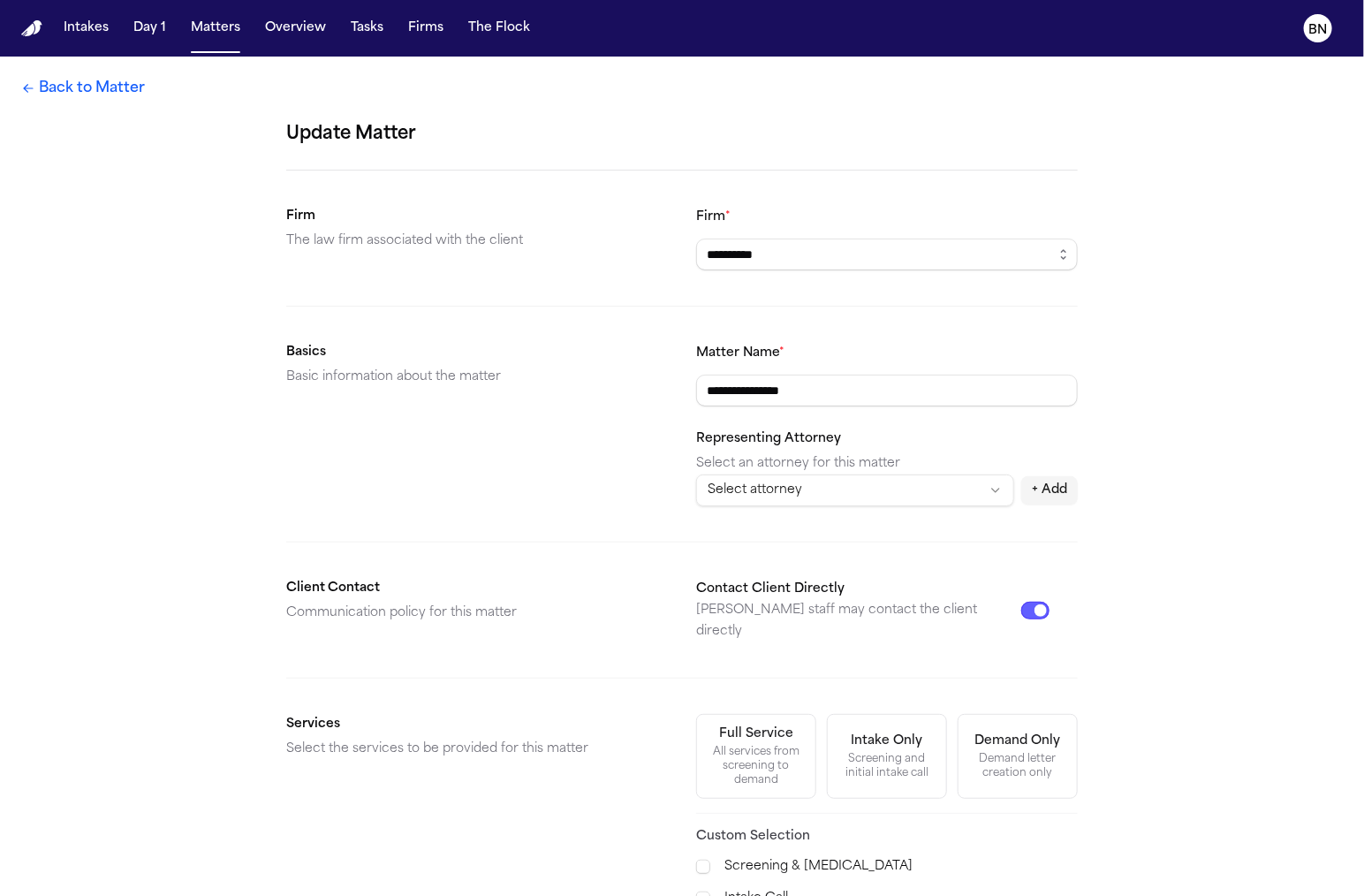
click at [224, 107] on div "**********" at bounding box center [682, 633] width 1364 height 1154
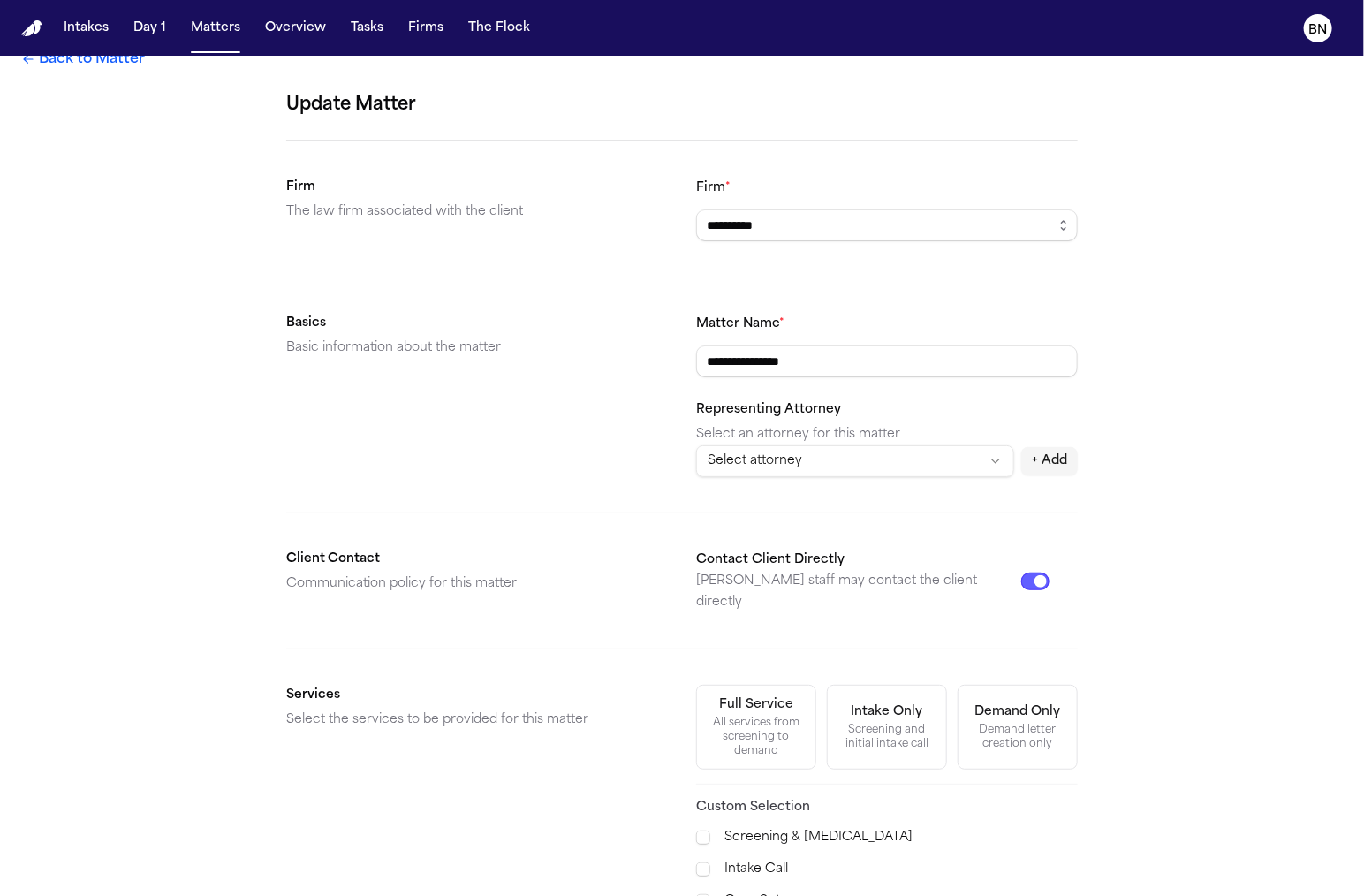
scroll to position [31, 0]
click at [851, 354] on input "**********" at bounding box center [887, 360] width 381 height 32
click at [867, 450] on html "**********" at bounding box center [682, 448] width 1364 height 896
click at [951, 411] on html "**********" at bounding box center [682, 448] width 1364 height 896
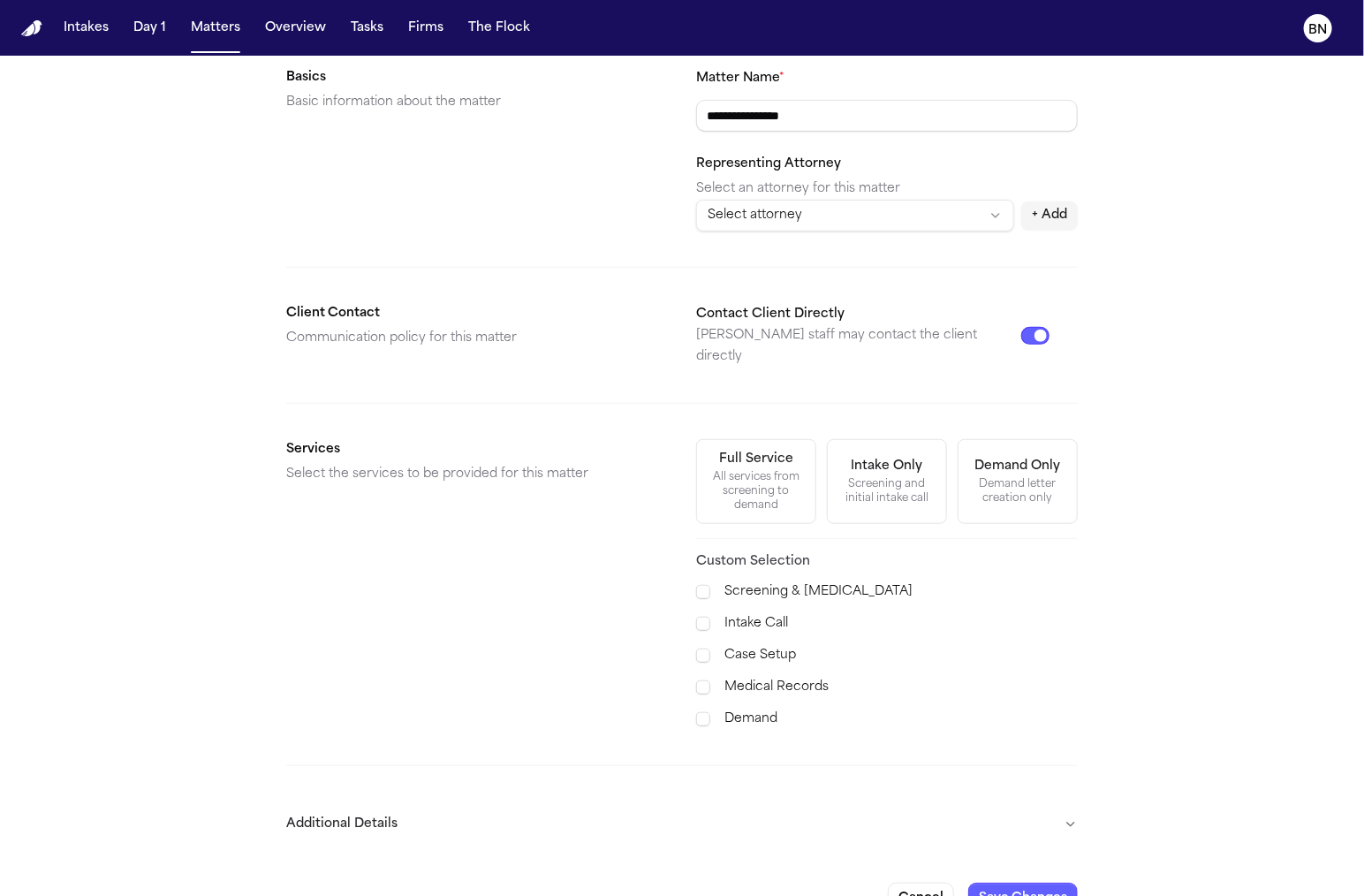
scroll to position [290, 0]
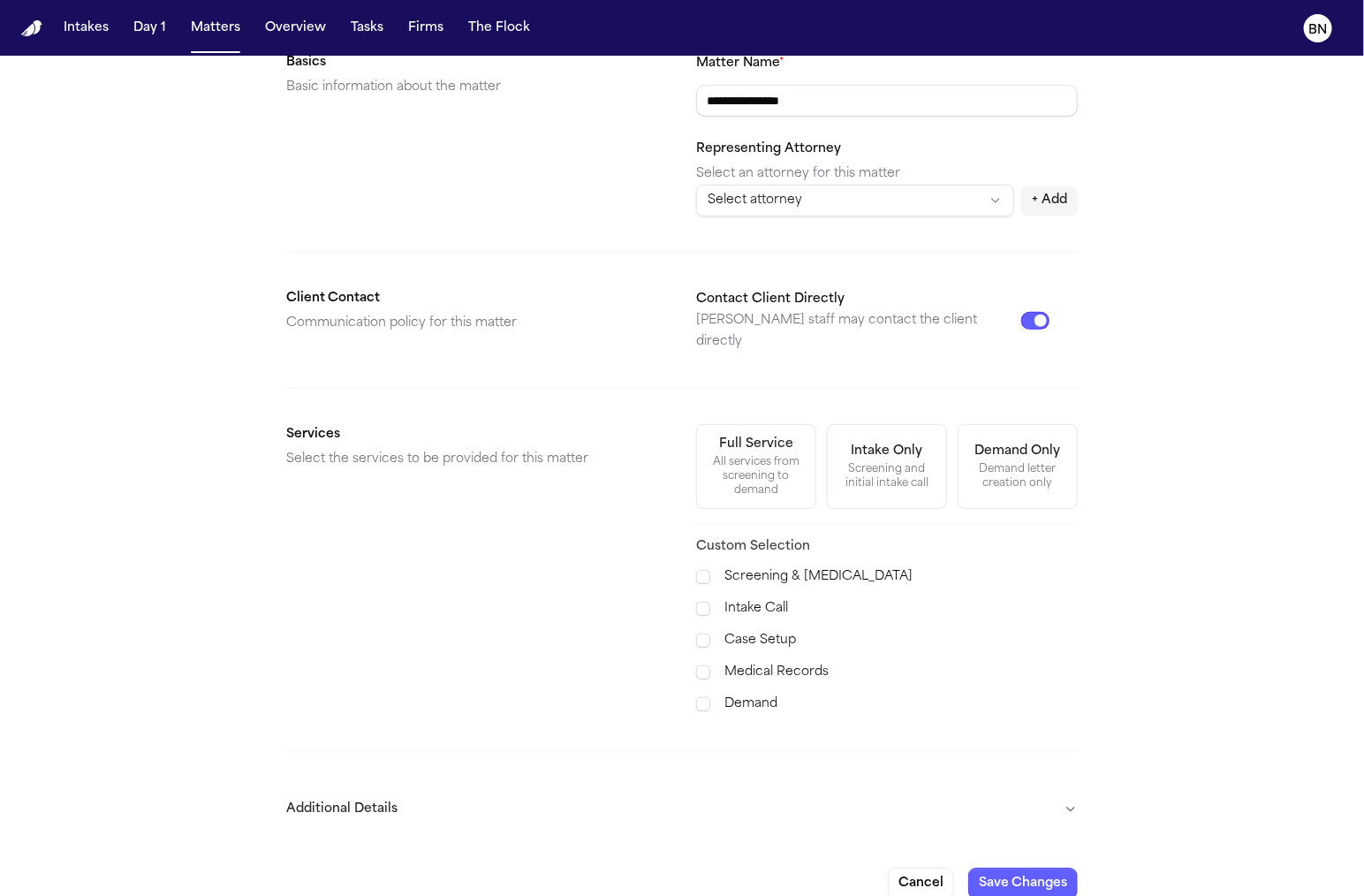
click at [741, 459] on div "All services from screening to demand" at bounding box center [756, 475] width 98 height 42
click at [905, 462] on div "Screening and initial intake call" at bounding box center [887, 476] width 98 height 29
click at [1010, 462] on div "Demand letter creation only" at bounding box center [1018, 476] width 98 height 29
click at [764, 470] on div "All services from screening to demand" at bounding box center [756, 475] width 98 height 42
click at [996, 786] on button "Additional Details" at bounding box center [682, 808] width 791 height 46
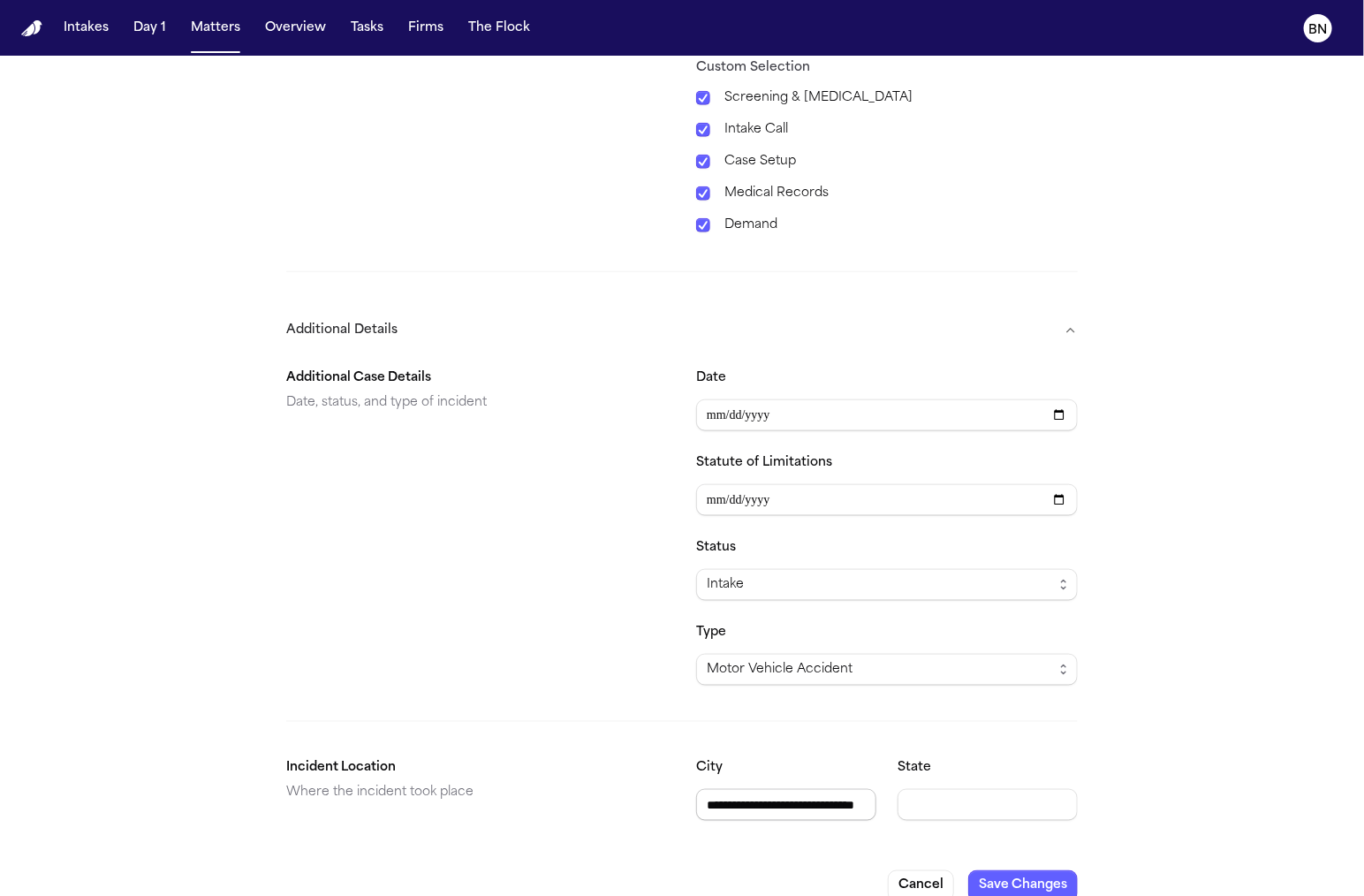
scroll to position [0, 53]
drag, startPoint x: 782, startPoint y: 783, endPoint x: 924, endPoint y: 785, distance: 142.0
click at [925, 785] on div "**********" at bounding box center [887, 789] width 381 height 64
click at [805, 716] on div "**********" at bounding box center [682, 594] width 791 height 482
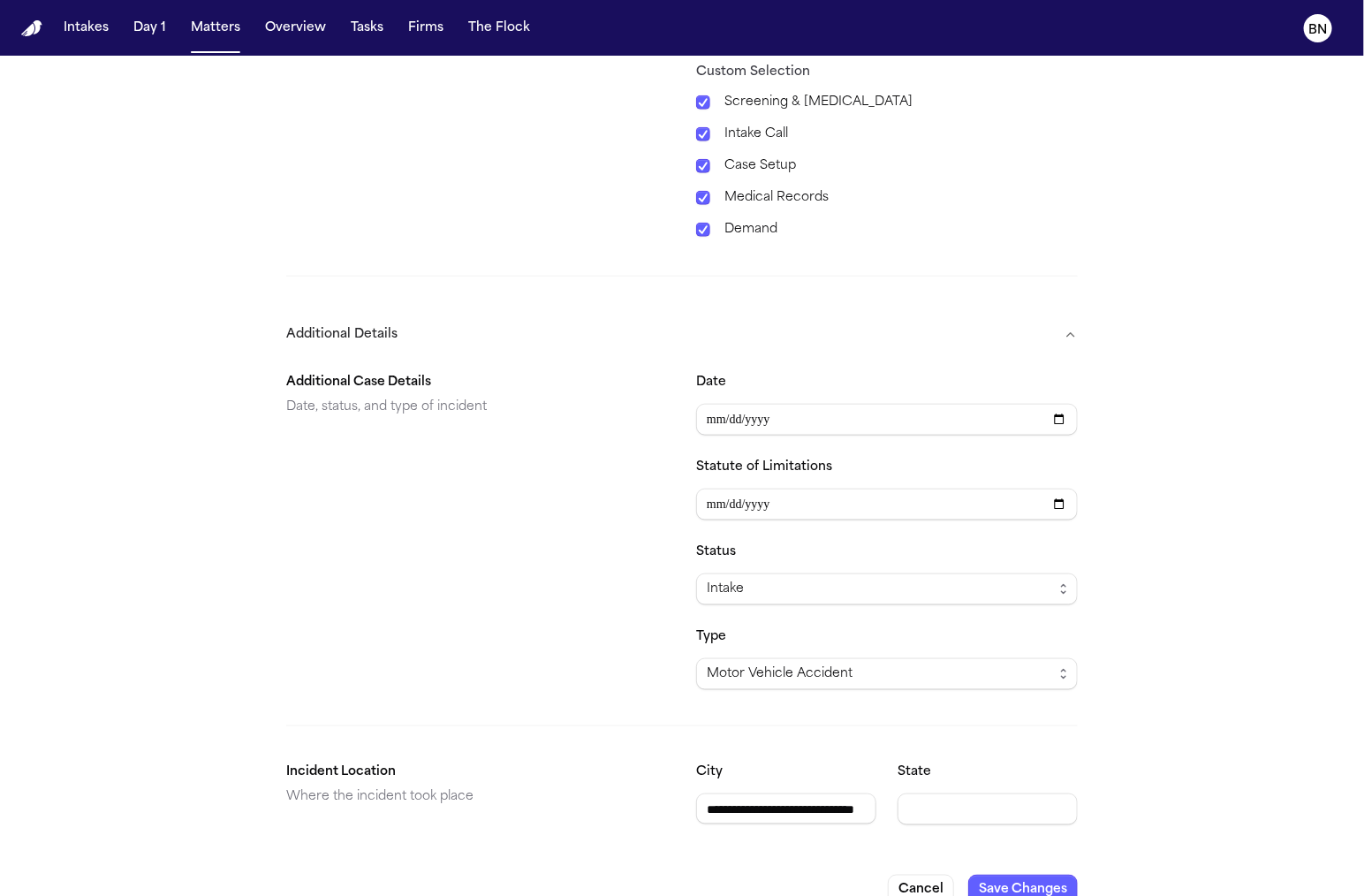
scroll to position [769, 0]
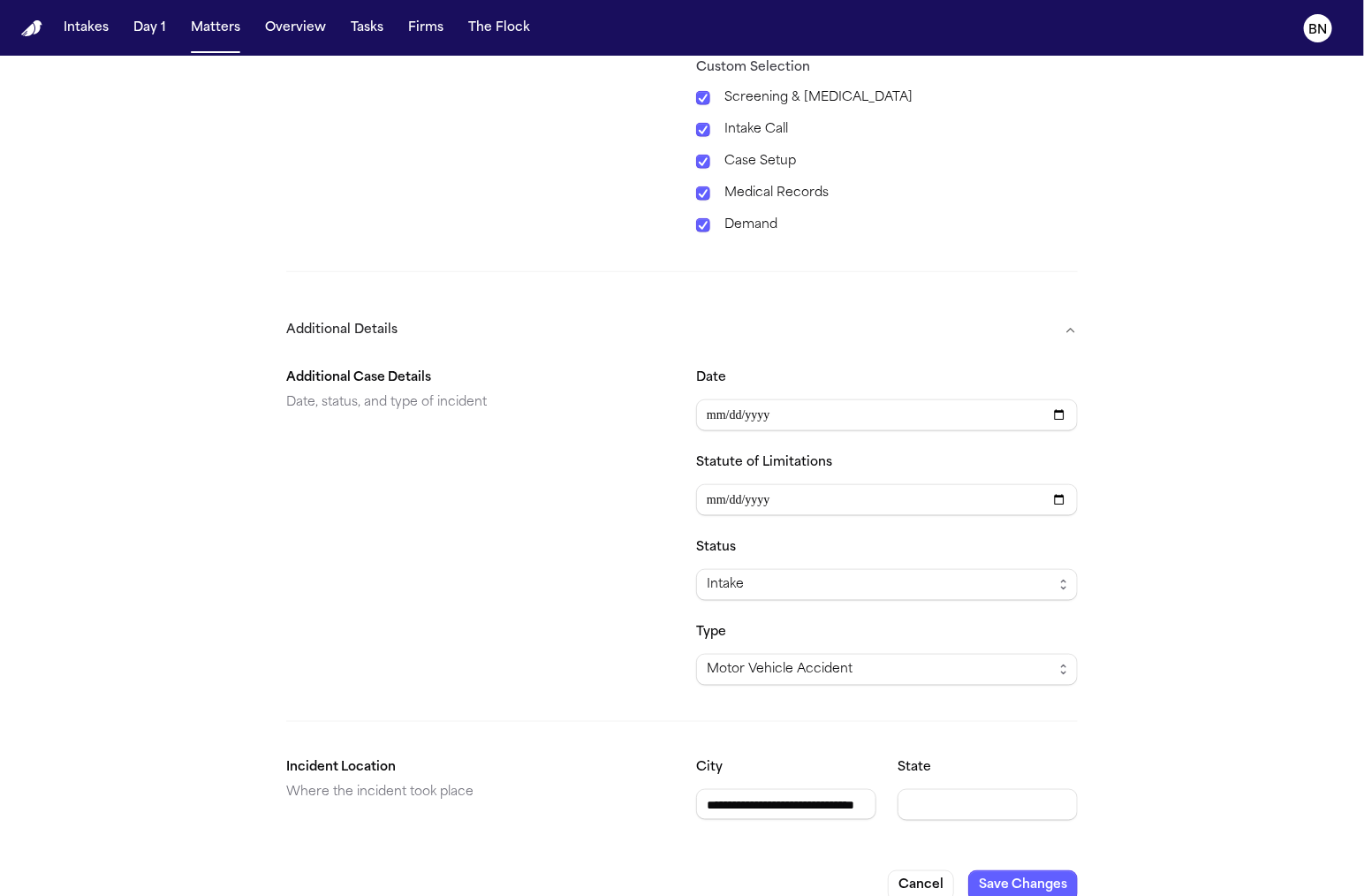
drag, startPoint x: 776, startPoint y: 777, endPoint x: 627, endPoint y: 769, distance: 149.2
click at [627, 768] on section "**********" at bounding box center [682, 789] width 791 height 64
click at [822, 710] on div "**********" at bounding box center [682, 594] width 791 height 482
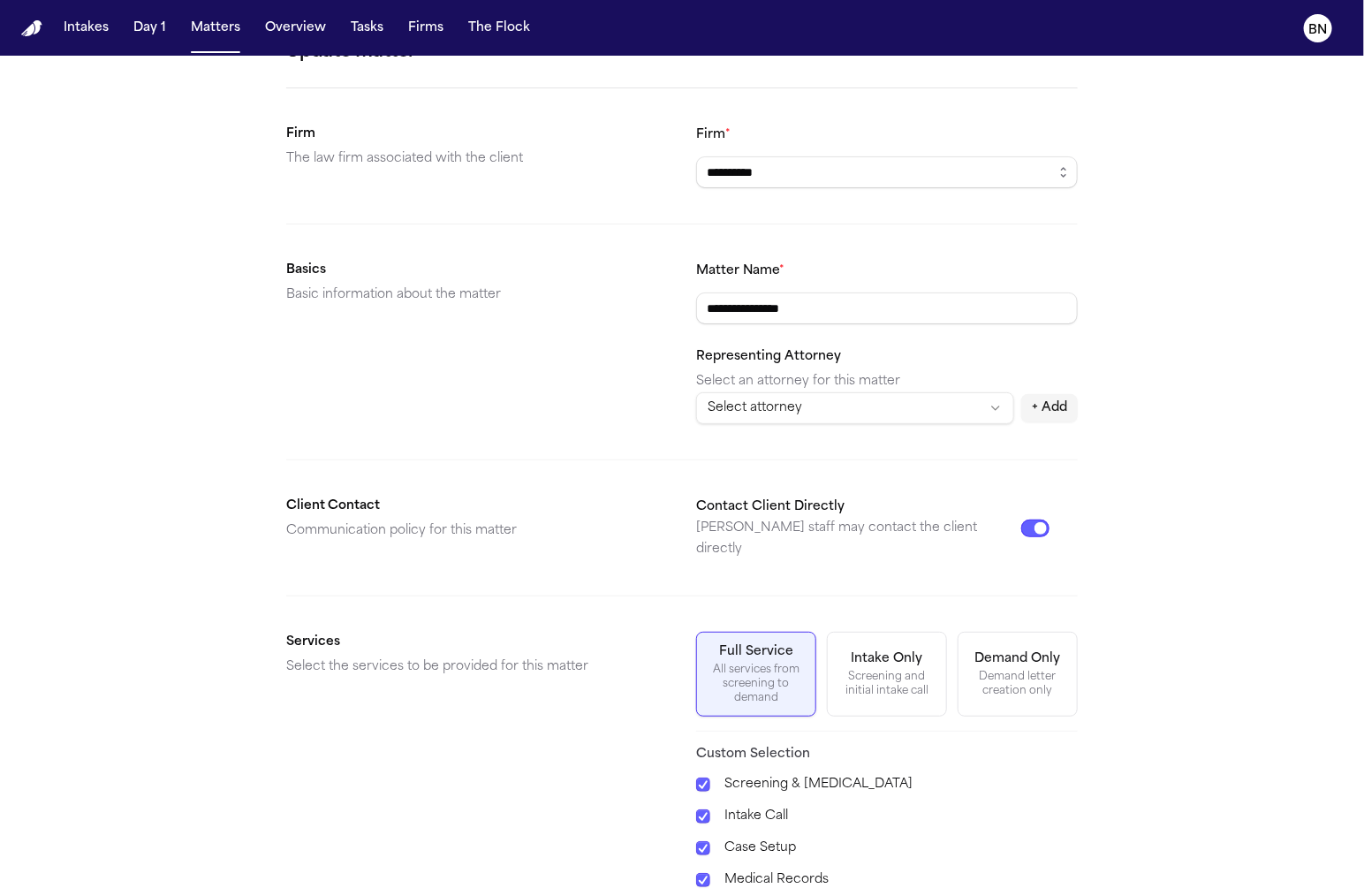
scroll to position [0, 0]
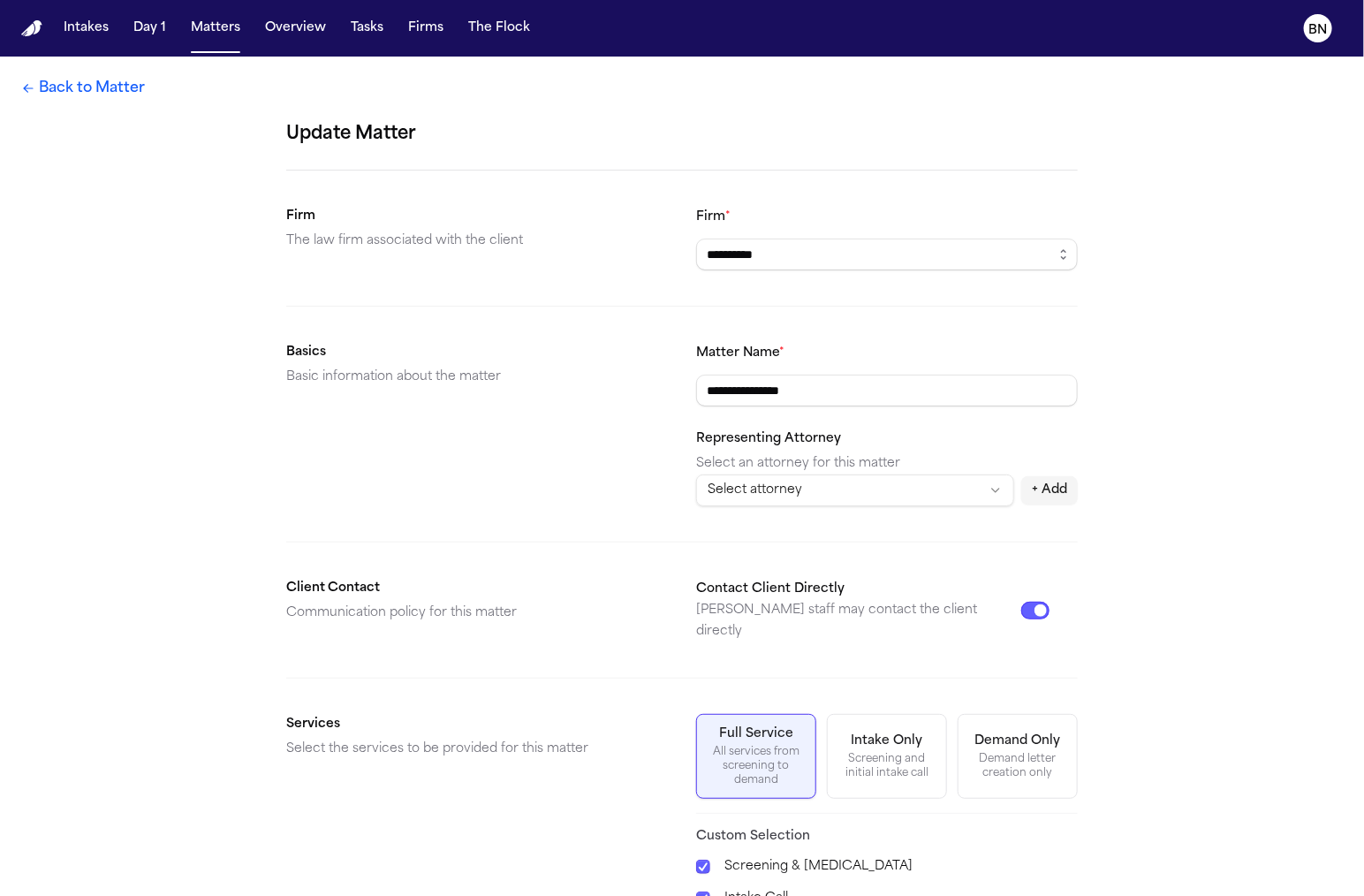
click at [85, 89] on link "Back to Matter" at bounding box center [83, 89] width 124 height 21
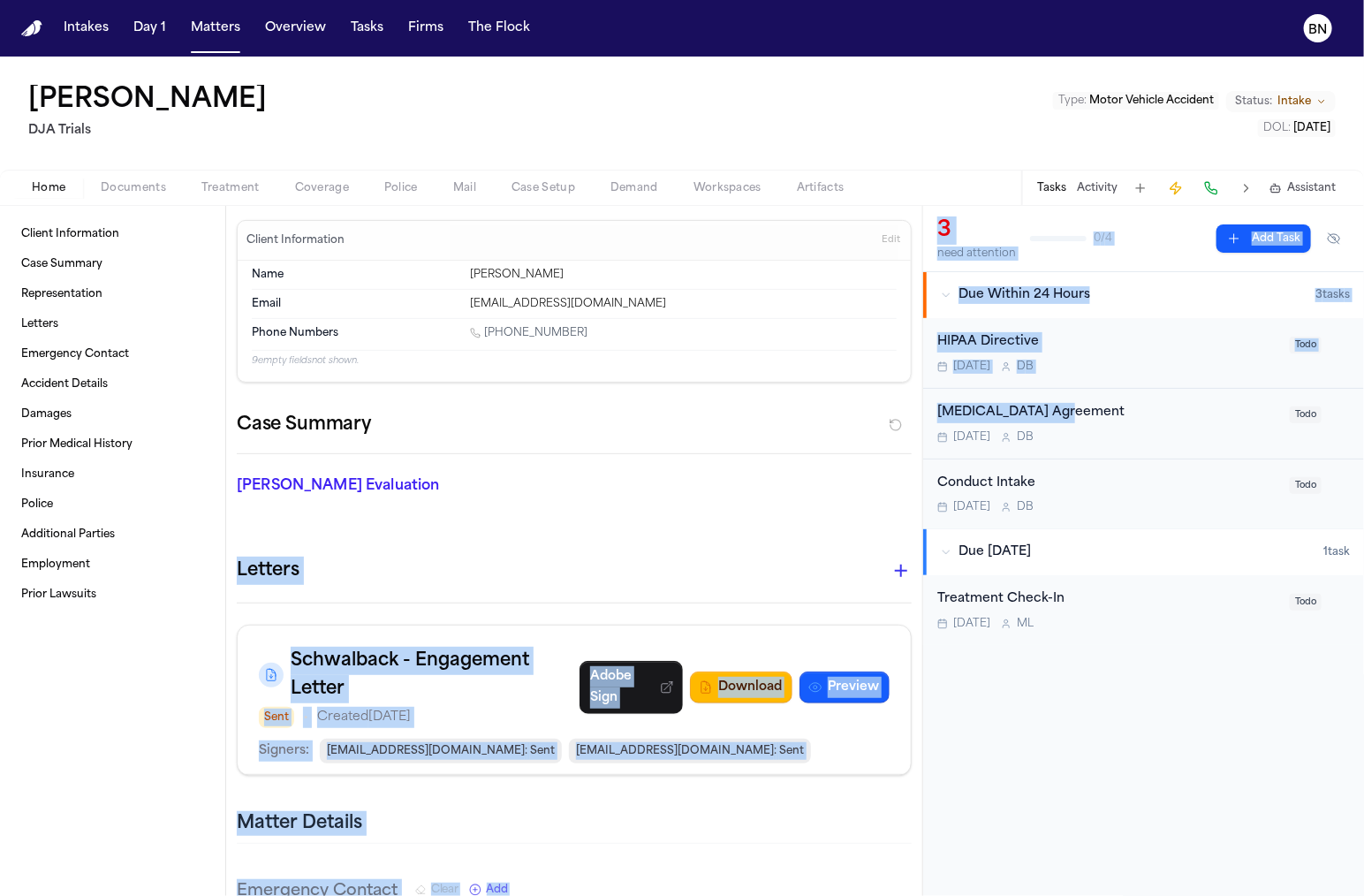
drag, startPoint x: 1083, startPoint y: 410, endPoint x: 620, endPoint y: 570, distance: 489.9
click at [620, 570] on div "Client Information Case Summary Representation Letters Emergency Contact Accide…" at bounding box center [682, 550] width 1364 height 690
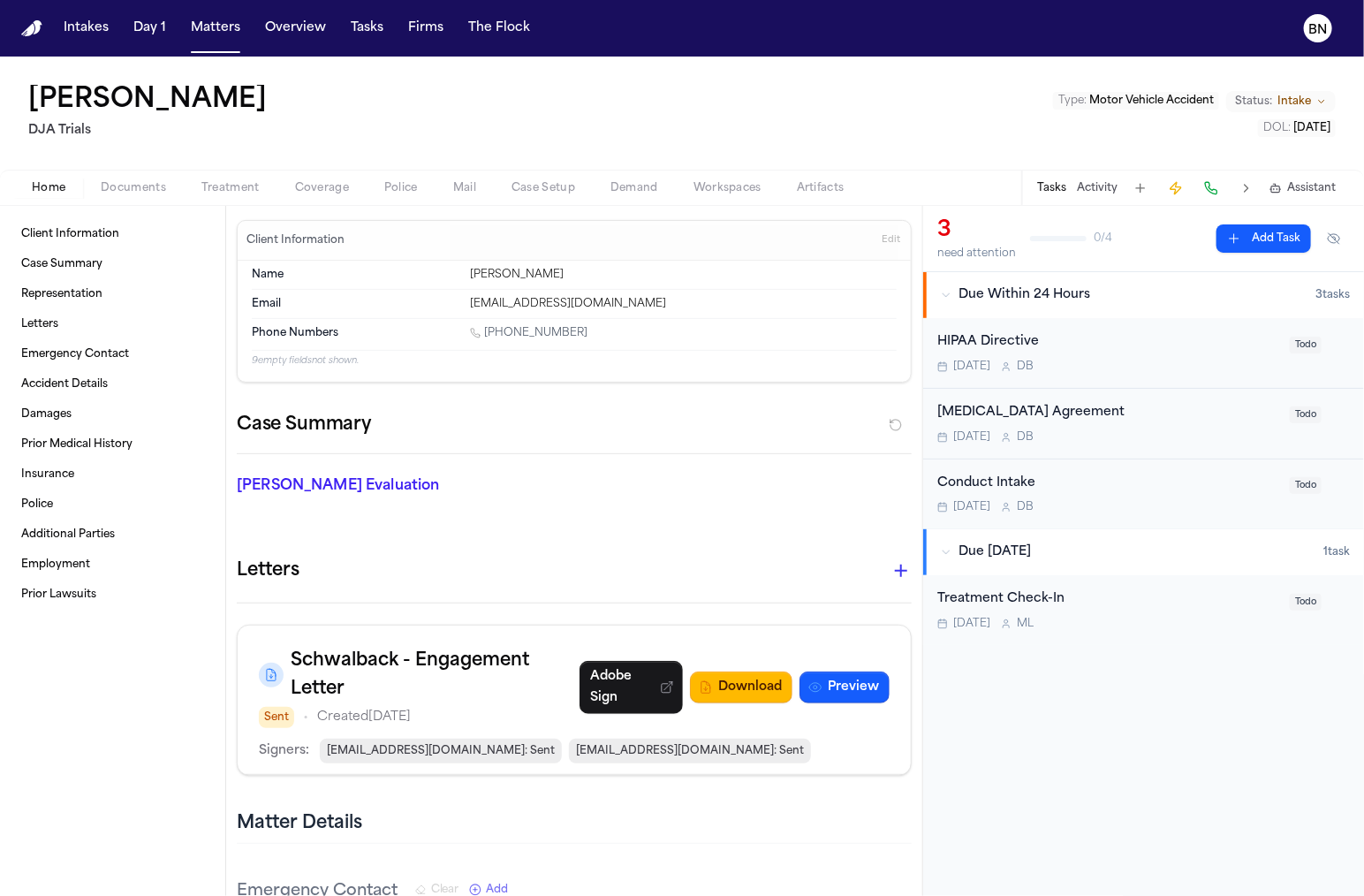
click at [620, 570] on div "Letters" at bounding box center [575, 570] width 675 height 35
click at [466, 660] on h3 "Schwalback - Engagement Letter" at bounding box center [435, 674] width 289 height 56
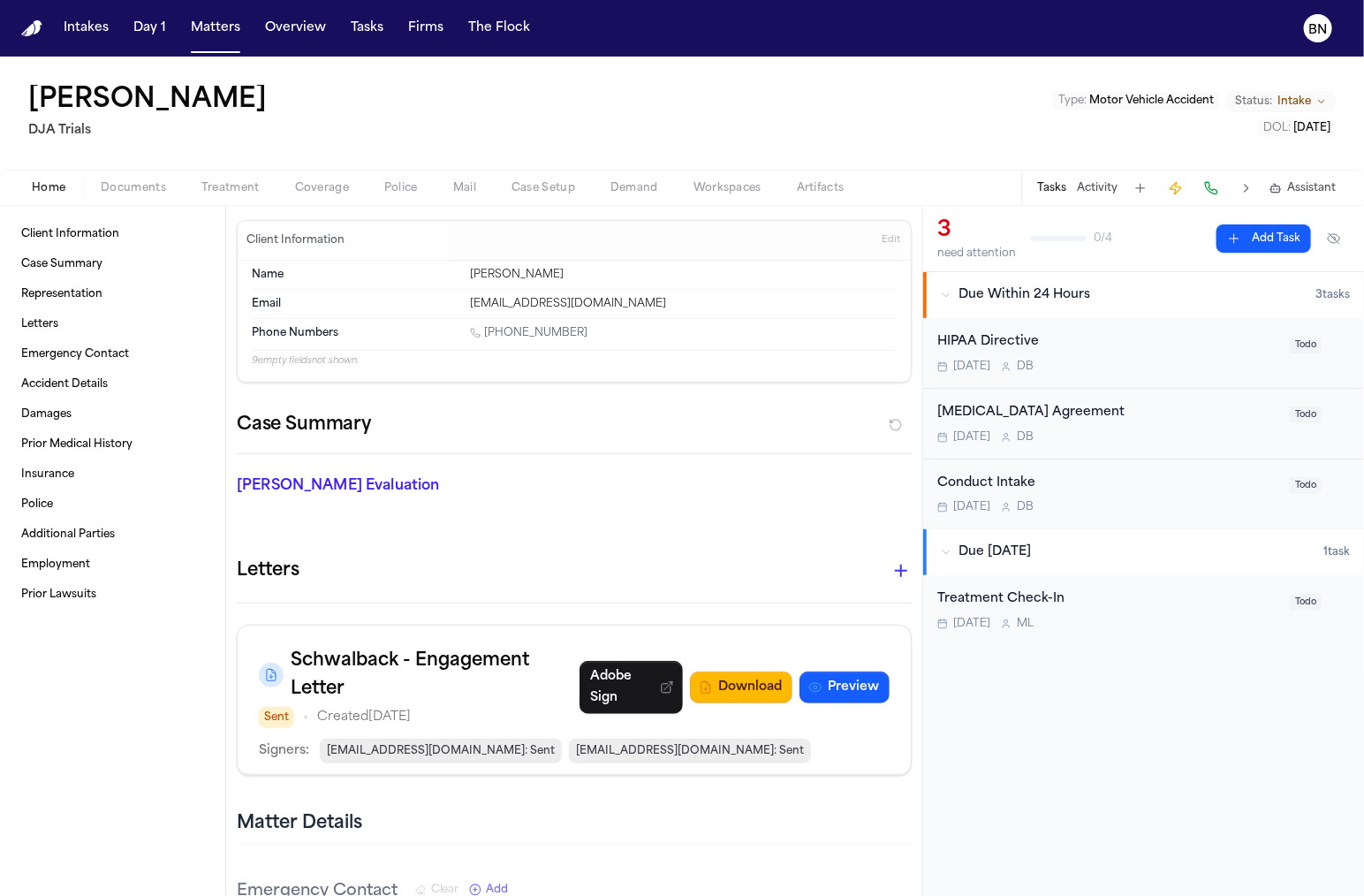
click at [1059, 412] on div "[MEDICAL_DATA] Agreement" at bounding box center [1108, 413] width 342 height 21
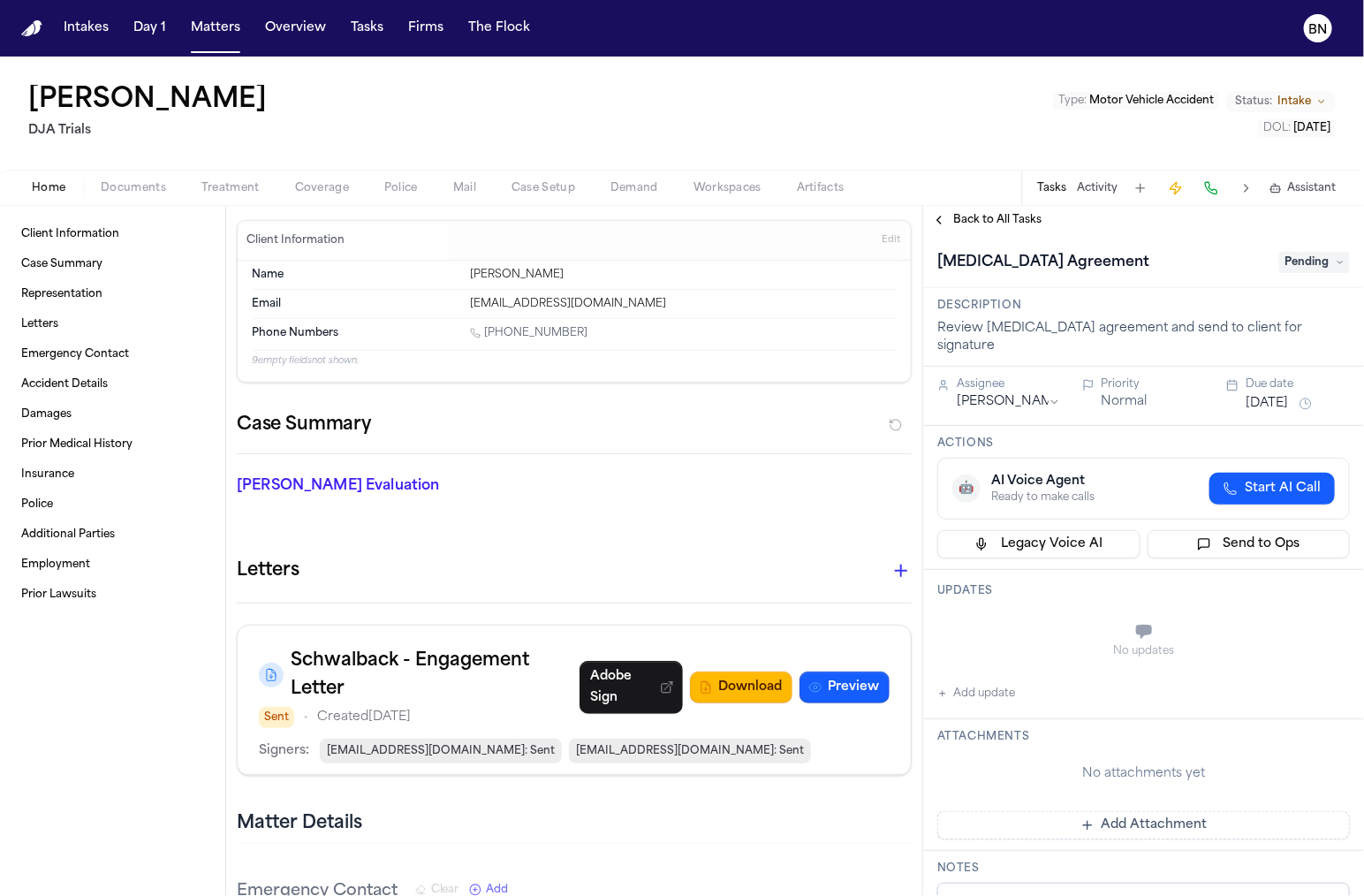
click at [1333, 258] on span "Pending" at bounding box center [1314, 262] width 71 height 21
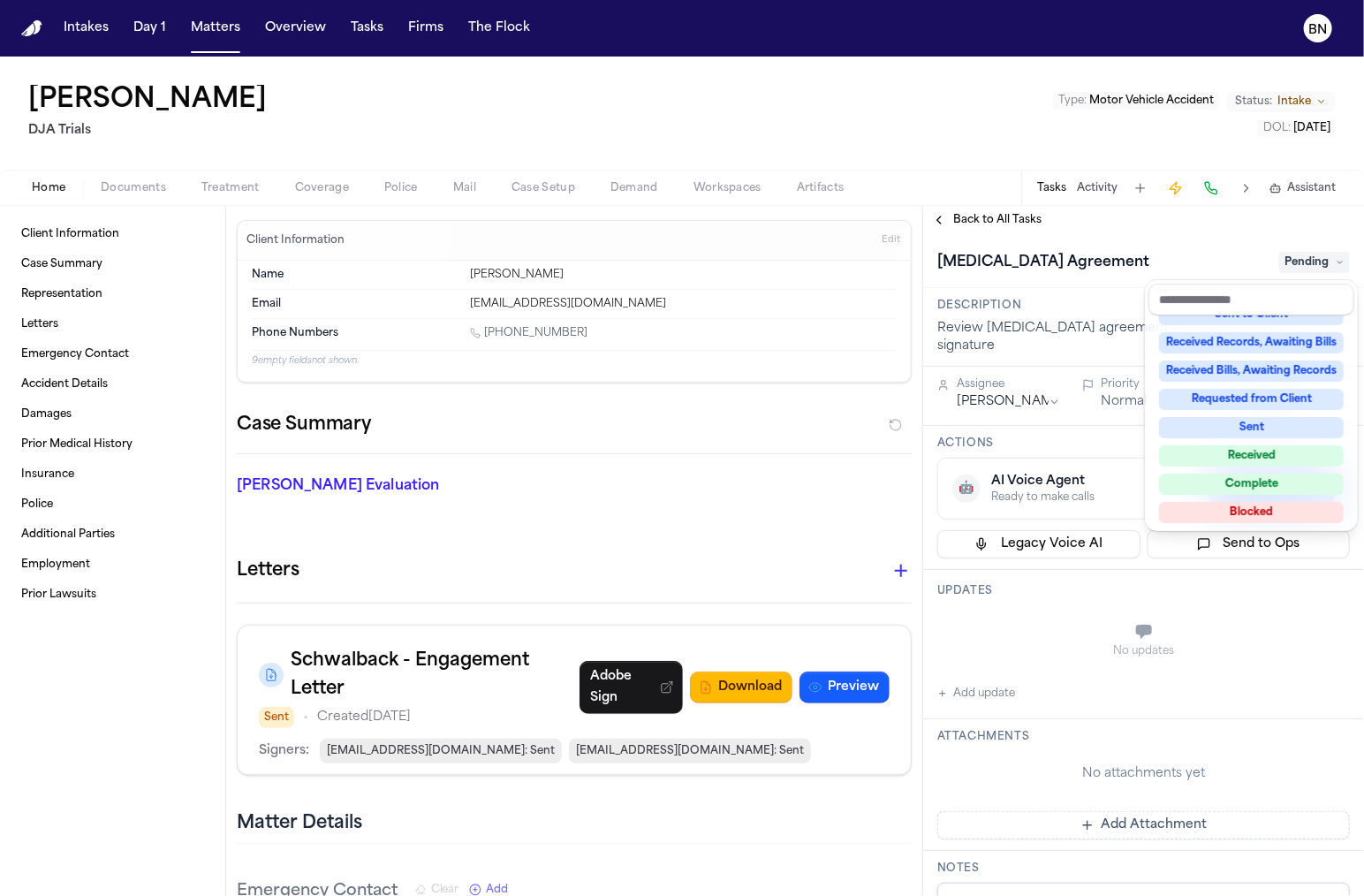
scroll to position [247, 0]
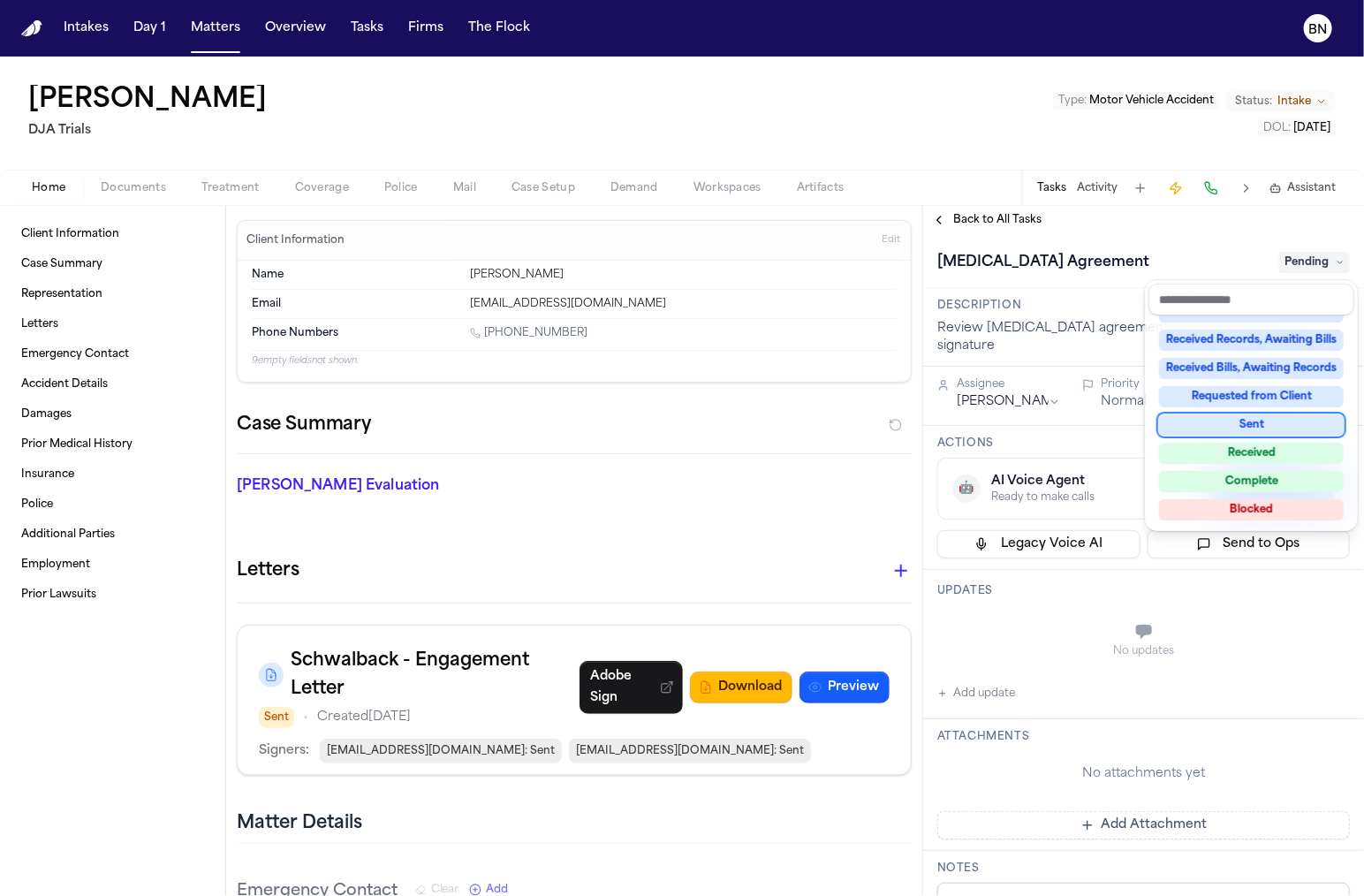
click at [1085, 243] on div "Retainer Agreement Pending" at bounding box center [1143, 261] width 441 height 54
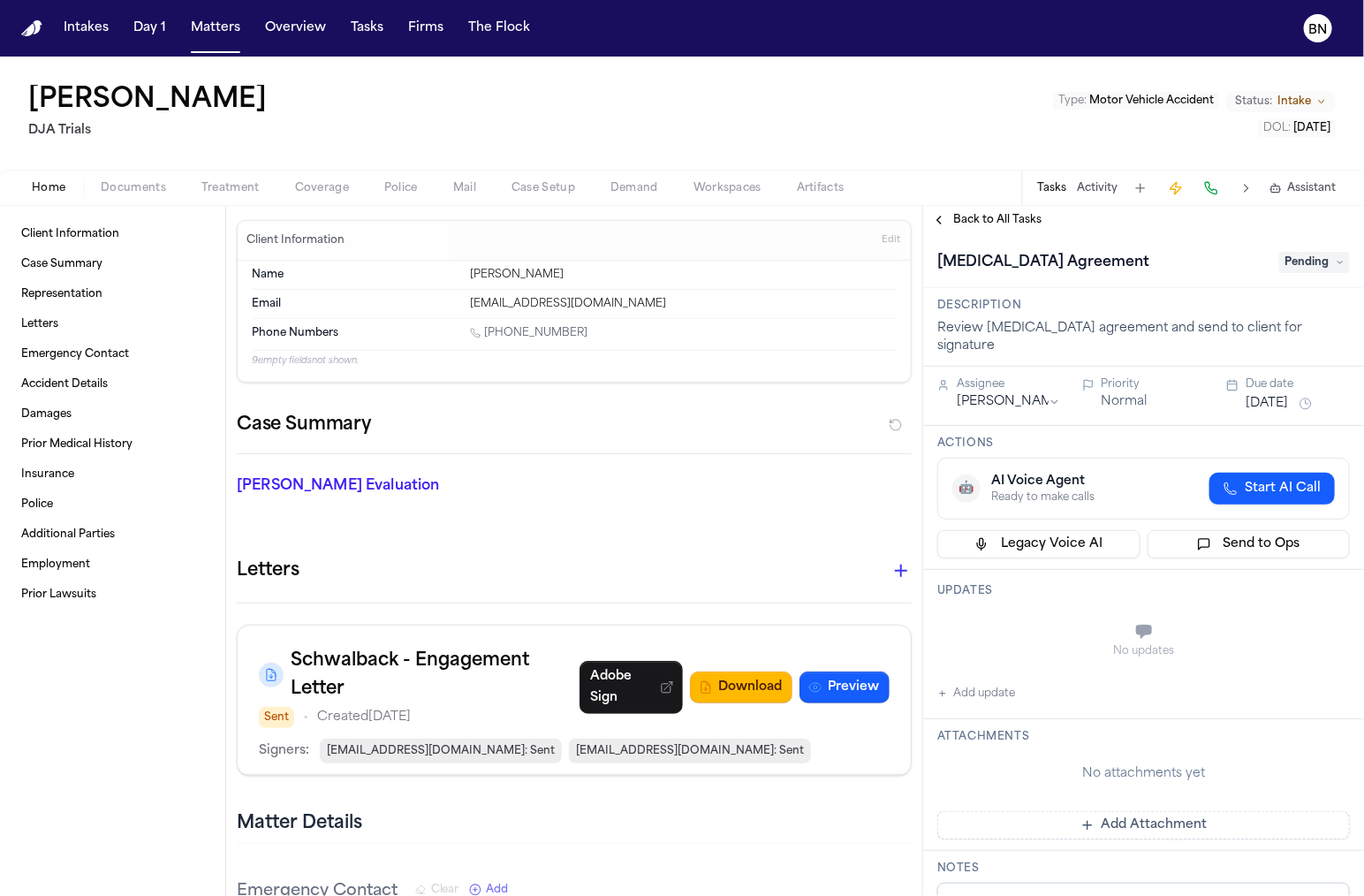
click at [1008, 230] on div "Back to All Tasks" at bounding box center [1143, 220] width 441 height 29
click at [1008, 226] on span "Back to All Tasks" at bounding box center [997, 220] width 89 height 14
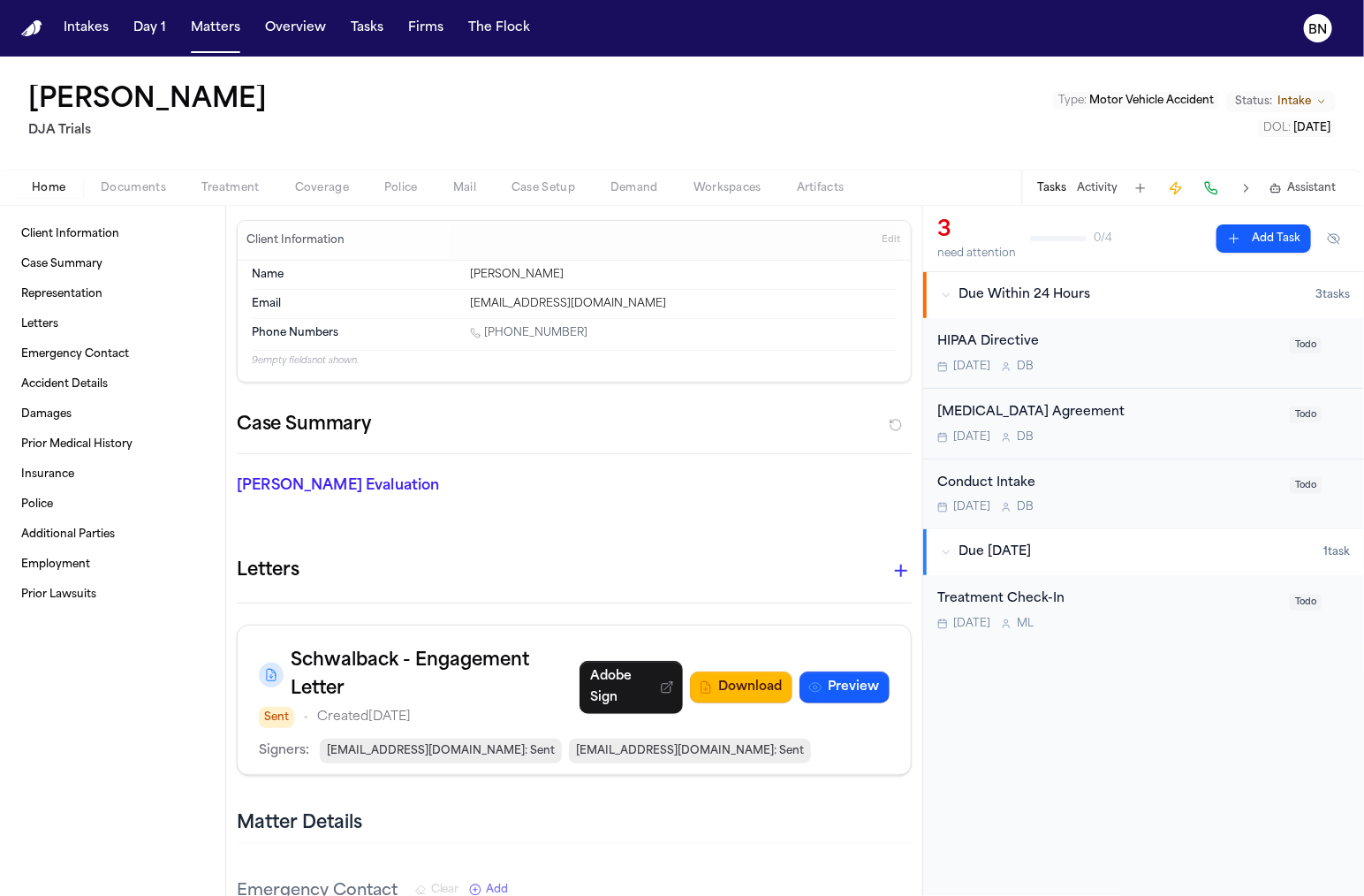
click at [1082, 190] on button "Activity" at bounding box center [1096, 188] width 40 height 14
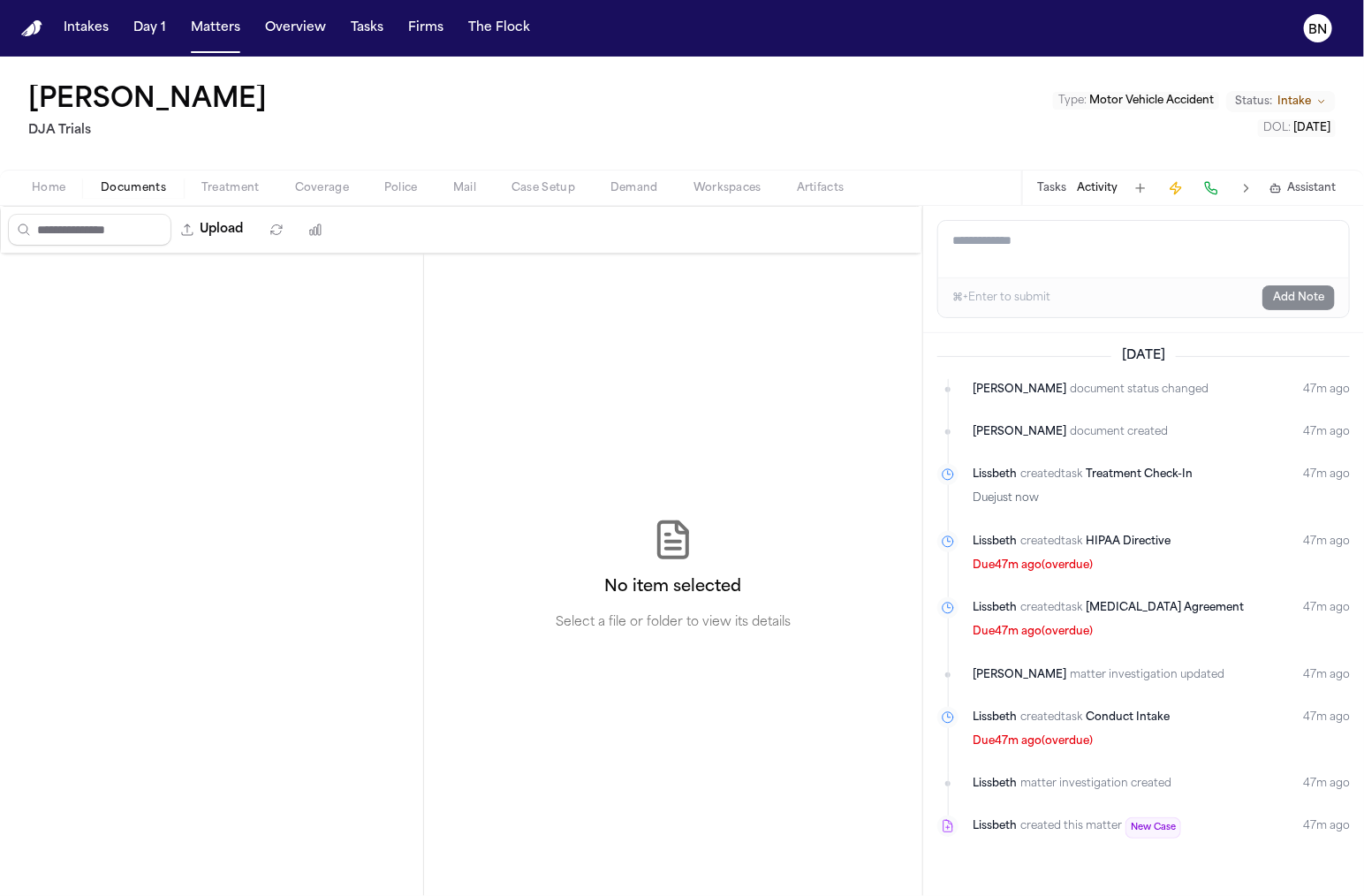
click at [129, 189] on span "Documents" at bounding box center [133, 188] width 65 height 14
click at [184, 363] on div at bounding box center [212, 575] width 424 height 643
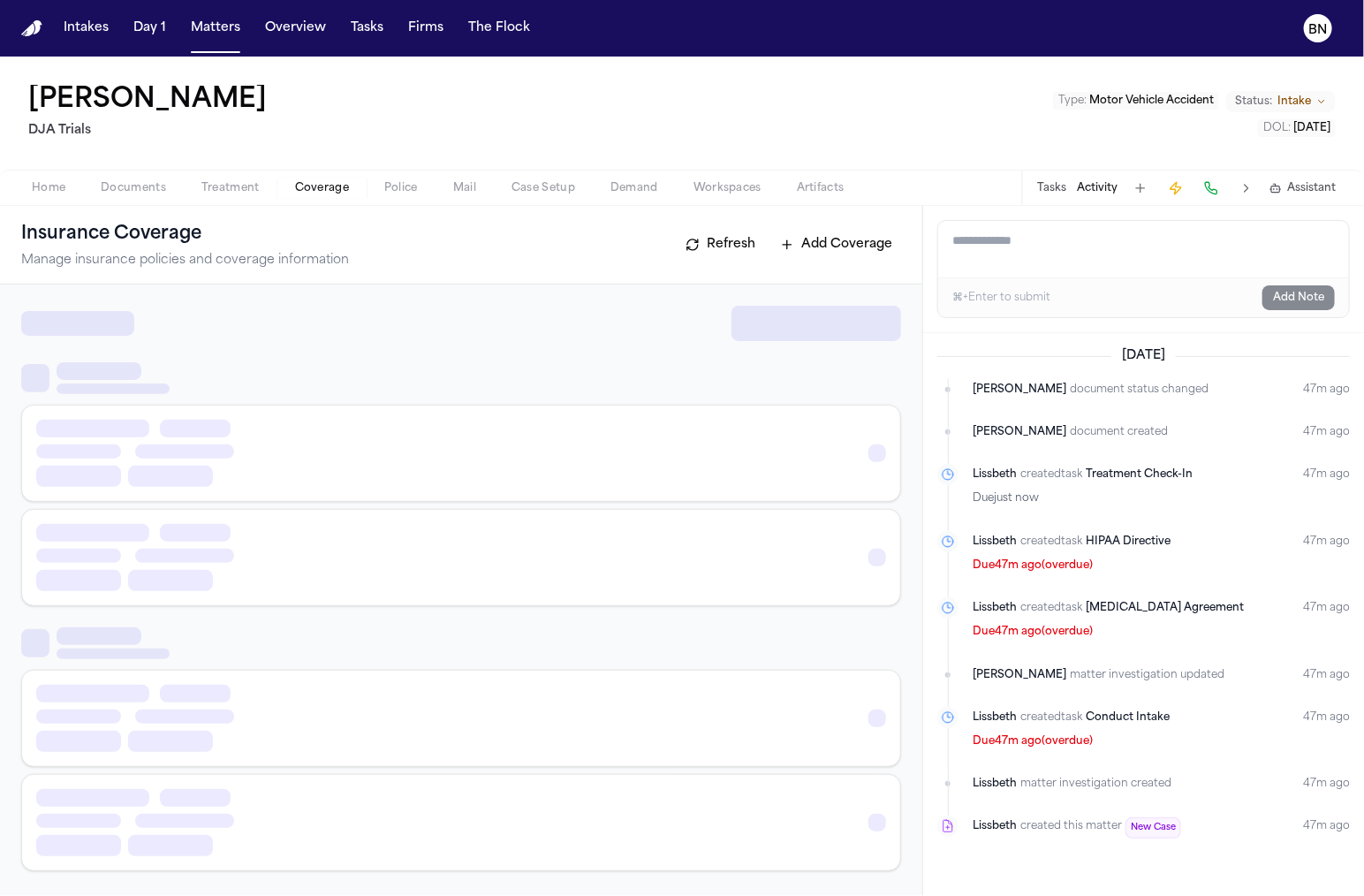
click at [306, 188] on span "Coverage" at bounding box center [322, 188] width 54 height 14
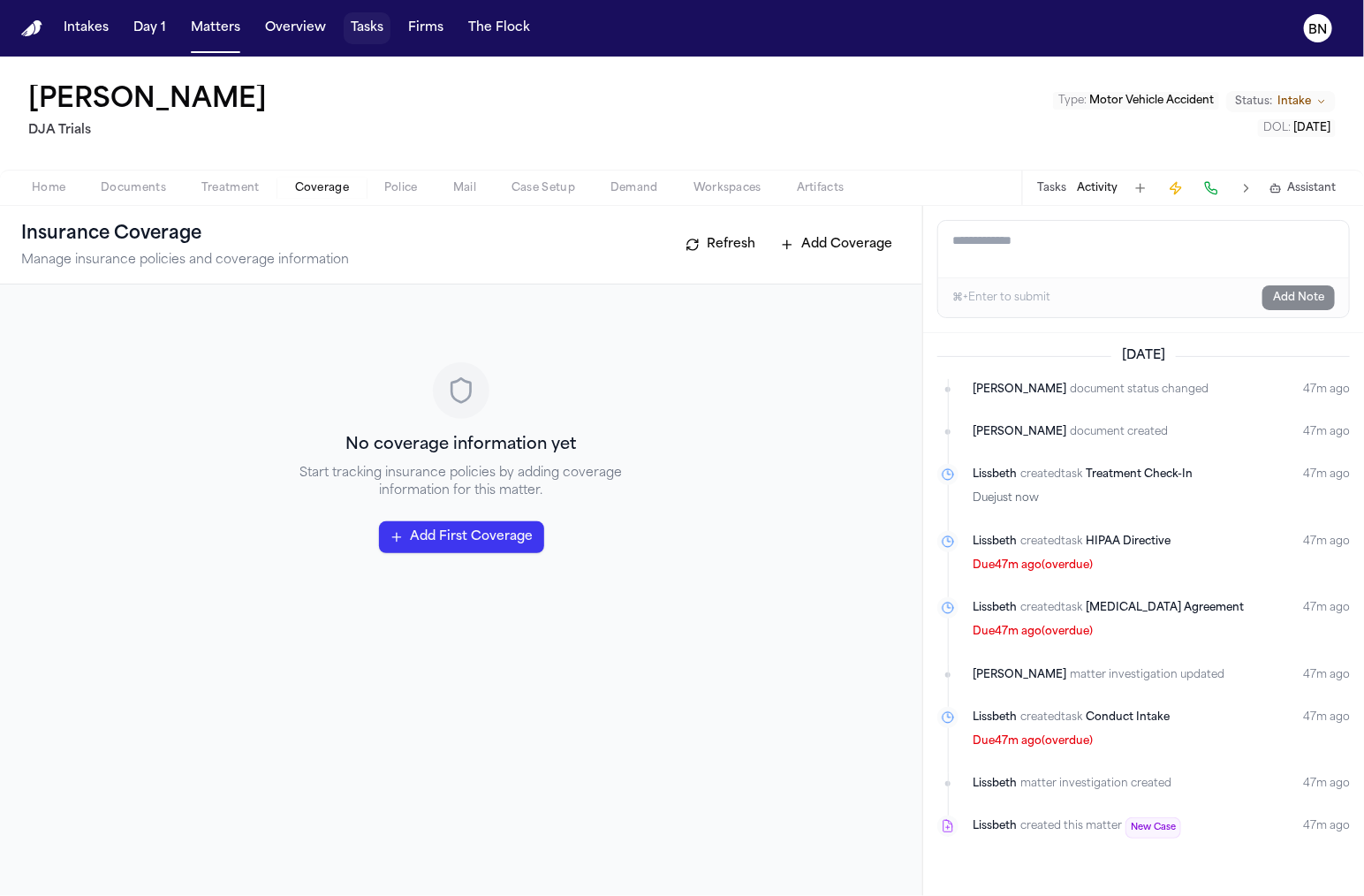
click at [357, 31] on button "Tasks" at bounding box center [367, 29] width 47 height 32
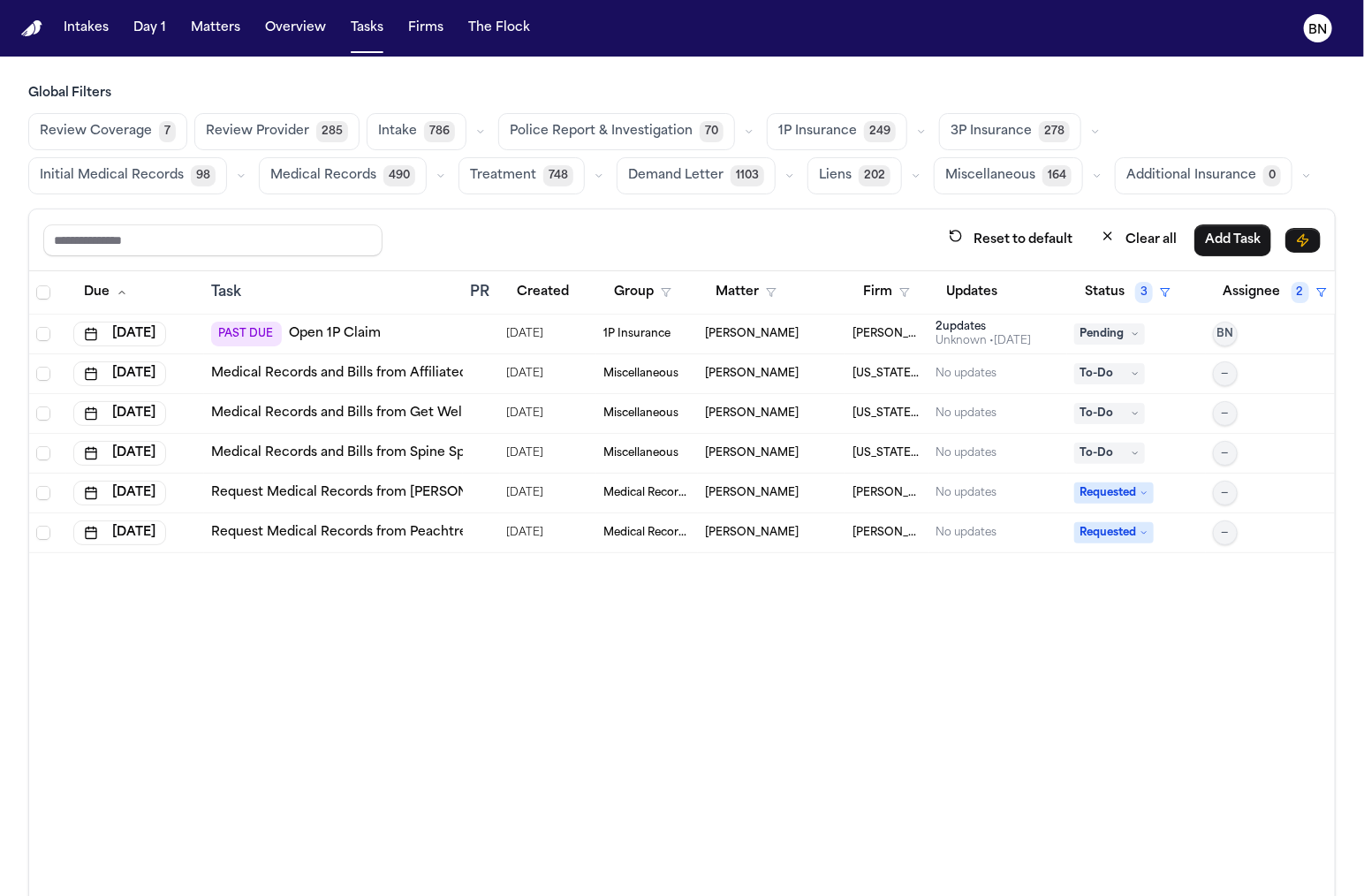
click at [159, 132] on span "7" at bounding box center [167, 132] width 17 height 21
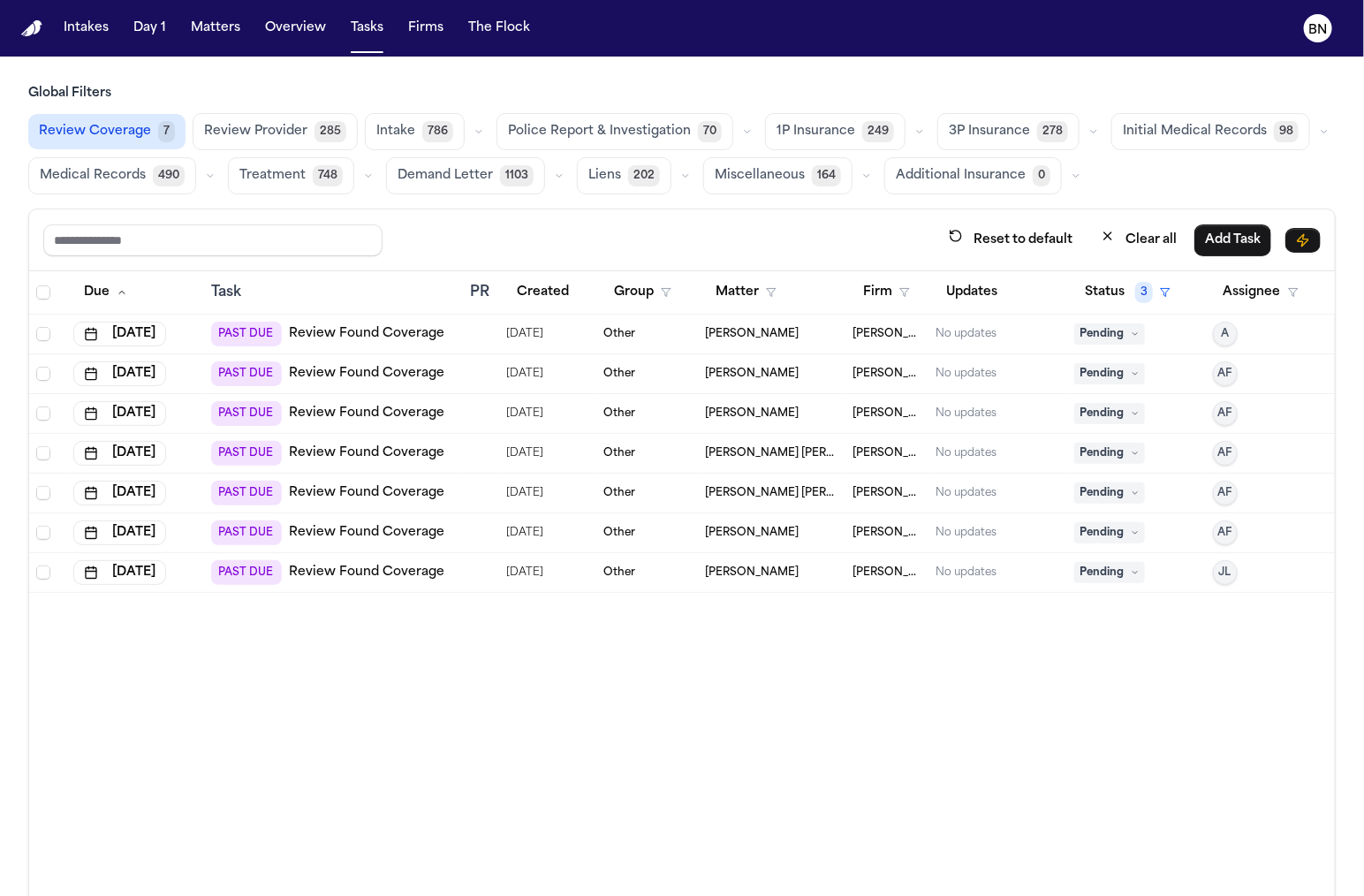
click at [431, 370] on link "Review Found Coverage" at bounding box center [367, 374] width 156 height 18
click at [110, 126] on span "Review Coverage" at bounding box center [94, 132] width 112 height 18
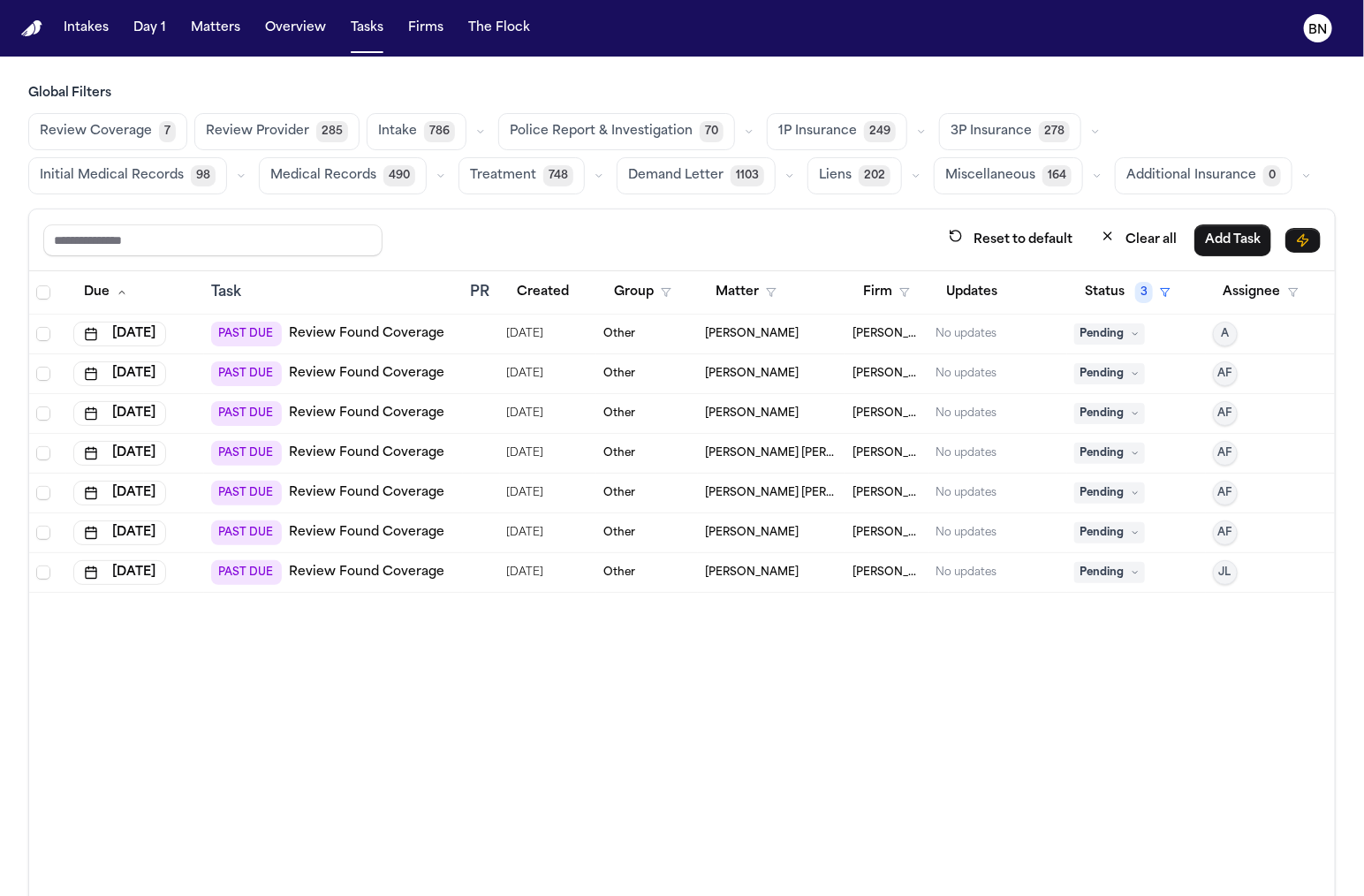
click at [110, 126] on span "Review Coverage" at bounding box center [95, 132] width 112 height 18
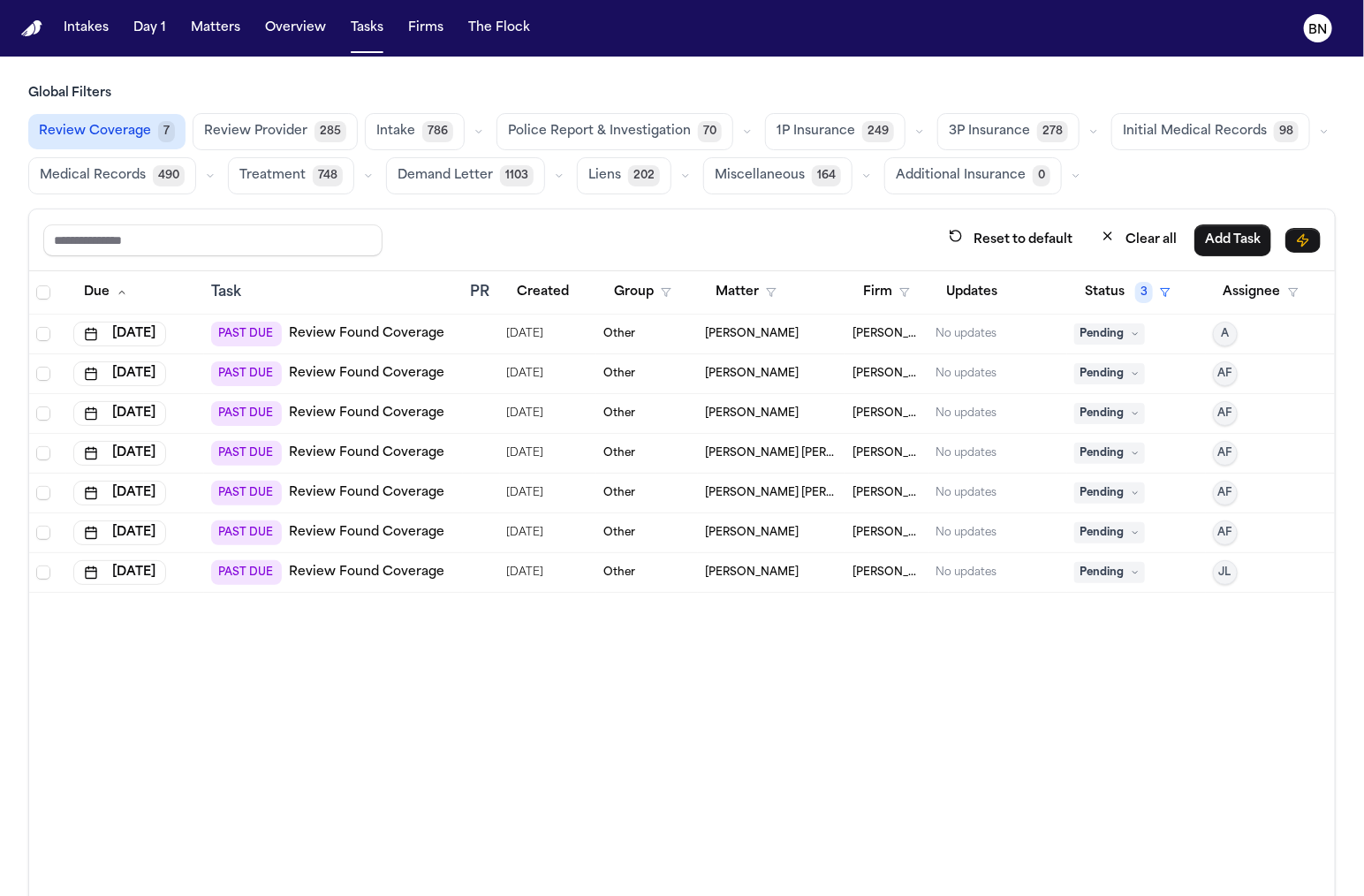
click at [251, 126] on span "Review Provider" at bounding box center [255, 132] width 103 height 18
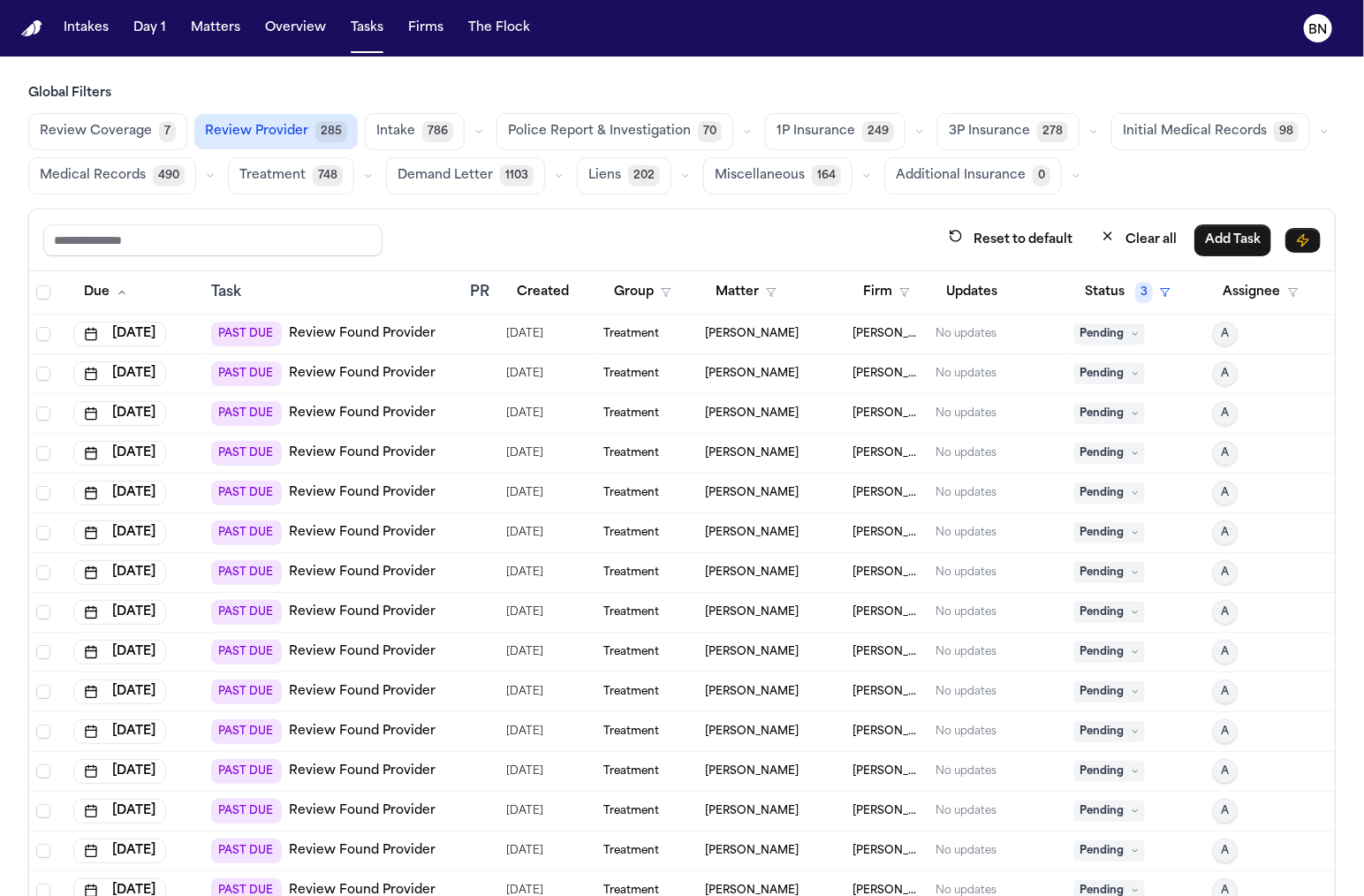
click at [115, 123] on span "Review Coverage" at bounding box center [95, 132] width 112 height 18
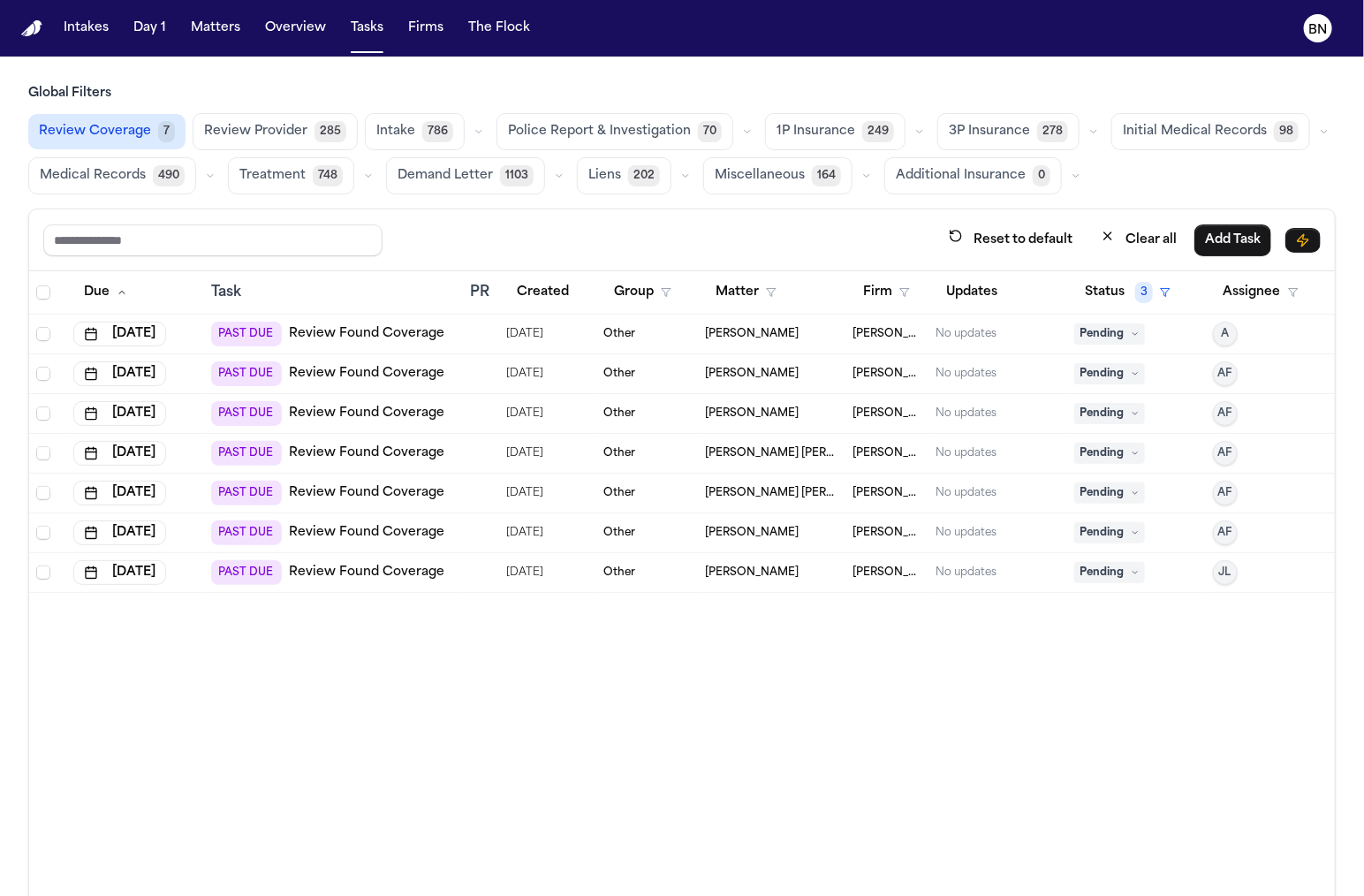
click at [909, 137] on button "button" at bounding box center [920, 132] width 21 height 21
click at [611, 224] on div "Reset to default Clear all Add Task" at bounding box center [681, 240] width 1277 height 33
click at [1129, 238] on button "Clear all" at bounding box center [1138, 240] width 98 height 33
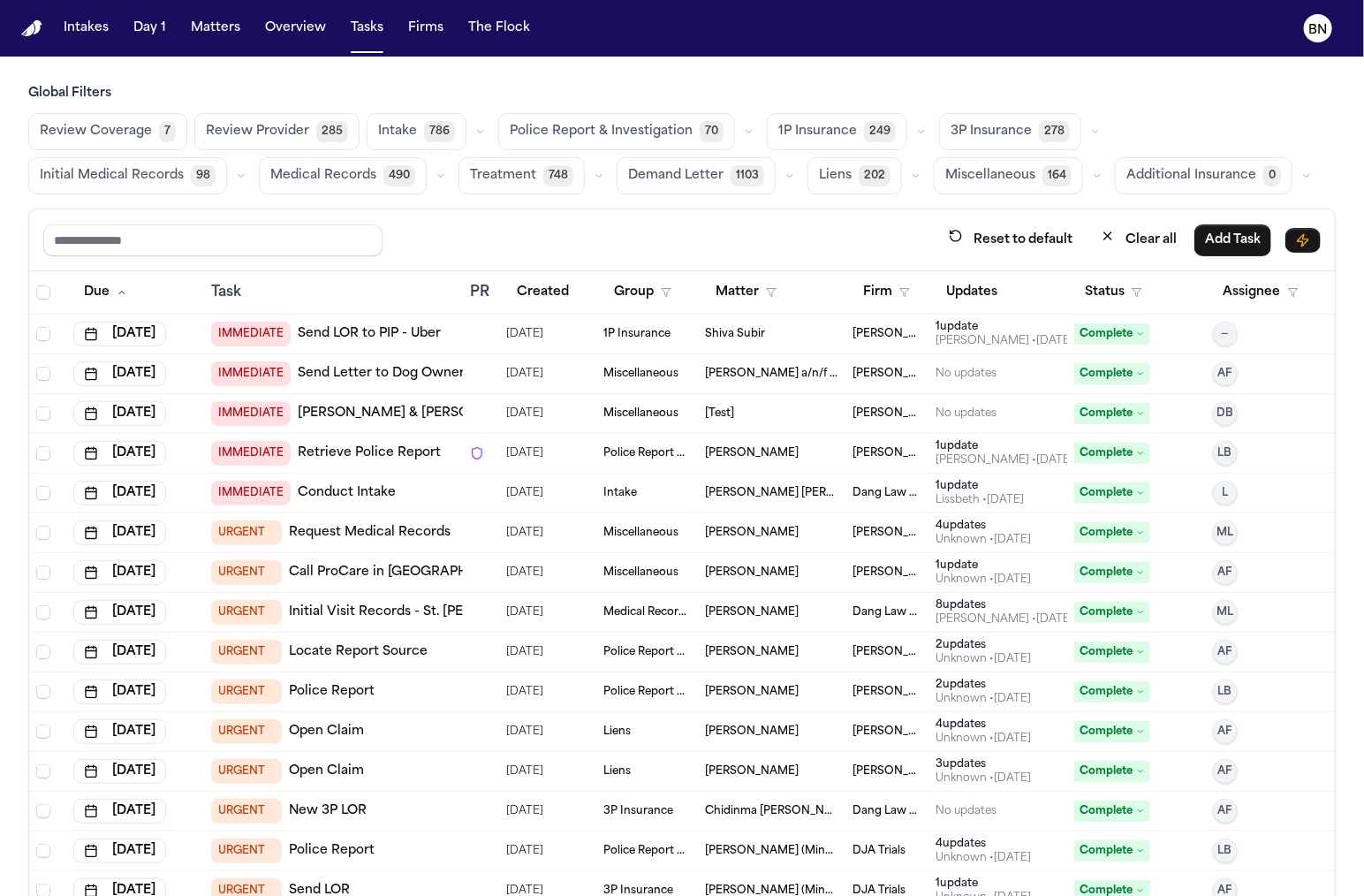
click at [116, 104] on div "Global Filters Review Coverage 7 Review Provider 285 Intake 786 Police Report &…" at bounding box center [682, 140] width 1308 height 109
click at [116, 124] on span "Review Coverage" at bounding box center [95, 132] width 112 height 18
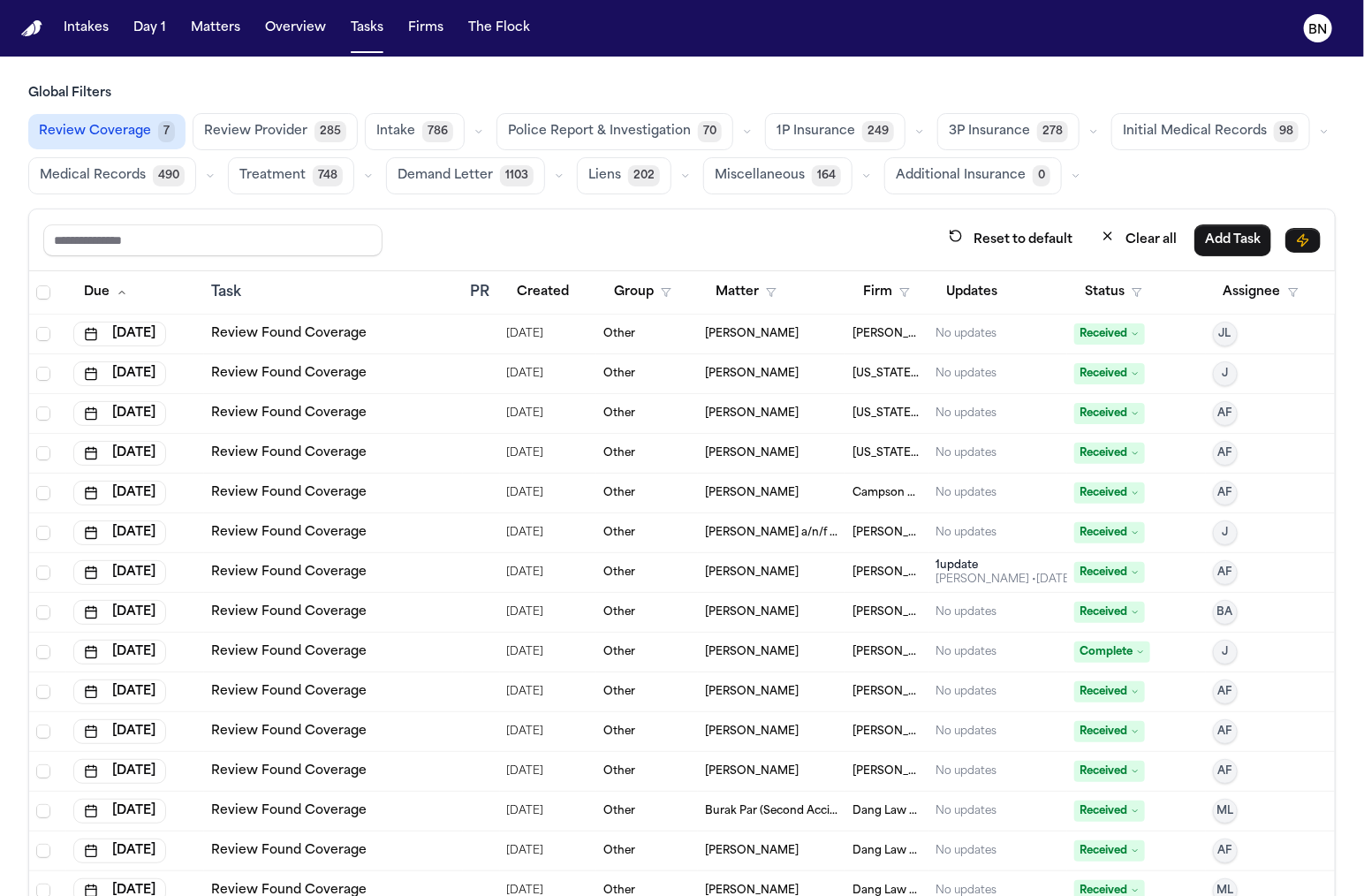
click at [161, 132] on span "7" at bounding box center [166, 132] width 17 height 21
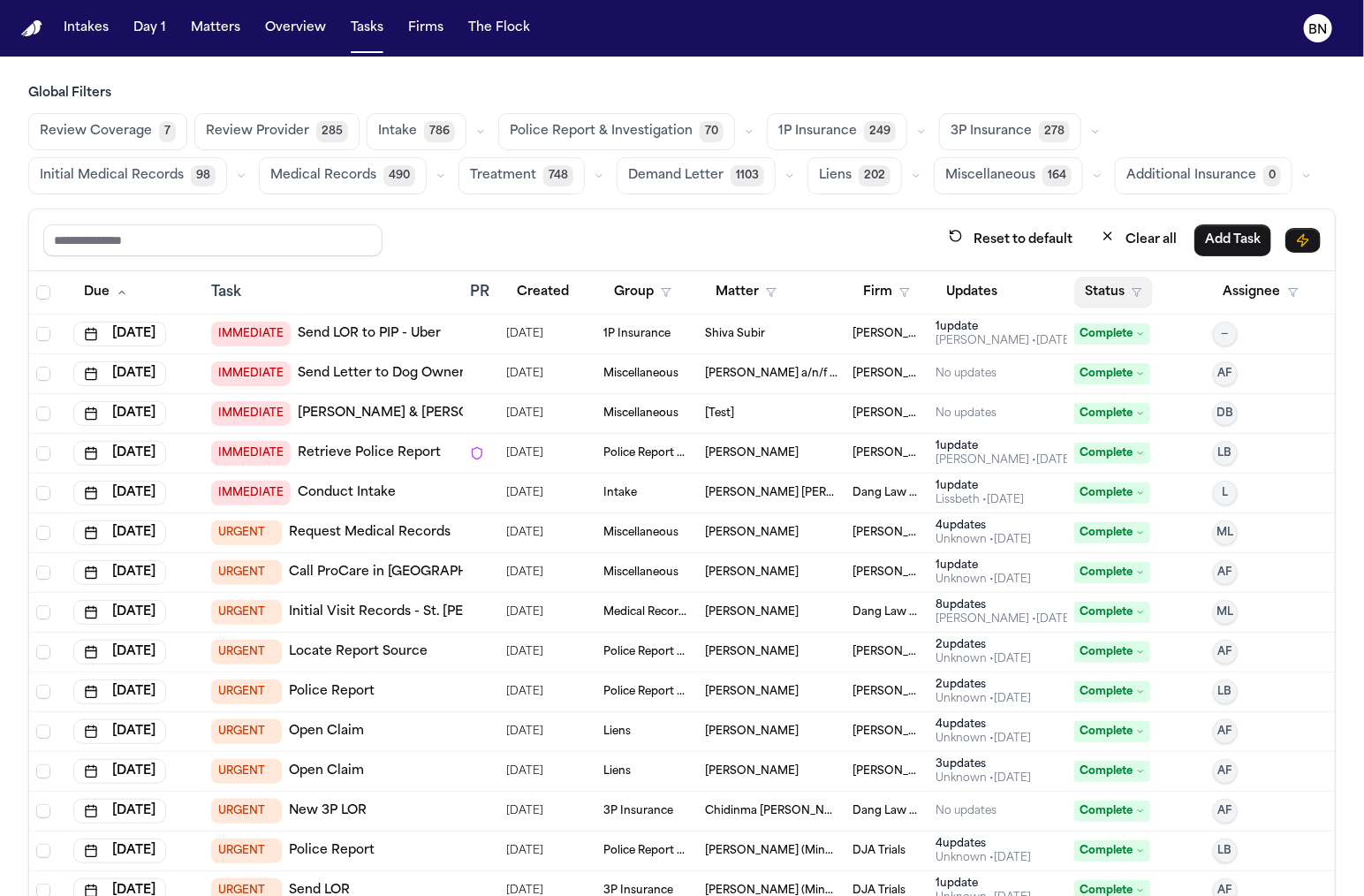
click at [1126, 283] on button "Status" at bounding box center [1113, 293] width 79 height 32
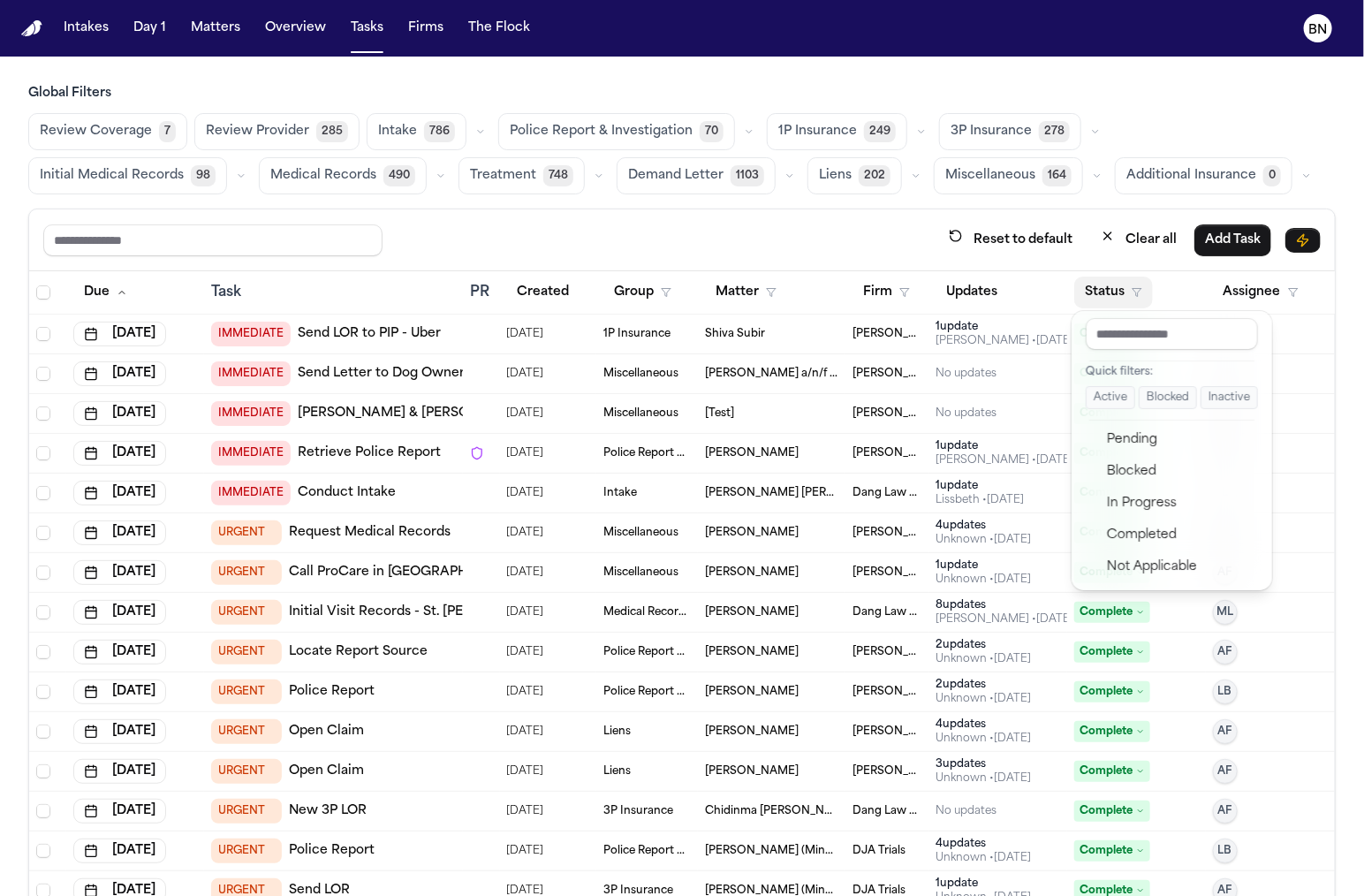
click at [1110, 400] on button "Active" at bounding box center [1110, 397] width 49 height 23
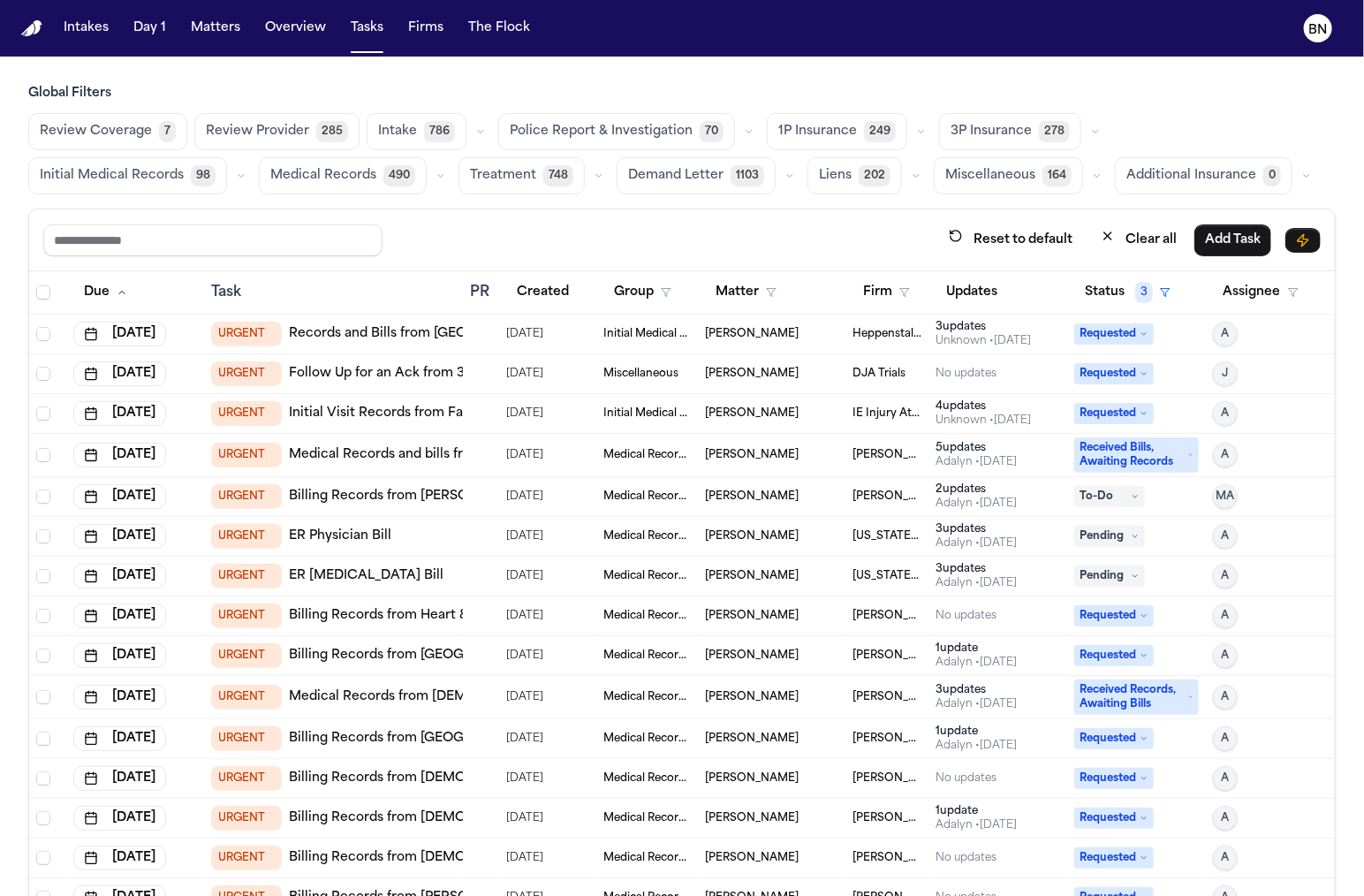
click at [106, 130] on span "Review Coverage" at bounding box center [95, 132] width 112 height 18
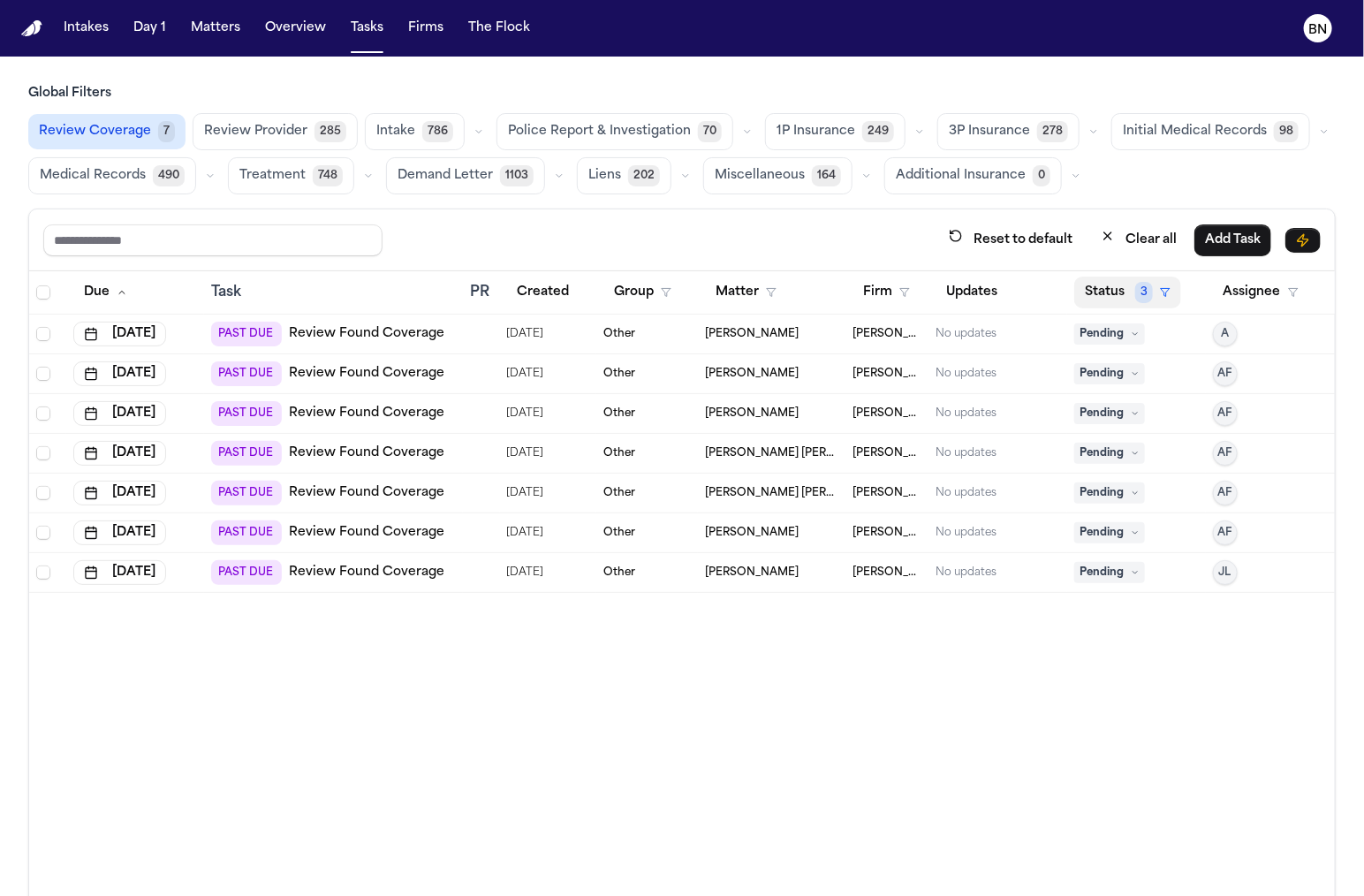
click at [1124, 291] on button "Status 3" at bounding box center [1127, 293] width 107 height 32
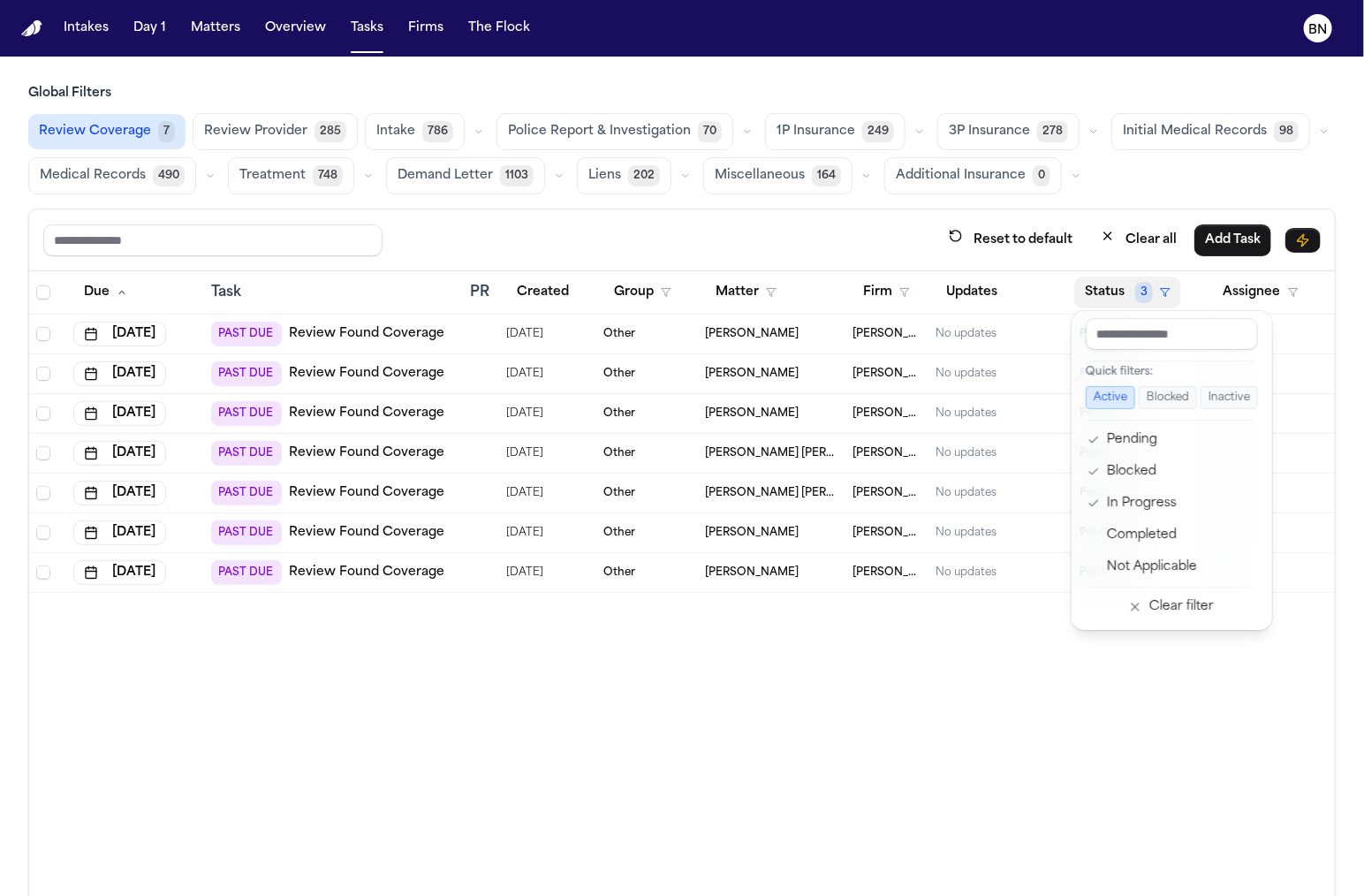
click at [856, 221] on div "Reset to default Clear all Add Task Due Task PR Created Group Matter Firm Updat…" at bounding box center [682, 591] width 1308 height 765
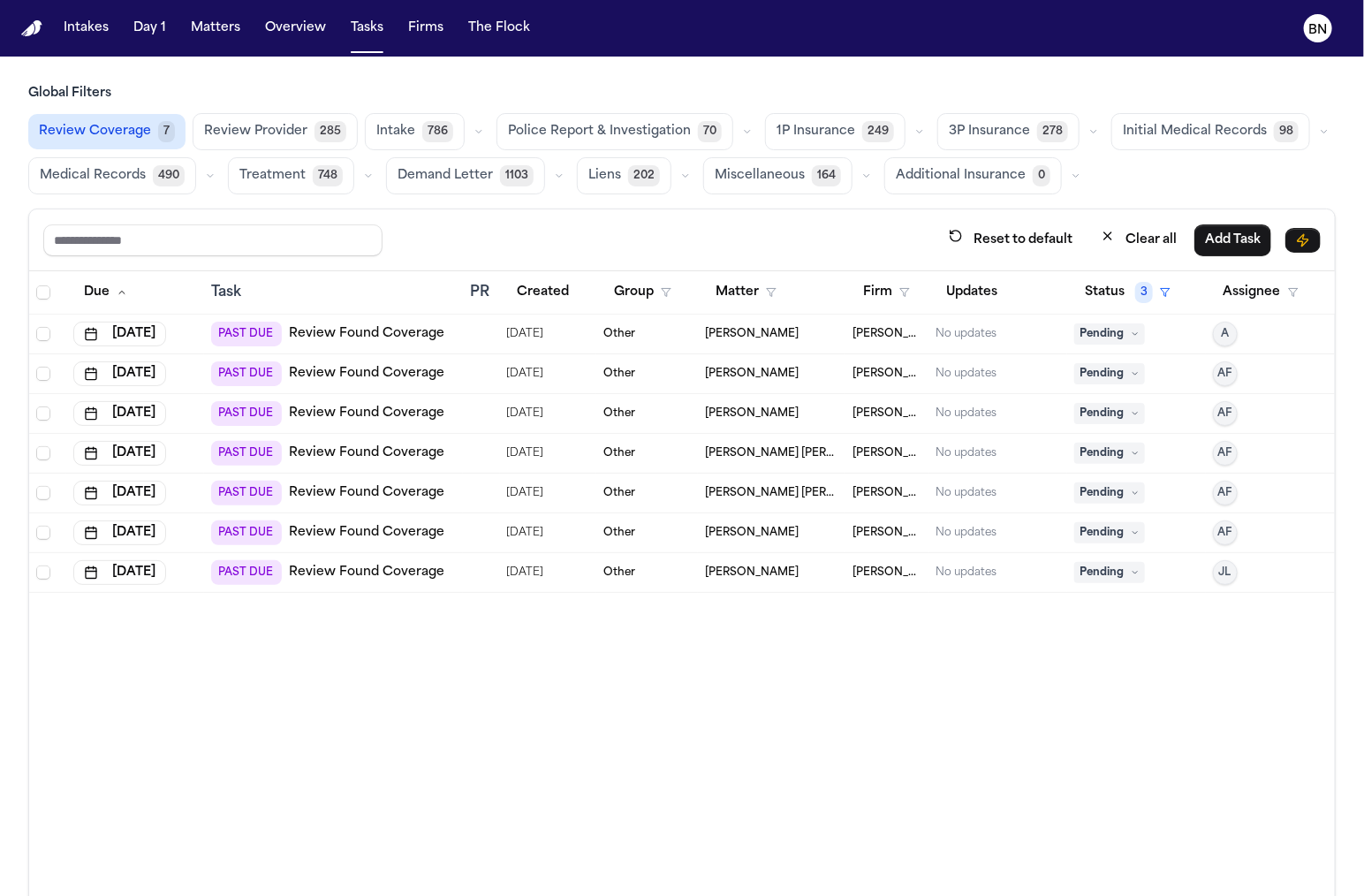
click at [915, 129] on icon "button" at bounding box center [920, 132] width 11 height 11
click at [1088, 132] on icon "button" at bounding box center [1094, 132] width 11 height 11
click at [915, 127] on icon "button" at bounding box center [920, 132] width 11 height 11
click at [857, 170] on button "Open Claim 21" at bounding box center [853, 175] width 175 height 35
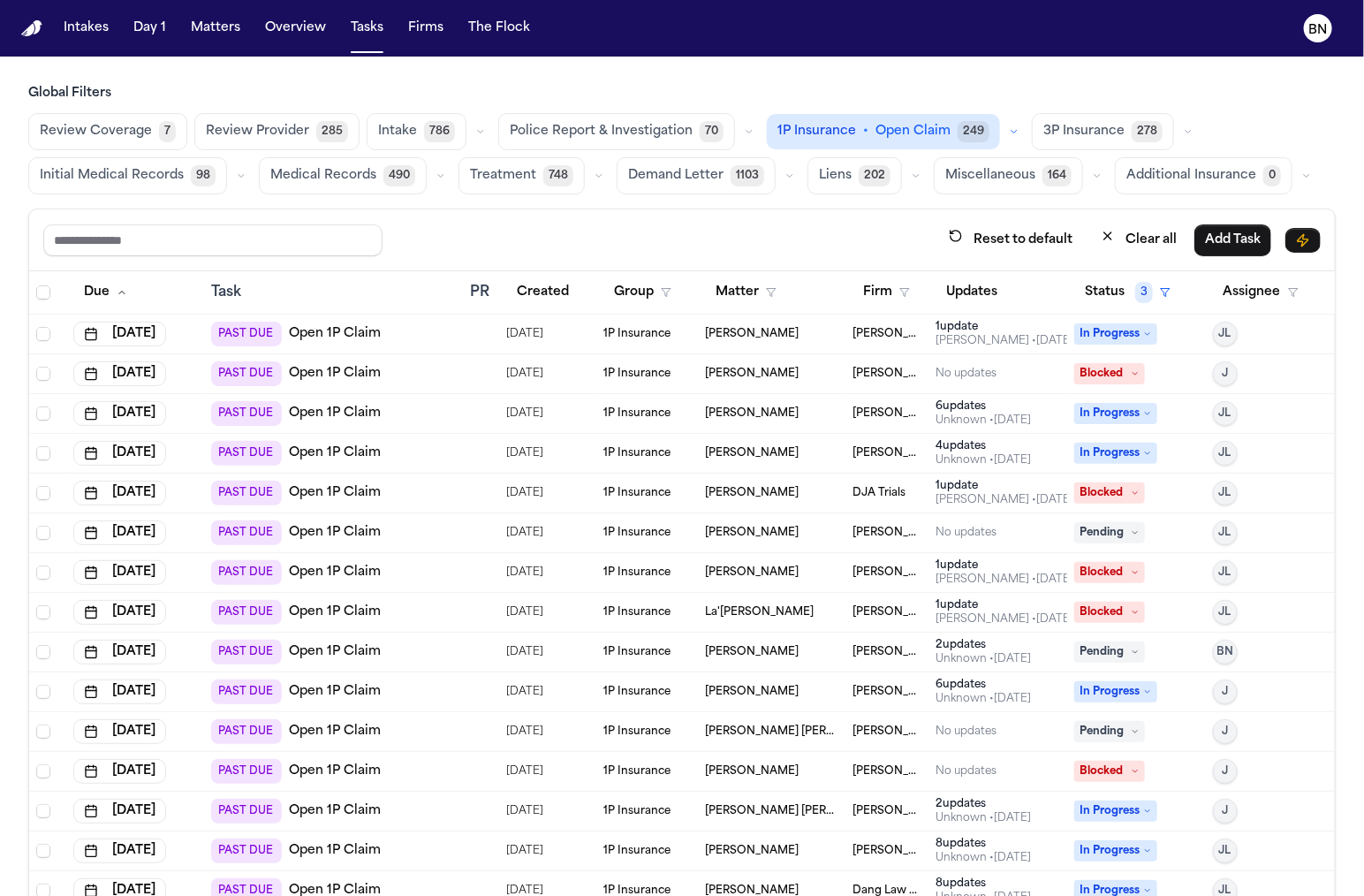
click at [1009, 132] on icon "button" at bounding box center [1014, 132] width 11 height 11
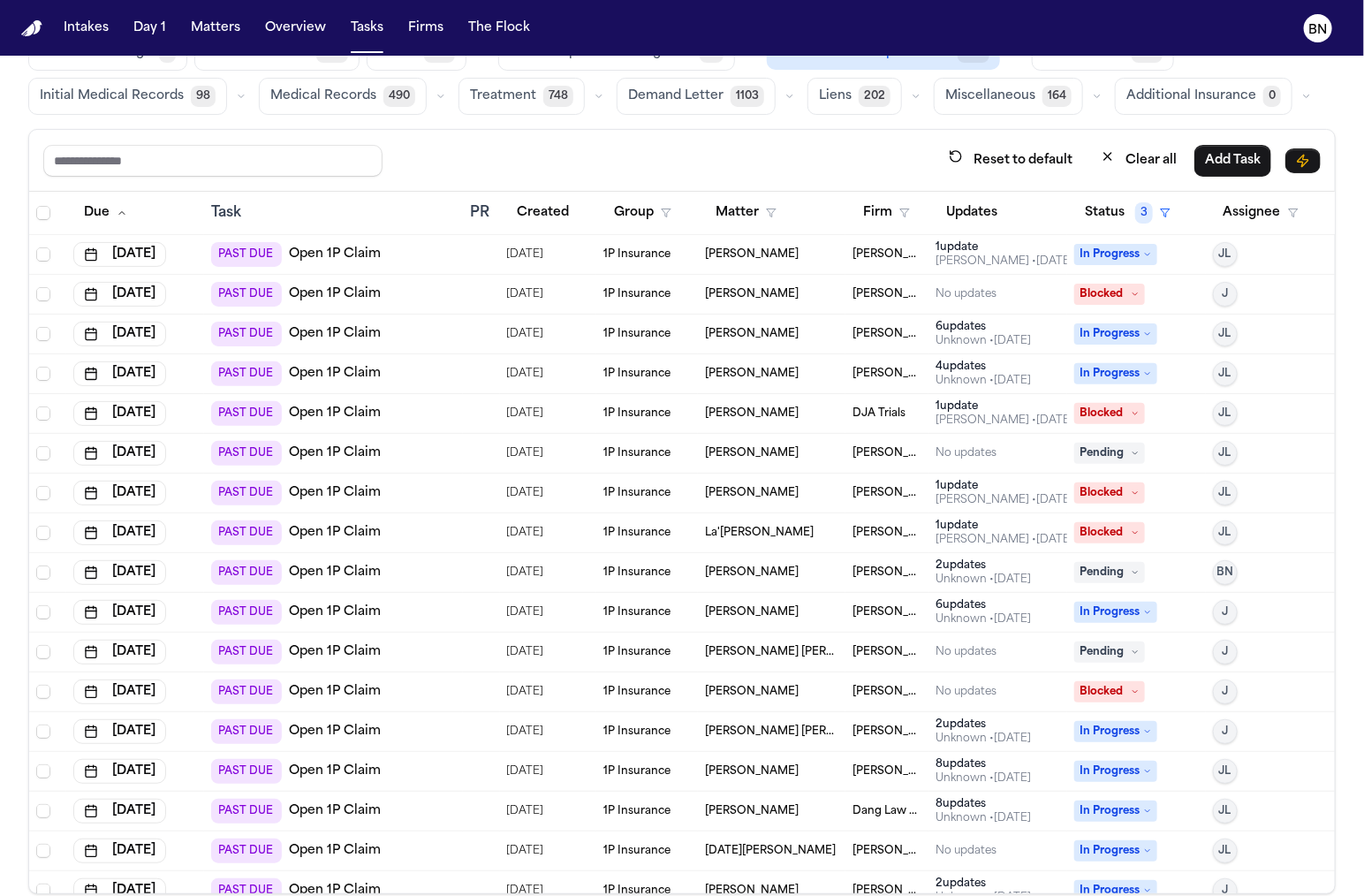
click at [667, 132] on div "Reset to default Clear all Add Task" at bounding box center [682, 160] width 1306 height 62
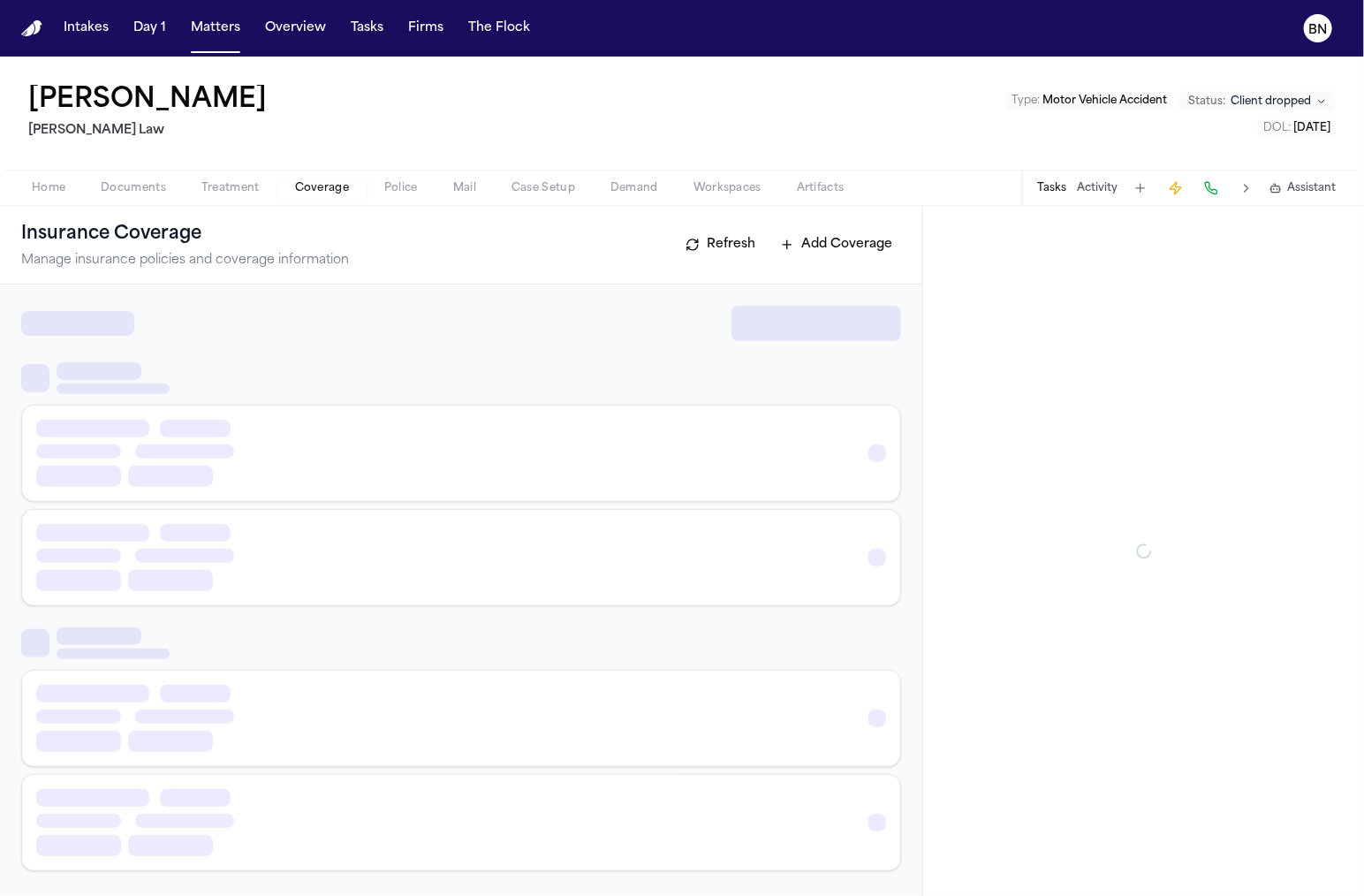
click at [329, 187] on span "Coverage" at bounding box center [322, 188] width 54 height 14
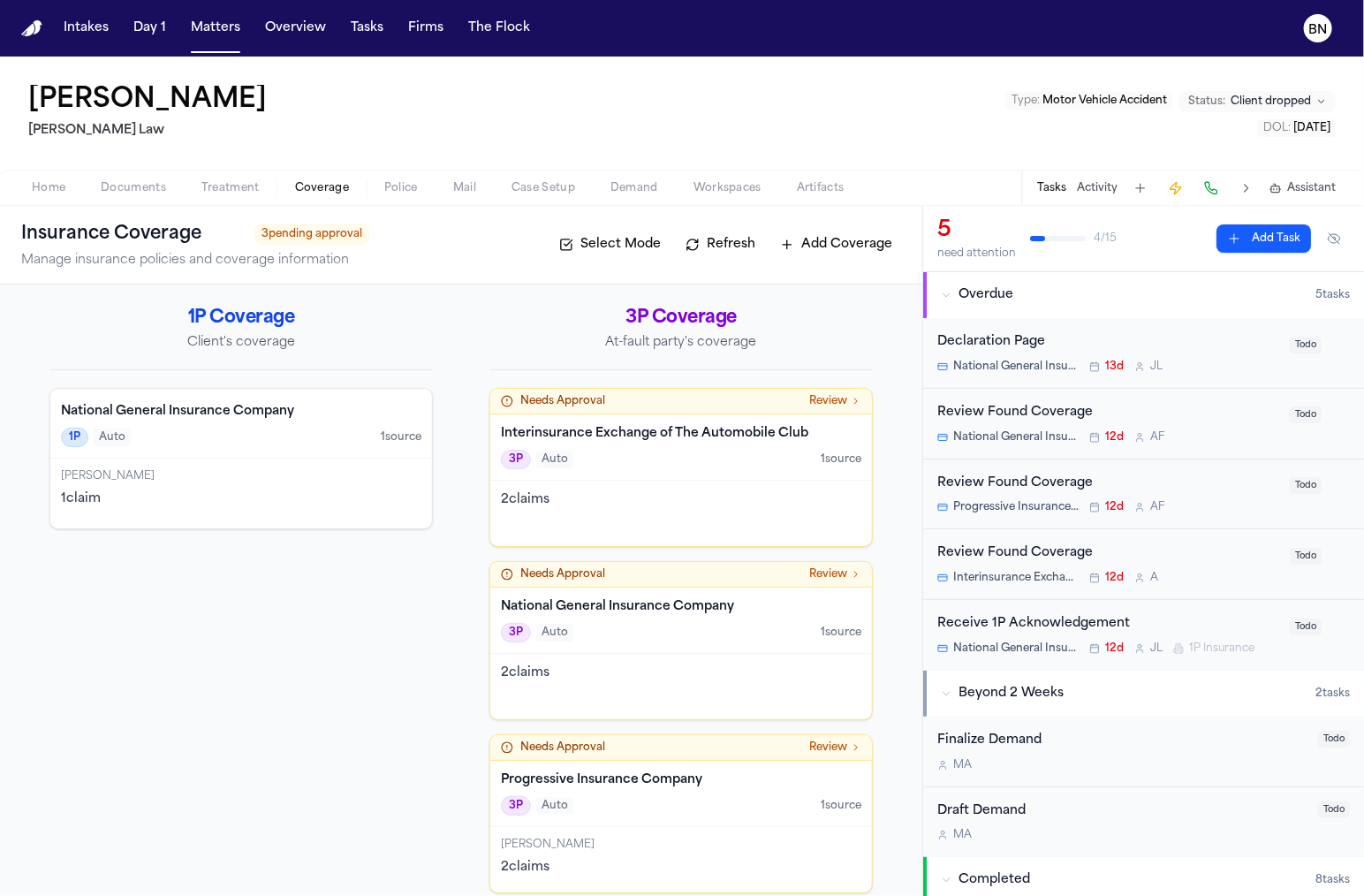
click at [73, 179] on button "Home" at bounding box center [48, 188] width 69 height 21
click at [309, 190] on span "Coverage" at bounding box center [322, 188] width 54 height 14
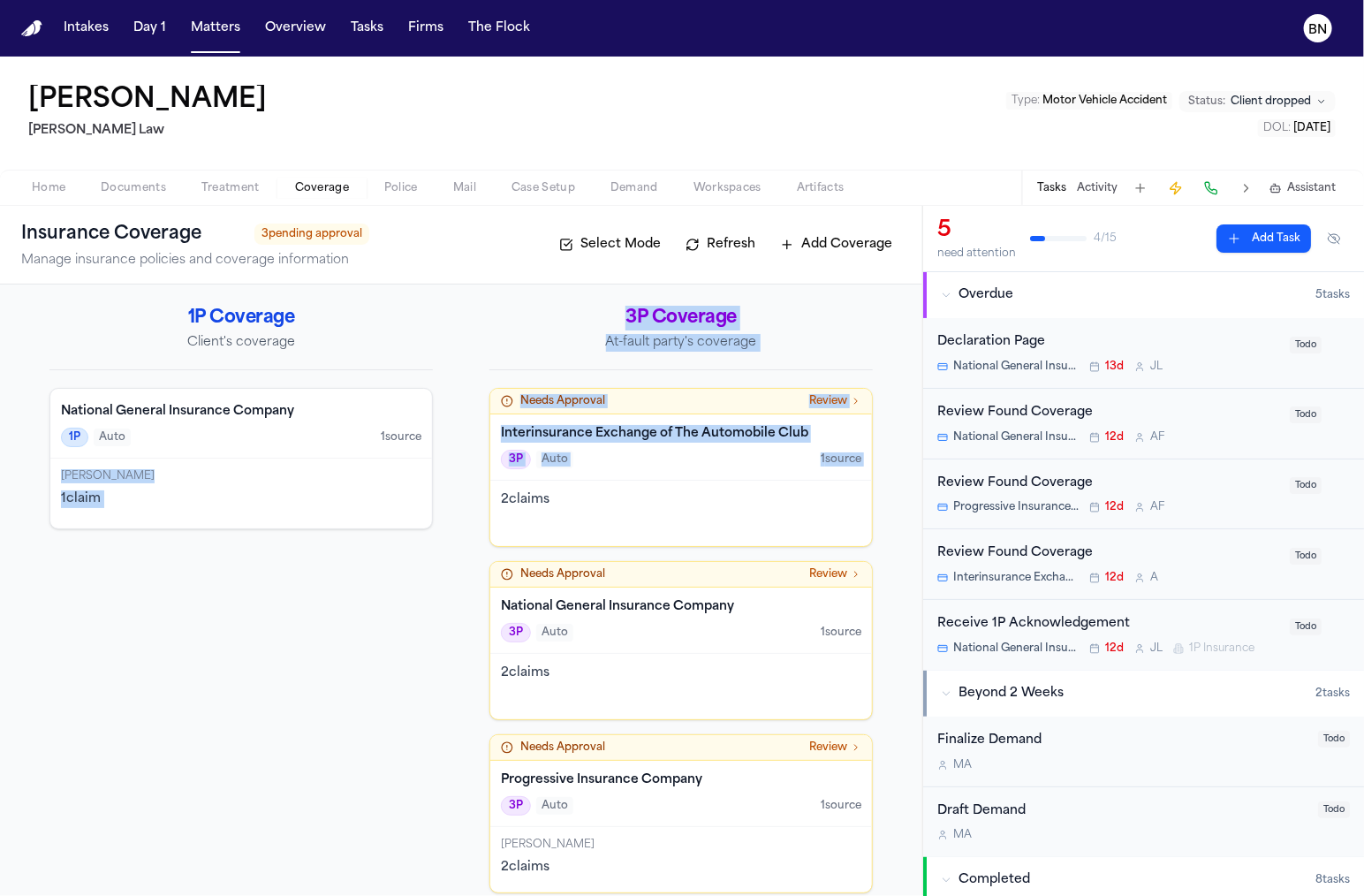
drag, startPoint x: 322, startPoint y: 455, endPoint x: 470, endPoint y: 498, distance: 154.1
click at [470, 498] on div "1P Coverage Client's coverage National General Insurance Company 1P Auto 1 sour…" at bounding box center [461, 600] width 823 height 587
click at [448, 473] on div "1P Coverage Client's coverage National General Insurance Company 1P Auto 1 sour…" at bounding box center [461, 600] width 823 height 587
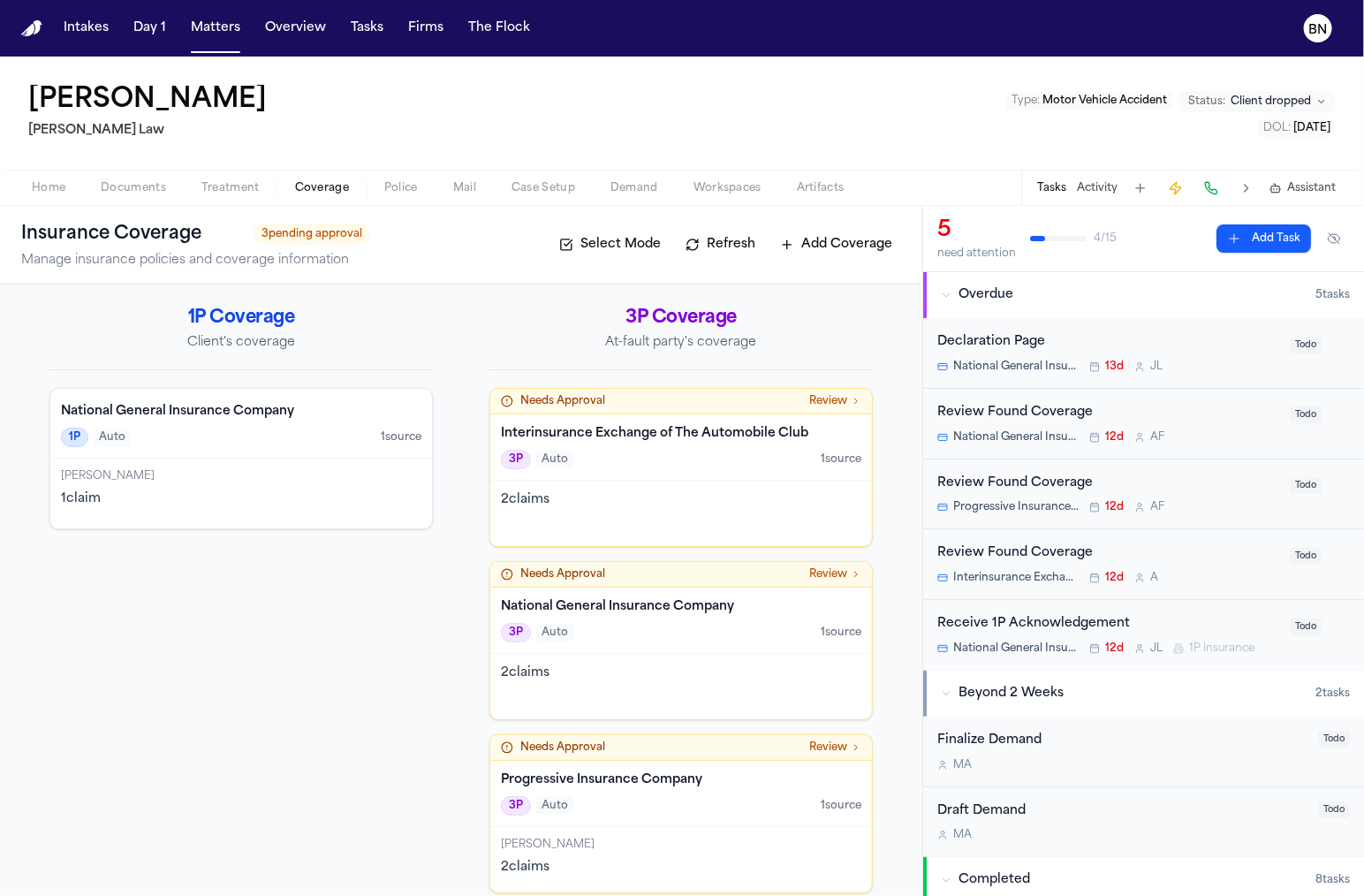
click at [576, 437] on h4 "Interinsurance Exchange of The Automobile Club" at bounding box center [681, 434] width 361 height 18
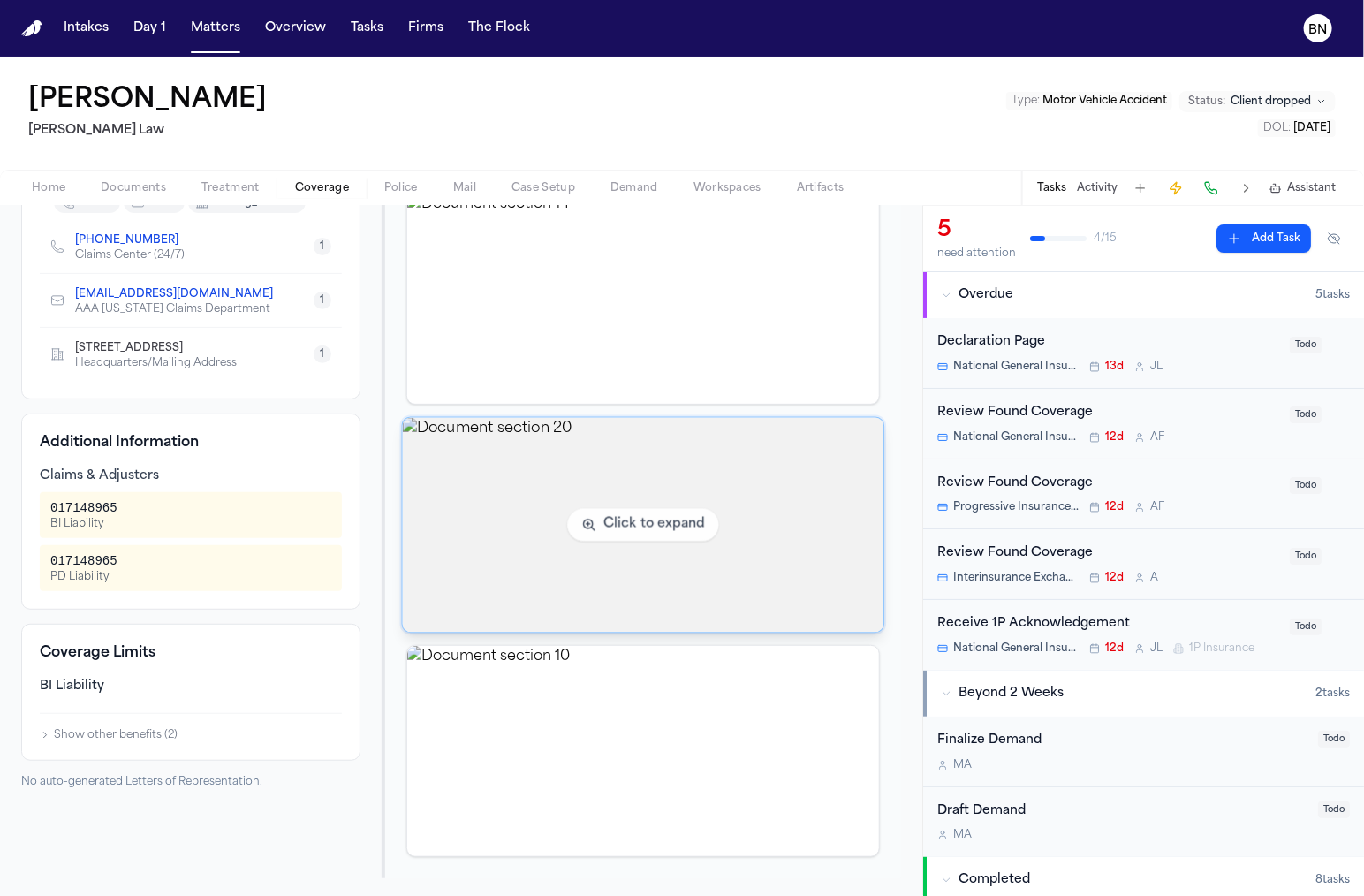
scroll to position [306, 0]
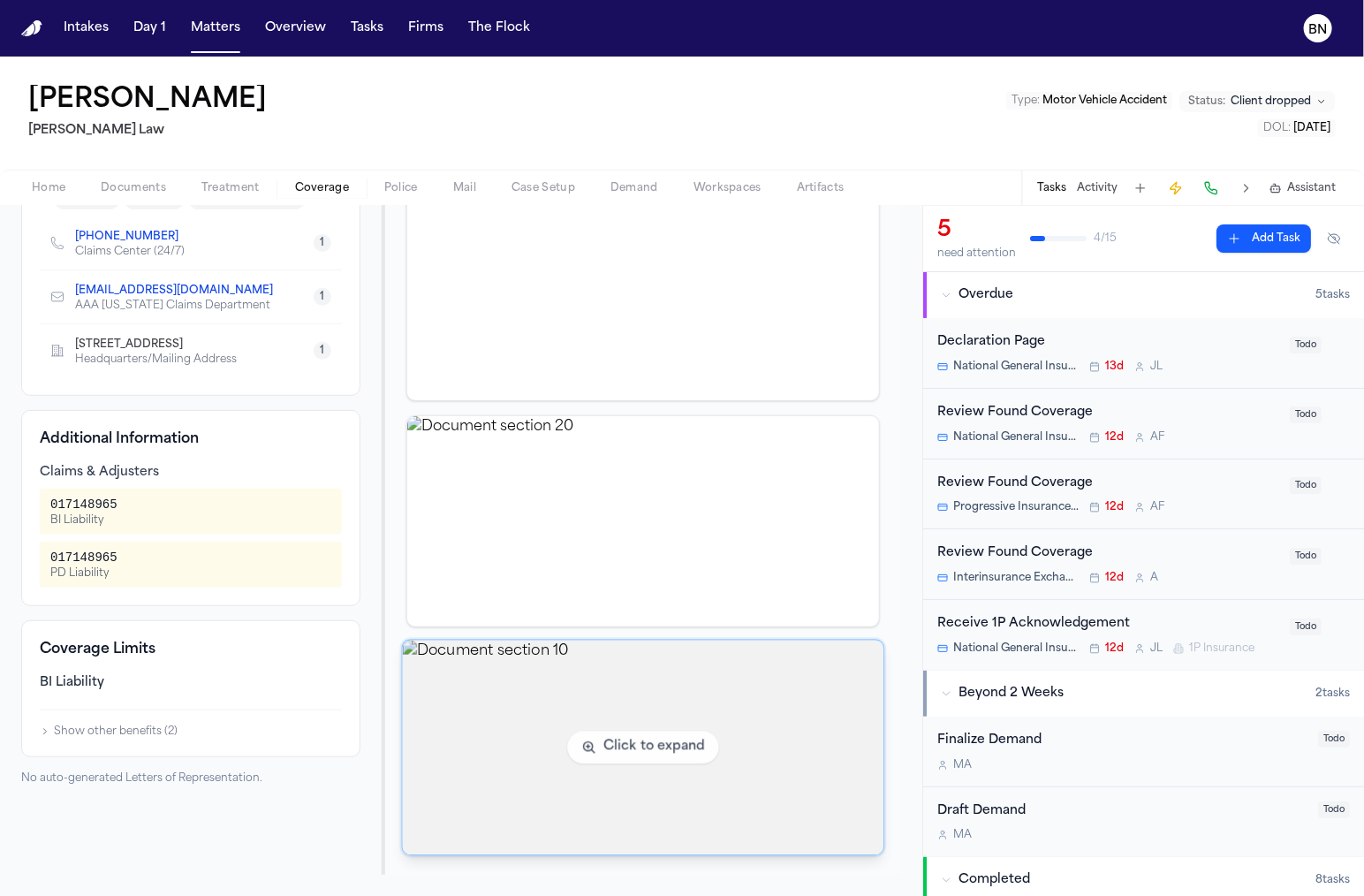
click at [581, 695] on img "View document section 10" at bounding box center [644, 748] width 482 height 215
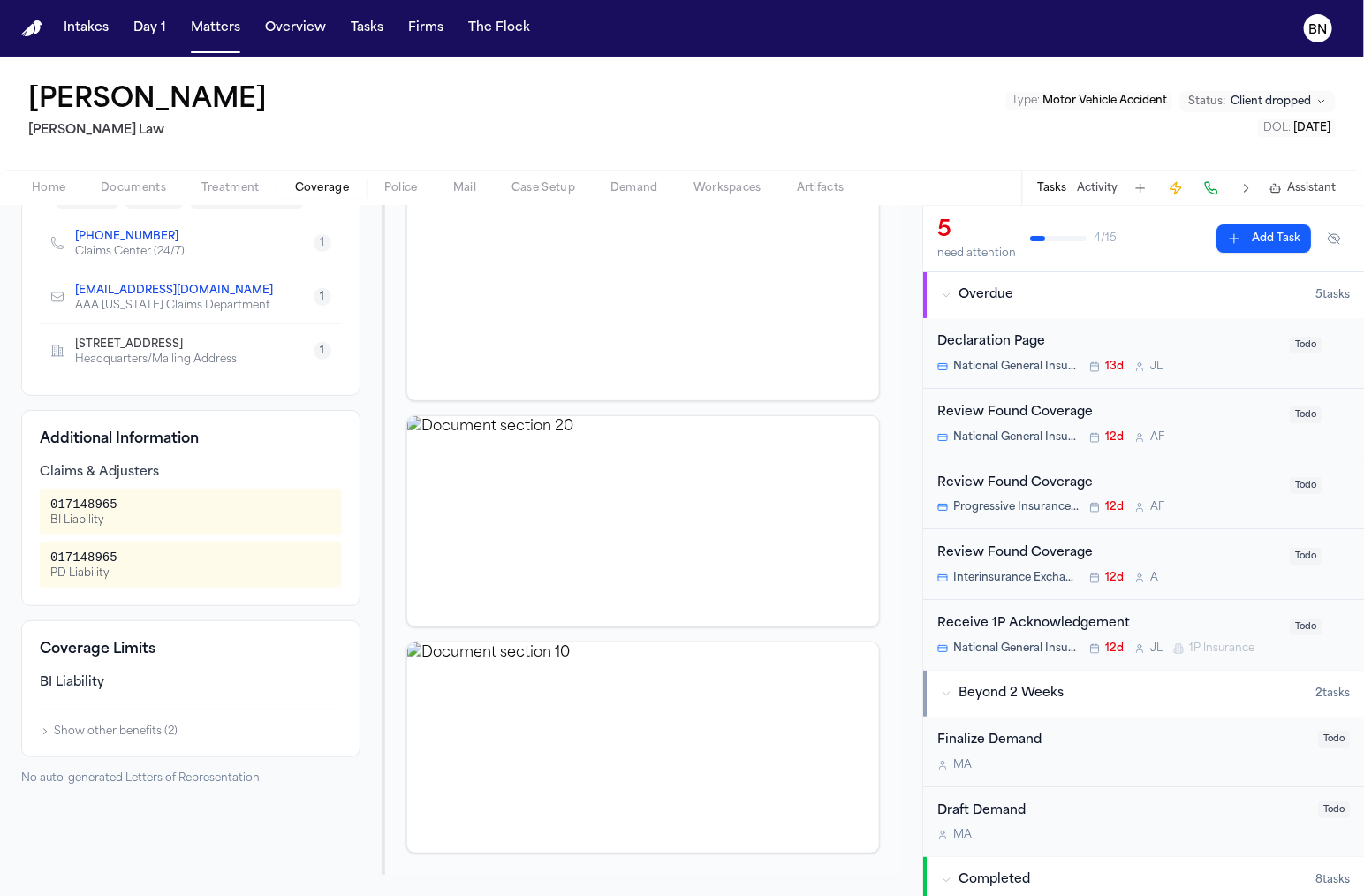
scroll to position [71, 0]
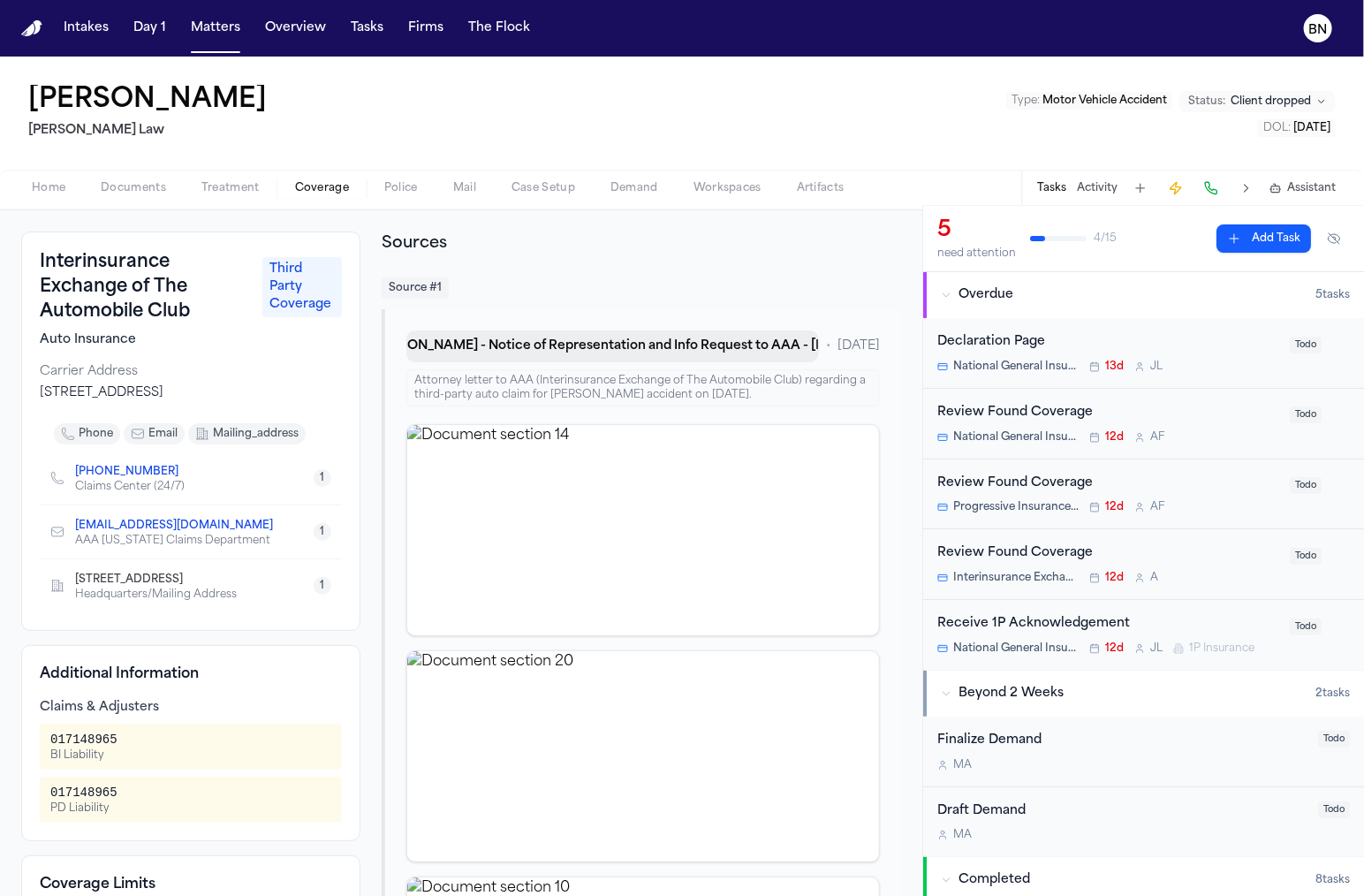
click at [604, 351] on button "[PERSON_NAME] - Notice of Representation and Info Request to AAA - [DATE]" at bounding box center [612, 346] width 413 height 32
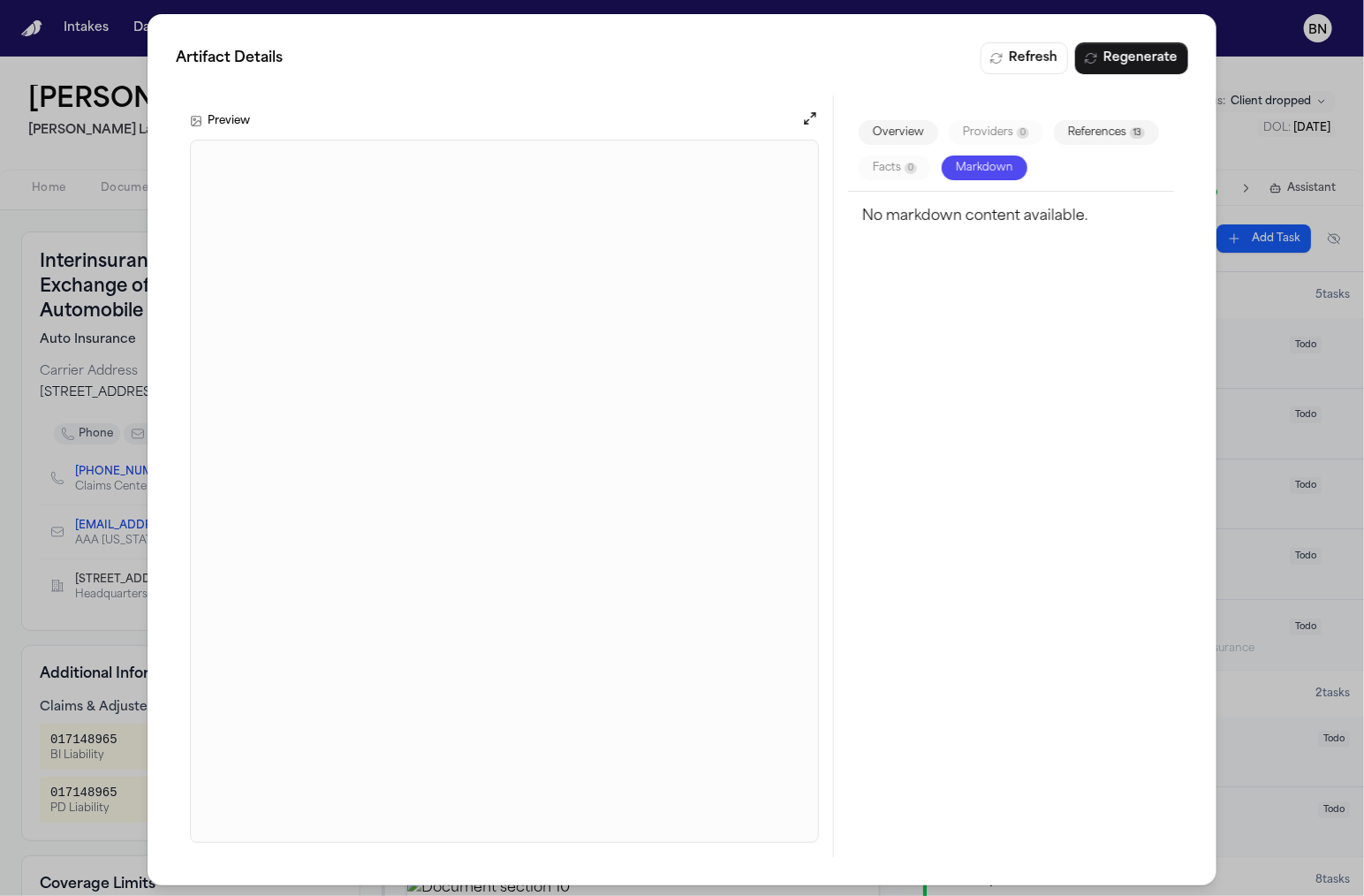
click at [64, 158] on div "Artifact Details Refresh Regenerate Preview Overview Providers 0 References 13 …" at bounding box center [682, 449] width 1364 height 900
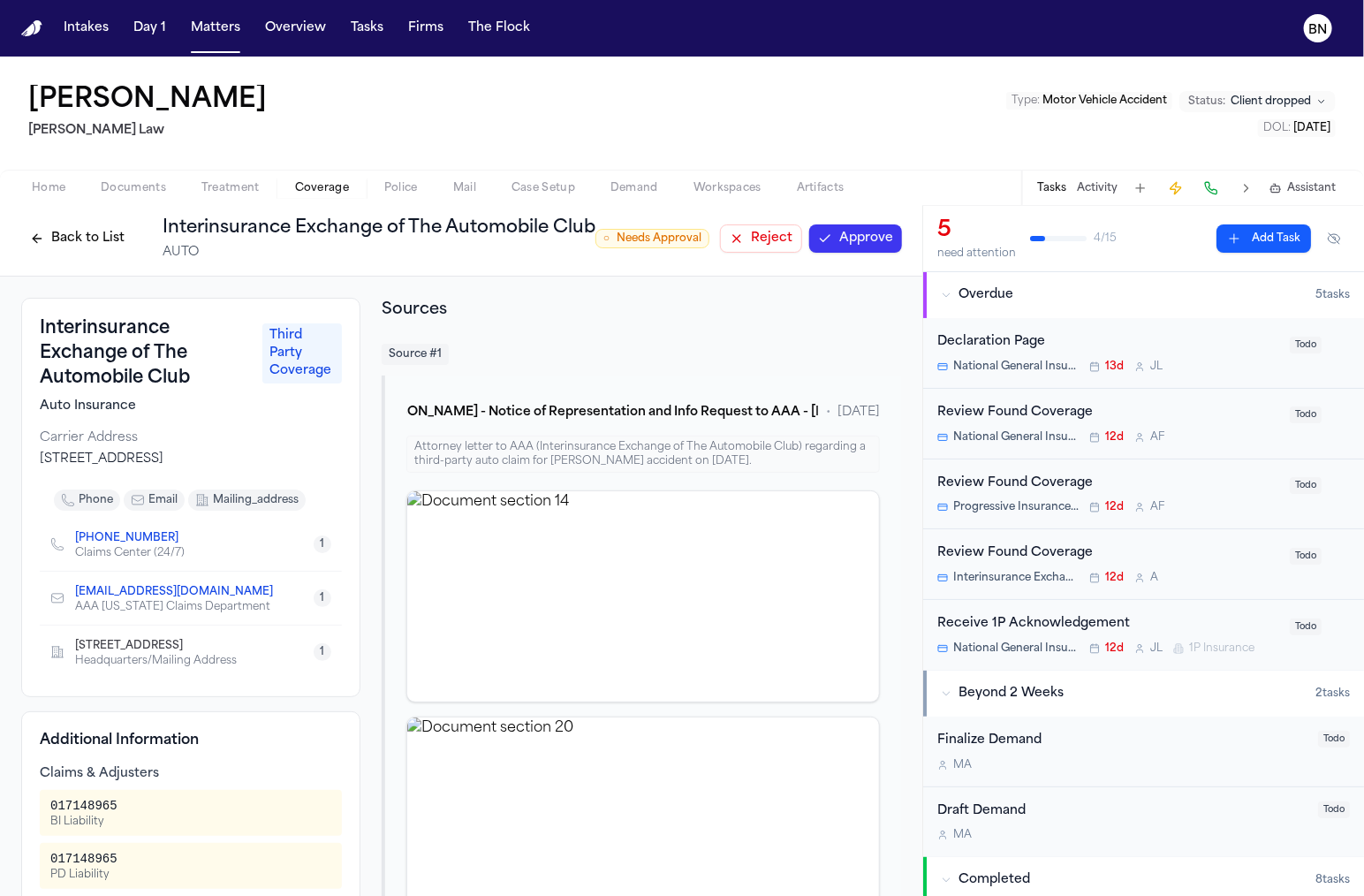
scroll to position [0, 0]
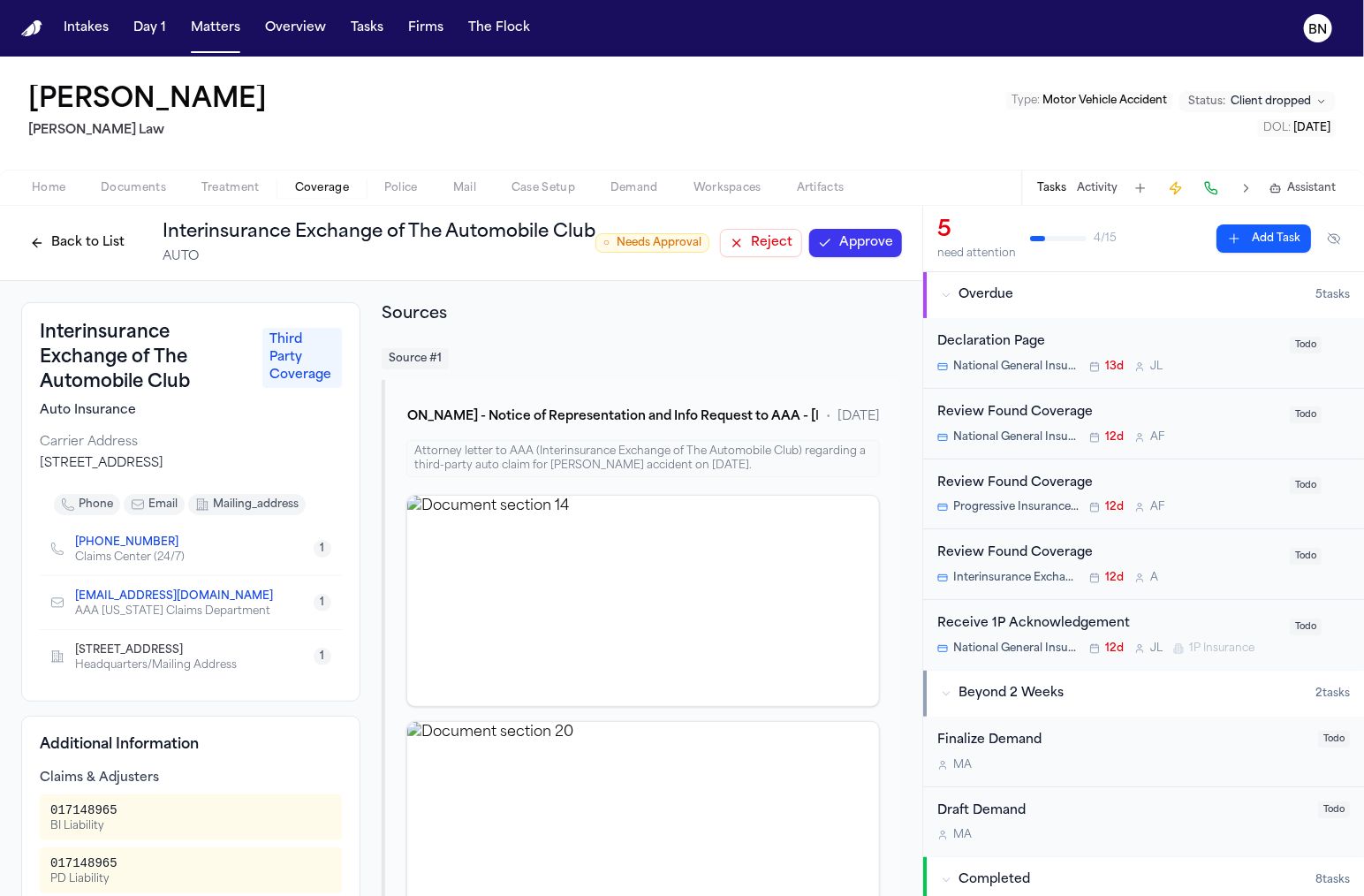
click at [74, 250] on button "Back to List" at bounding box center [77, 243] width 112 height 29
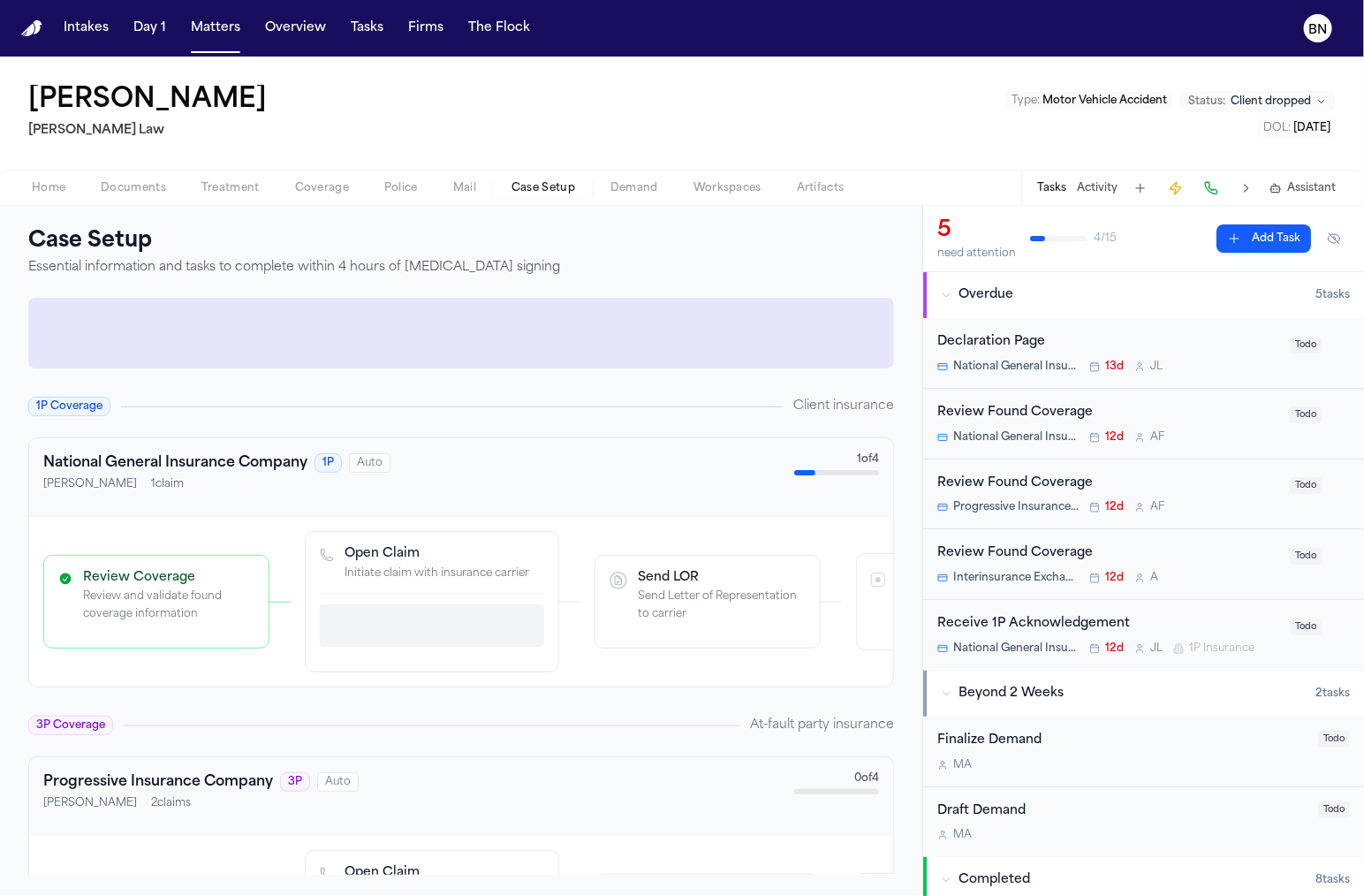
click at [528, 189] on span "Case Setup" at bounding box center [542, 188] width 64 height 14
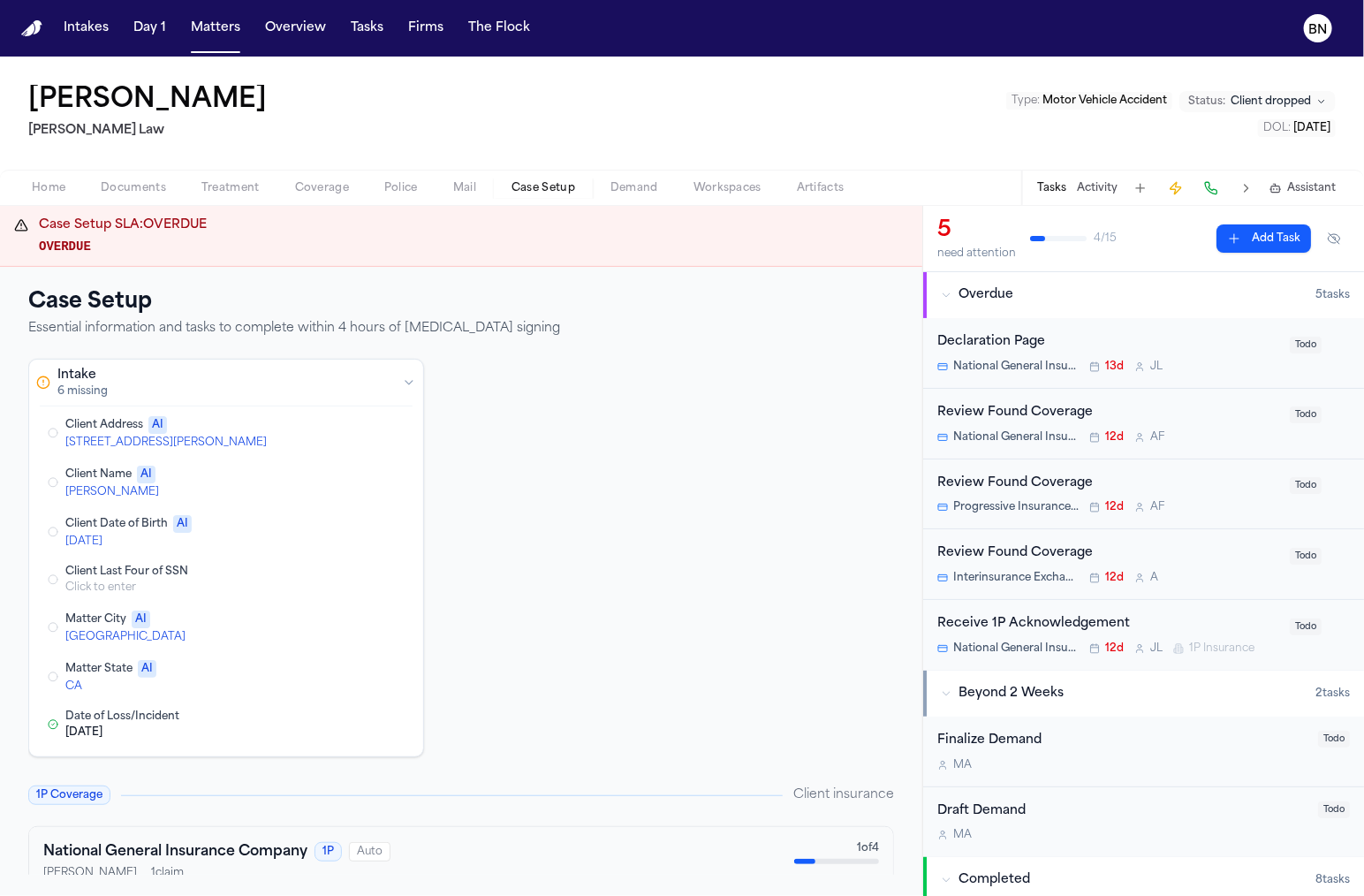
scroll to position [13, 0]
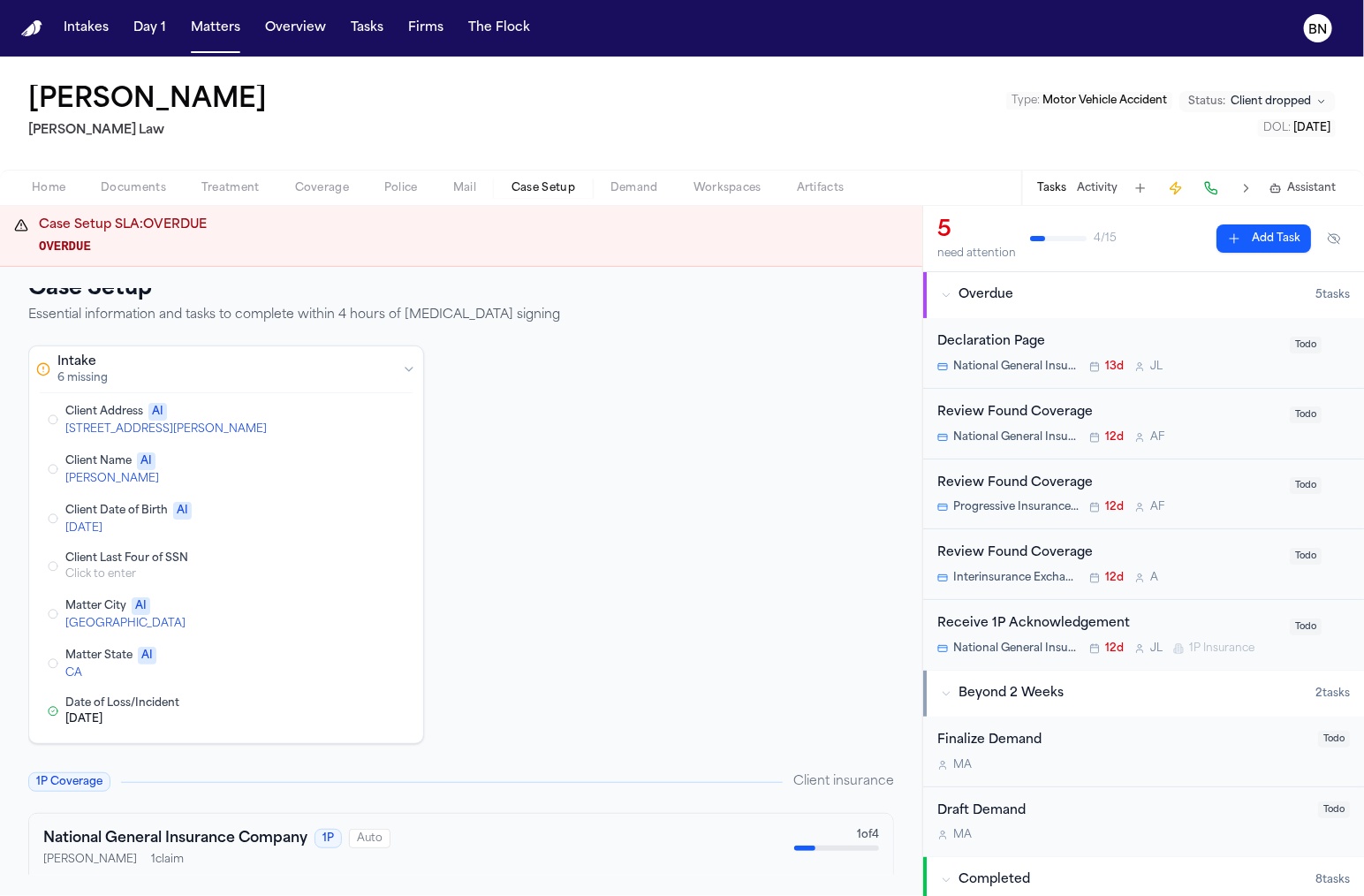
click at [294, 417] on button "Edit Client Address" at bounding box center [295, 420] width 18 height 18
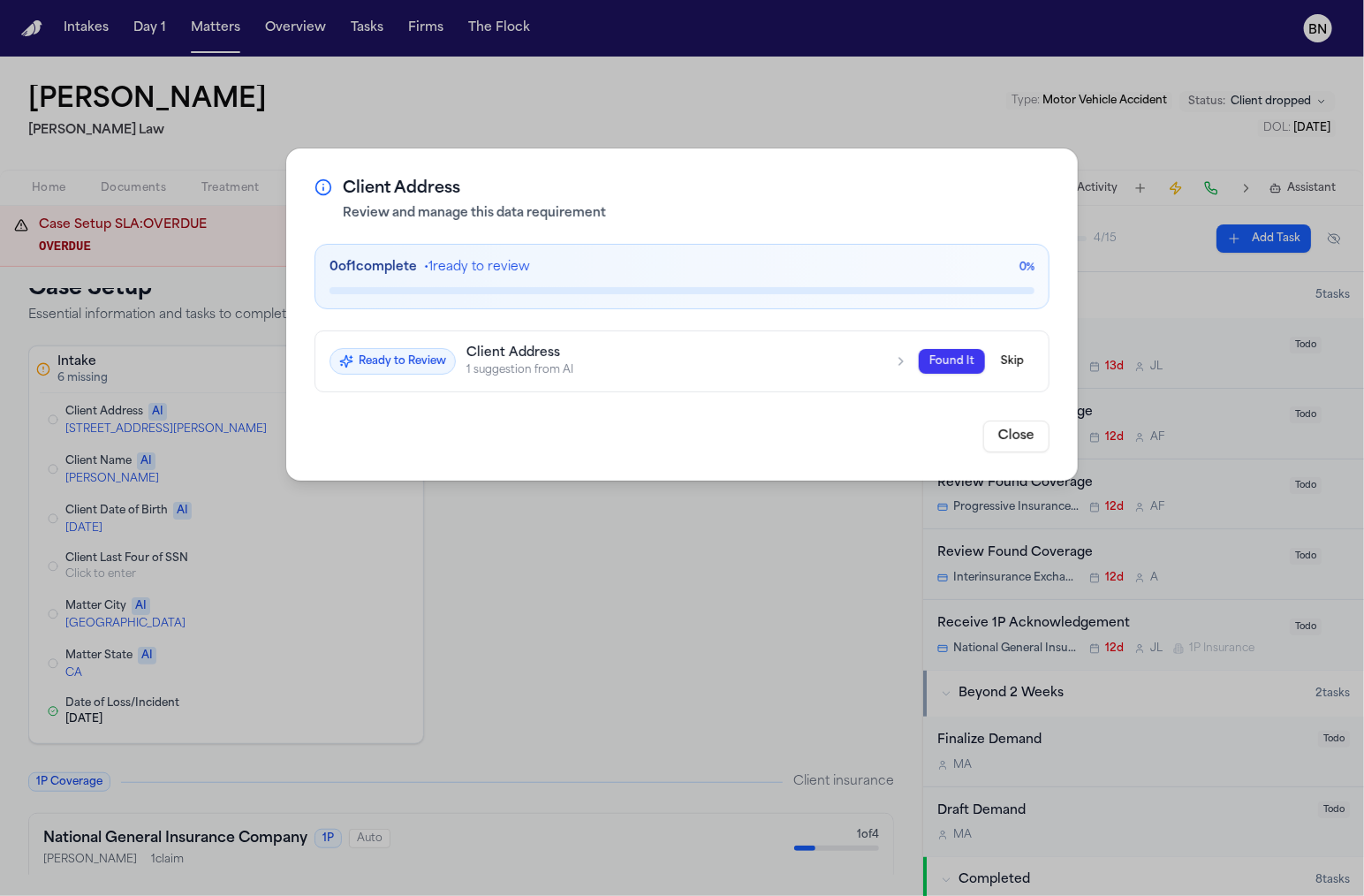
click at [624, 352] on h3 "Client Address" at bounding box center [675, 354] width 417 height 16
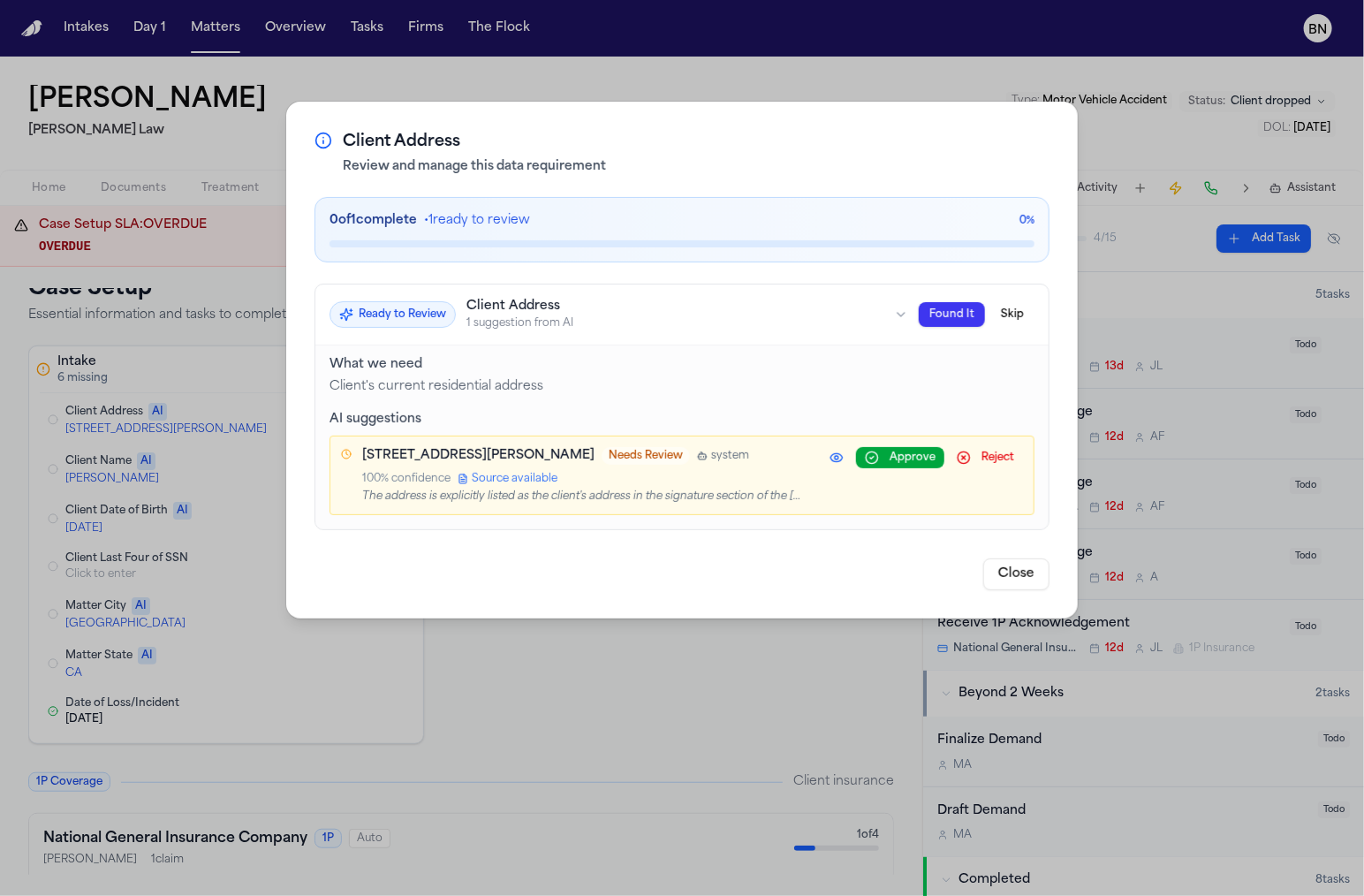
click at [832, 457] on button at bounding box center [837, 457] width 32 height 21
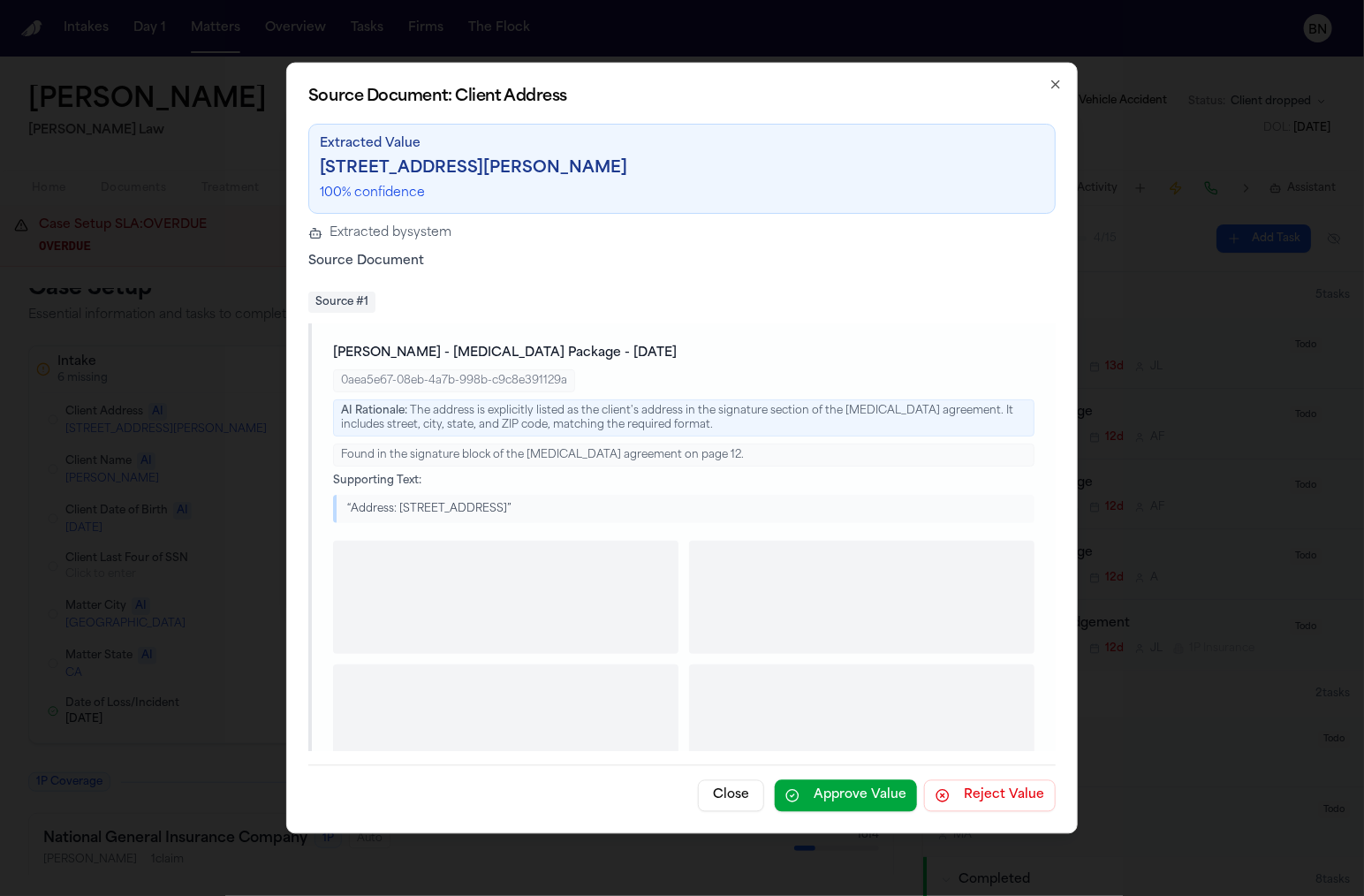
scroll to position [19, 0]
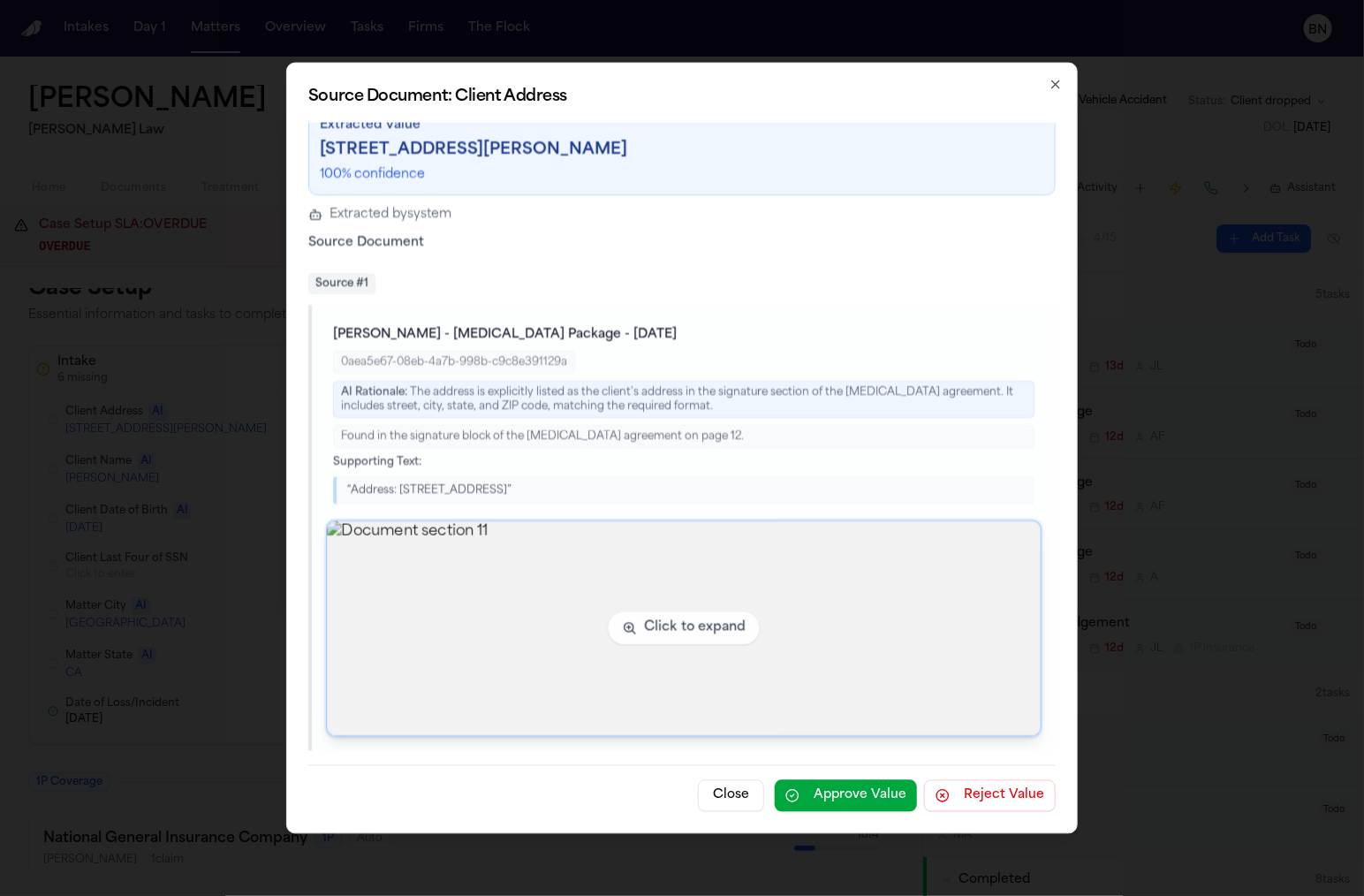
click at [541, 626] on img "View document section 11" at bounding box center [684, 627] width 714 height 215
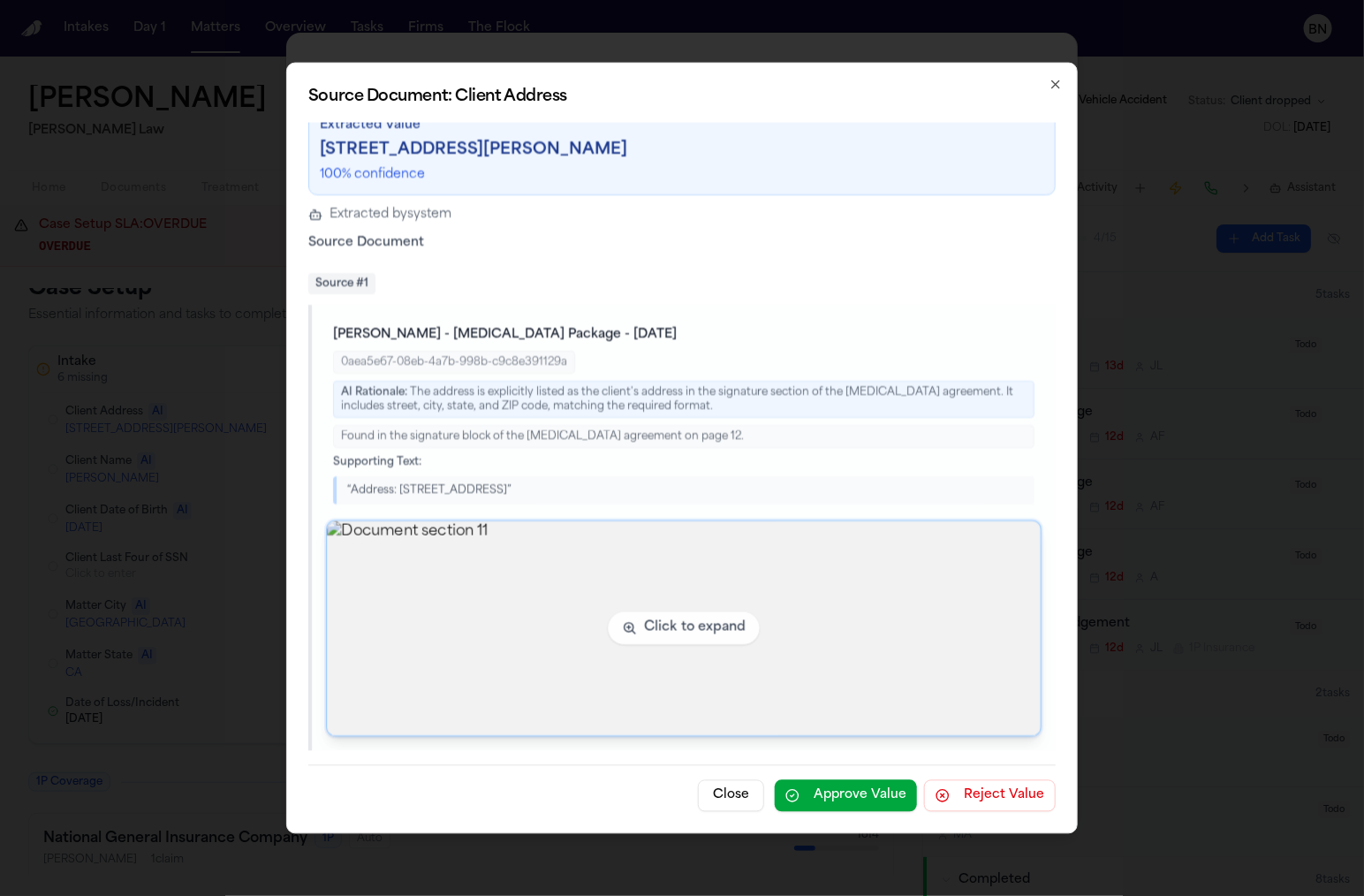
click at [548, 604] on img "View document section 11" at bounding box center [684, 627] width 714 height 215
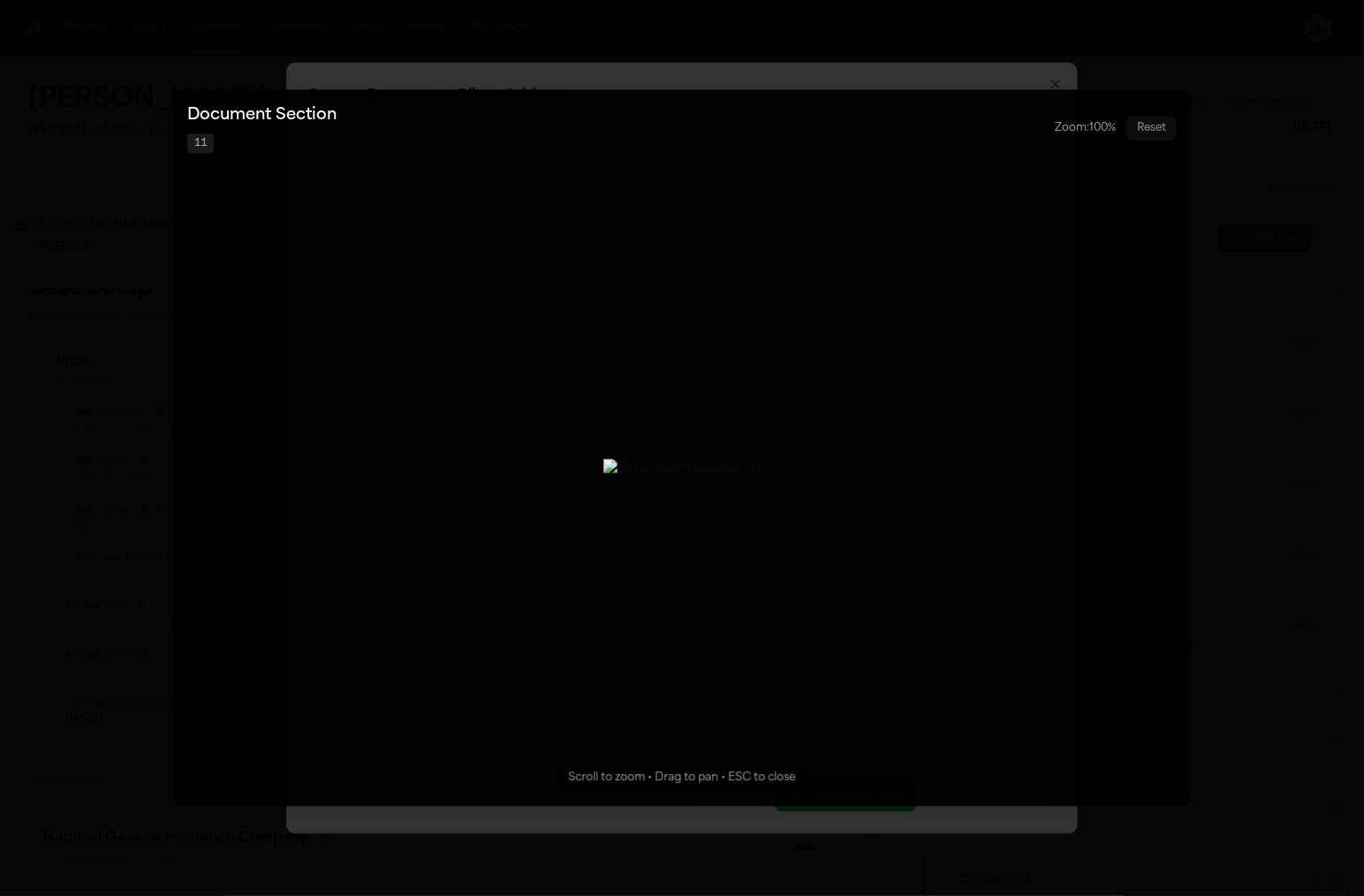
click at [603, 476] on img "Zoomable image viewer. Use mouse wheel to zoom, drag to pan, or press R to rese…" at bounding box center [682, 469] width 158 height 21
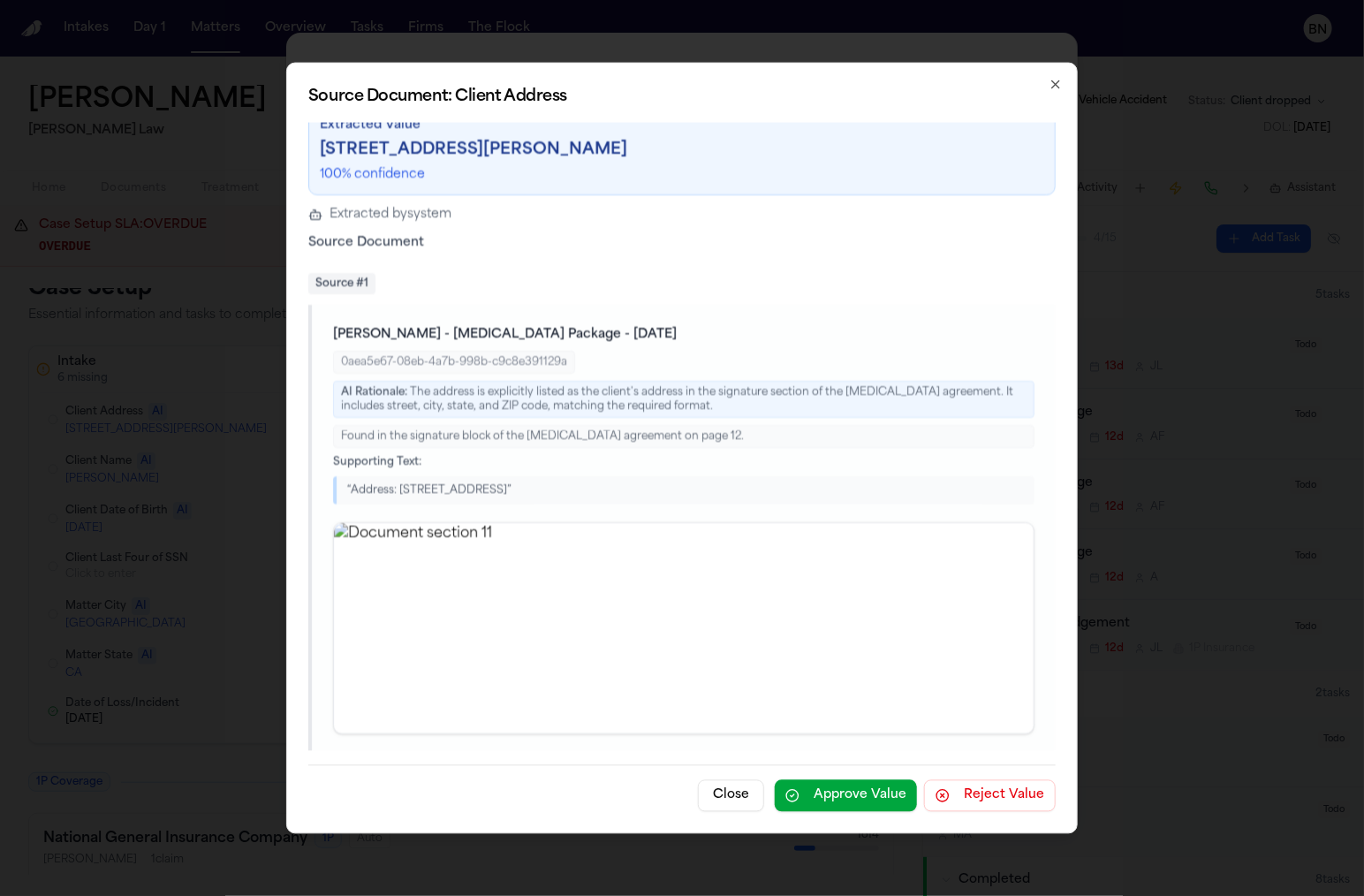
click at [1059, 85] on icon "button" at bounding box center [1056, 85] width 14 height 14
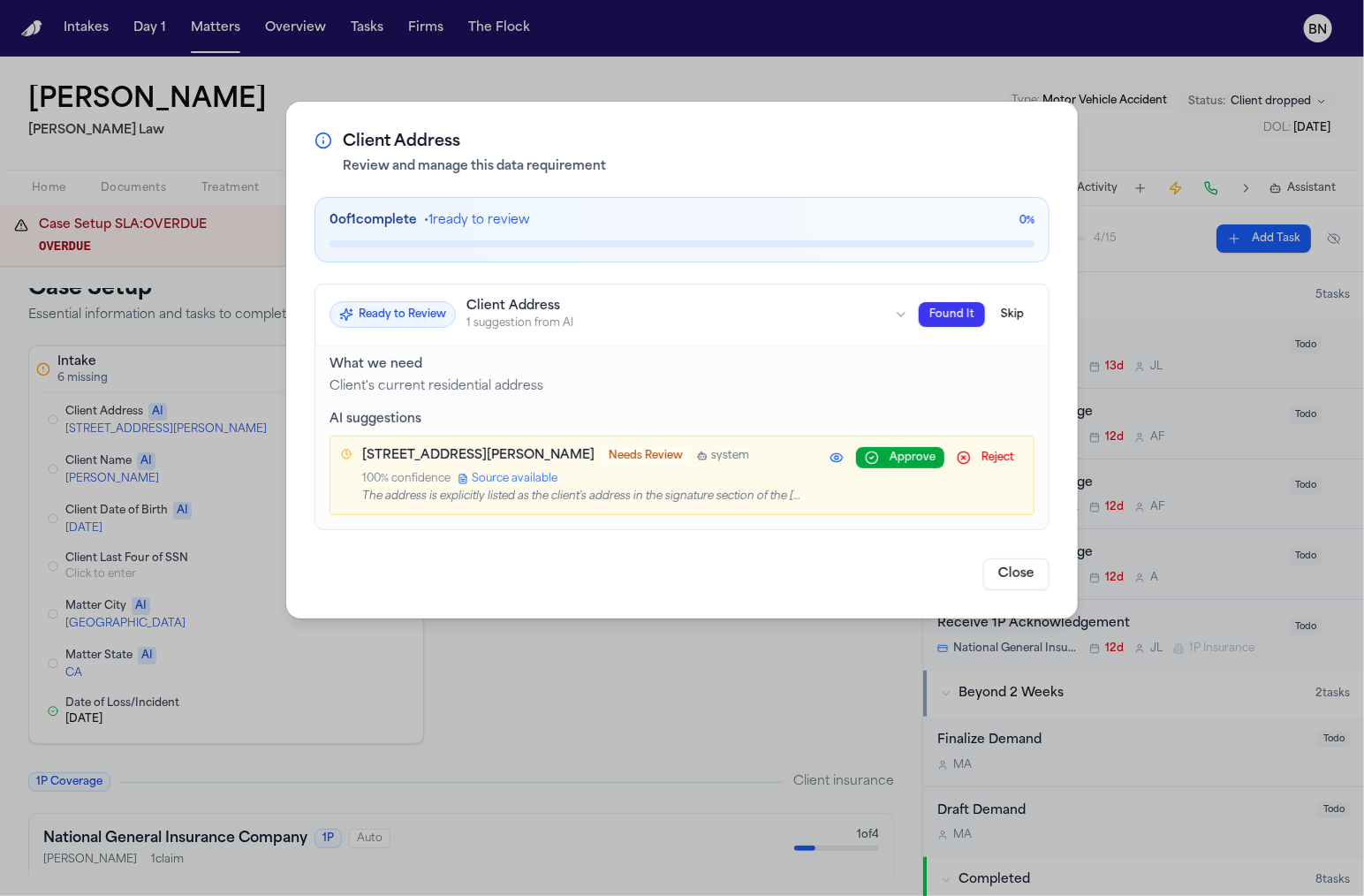
click at [159, 375] on div "Client Address Review and manage this data requirement 0 of 1 complete • 1 read…" at bounding box center [682, 448] width 1364 height 896
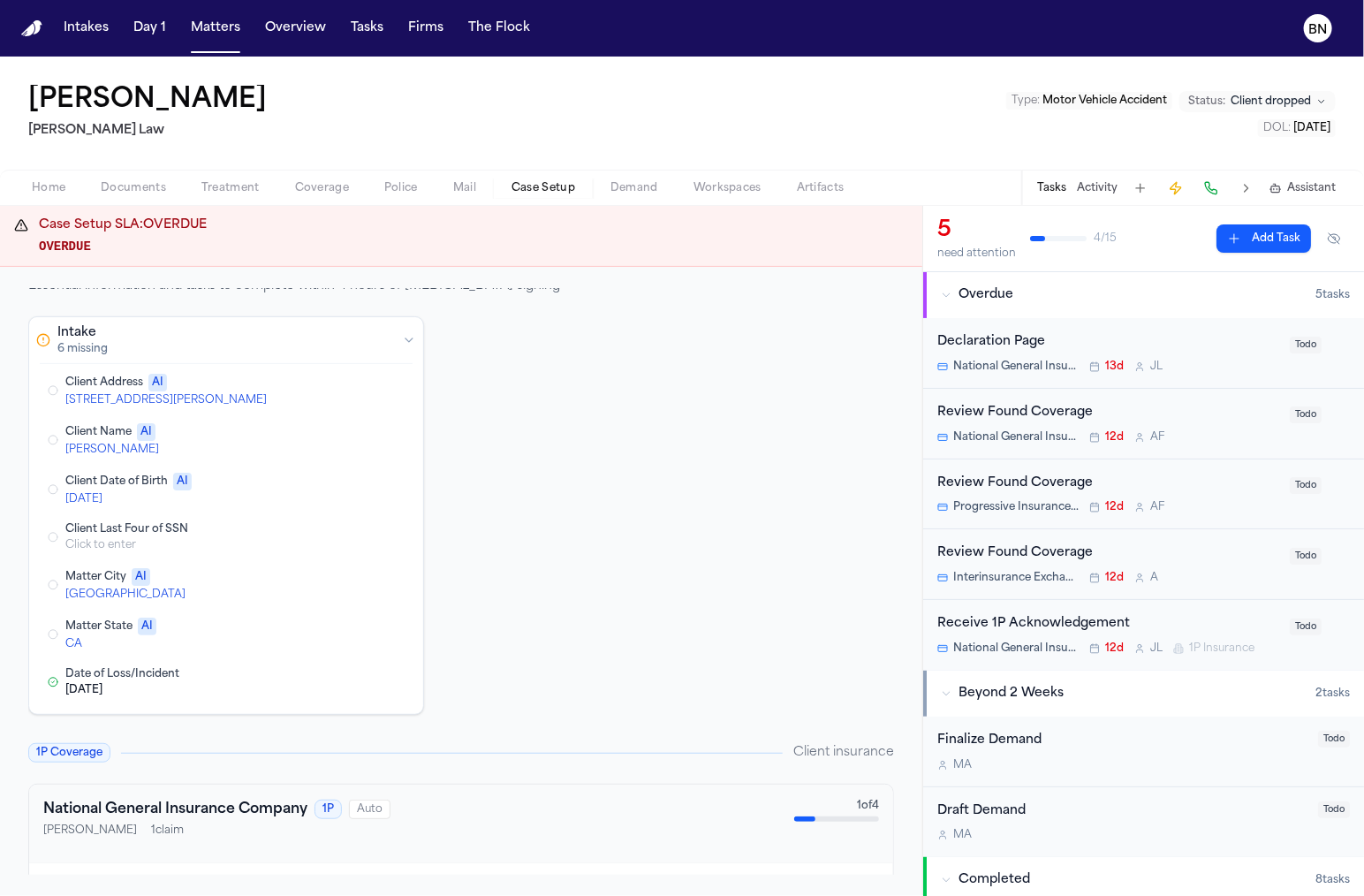
scroll to position [47, 0]
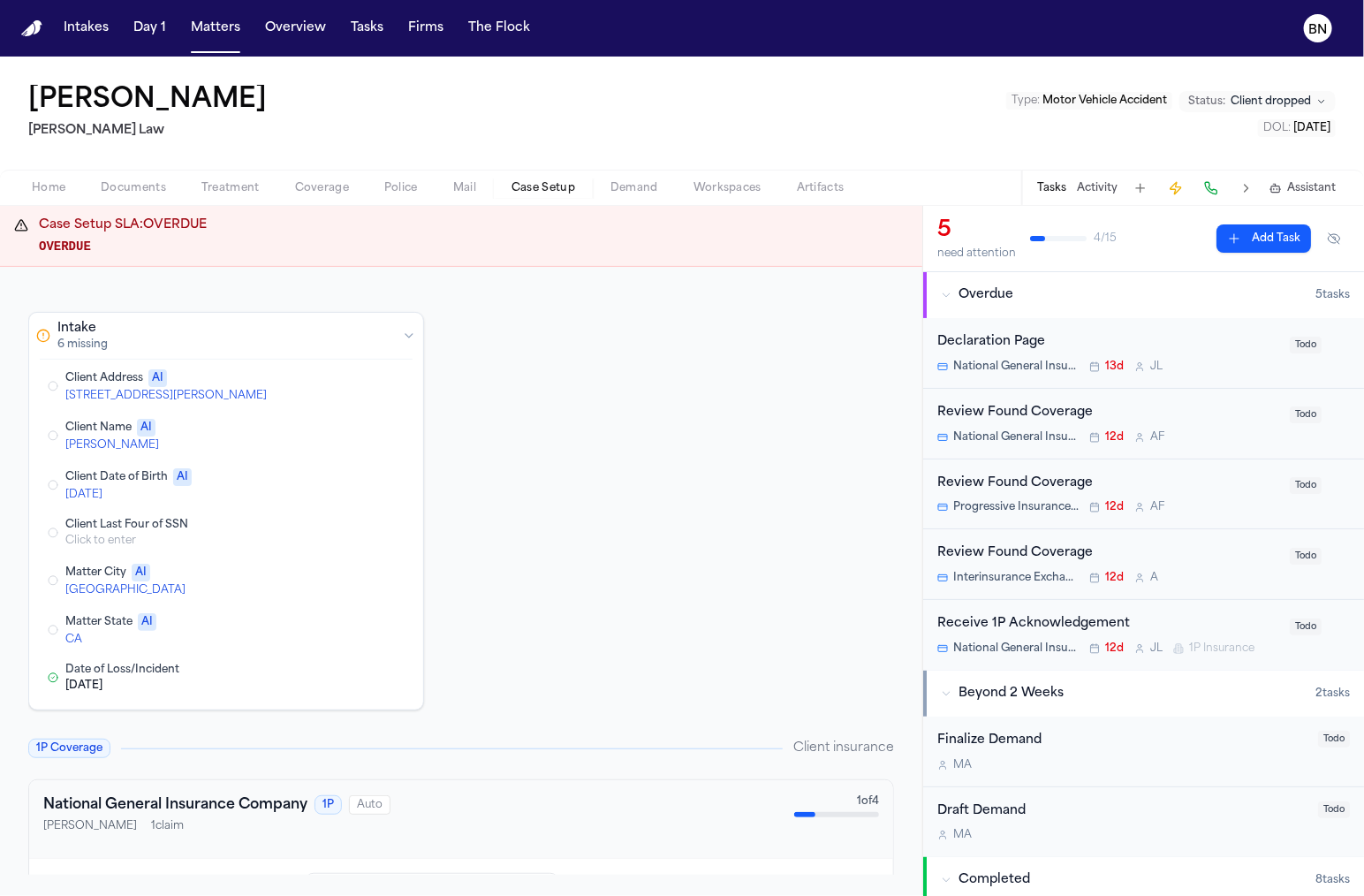
click at [294, 431] on button "Edit Client Name" at bounding box center [295, 436] width 18 height 18
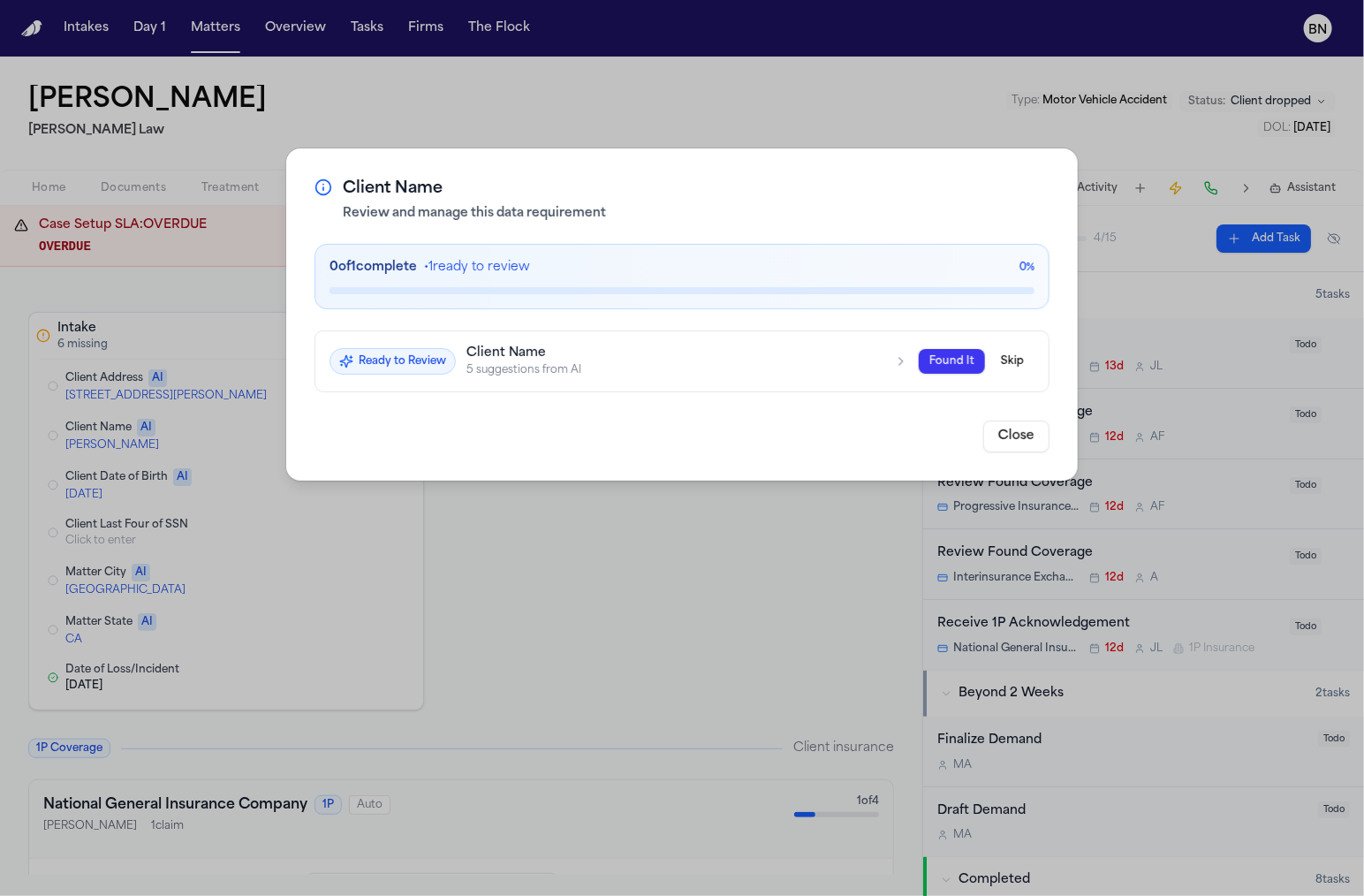
click at [558, 355] on h3 "Client Name" at bounding box center [675, 354] width 417 height 16
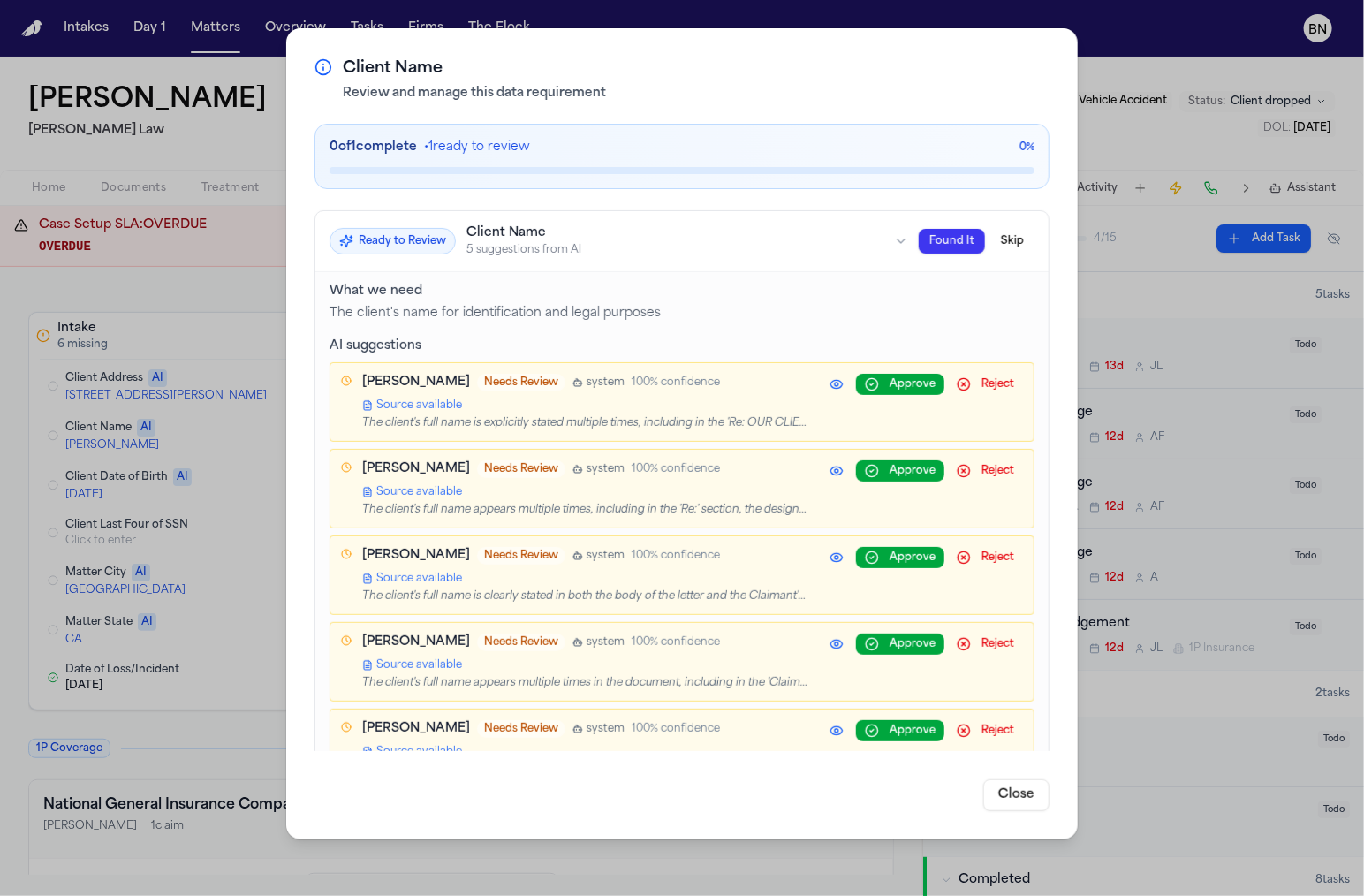
click at [209, 450] on div "Client Name Review and manage this data requirement 0 of 1 complete • 1 ready t…" at bounding box center [682, 448] width 1364 height 896
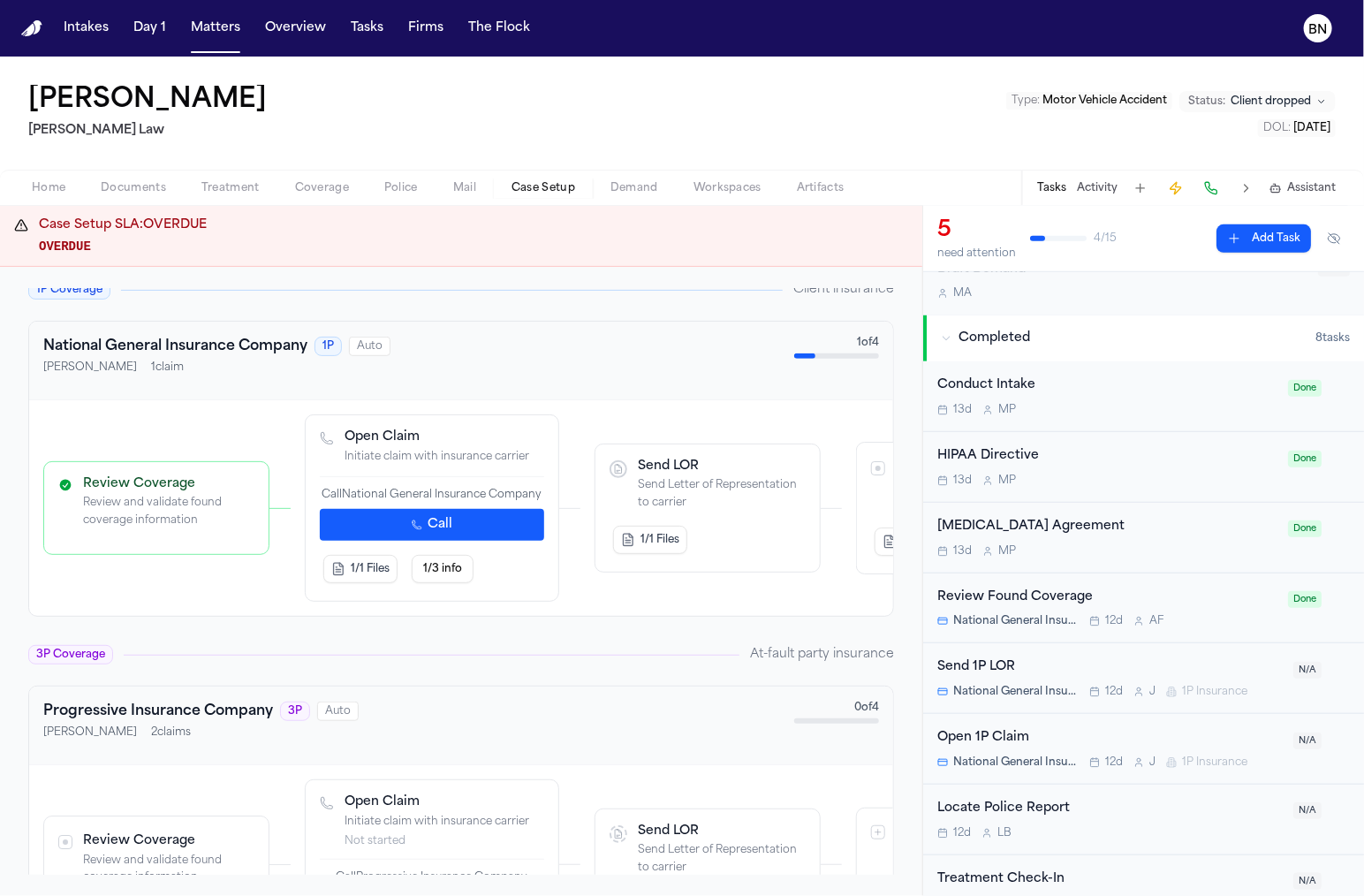
scroll to position [563, 0]
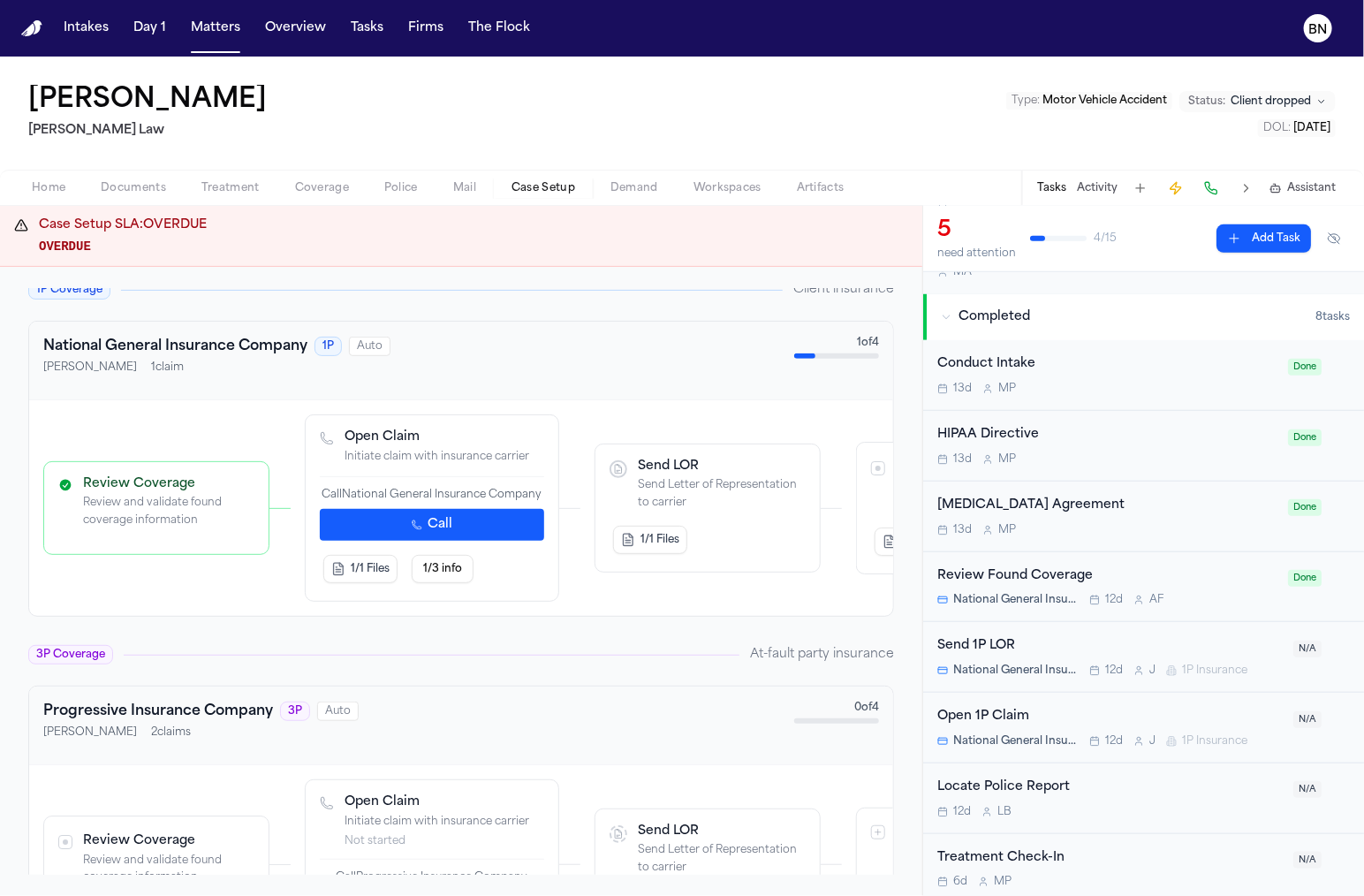
click at [1076, 695] on div "Open 1P Claim National General Insurance Company 12d J 1P Insurance N/A" at bounding box center [1143, 728] width 441 height 71
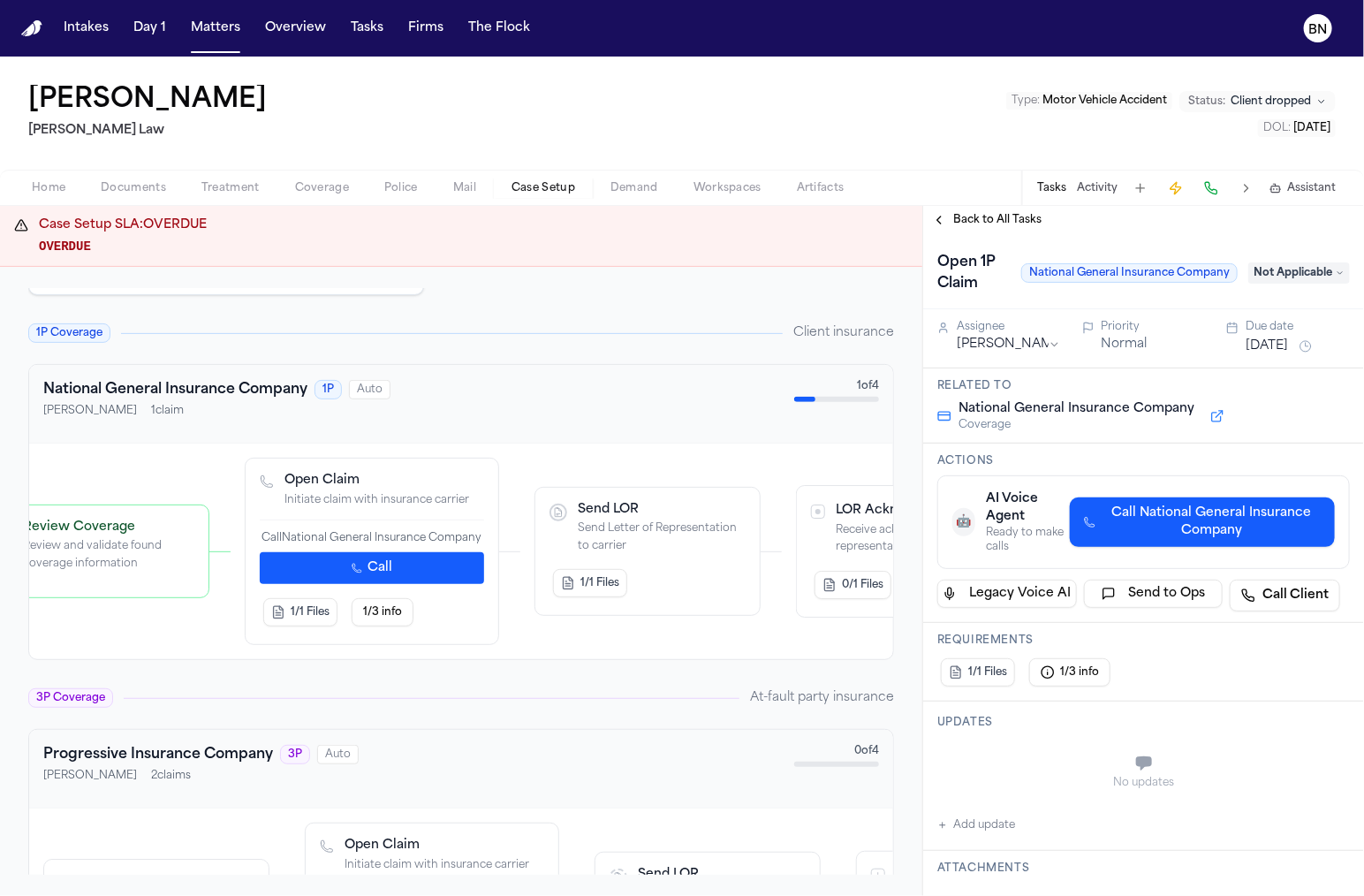
scroll to position [0, 72]
click at [592, 520] on p "Send Letter of Representation to carrier" at bounding box center [650, 537] width 168 height 34
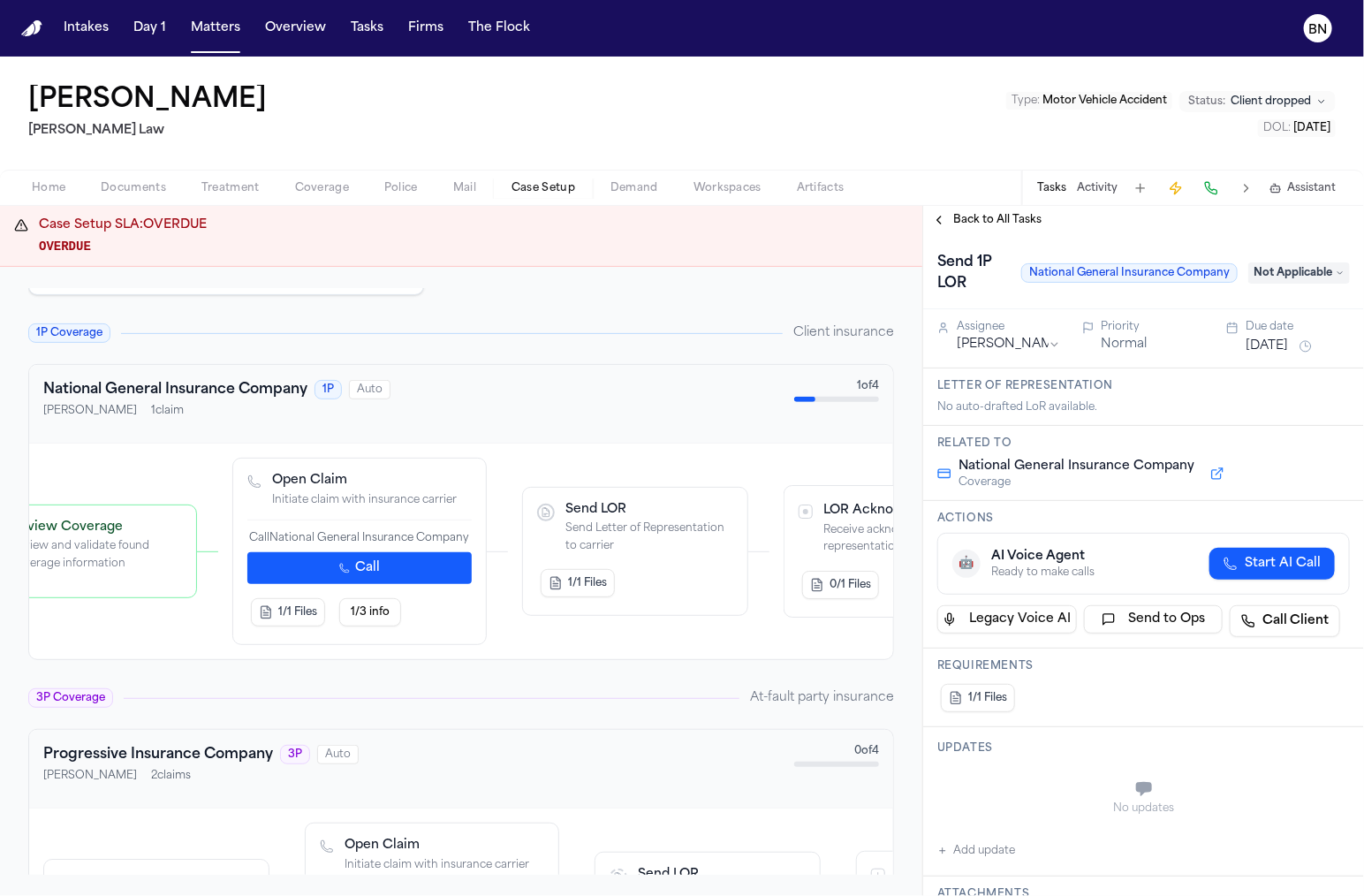
click at [983, 687] on button "1/1 Files" at bounding box center [977, 698] width 74 height 29
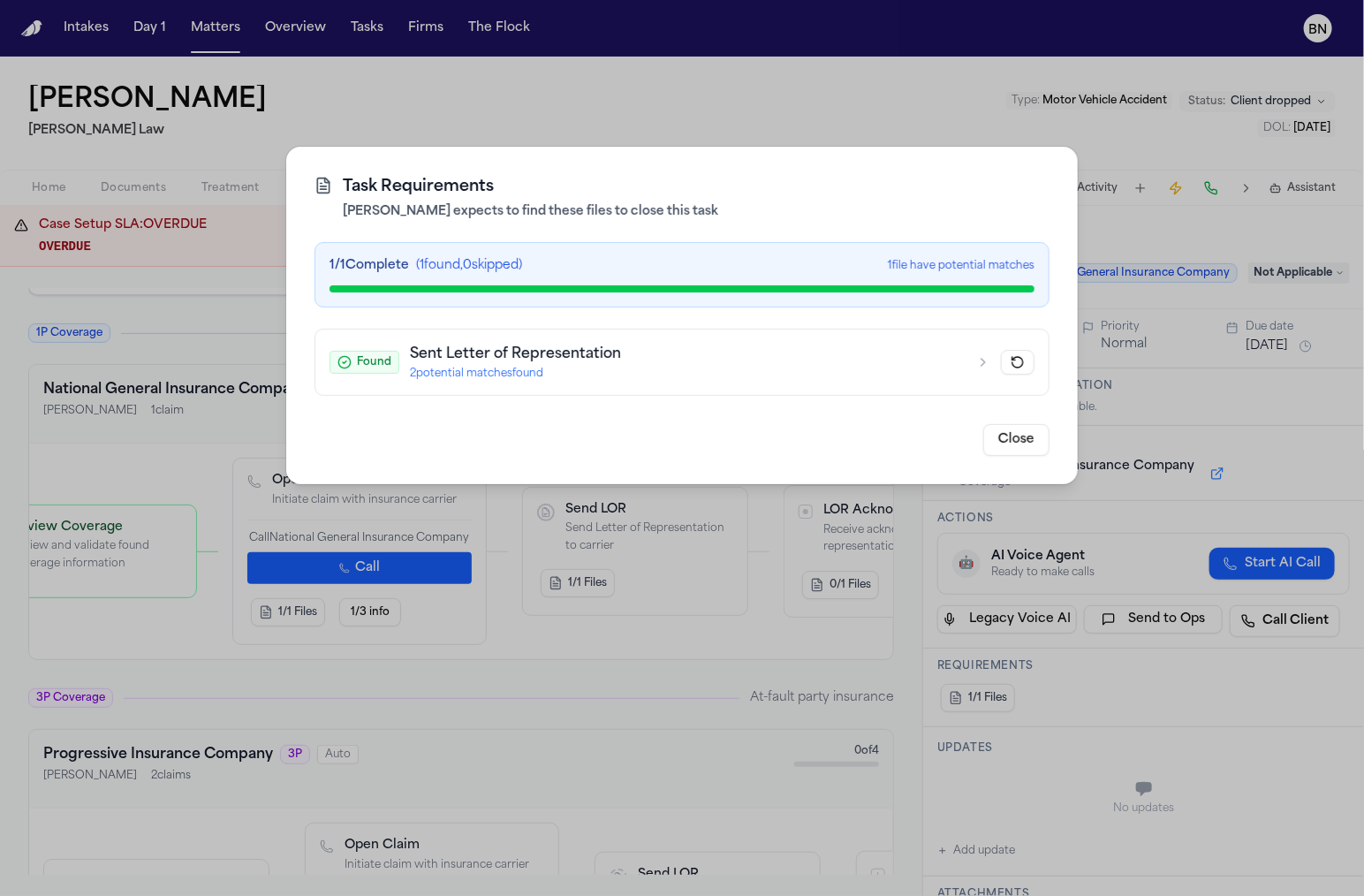
click at [670, 660] on div "Task Requirements [PERSON_NAME] expects to find these files to close this task …" at bounding box center [682, 448] width 1364 height 896
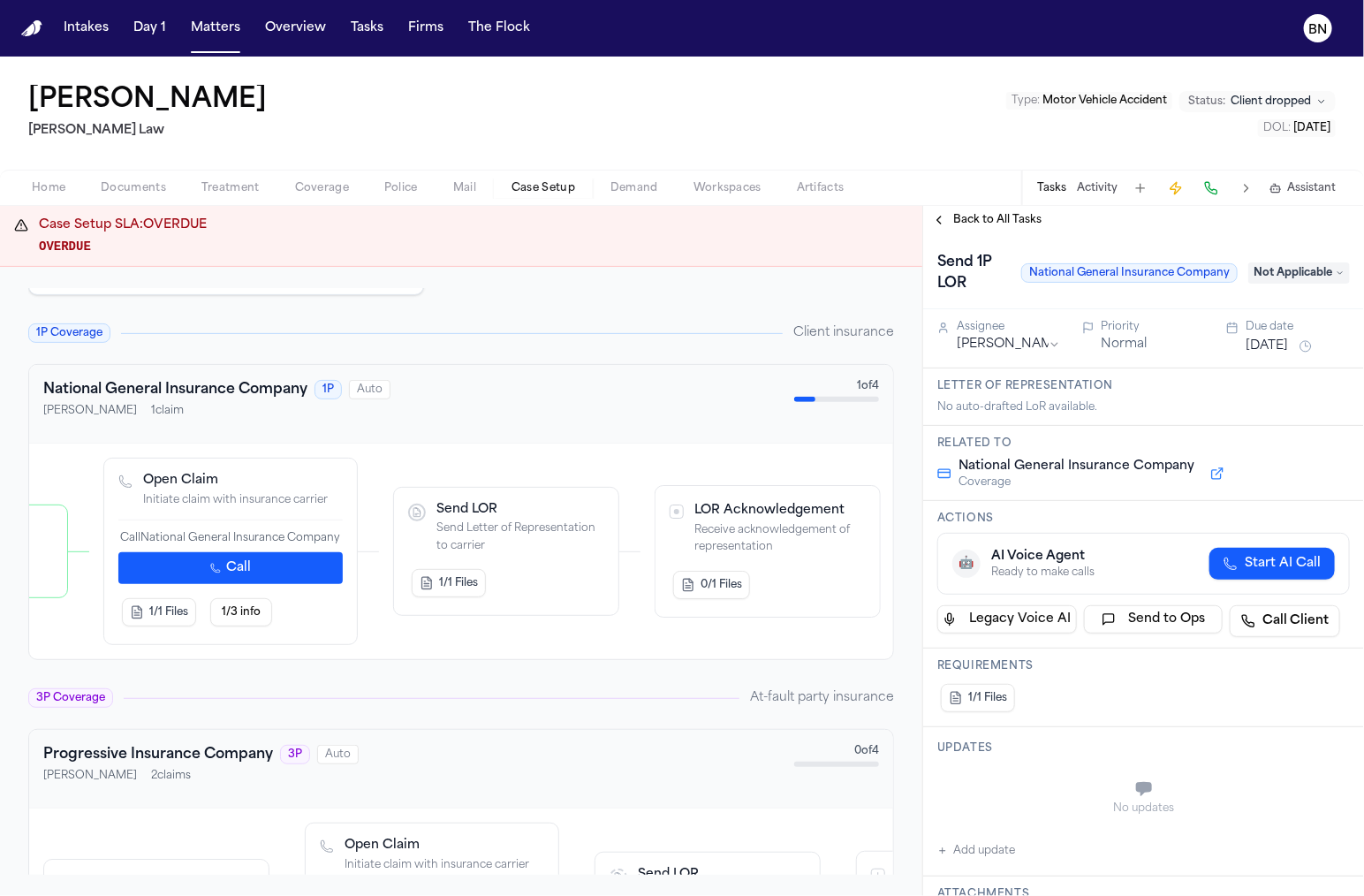
scroll to position [486, 0]
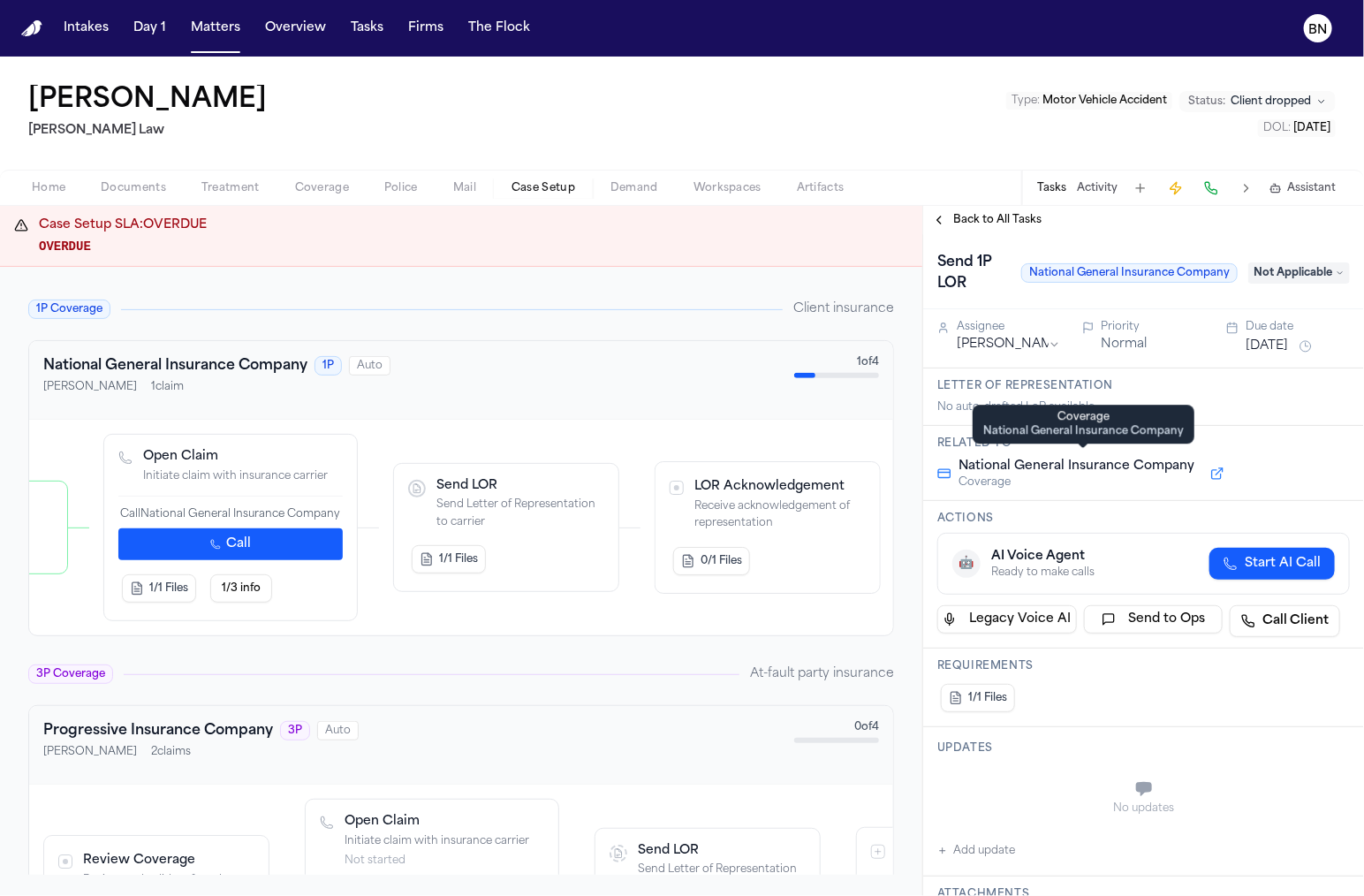
click at [1064, 404] on div "No auto-drafted LoR available." at bounding box center [1143, 407] width 413 height 14
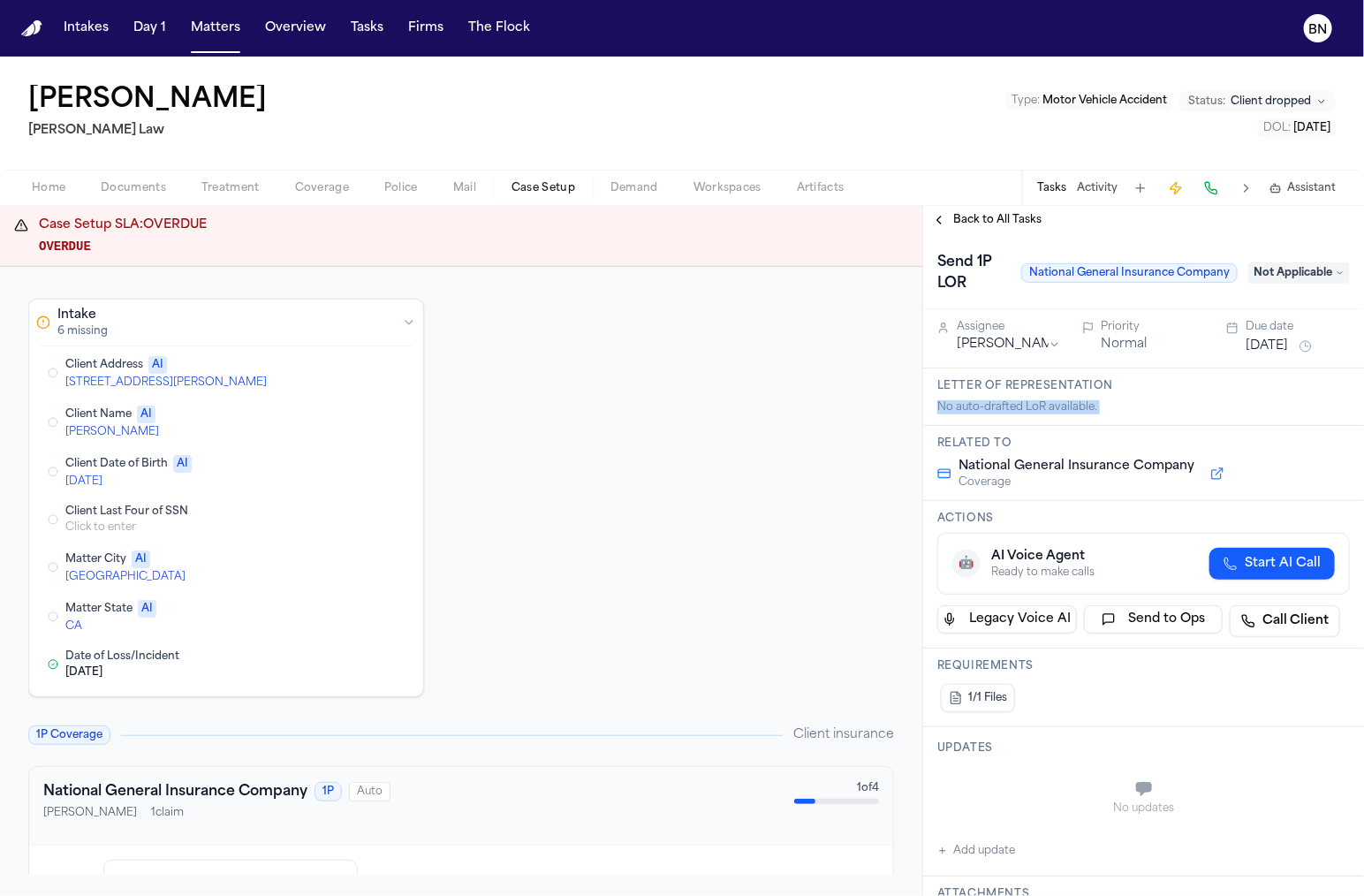
scroll to position [21, 0]
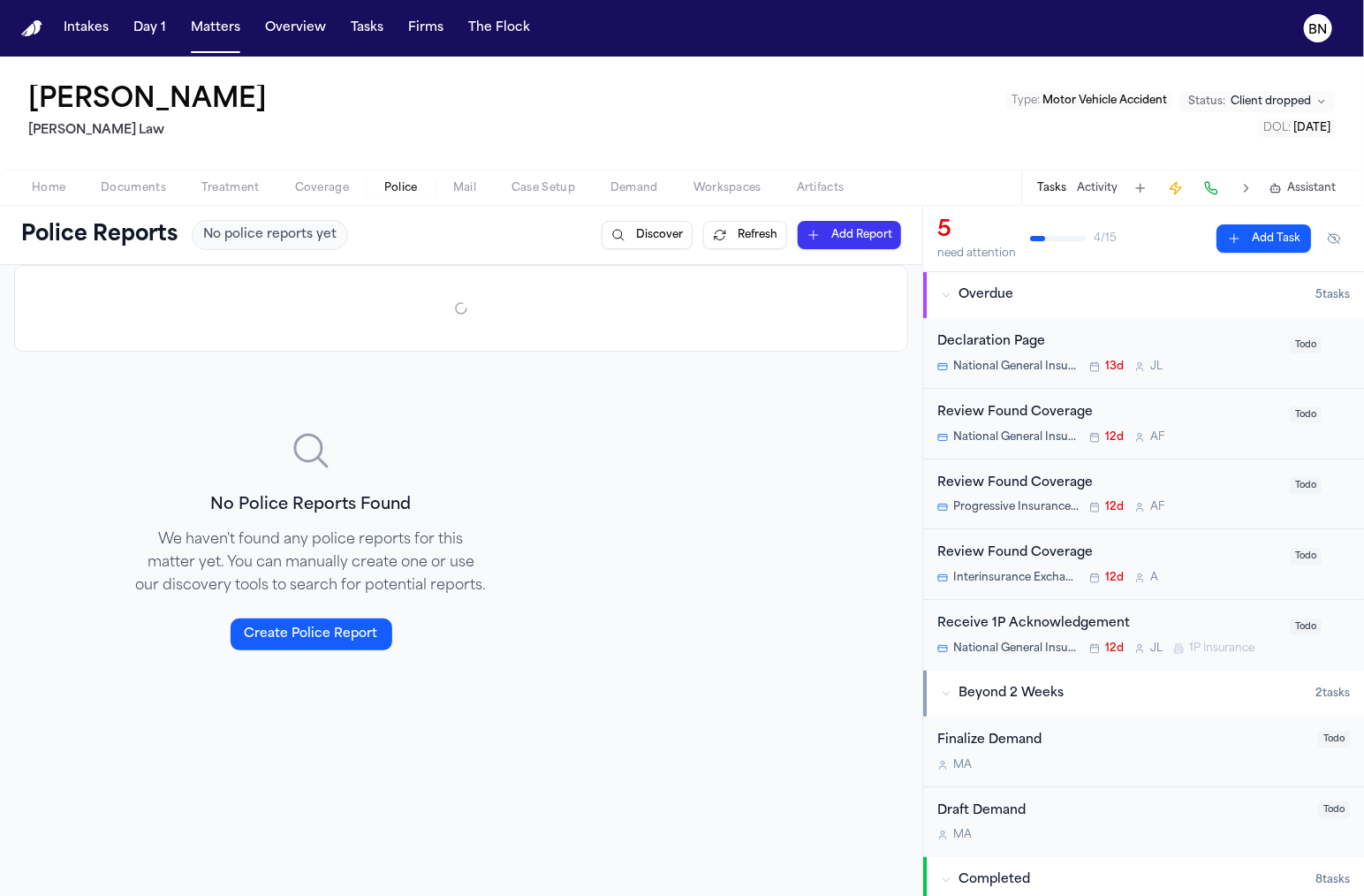
click at [394, 189] on span "Police" at bounding box center [401, 188] width 34 height 14
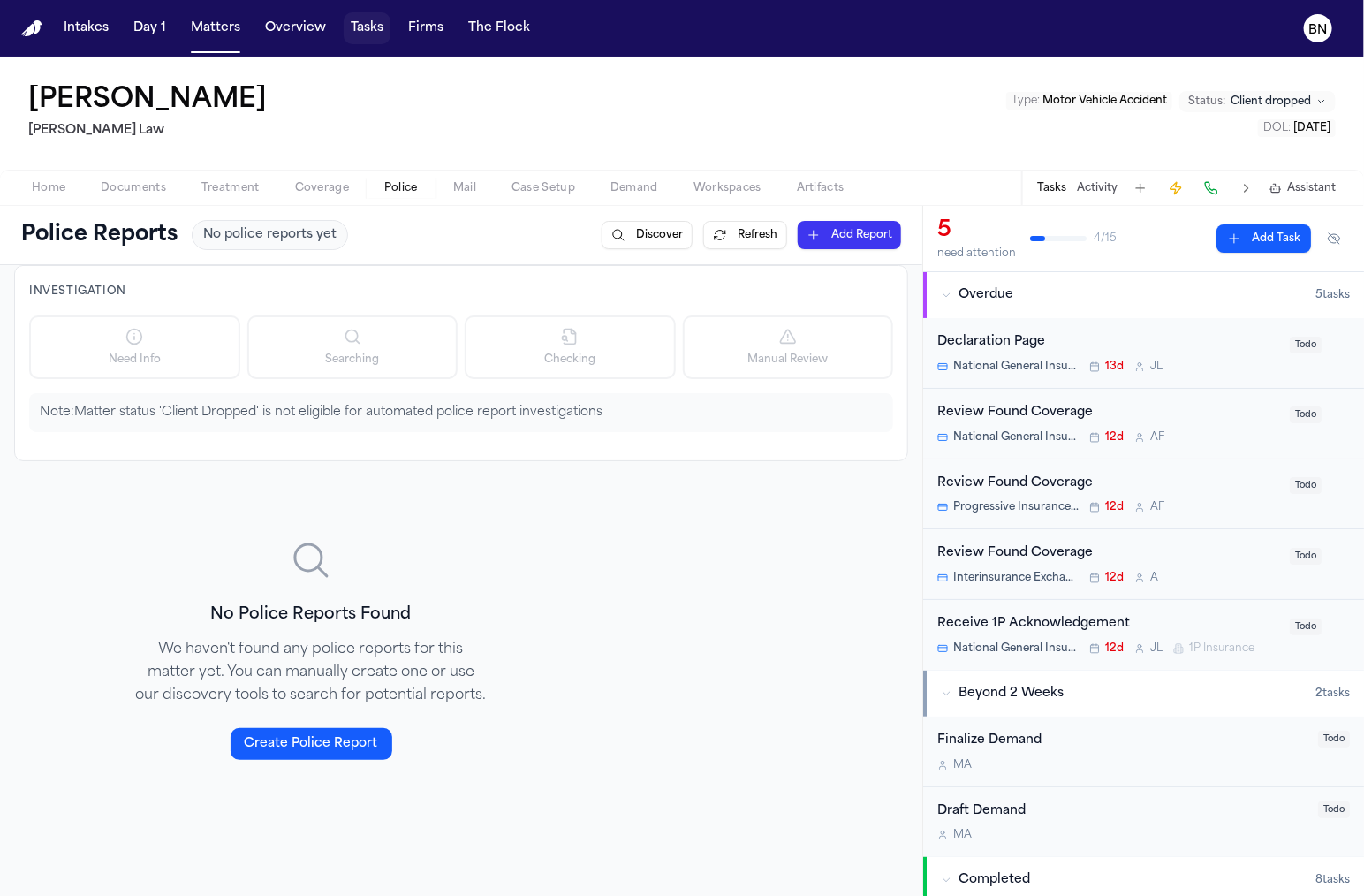
click at [359, 34] on button "Tasks" at bounding box center [367, 29] width 47 height 32
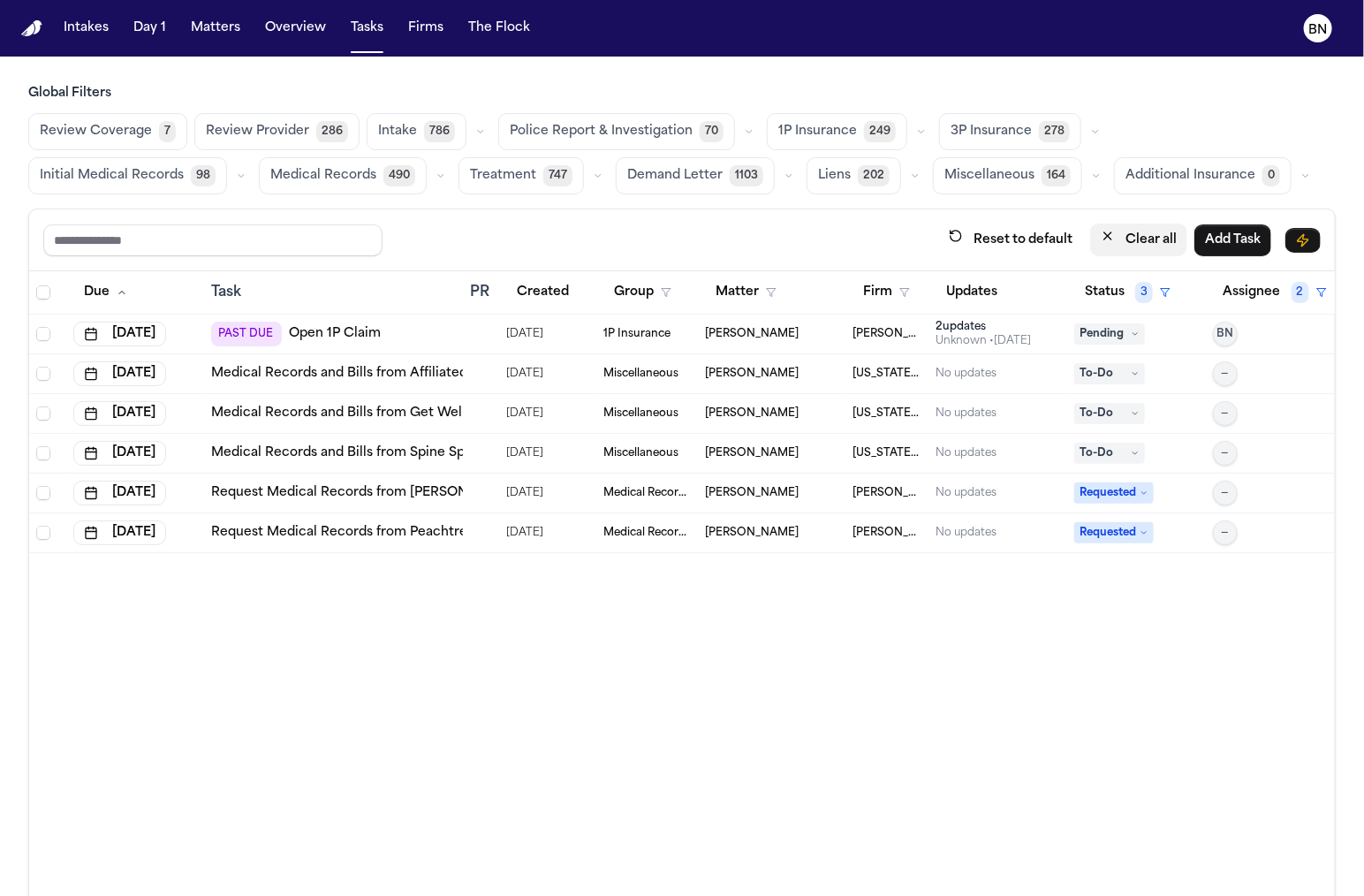
click at [1147, 248] on button "Clear all" at bounding box center [1138, 240] width 98 height 33
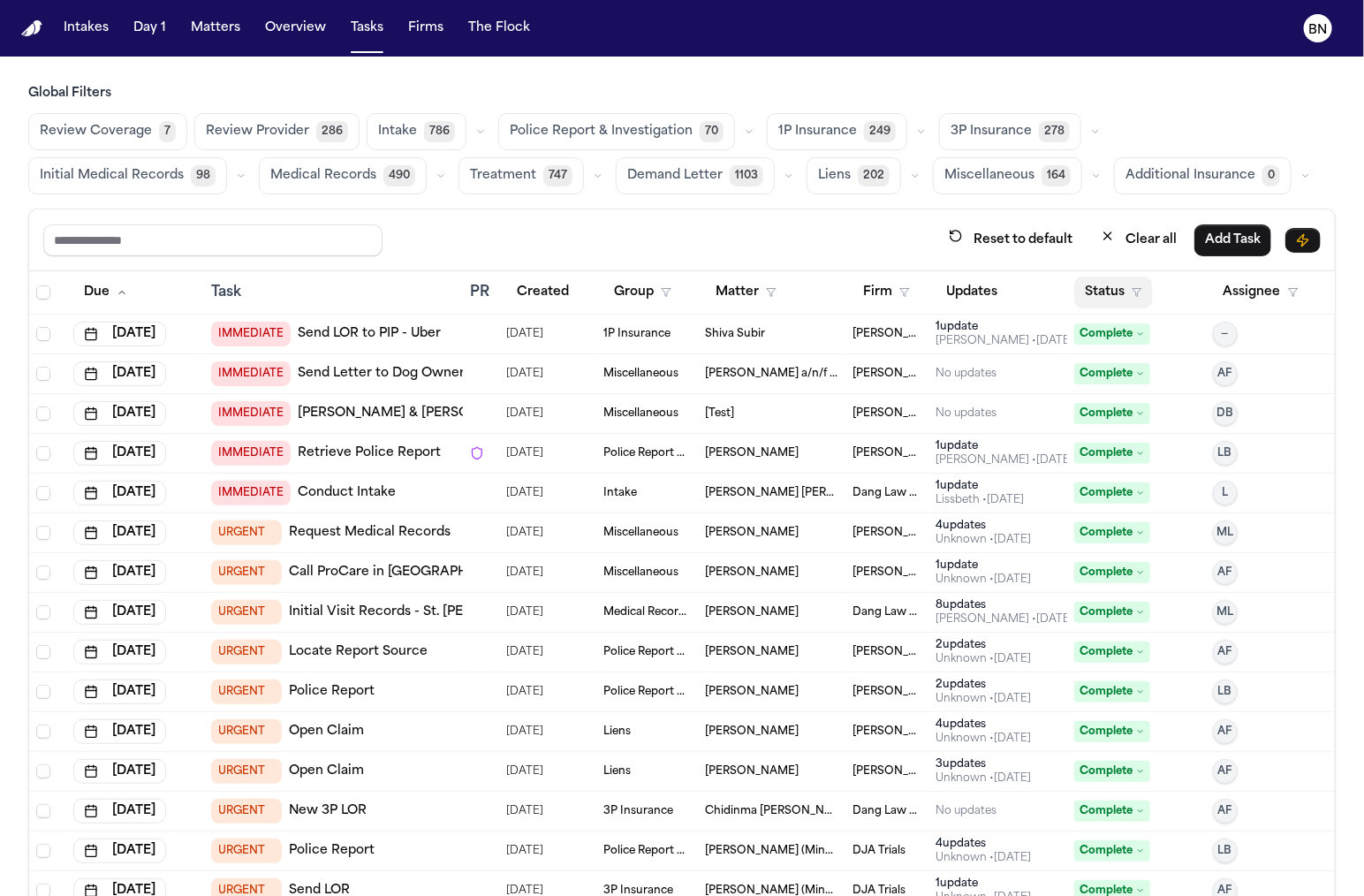
click at [1104, 296] on button "Status" at bounding box center [1113, 293] width 79 height 32
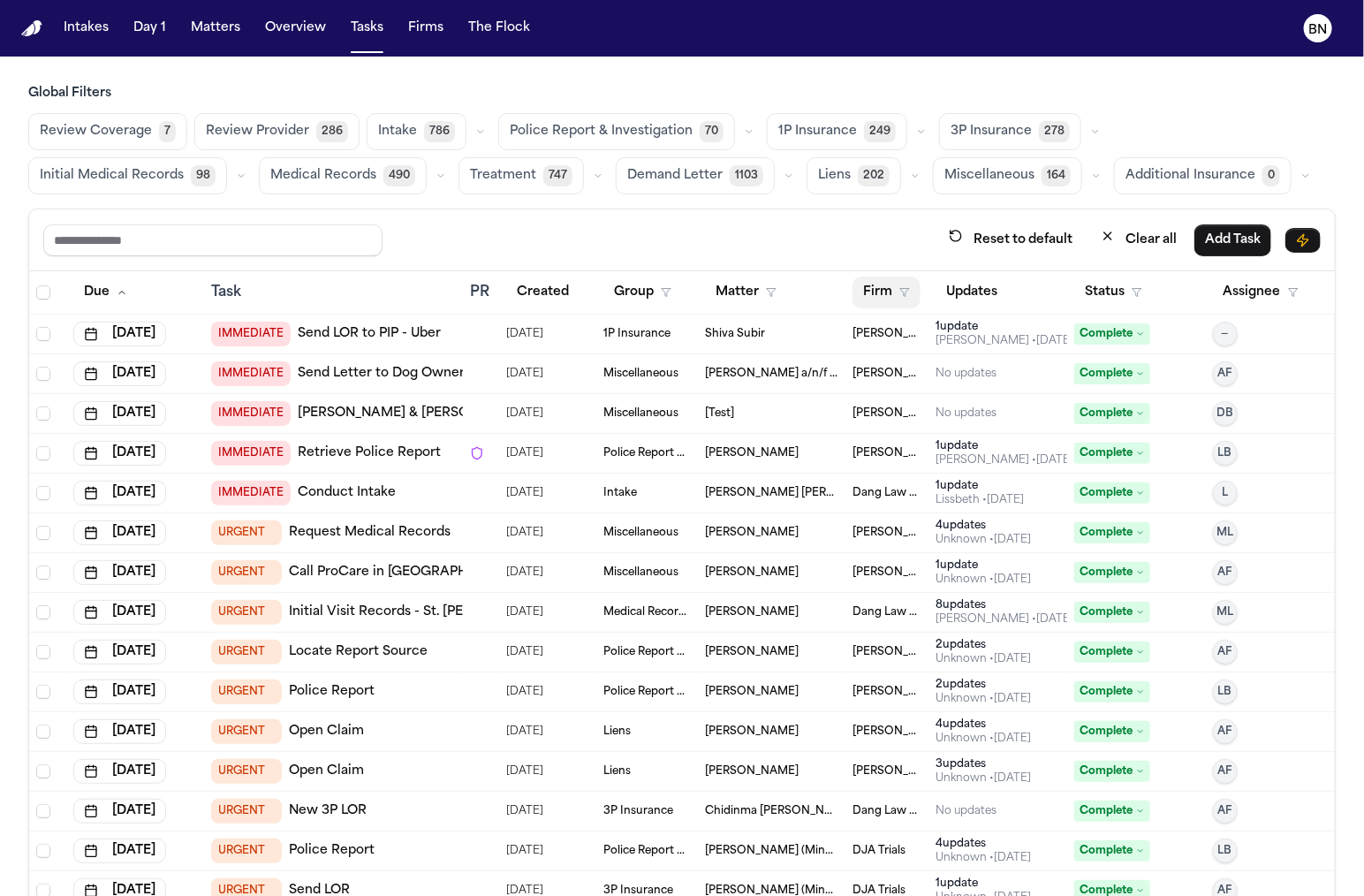
click at [900, 277] on button "Firm" at bounding box center [886, 293] width 68 height 32
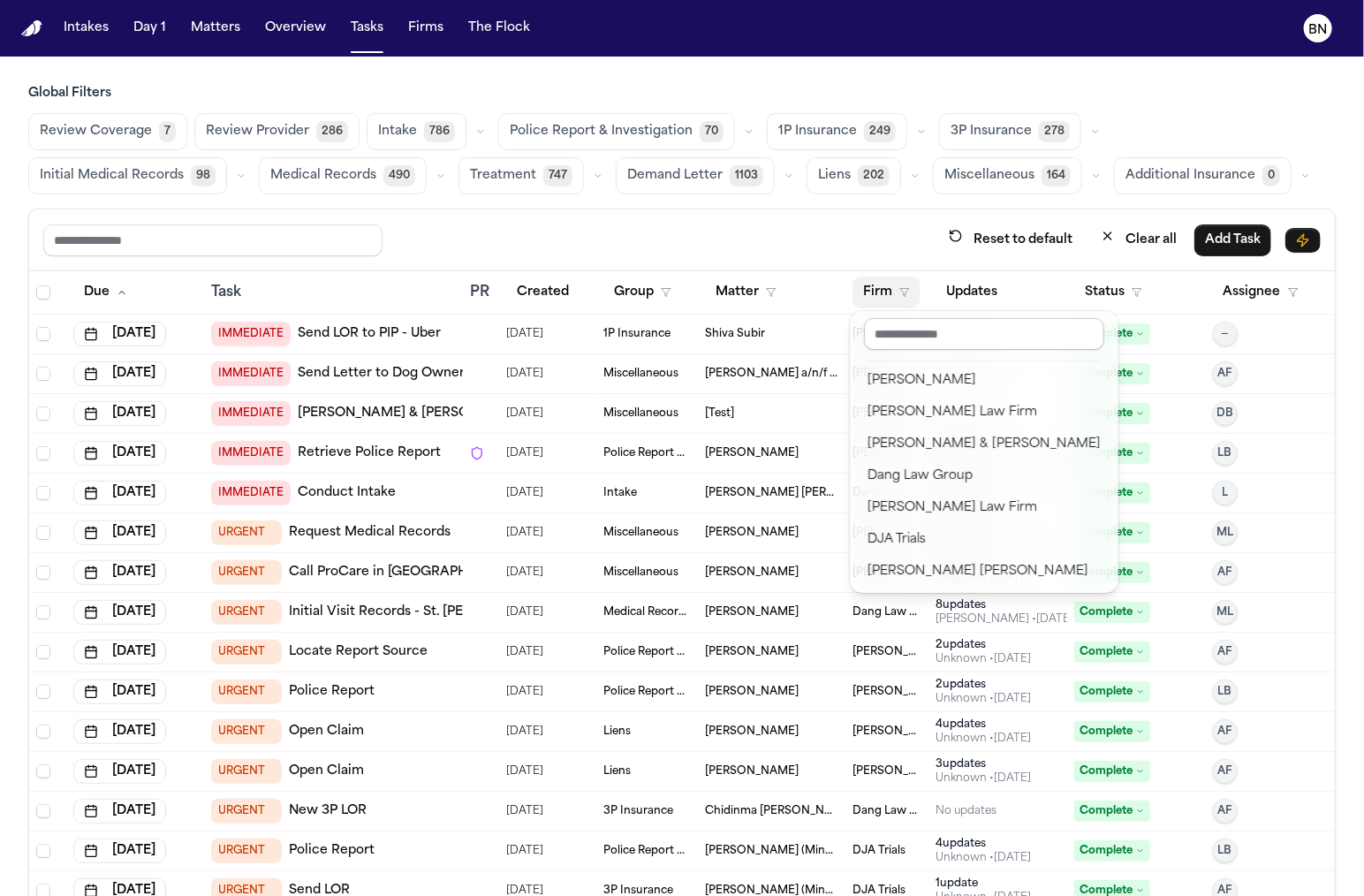
click at [924, 335] on input "text" at bounding box center [984, 334] width 240 height 32
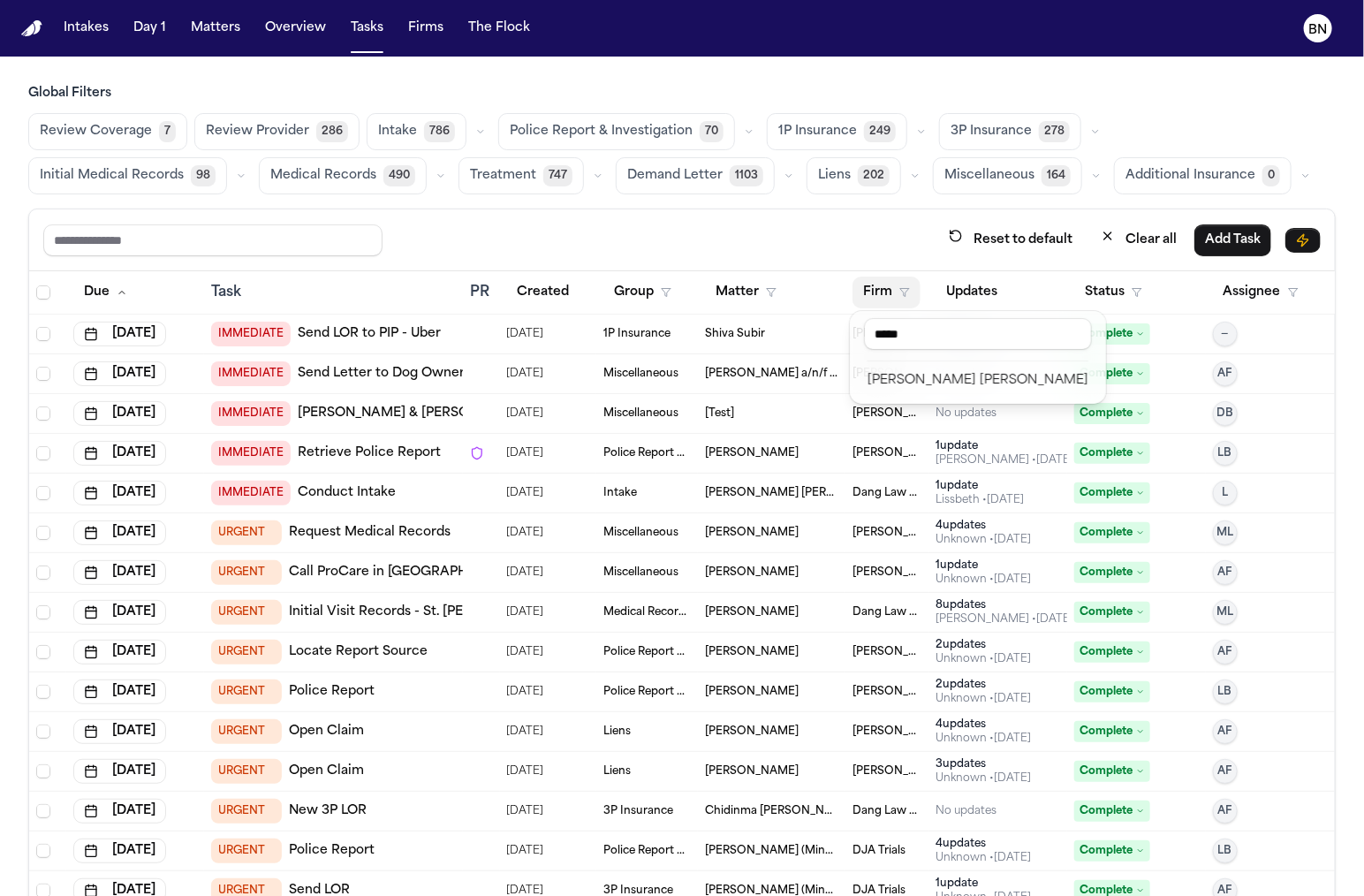
type input "*****"
click at [933, 386] on div "[PERSON_NAME] [PERSON_NAME]" at bounding box center [977, 381] width 221 height 21
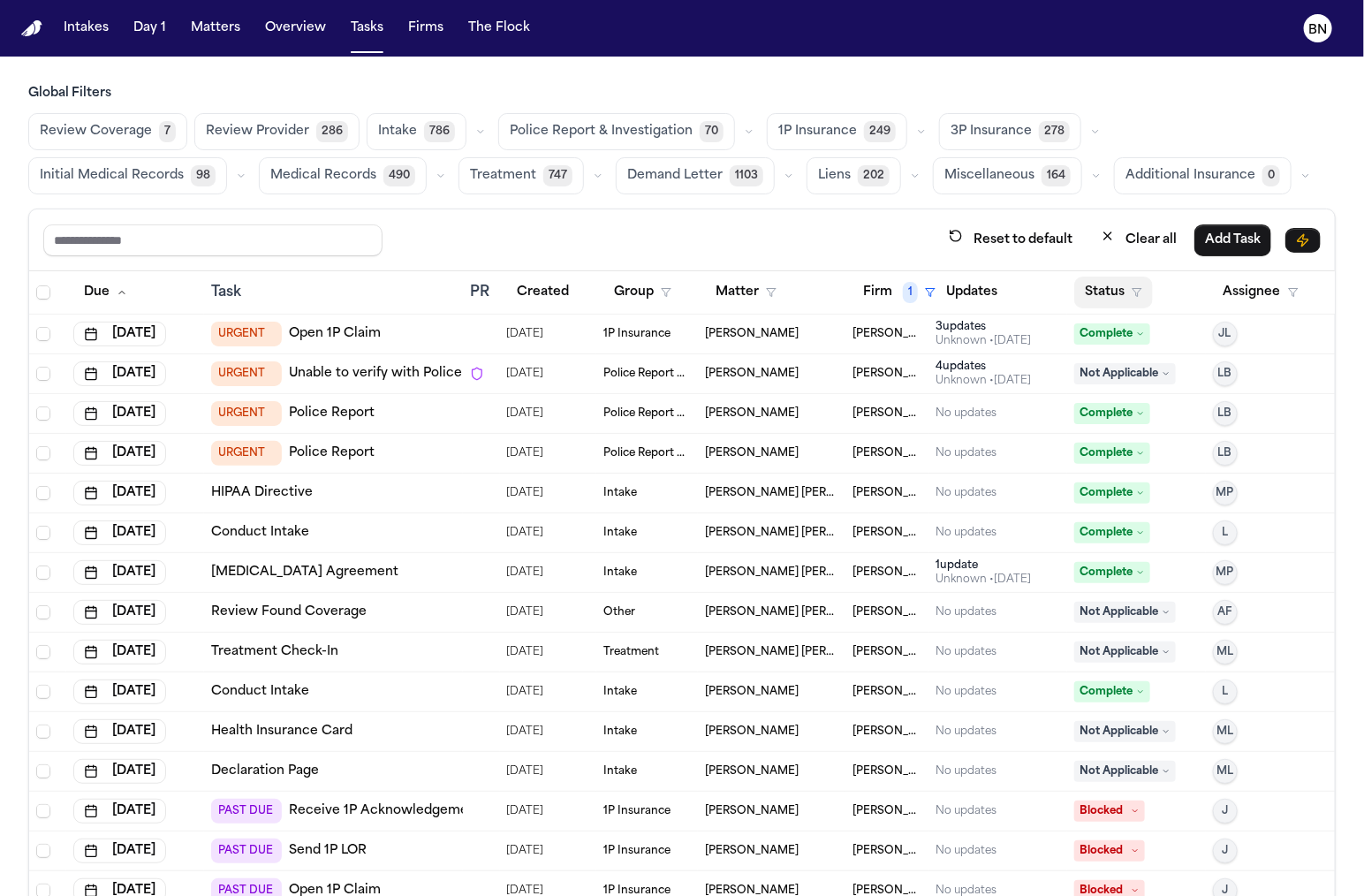
click at [1098, 294] on button "Status" at bounding box center [1113, 293] width 79 height 32
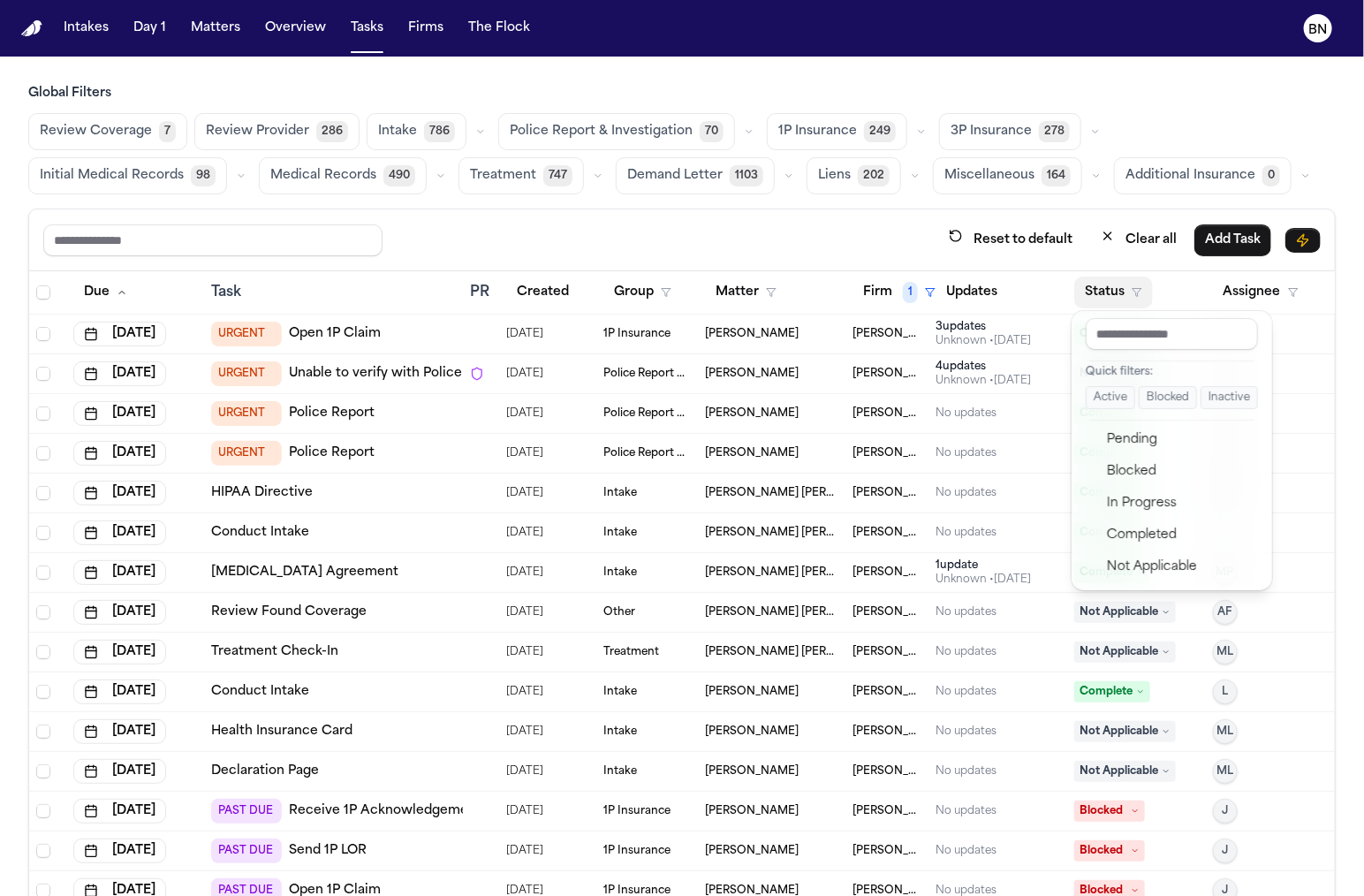
click at [1104, 397] on button "Active" at bounding box center [1110, 397] width 49 height 23
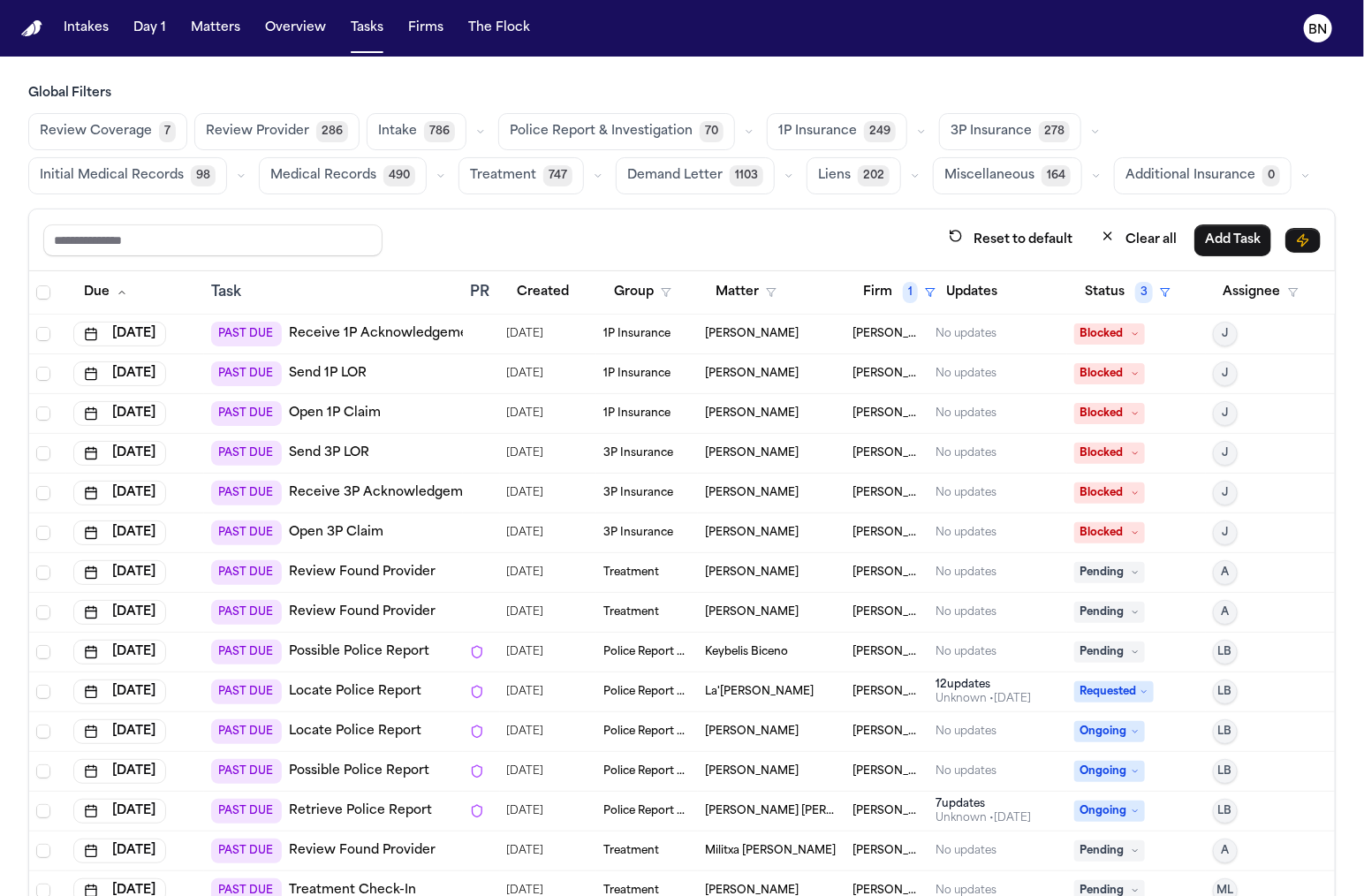
click at [643, 123] on span "Police Report & Investigation" at bounding box center [601, 132] width 183 height 18
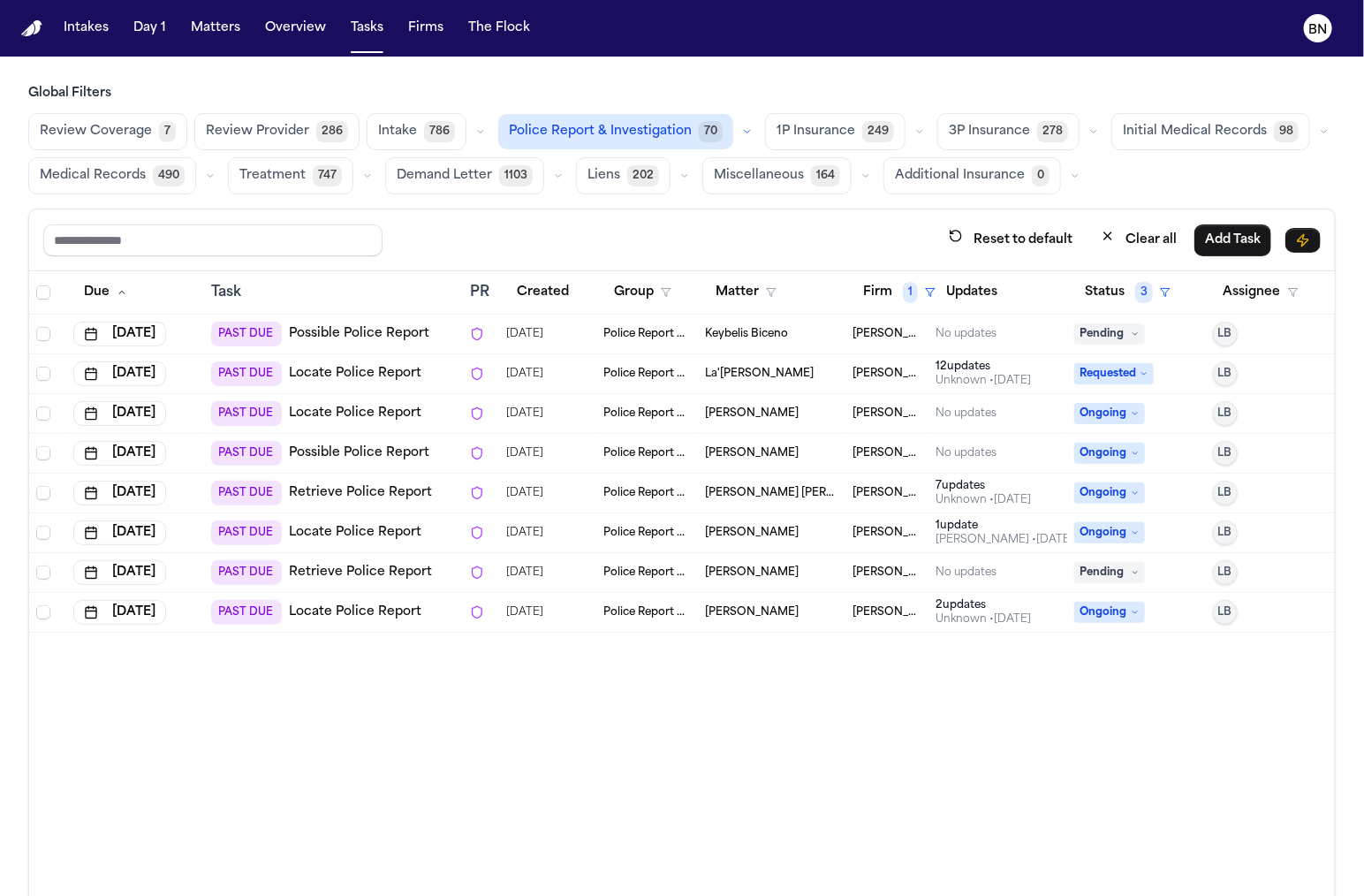
click at [814, 214] on div "Reset to default Clear all Add Task" at bounding box center [682, 240] width 1306 height 62
click at [813, 339] on td "Keybelis Biceno" at bounding box center [772, 334] width 148 height 39
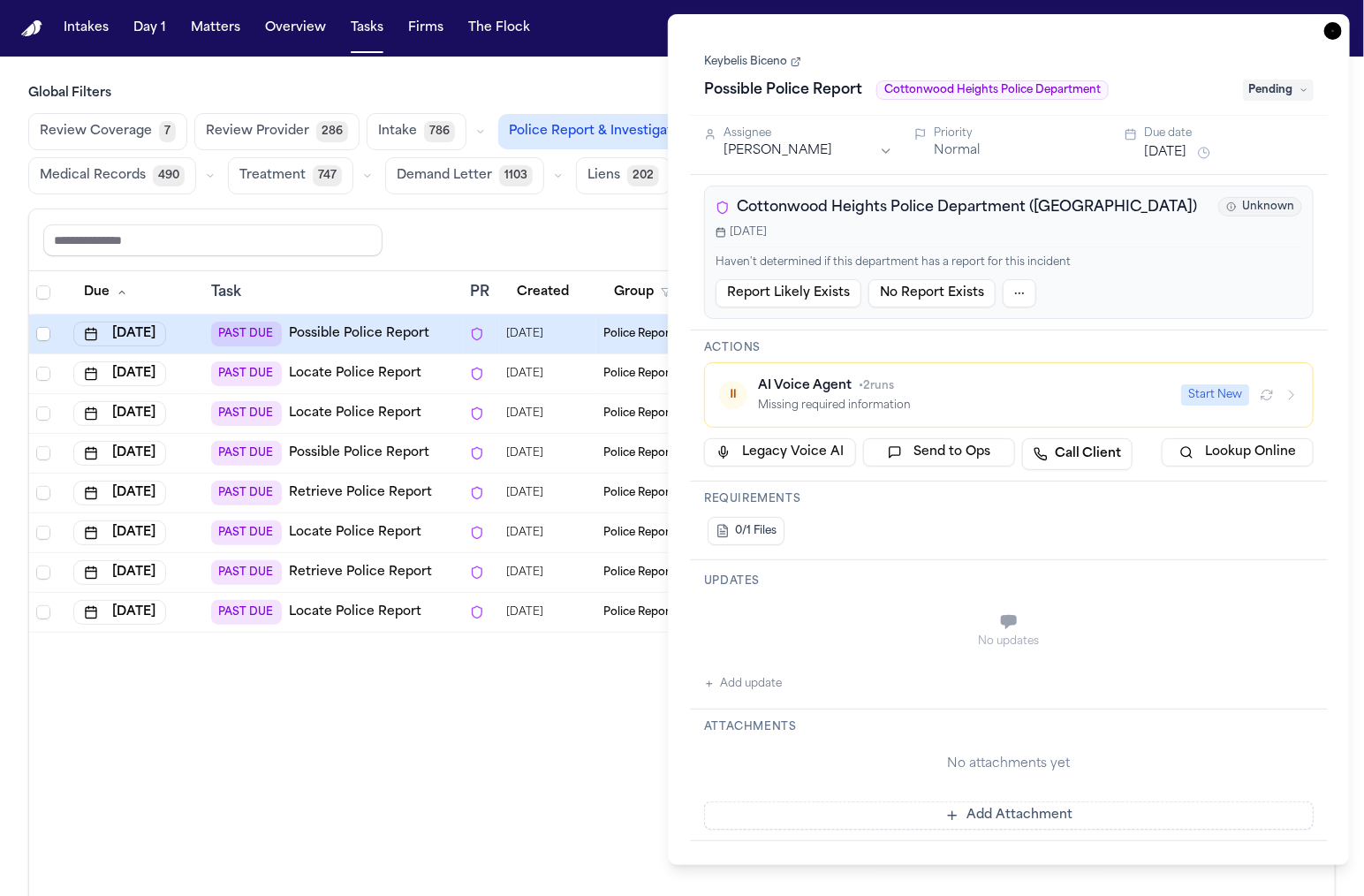
click at [788, 66] on link "Keybelis Biceno" at bounding box center [753, 62] width 98 height 14
click at [600, 88] on h3 "Global Filters" at bounding box center [682, 94] width 1308 height 18
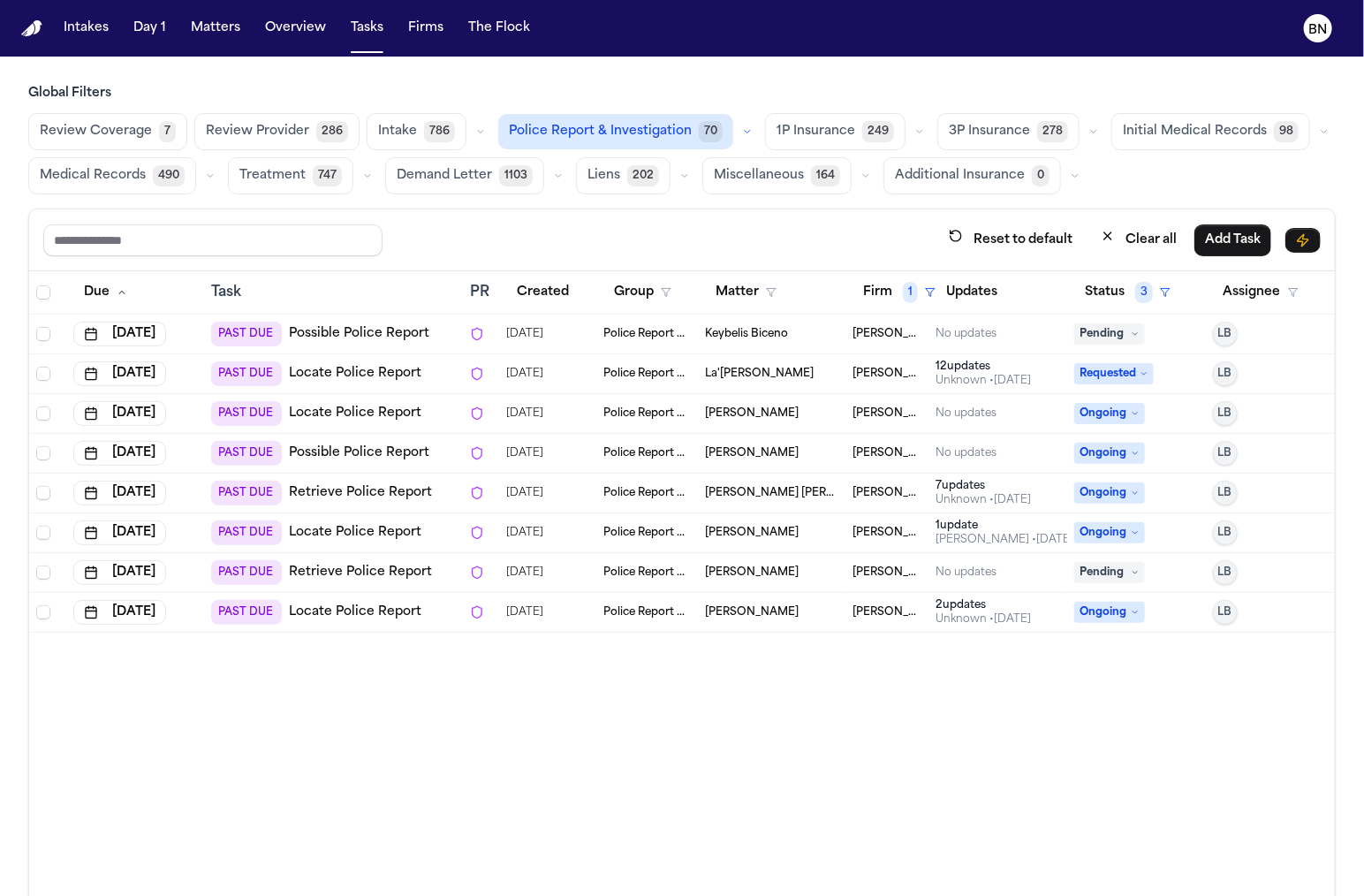
click at [607, 64] on main "Global Filters Review Coverage 7 Review Provider 286 Intake 786 Police Report &…" at bounding box center [682, 476] width 1364 height 840
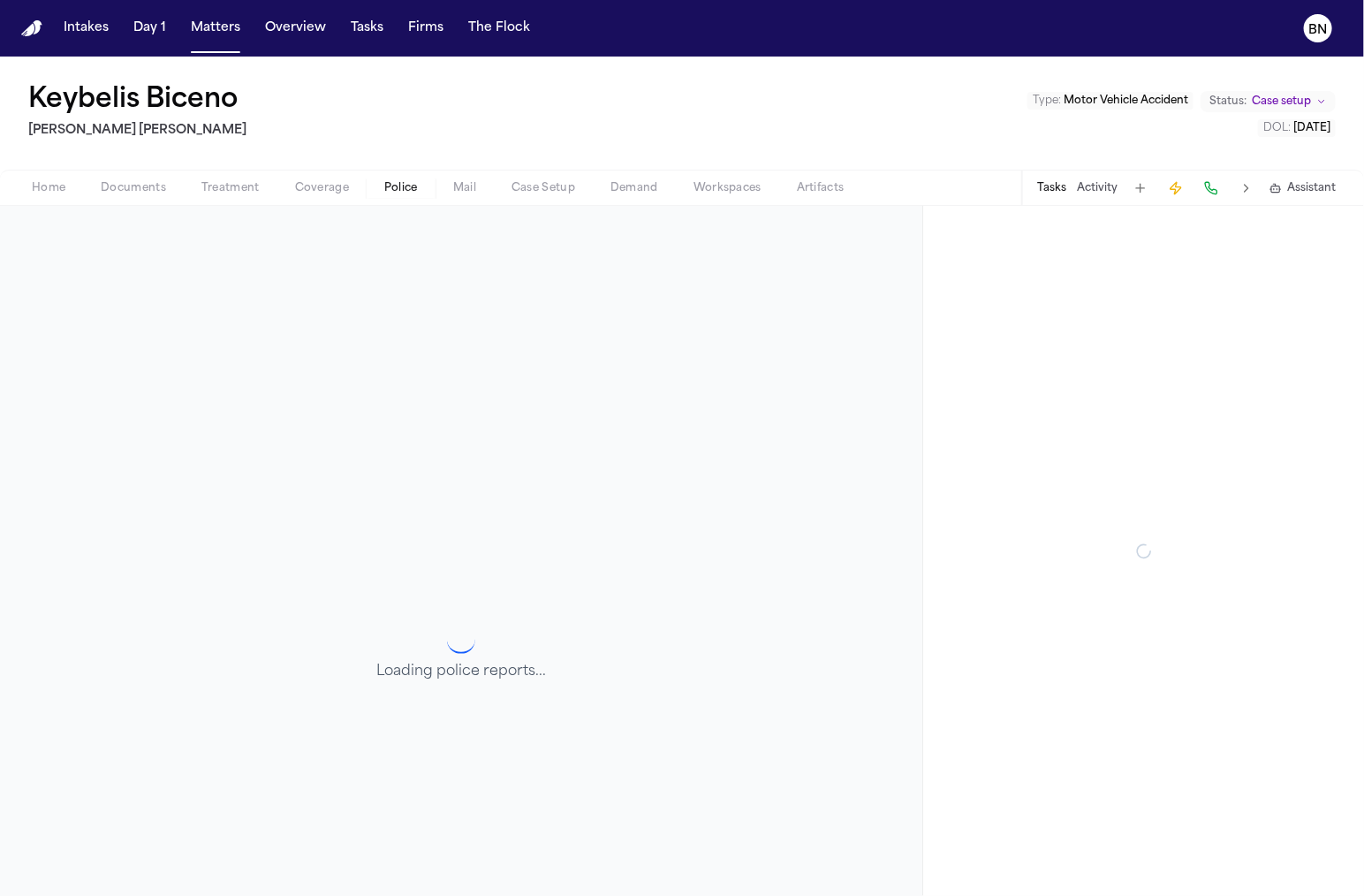
click at [399, 183] on span "Police" at bounding box center [401, 188] width 34 height 14
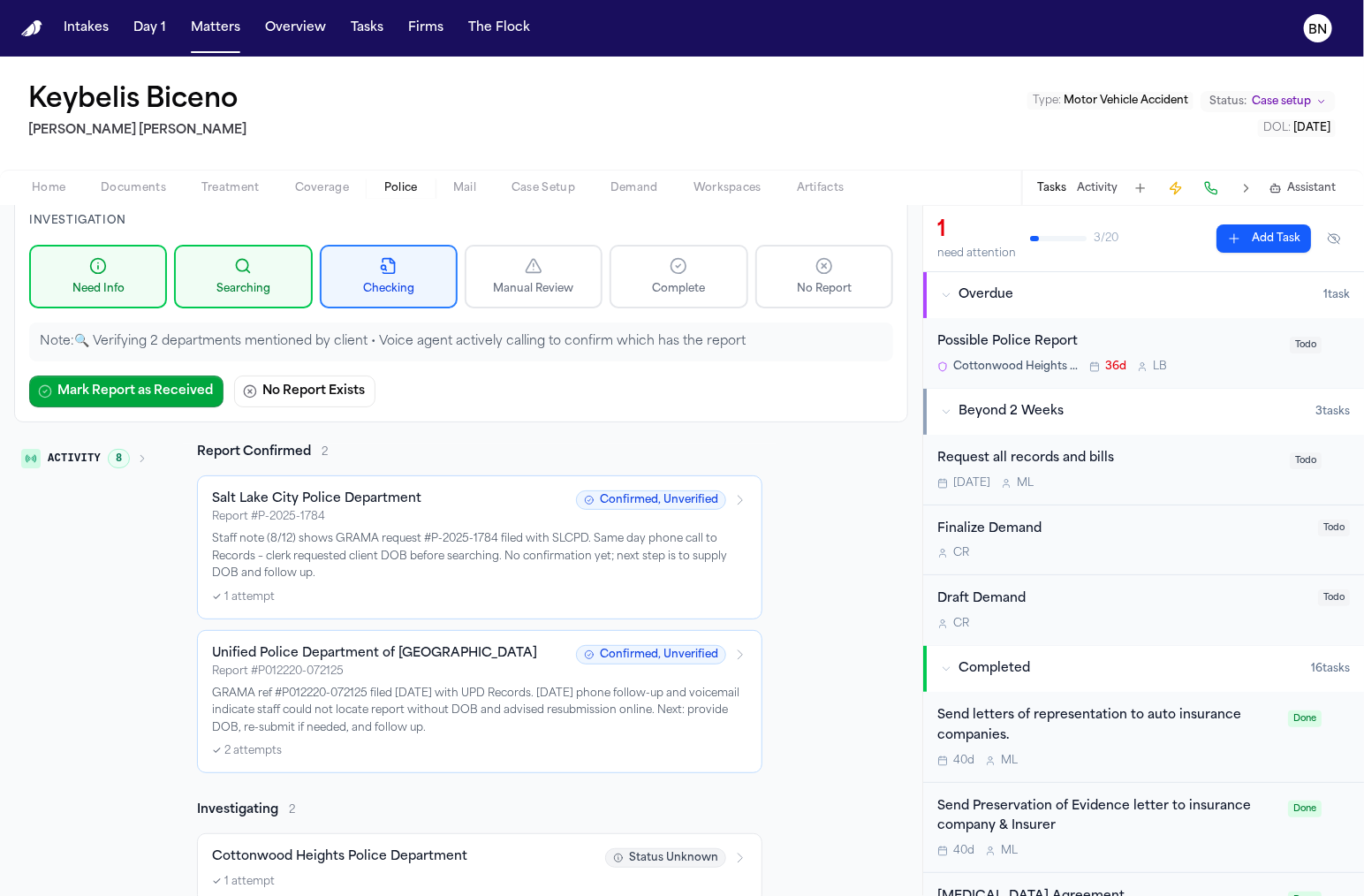
scroll to position [92, 0]
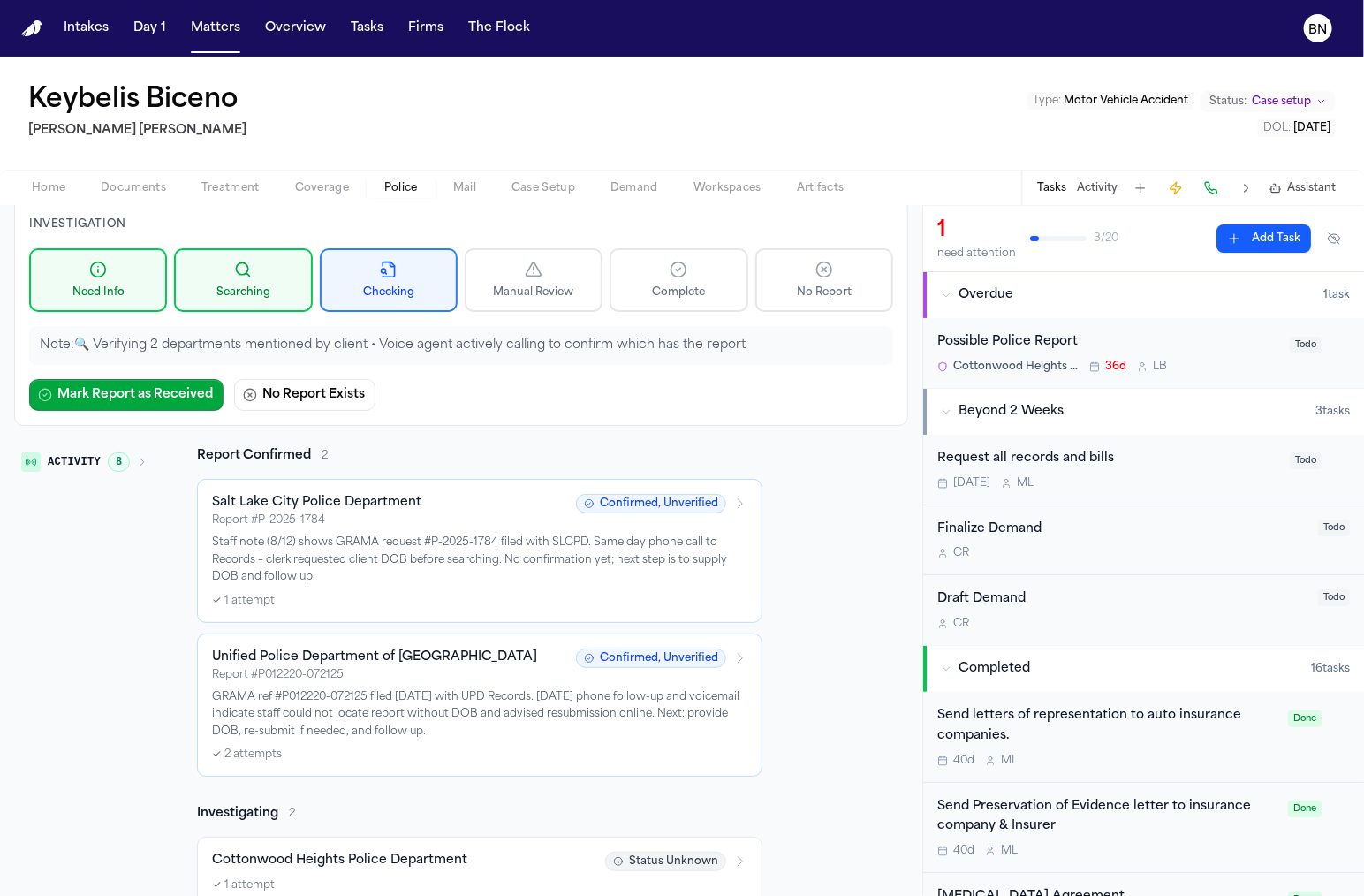
click at [476, 508] on div "Salt Lake City Police Department Report # P-2025-1784" at bounding box center [388, 511] width 354 height 34
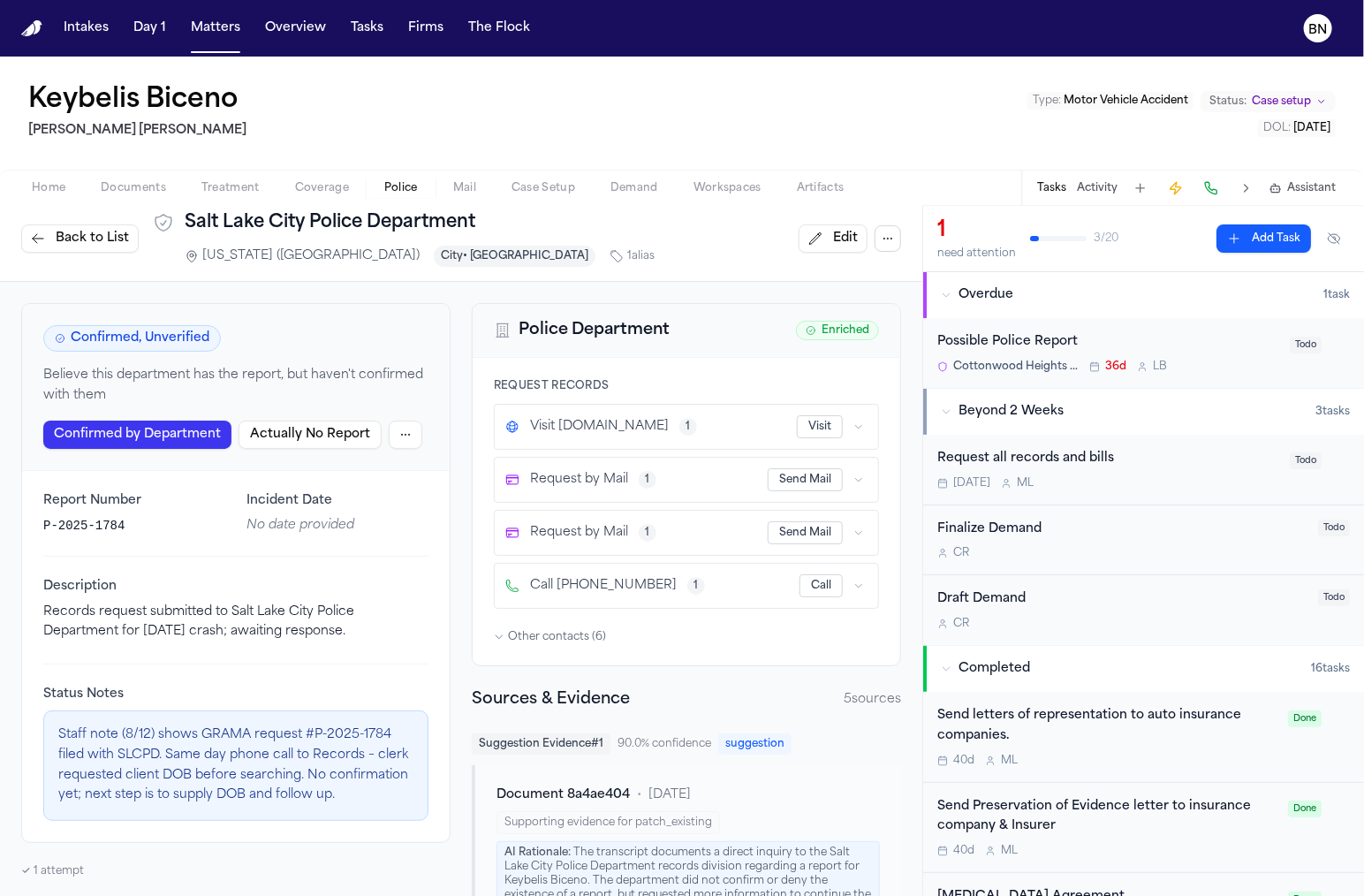
click at [856, 479] on icon "button" at bounding box center [858, 481] width 6 height 4
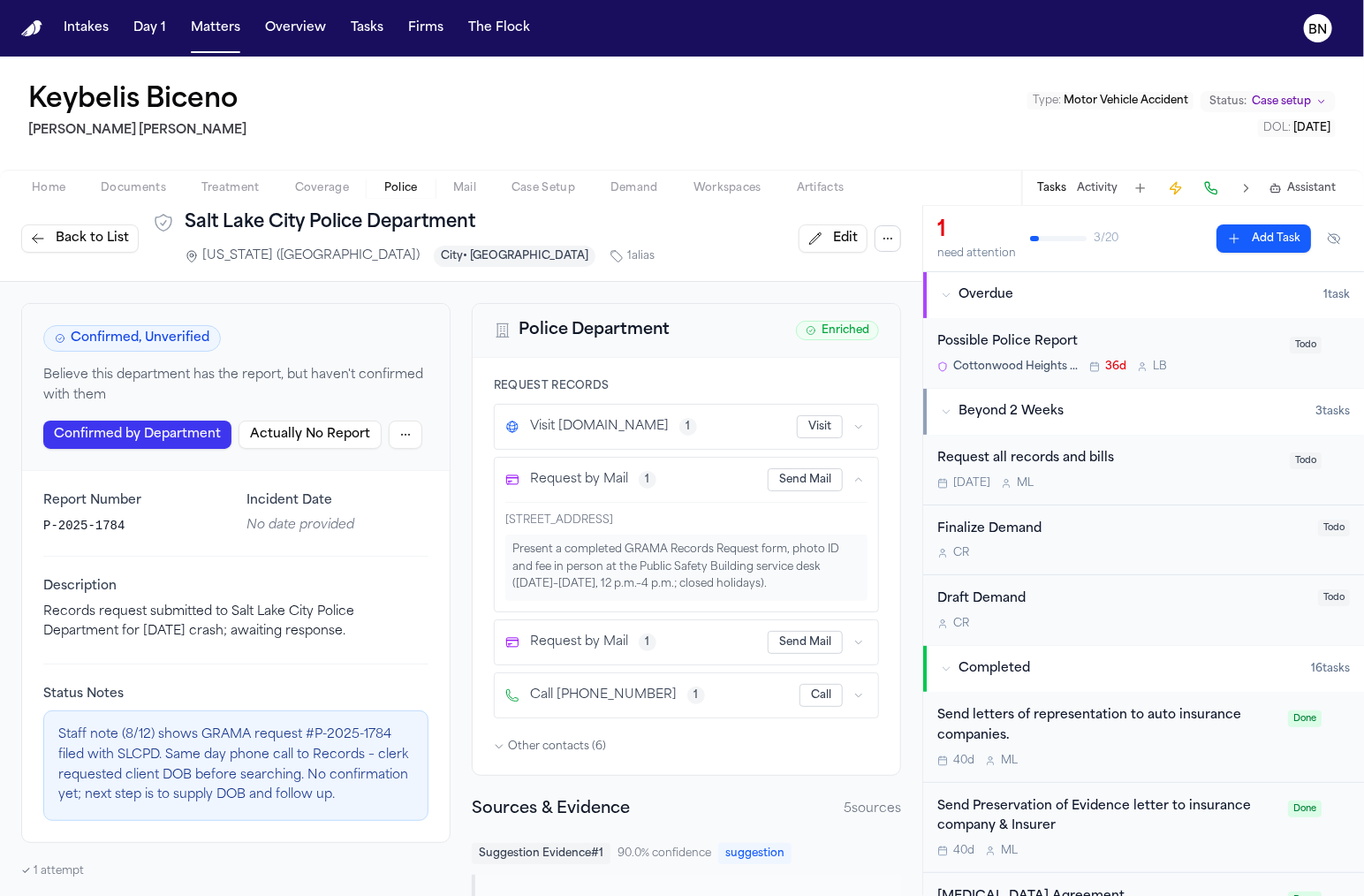
click at [856, 474] on icon "button" at bounding box center [858, 480] width 11 height 11
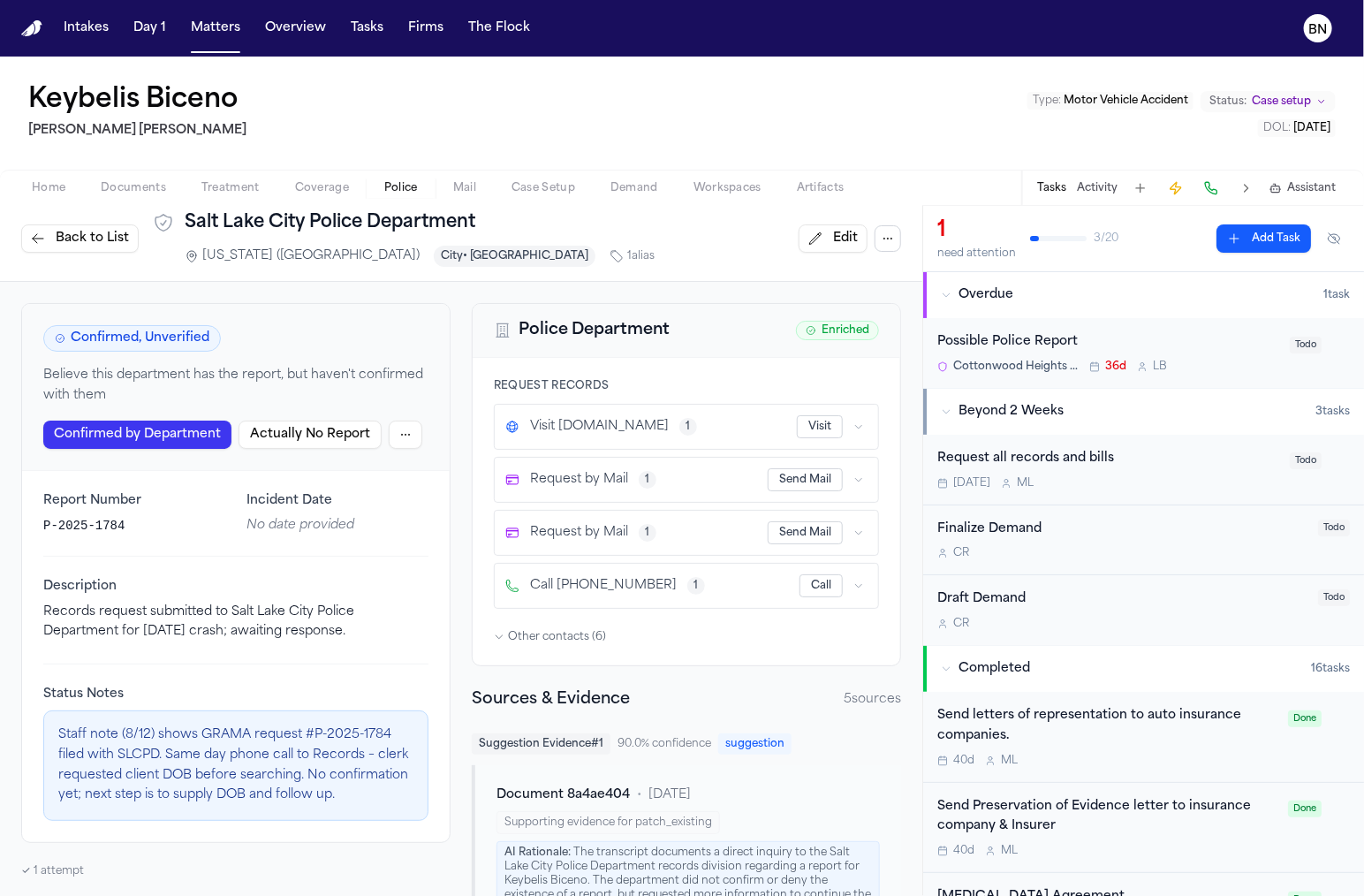
click at [865, 577] on button "button" at bounding box center [859, 586] width 18 height 18
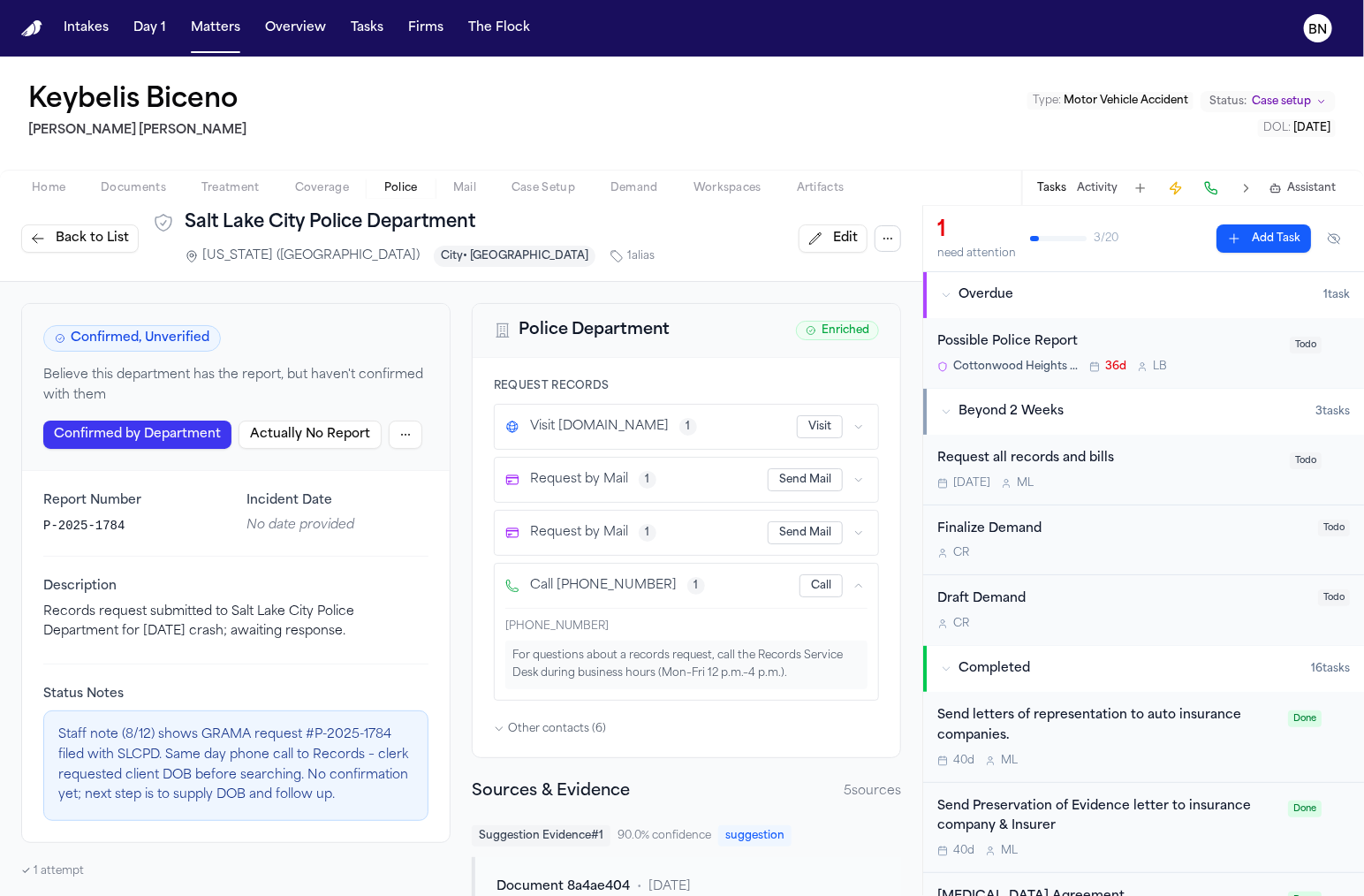
click at [865, 577] on button "button" at bounding box center [859, 586] width 18 height 18
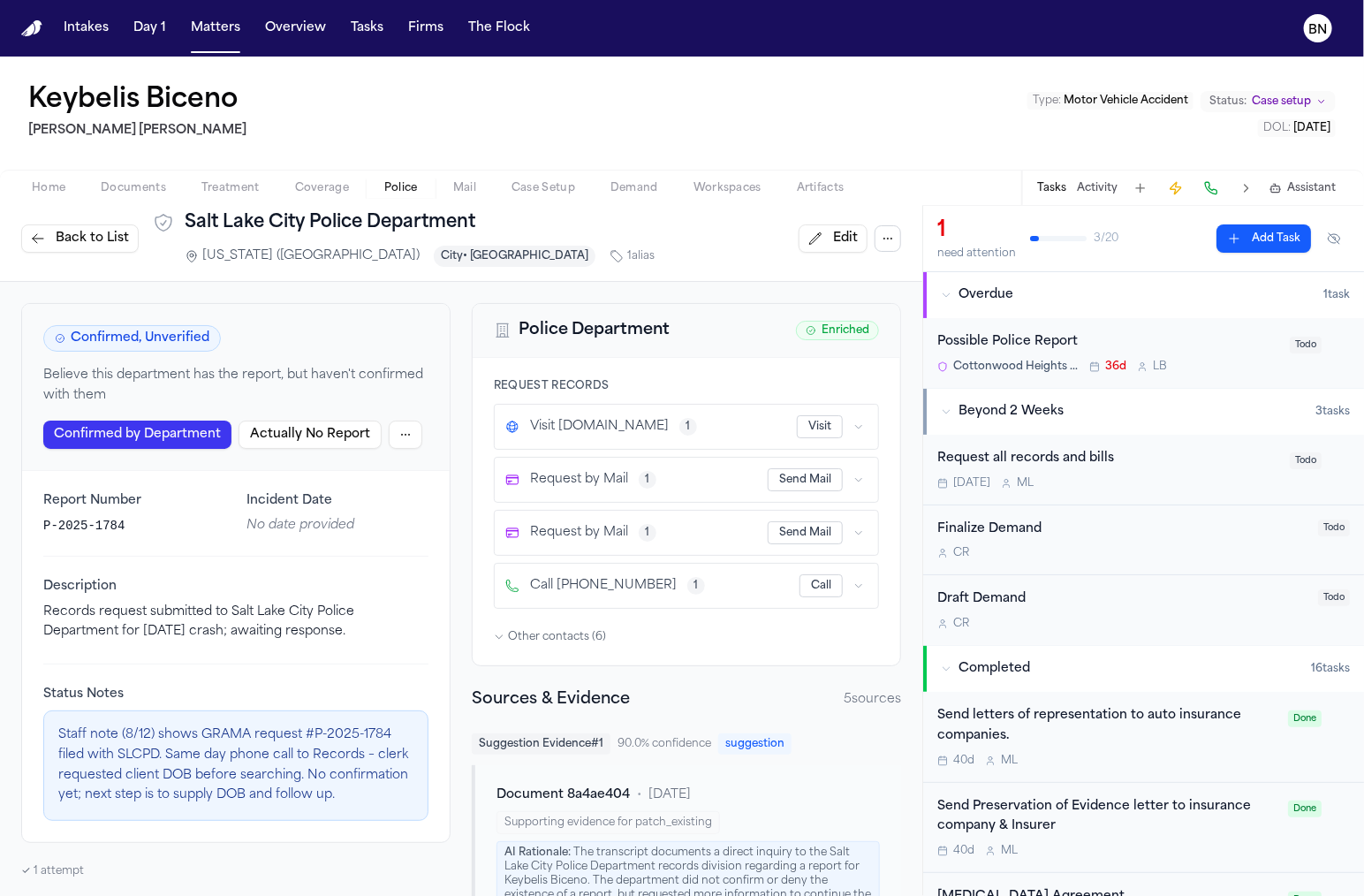
click at [826, 575] on button "Call" at bounding box center [821, 586] width 43 height 23
click at [822, 480] on button "Send Mail" at bounding box center [806, 480] width 75 height 23
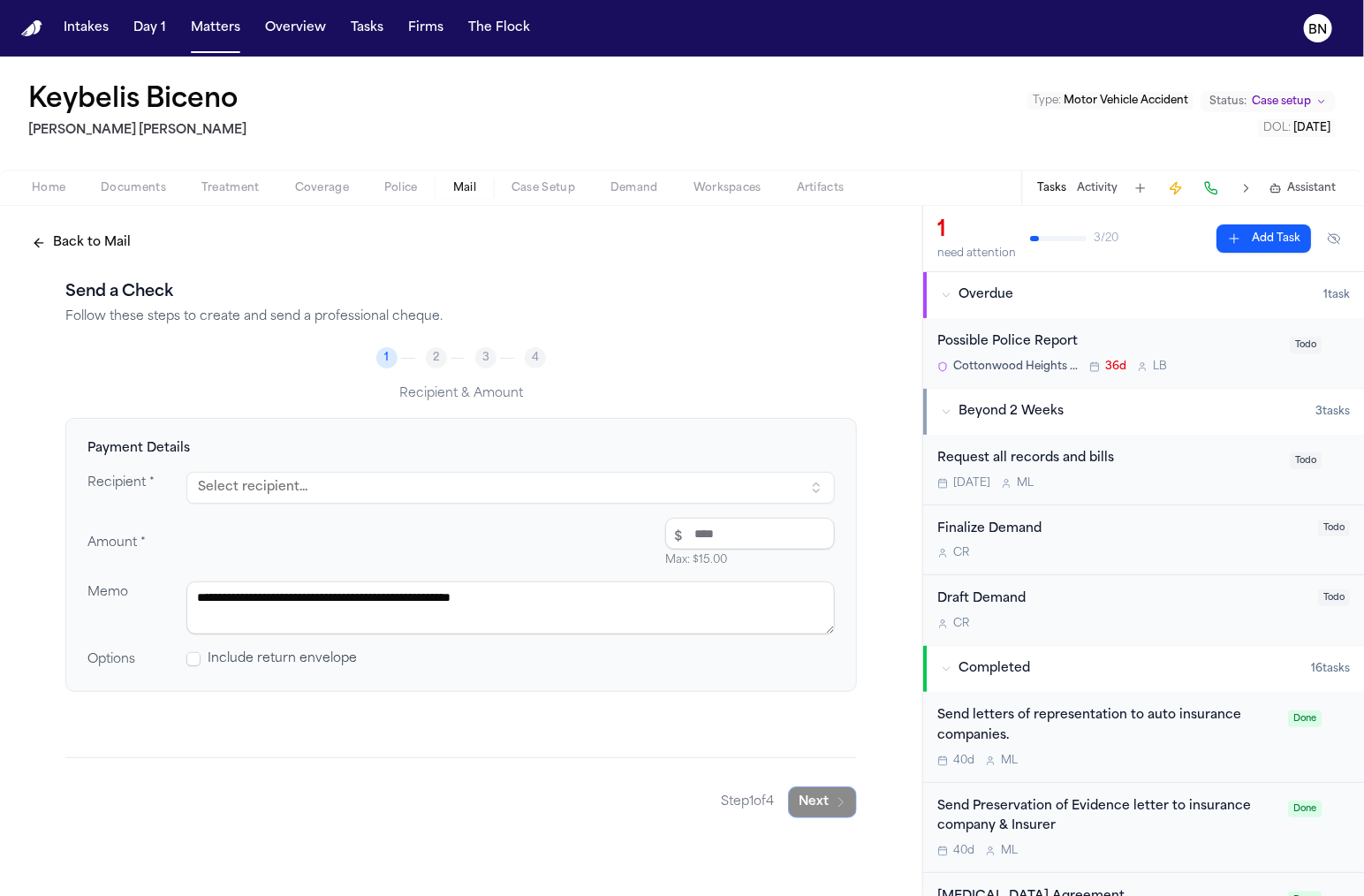
click at [526, 485] on button "Select recipient..." at bounding box center [510, 488] width 648 height 32
click at [473, 444] on h4 "Payment Details" at bounding box center [461, 449] width 747 height 18
click at [117, 247] on button "Back to Mail" at bounding box center [81, 243] width 120 height 32
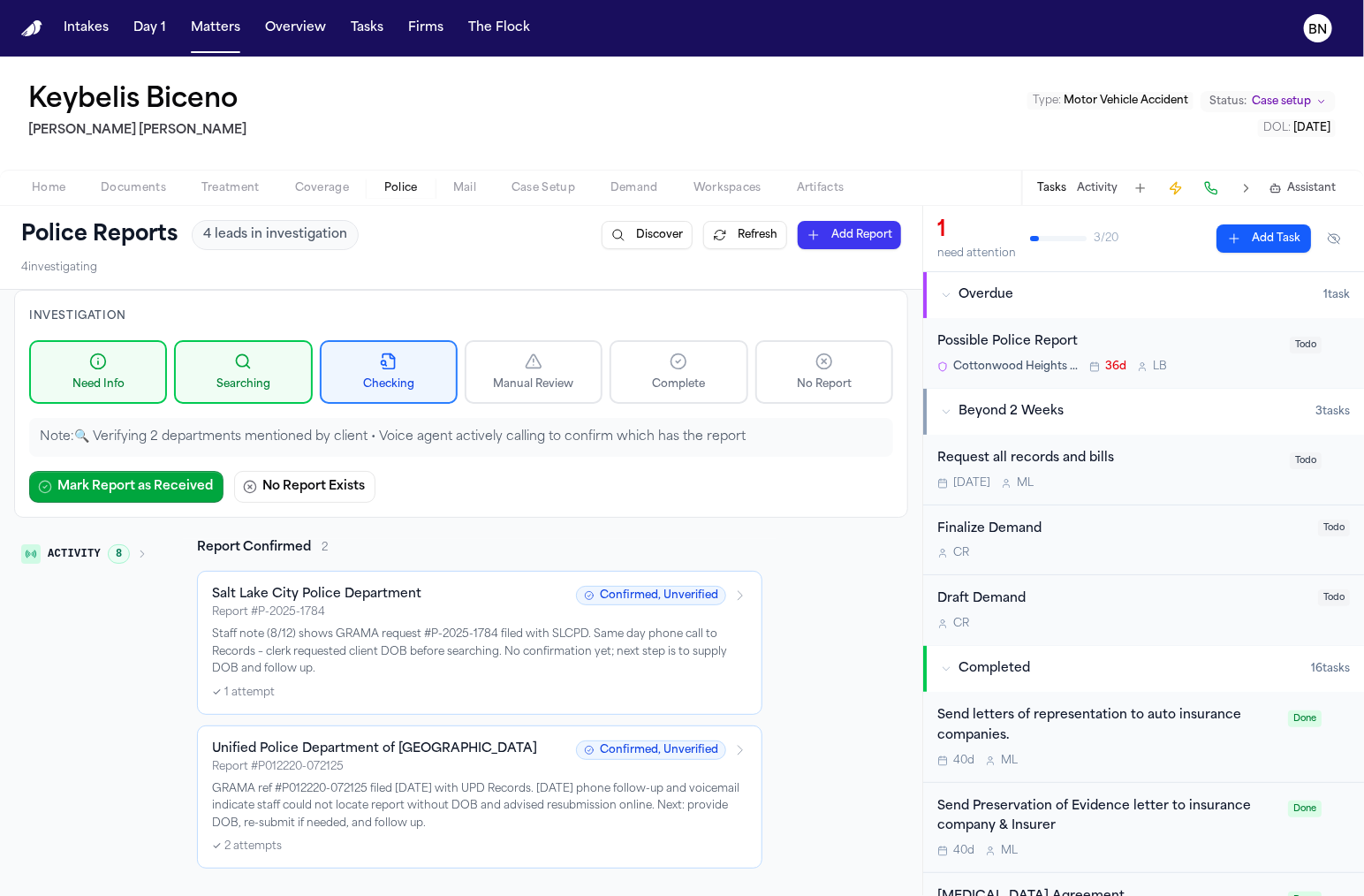
click at [402, 181] on span "Police" at bounding box center [401, 188] width 34 height 14
click at [116, 191] on span "Documents" at bounding box center [133, 188] width 65 height 14
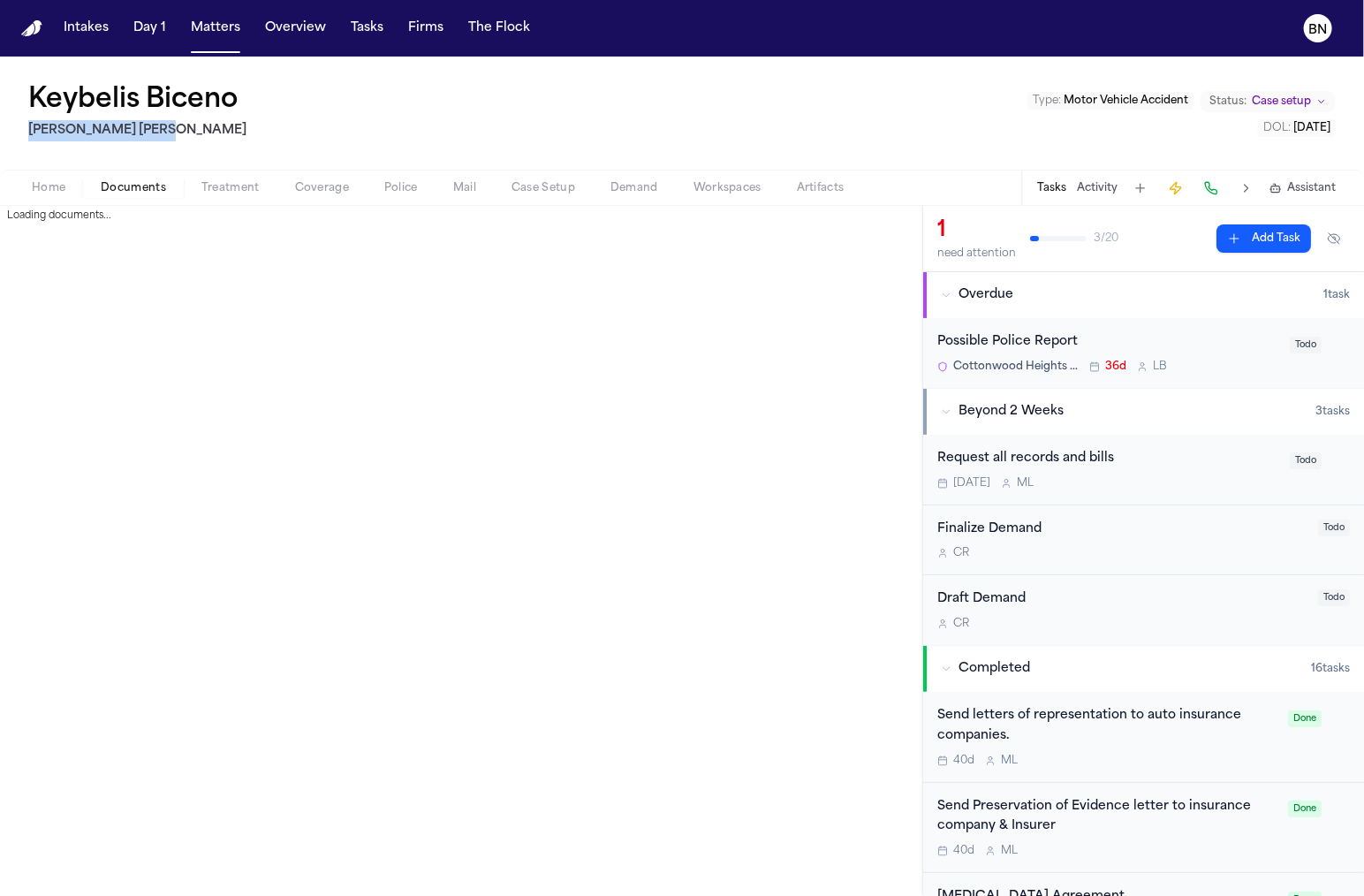
drag, startPoint x: 179, startPoint y: 137, endPoint x: 23, endPoint y: 133, distance: 156.1
click at [23, 133] on div "Keybelis Biceno [PERSON_NAME] [PERSON_NAME] Type : Motor Vehicle Accident Statu…" at bounding box center [682, 113] width 1364 height 113
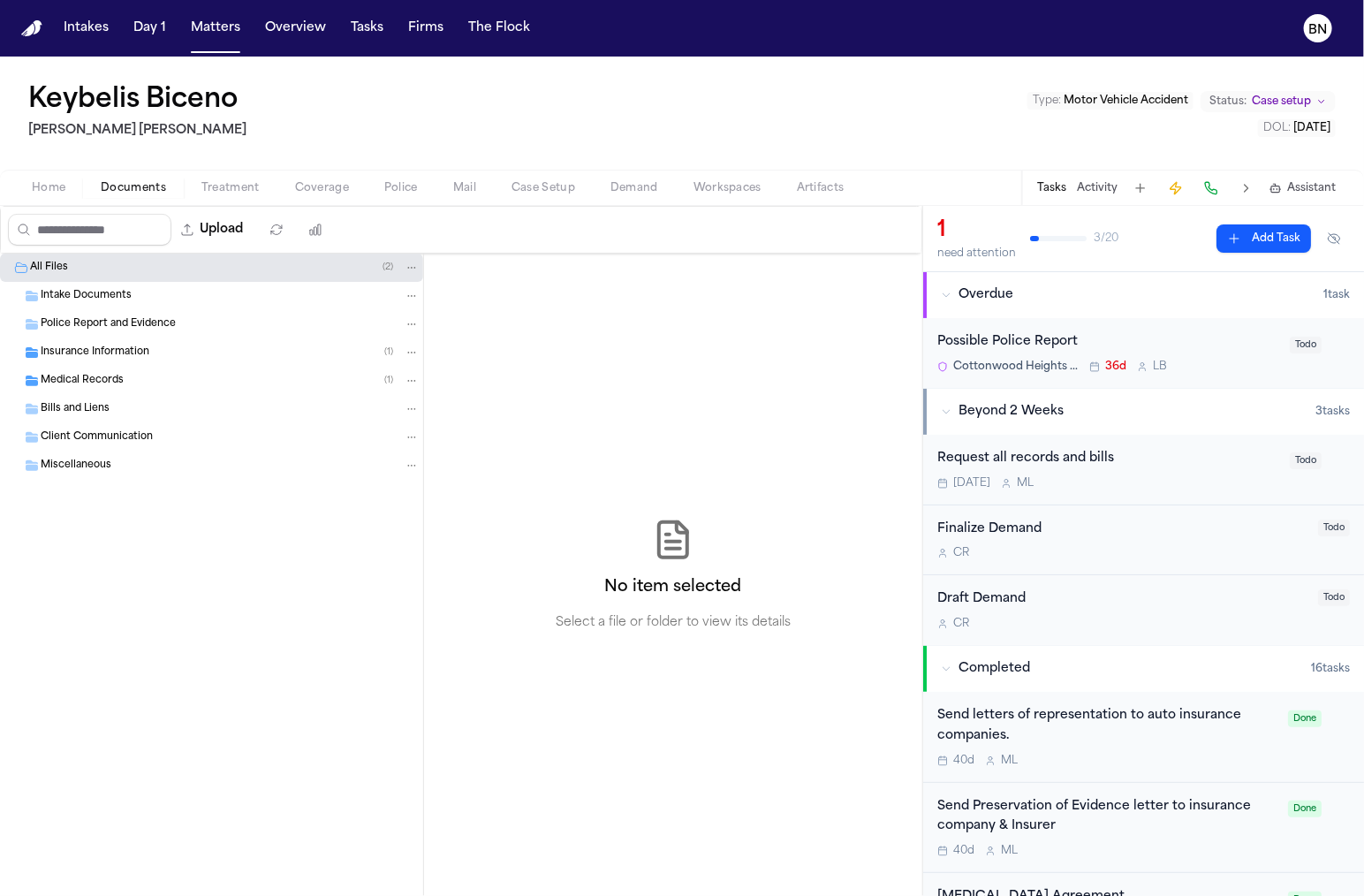
click at [111, 358] on div "Insurance Information ( 1 )" at bounding box center [229, 353] width 379 height 16
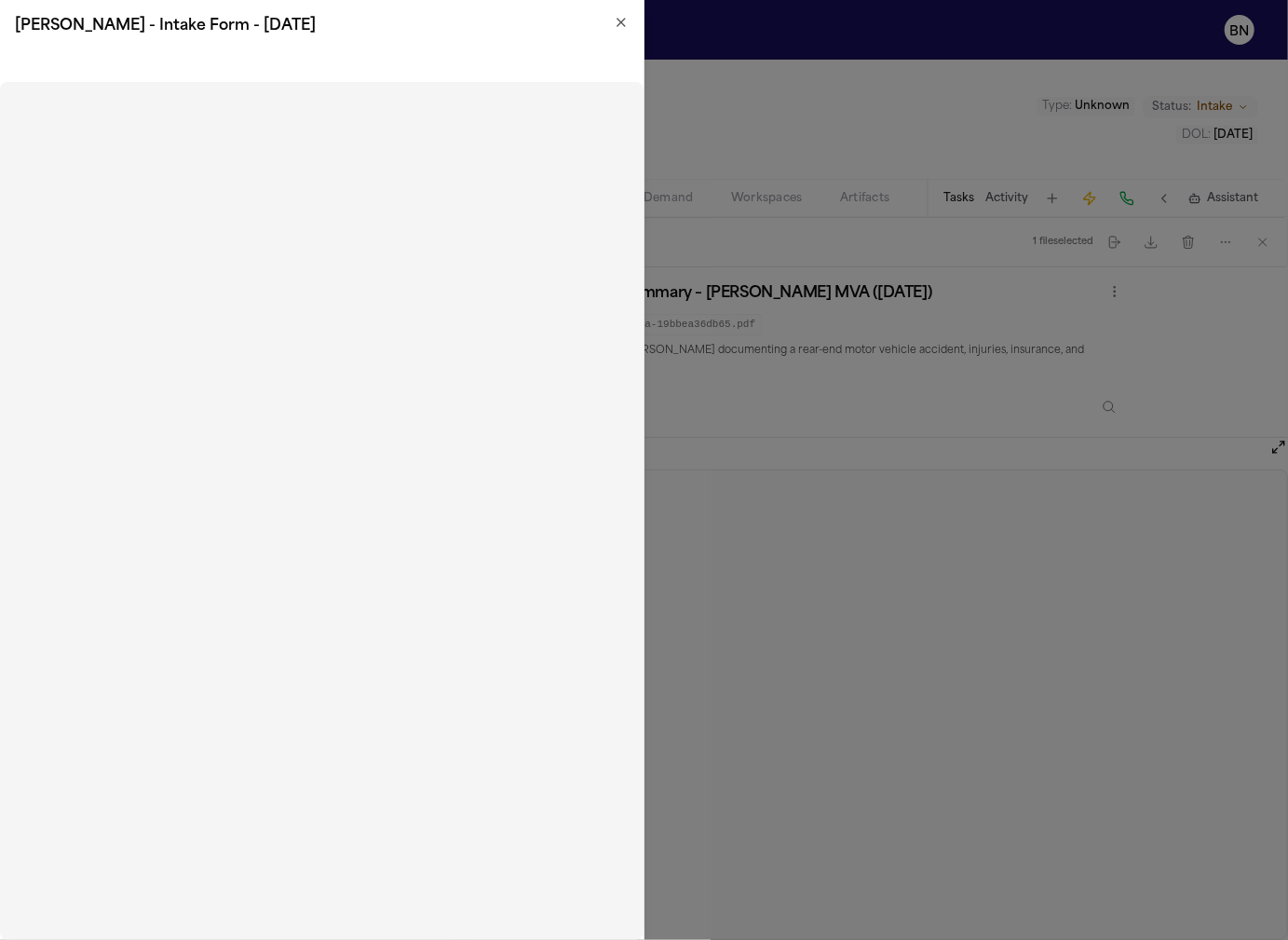
click at [627, 22] on icon "button" at bounding box center [621, 23] width 15 height 15
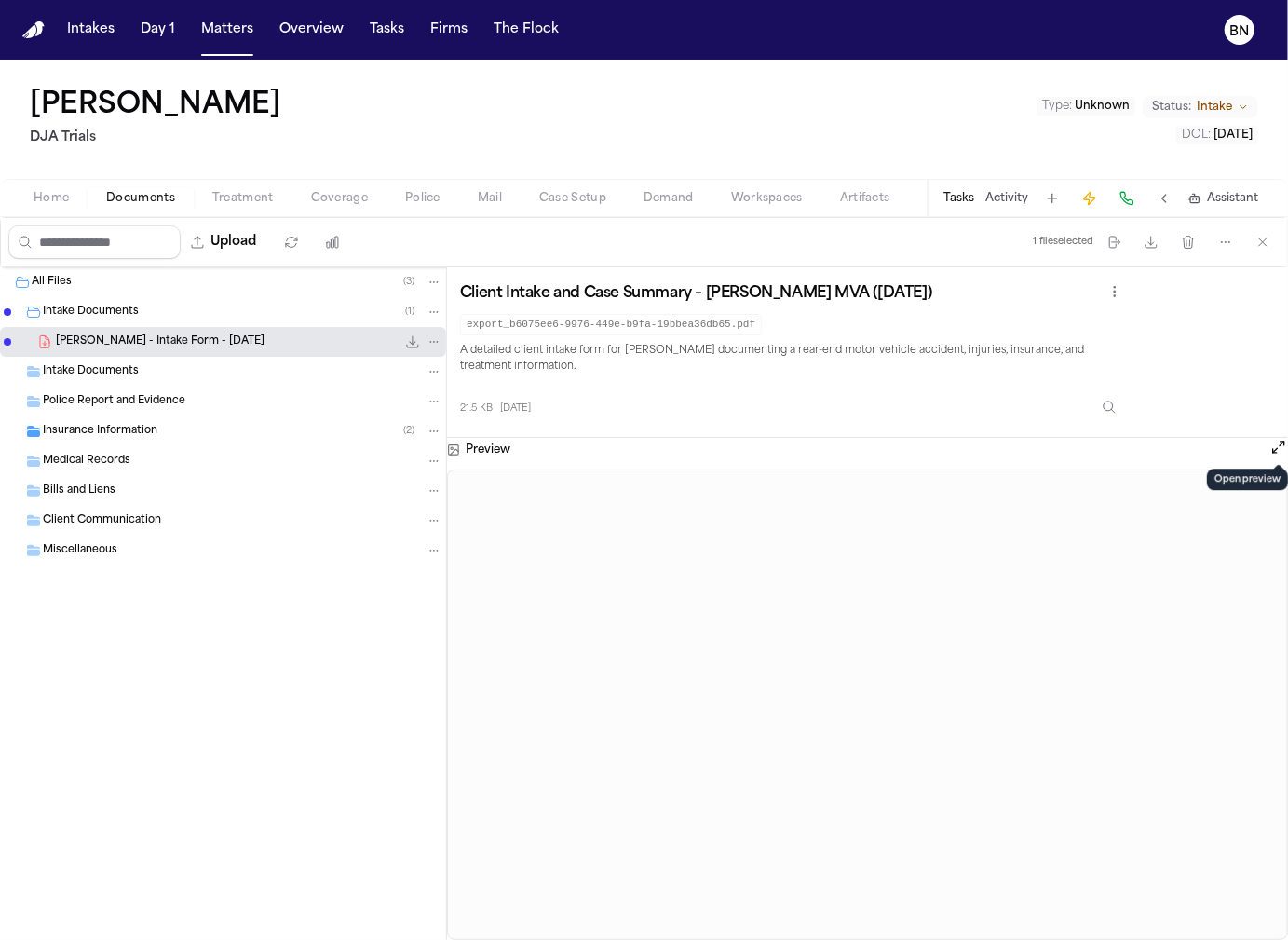
click at [631, 154] on div "[PERSON_NAME] DJA Trials Type : Unknown Status: Intake DOL : [DATE]" at bounding box center [644, 119] width 1288 height 119
click at [392, 36] on button "Tasks" at bounding box center [387, 30] width 49 height 34
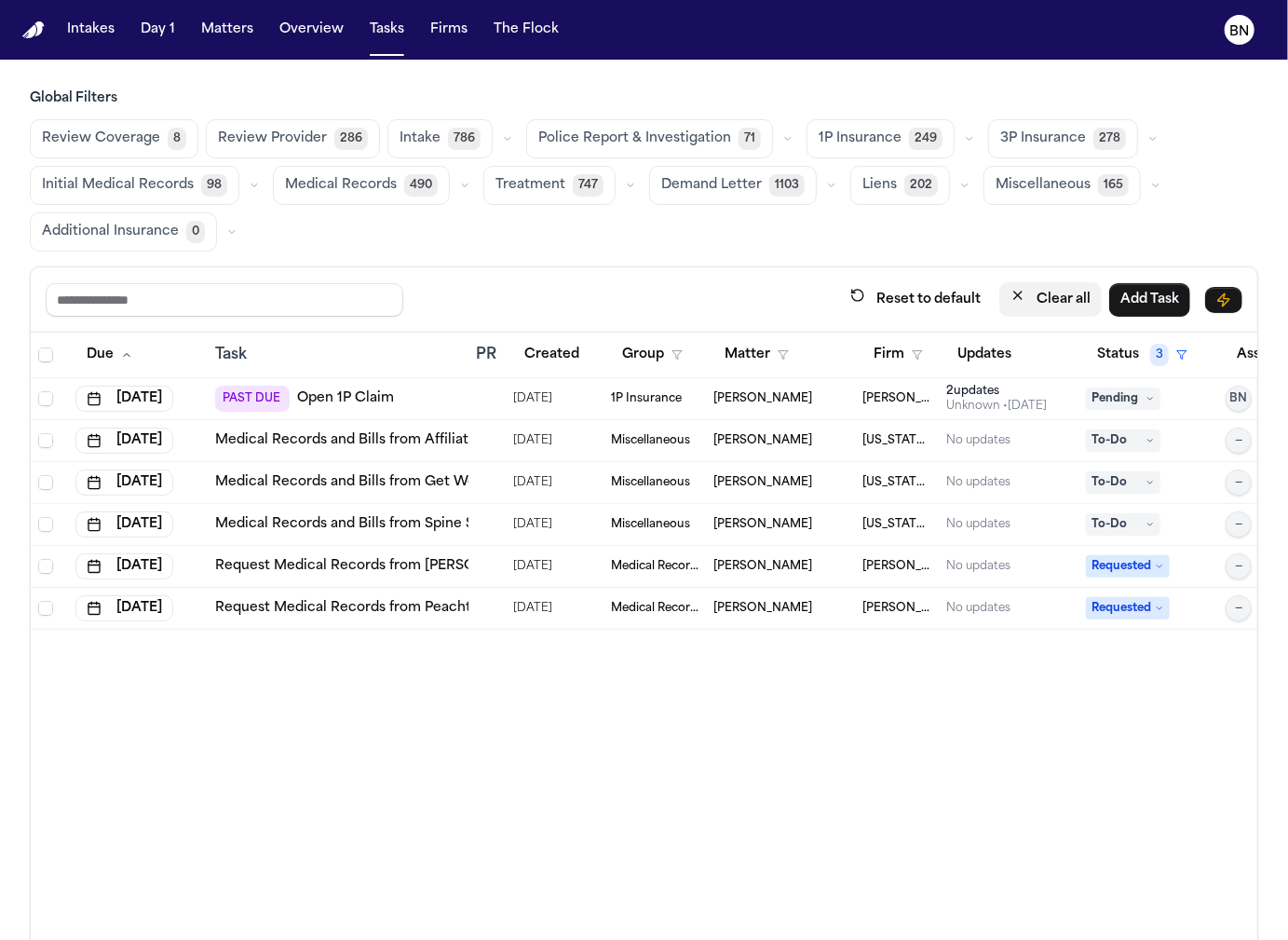
click at [1079, 294] on button "Clear all" at bounding box center [1050, 299] width 103 height 35
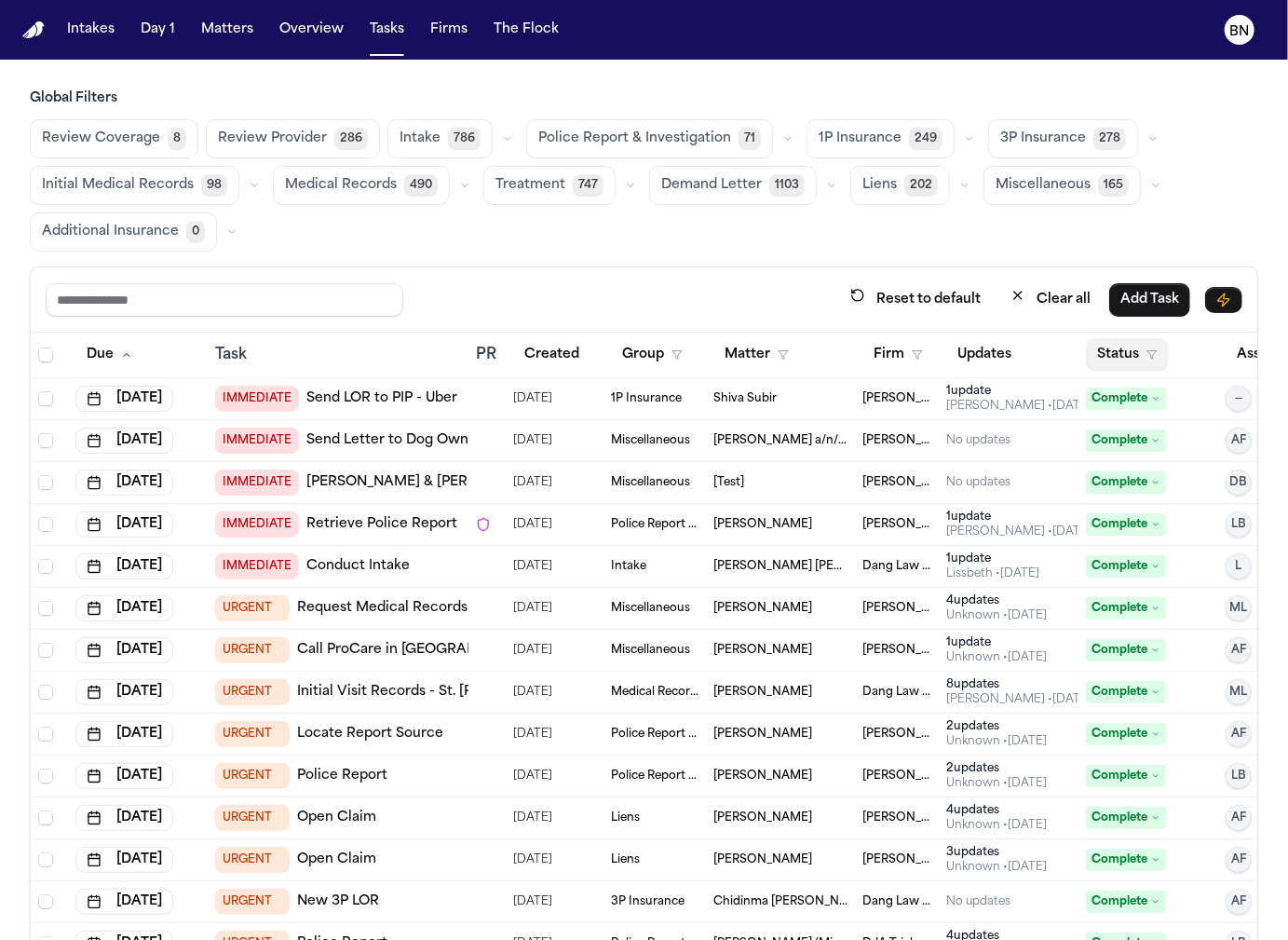
click at [1090, 346] on button "Status" at bounding box center [1128, 355] width 83 height 34
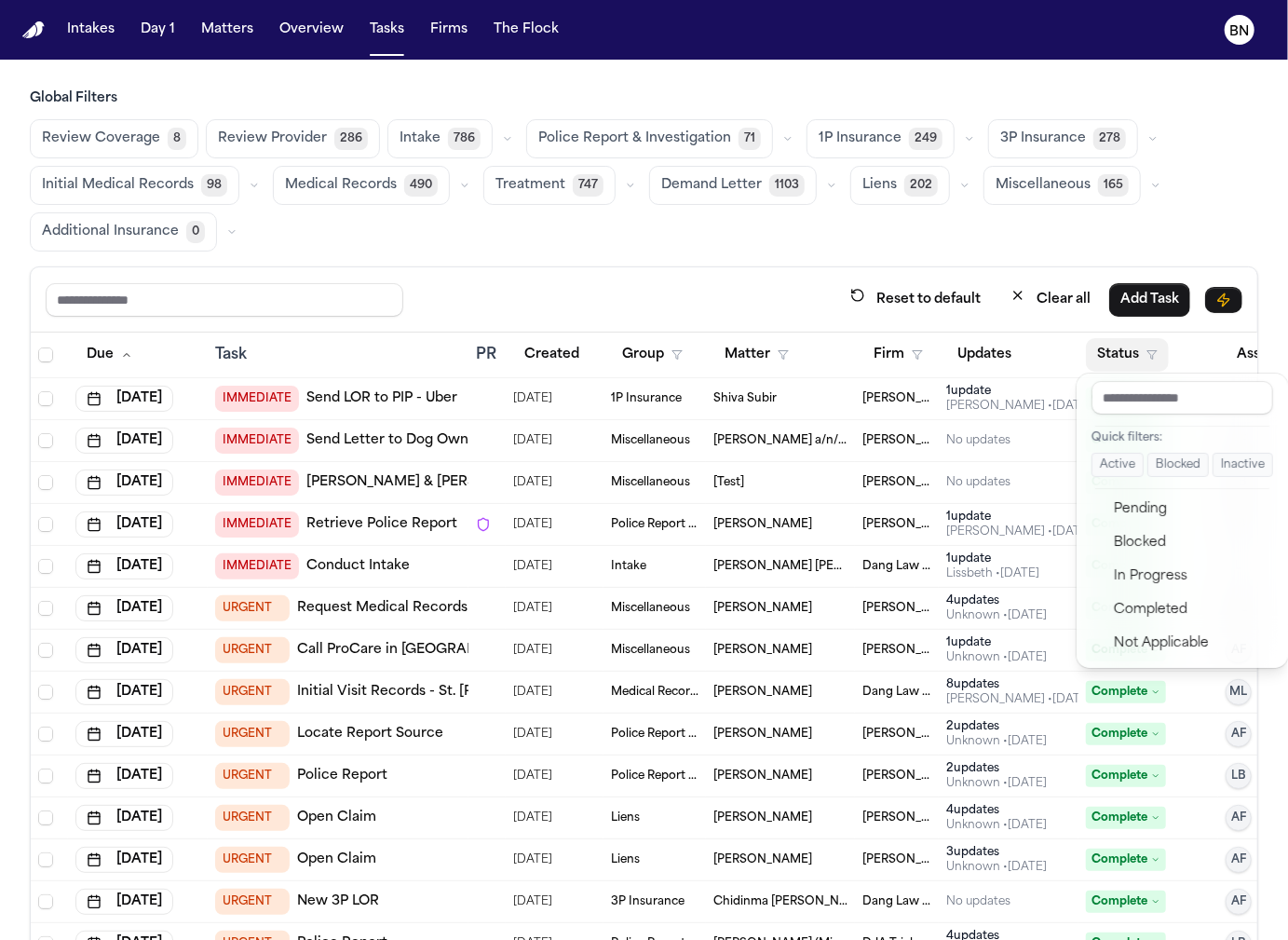
click at [1090, 456] on button "Active" at bounding box center [1117, 465] width 52 height 25
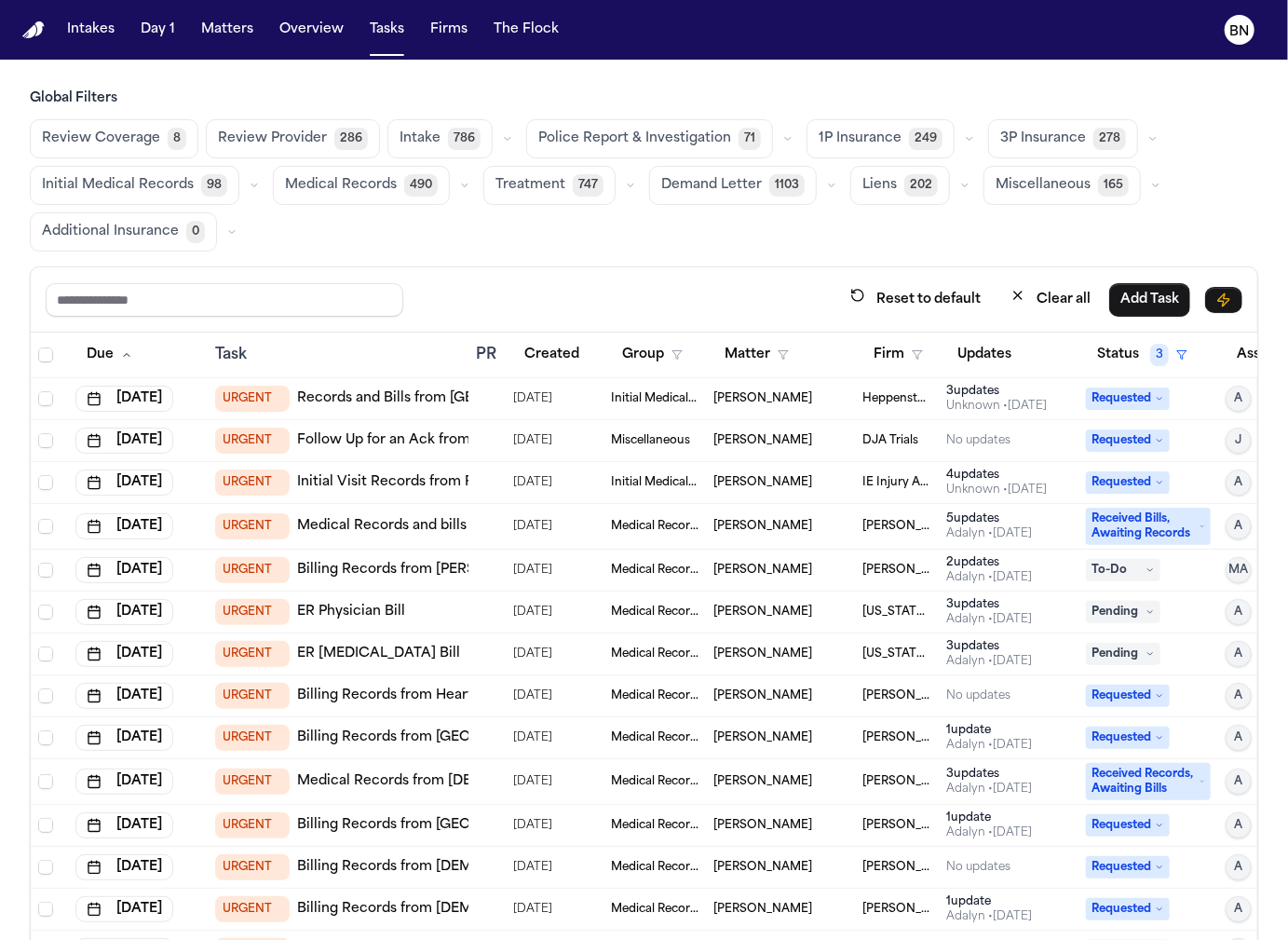
click at [959, 144] on button "button" at bounding box center [970, 139] width 23 height 23
click at [861, 187] on span "Open Claim" at bounding box center [859, 186] width 79 height 19
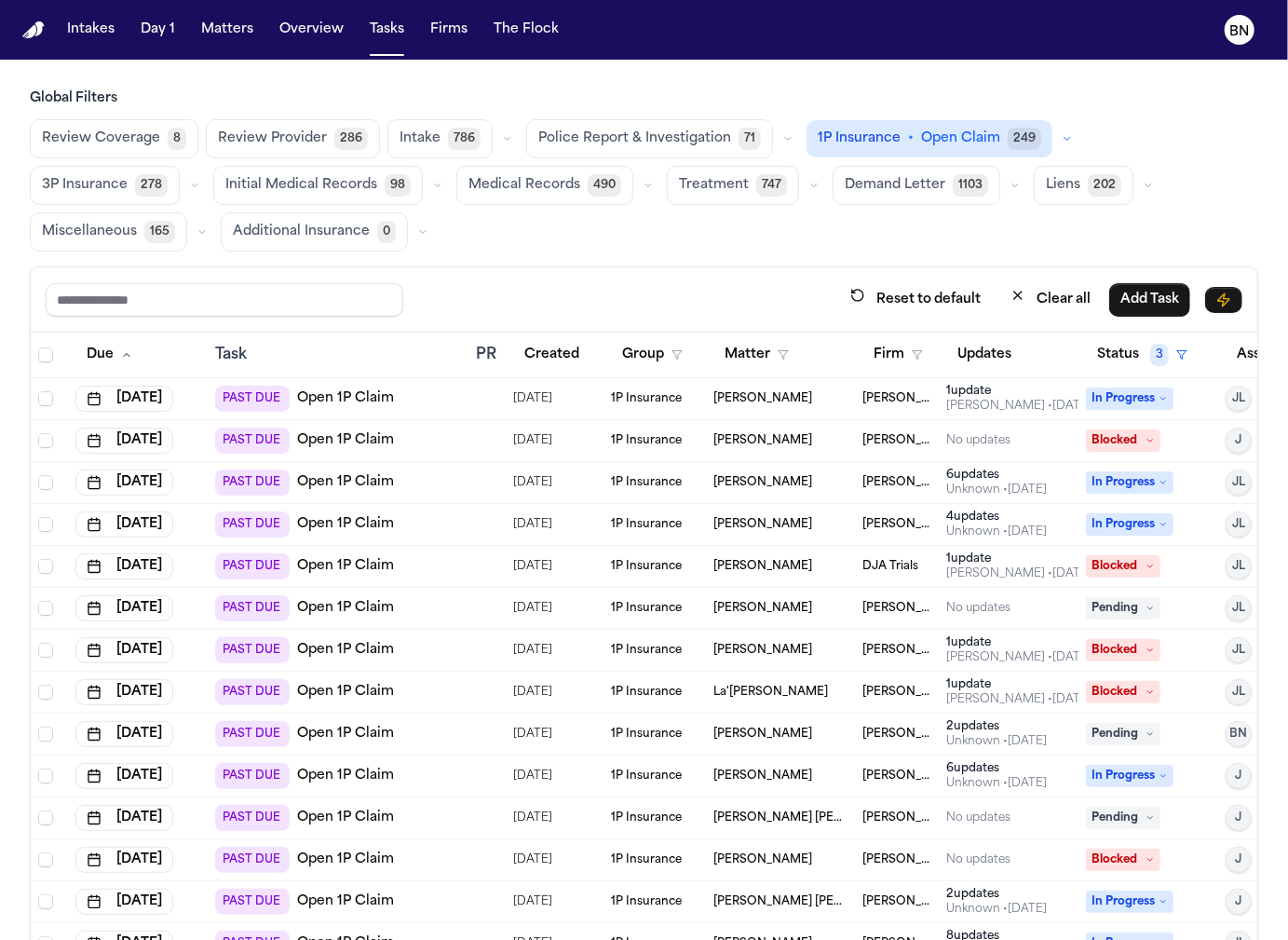
click at [428, 378] on td "PAST DUE Open 1P Claim" at bounding box center [338, 399] width 260 height 42
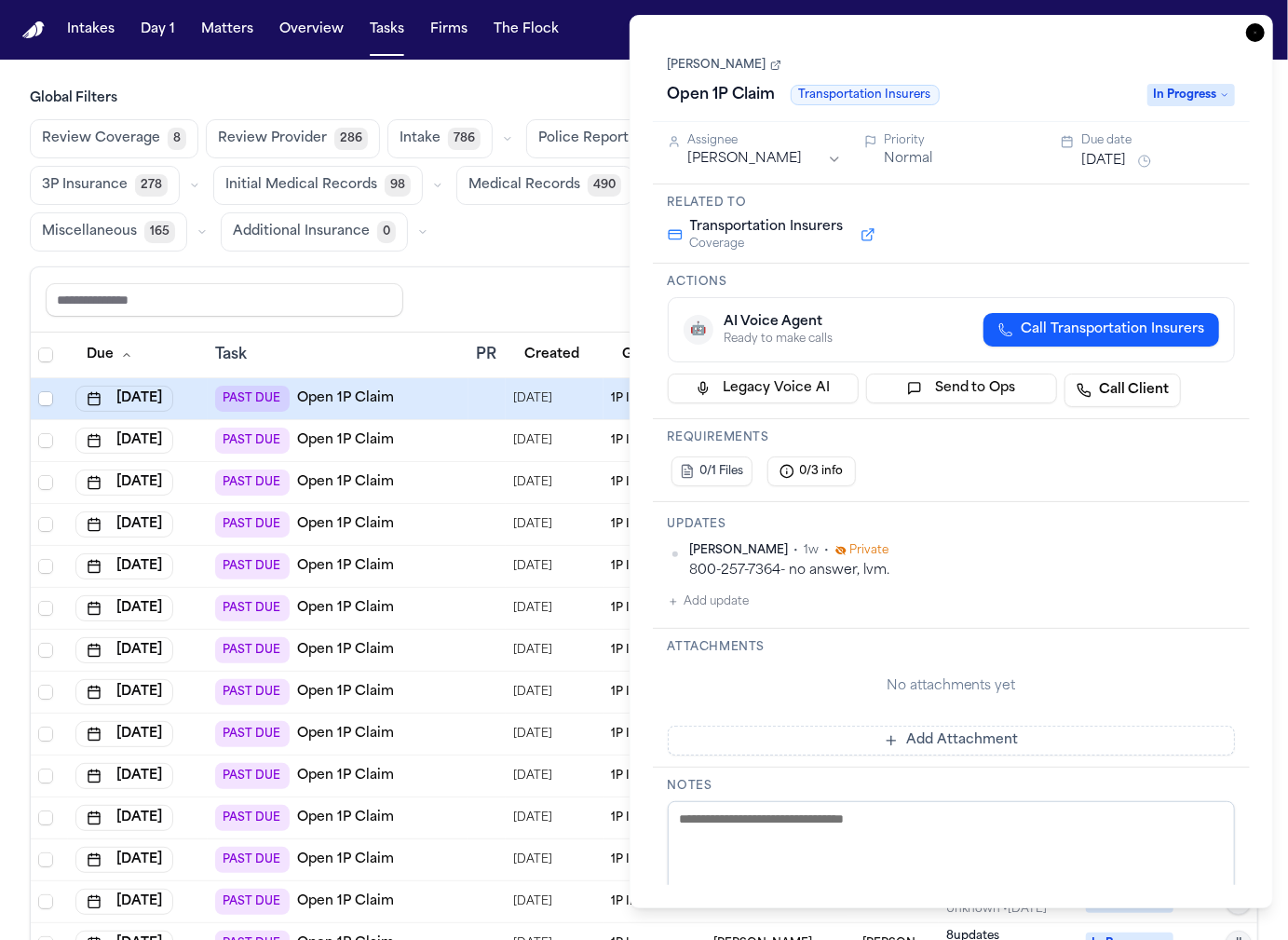
click at [695, 67] on link "[PERSON_NAME]" at bounding box center [725, 65] width 113 height 15
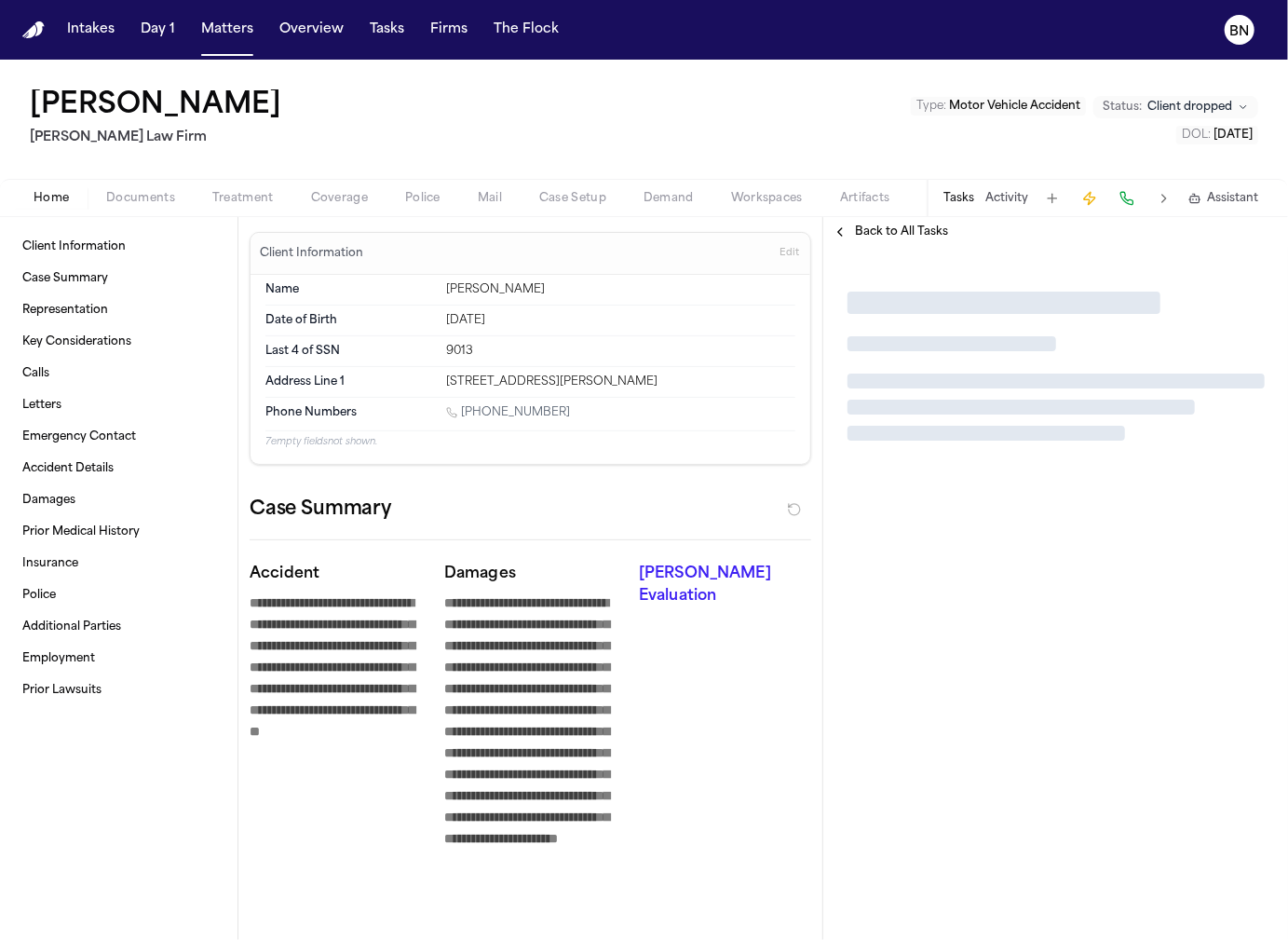
type textarea "*"
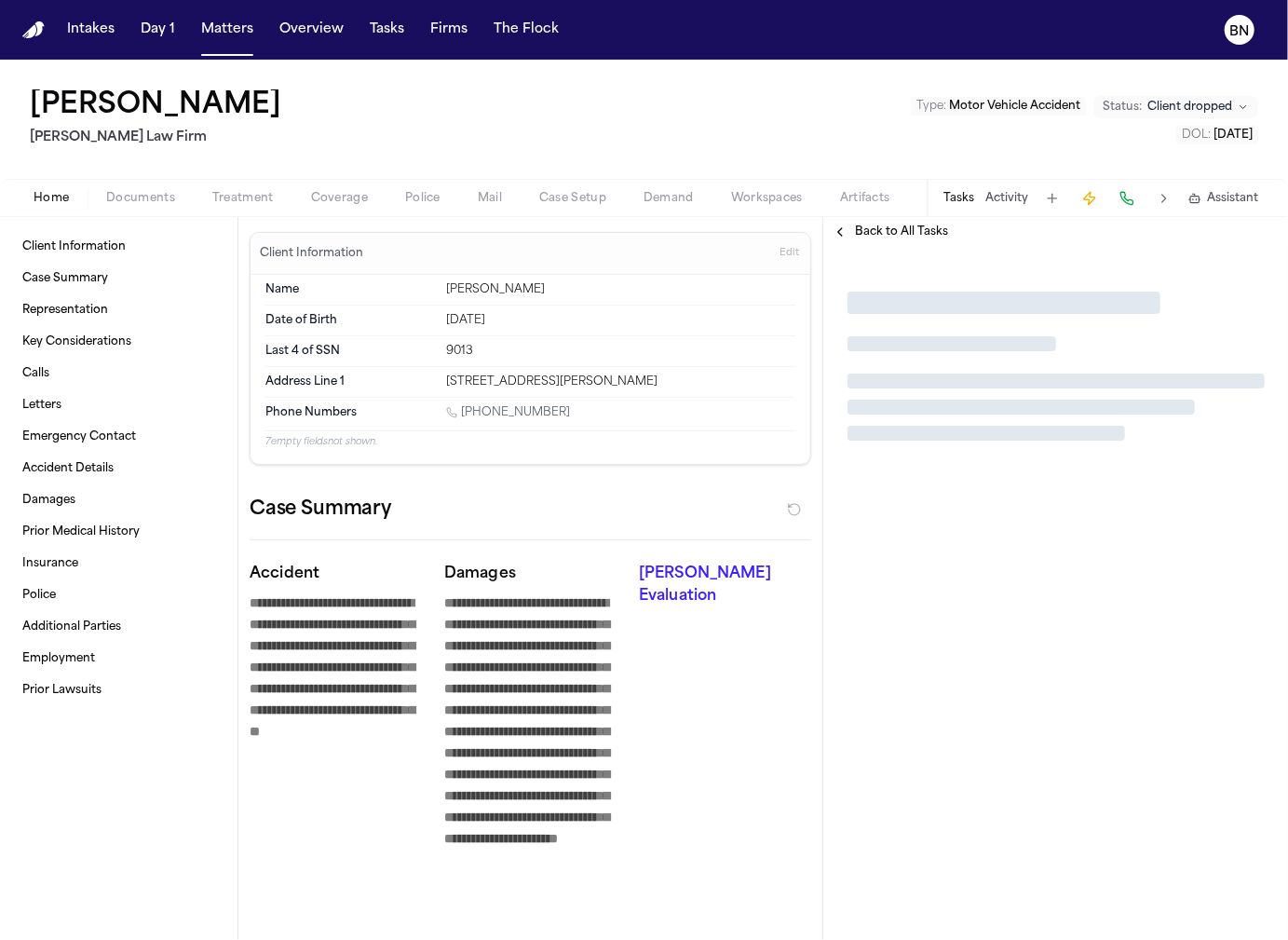
type textarea "*"
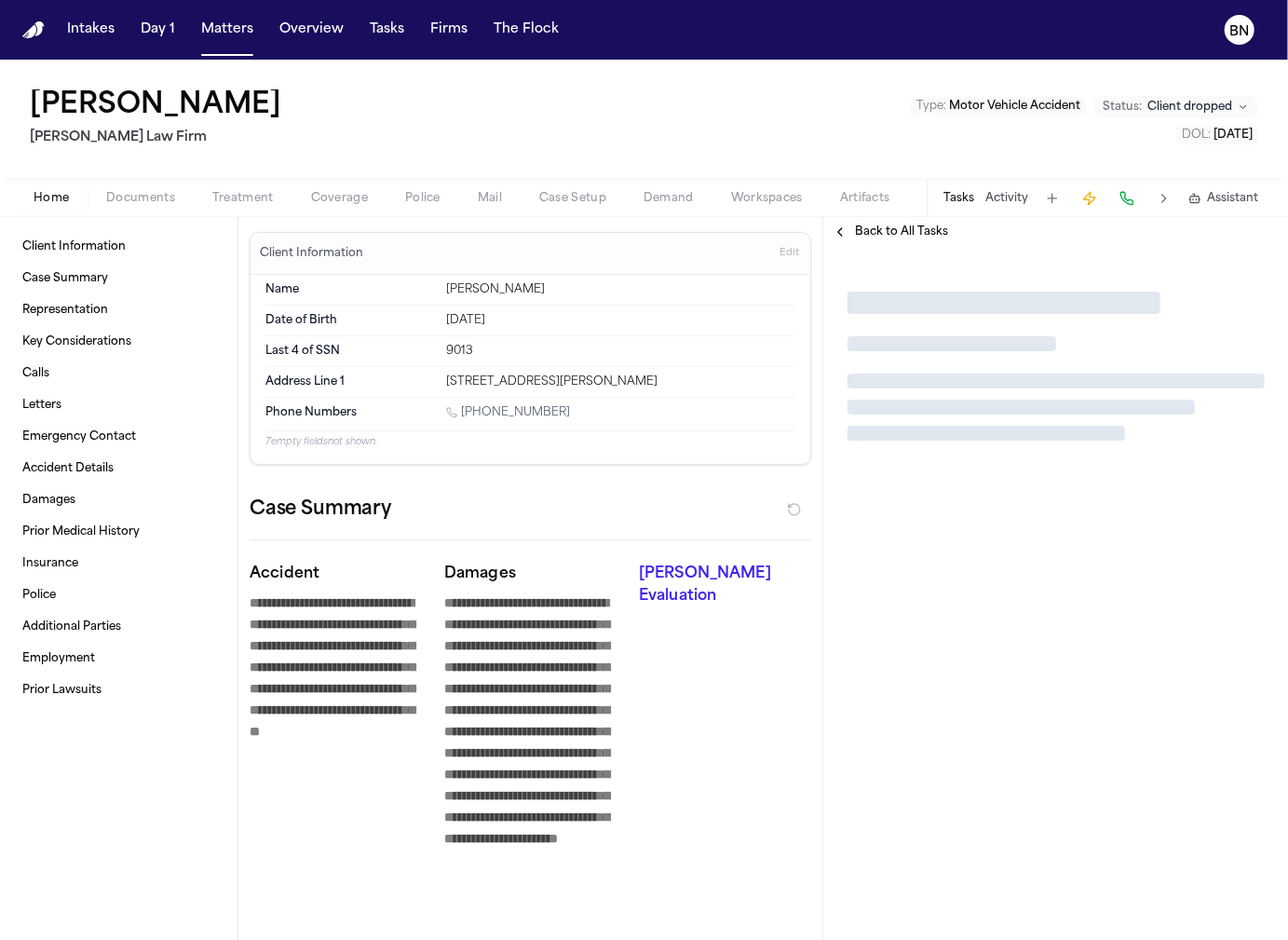
type textarea "*"
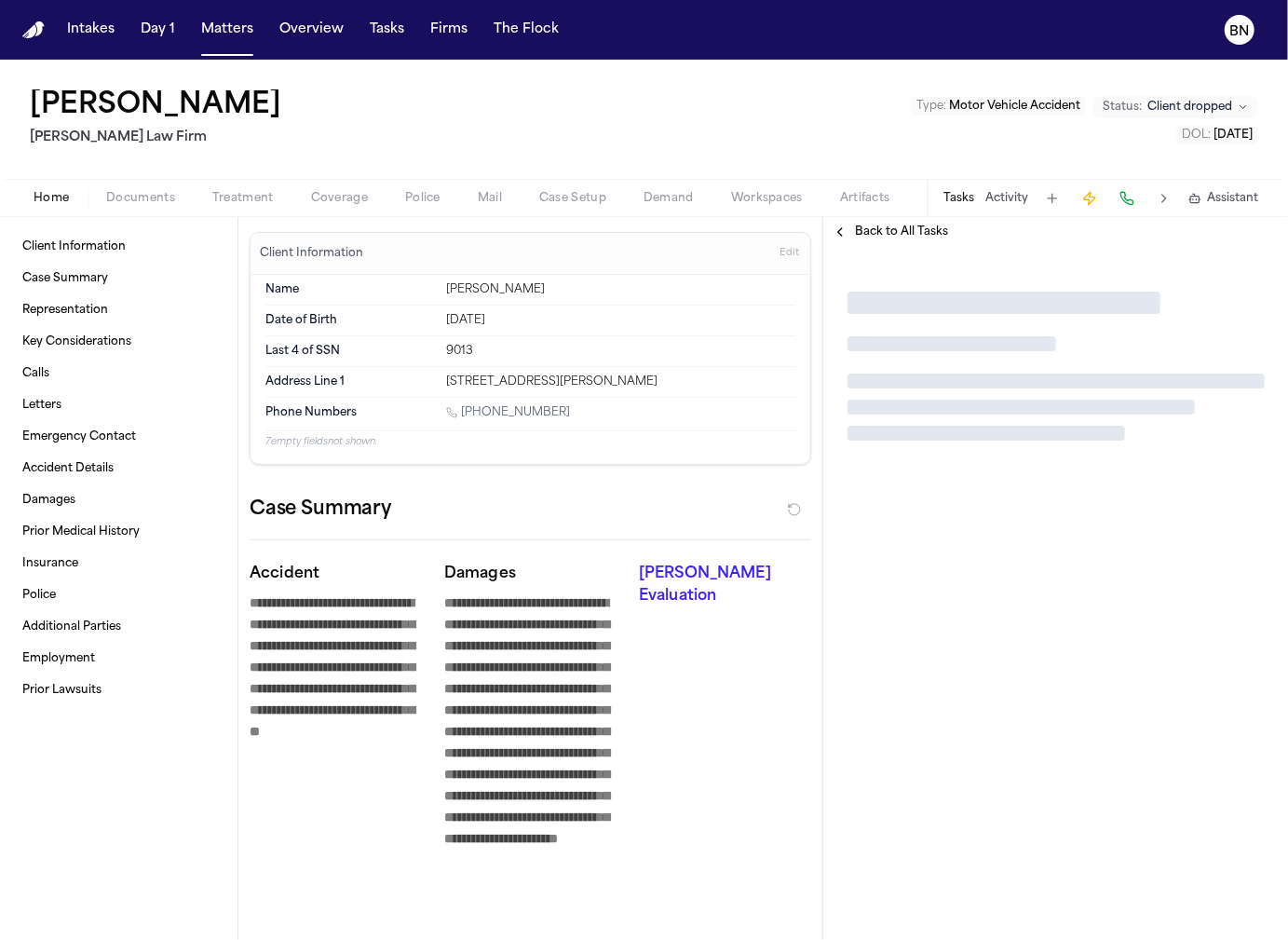
type textarea "*"
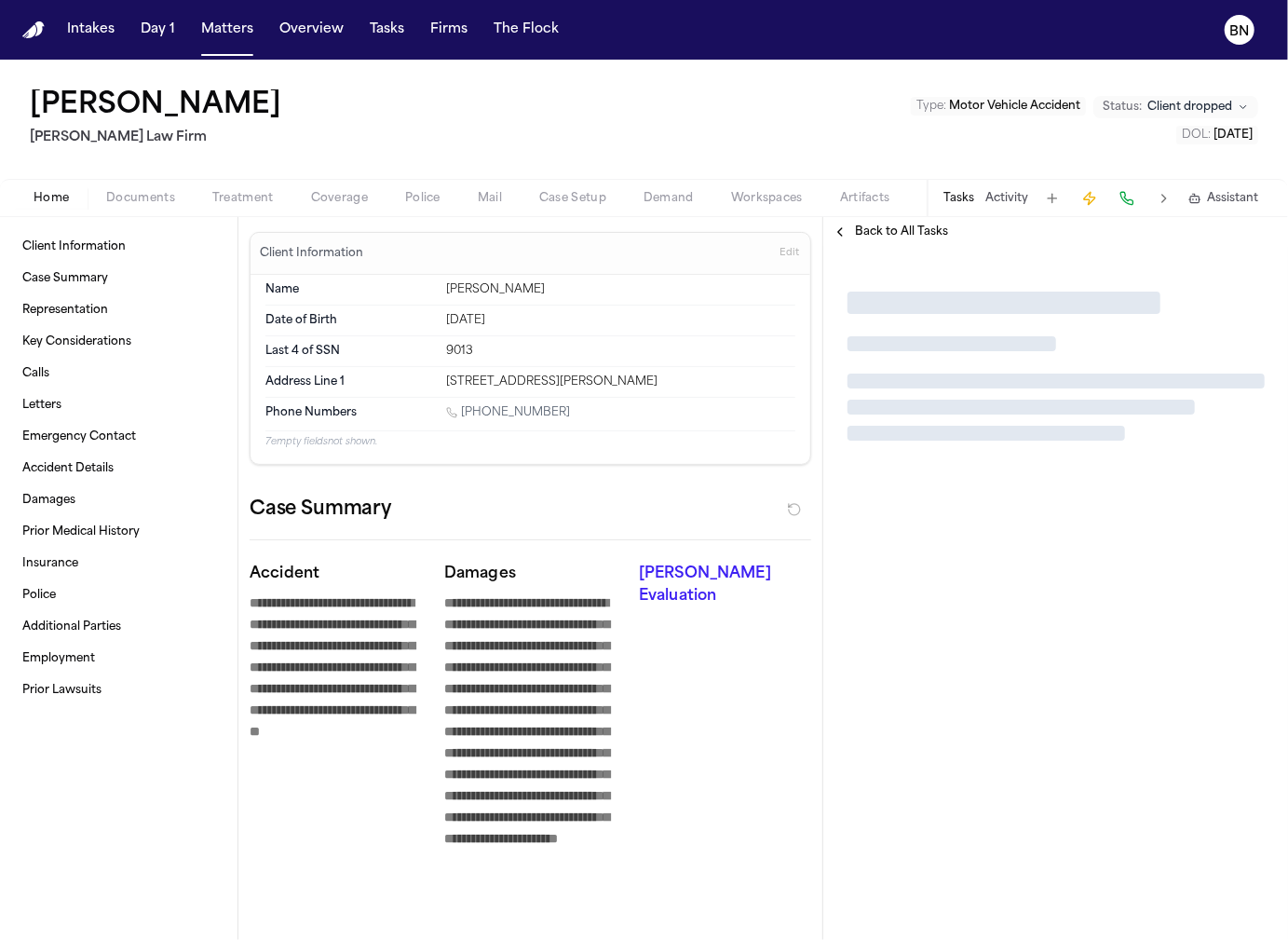
type textarea "*"
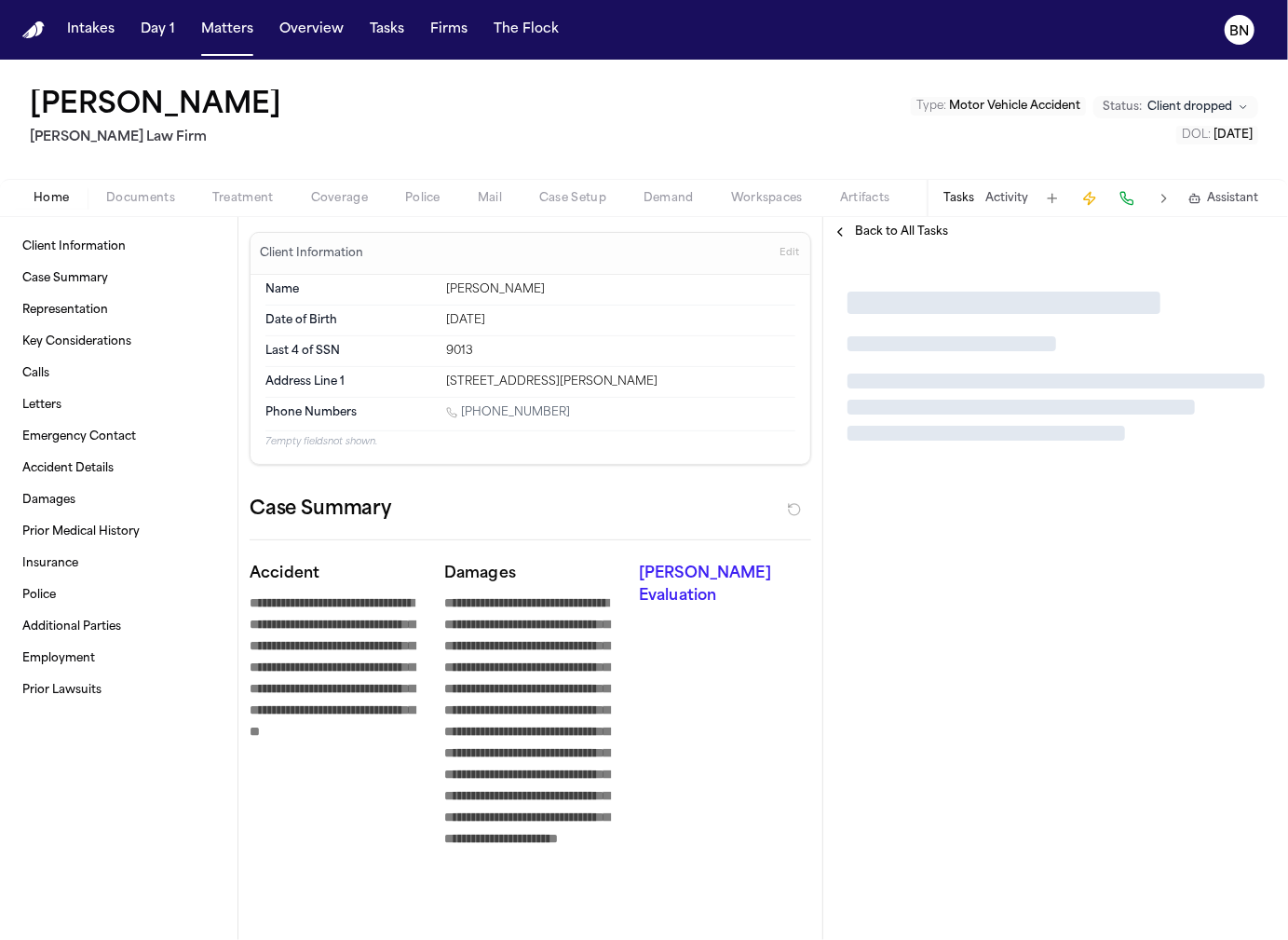
type textarea "*"
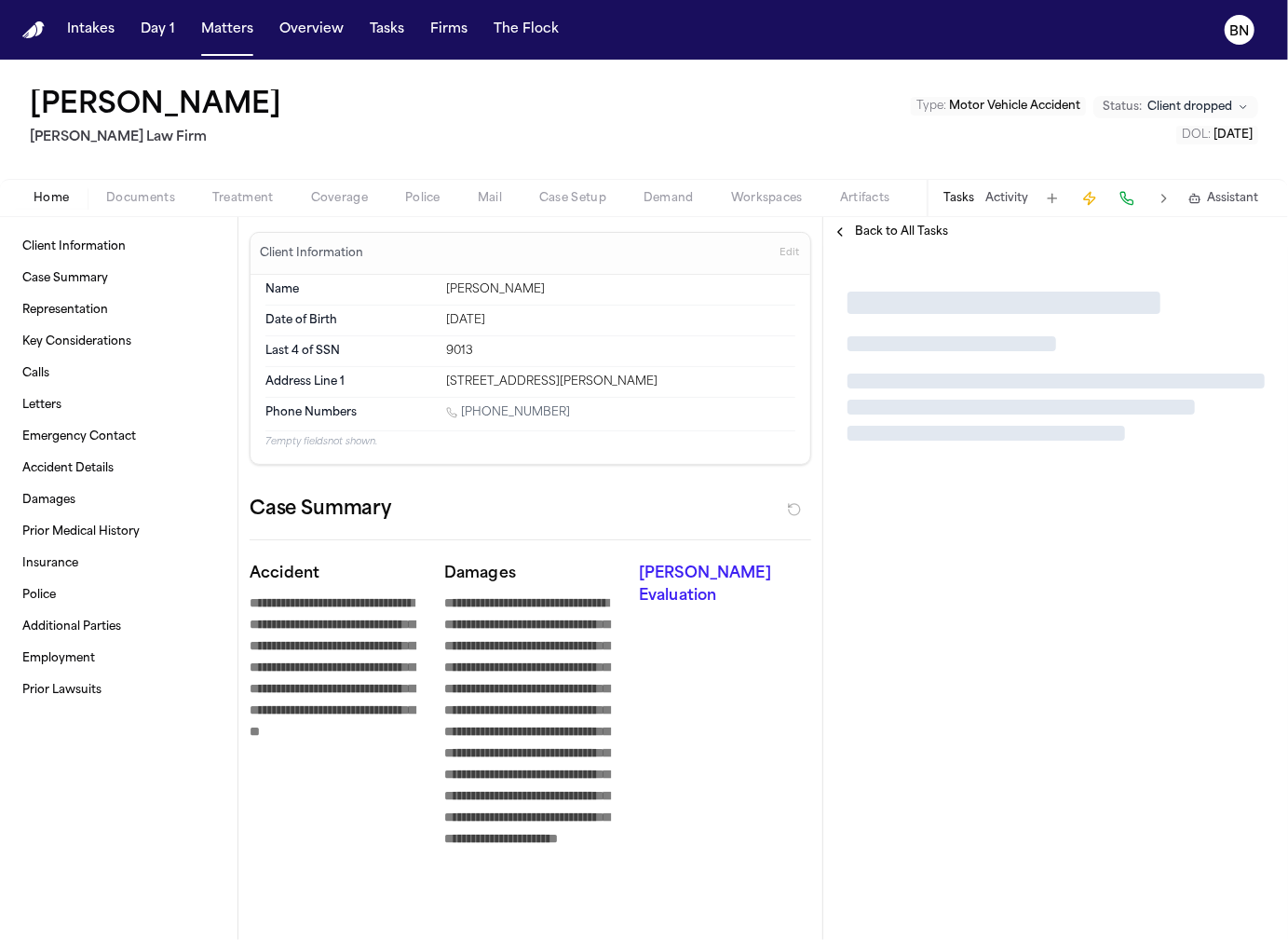
type textarea "*"
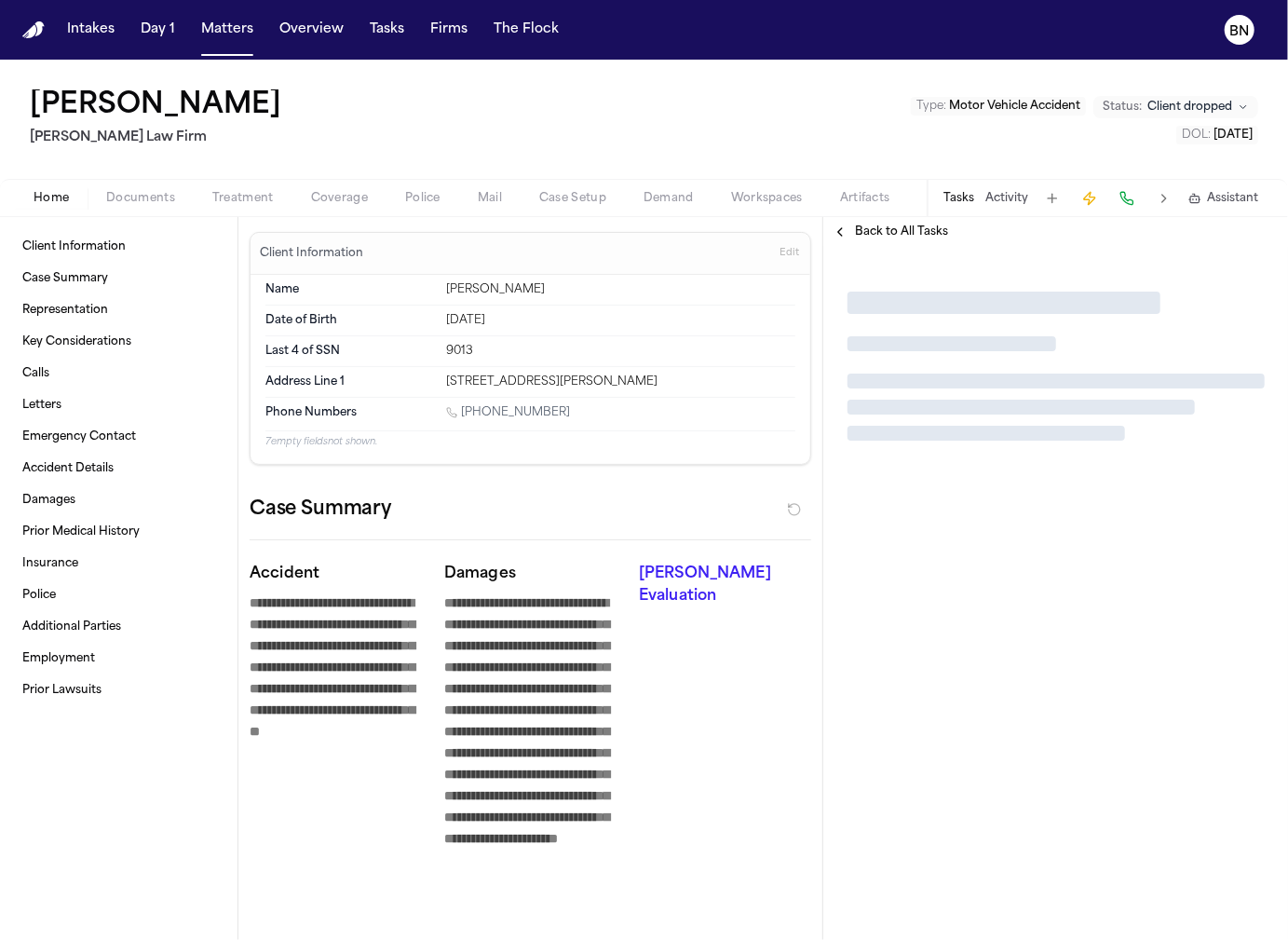
type textarea "*"
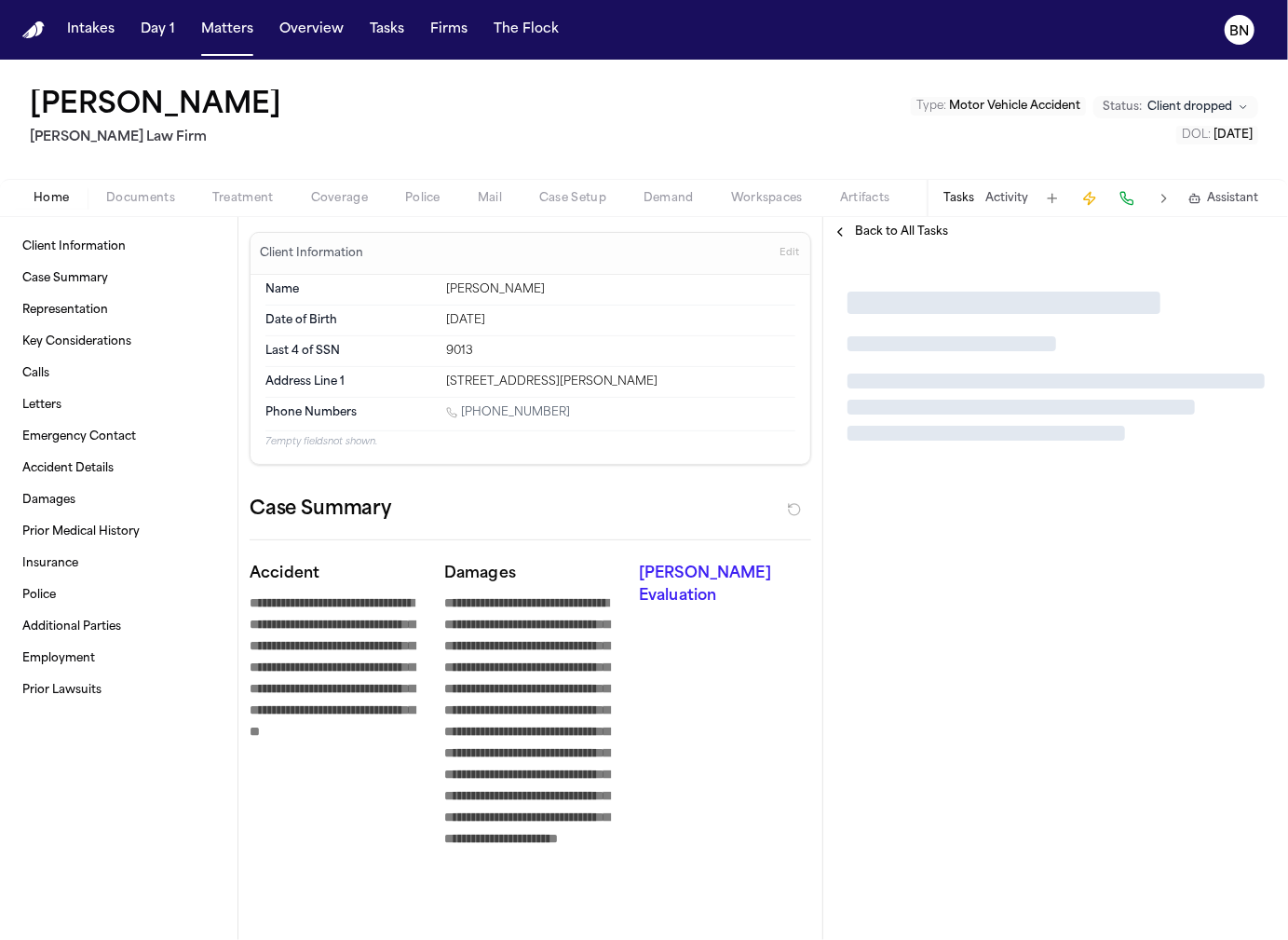
type textarea "*"
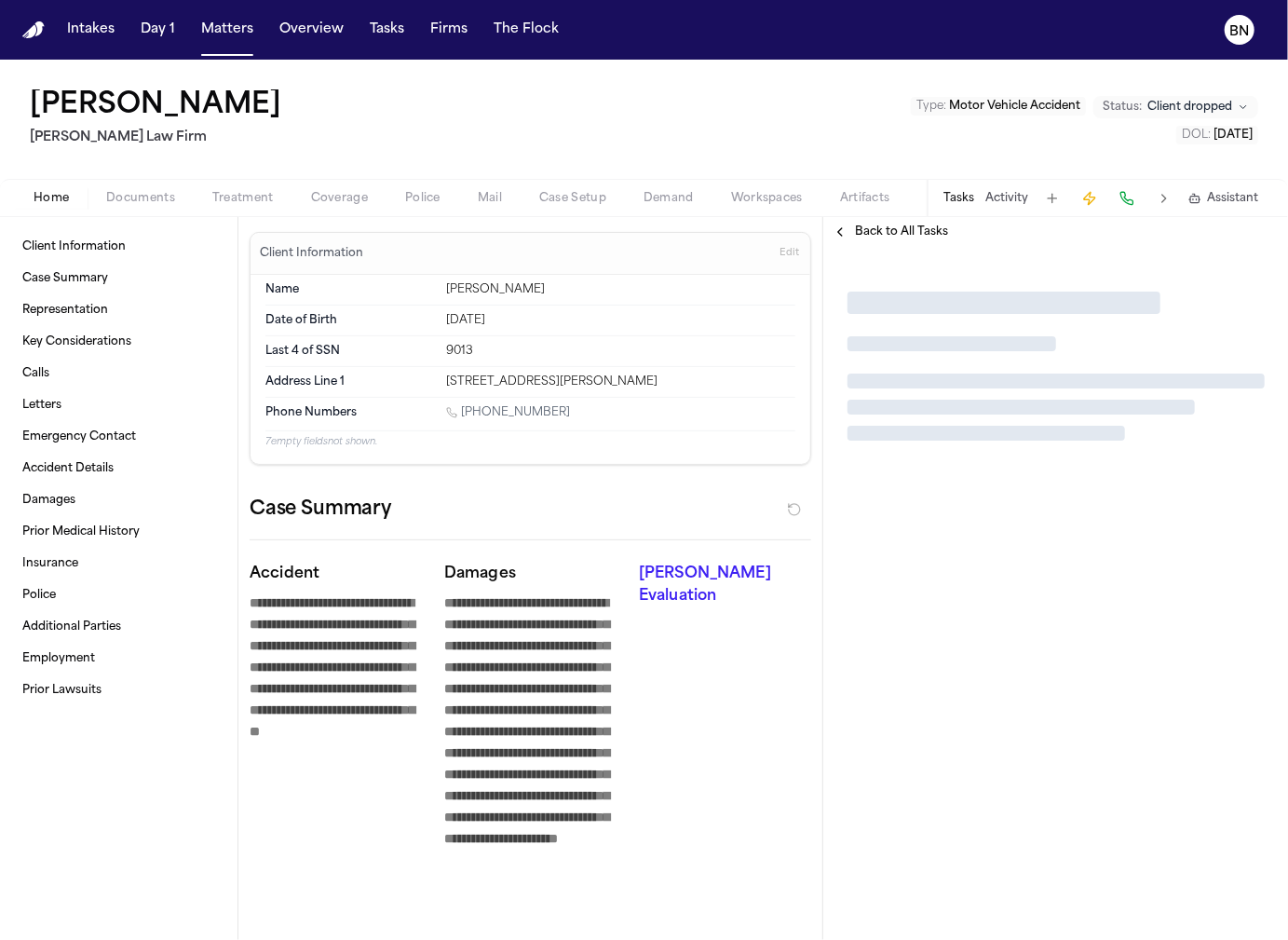
type textarea "*"
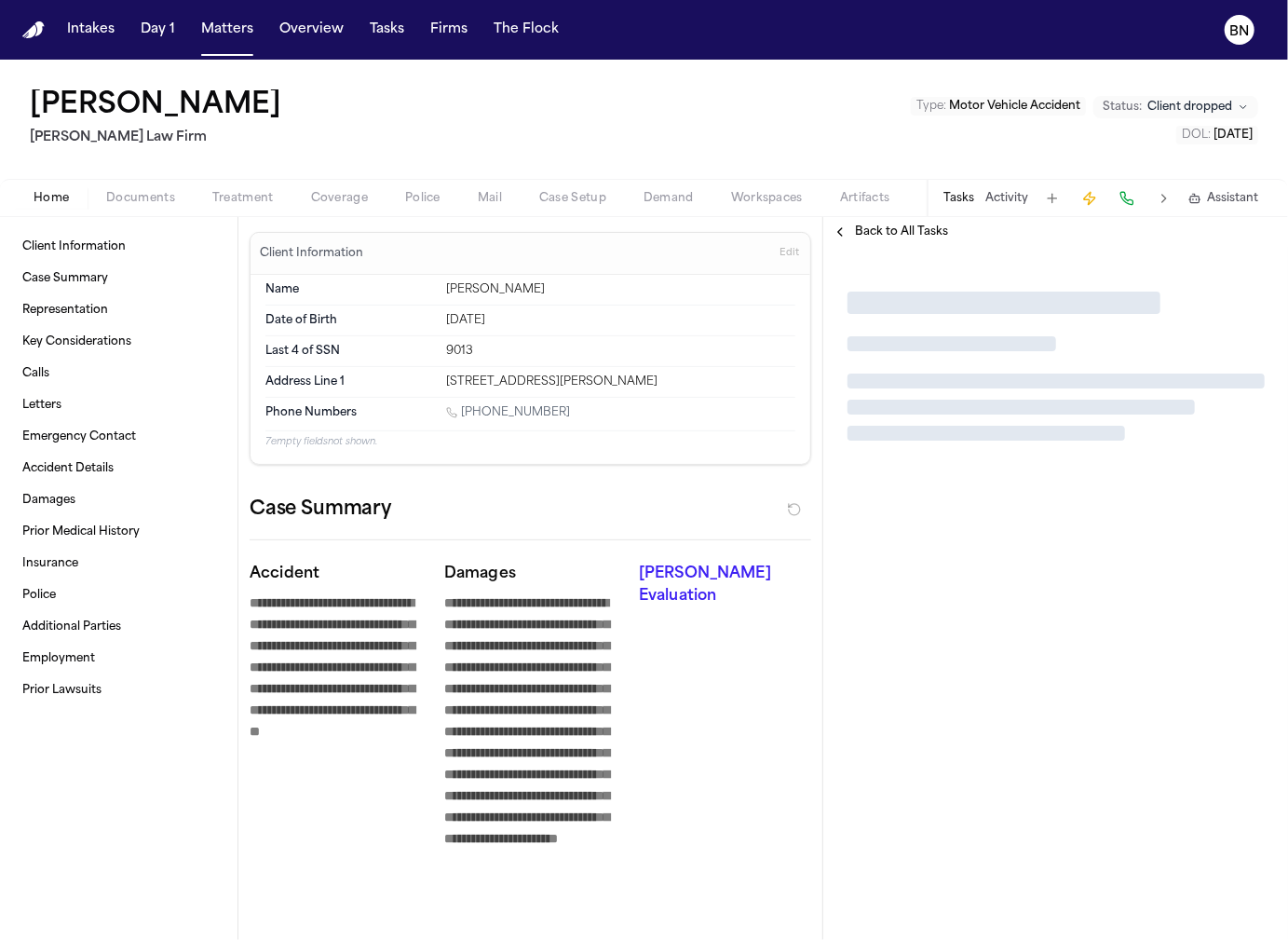
type textarea "*"
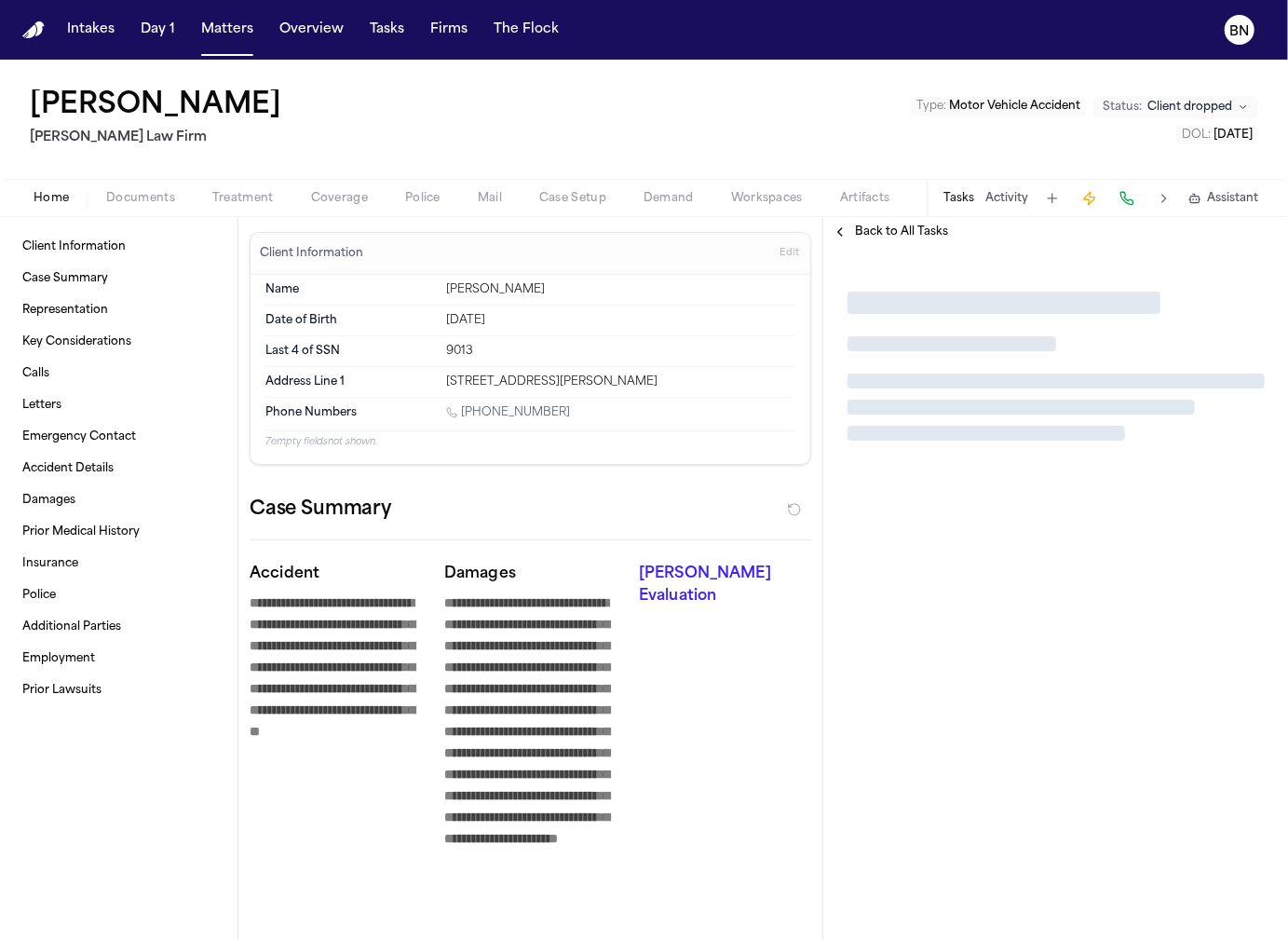
type textarea "*"
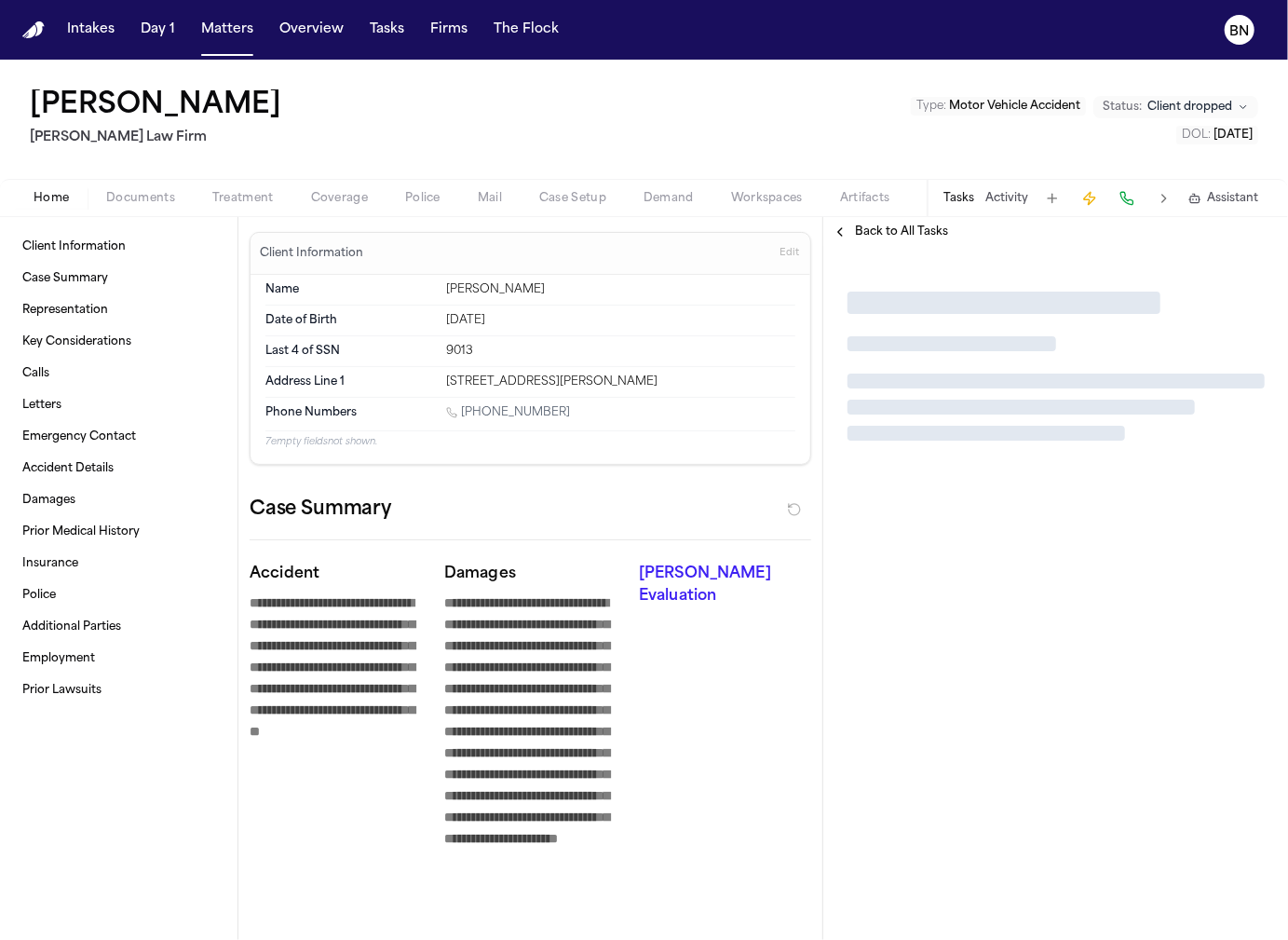
type textarea "*"
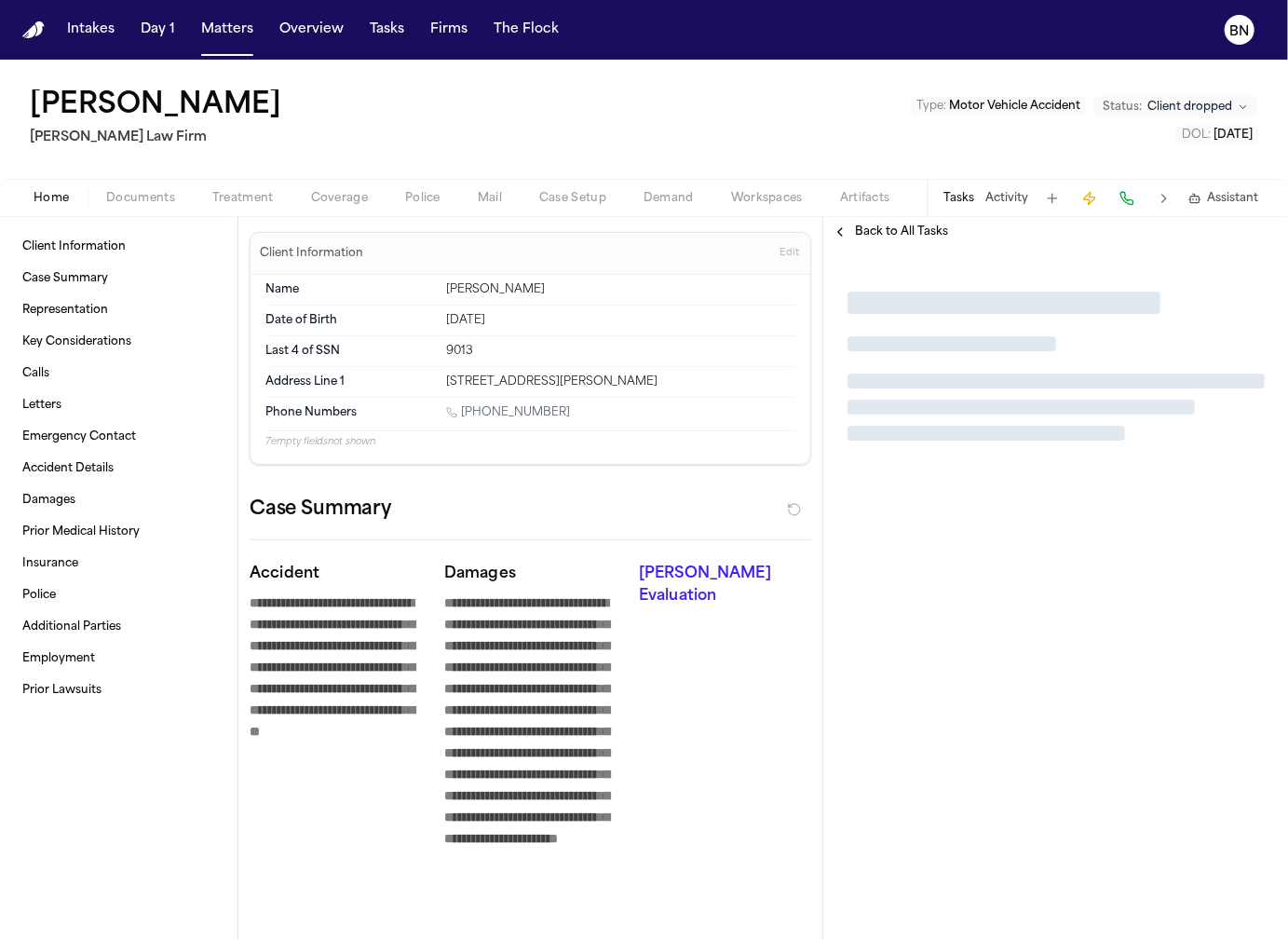
type textarea "*"
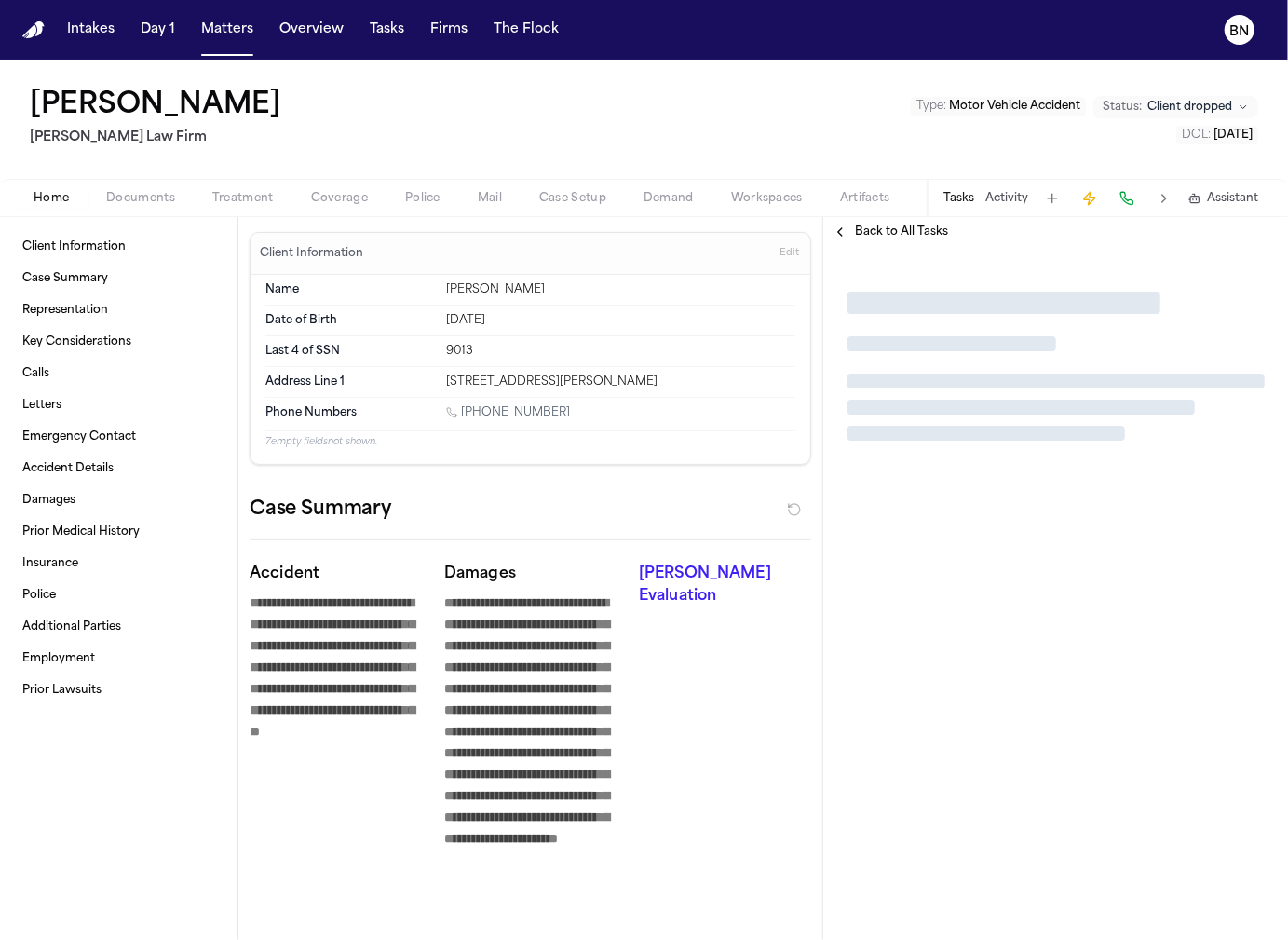
type textarea "*"
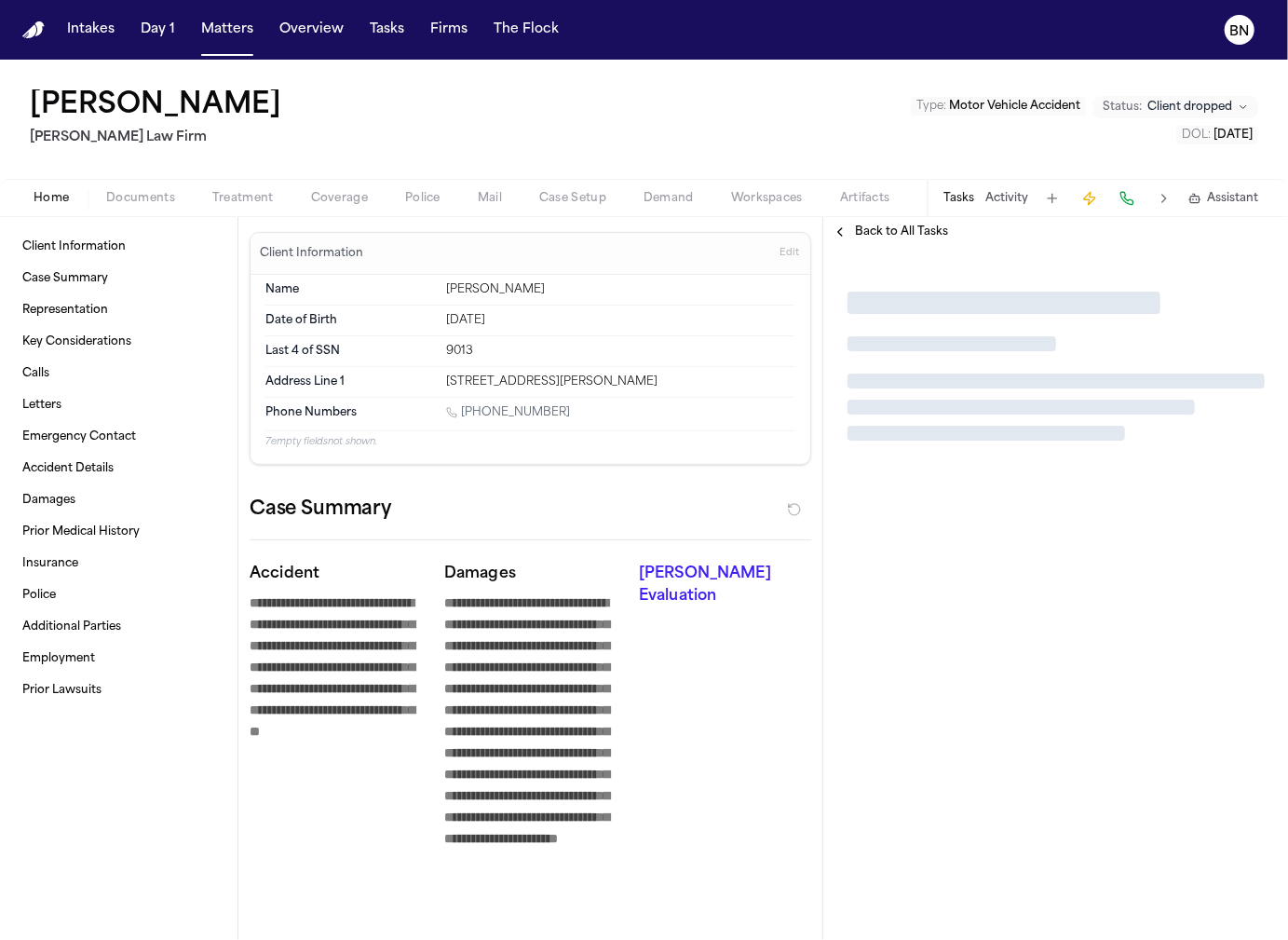
type textarea "*"
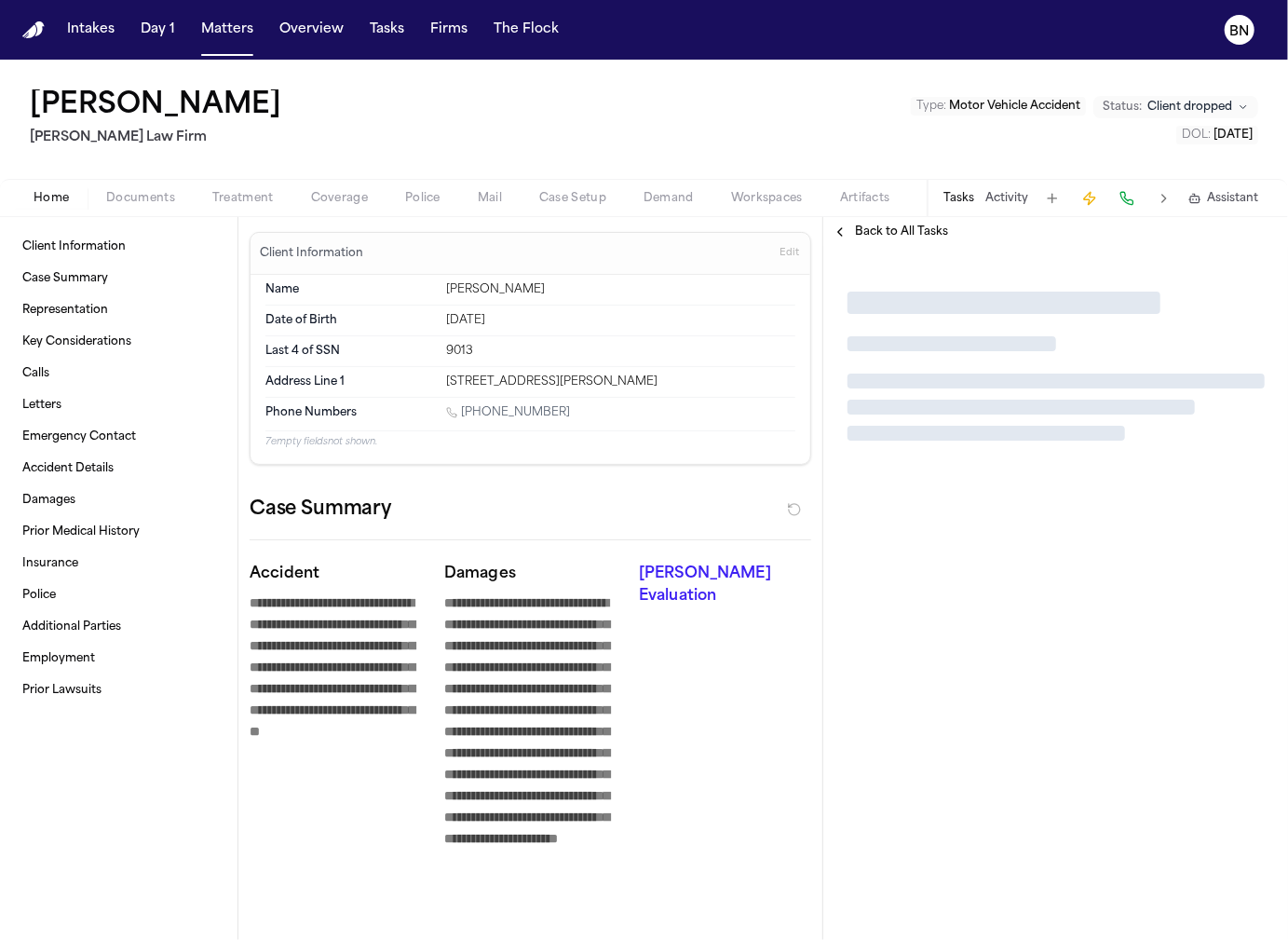
type textarea "*"
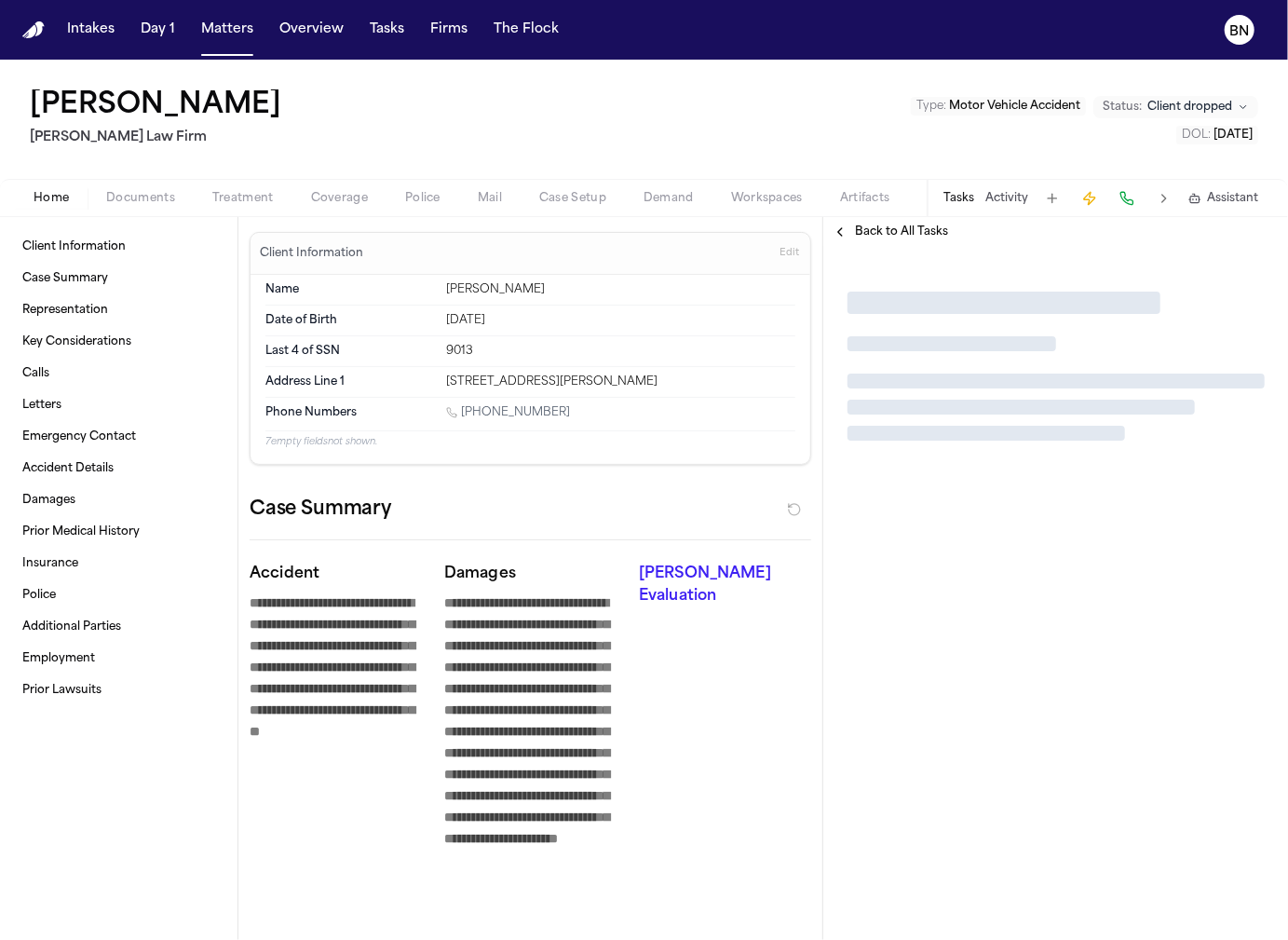
type textarea "*"
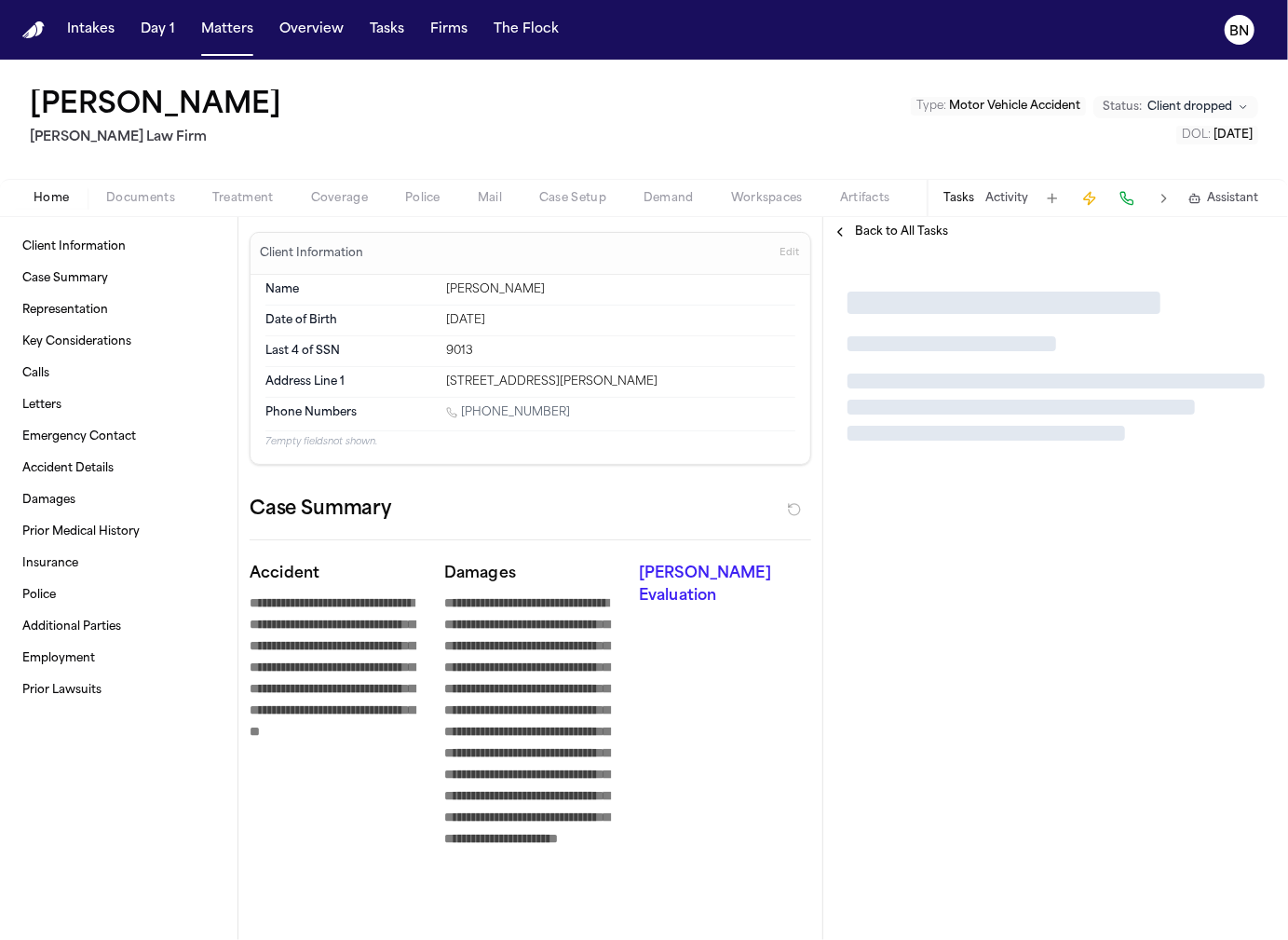
type textarea "*"
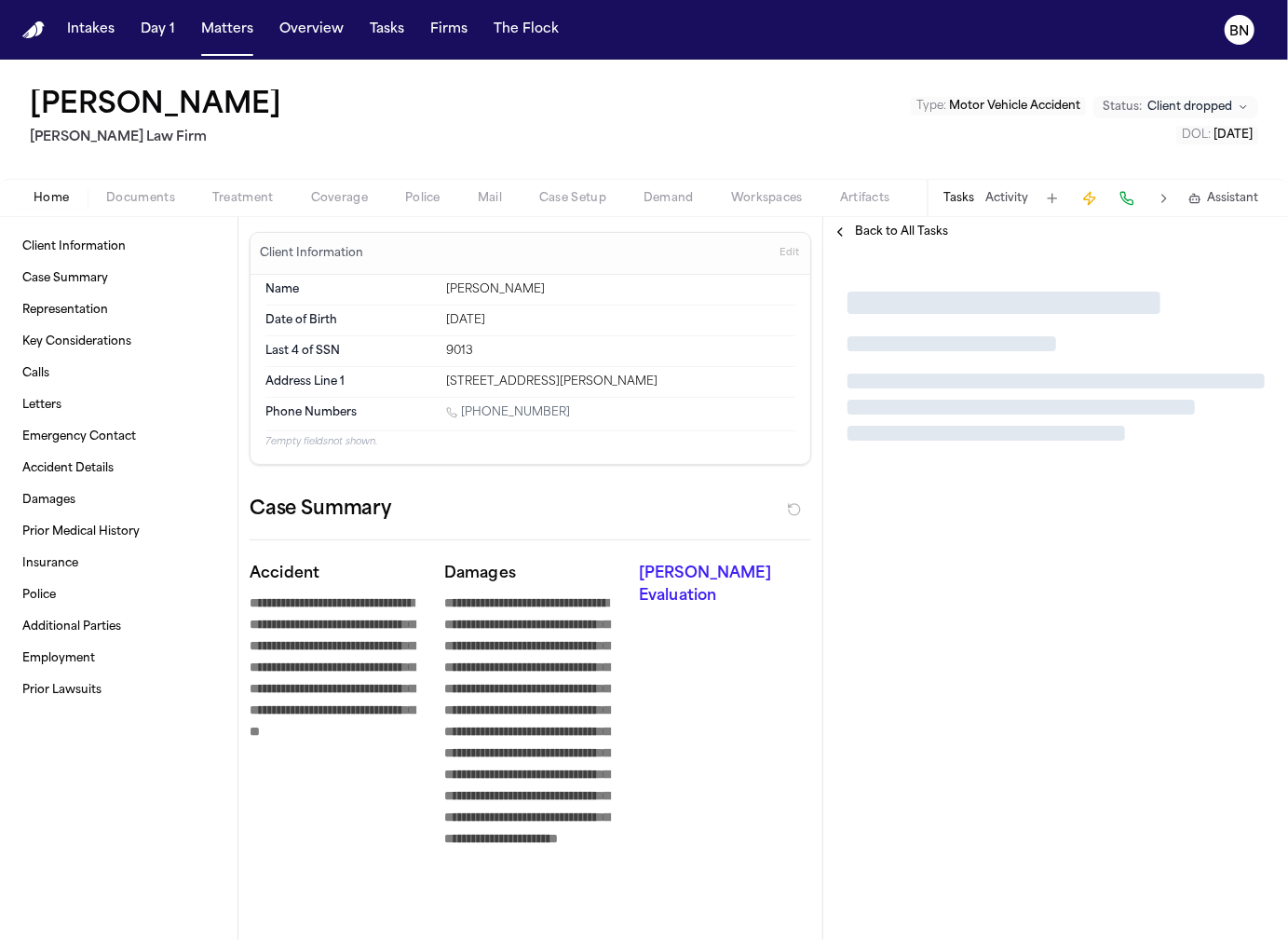
type textarea "*"
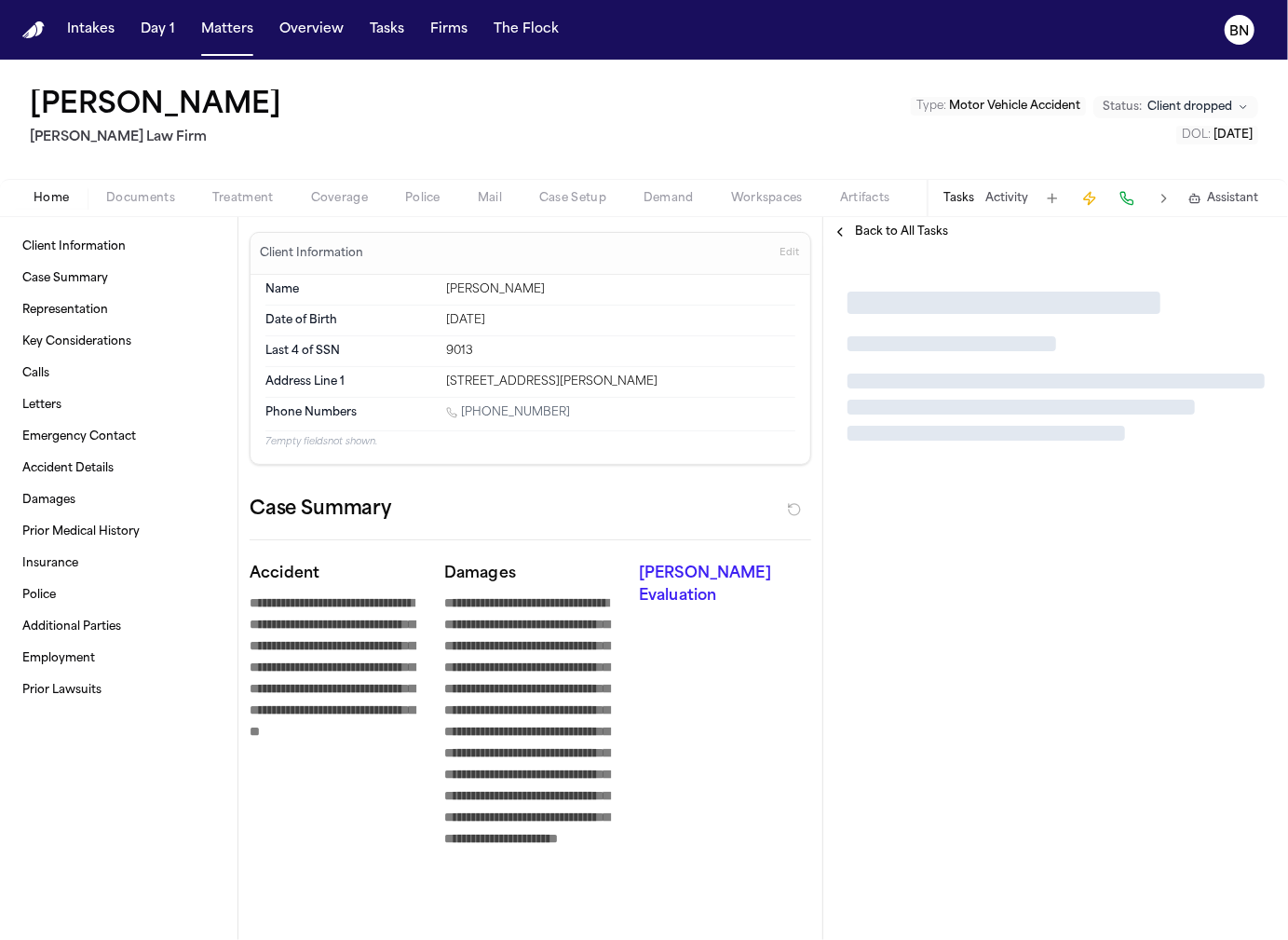
type textarea "*"
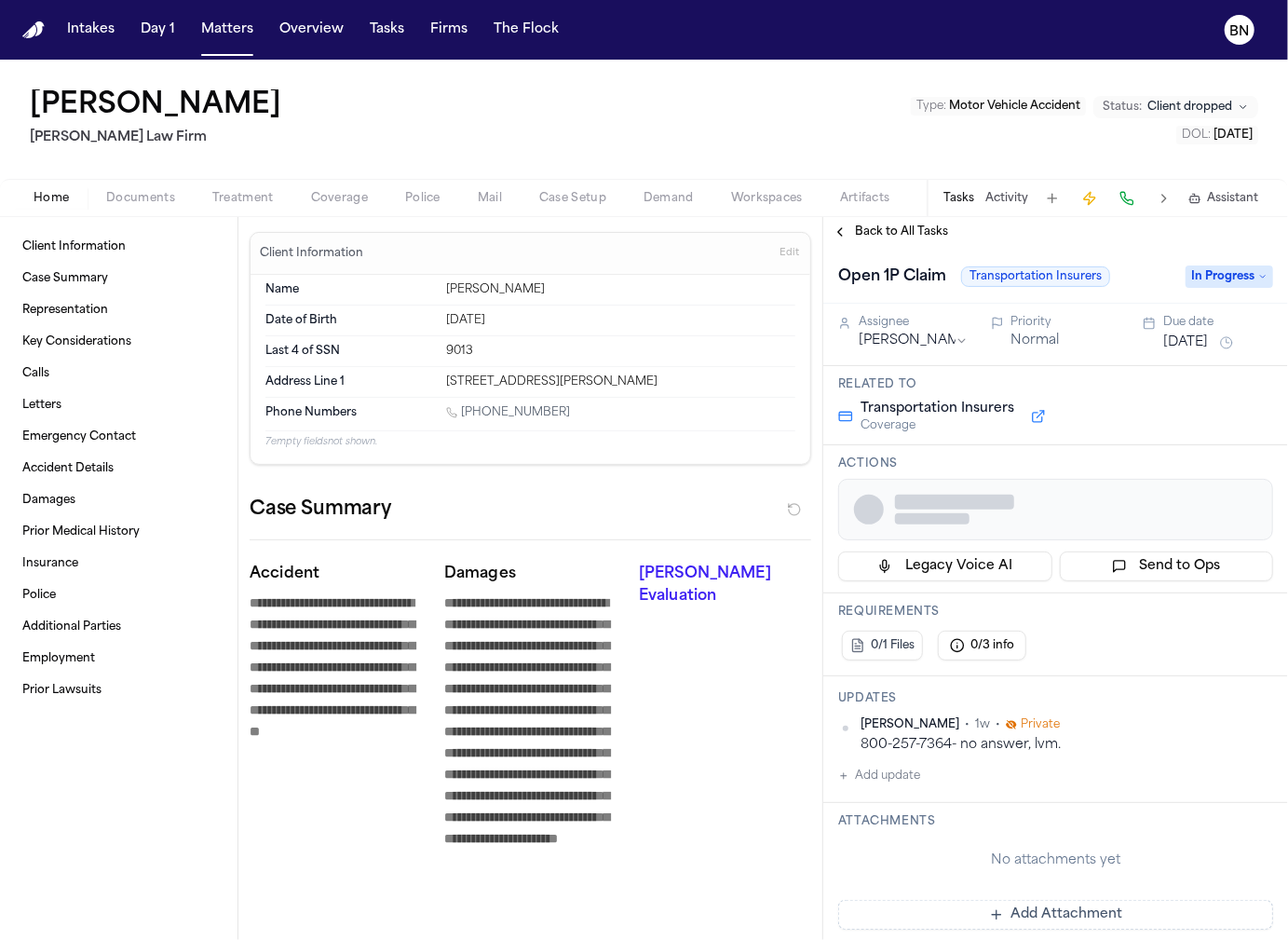
type textarea "*"
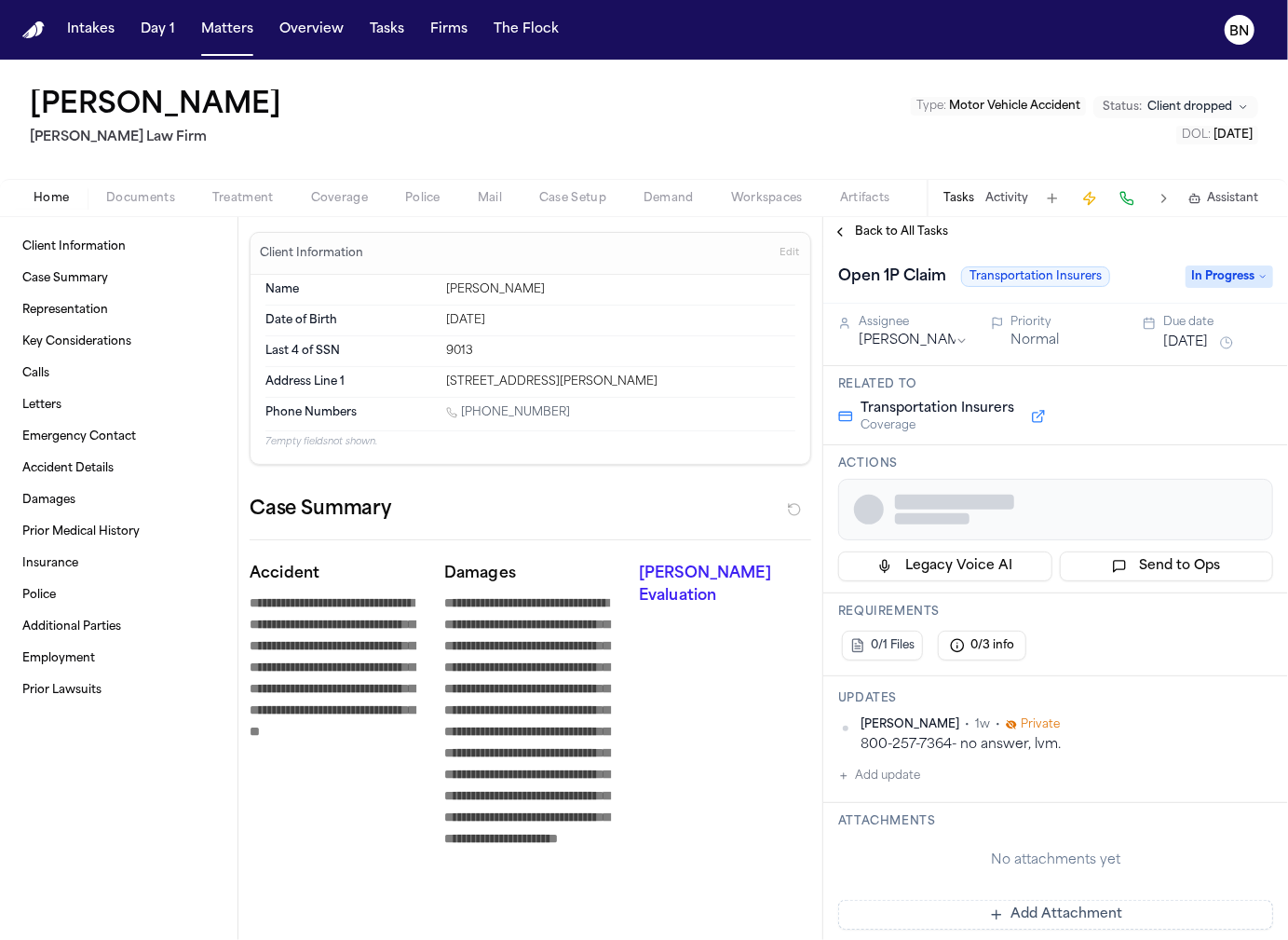
type textarea "*"
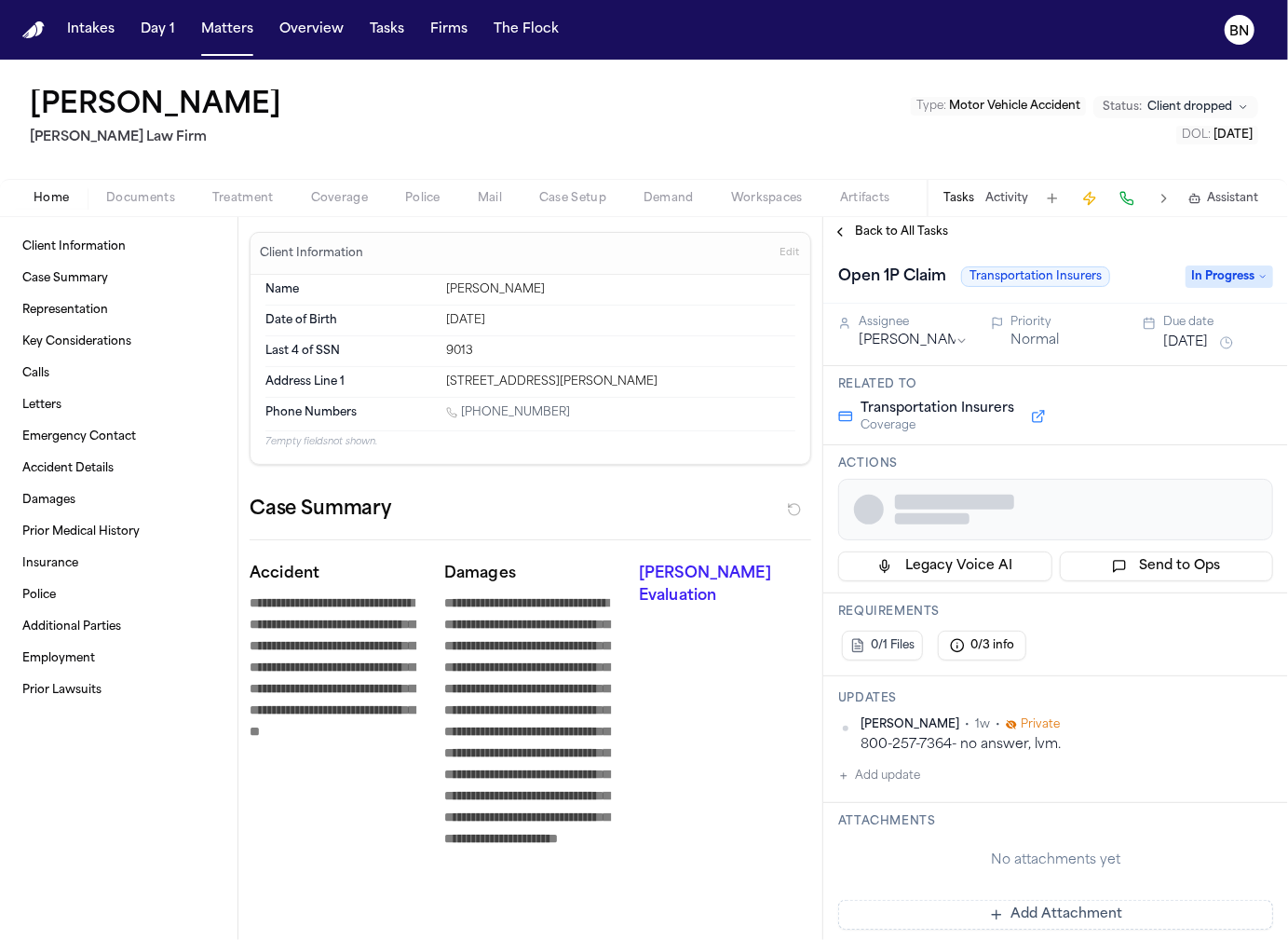
type textarea "*"
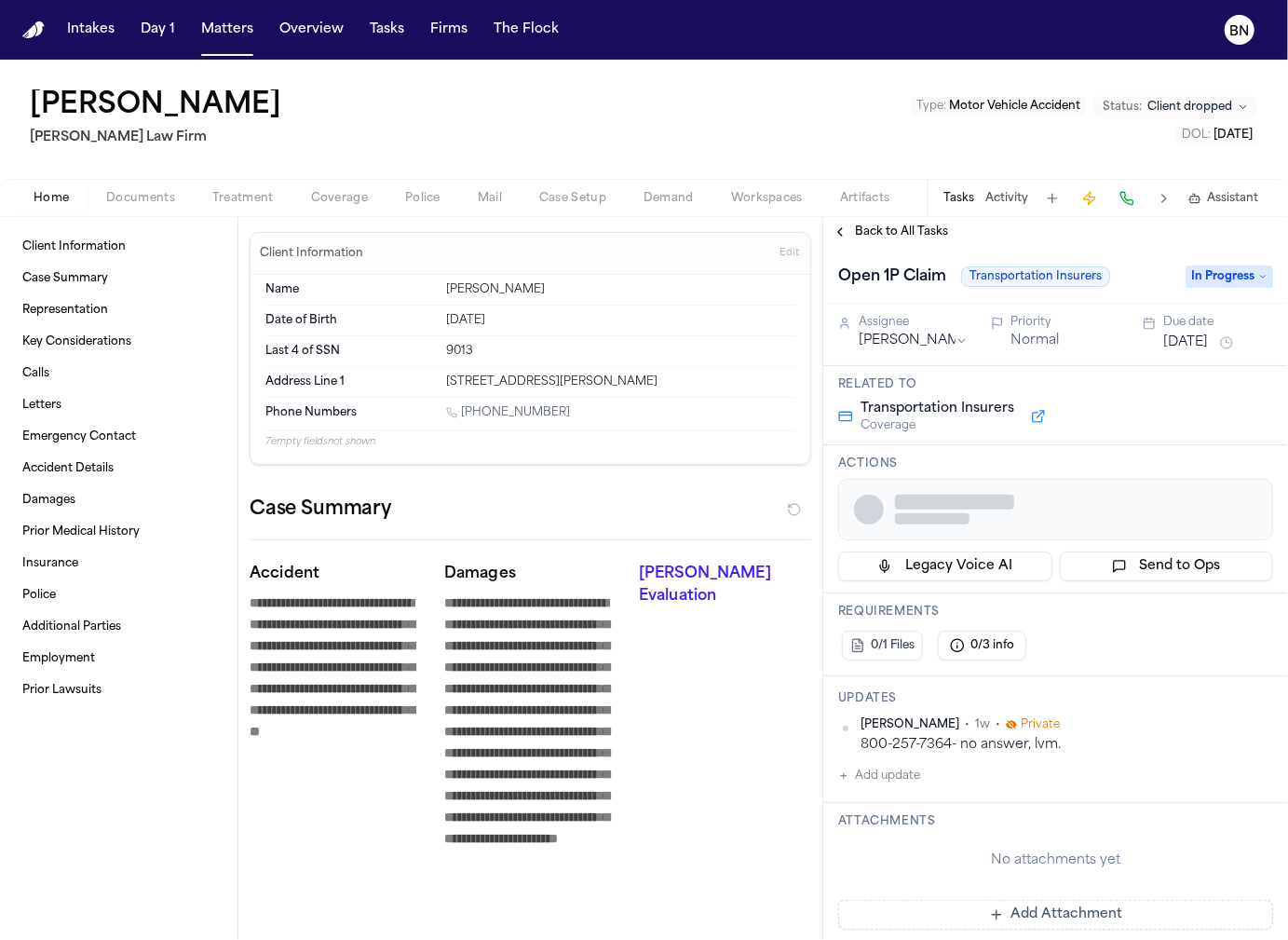
type textarea "*"
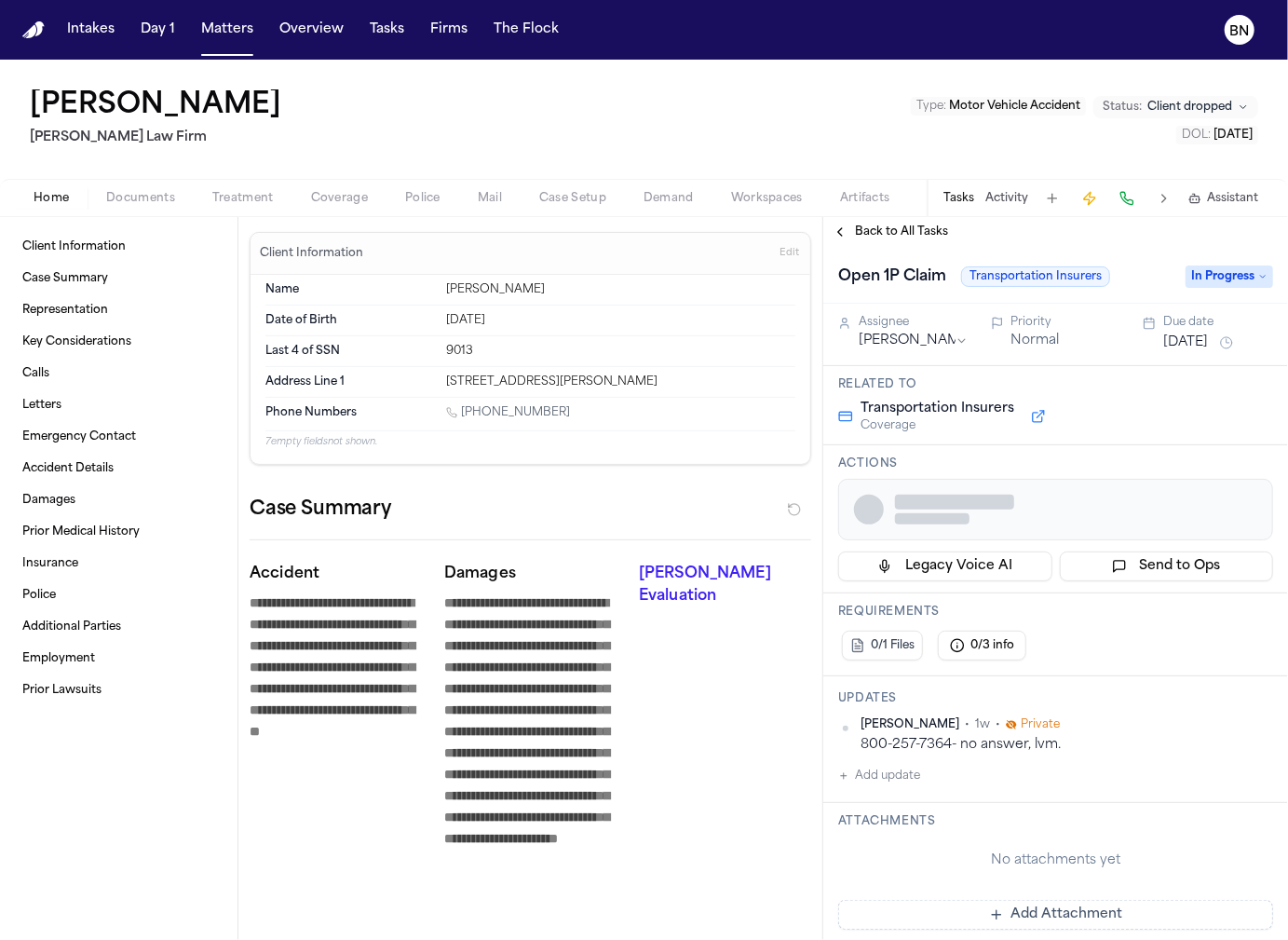
type textarea "*"
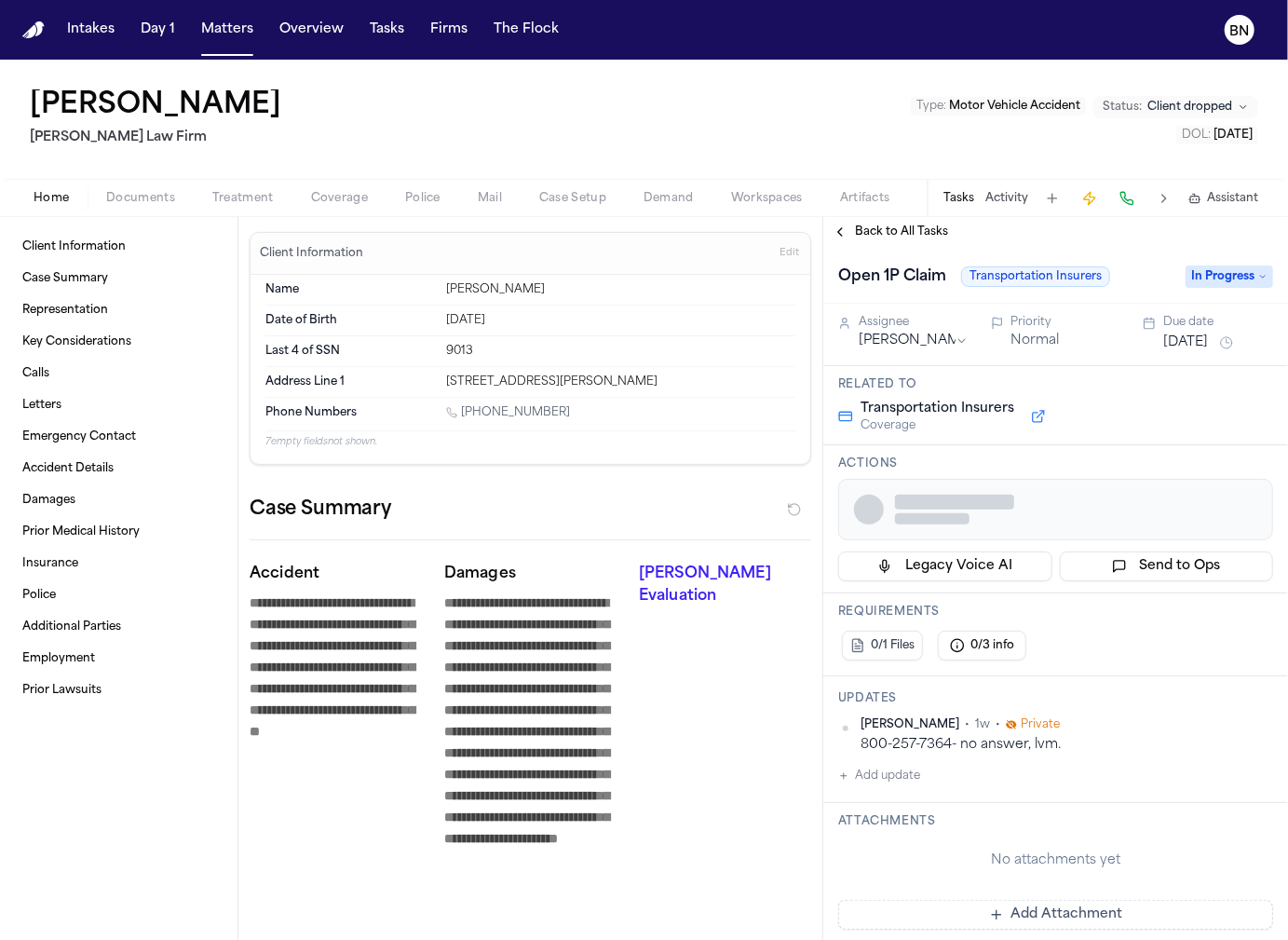
type textarea "*"
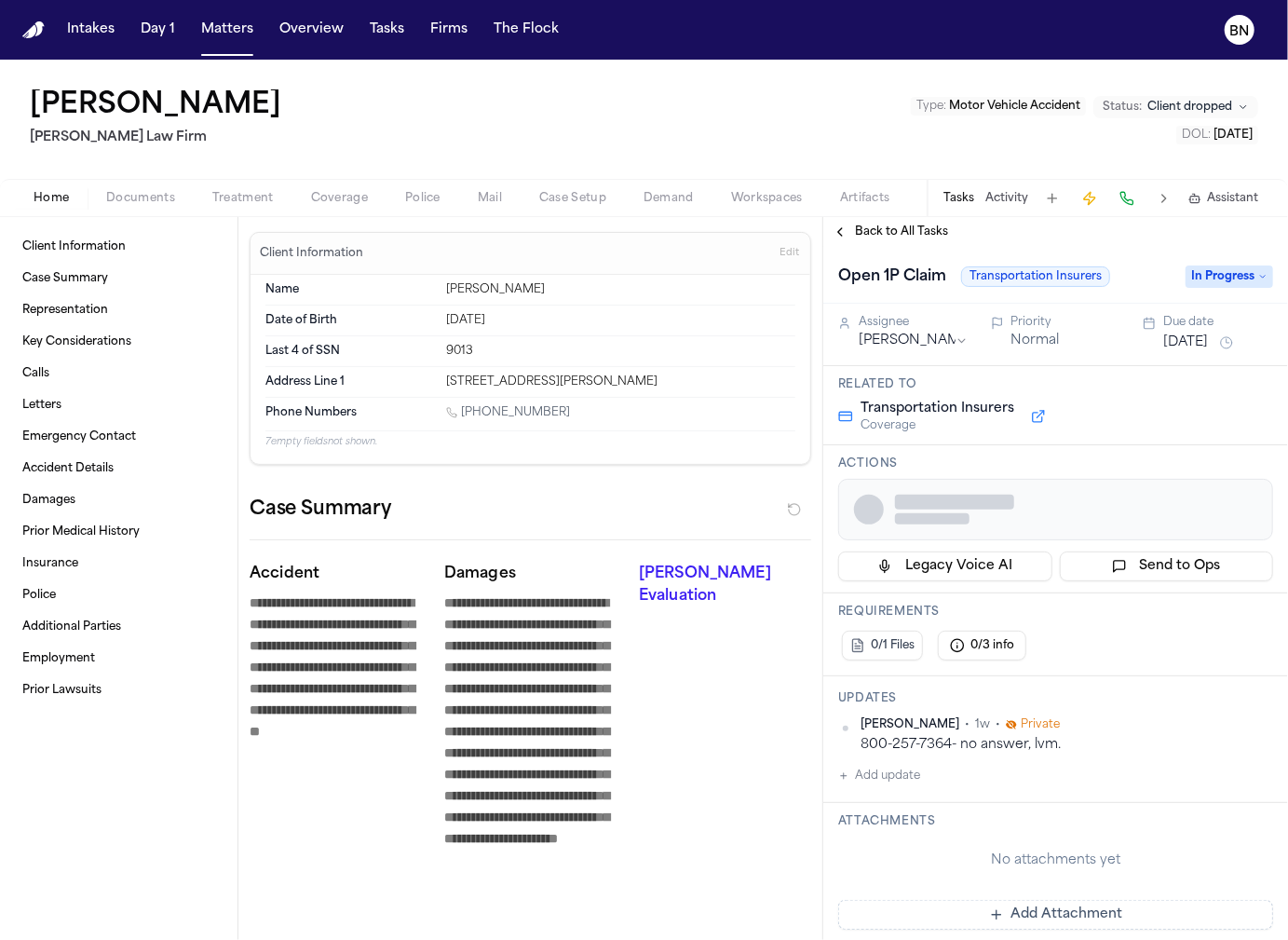
type textarea "*"
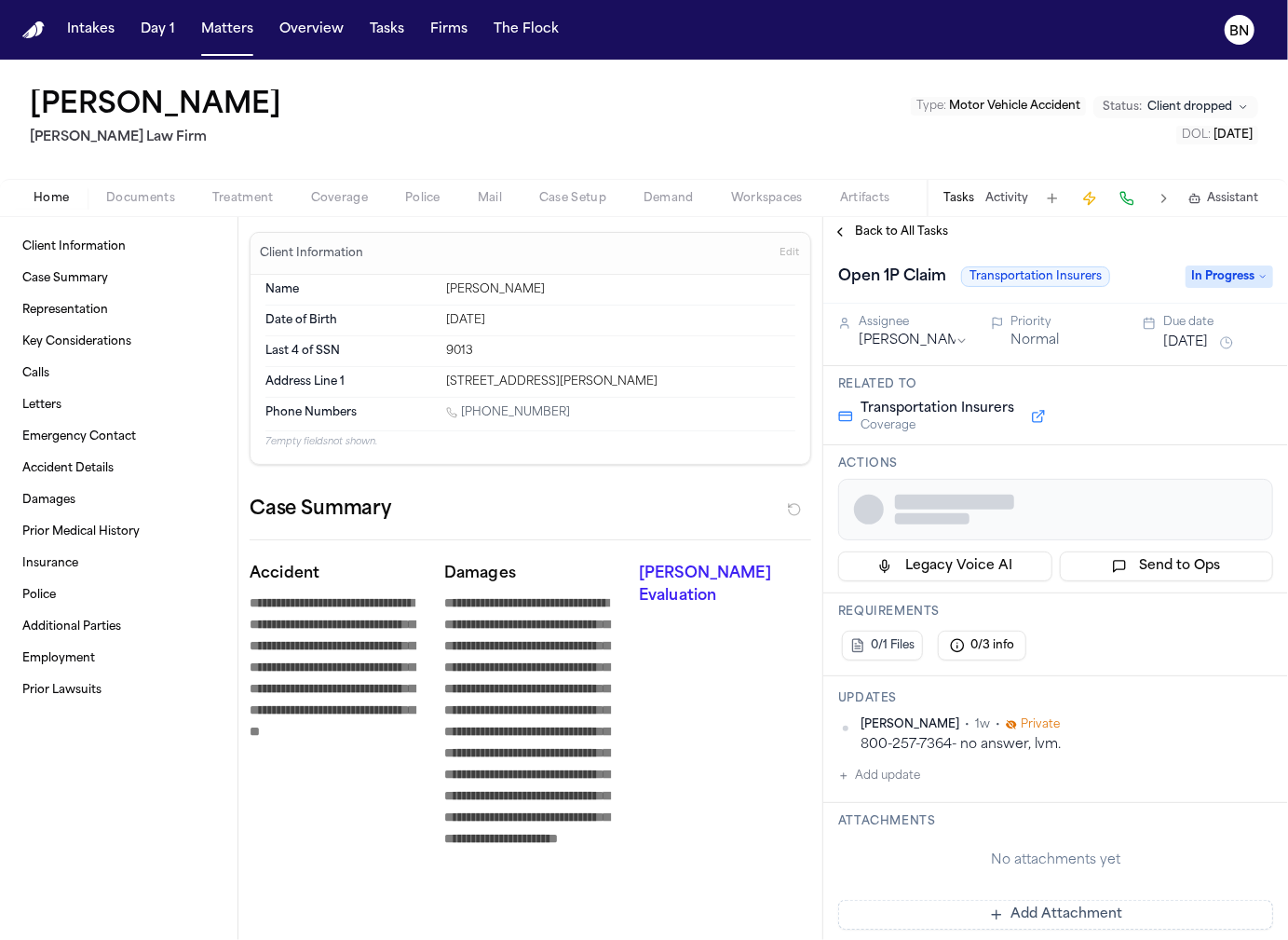
type textarea "*"
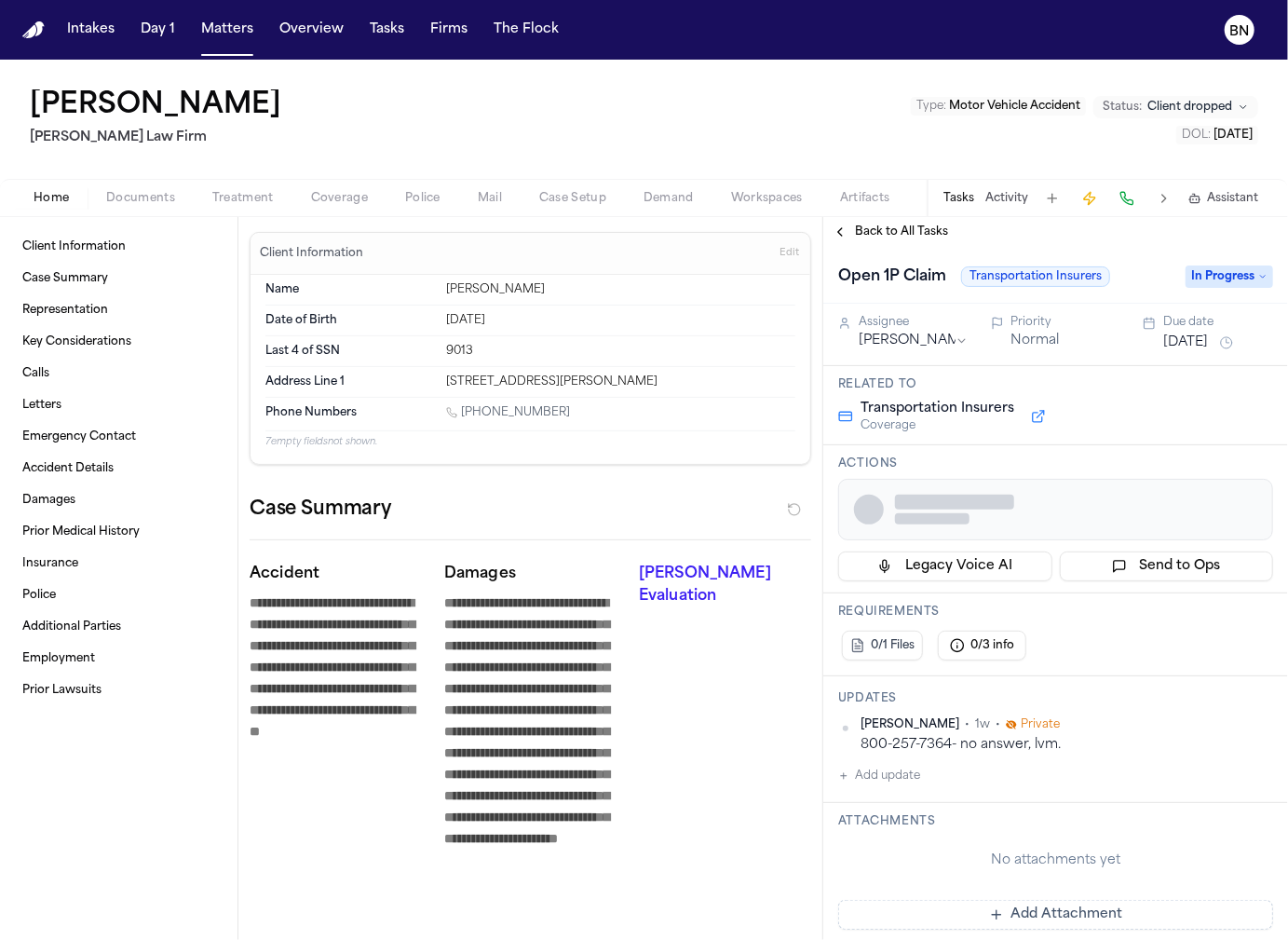
type textarea "*"
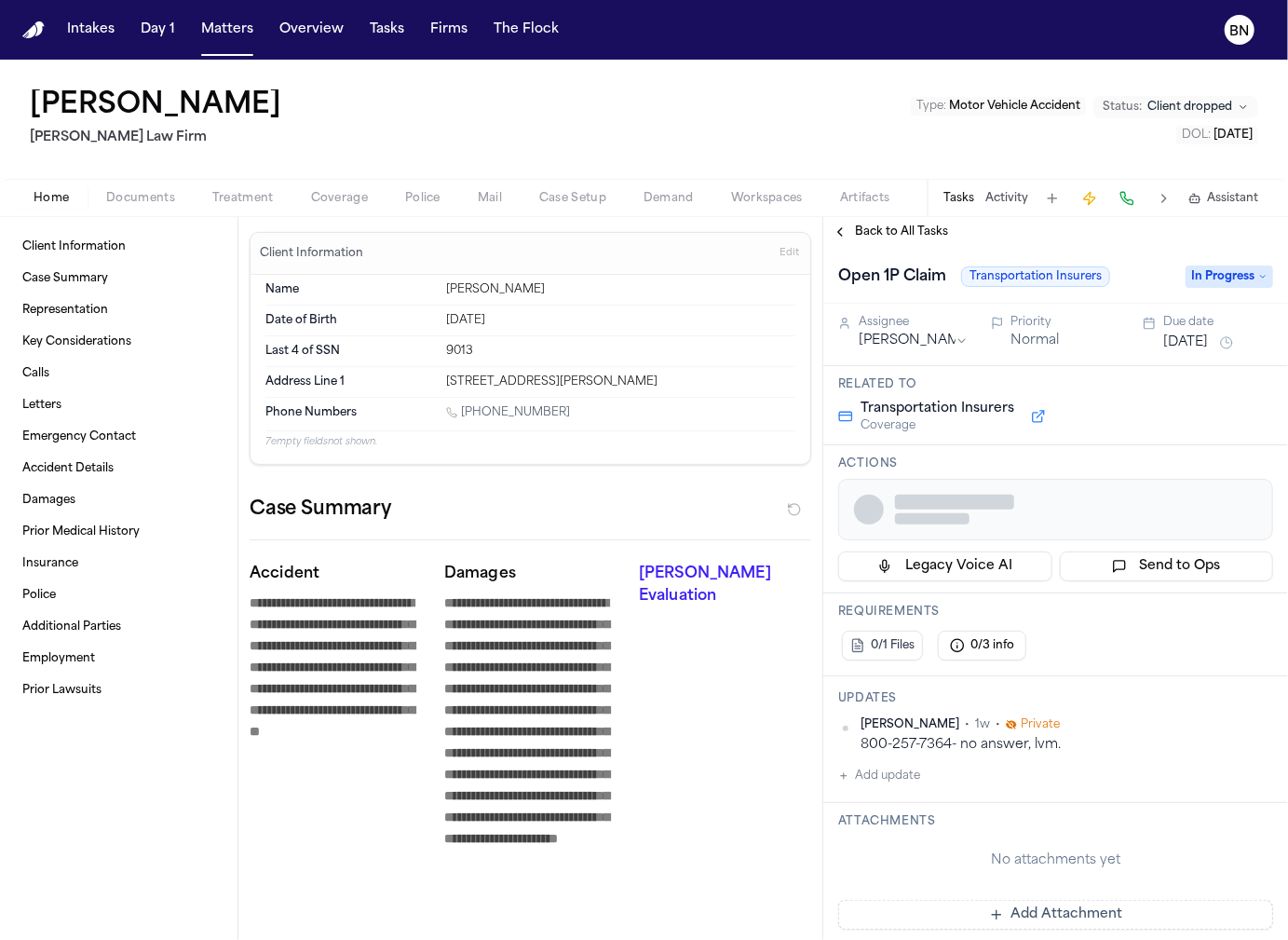
type textarea "*"
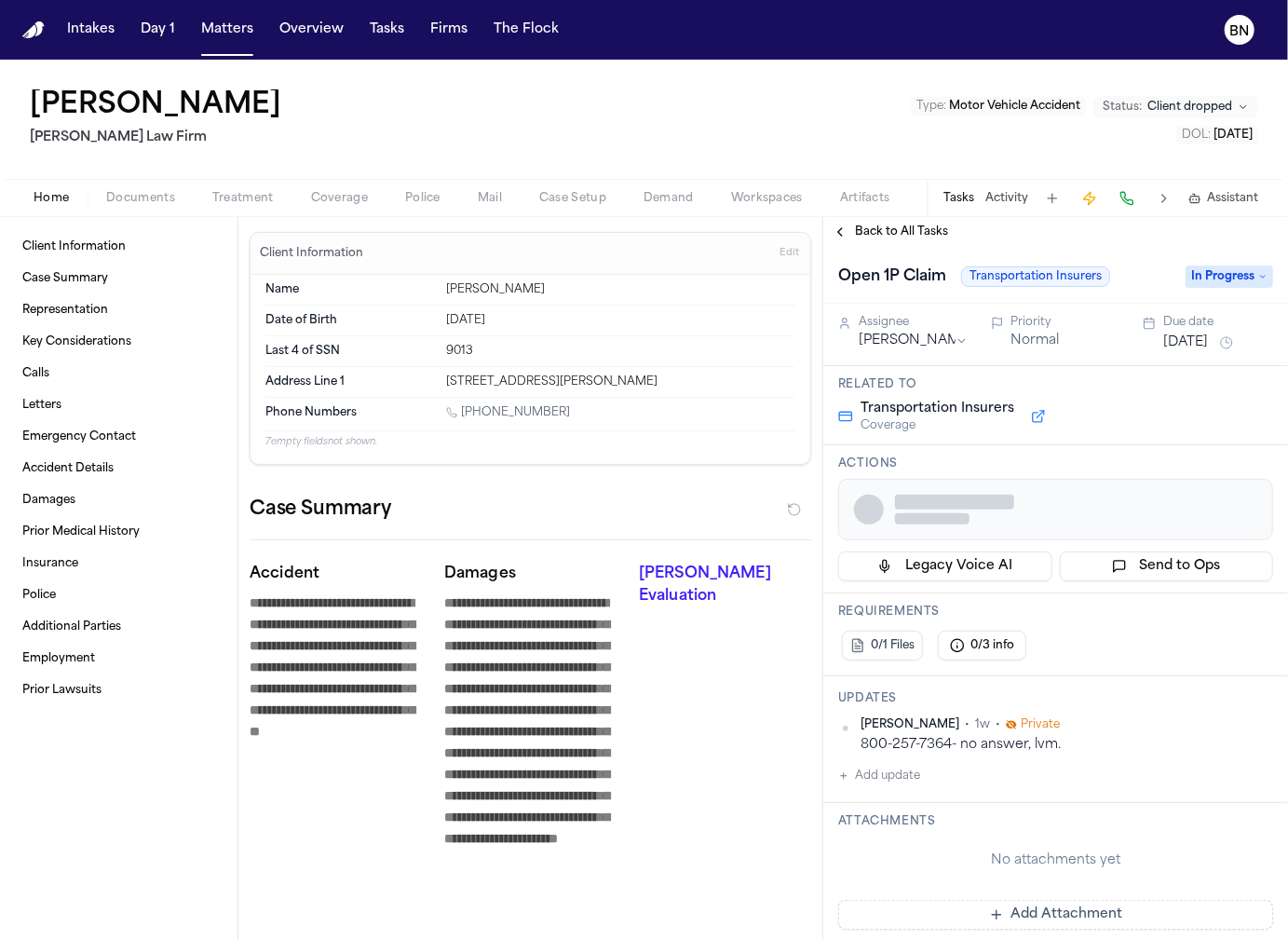
type textarea "*"
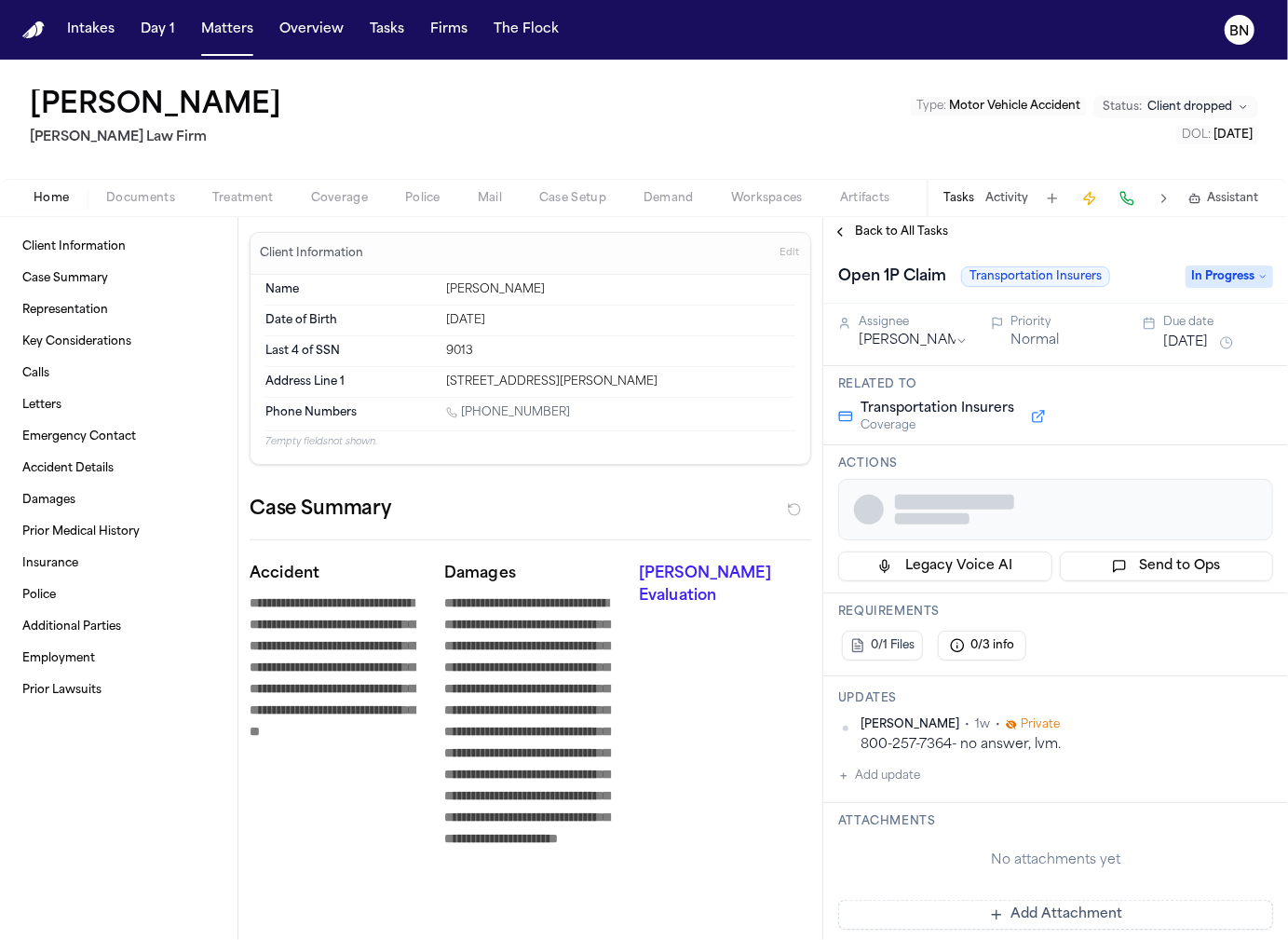
type textarea "*"
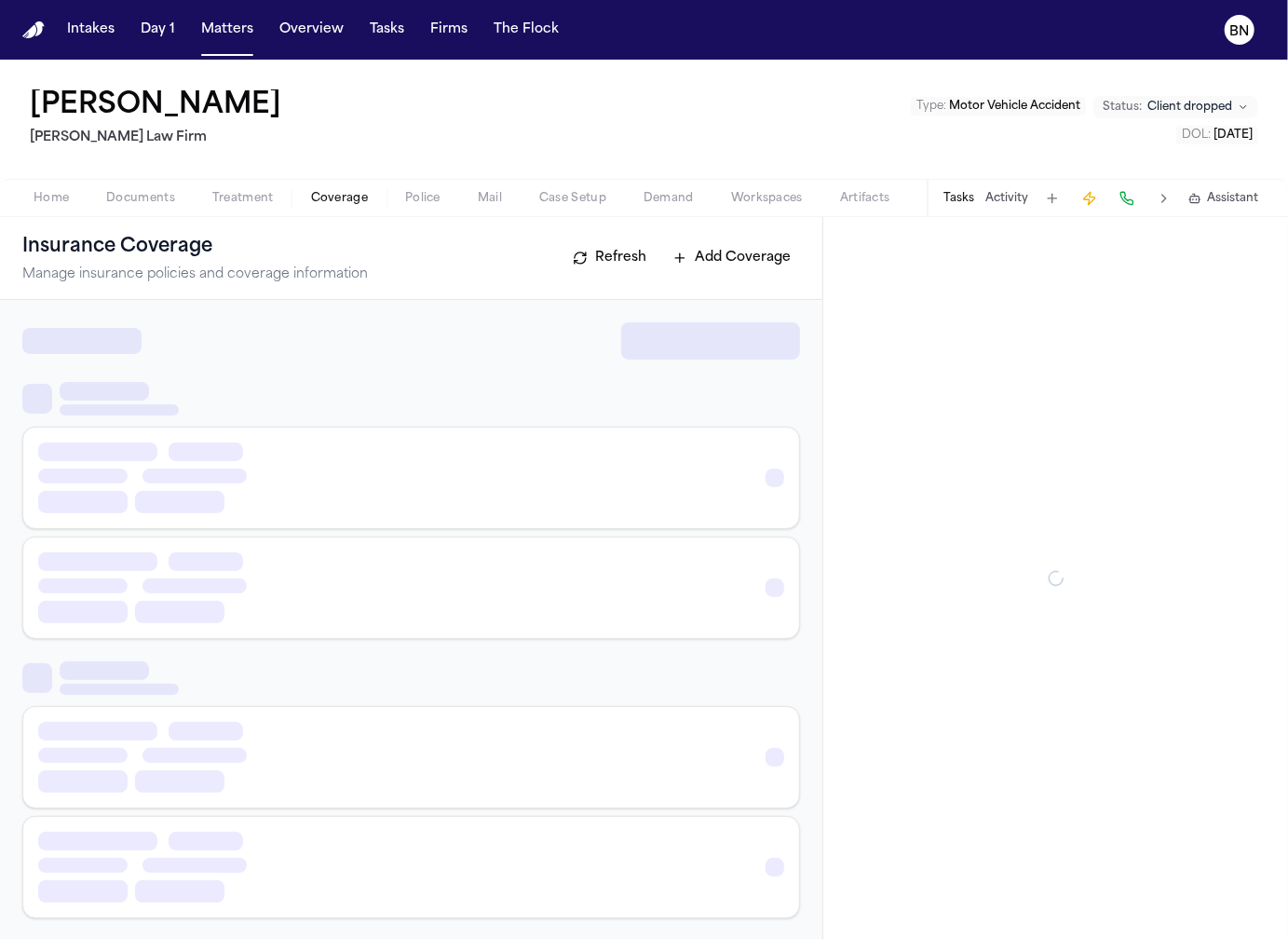
click at [349, 201] on span "Coverage" at bounding box center [340, 198] width 57 height 15
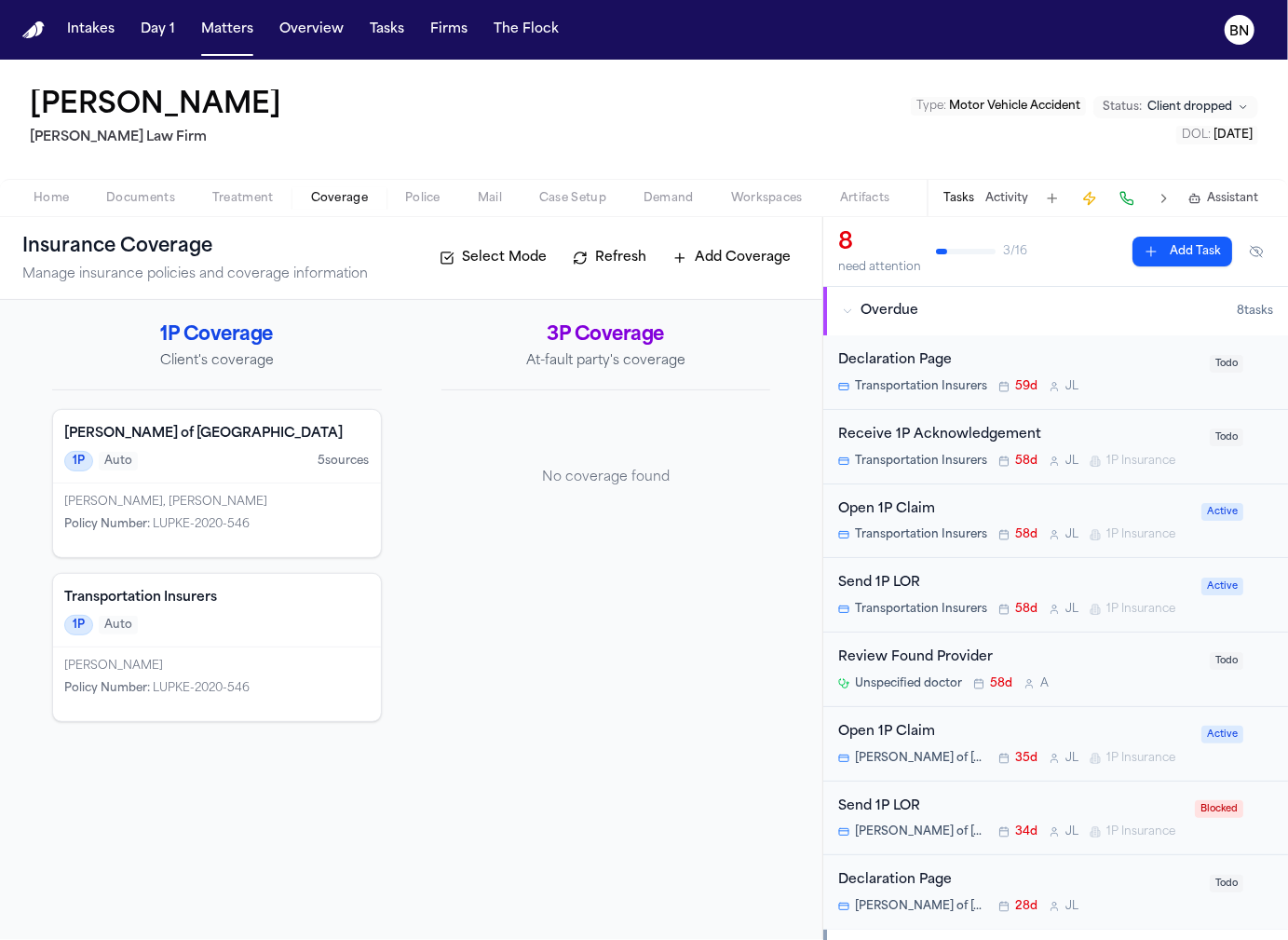
click at [382, 45] on button "Tasks" at bounding box center [387, 30] width 49 height 34
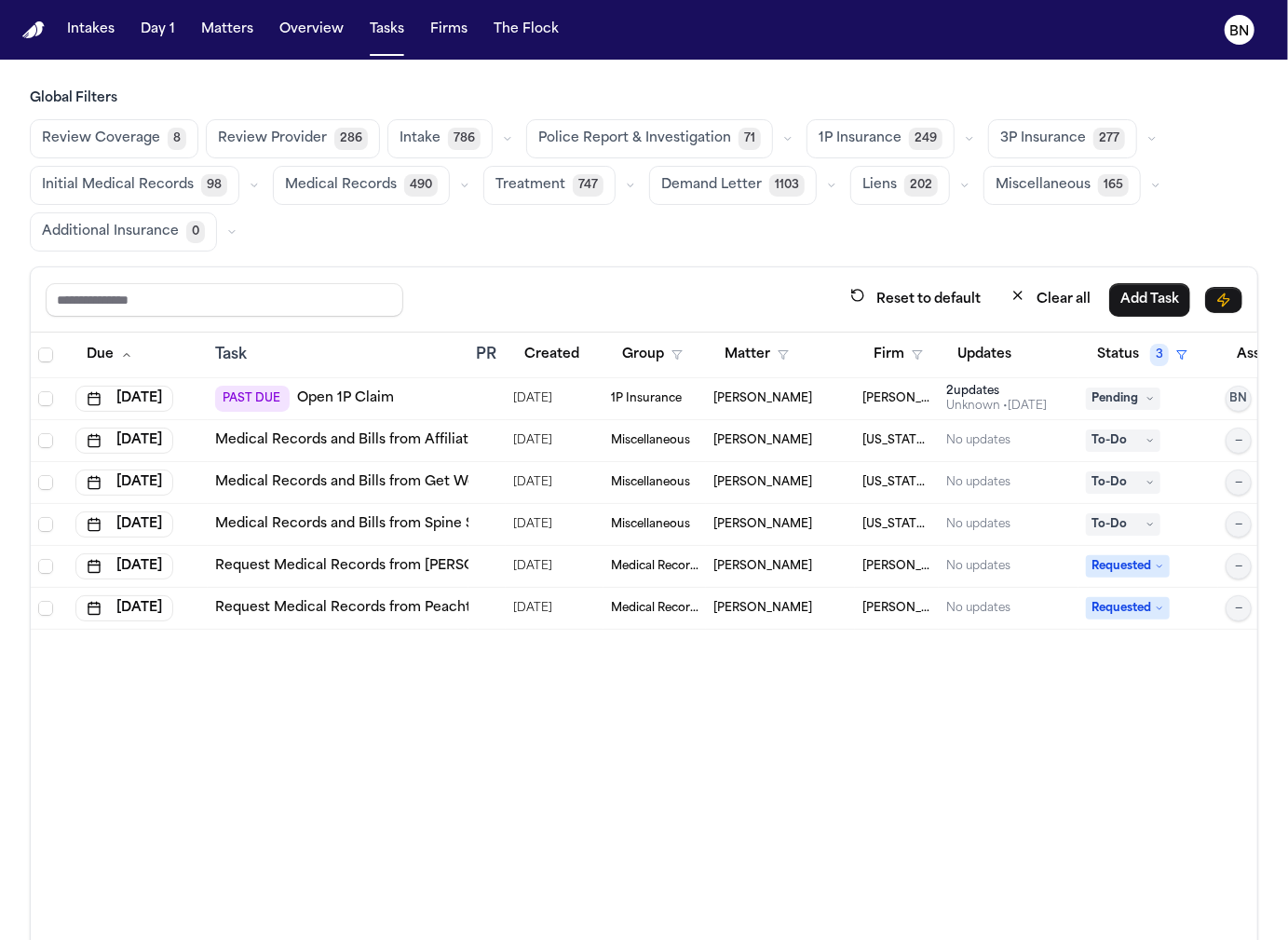
click at [964, 135] on icon "button" at bounding box center [970, 139] width 11 height 11
click at [875, 275] on span "LOR Acknowledgement" at bounding box center [886, 267] width 135 height 37
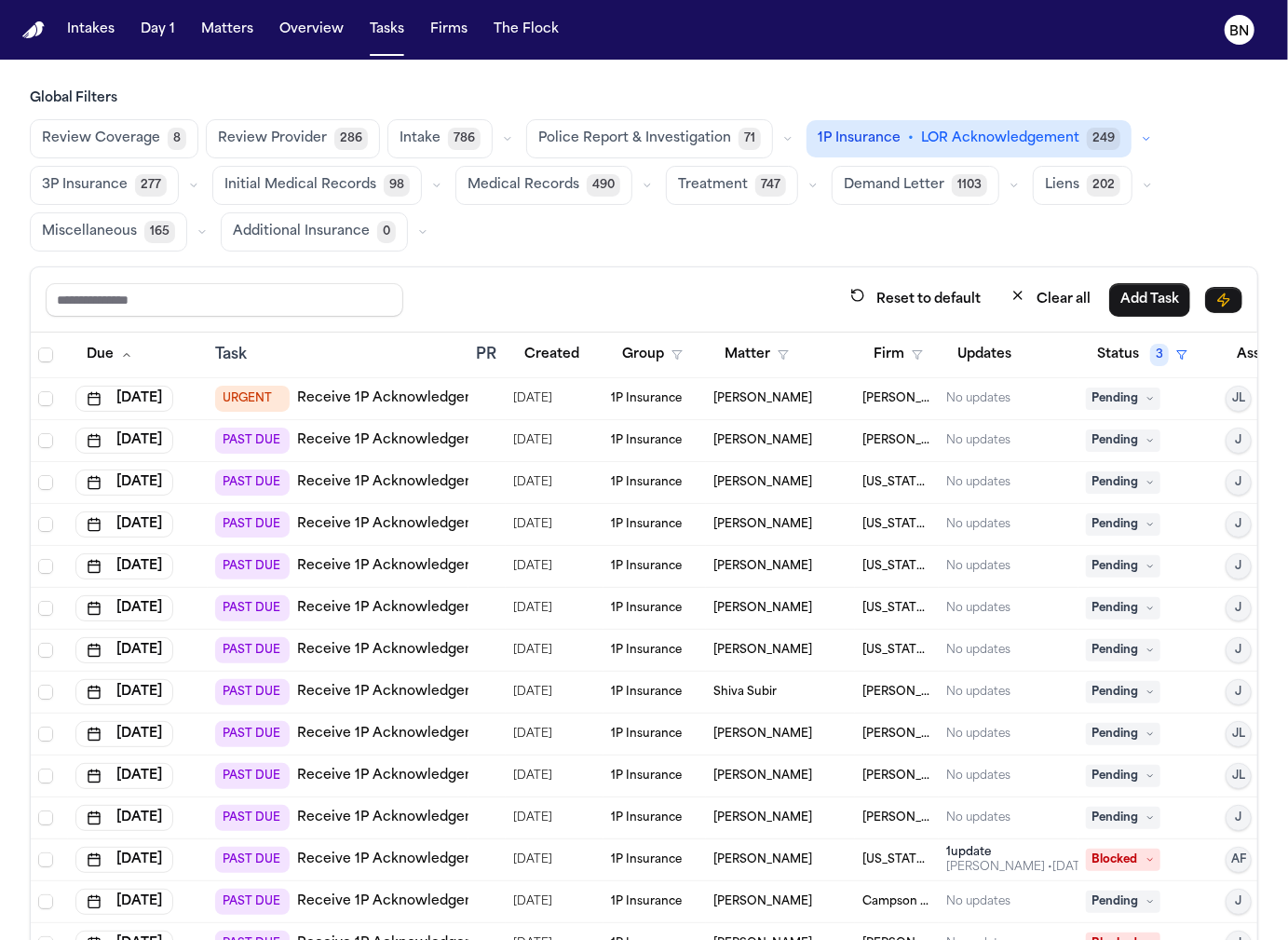
click at [824, 478] on div "[PERSON_NAME]" at bounding box center [780, 482] width 134 height 15
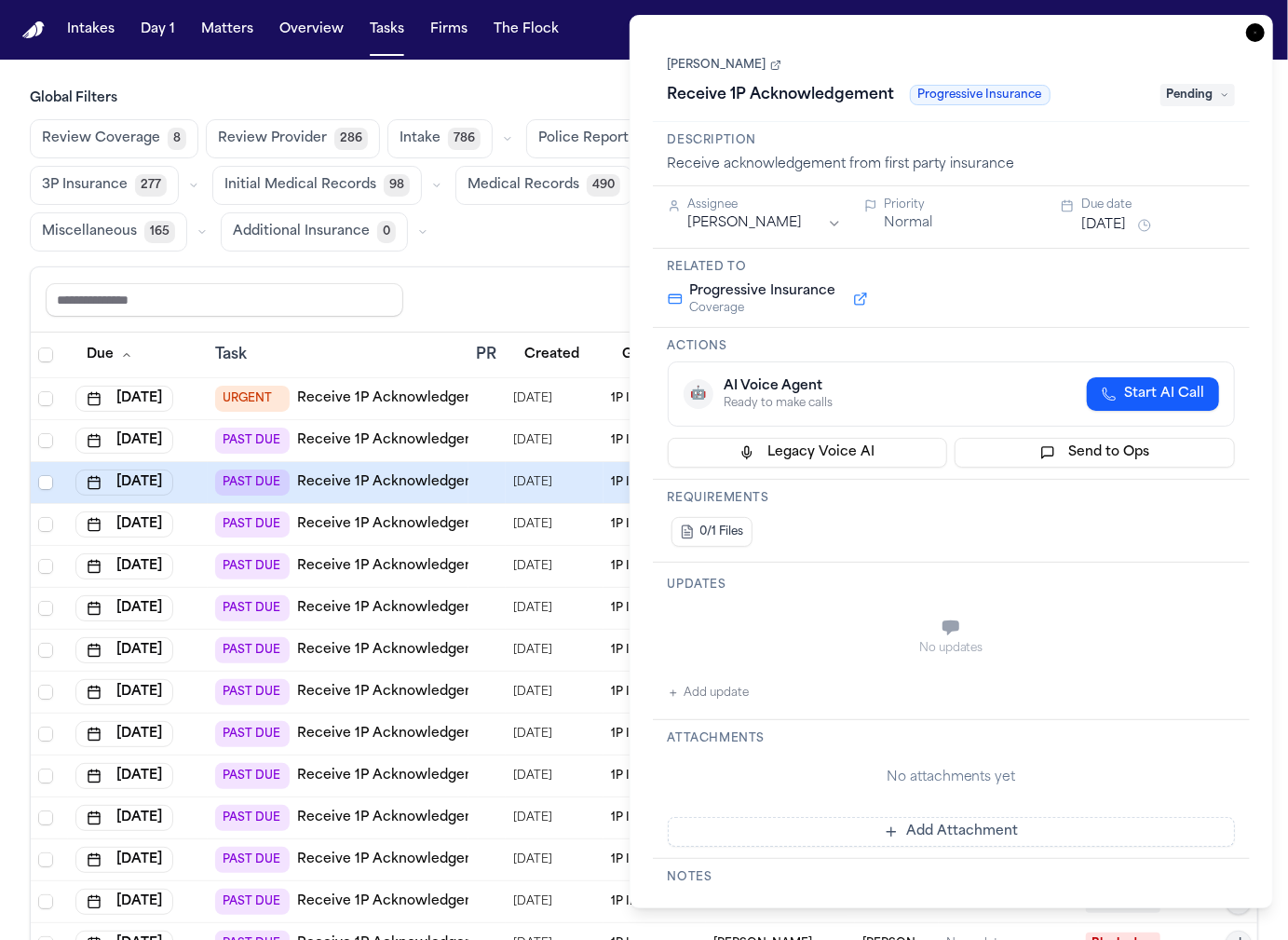
click at [732, 53] on div "Lea Gatson Receive 1P Acknowledgement Progressive Insurance Pending" at bounding box center [952, 81] width 568 height 57
click at [732, 57] on div "Lea Gatson Receive 1P Acknowledgement Progressive Insurance Pending" at bounding box center [952, 81] width 568 height 57
click at [732, 62] on link "[PERSON_NAME]" at bounding box center [725, 65] width 113 height 15
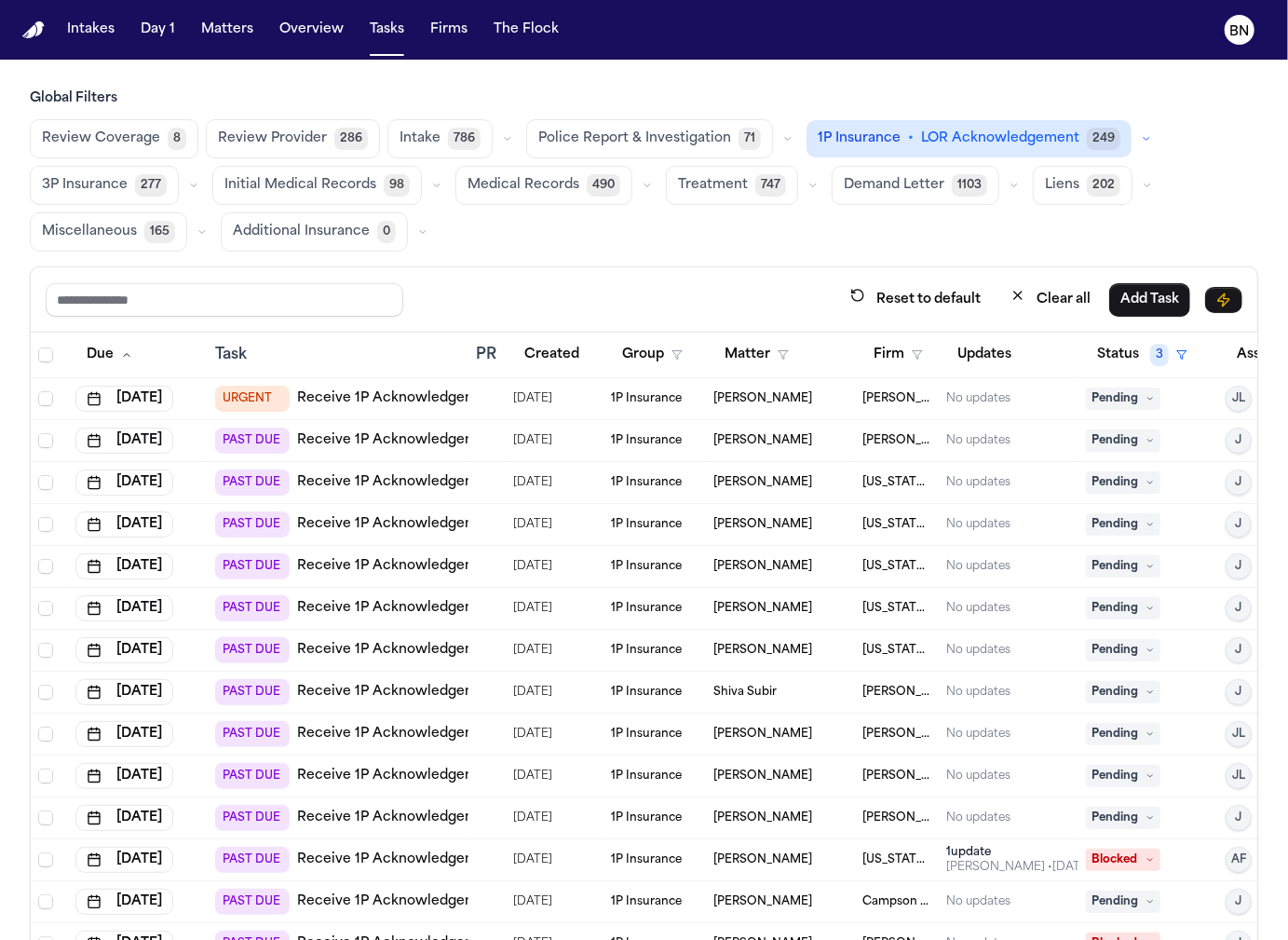
click at [557, 67] on main "Global Filters Review Coverage 8 Review Provider 286 Intake 786 Police Report &…" at bounding box center [644, 499] width 1288 height 881
click at [1135, 143] on button "button" at bounding box center [1146, 139] width 23 height 23
click at [660, 291] on div "Reset to default Clear all Add Task" at bounding box center [644, 299] width 1196 height 35
click at [1141, 140] on icon "button" at bounding box center [1146, 139] width 11 height 11
click at [660, 267] on div "Reset to default Clear all Add Task" at bounding box center [644, 299] width 1227 height 65
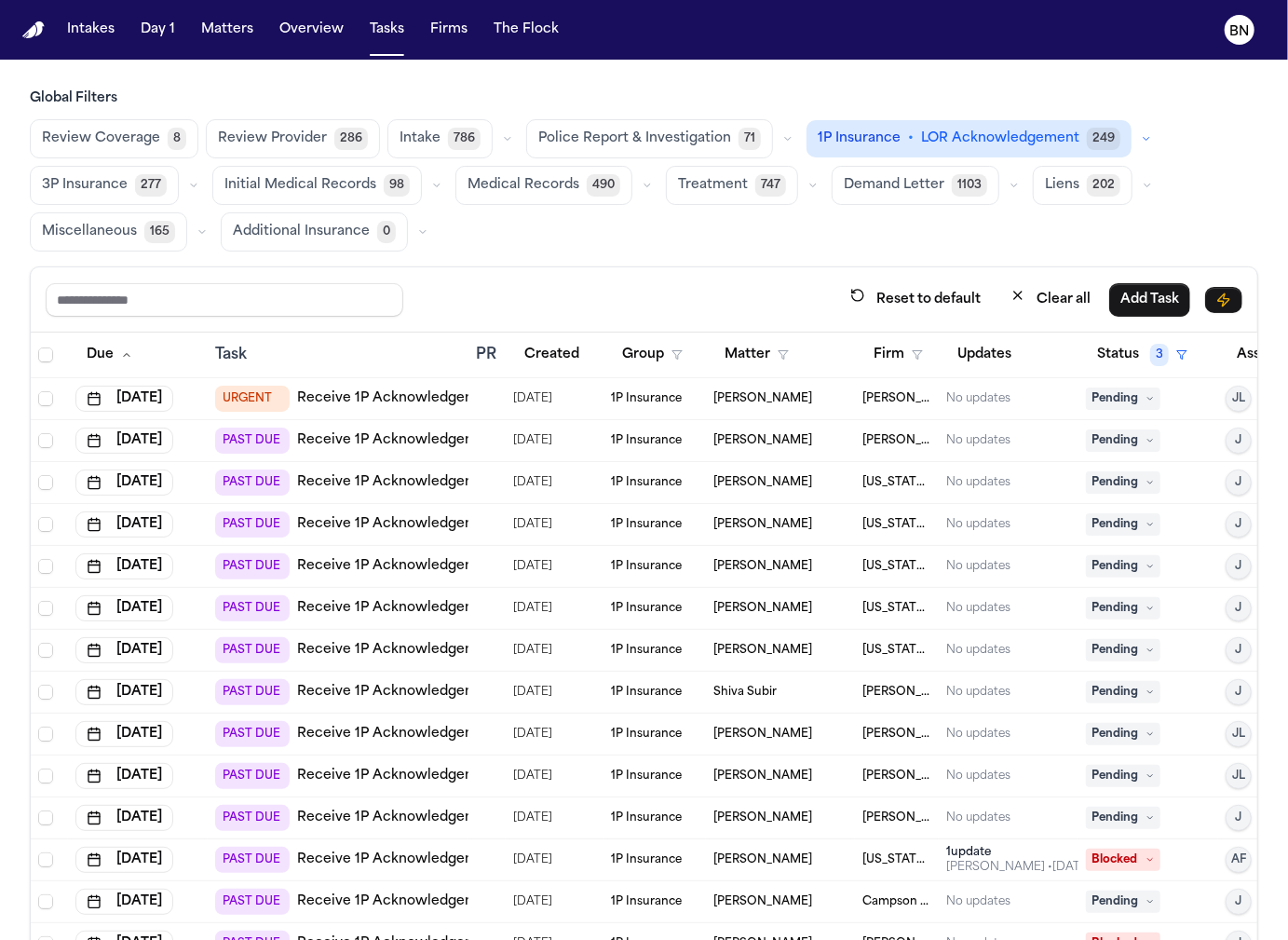
click at [1141, 140] on icon "button" at bounding box center [1146, 139] width 11 height 11
click at [1144, 140] on icon "button" at bounding box center [1146, 139] width 6 height 3
click at [494, 64] on main "Global Filters Review Coverage 8 Review Provider 286 Intake 786 Police Report &…" at bounding box center [644, 499] width 1288 height 881
click at [1141, 143] on icon "button" at bounding box center [1146, 139] width 11 height 11
click at [192, 188] on icon "button" at bounding box center [193, 185] width 11 height 11
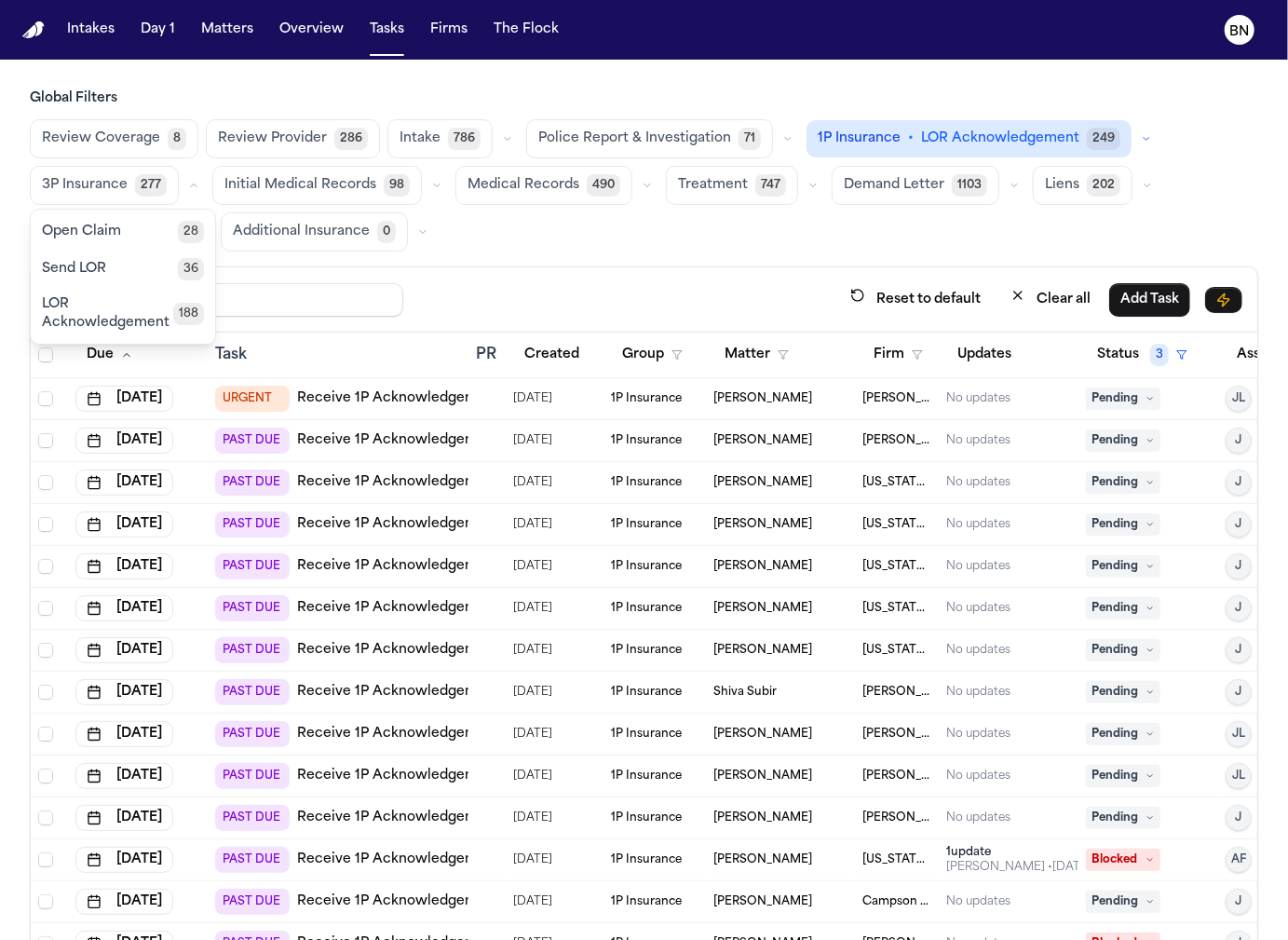
click at [161, 299] on span "LOR Acknowledgement" at bounding box center [107, 313] width 131 height 37
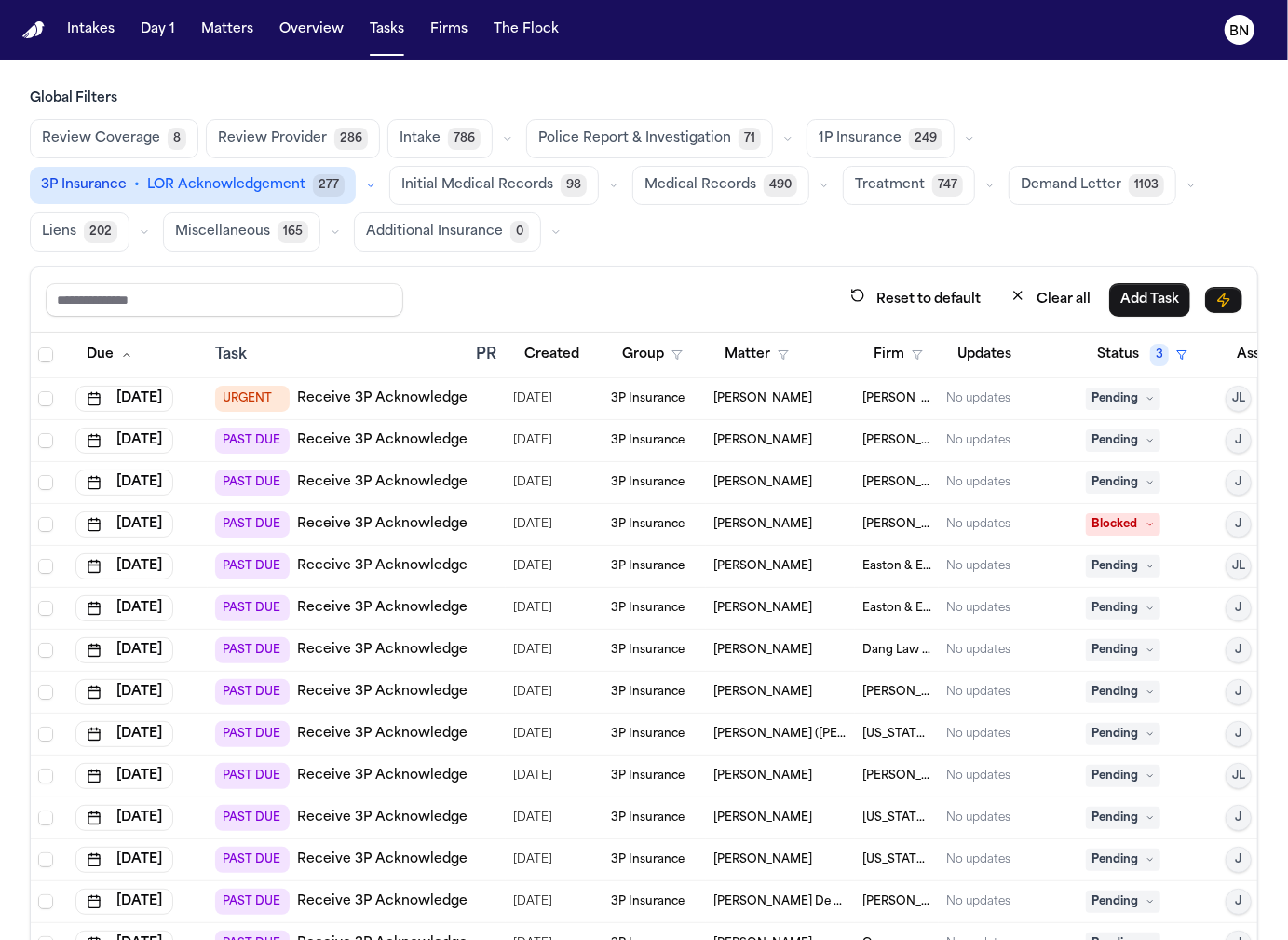
click at [434, 397] on link "Receive 3P Acknowledgement" at bounding box center [400, 399] width 206 height 19
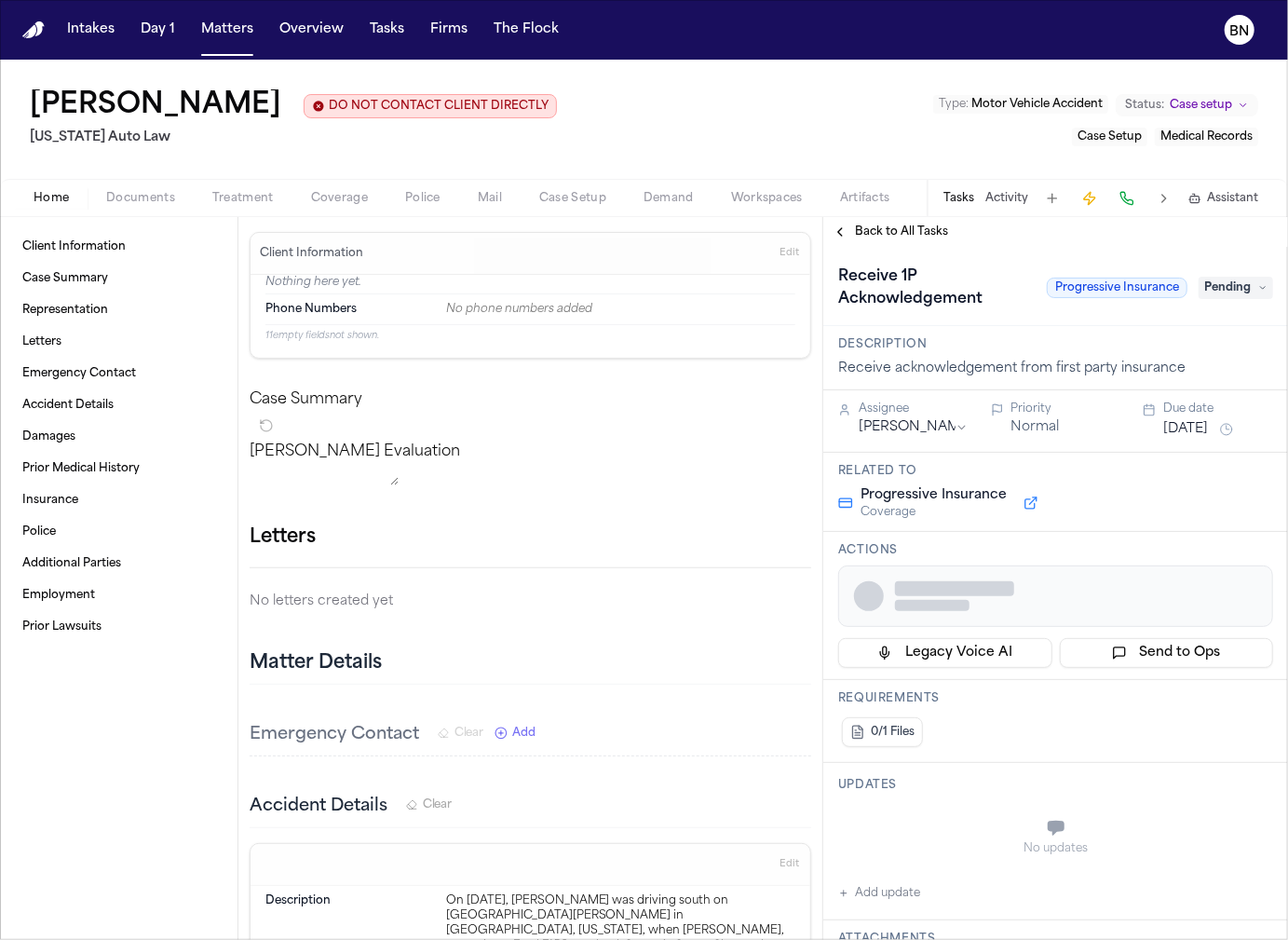
click at [354, 196] on span "Coverage" at bounding box center [340, 198] width 57 height 15
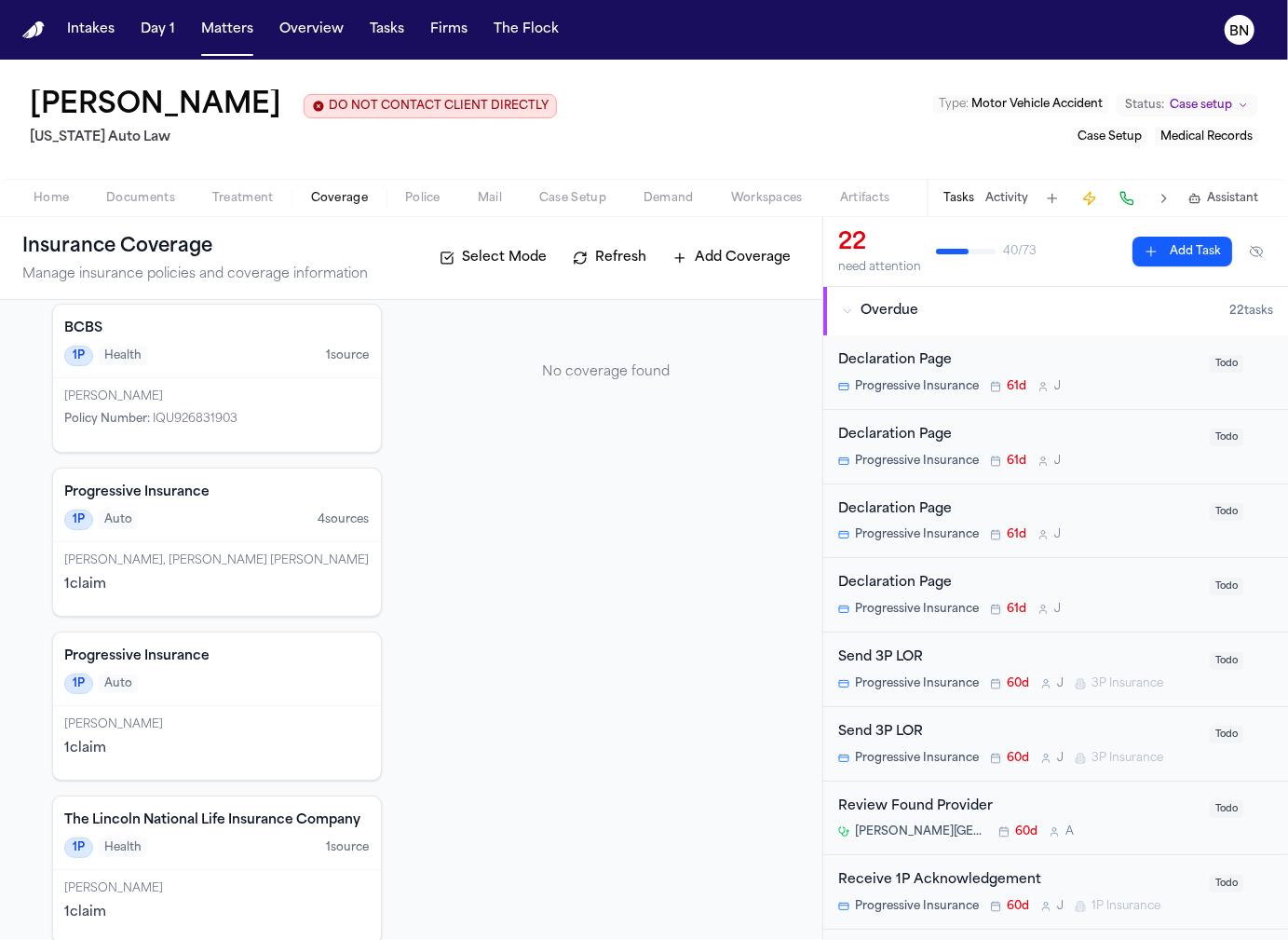
scroll to position [132, 0]
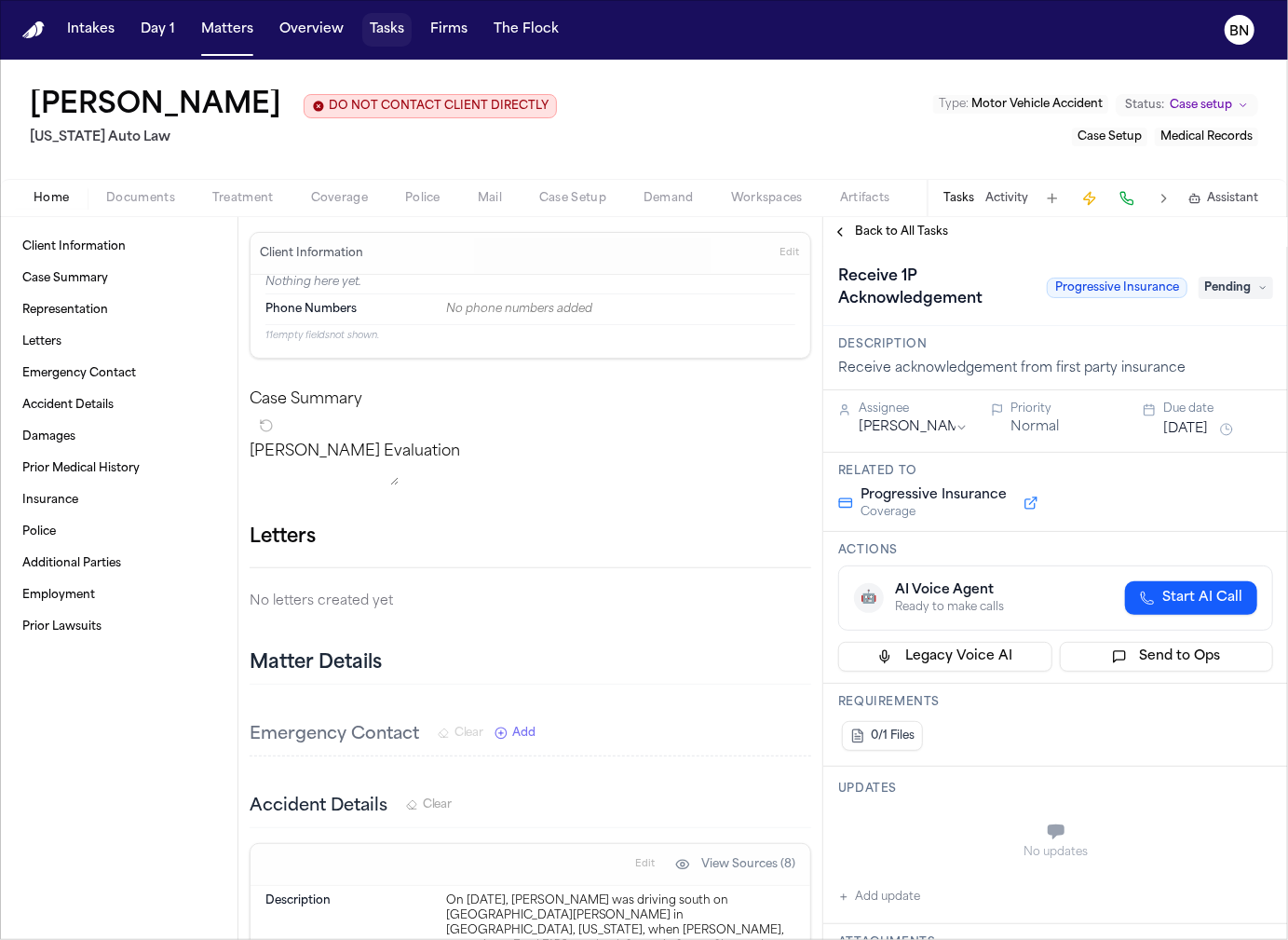
click at [379, 25] on button "Tasks" at bounding box center [387, 30] width 49 height 34
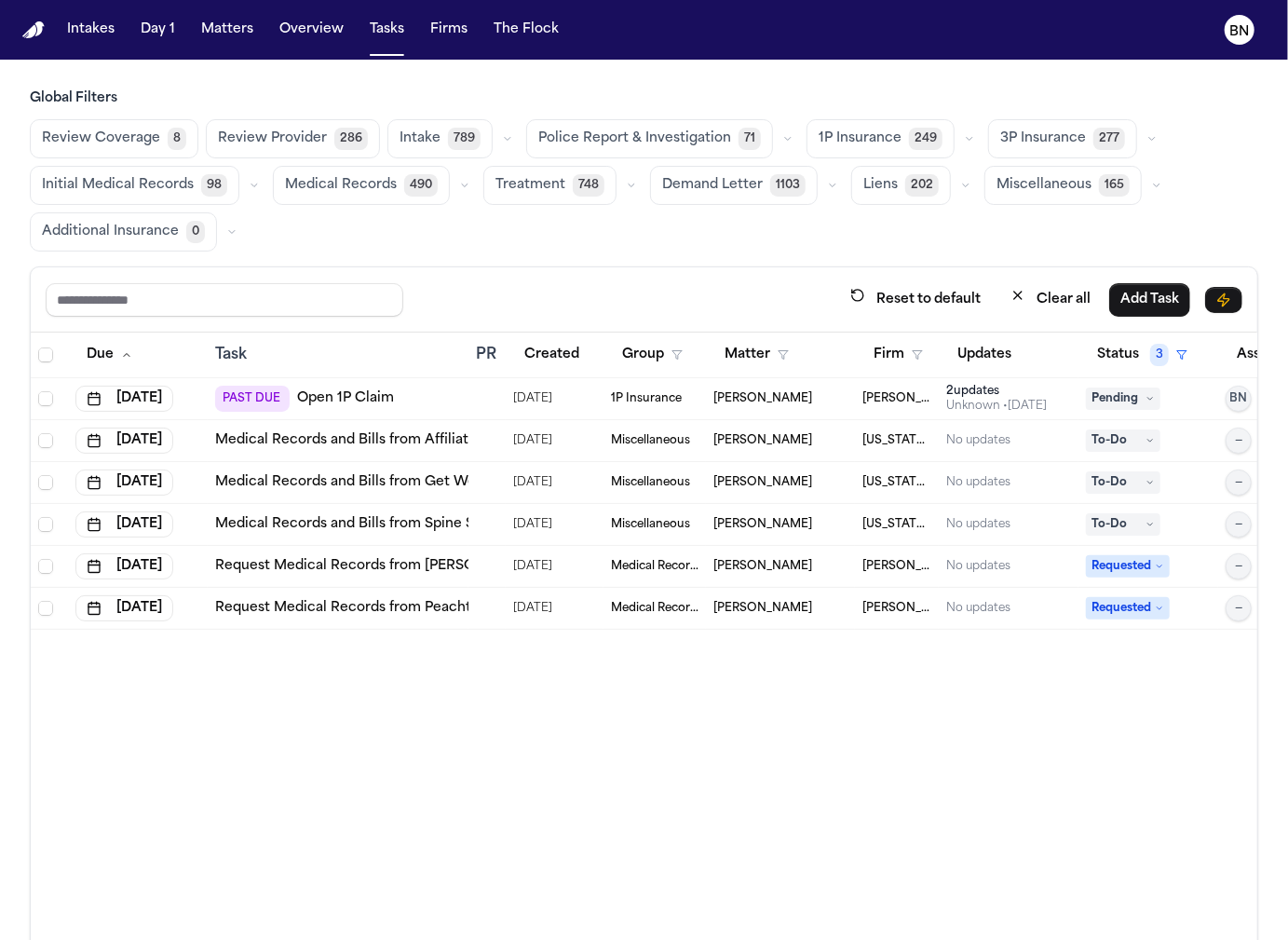
click at [967, 138] on icon "button" at bounding box center [970, 139] width 6 height 3
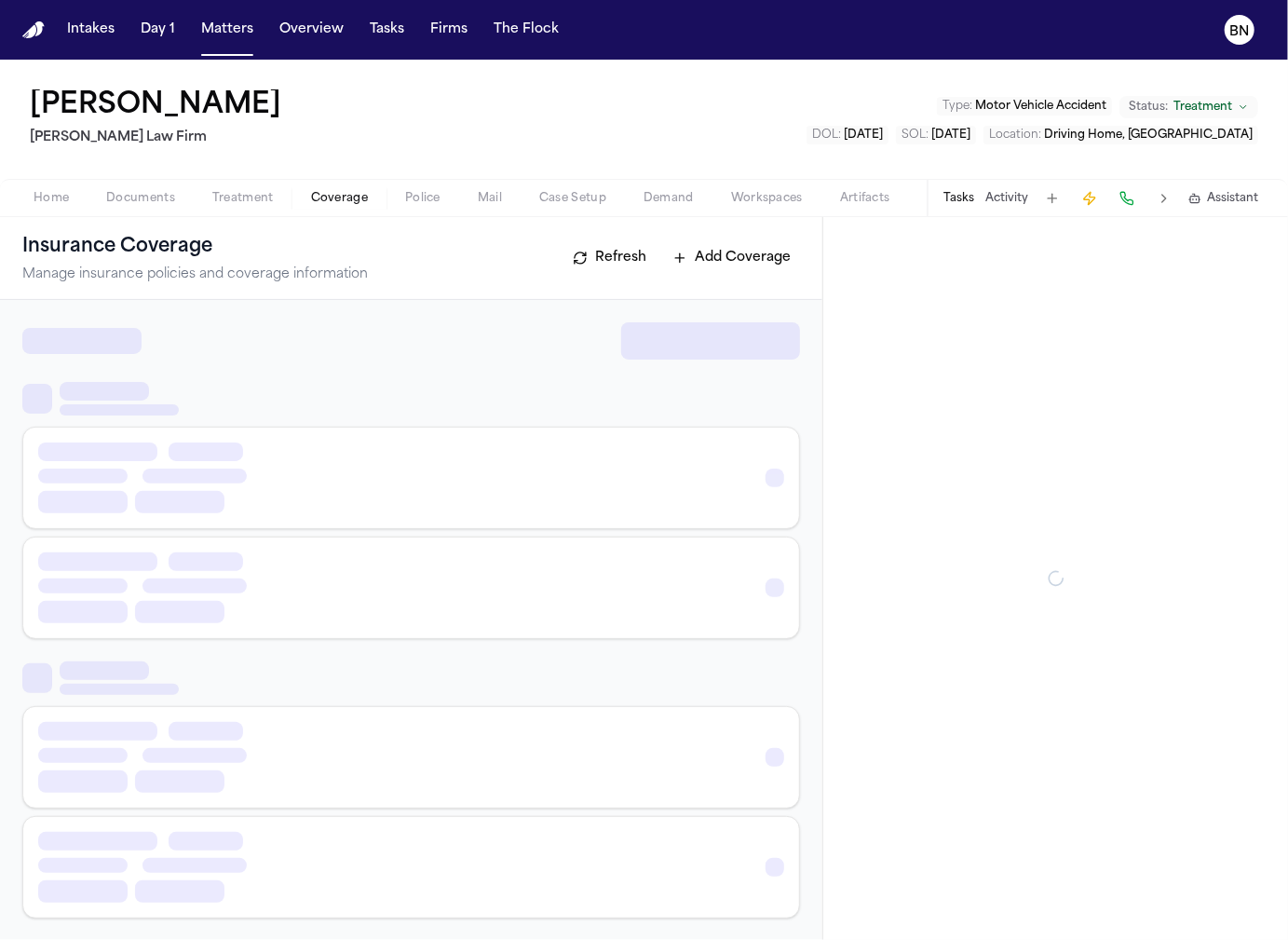
click at [325, 198] on span "Coverage" at bounding box center [340, 198] width 57 height 15
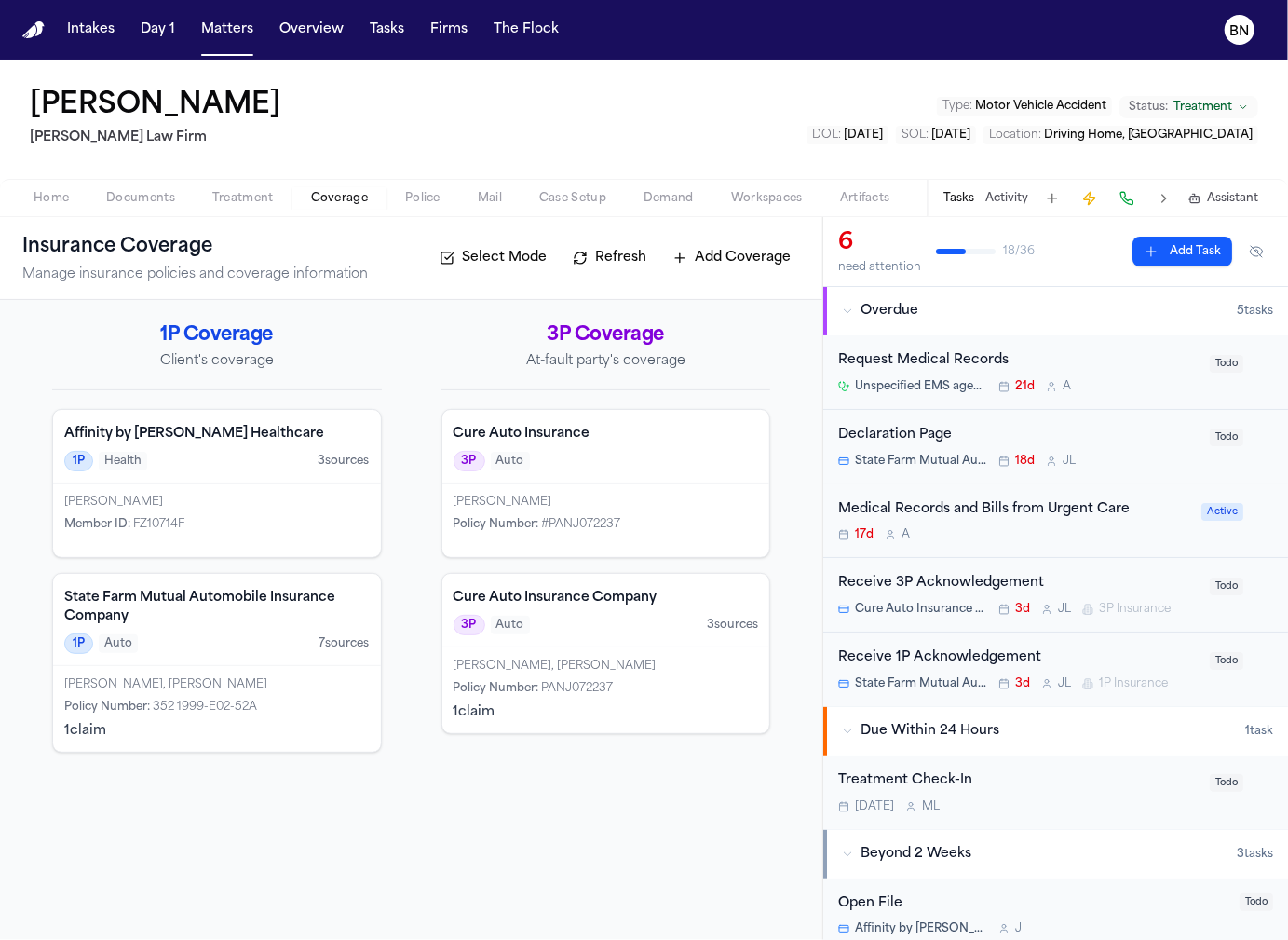
click at [493, 594] on h4 "Cure Auto Insurance Company" at bounding box center [607, 598] width 306 height 19
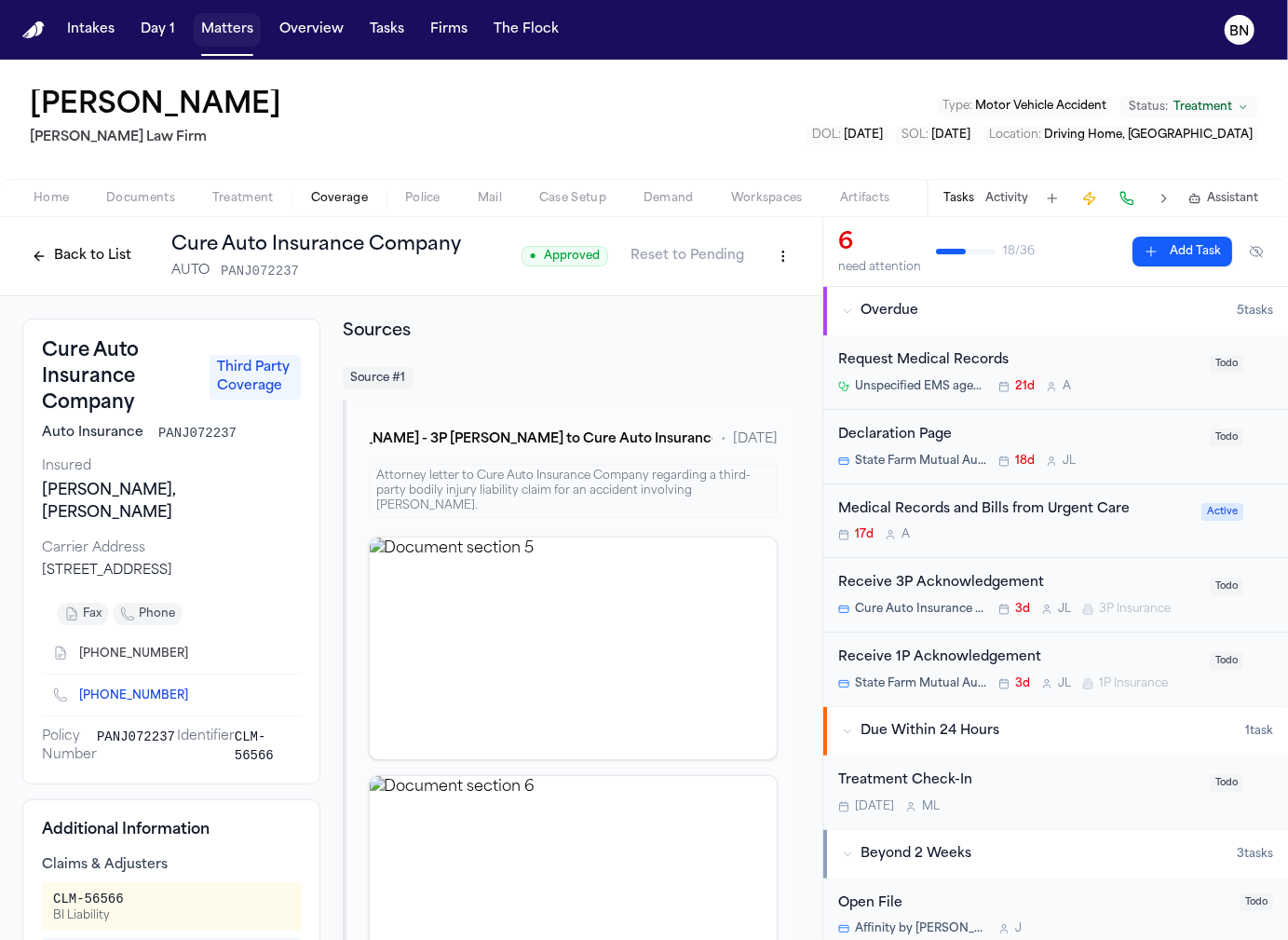
click at [216, 34] on button "Matters" at bounding box center [226, 30] width 67 height 34
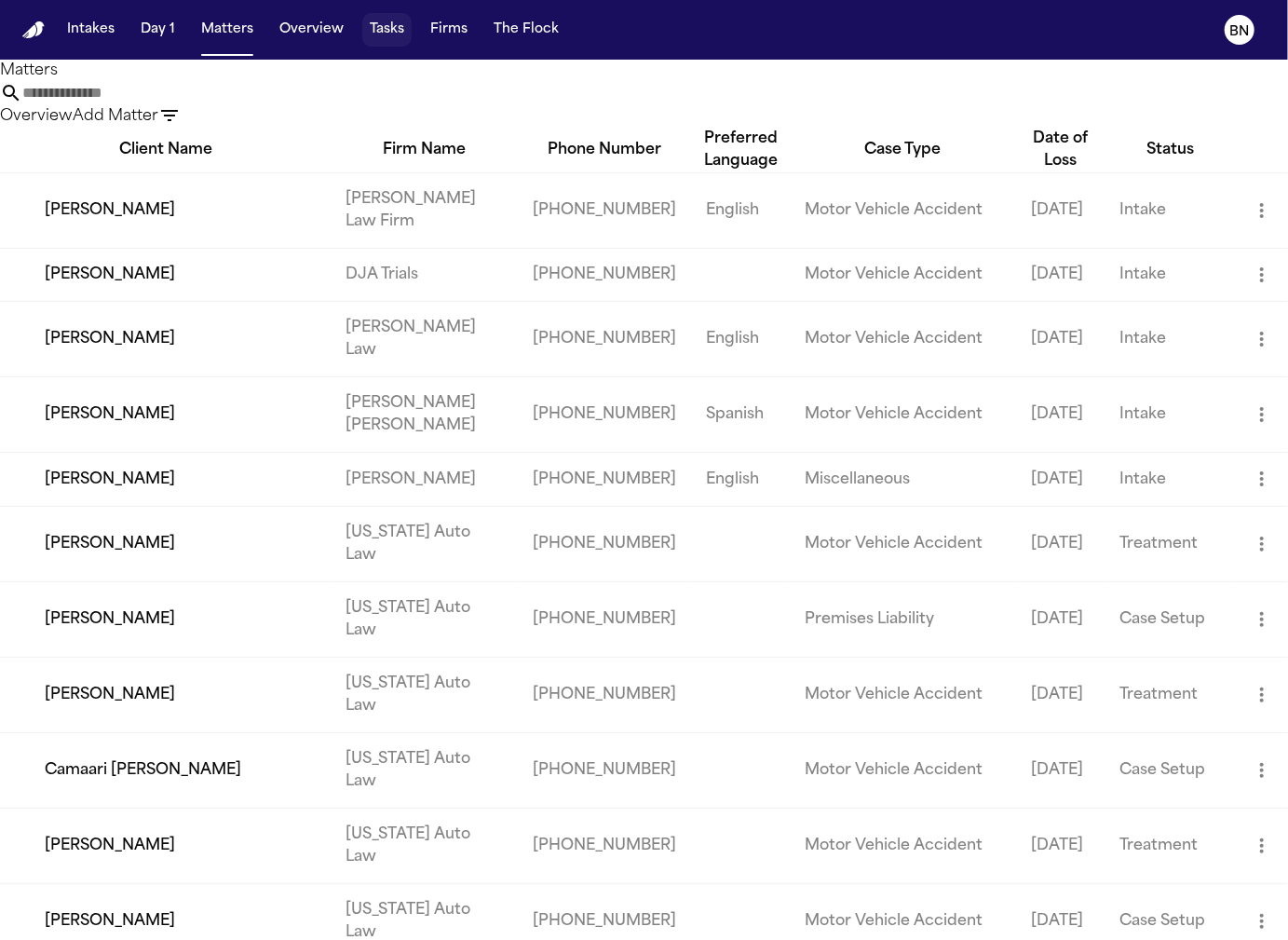
click at [374, 33] on button "Tasks" at bounding box center [387, 30] width 49 height 34
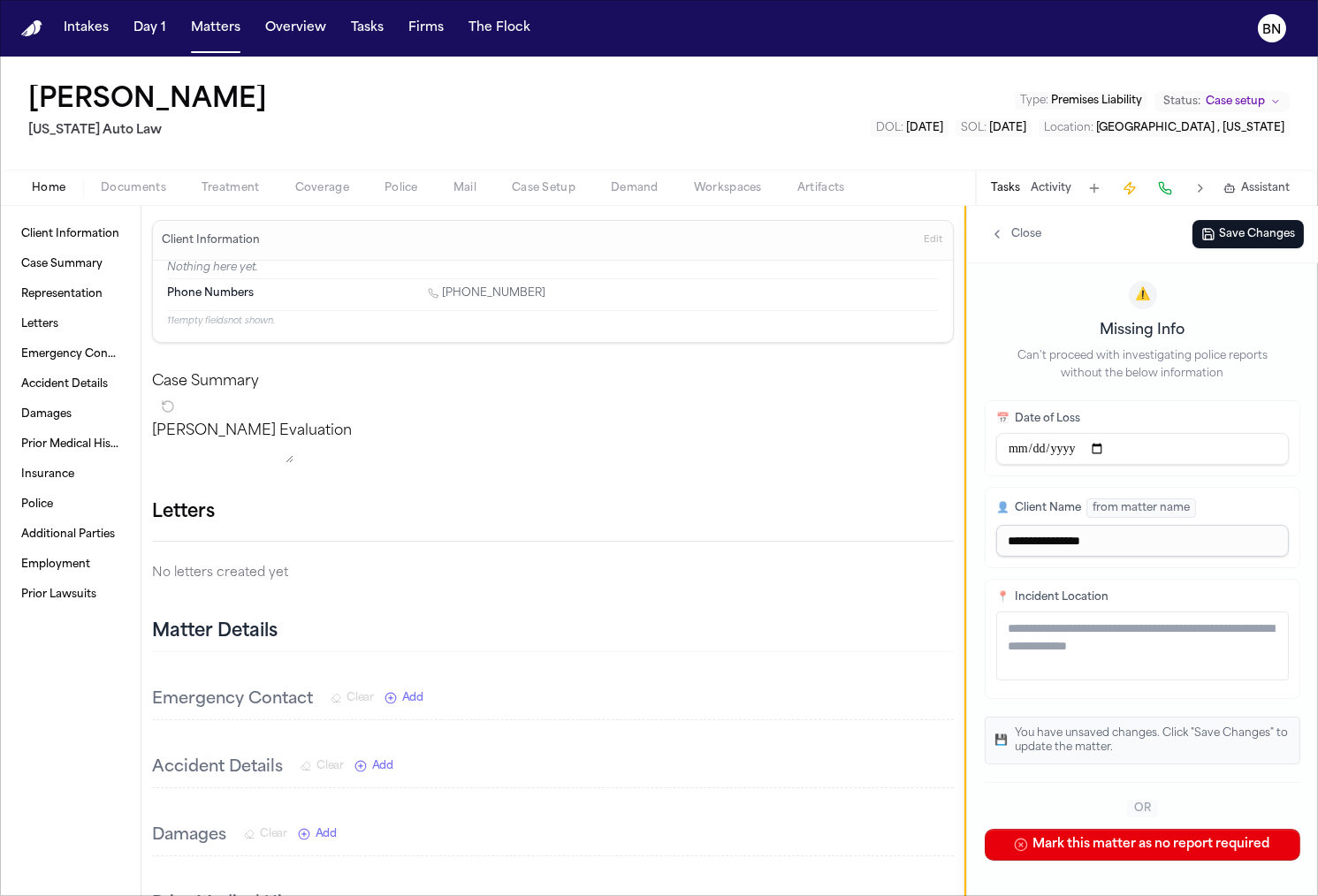
drag, startPoint x: 277, startPoint y: 93, endPoint x: 35, endPoint y: 77, distance: 242.5
click at [35, 77] on div "[PERSON_NAME] [US_STATE] Auto Law Type : Premises Liability Status: Case setup …" at bounding box center [659, 113] width 1318 height 113
copy h1 "[PERSON_NAME]"
click at [932, 241] on span "Edit" at bounding box center [932, 241] width 19 height 13
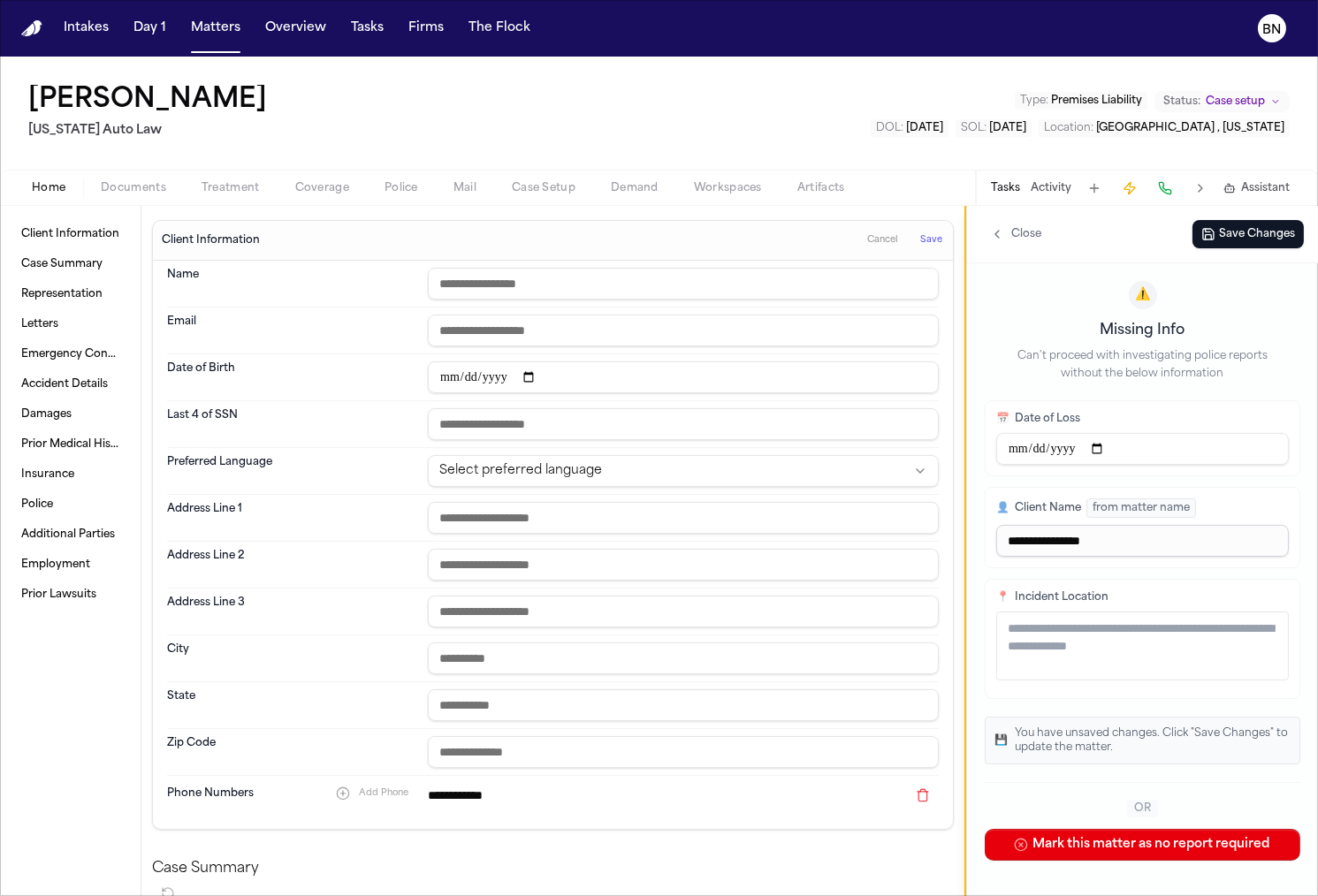
click at [715, 284] on input "text" at bounding box center [683, 284] width 510 height 32
paste input "**********"
type input "**********"
click at [929, 248] on button "Save" at bounding box center [931, 241] width 33 height 29
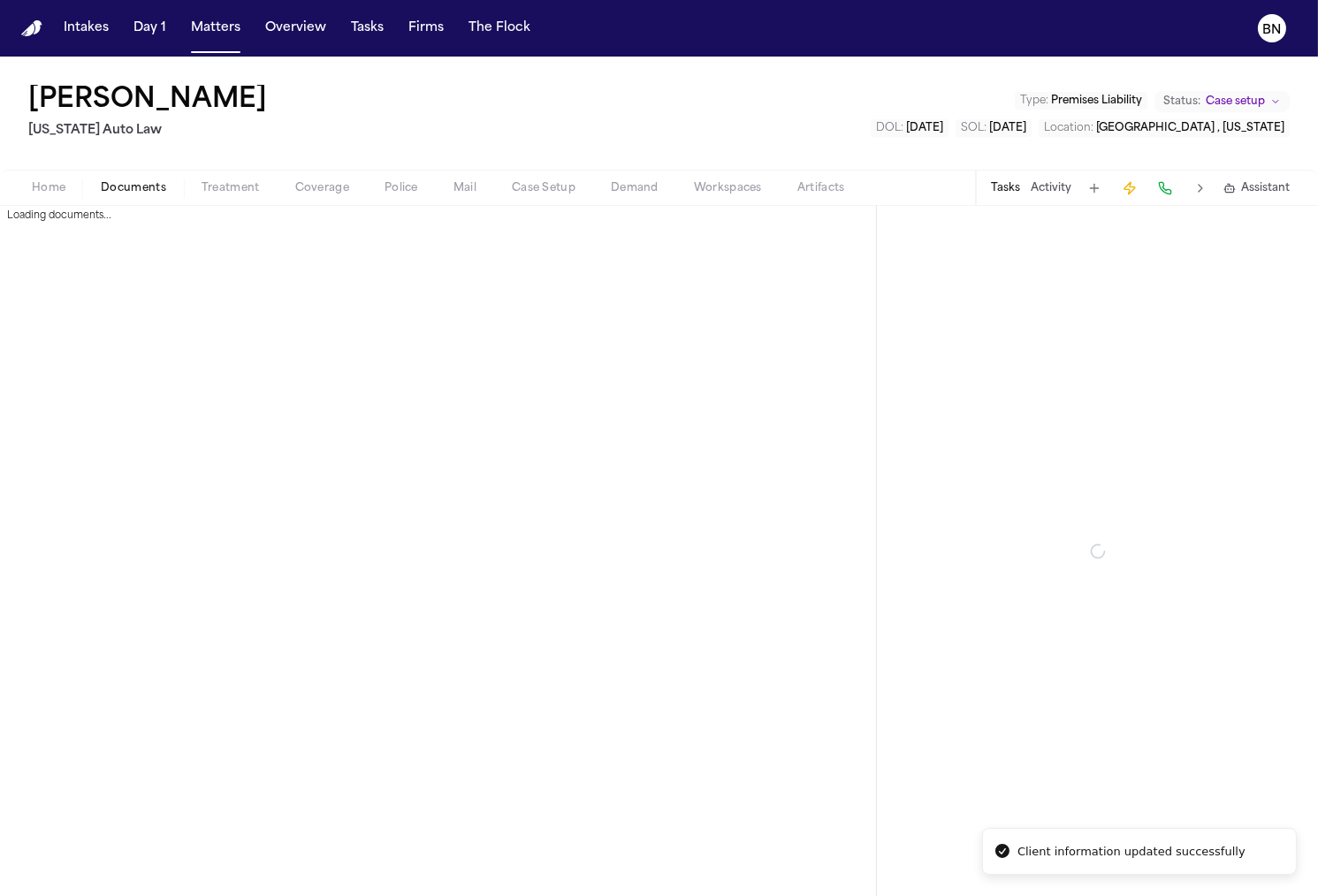
click at [154, 182] on span "Documents" at bounding box center [133, 188] width 65 height 14
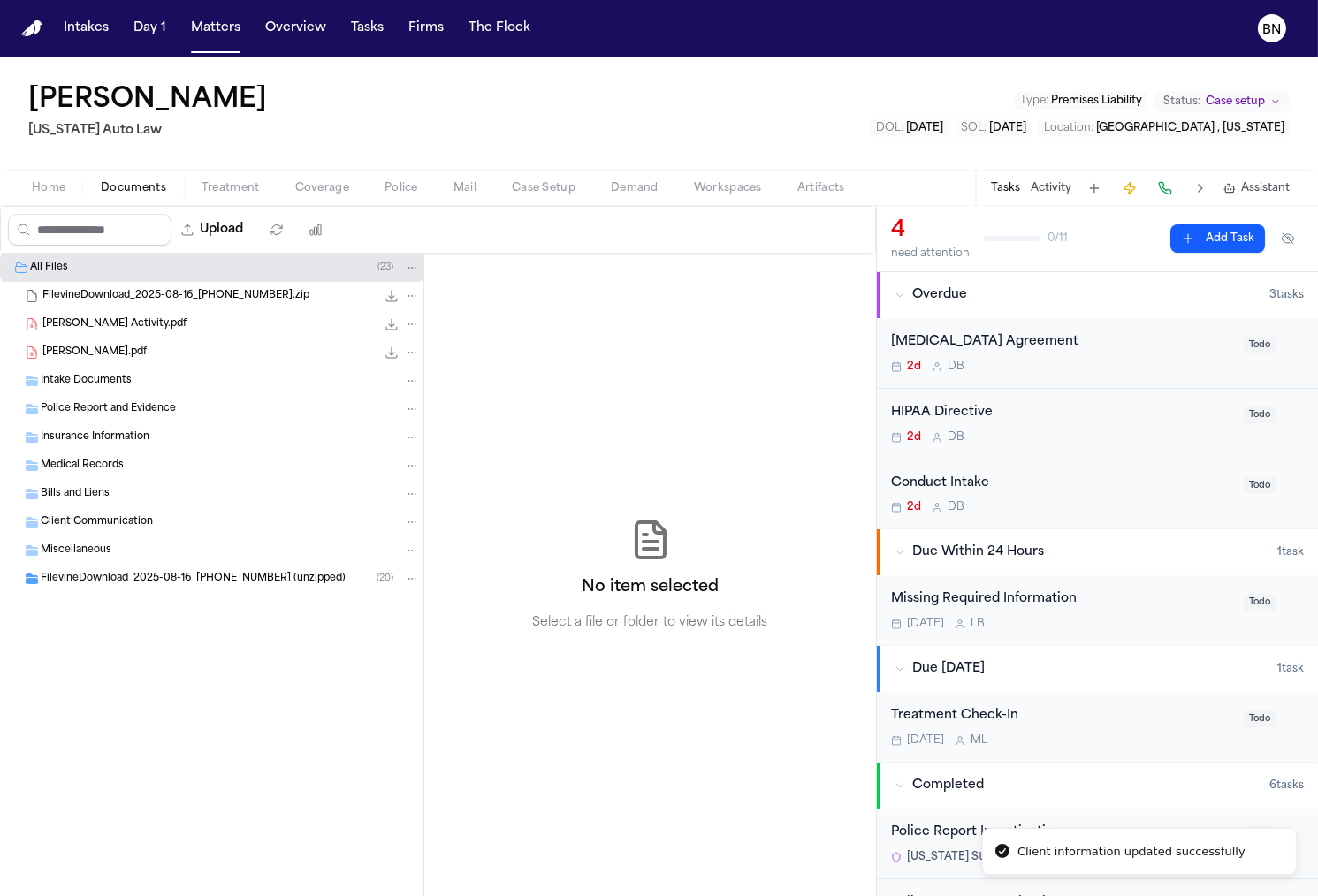
click at [163, 319] on span "[PERSON_NAME] Activity.pdf" at bounding box center [114, 324] width 144 height 15
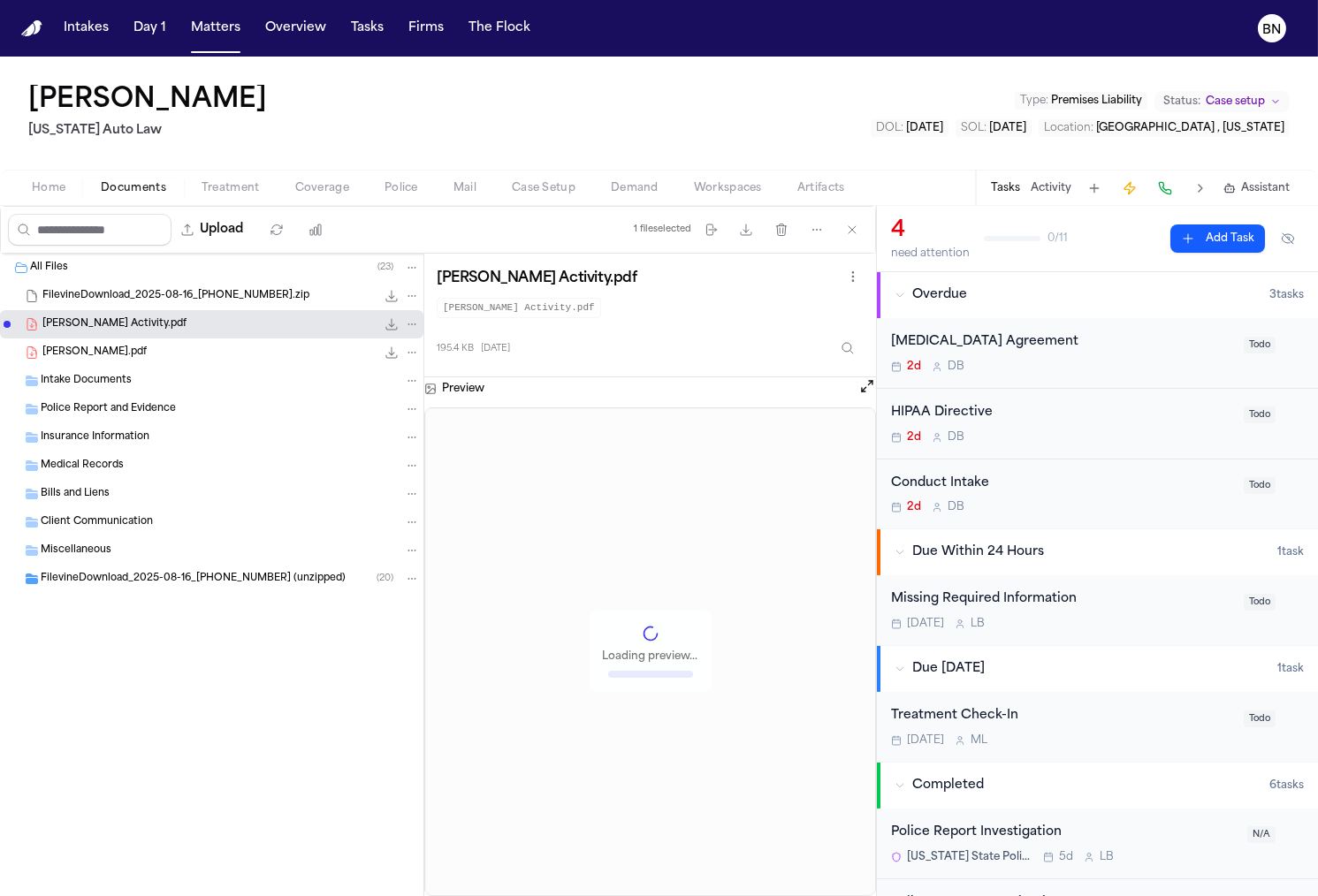
click at [147, 346] on span "[PERSON_NAME].pdf" at bounding box center [94, 353] width 104 height 15
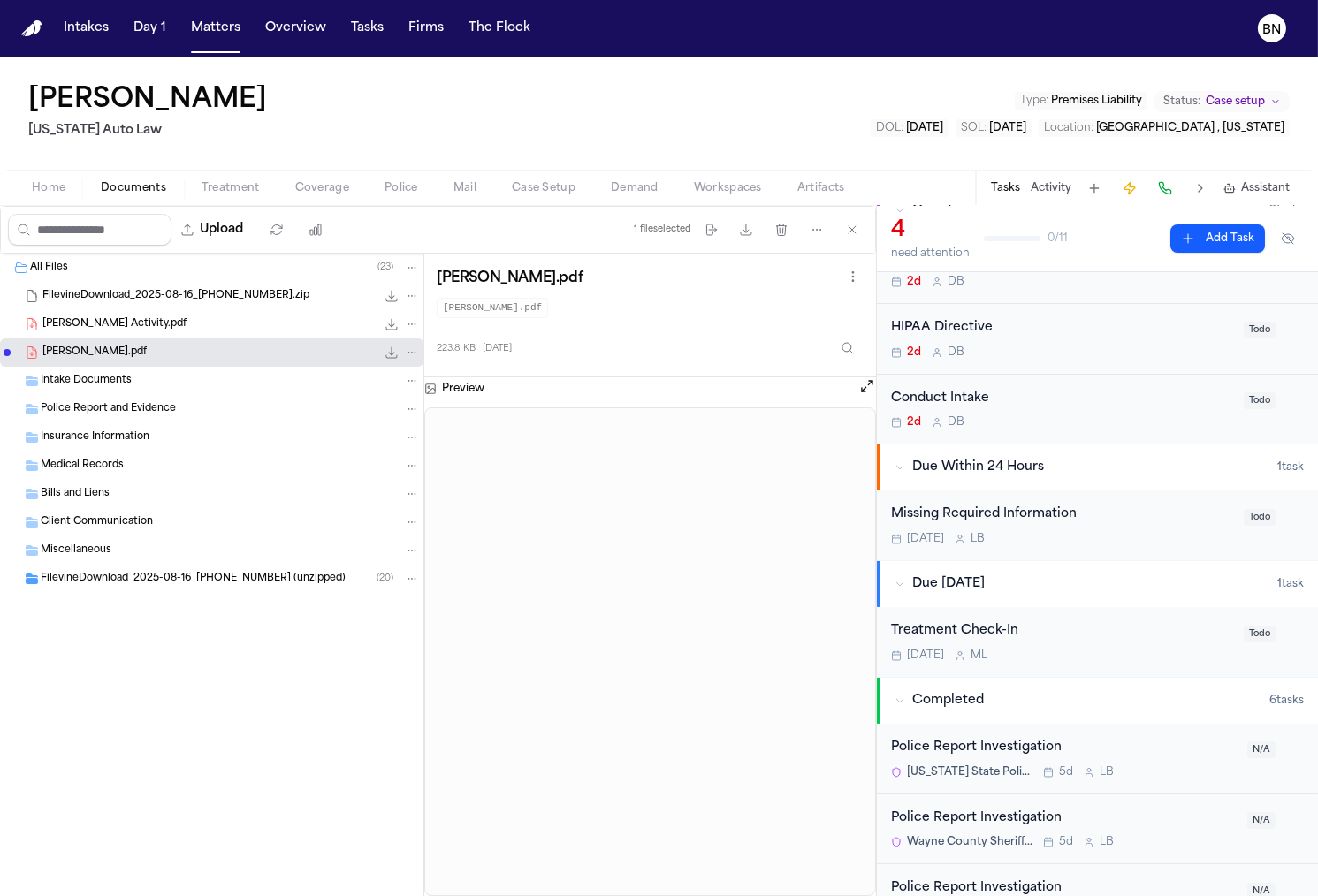
scroll to position [100, 0]
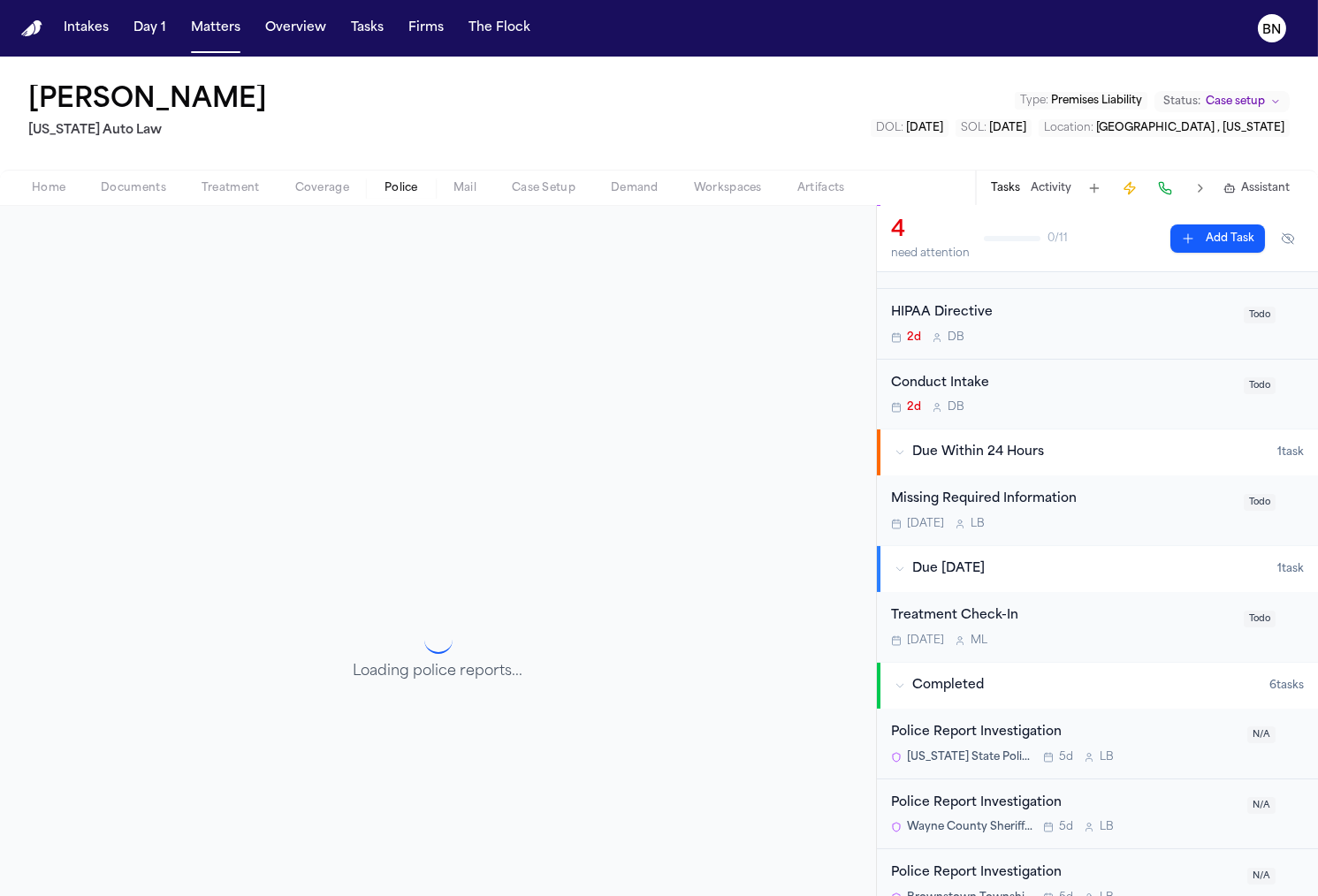
click at [402, 189] on span "Police" at bounding box center [401, 188] width 34 height 14
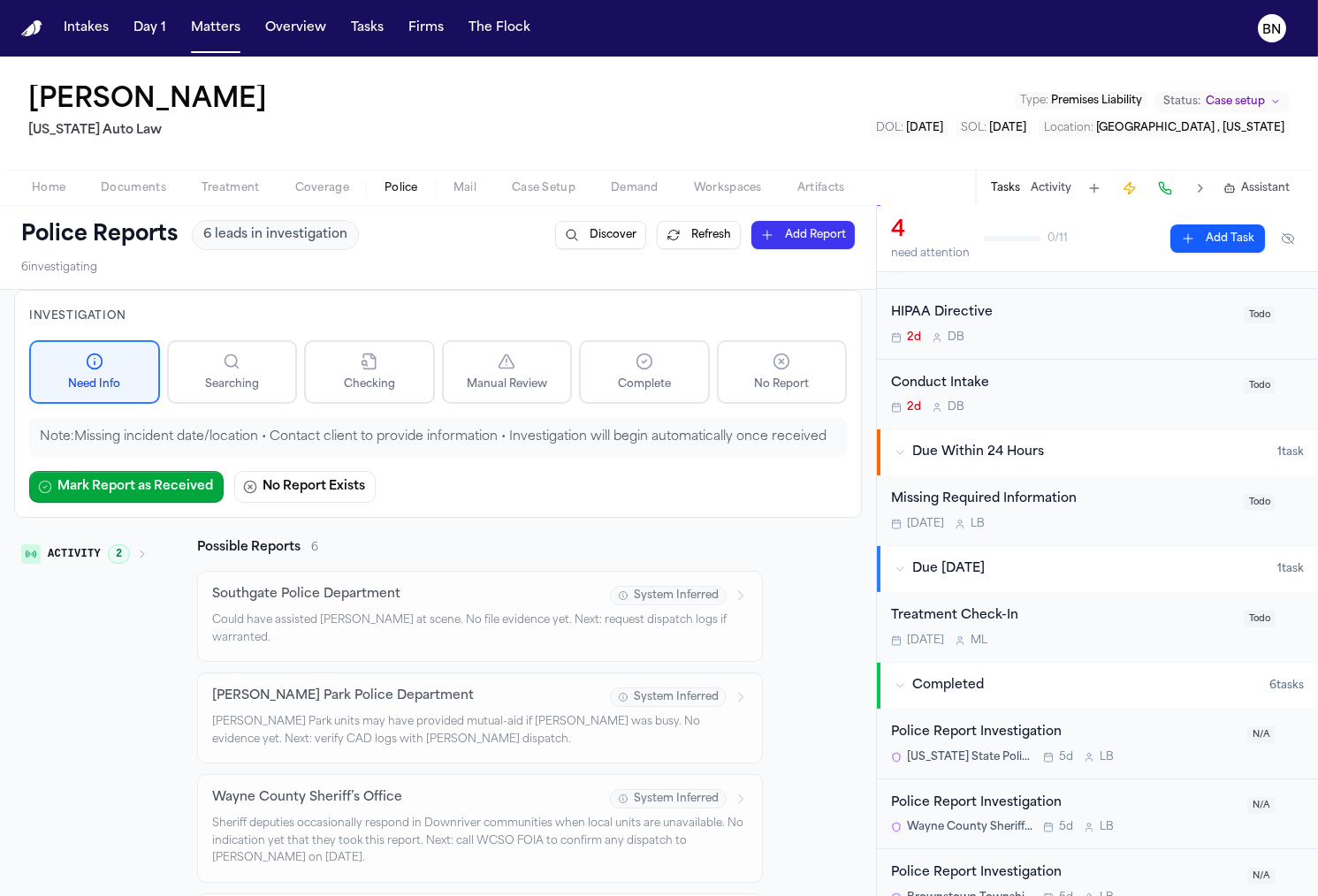
click at [157, 192] on span "Documents" at bounding box center [133, 188] width 65 height 14
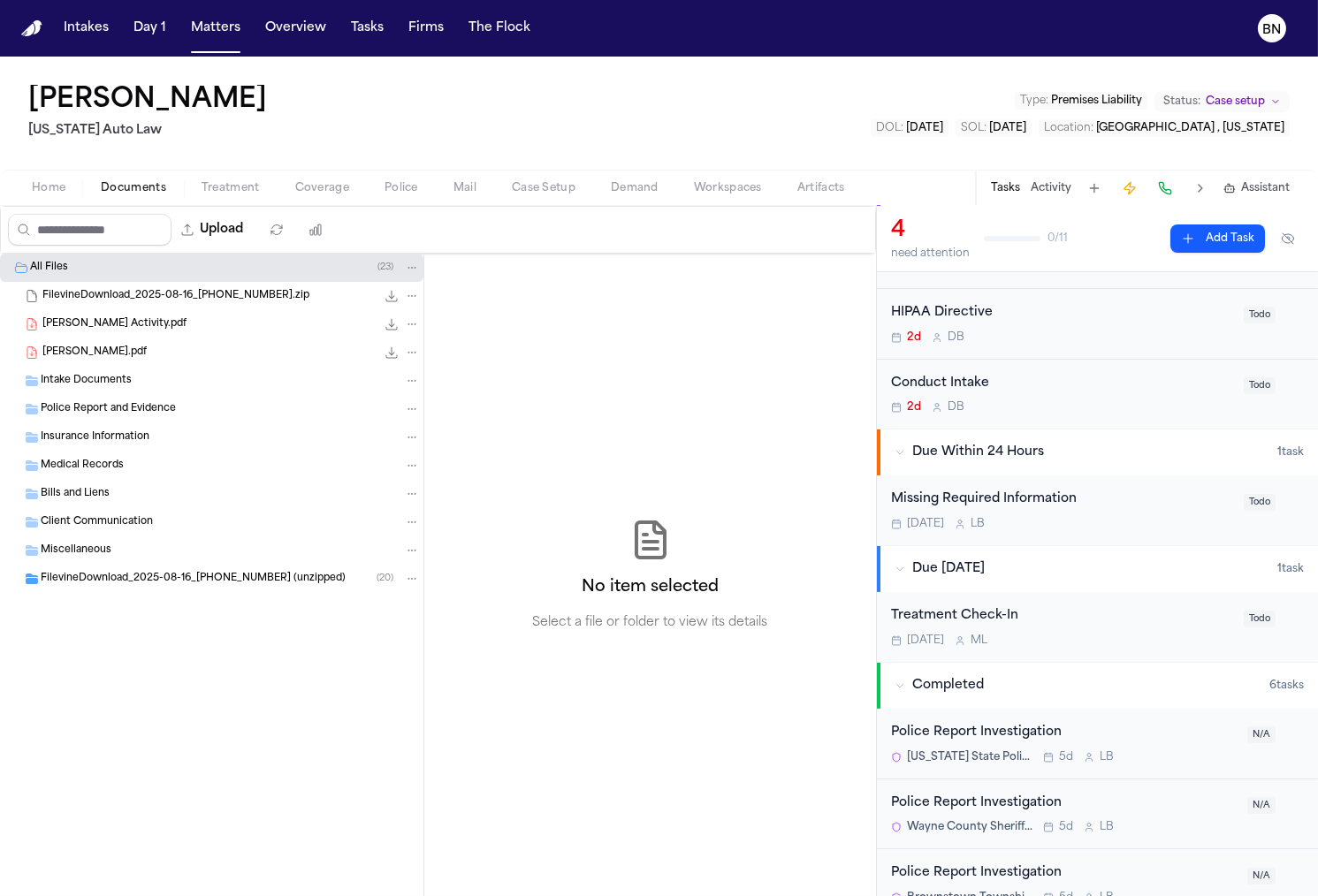
click at [157, 329] on div "[PERSON_NAME] Activity.pdf 195.4 KB • PDF" at bounding box center [230, 324] width 377 height 18
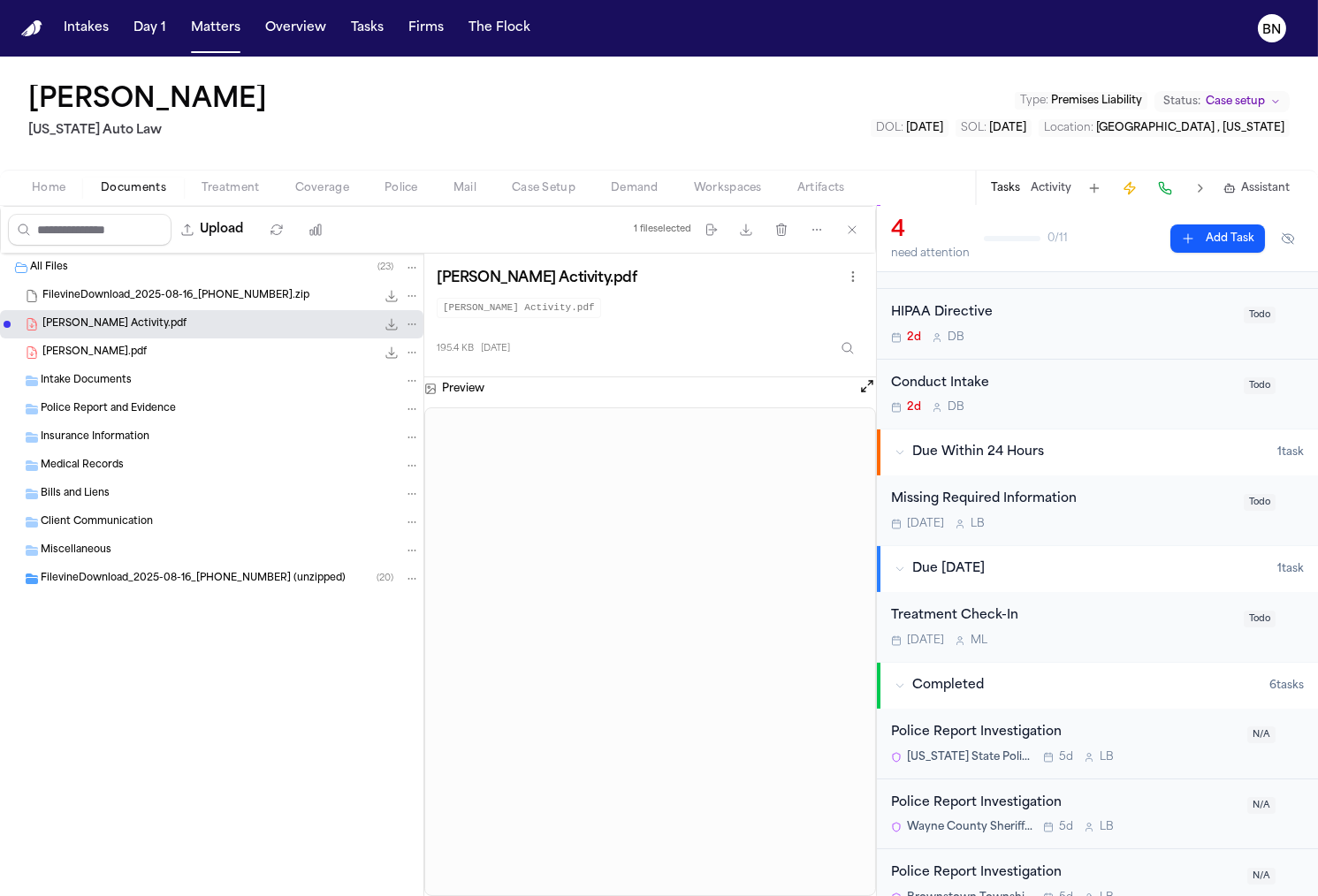
click at [301, 353] on div "[PERSON_NAME].pdf 223.8 KB • PDF" at bounding box center [230, 353] width 377 height 18
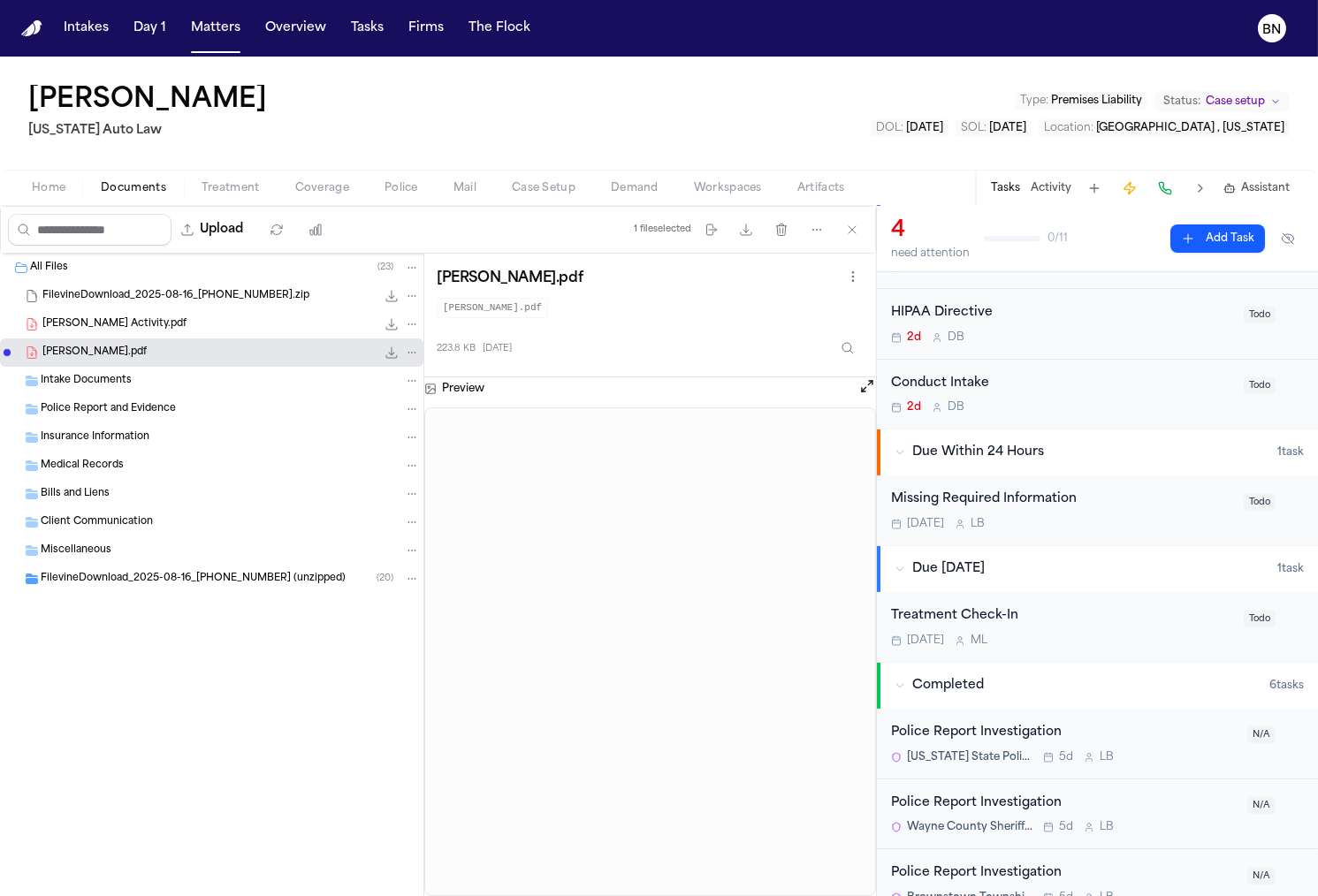
click at [218, 574] on span "FilevineDownload_2025-08-16_[PHONE_NUMBER] (unzipped)" at bounding box center [193, 579] width 305 height 15
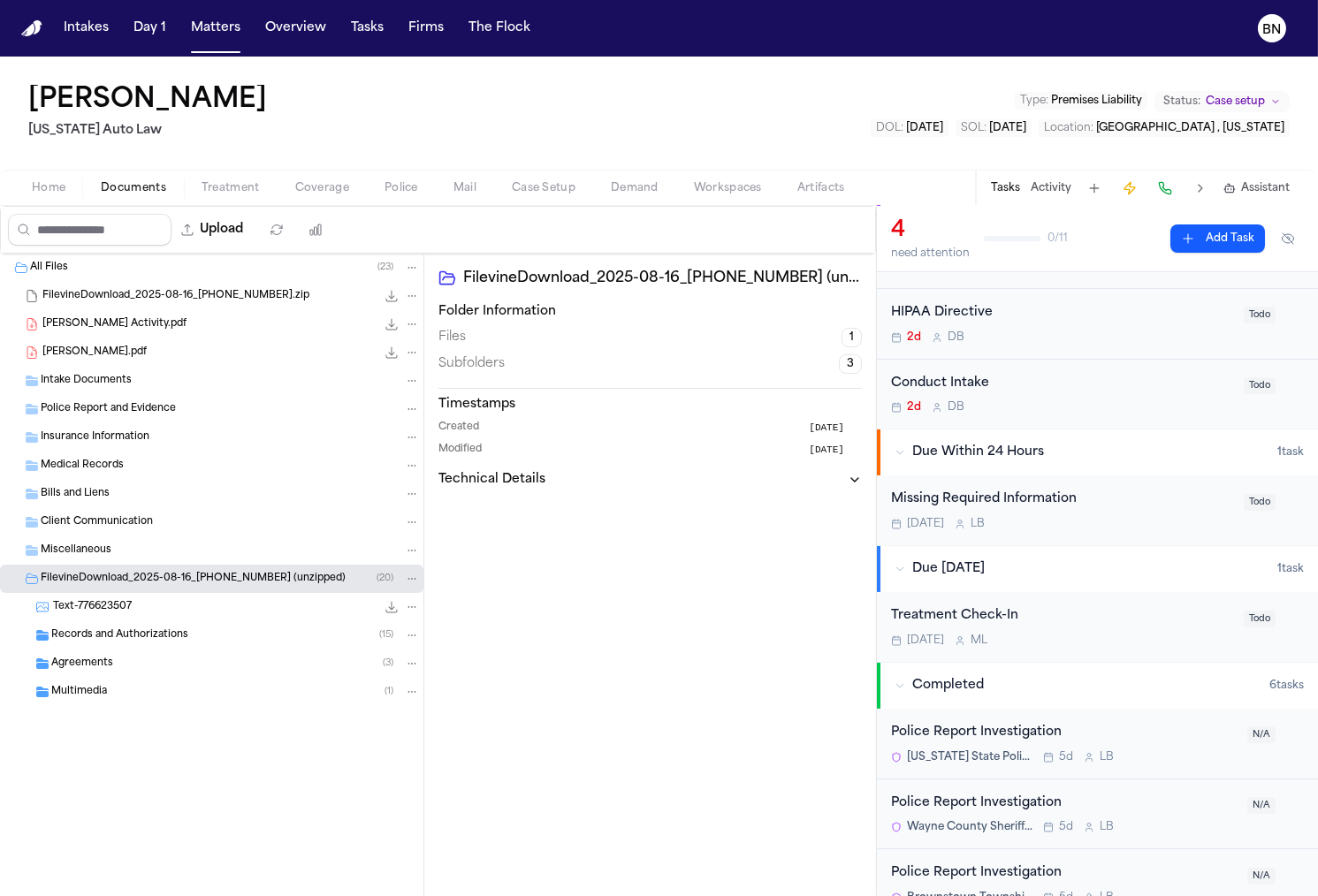
click at [218, 627] on div "Records and Authorizations ( 15 )" at bounding box center [235, 636] width 369 height 16
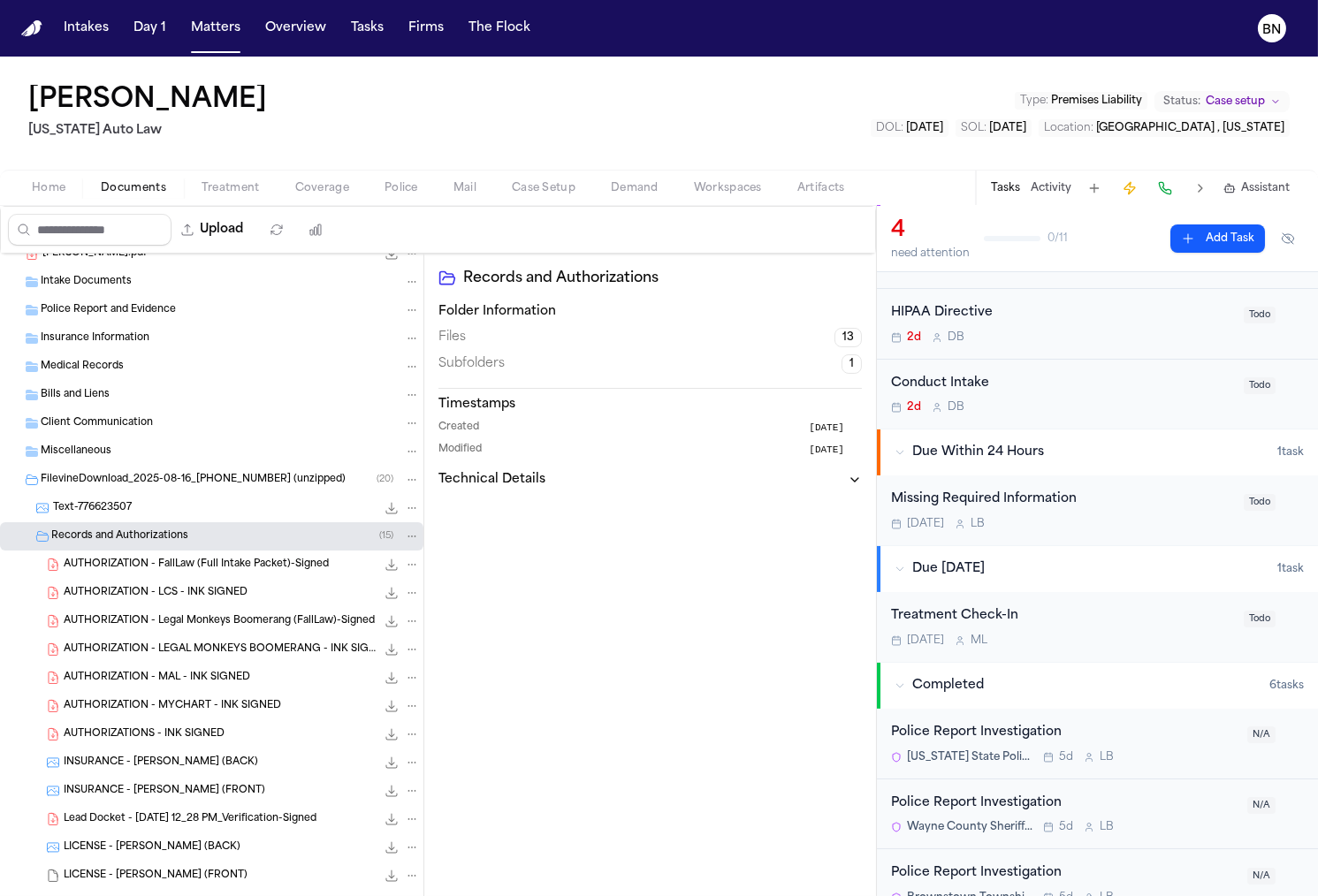
scroll to position [245, 0]
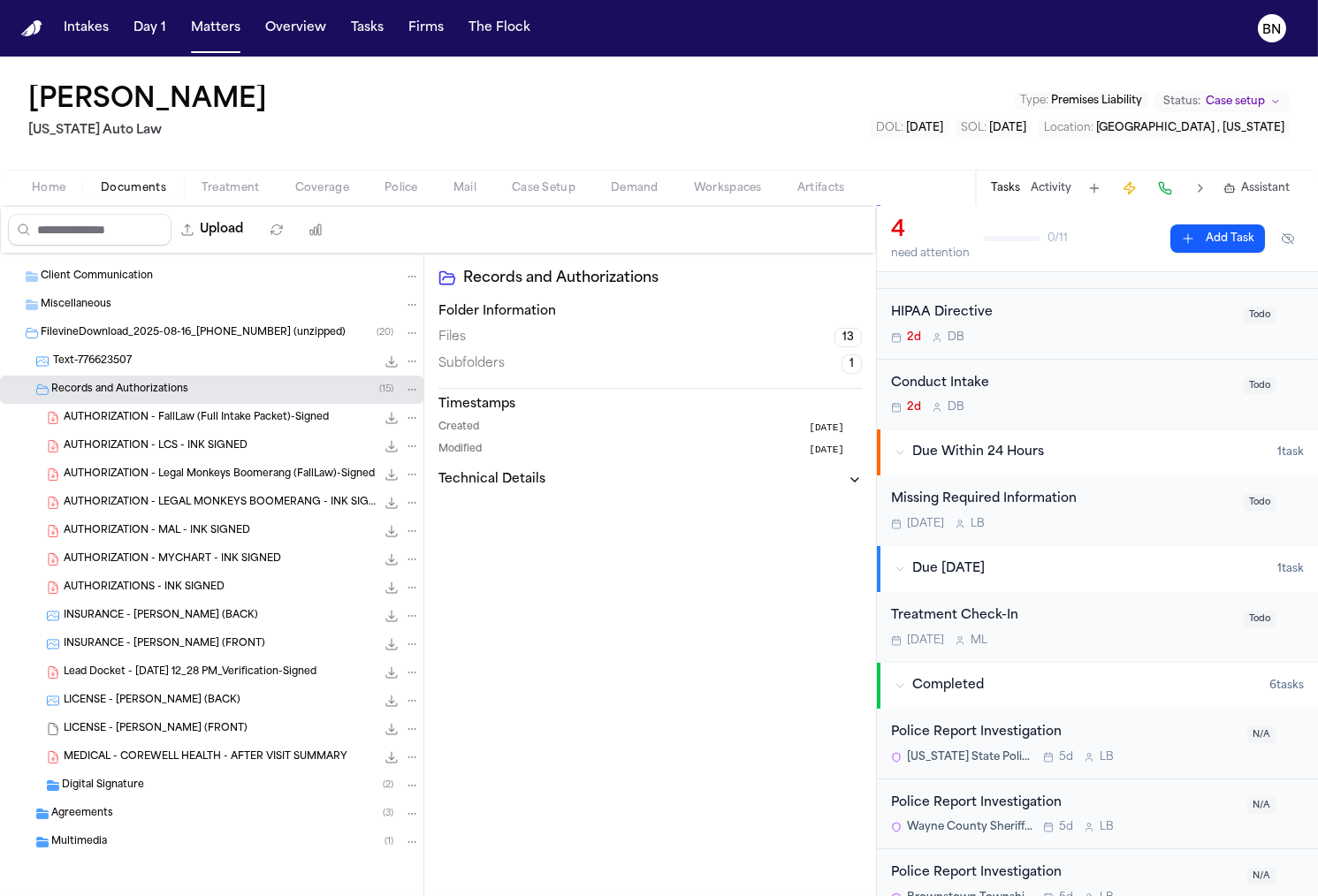
click at [184, 847] on div "Multimedia ( 1 )" at bounding box center [235, 842] width 369 height 16
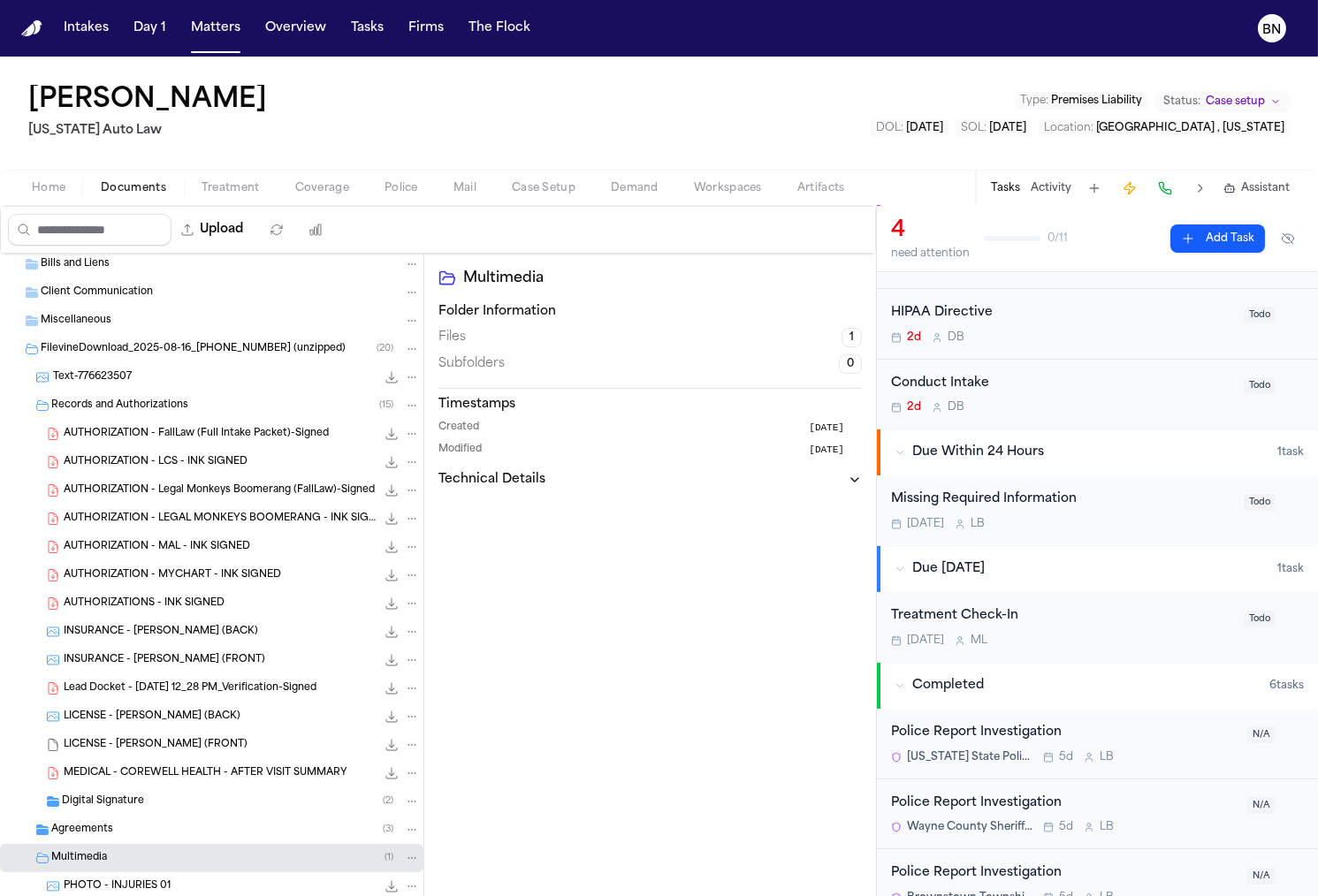
scroll to position [274, 0]
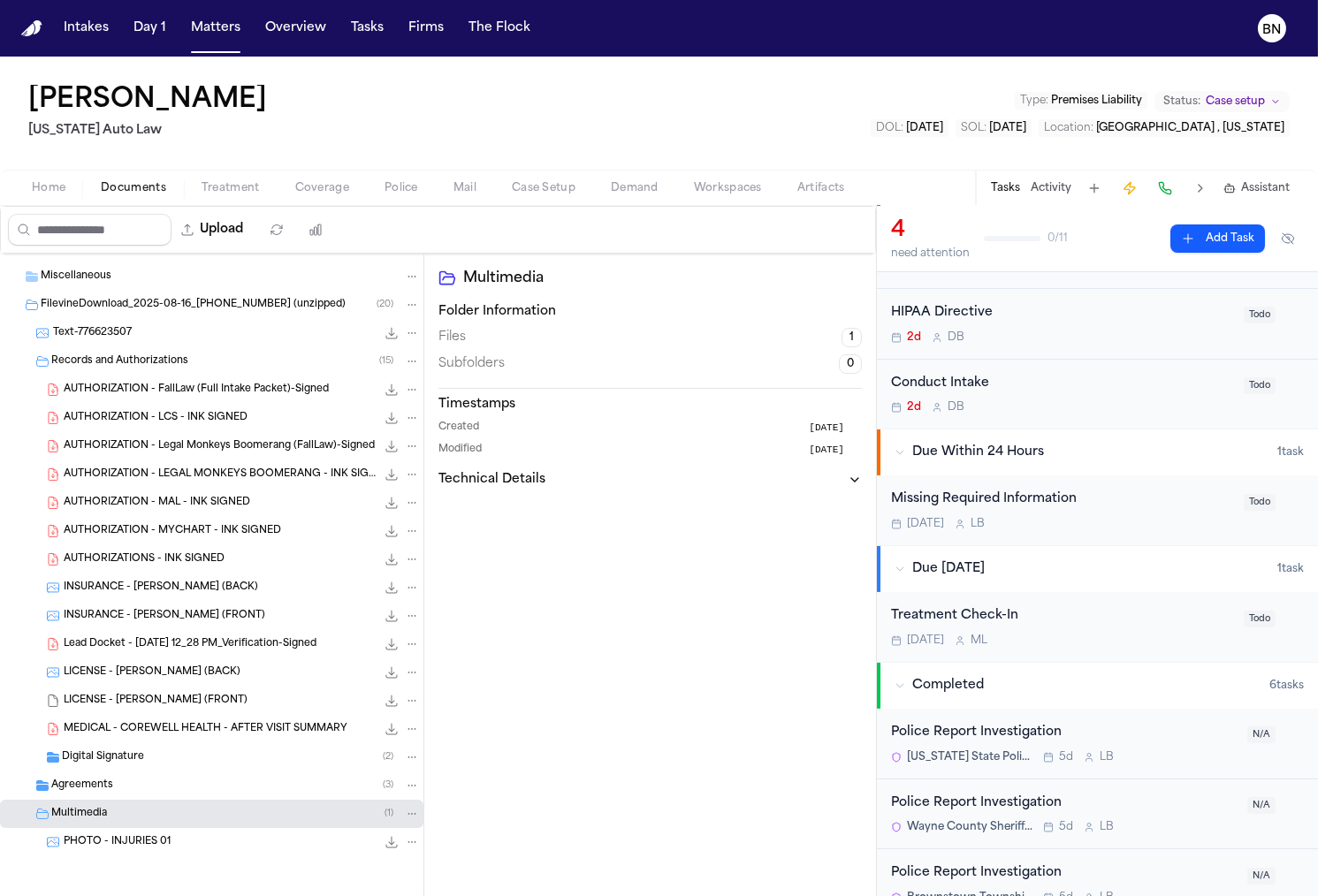
click at [210, 774] on div "Agreements ( 3 )" at bounding box center [211, 786] width 424 height 29
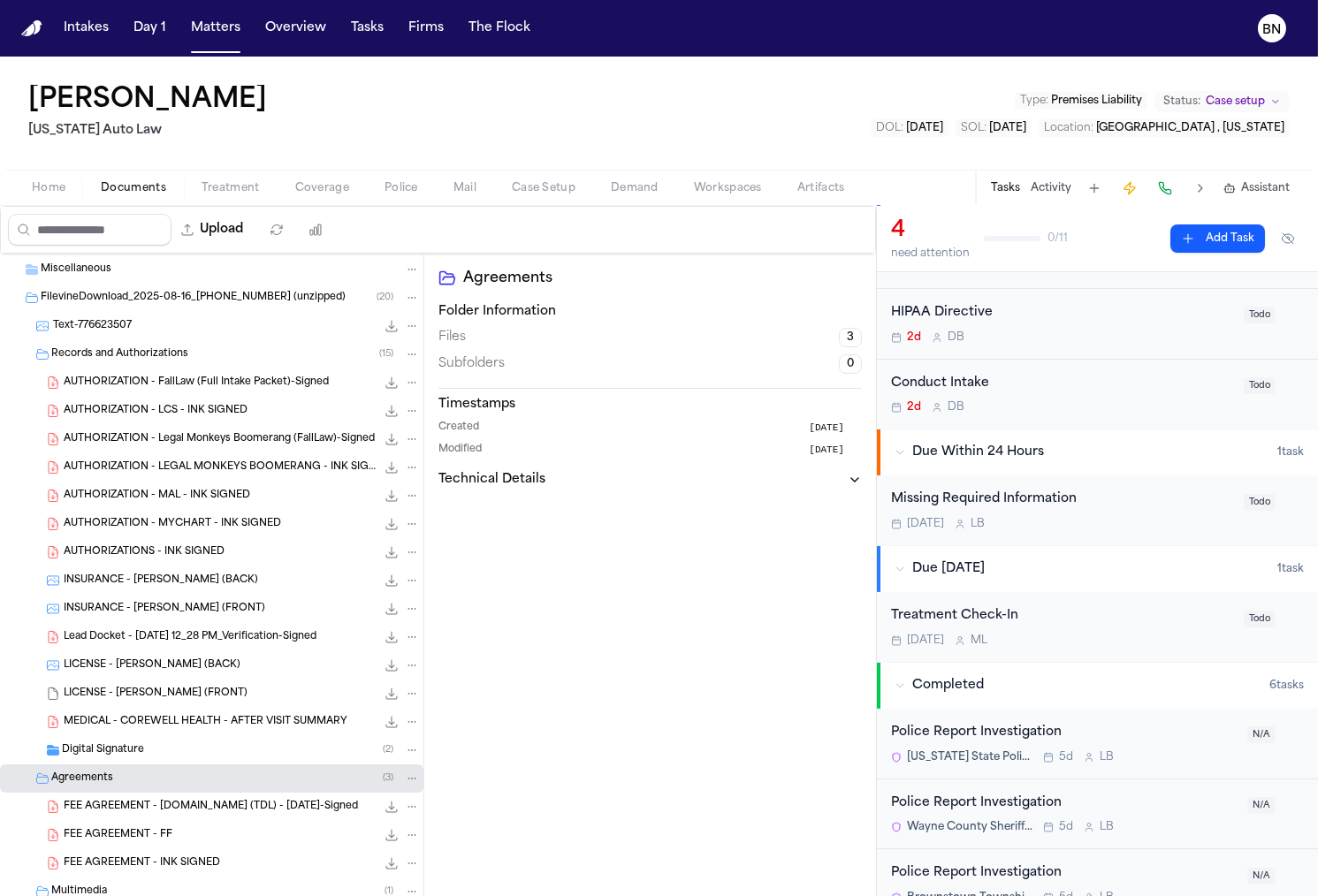
scroll to position [238, 0]
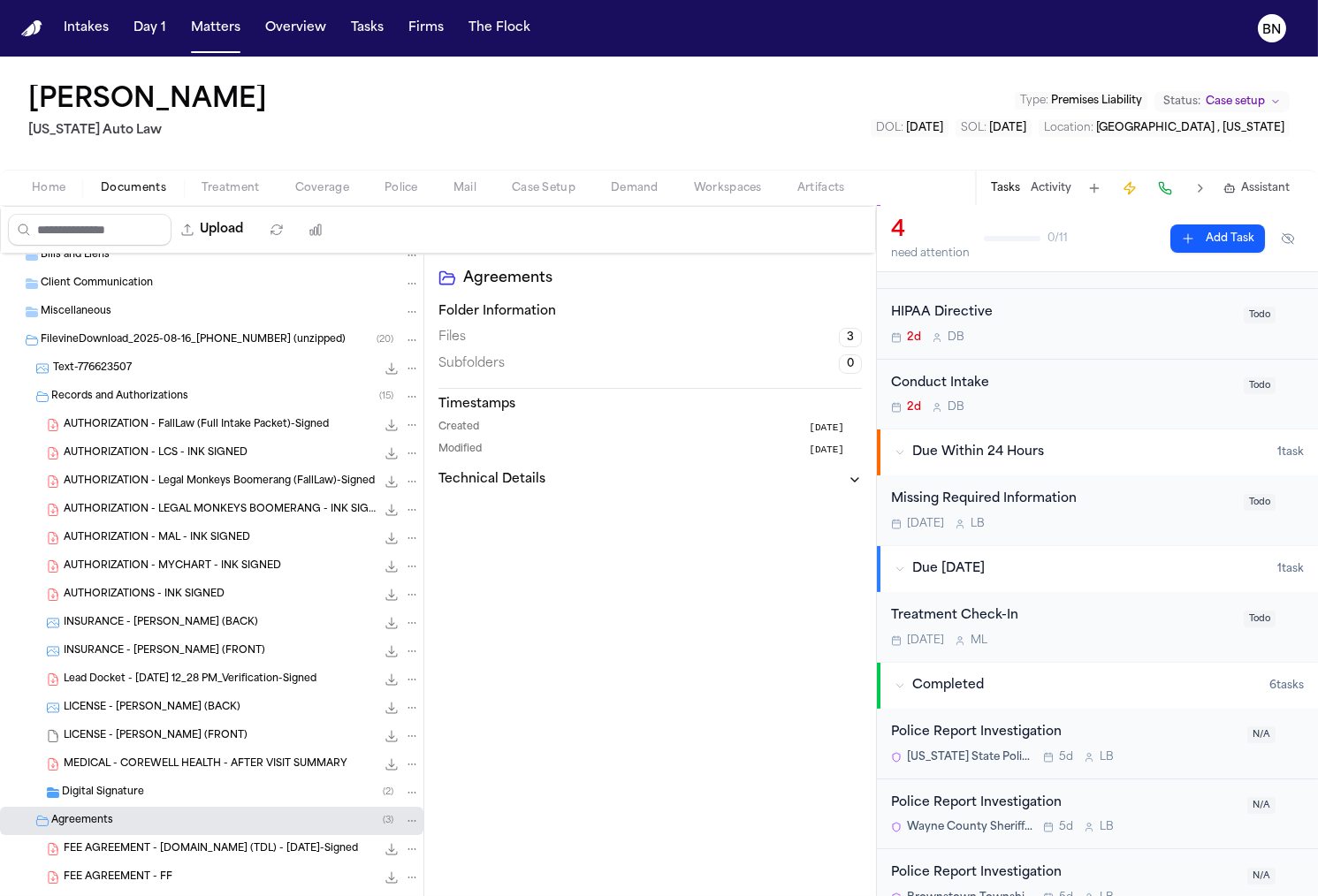
click at [254, 504] on span "AUTHORIZATION - LEGAL MONKEYS BOOMERANG - INK SIGNED" at bounding box center [219, 510] width 312 height 15
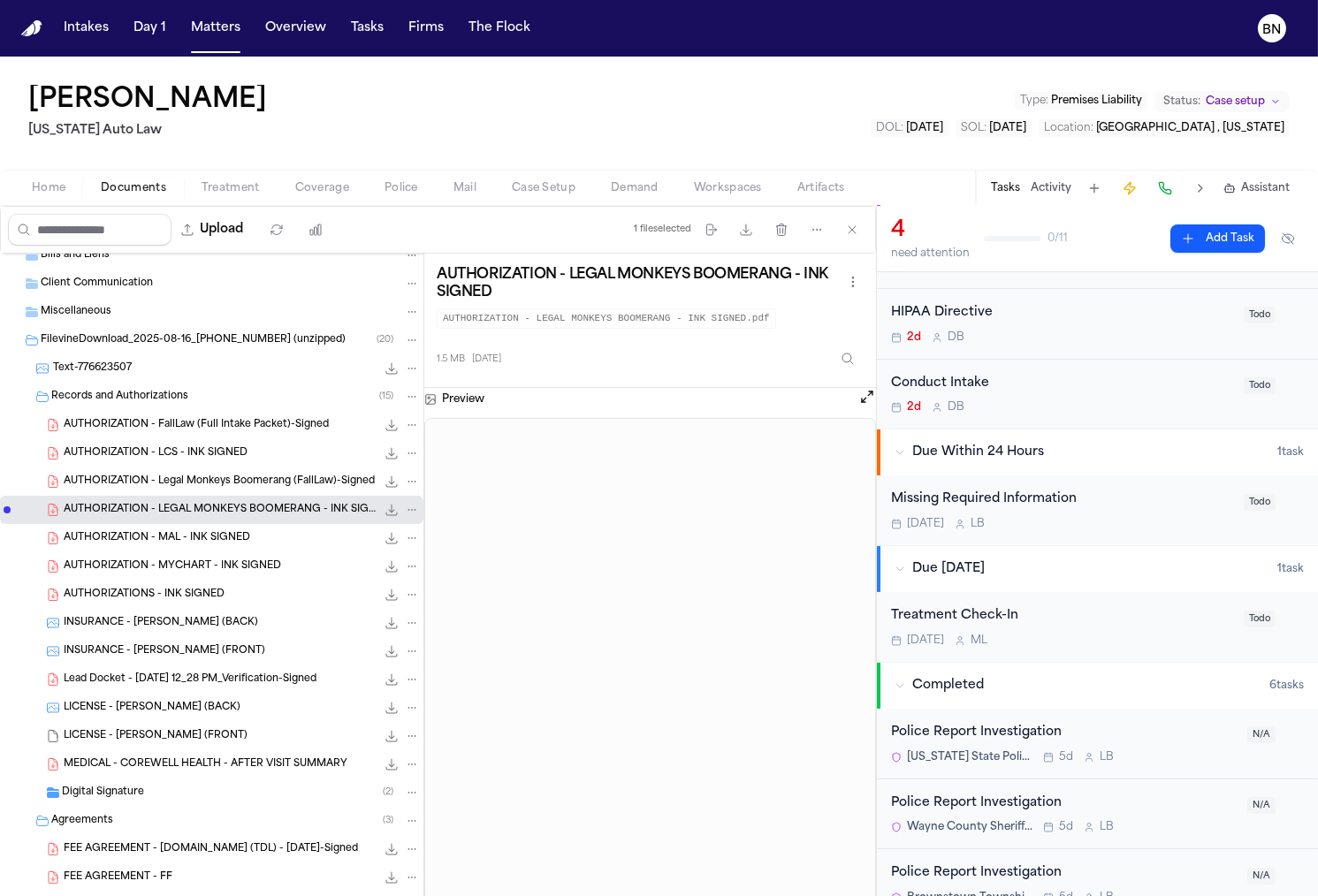
click at [250, 475] on span "AUTHORIZATION - Legal Monkeys Boomerang (FallLaw)-Signed" at bounding box center [218, 482] width 311 height 15
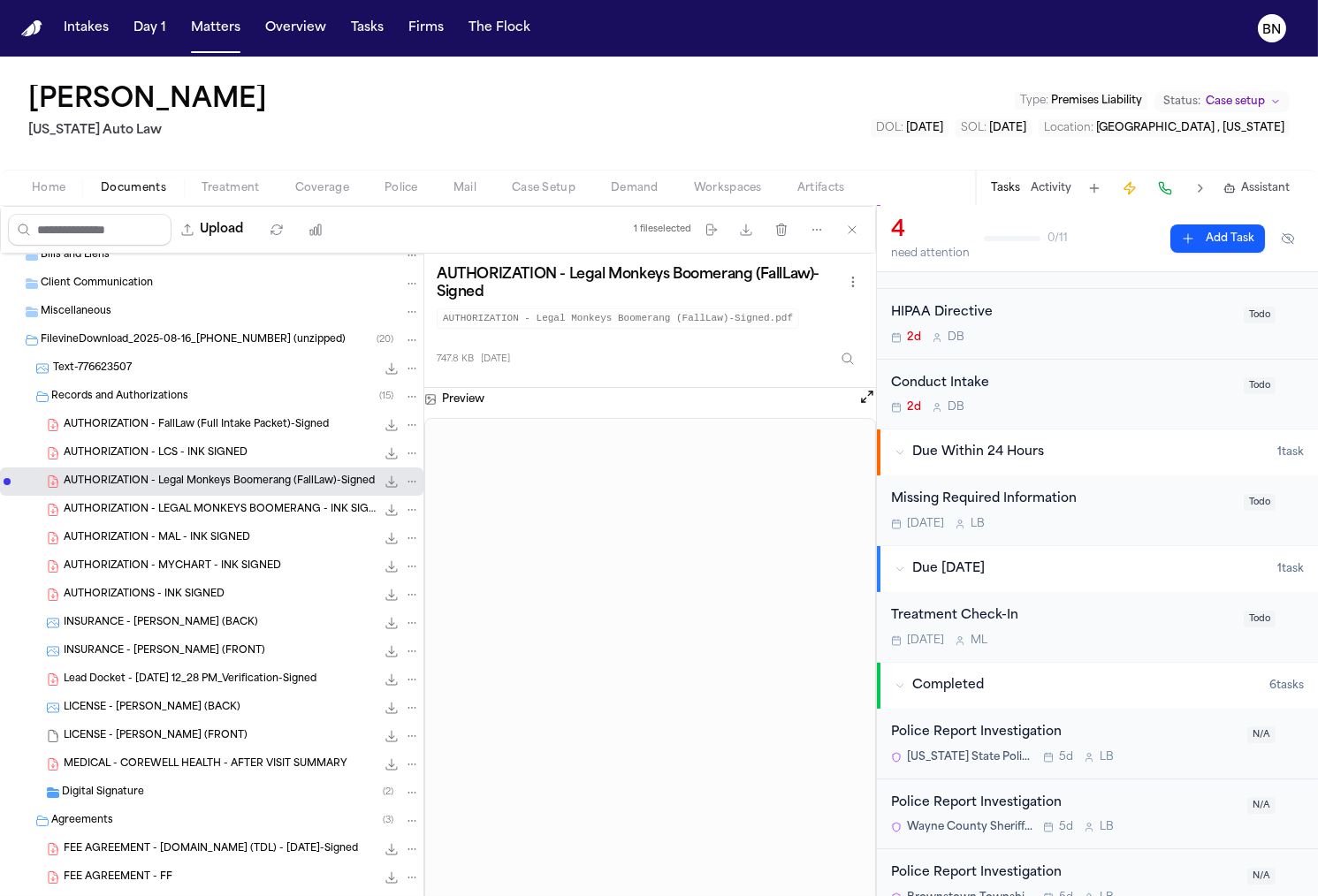
click at [246, 451] on div "AUTHORIZATION - LCS - INK SIGNED 3.6 MB • PDF" at bounding box center [242, 453] width 356 height 18
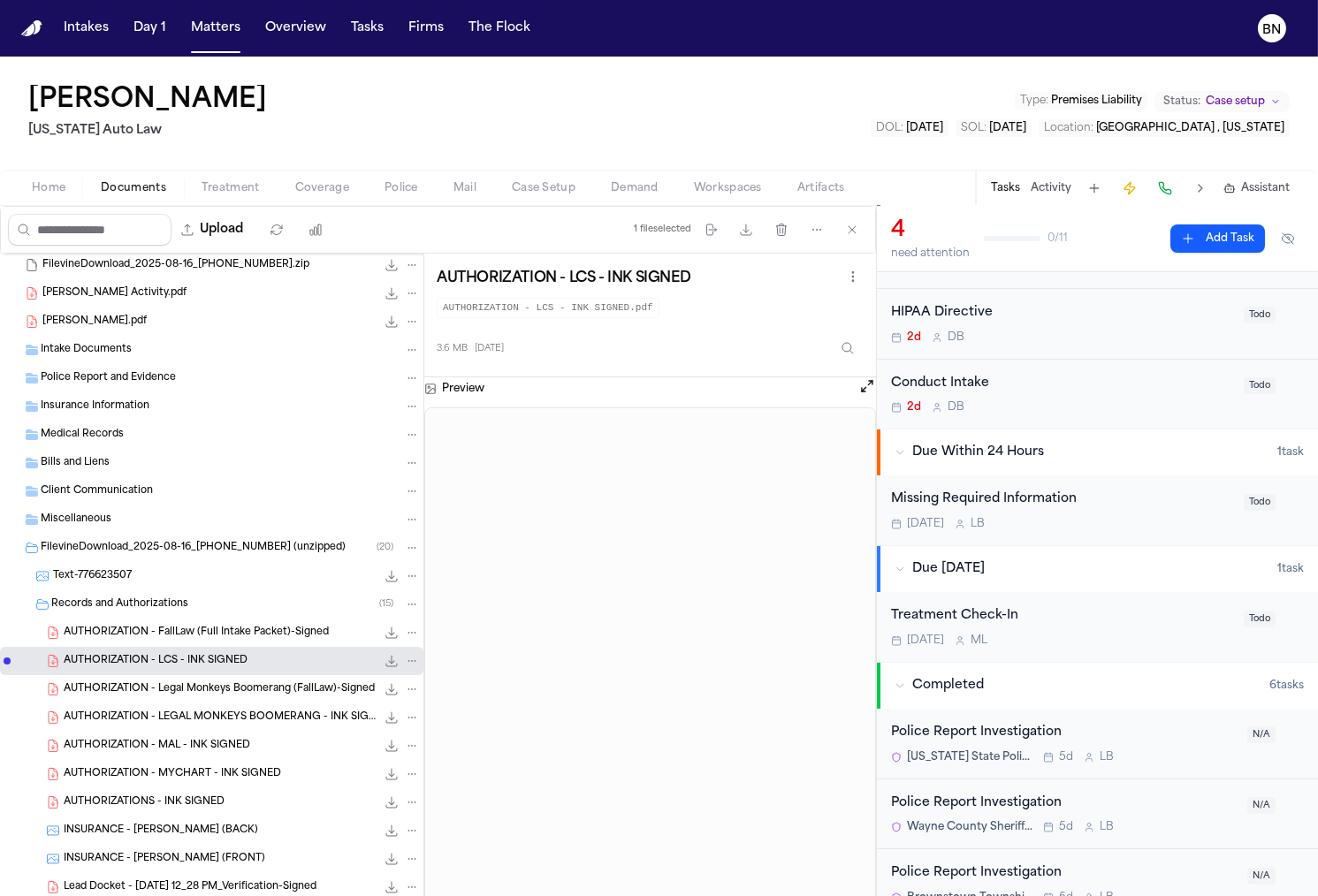
scroll to position [0, 0]
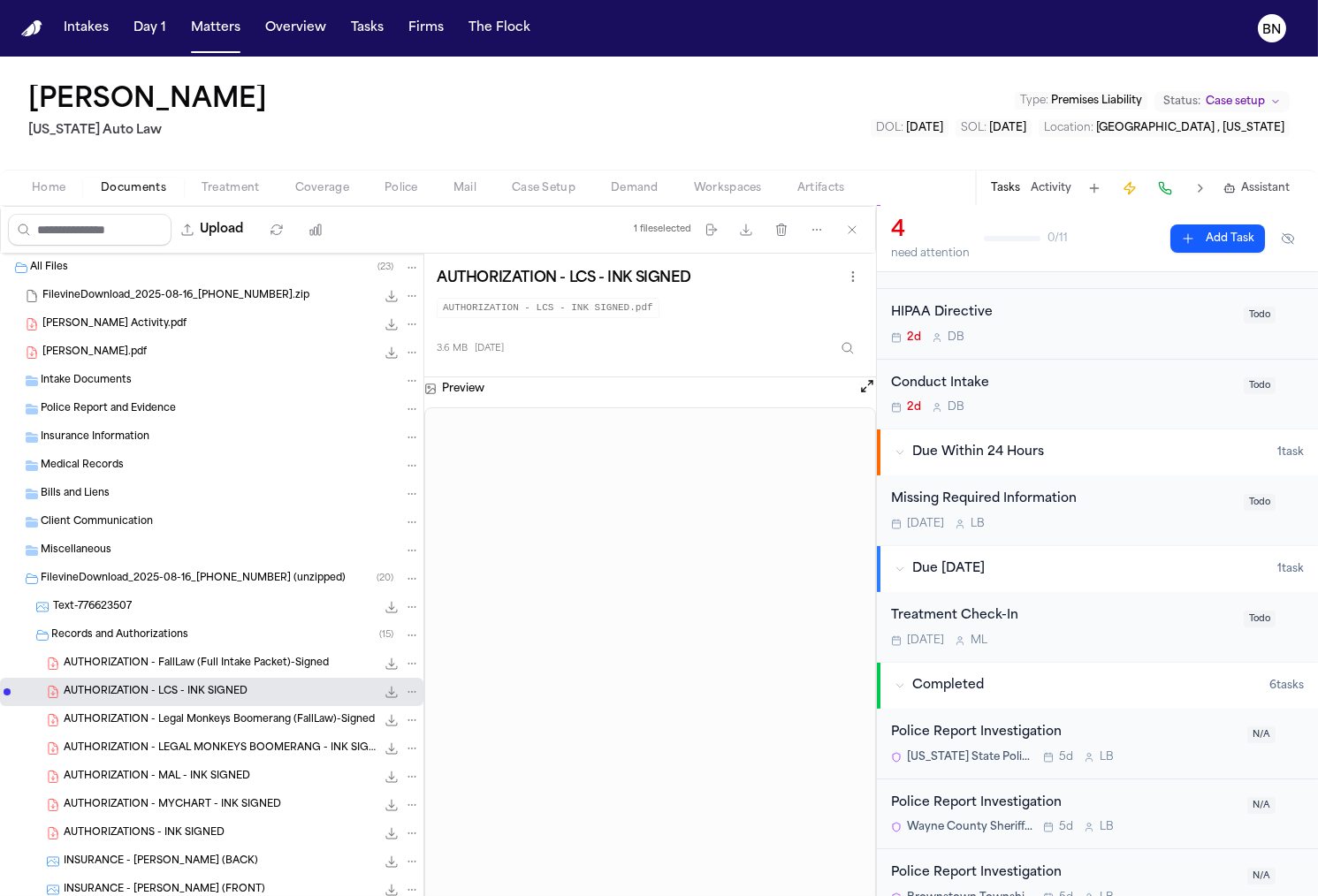
click at [259, 328] on div "[PERSON_NAME] Activity.pdf 195.4 KB • PDF" at bounding box center [230, 324] width 377 height 18
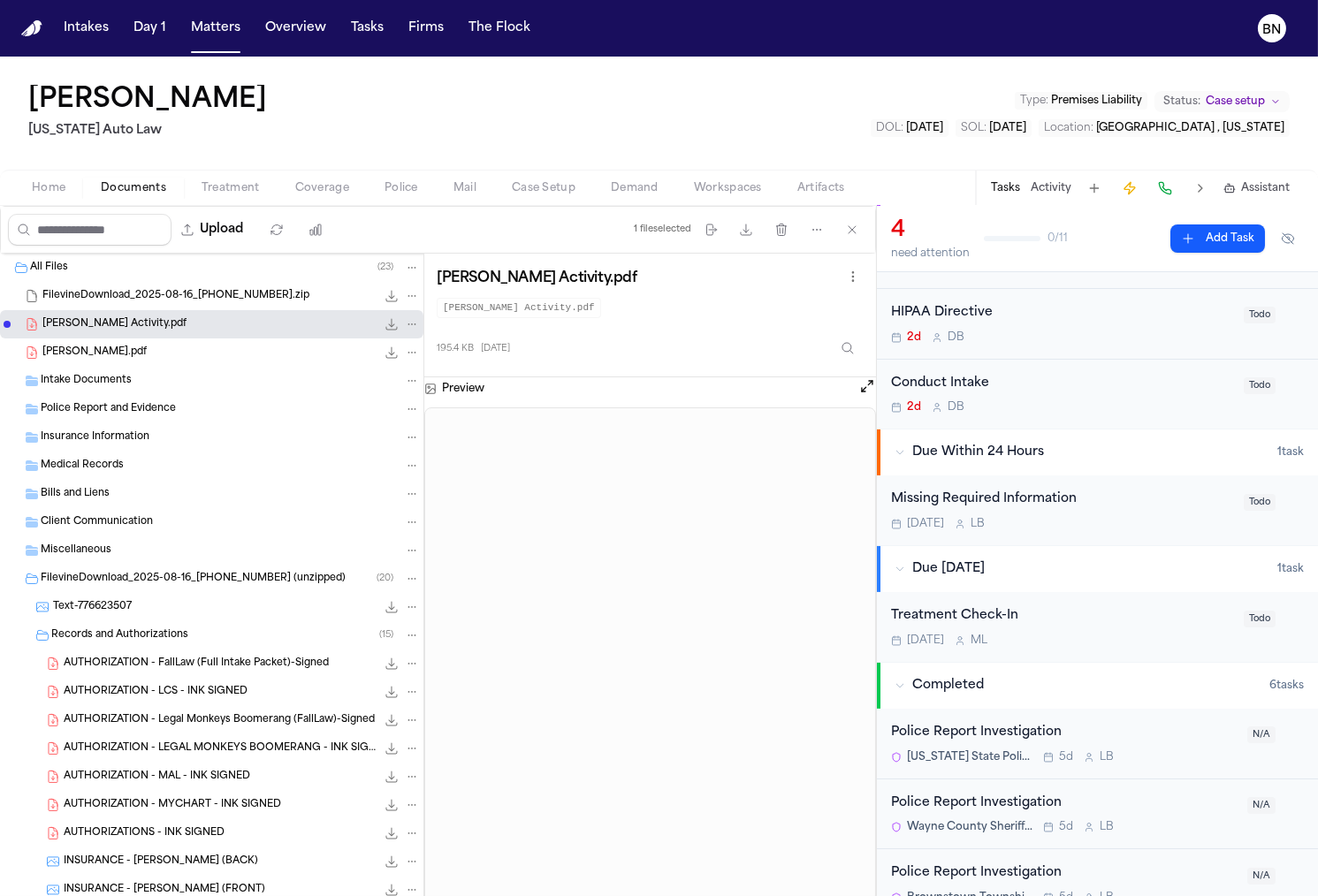
click at [793, 117] on div "[PERSON_NAME] [US_STATE] Auto Law Type : Premises Liability Status: Case setup …" at bounding box center [659, 113] width 1318 height 113
